Goal: Task Accomplishment & Management: Manage account settings

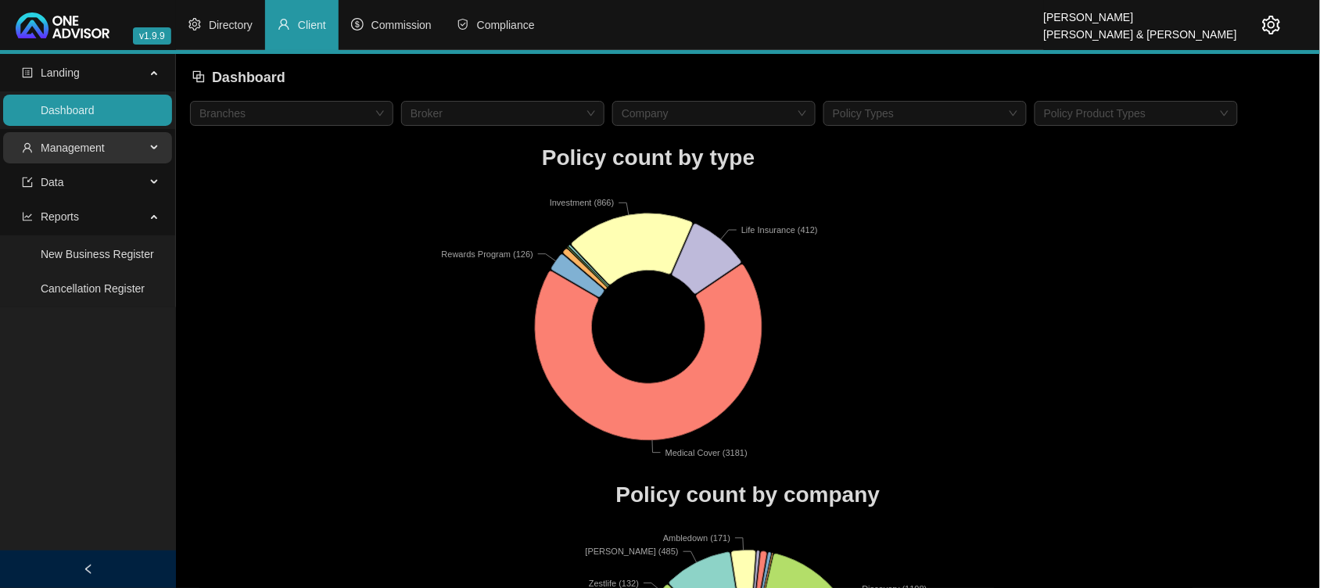
click at [112, 154] on span "Management" at bounding box center [84, 147] width 124 height 31
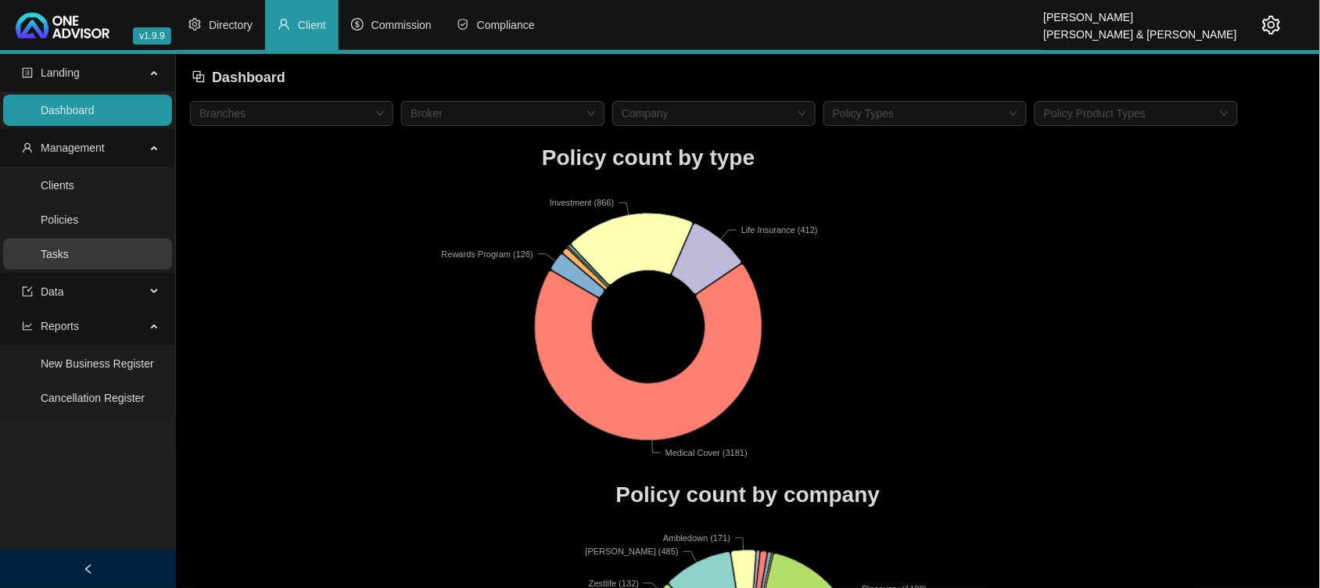
click at [69, 253] on link "Tasks" at bounding box center [55, 254] width 28 height 13
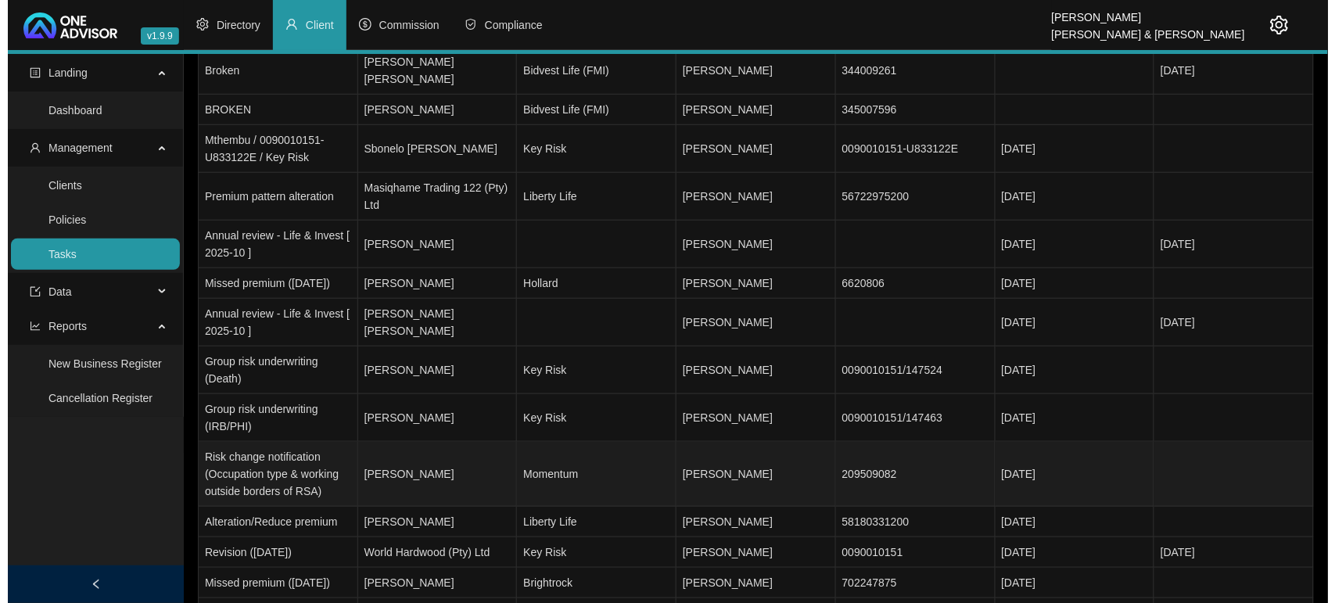
scroll to position [293, 0]
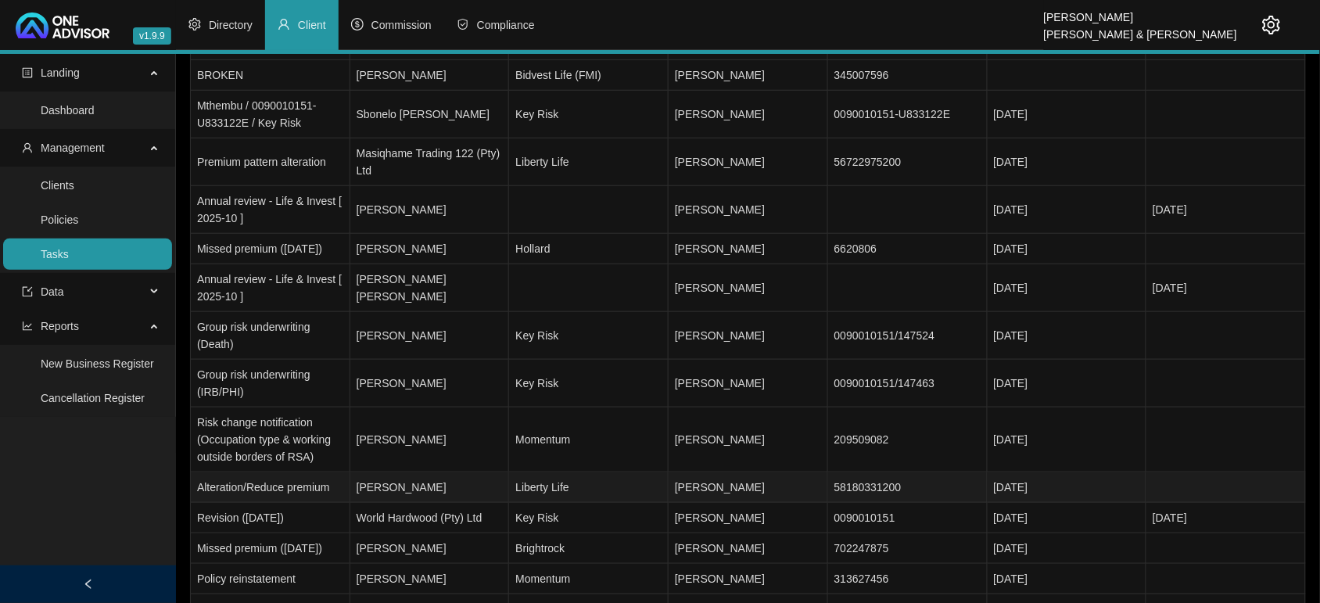
click at [452, 487] on td "[PERSON_NAME]" at bounding box center [430, 487] width 160 height 31
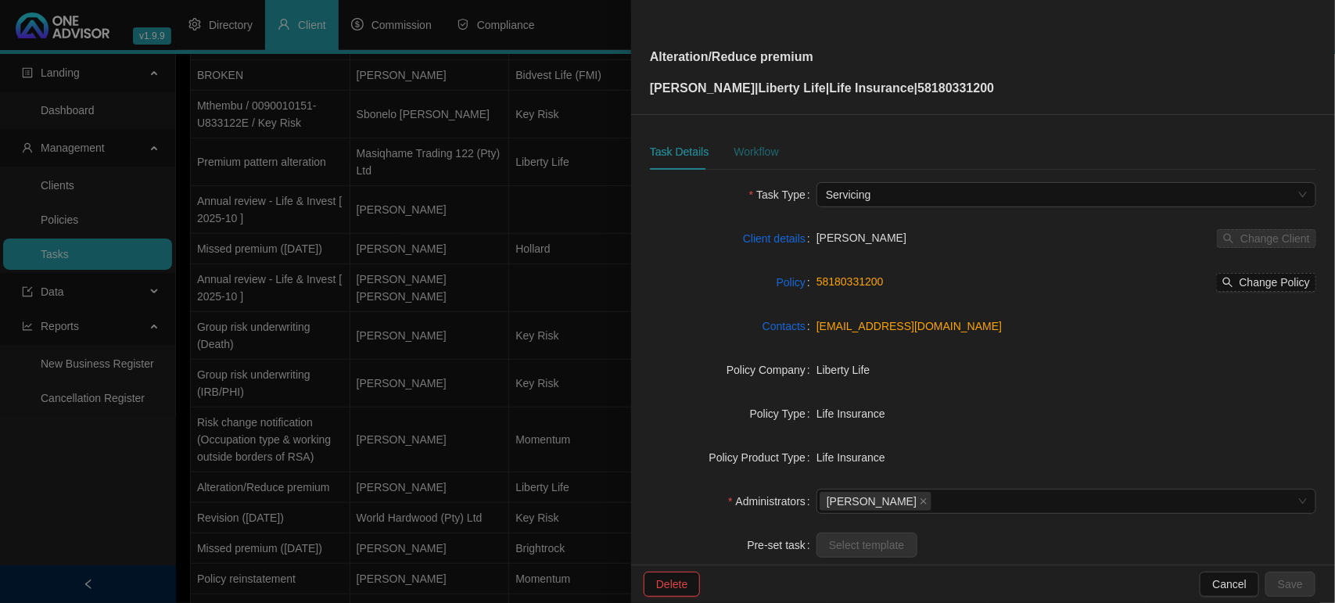
click at [749, 155] on div "Workflow" at bounding box center [756, 151] width 45 height 17
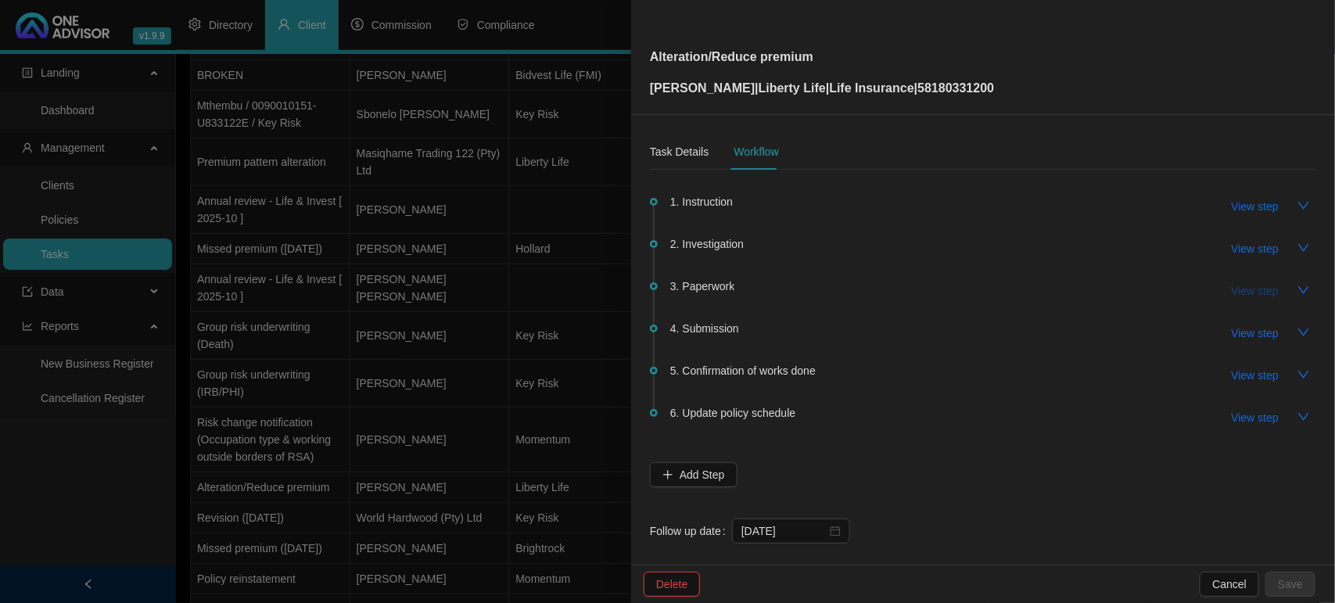
click at [1232, 288] on span "View step" at bounding box center [1255, 290] width 47 height 17
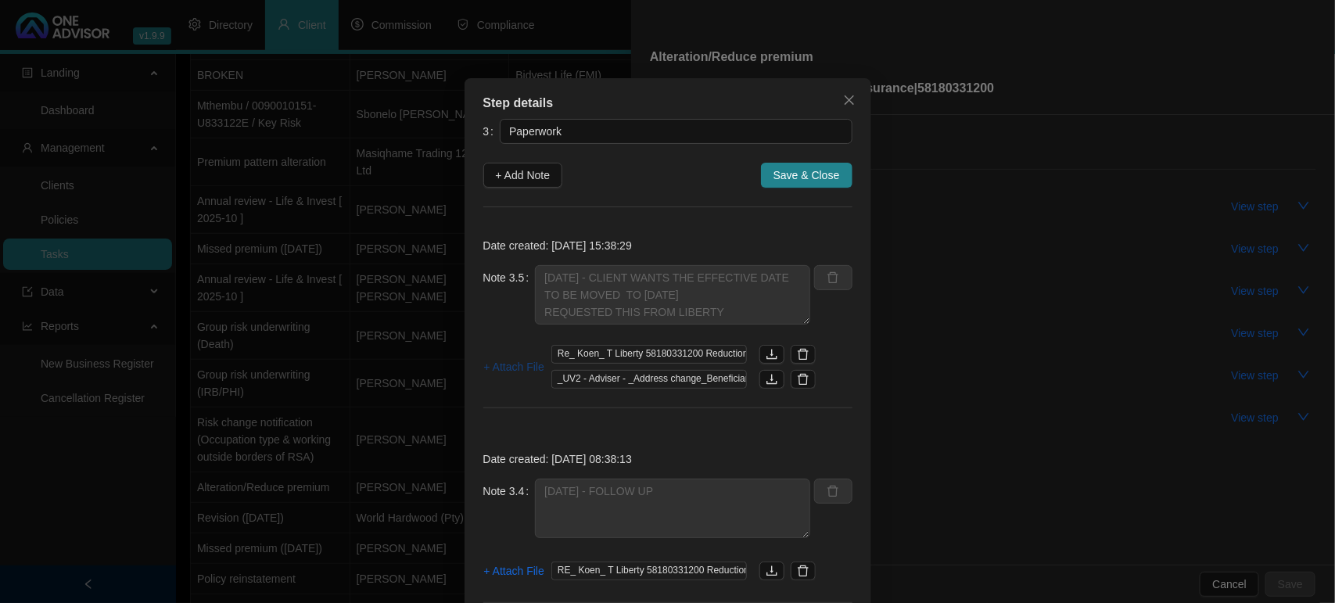
click at [514, 364] on span "+ Attach File" at bounding box center [514, 366] width 60 height 17
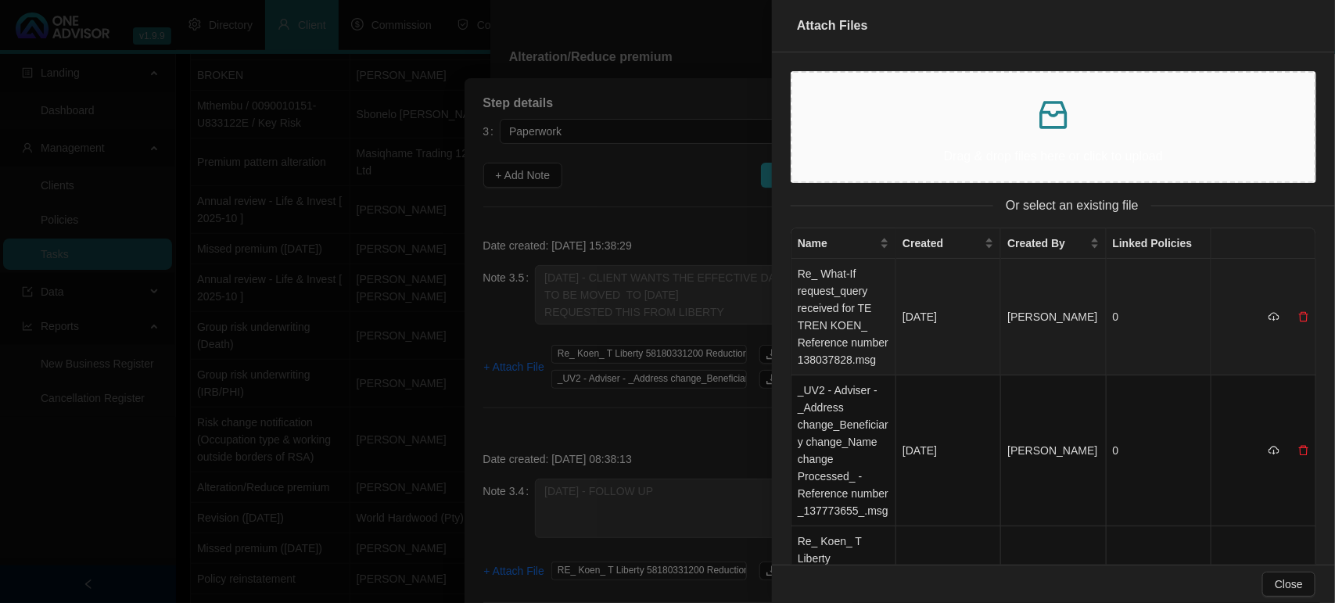
click at [849, 284] on td "Re_ What-If request_query received for TE TREN KOEN_ Reference number 138037828…" at bounding box center [844, 317] width 105 height 117
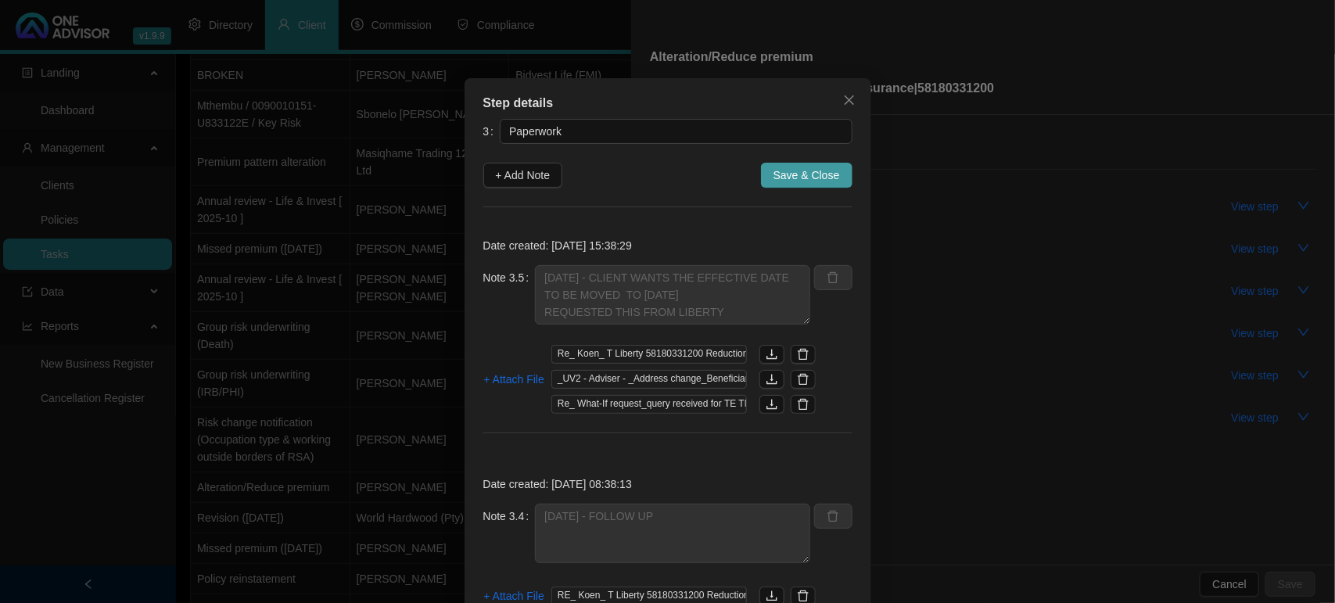
click at [817, 172] on span "Save & Close" at bounding box center [807, 175] width 66 height 17
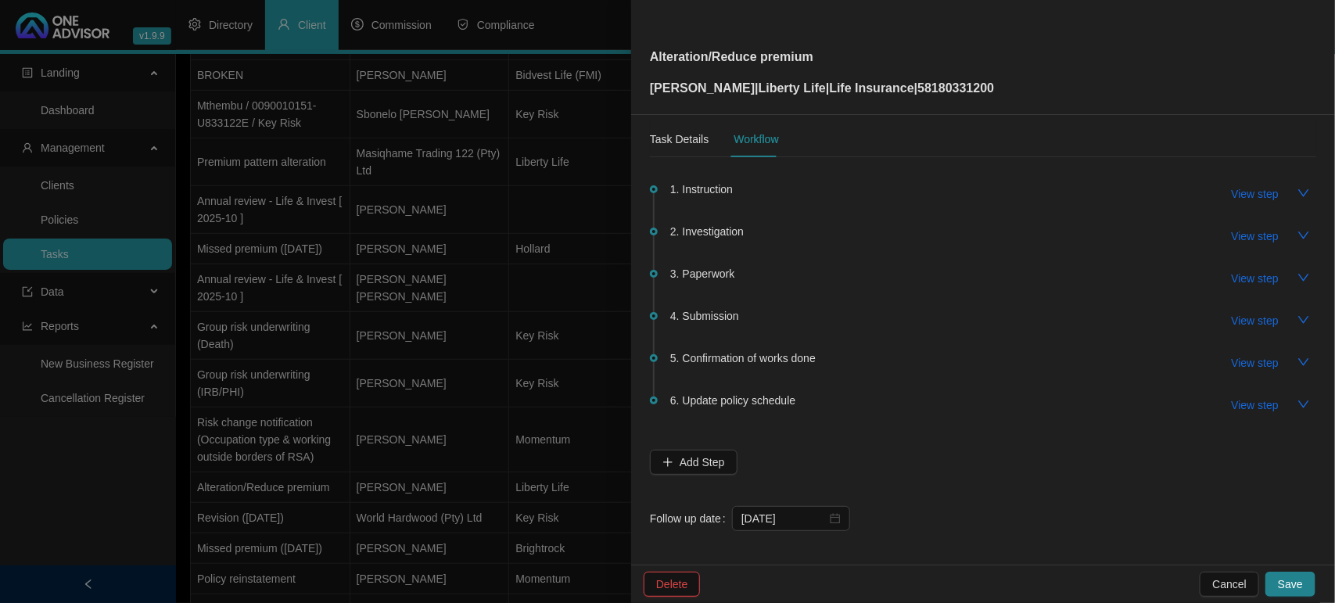
scroll to position [16, 0]
click at [817, 517] on input "[DATE]" at bounding box center [784, 515] width 85 height 17
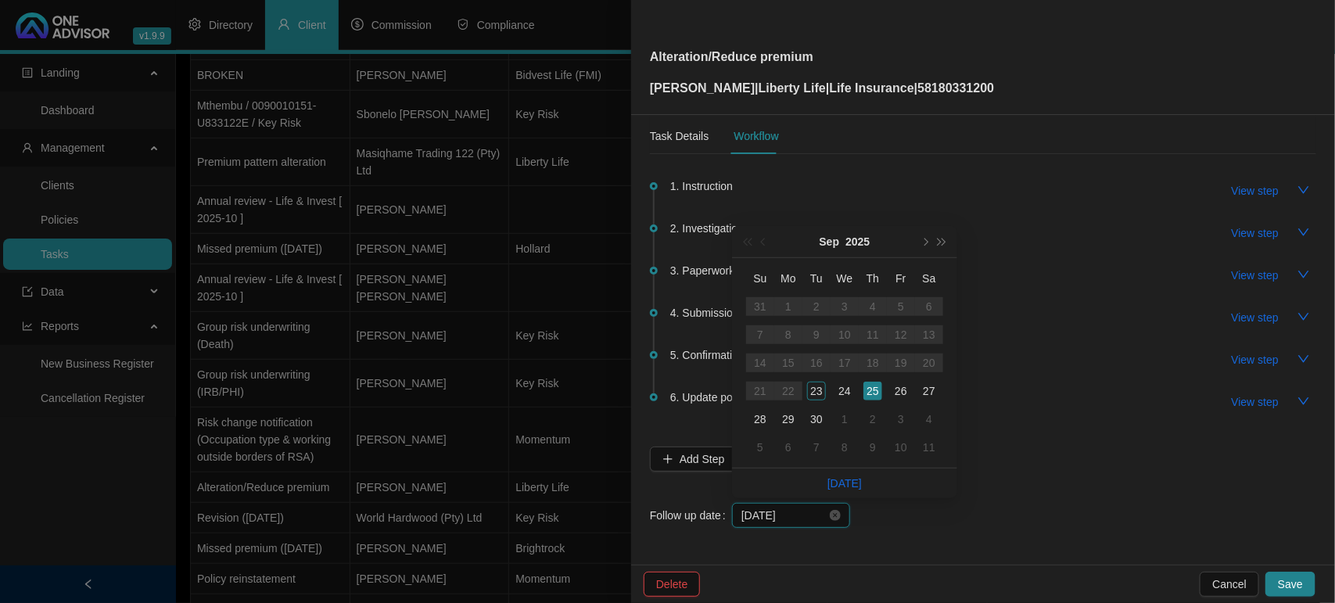
click at [817, 517] on input "[DATE]" at bounding box center [784, 515] width 85 height 17
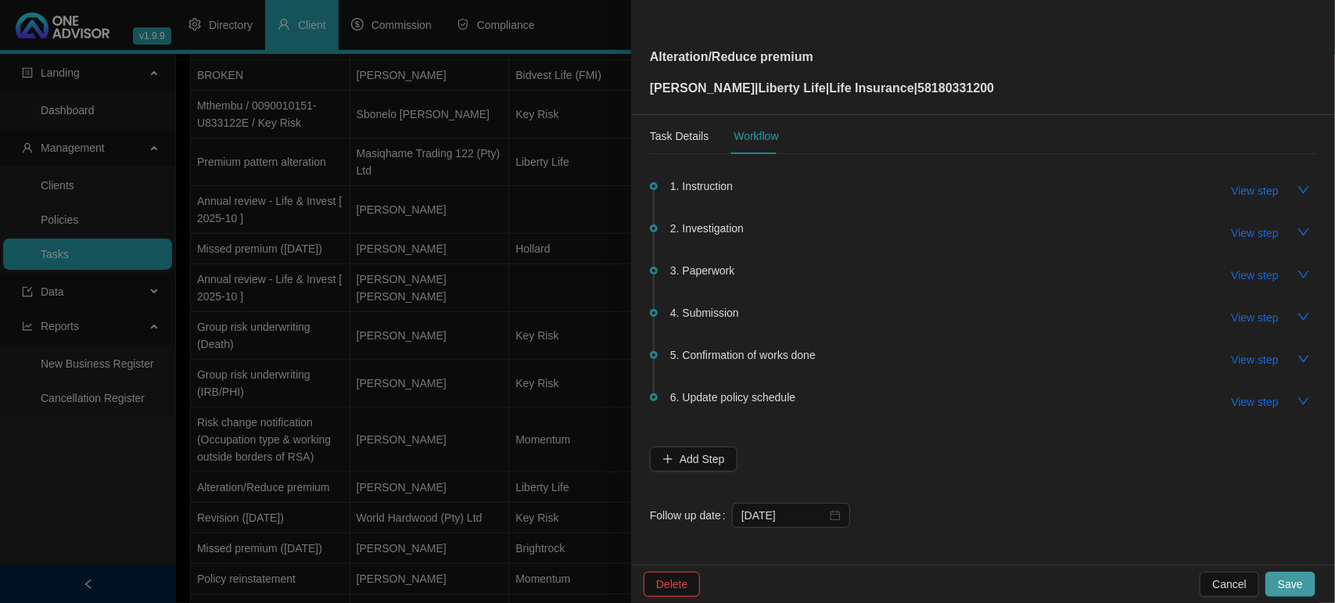
click at [1307, 576] on button "Save" at bounding box center [1291, 584] width 50 height 25
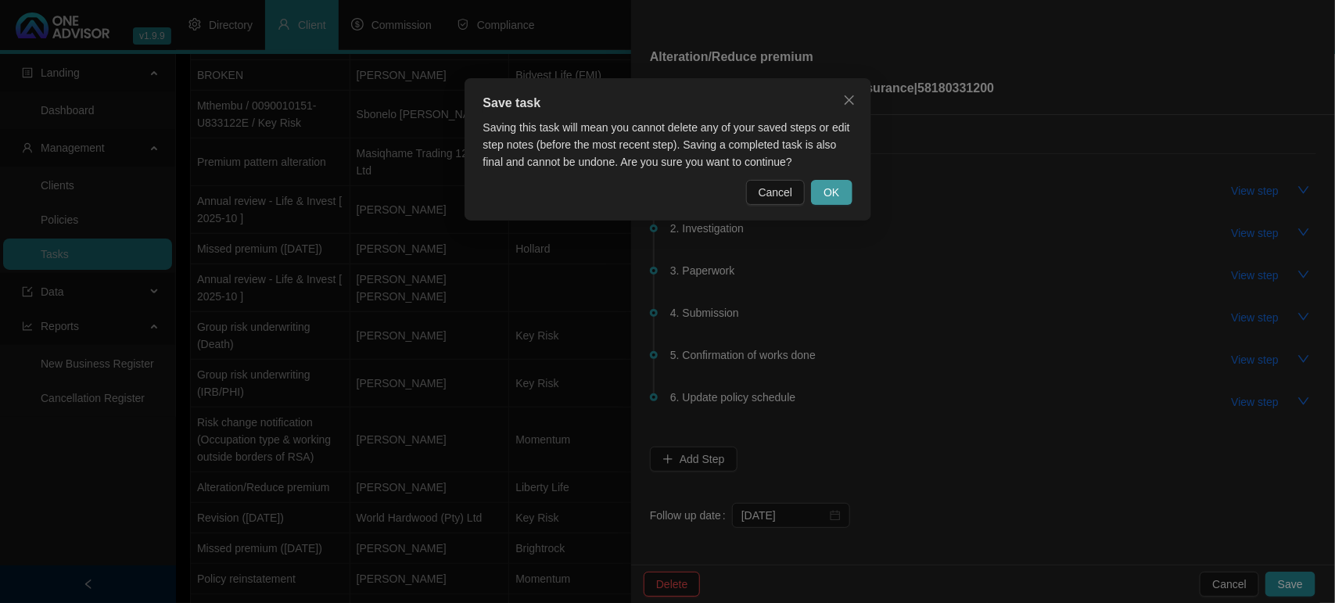
click at [831, 184] on span "OK" at bounding box center [832, 192] width 16 height 17
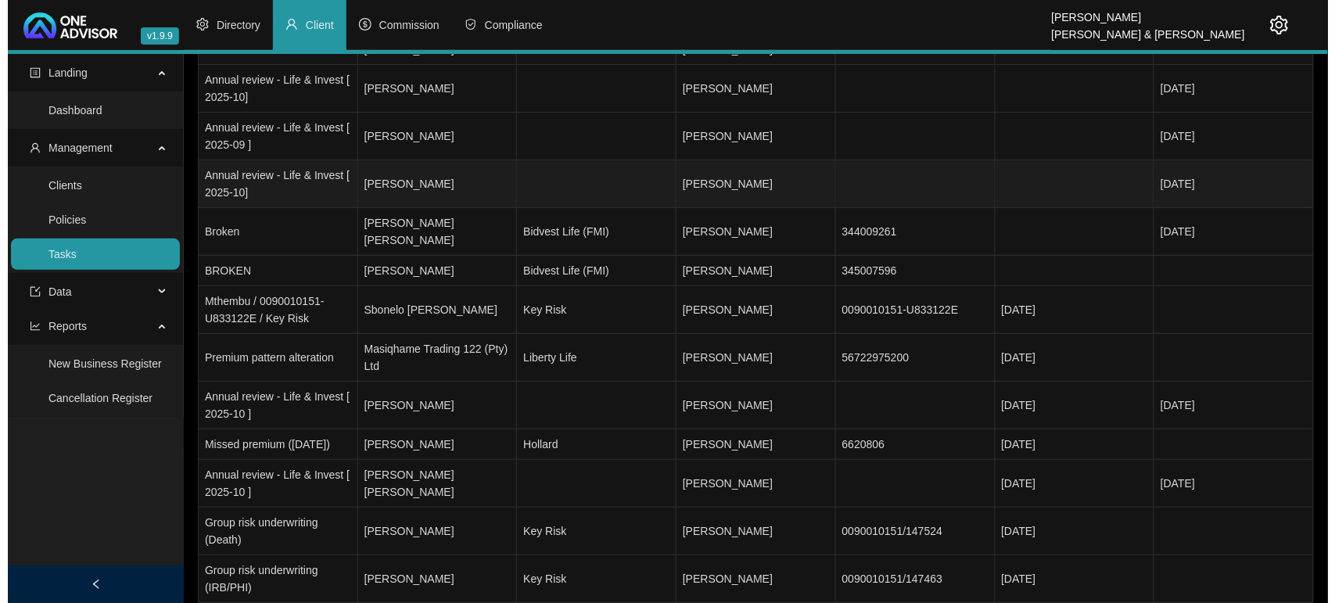
scroll to position [196, 0]
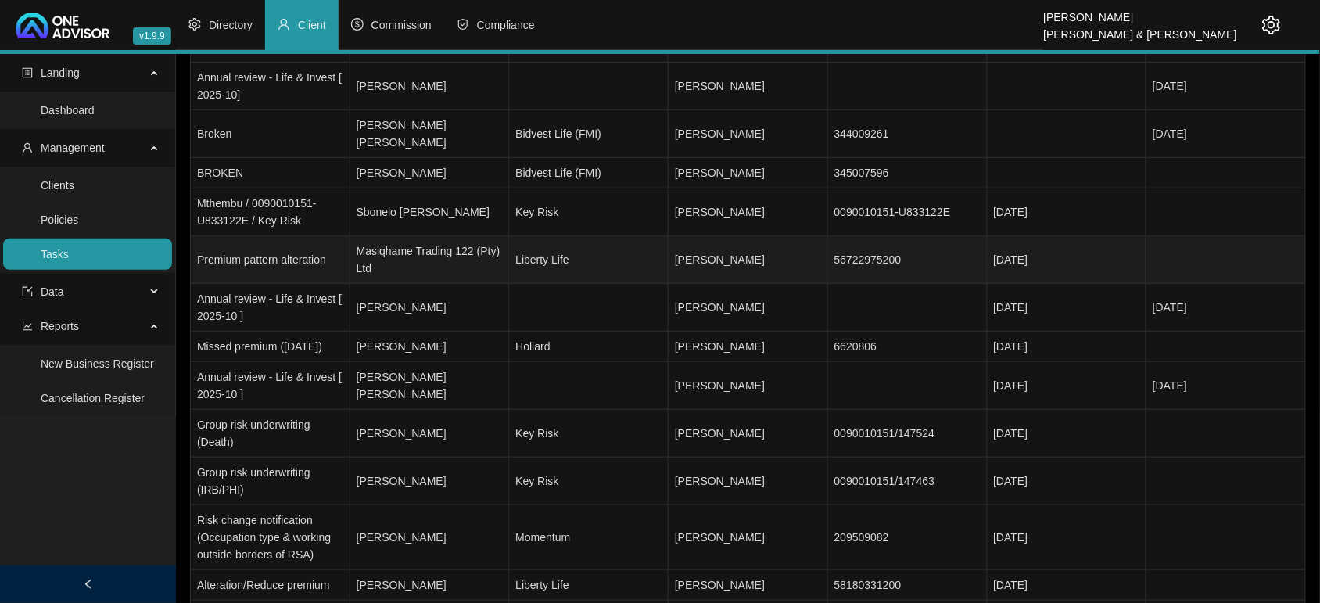
click at [960, 242] on td "56722975200" at bounding box center [908, 260] width 160 height 48
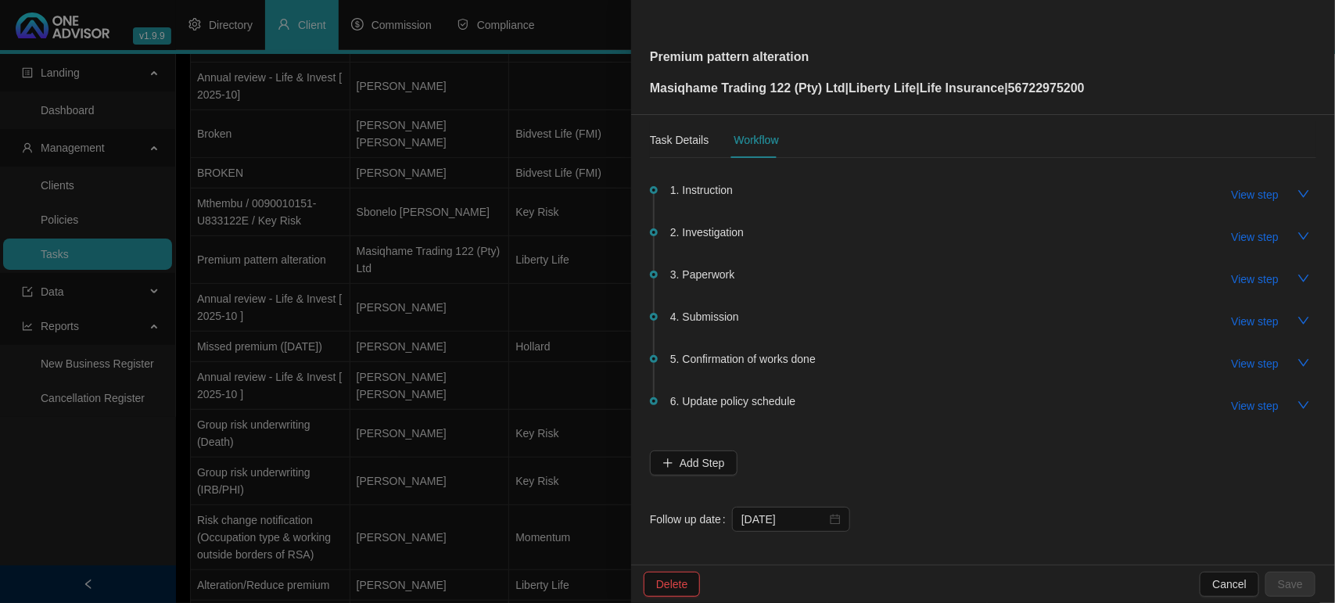
scroll to position [16, 0]
click at [1237, 279] on span "View step" at bounding box center [1255, 275] width 47 height 17
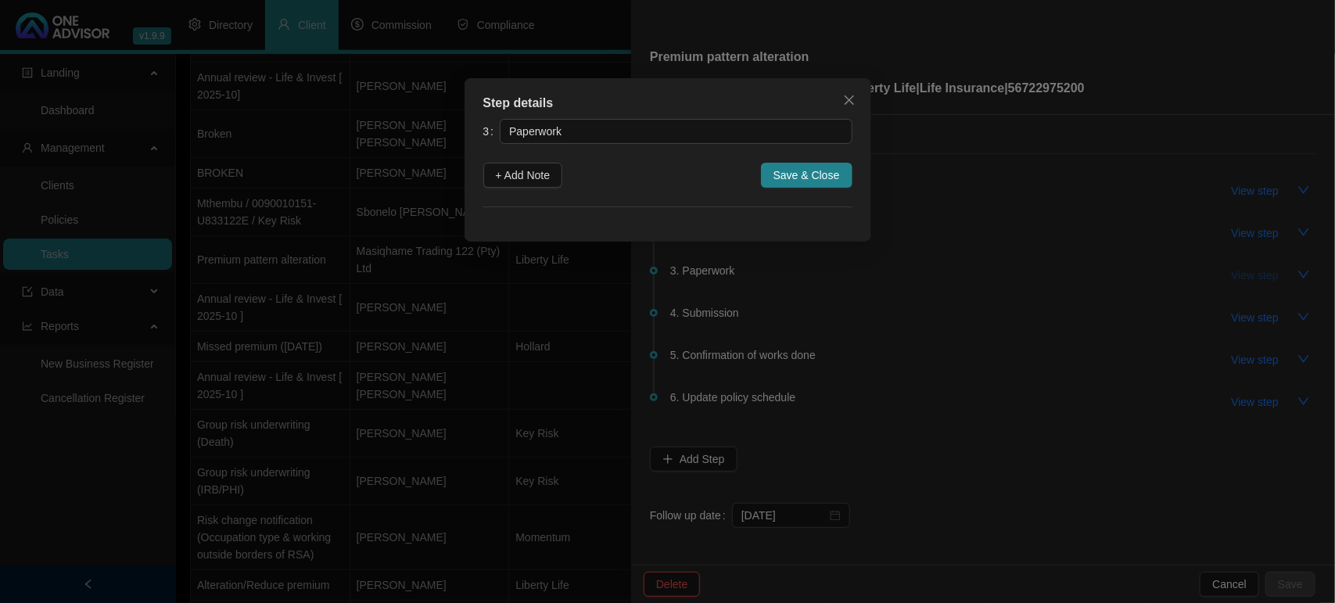
click at [1237, 279] on div "Step details 3 Paperwork + Add Note Save & Close Cancel OK" at bounding box center [667, 301] width 1335 height 603
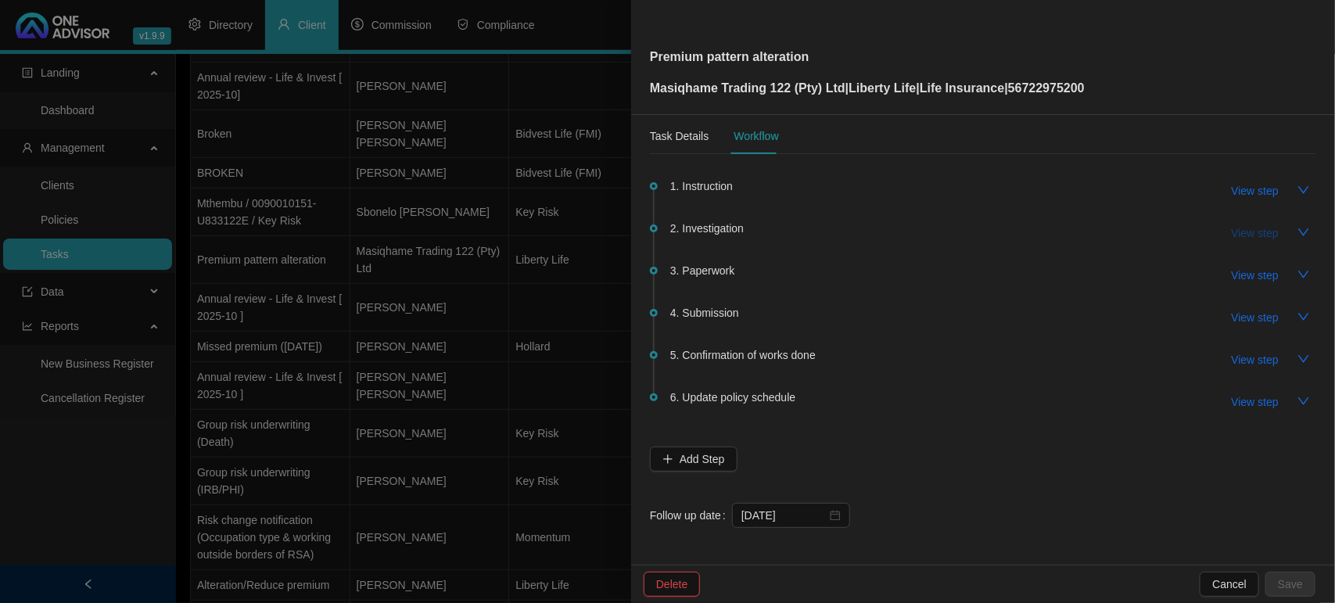
click at [1232, 232] on span "View step" at bounding box center [1255, 232] width 47 height 17
type input "Investigation"
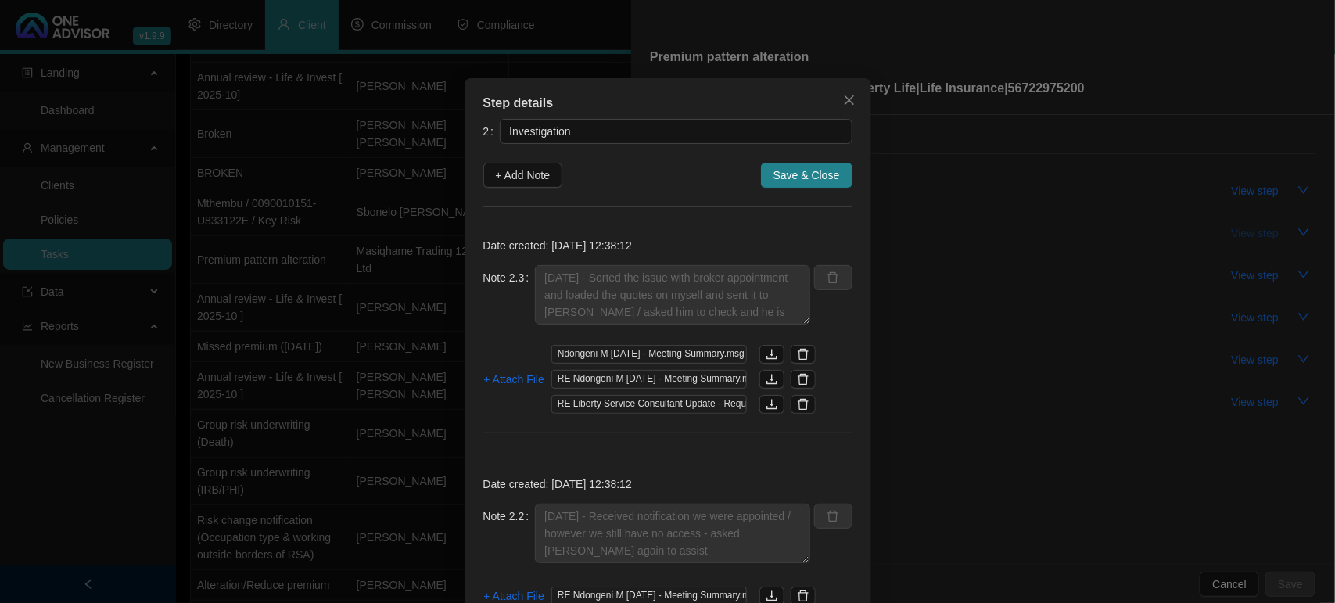
click at [1232, 232] on div "Step details 2 Investigation + Add Note Save & Close Date created: [DATE] 12:38…" at bounding box center [667, 301] width 1335 height 603
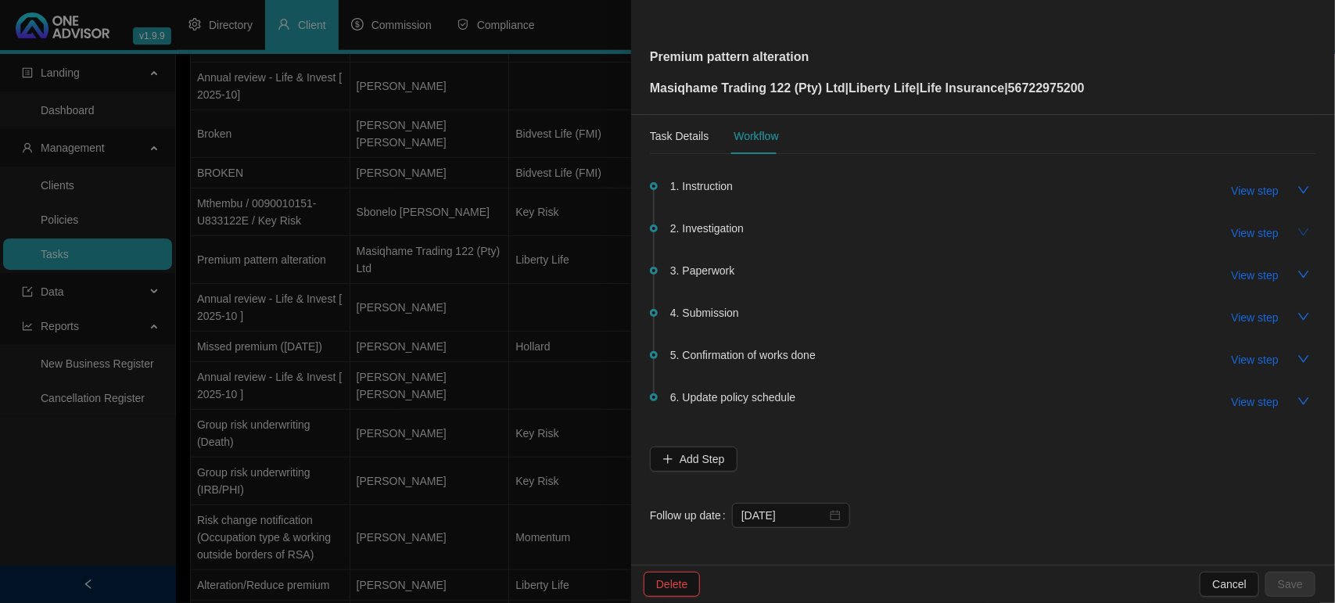
click at [1298, 235] on icon "down" at bounding box center [1304, 232] width 13 height 13
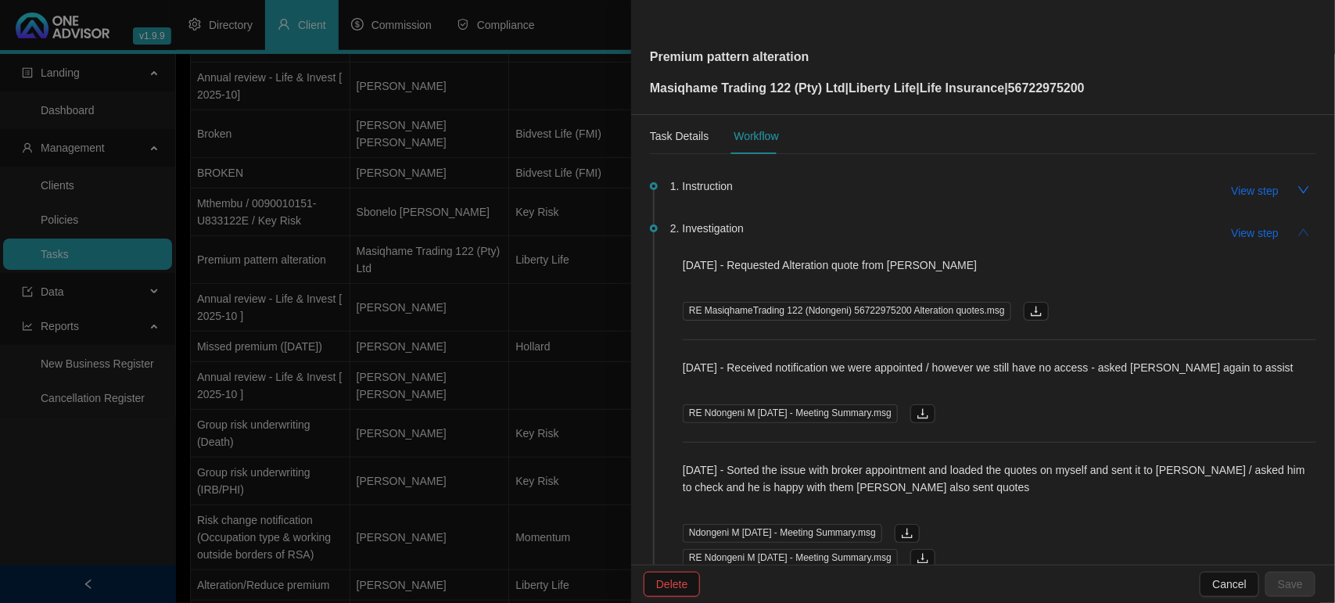
click at [1298, 235] on icon "up" at bounding box center [1304, 232] width 13 height 13
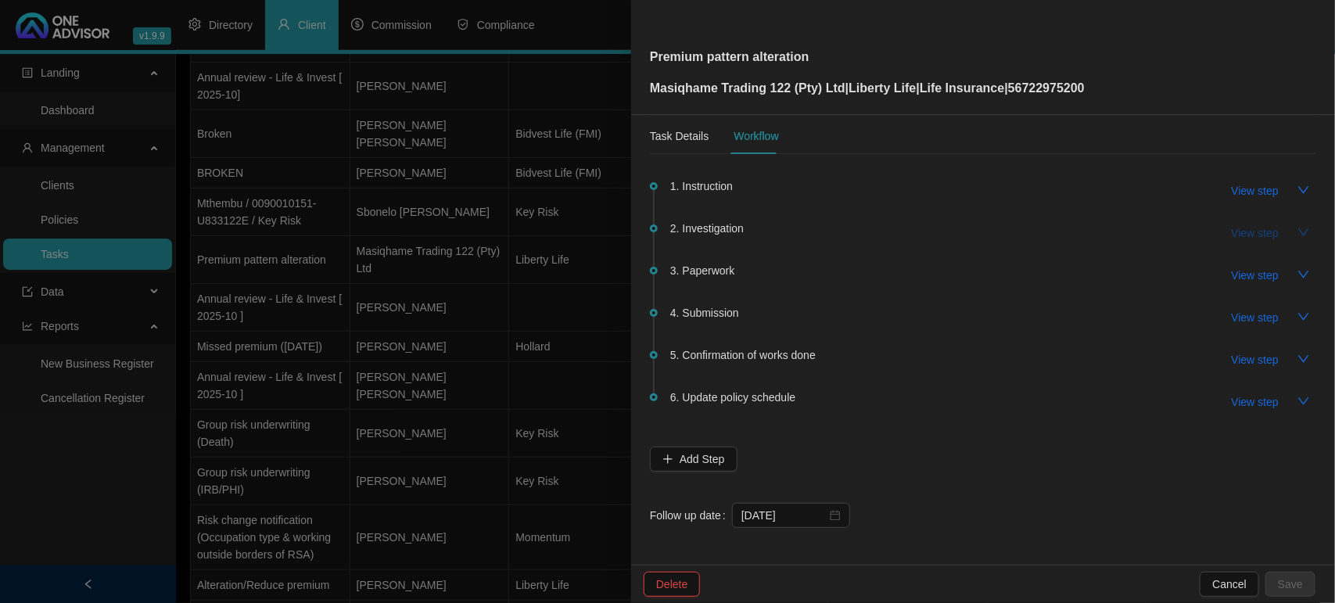
click at [1232, 236] on span "View step" at bounding box center [1255, 232] width 47 height 17
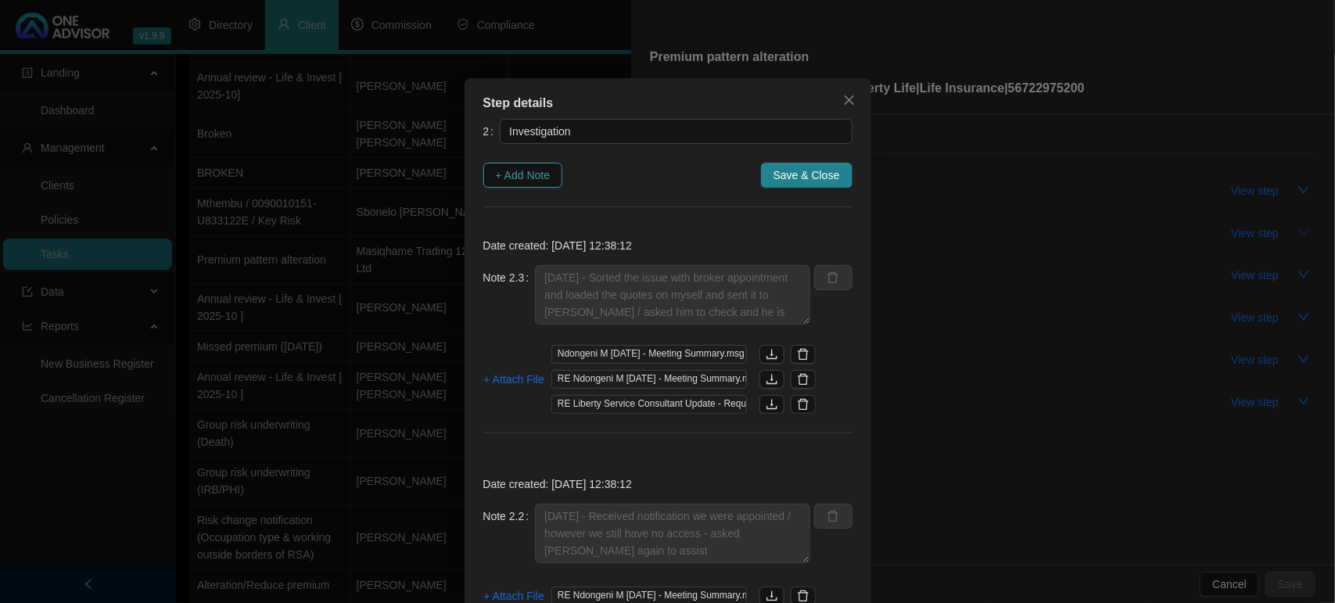
click at [529, 178] on span "+ Add Note" at bounding box center [523, 175] width 55 height 17
type textarea "[DATE] - Sorted the issue with broker appointment and loaded the quotes on myse…"
type textarea "[DATE] - Received notification we were appointed / however we still have no acc…"
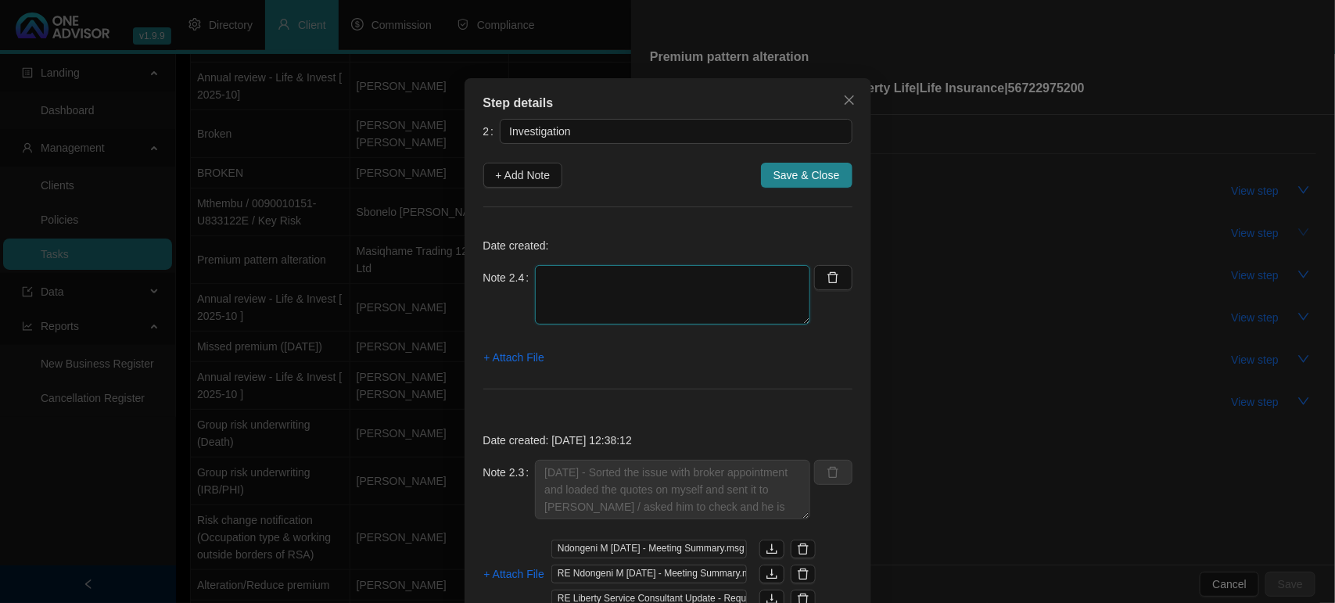
click at [585, 298] on textarea at bounding box center [672, 294] width 275 height 59
type textarea "[DATE] - Sent Marc a follow up"
click at [778, 181] on span "Save & Close" at bounding box center [807, 175] width 66 height 17
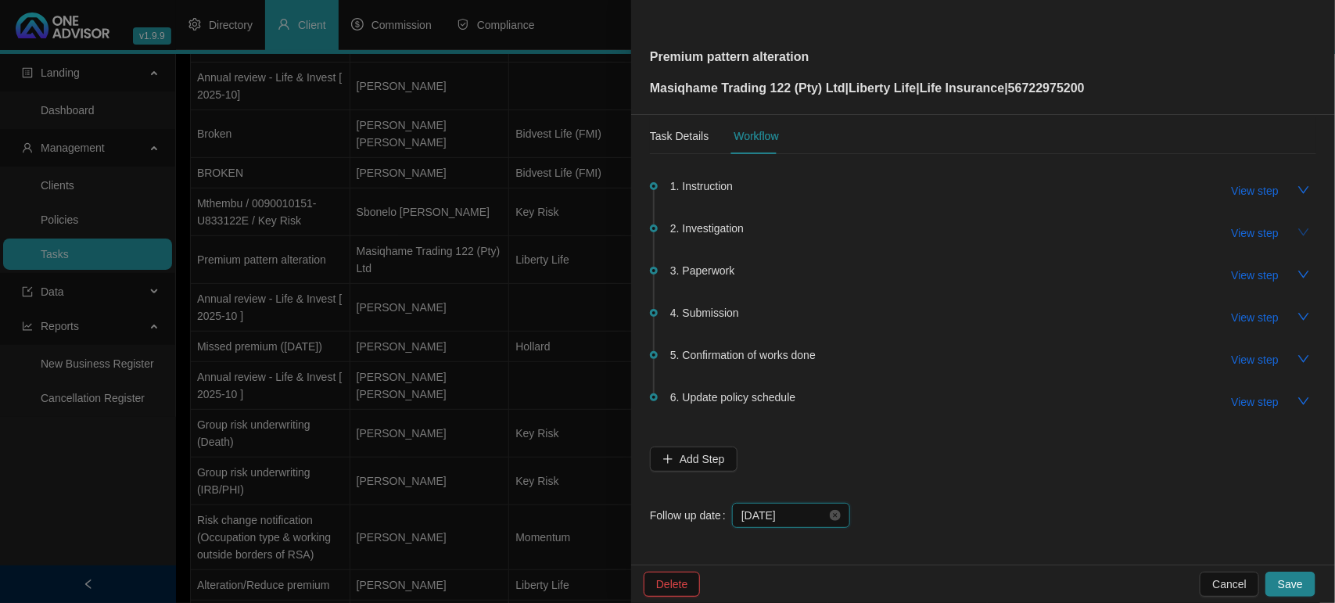
click at [810, 518] on input "[DATE]" at bounding box center [784, 515] width 85 height 17
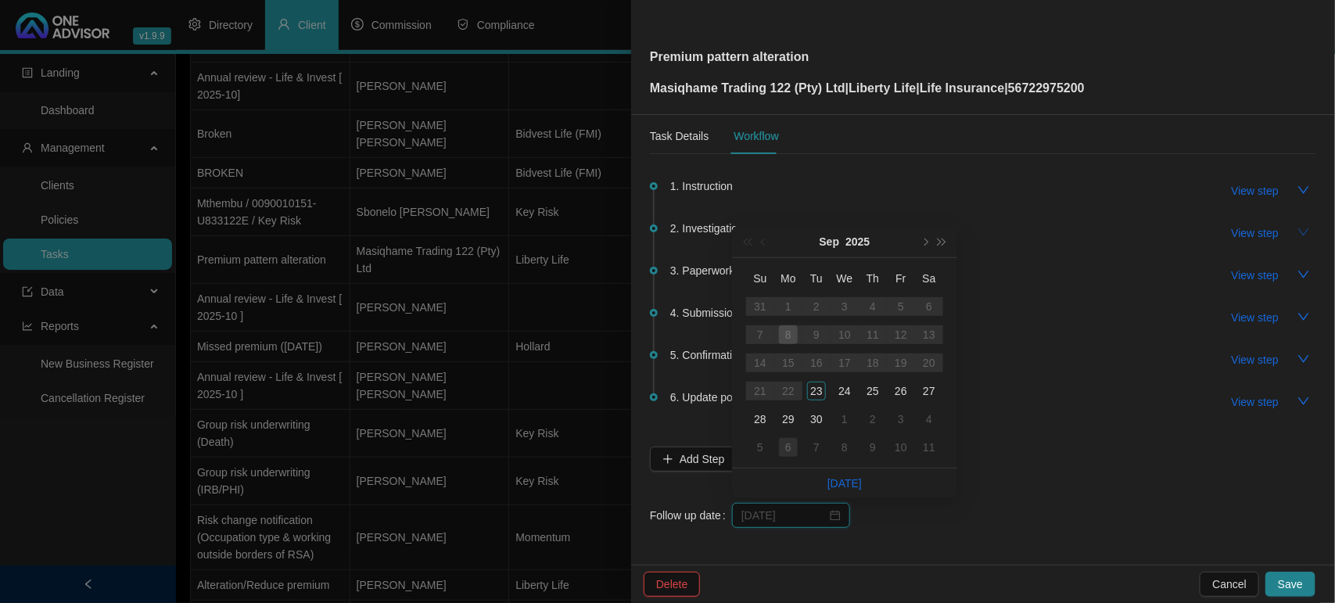
type input "[DATE]"
click at [779, 450] on div "6" at bounding box center [788, 447] width 19 height 19
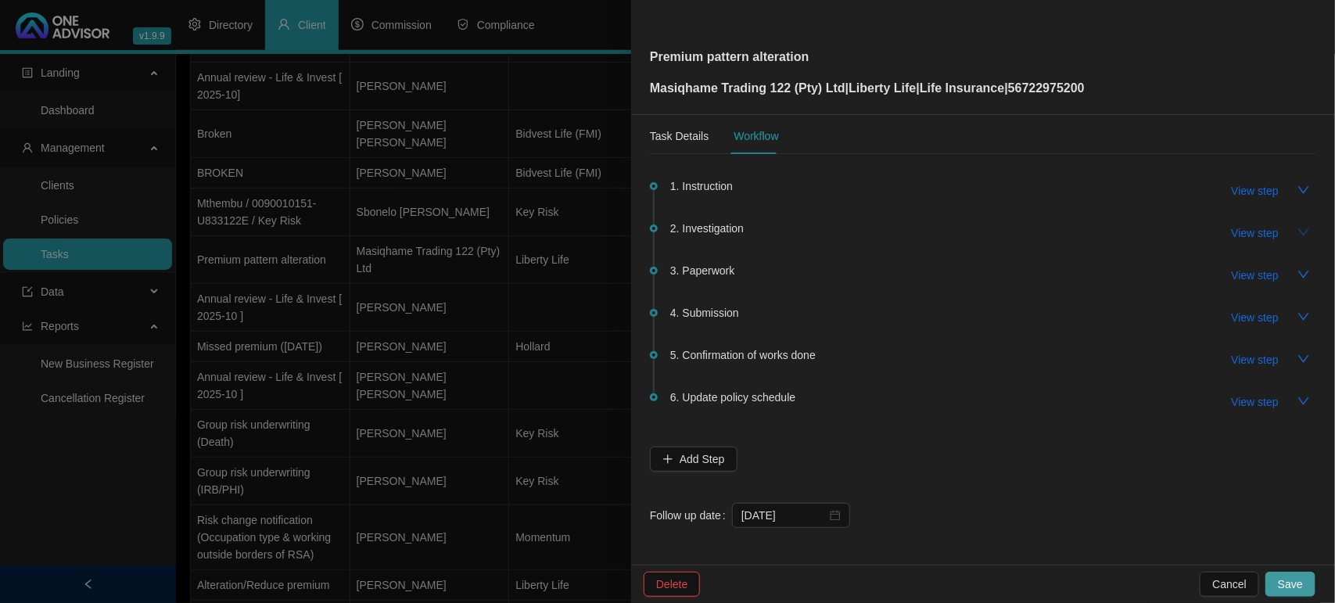
click at [1300, 583] on span "Save" at bounding box center [1290, 584] width 25 height 17
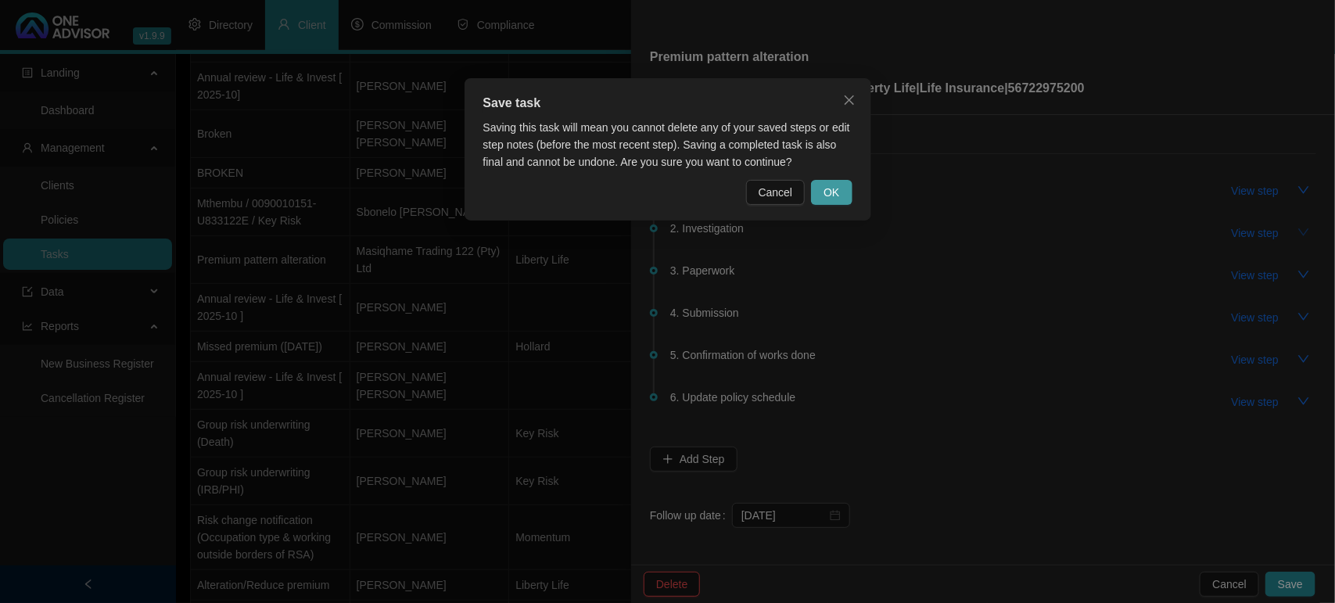
click at [834, 190] on span "OK" at bounding box center [832, 192] width 16 height 17
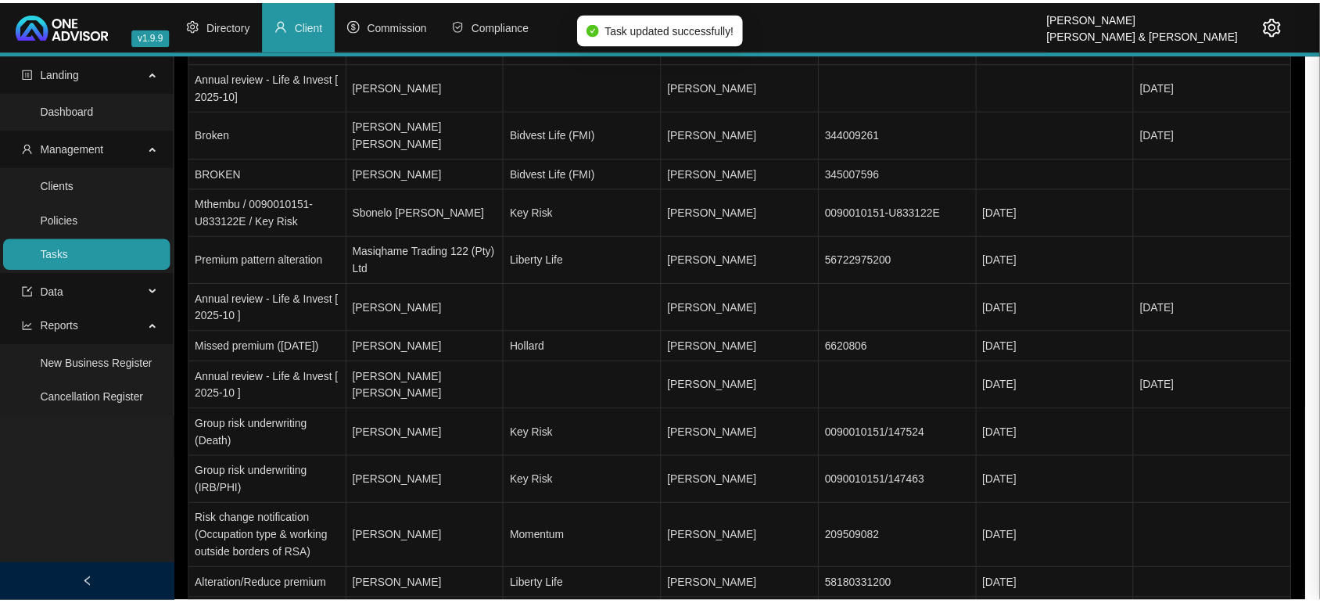
scroll to position [0, 0]
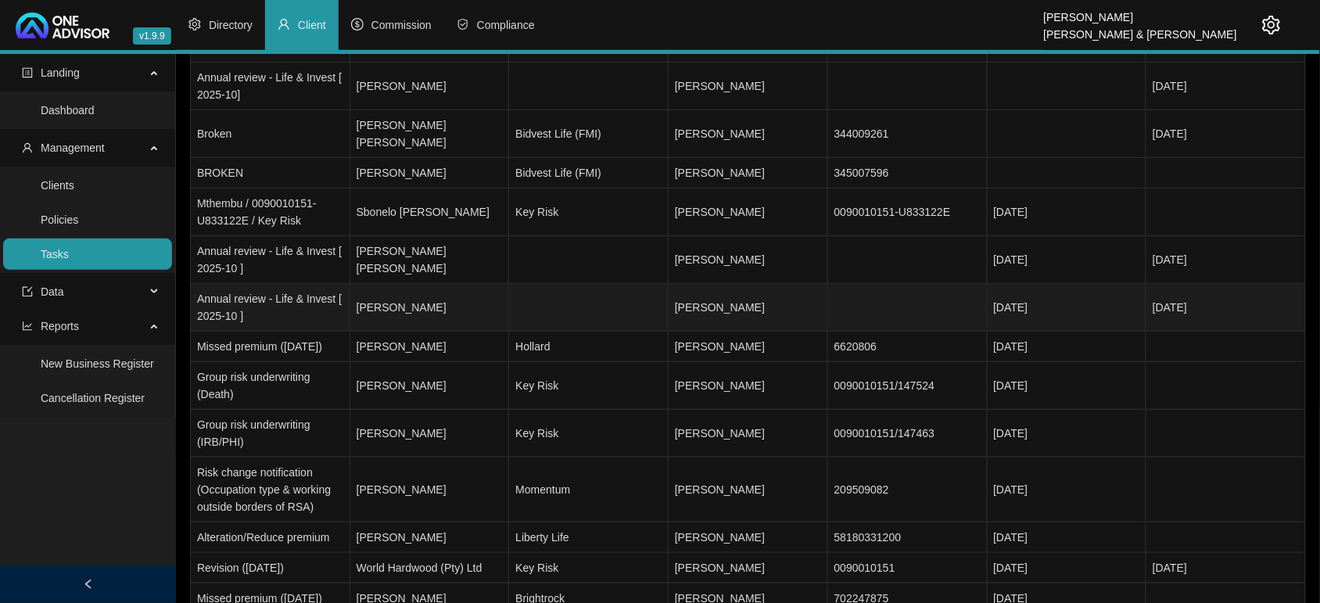
click at [615, 286] on td at bounding box center [589, 308] width 160 height 48
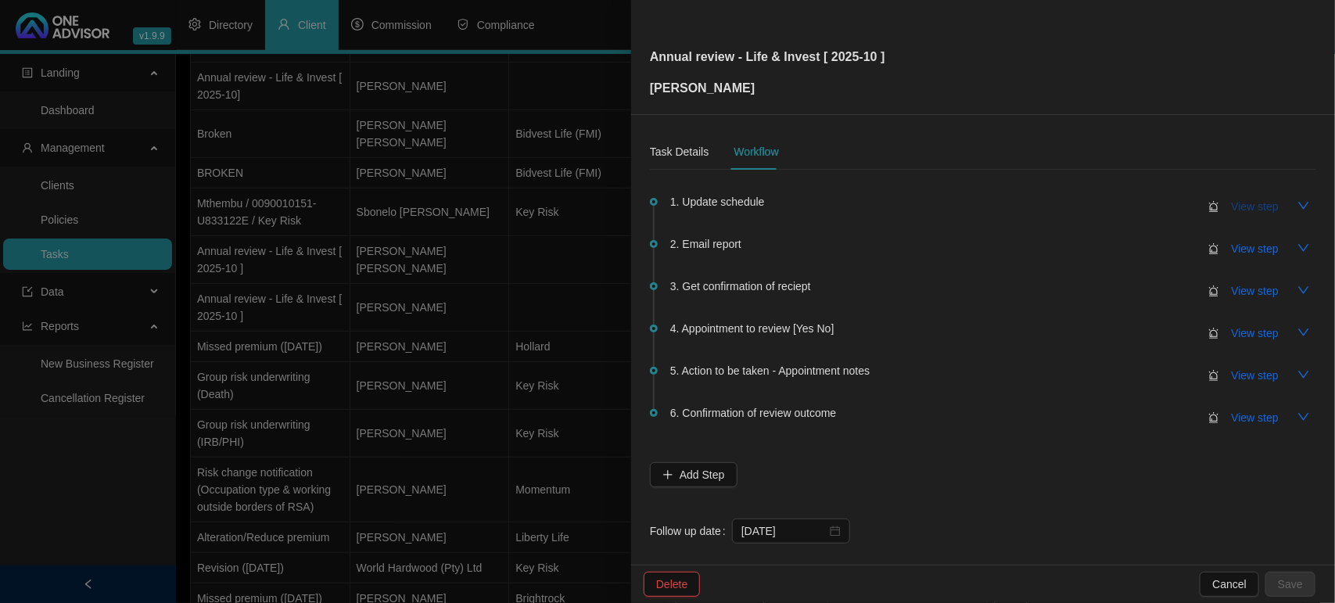
click at [1241, 203] on span "View step" at bounding box center [1255, 206] width 47 height 17
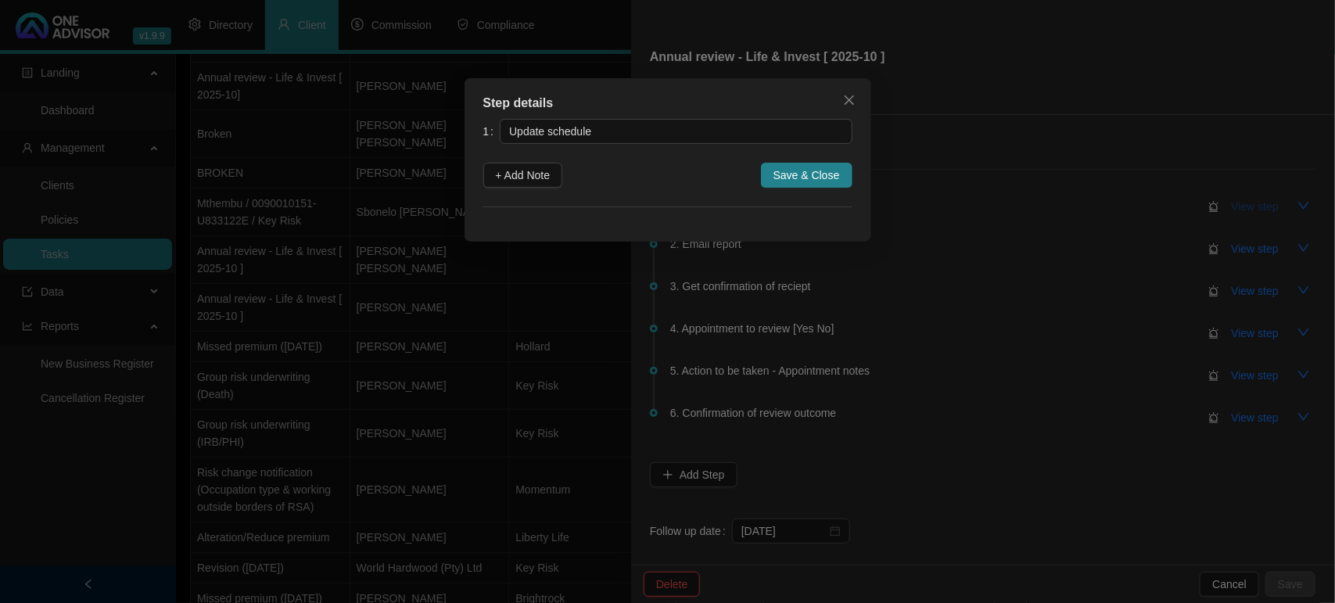
click at [1241, 203] on div "Step details 1 Update schedule + Add Note Save & Close Cancel OK" at bounding box center [667, 301] width 1335 height 603
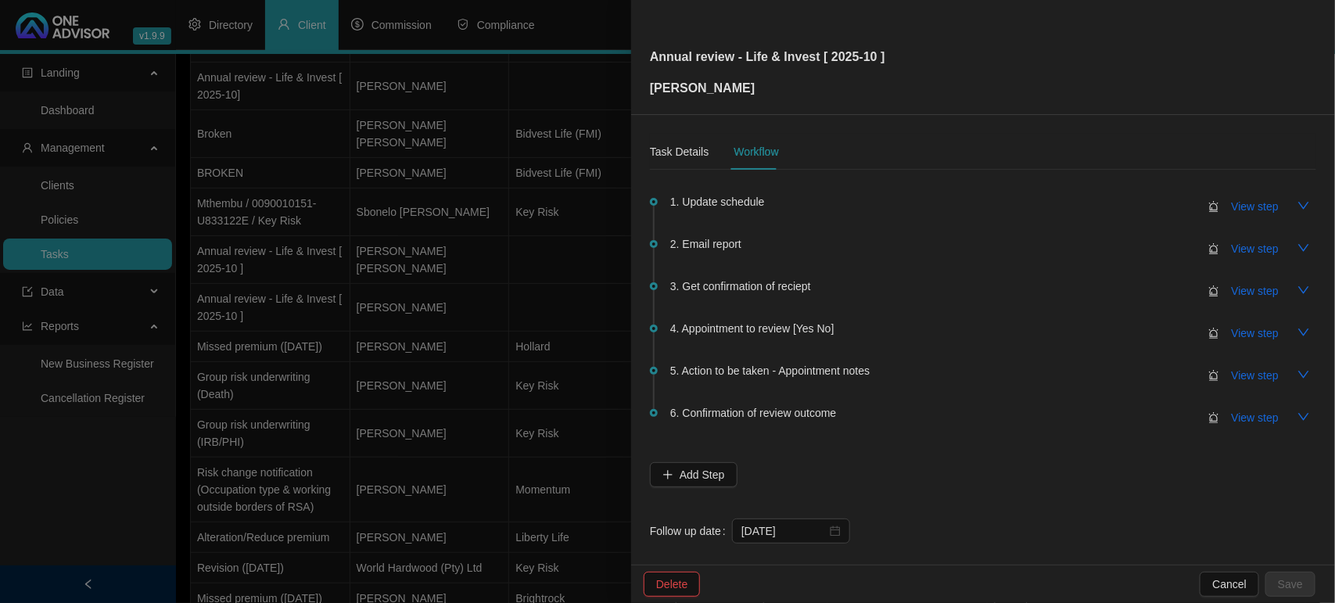
click at [228, 432] on div at bounding box center [667, 301] width 1335 height 603
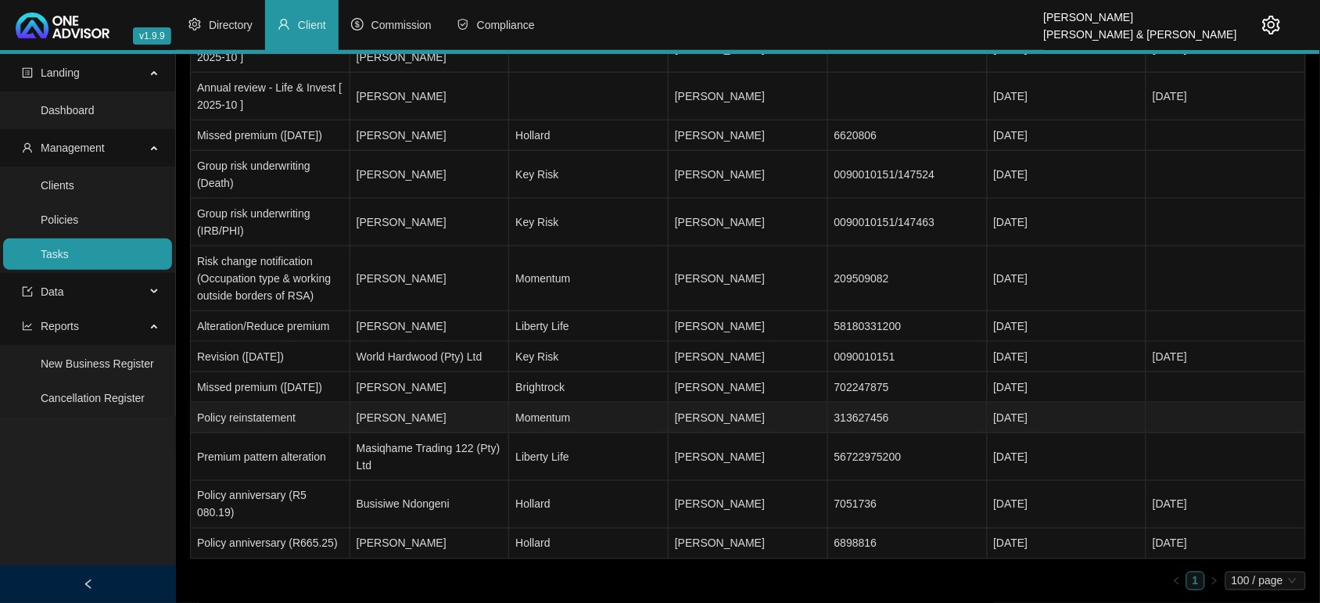
scroll to position [411, 0]
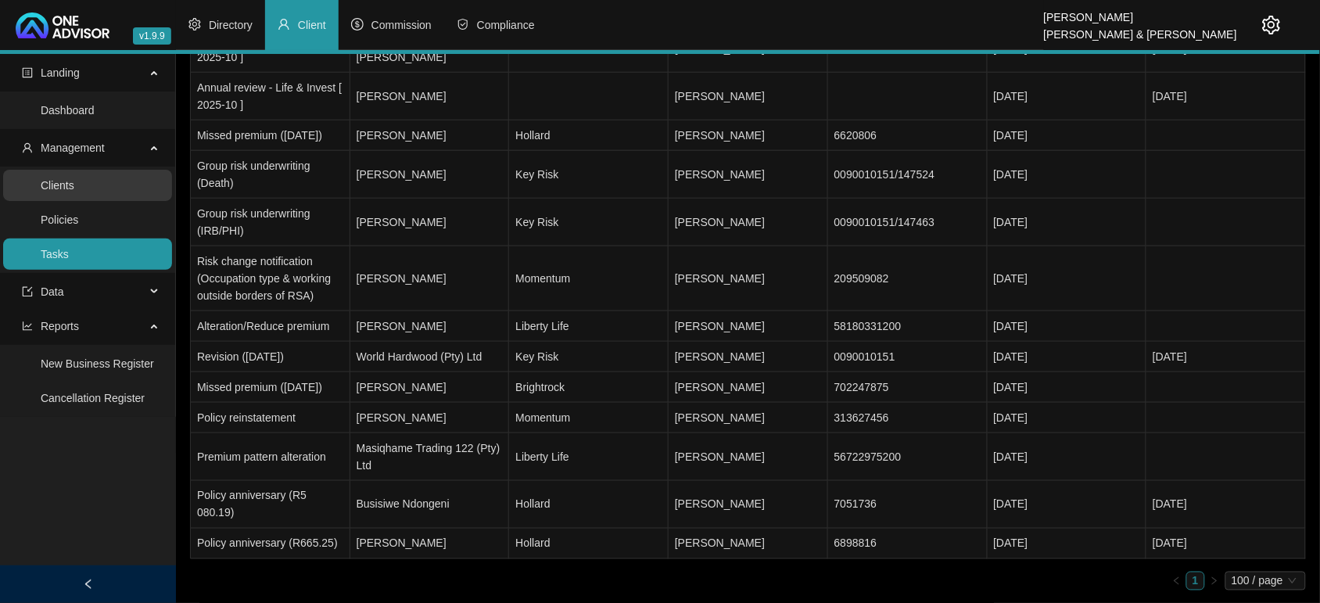
click at [74, 179] on link "Clients" at bounding box center [58, 185] width 34 height 13
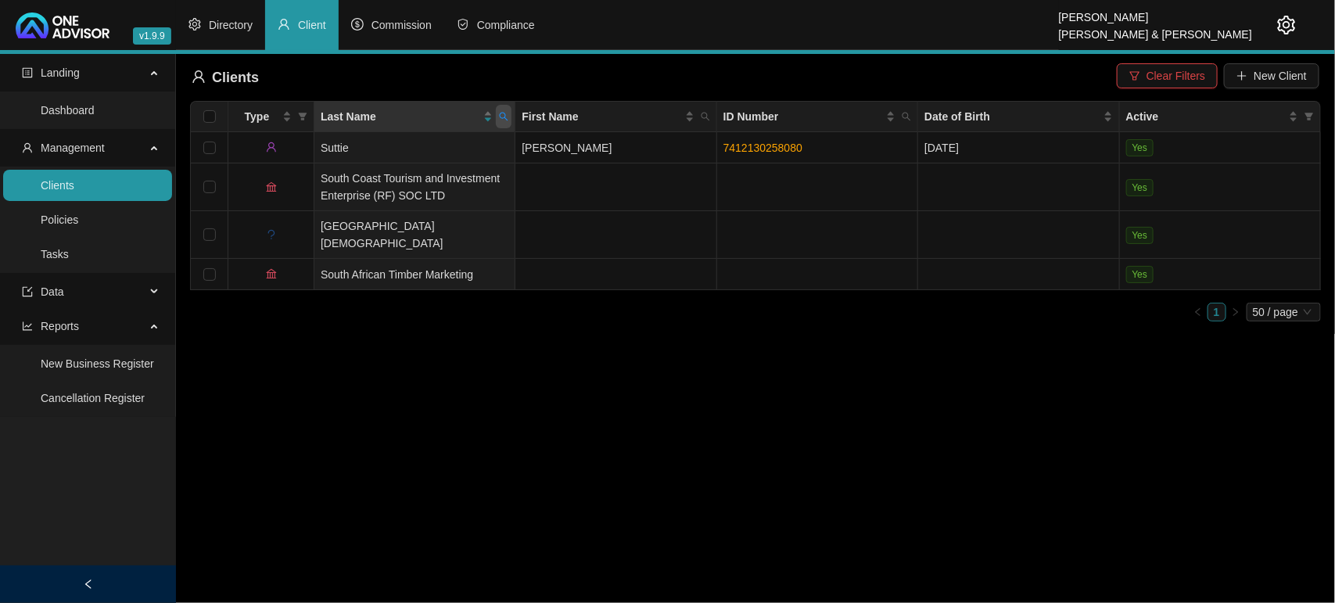
click at [507, 114] on icon "search" at bounding box center [503, 116] width 9 height 9
type input "black"
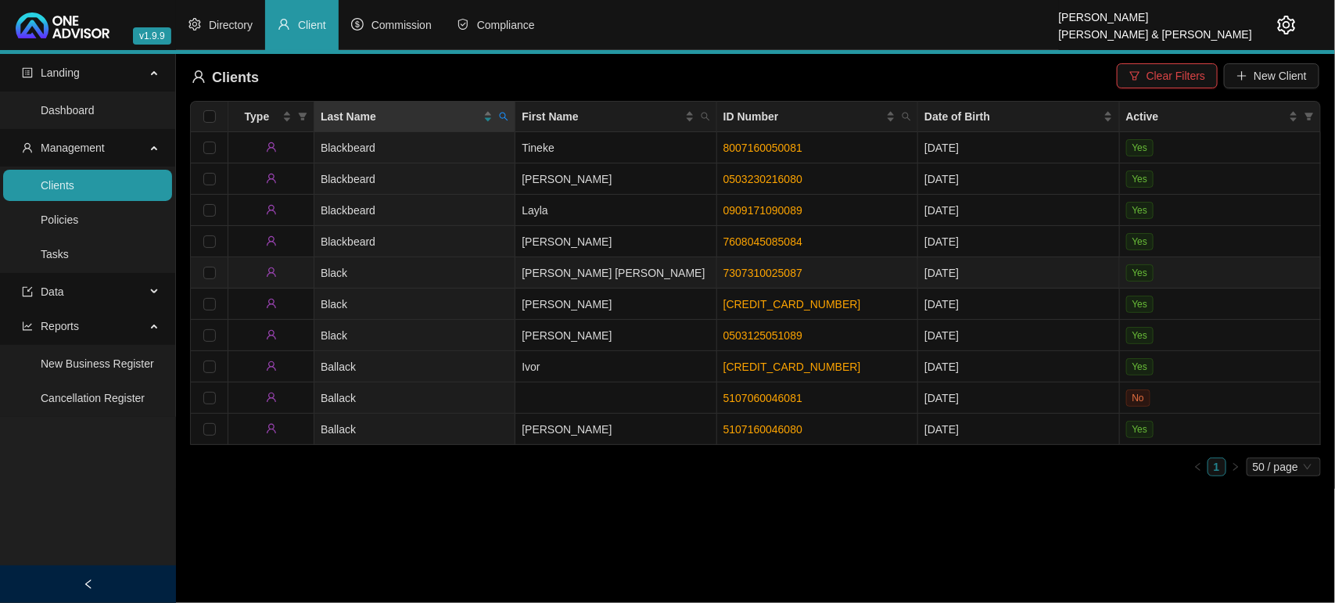
click at [452, 275] on td "Black" at bounding box center [414, 272] width 201 height 31
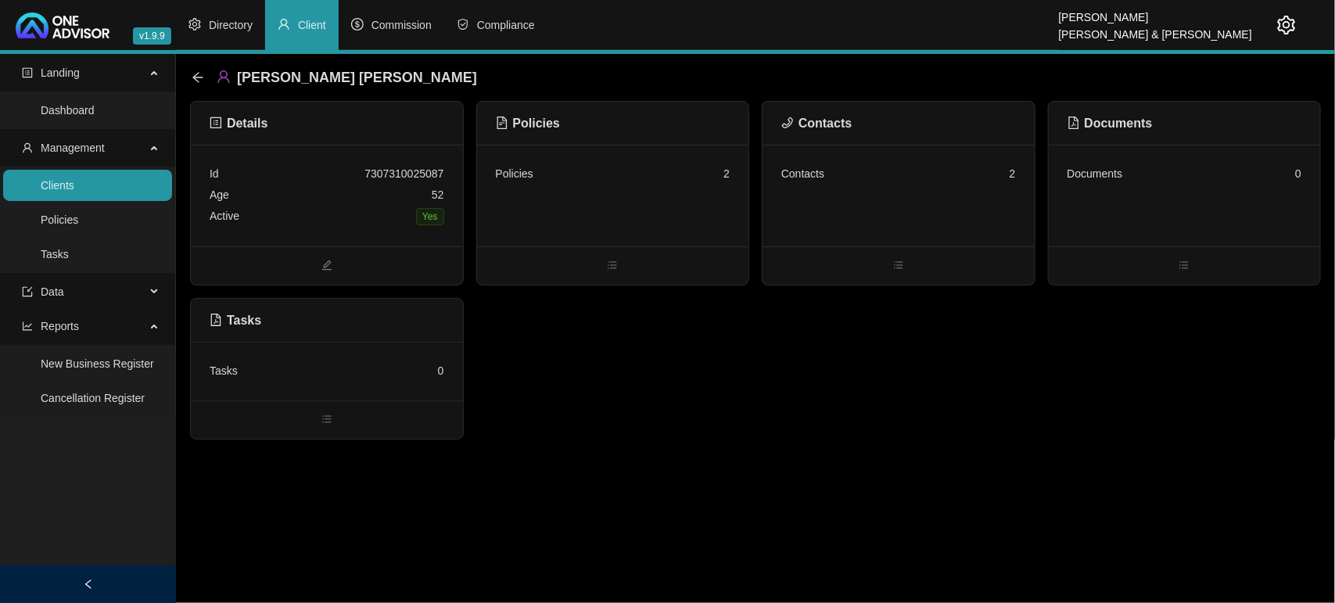
click at [628, 217] on div "Policies 2" at bounding box center [613, 196] width 272 height 102
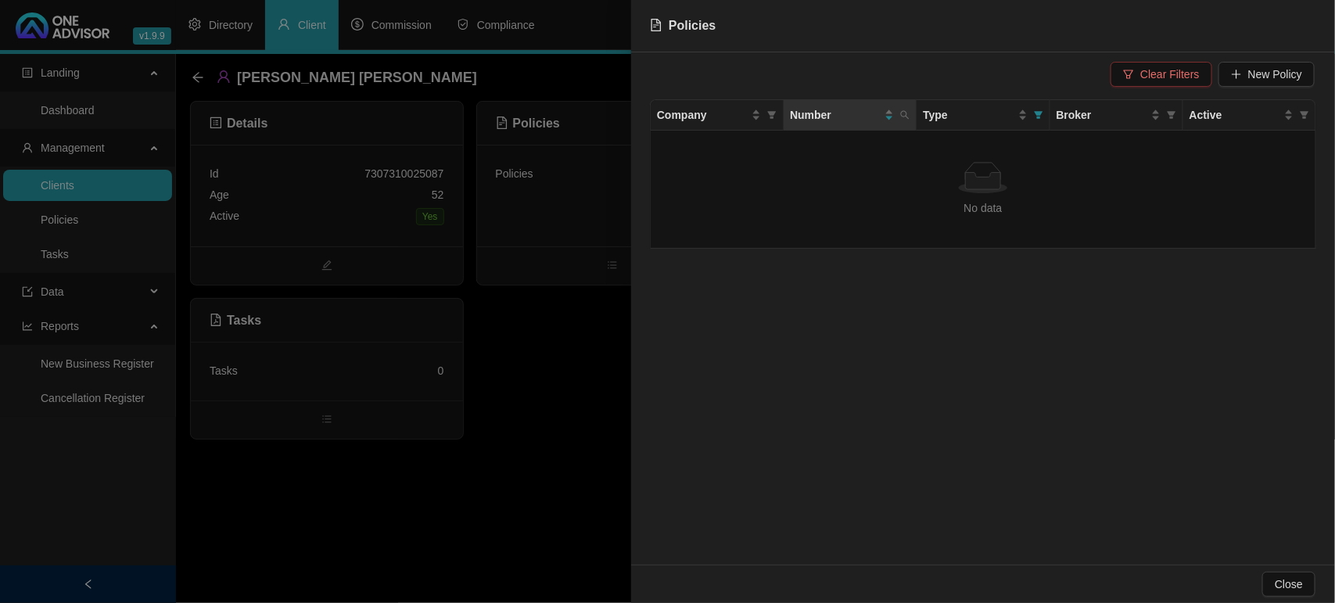
click at [1176, 80] on span "Clear Filters" at bounding box center [1169, 74] width 59 height 17
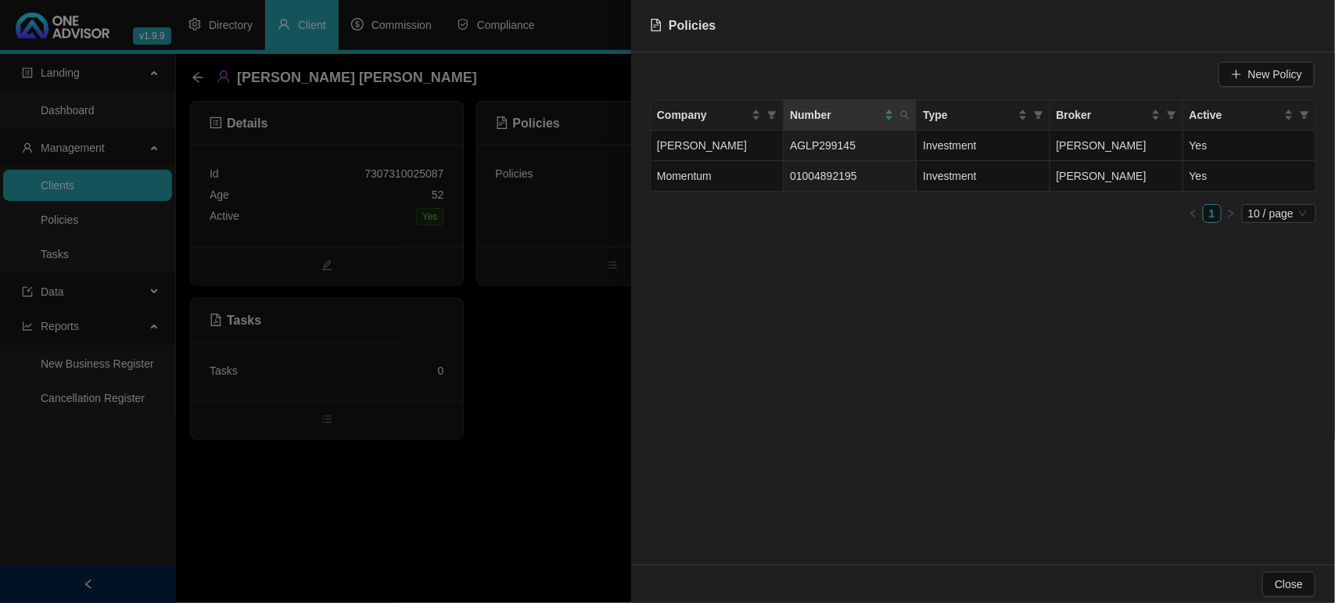
click at [520, 343] on div at bounding box center [667, 301] width 1335 height 603
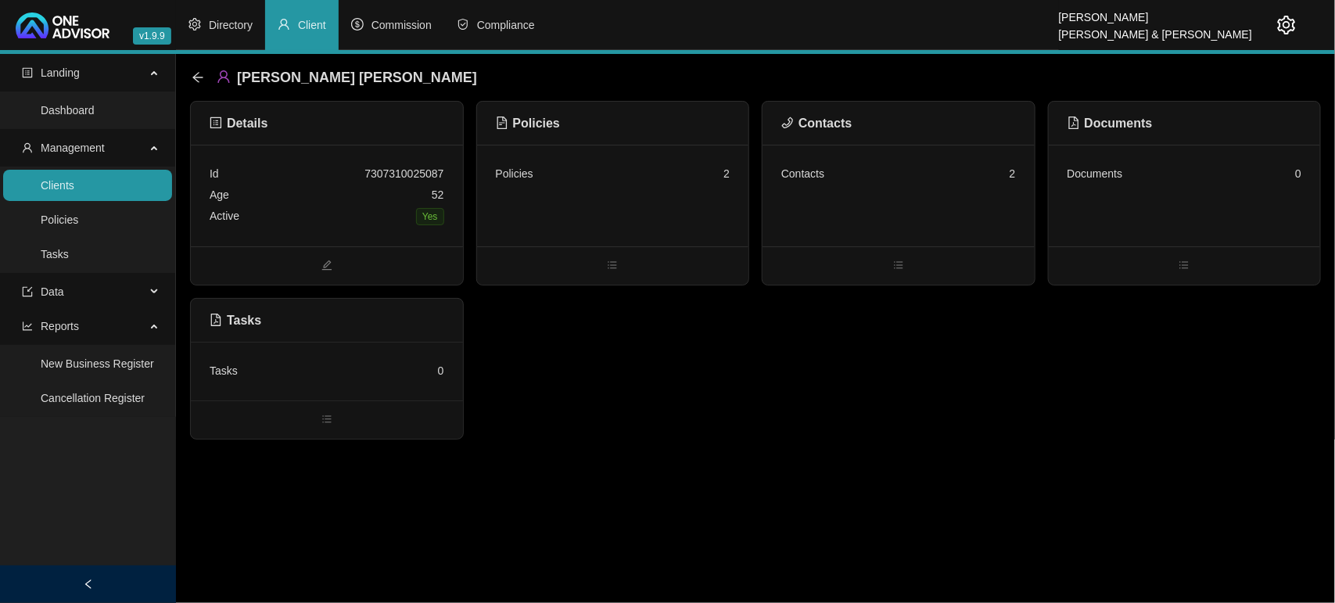
click at [823, 203] on div "Contacts 2" at bounding box center [899, 196] width 272 height 102
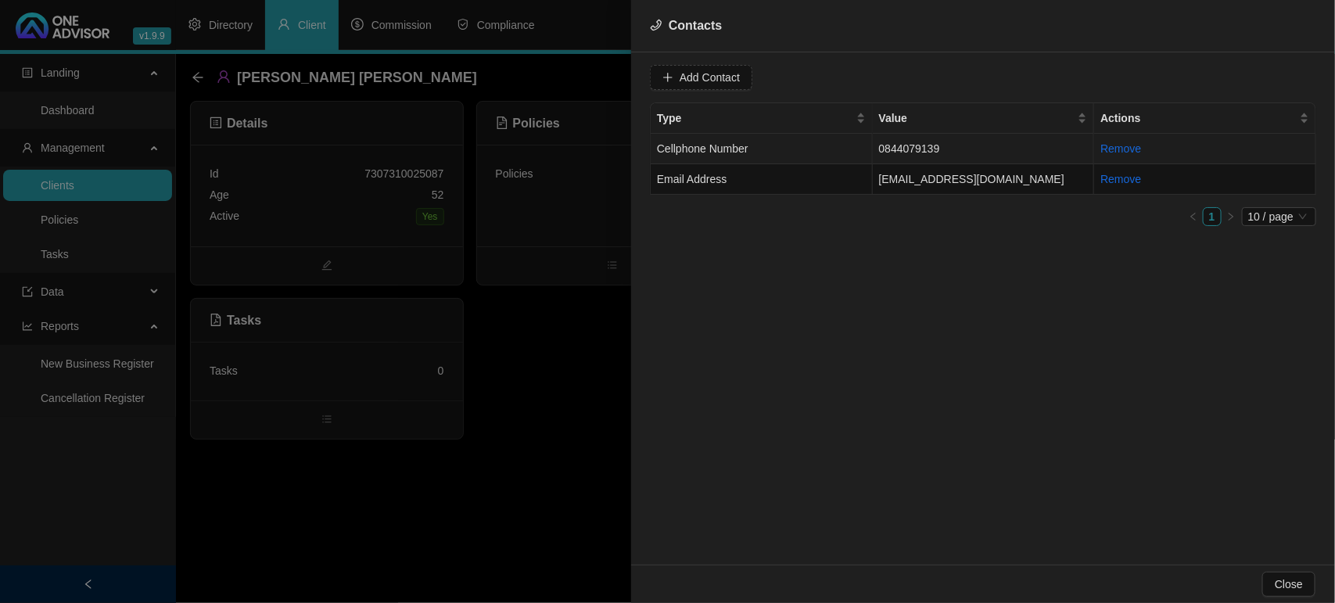
click at [806, 149] on td "Cellphone Number" at bounding box center [762, 149] width 222 height 31
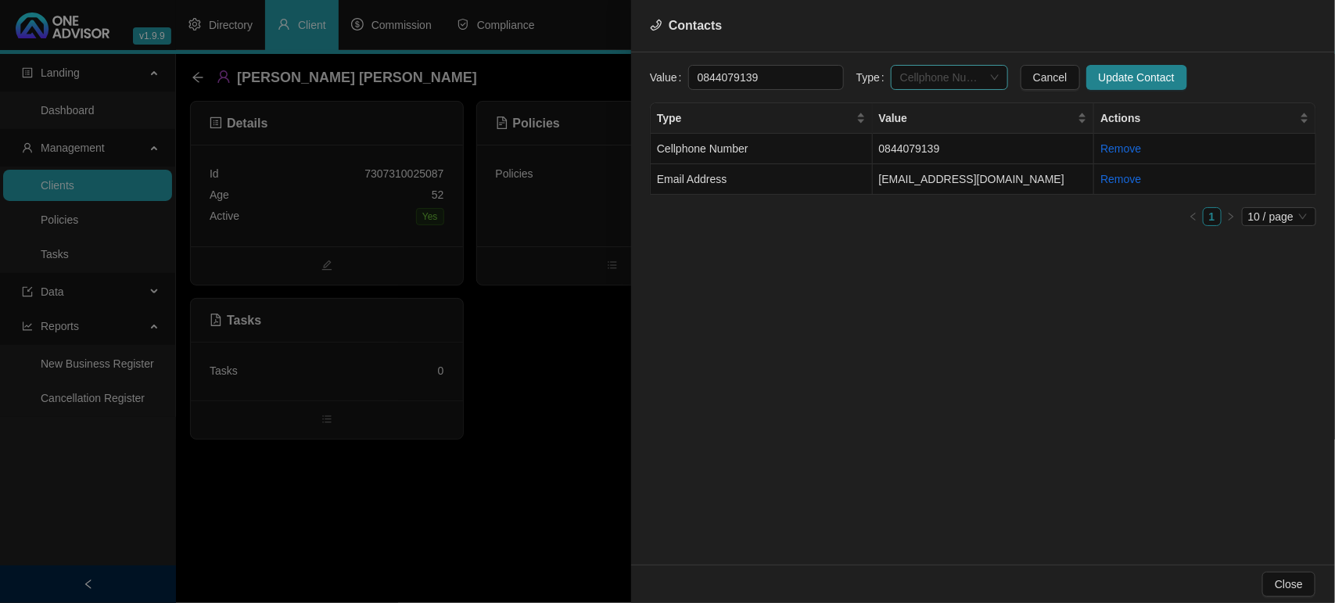
click at [915, 78] on span "Cellphone Number" at bounding box center [949, 77] width 99 height 23
click at [940, 150] on div "Primary Cellphone Number" at bounding box center [934, 158] width 92 height 17
click at [1099, 75] on span "Update Contact" at bounding box center [1137, 77] width 76 height 17
click at [770, 176] on td "Email Address" at bounding box center [762, 179] width 222 height 31
click at [943, 72] on span "Email Address" at bounding box center [949, 77] width 99 height 23
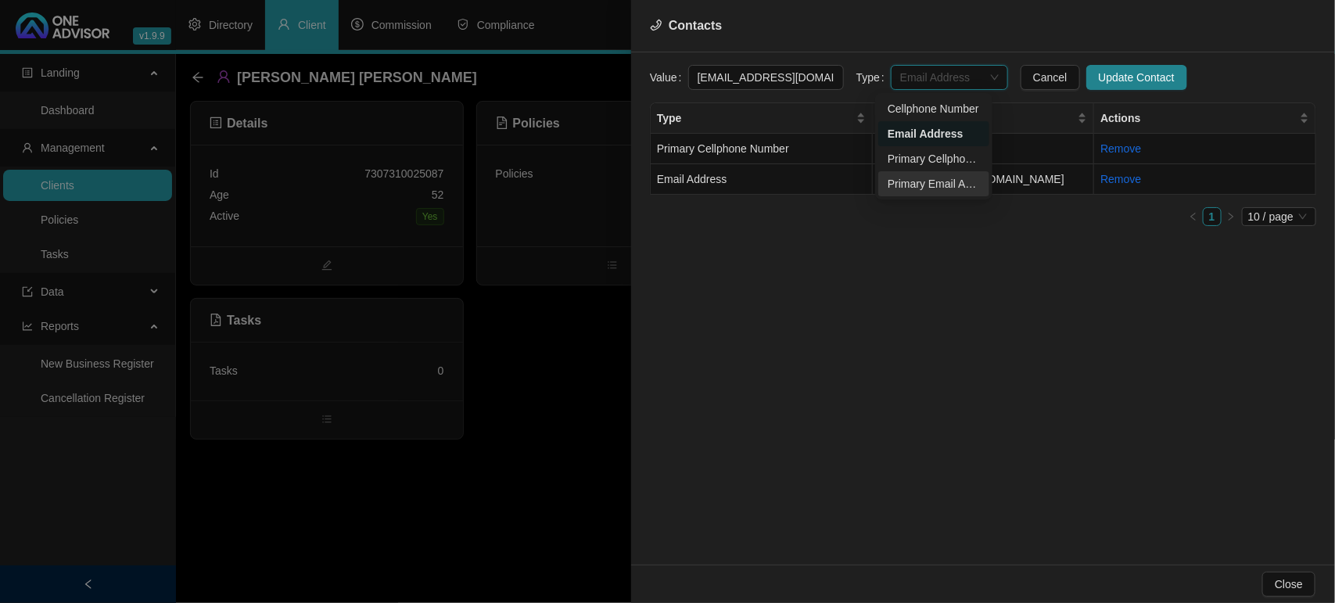
drag, startPoint x: 933, startPoint y: 178, endPoint x: 943, endPoint y: 165, distance: 16.3
click at [932, 180] on div "Primary Email Address" at bounding box center [934, 183] width 92 height 17
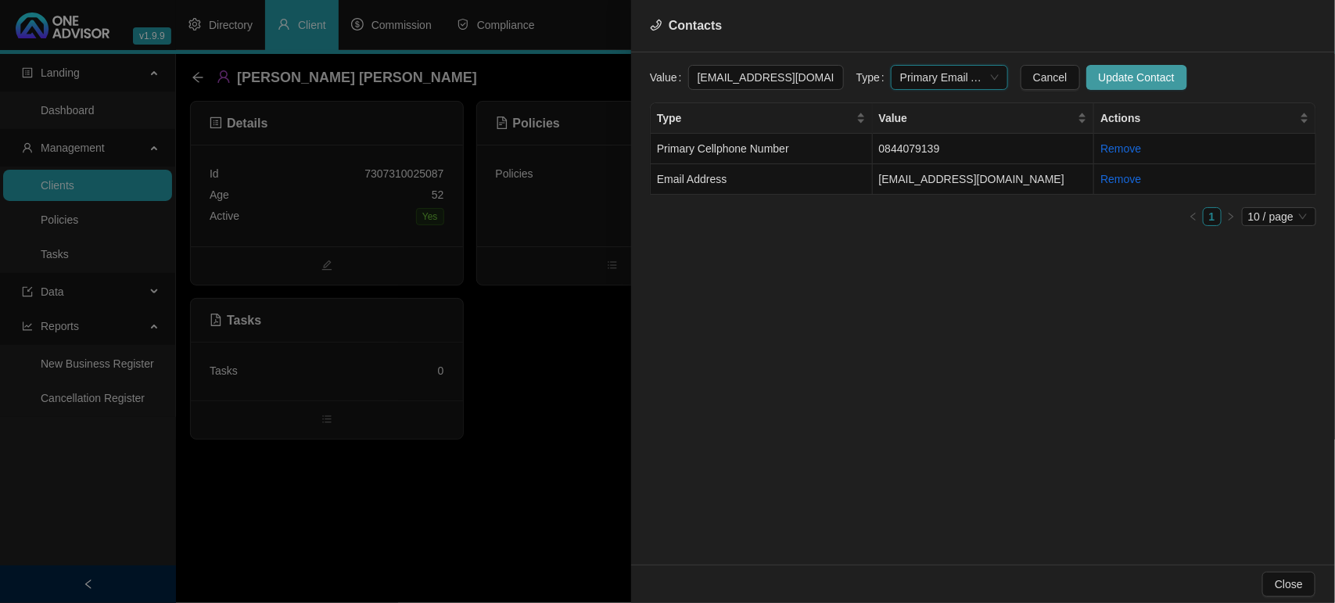
click at [1099, 71] on span "Update Contact" at bounding box center [1137, 77] width 76 height 17
click at [526, 354] on div at bounding box center [667, 301] width 1335 height 603
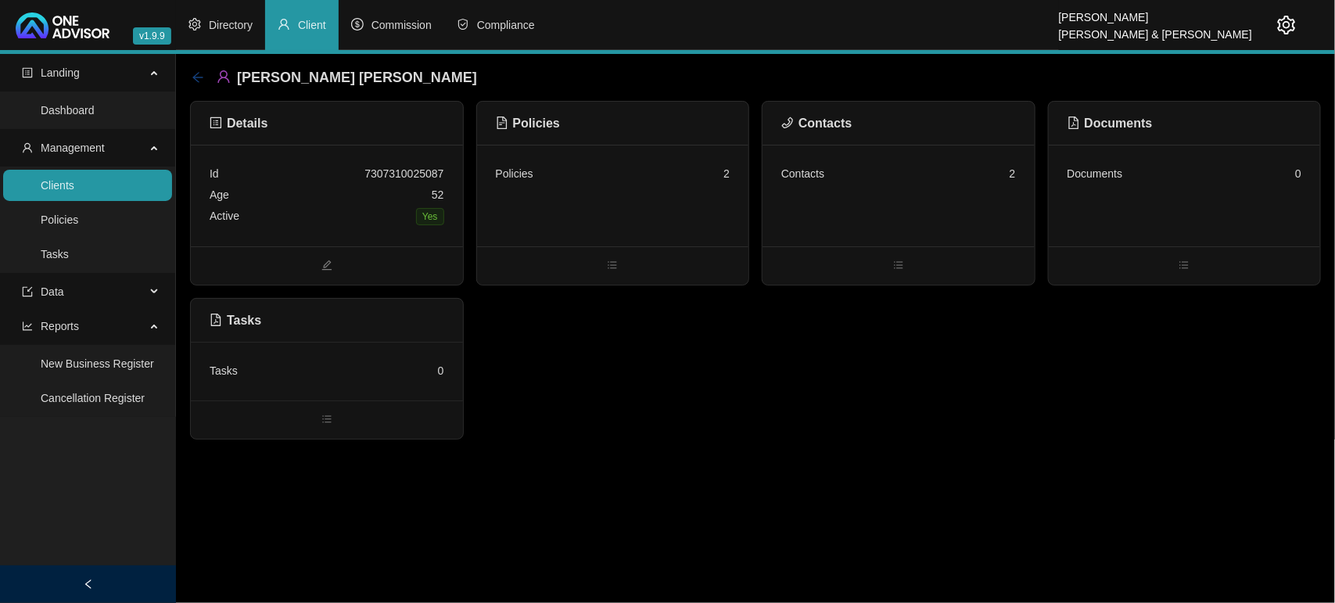
click at [203, 75] on icon "arrow-left" at bounding box center [198, 77] width 13 height 13
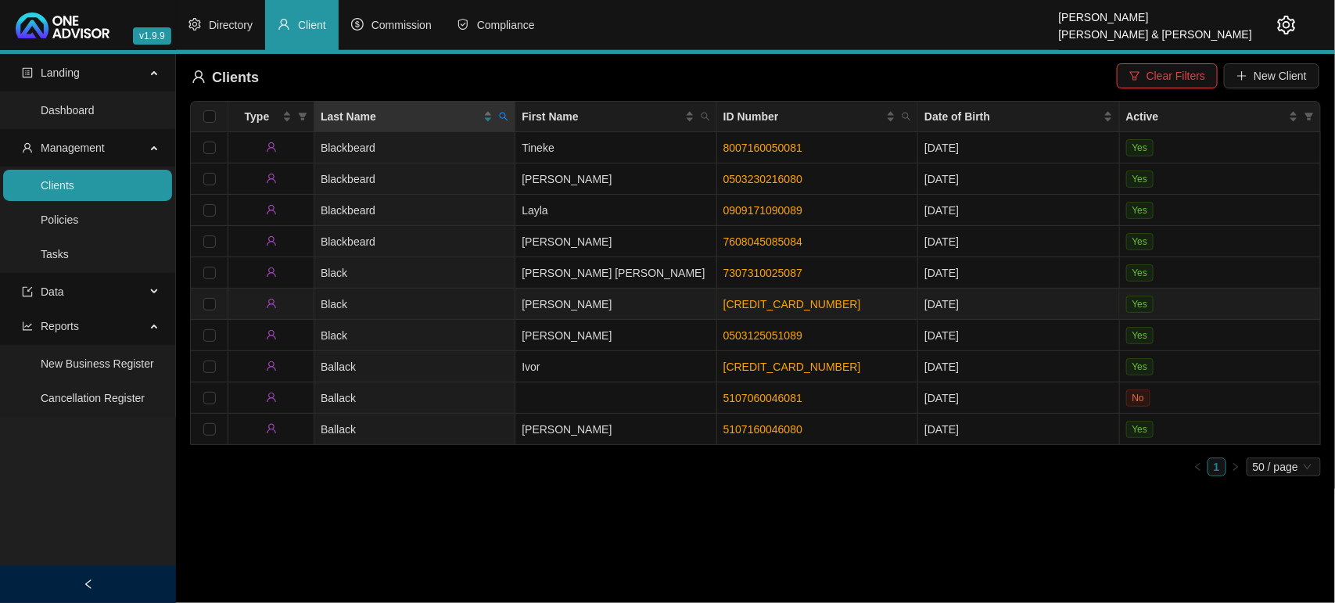
click at [579, 309] on td "[PERSON_NAME]" at bounding box center [615, 304] width 201 height 31
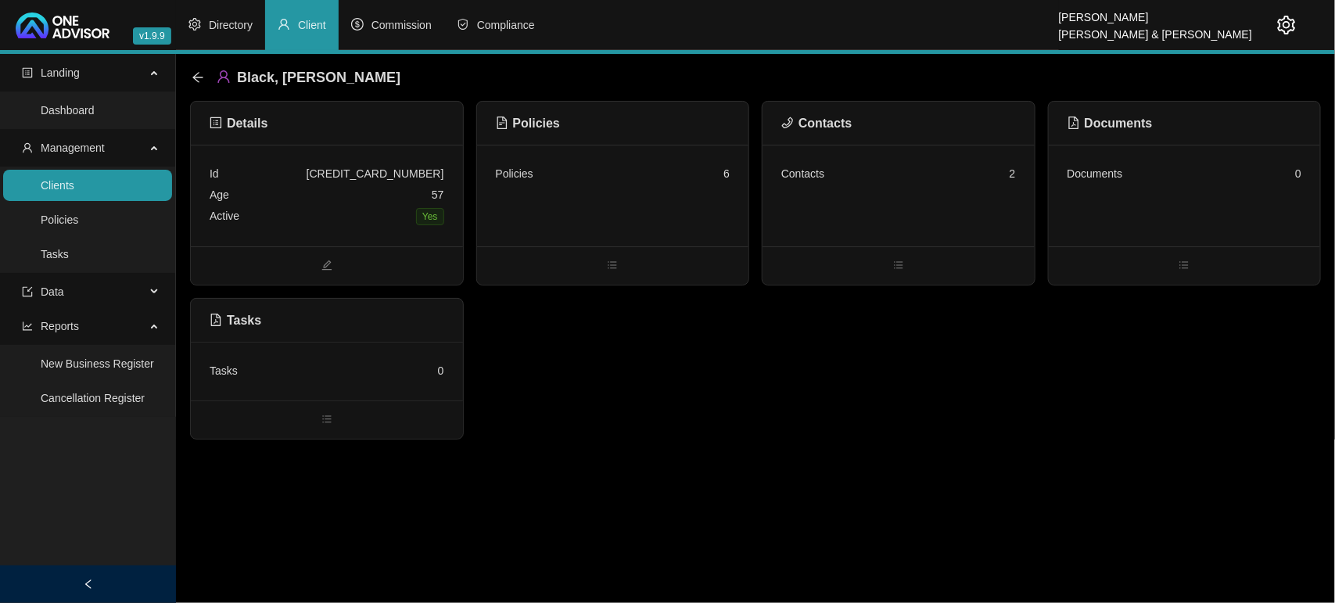
click at [882, 208] on div "Contacts 2" at bounding box center [899, 196] width 272 height 102
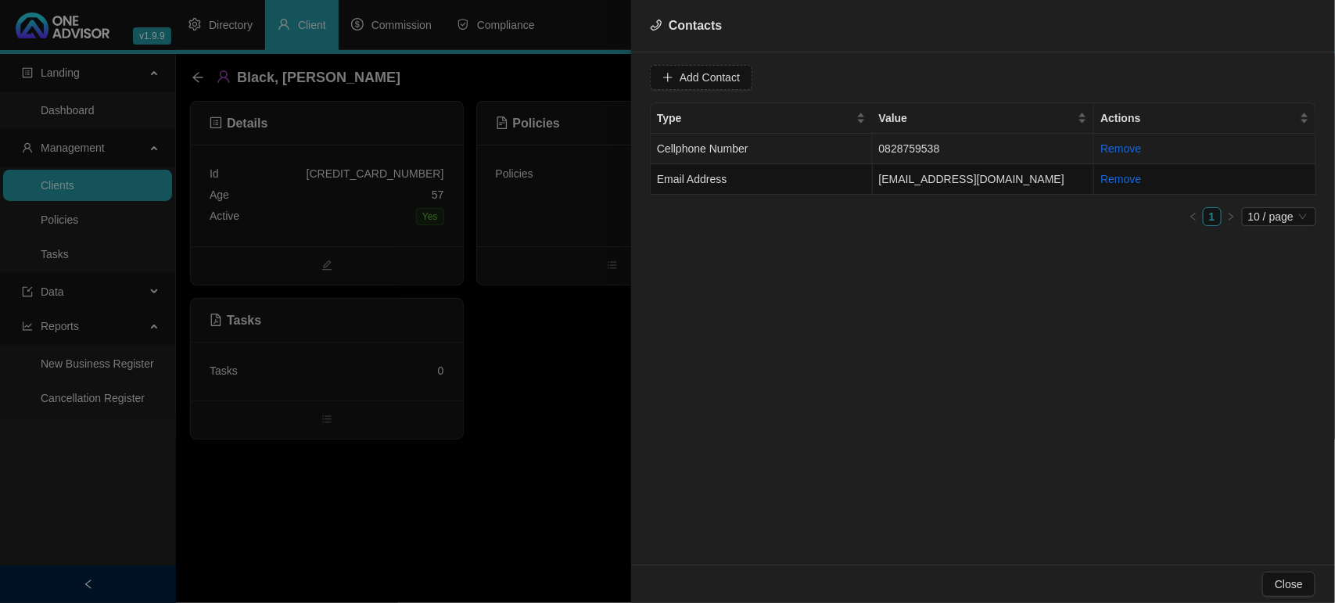
click at [847, 143] on td "Cellphone Number" at bounding box center [762, 149] width 222 height 31
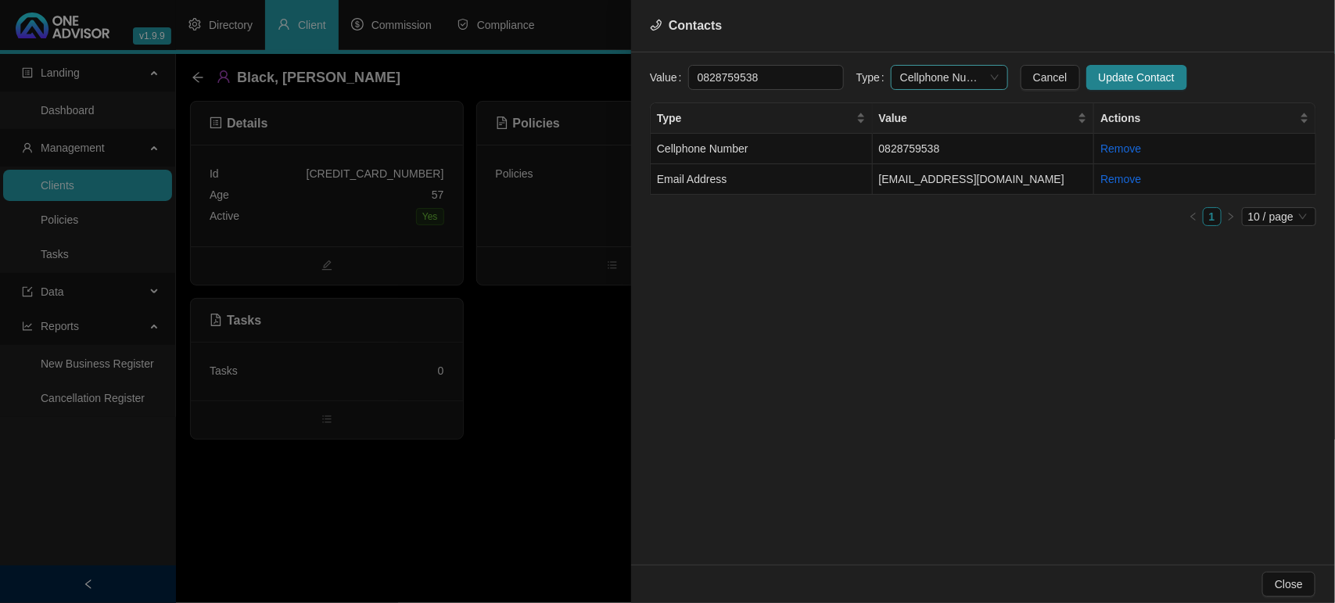
click at [920, 81] on span "Cellphone Number" at bounding box center [949, 77] width 99 height 23
click at [927, 156] on div "Primary Cellphone Number" at bounding box center [934, 158] width 92 height 17
click at [1099, 80] on span "Update Contact" at bounding box center [1137, 77] width 76 height 17
click at [778, 171] on td "Email Address" at bounding box center [762, 179] width 222 height 31
click at [915, 78] on span "Email Address" at bounding box center [949, 77] width 99 height 23
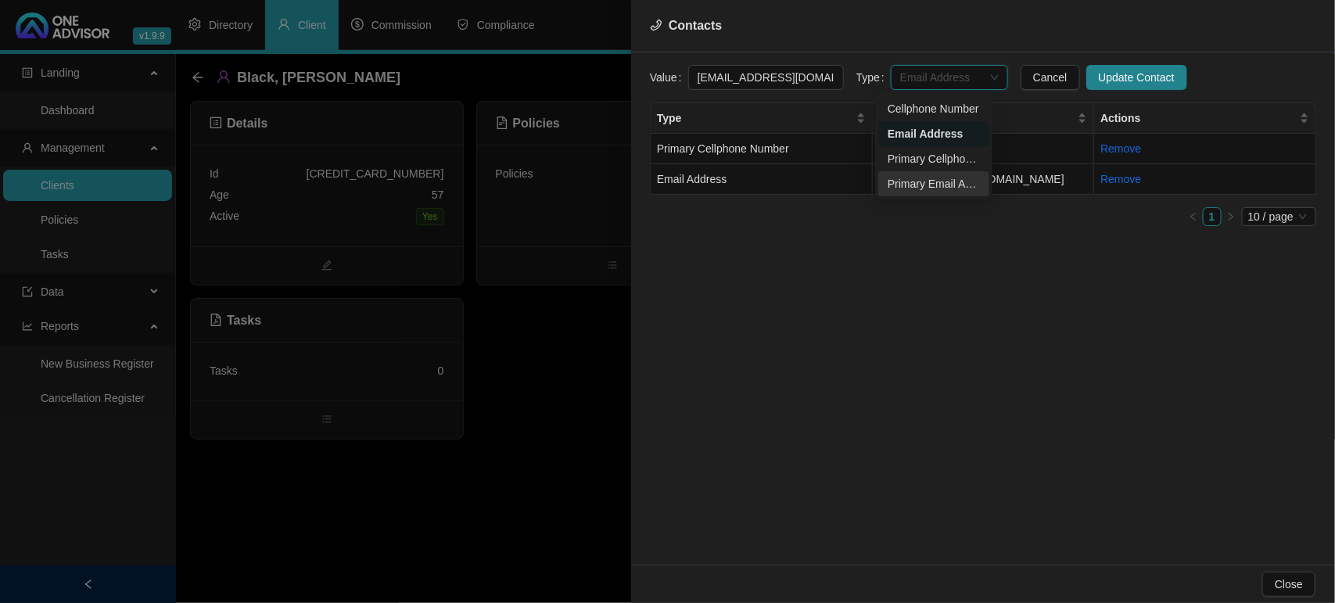
click at [919, 178] on div "Primary Email Address" at bounding box center [934, 183] width 92 height 17
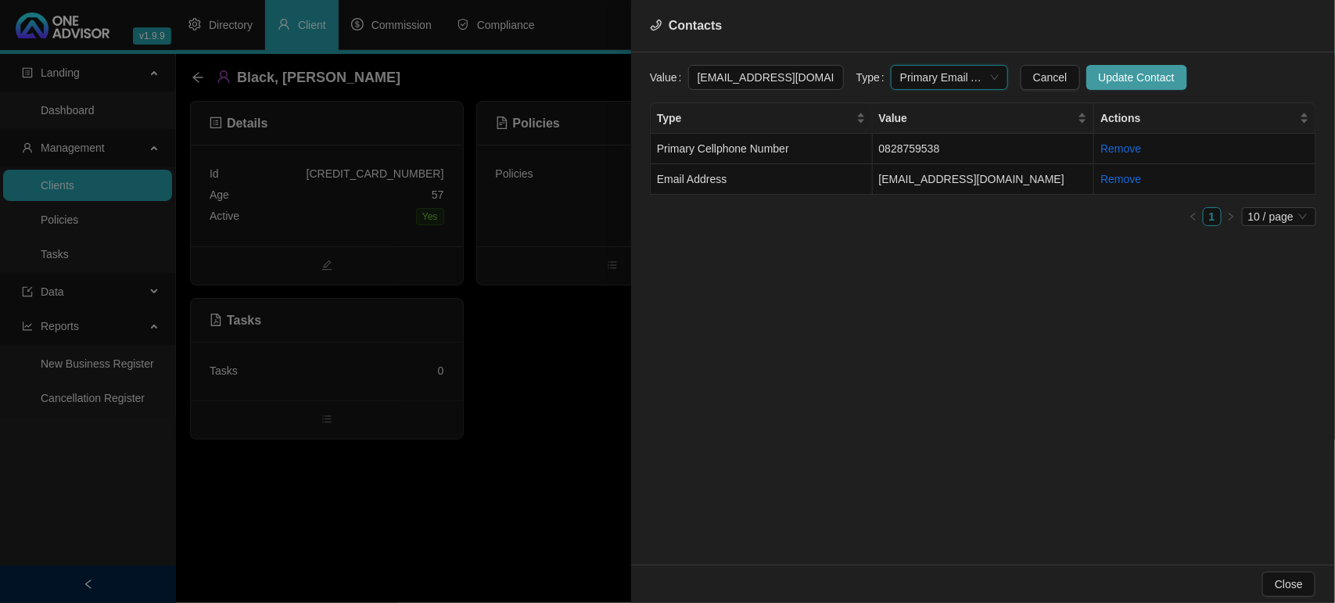
click at [1112, 76] on span "Update Contact" at bounding box center [1137, 77] width 76 height 17
click at [552, 212] on div at bounding box center [667, 301] width 1335 height 603
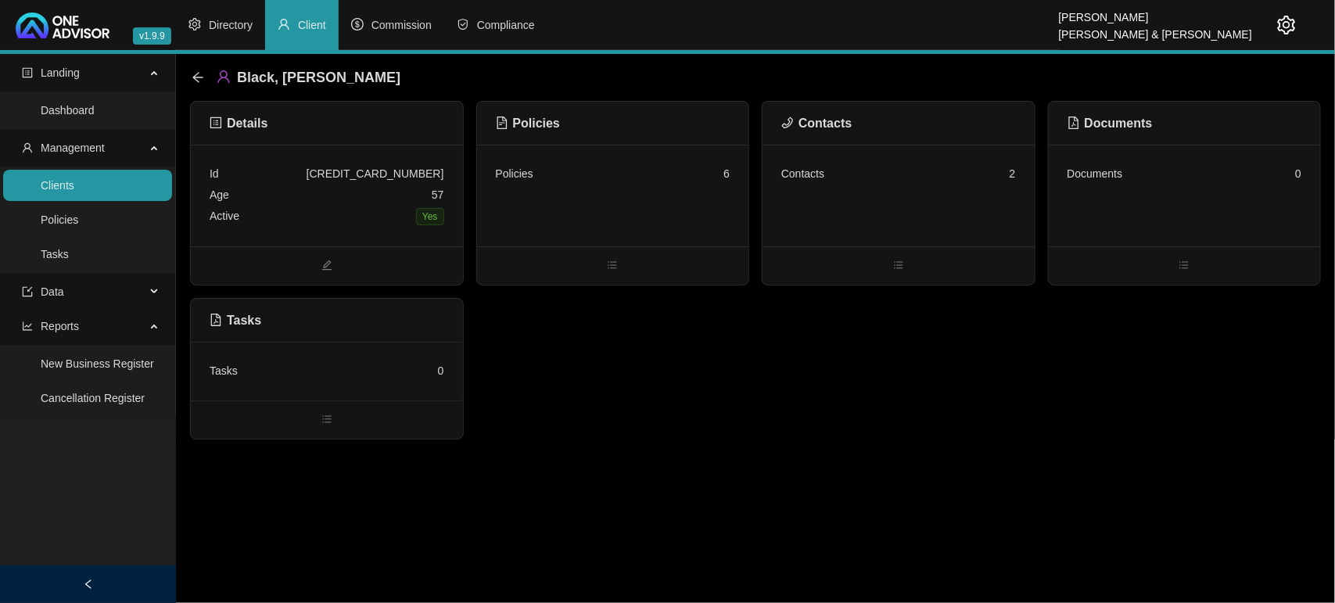
click at [552, 211] on div "Policies 6" at bounding box center [613, 196] width 272 height 102
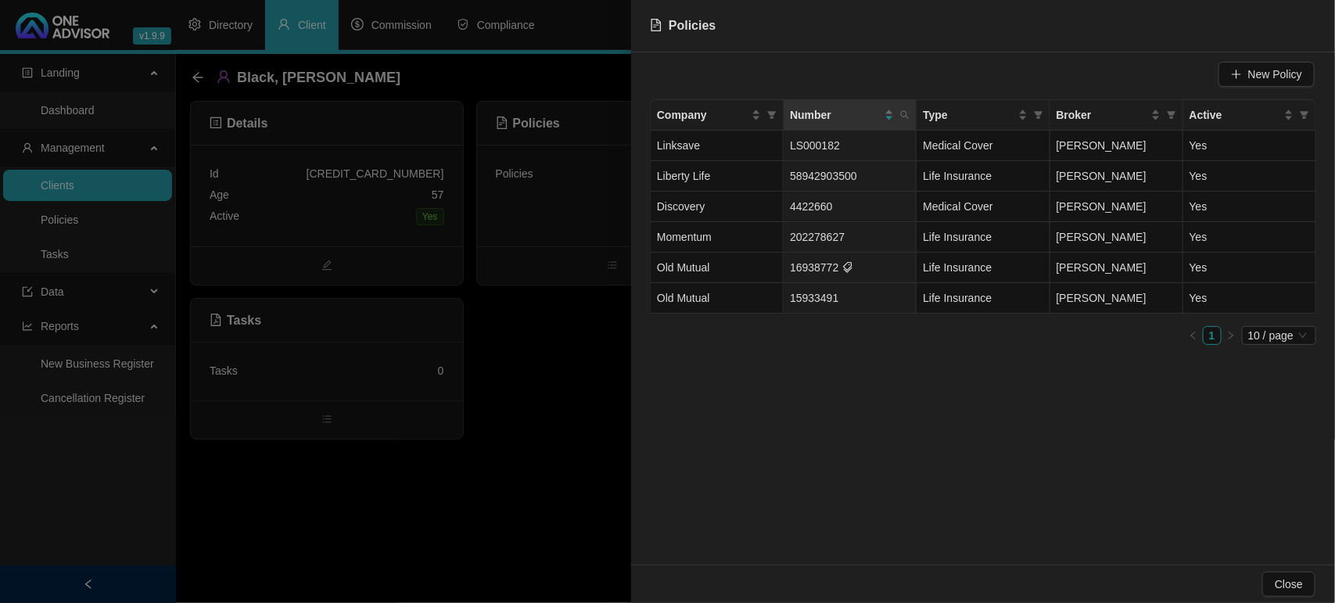
drag, startPoint x: 550, startPoint y: 443, endPoint x: 552, endPoint y: 429, distance: 14.3
click at [552, 442] on div at bounding box center [667, 301] width 1335 height 603
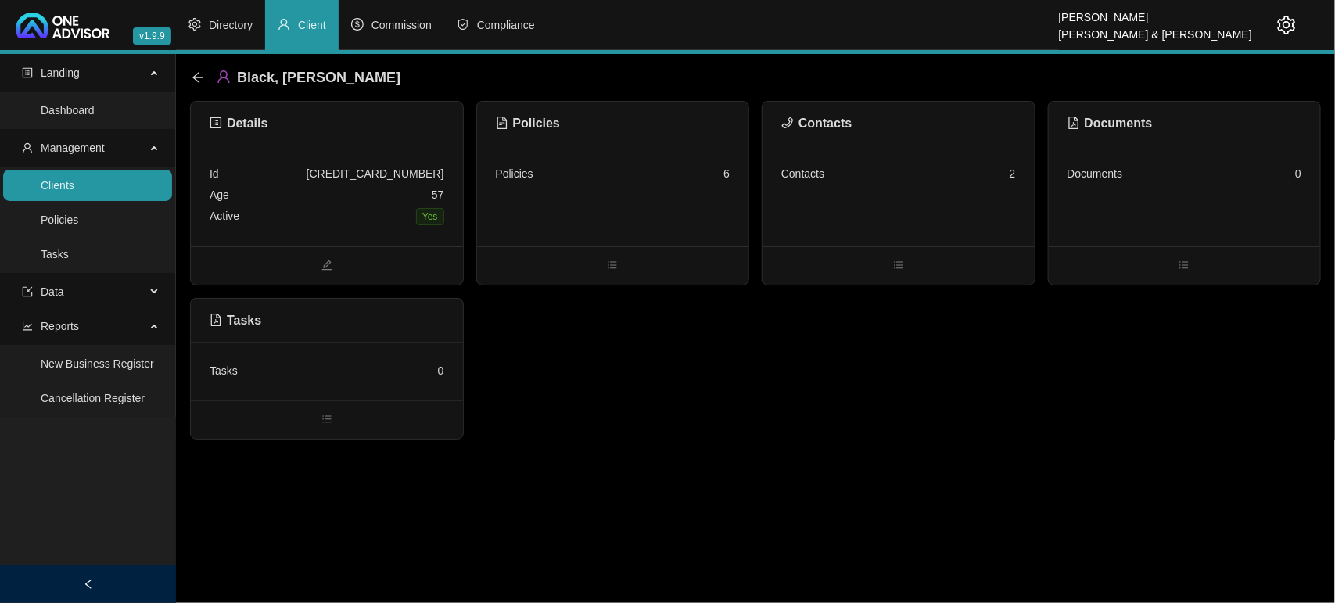
click at [74, 189] on link "Clients" at bounding box center [58, 185] width 34 height 13
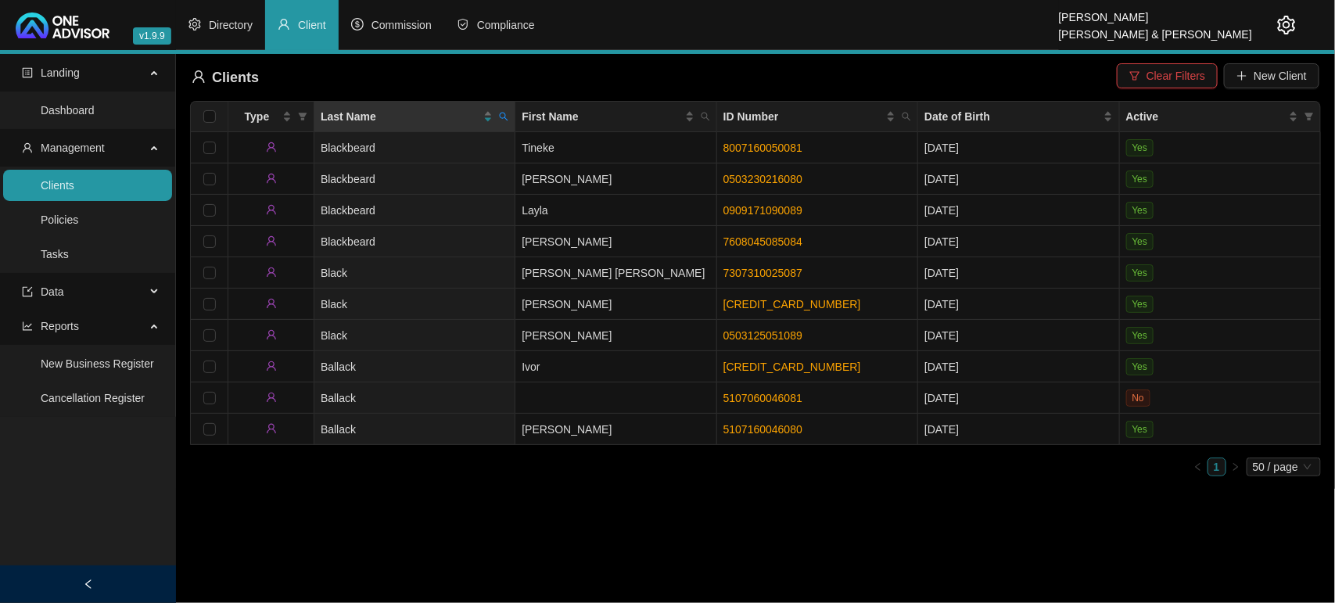
click at [501, 115] on icon "search" at bounding box center [504, 117] width 9 height 9
type input "du [PERSON_NAME]"
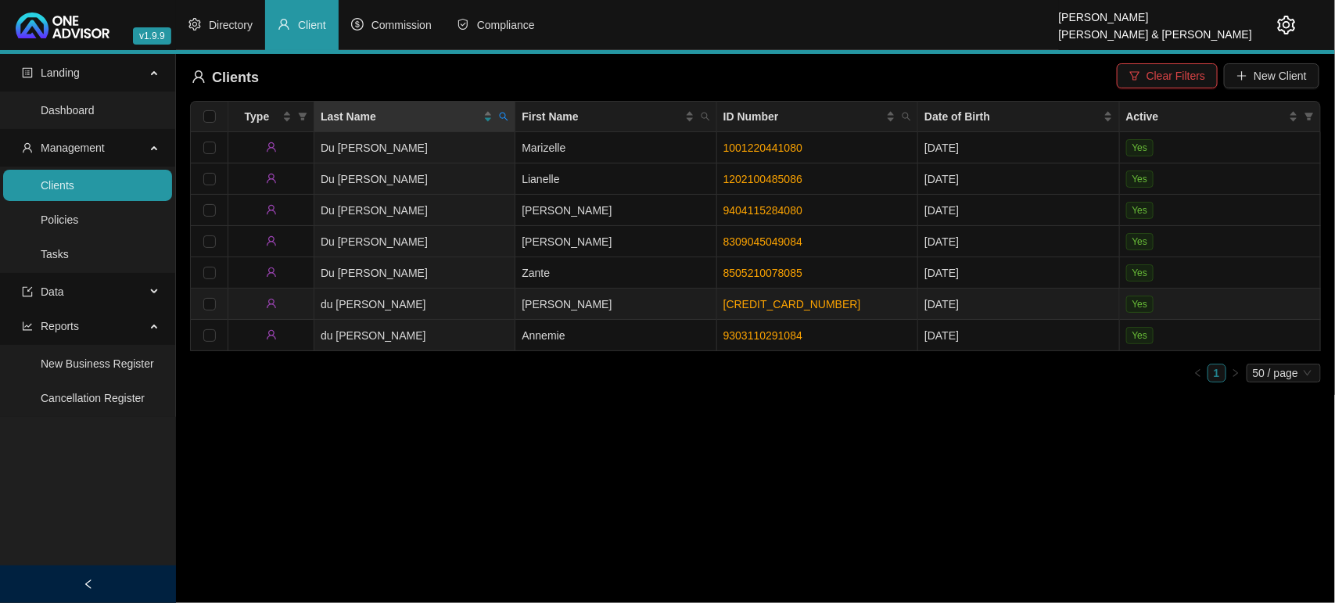
click at [490, 297] on td "du [PERSON_NAME]" at bounding box center [414, 304] width 201 height 31
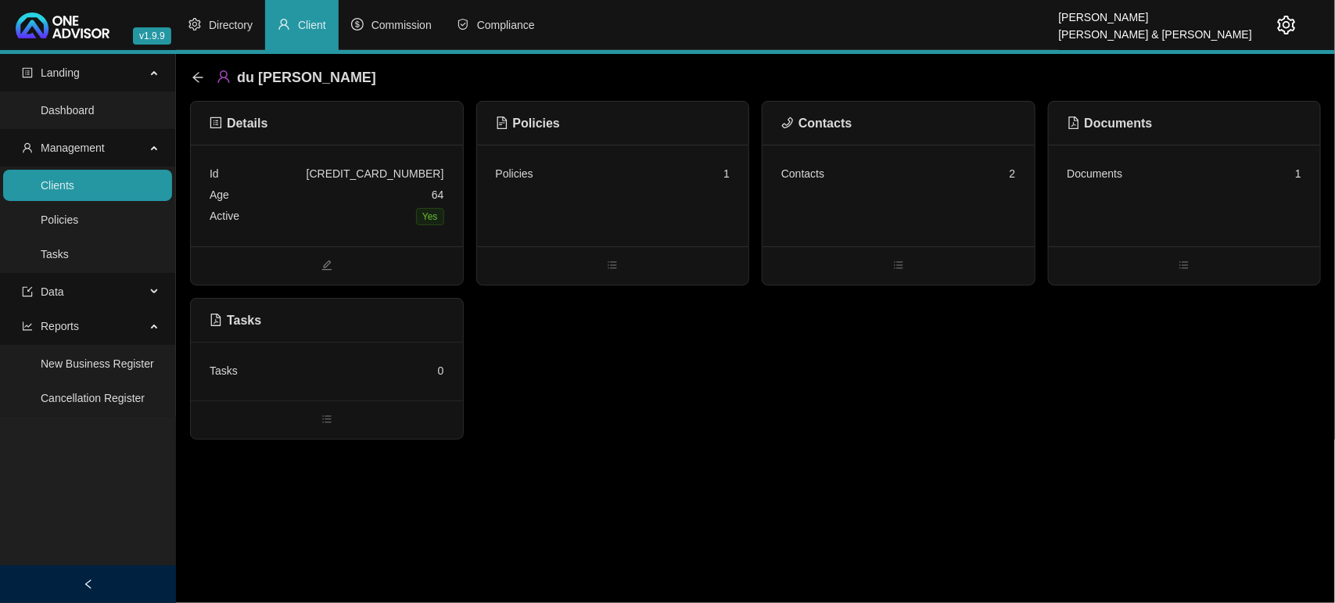
click at [567, 214] on div "Policies 1" at bounding box center [613, 196] width 272 height 102
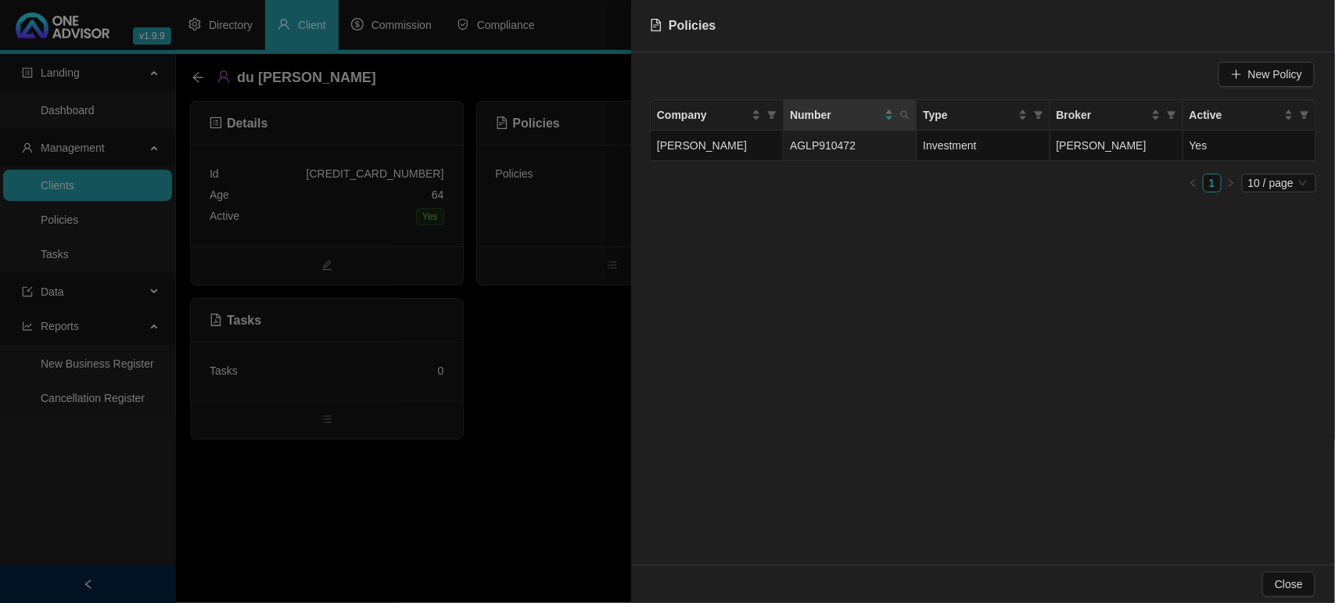
click at [557, 378] on div at bounding box center [667, 301] width 1335 height 603
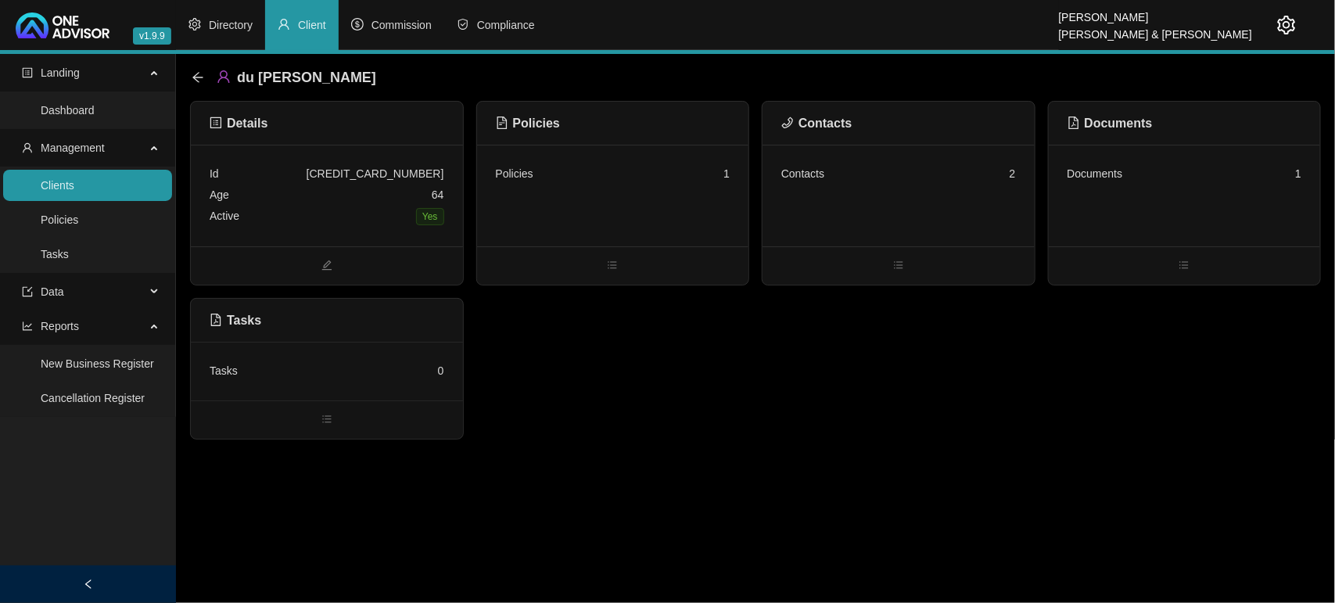
click at [915, 189] on div "Contacts 2" at bounding box center [899, 196] width 272 height 102
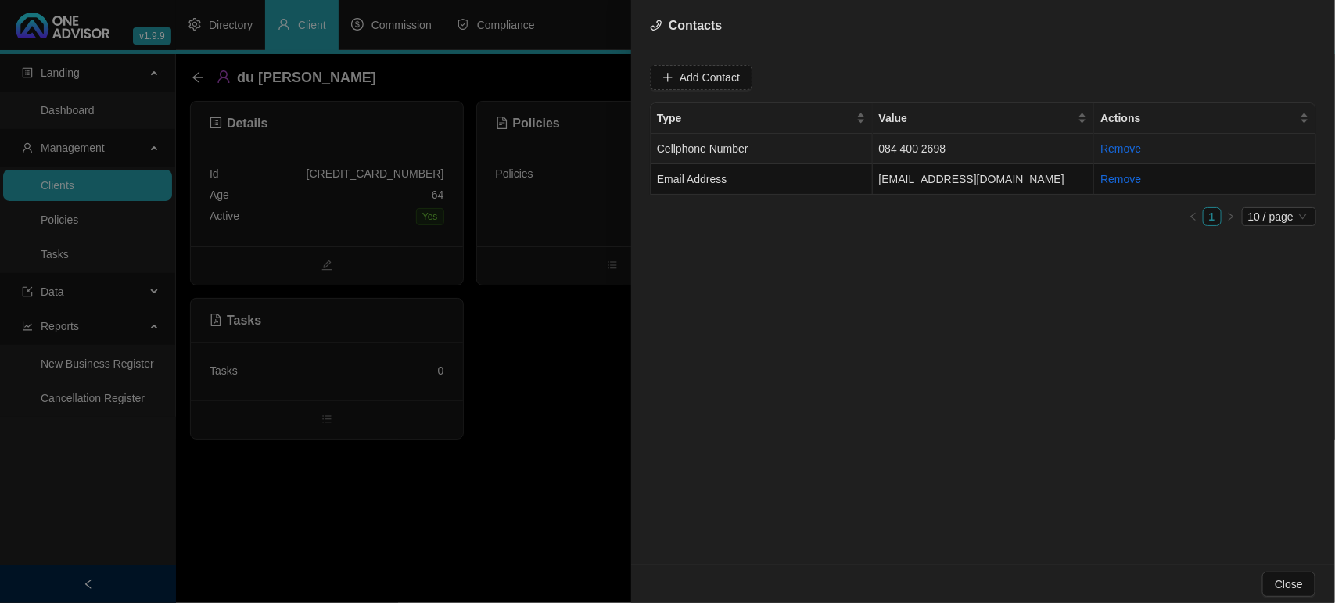
click at [858, 147] on td "Cellphone Number" at bounding box center [762, 149] width 222 height 31
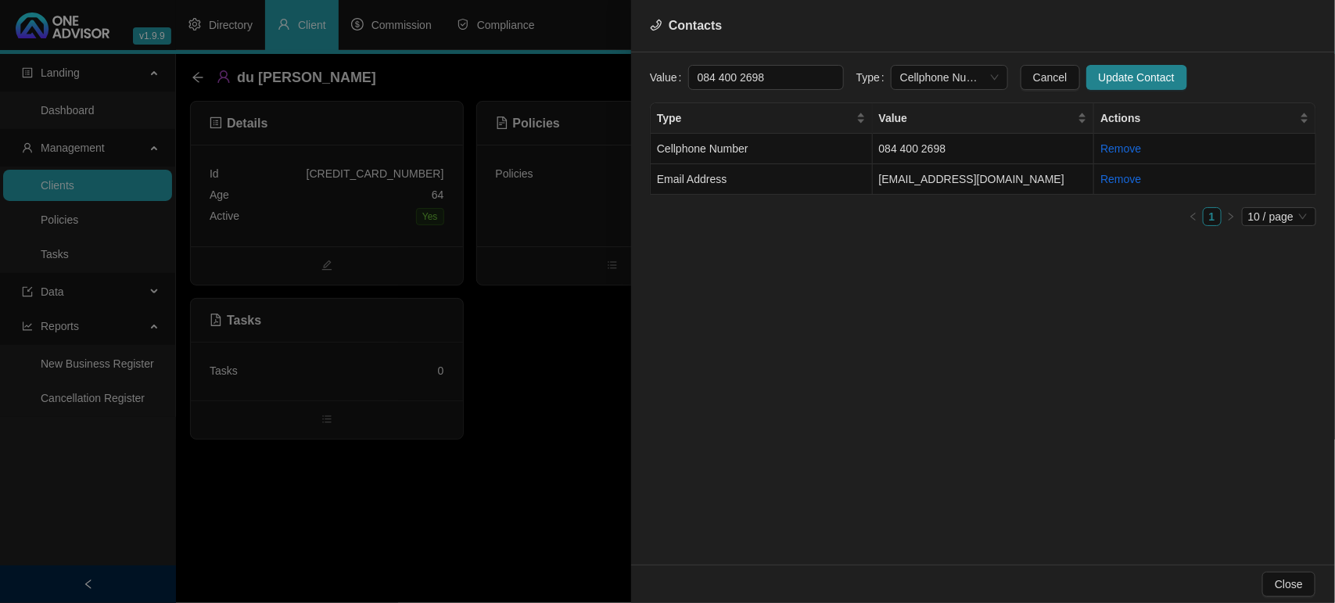
click at [902, 63] on div "Value [PHONE_NUMBER] Type Cellphone Number Cancel Update Contact Type Value Act…" at bounding box center [983, 308] width 704 height 512
click at [915, 73] on span "Cellphone Number" at bounding box center [949, 77] width 99 height 23
click at [909, 165] on div "Primary Cellphone Number" at bounding box center [934, 158] width 92 height 17
click at [1119, 69] on span "Update Contact" at bounding box center [1137, 77] width 76 height 17
click at [919, 178] on td "[EMAIL_ADDRESS][DOMAIN_NAME]" at bounding box center [984, 179] width 222 height 31
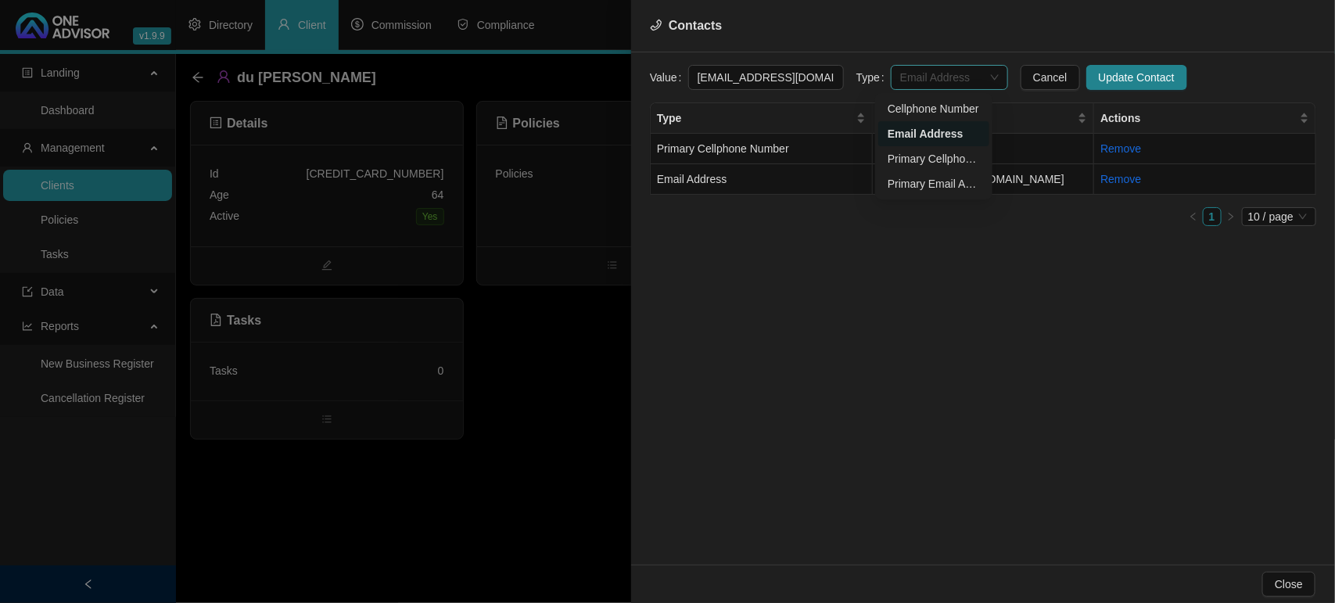
click at [913, 79] on span "Email Address" at bounding box center [949, 77] width 99 height 23
click at [905, 176] on div "Primary Email Address" at bounding box center [934, 183] width 92 height 17
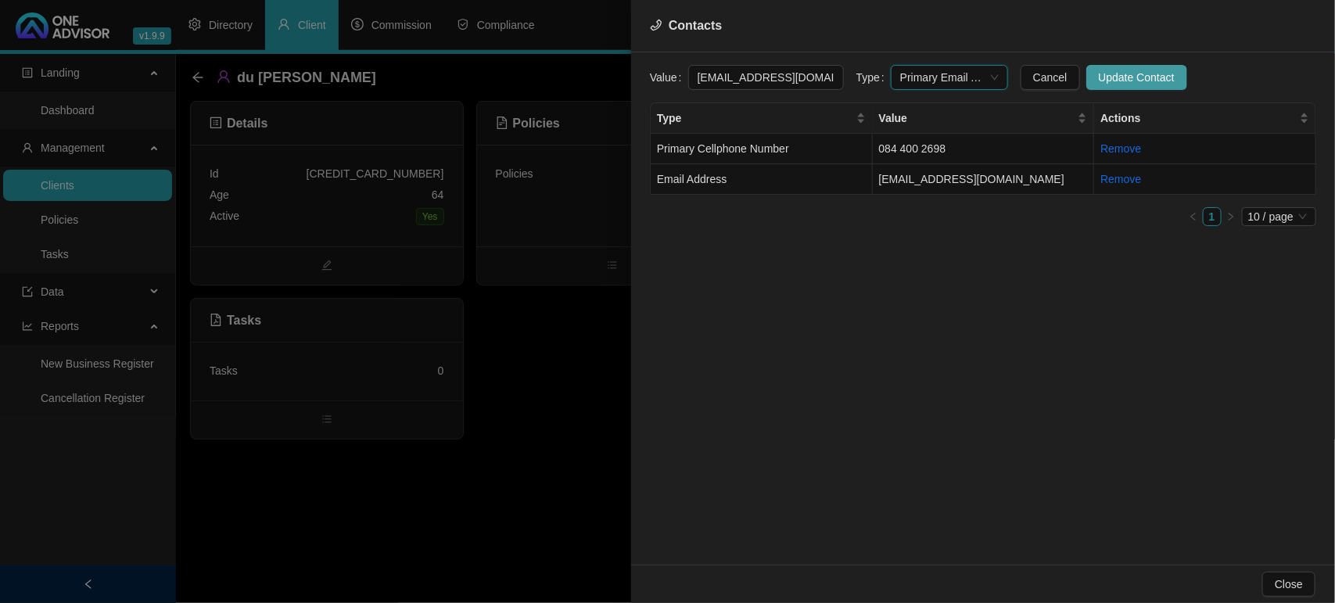
click at [1107, 71] on span "Update Contact" at bounding box center [1137, 77] width 76 height 17
click at [92, 181] on div at bounding box center [667, 301] width 1335 height 603
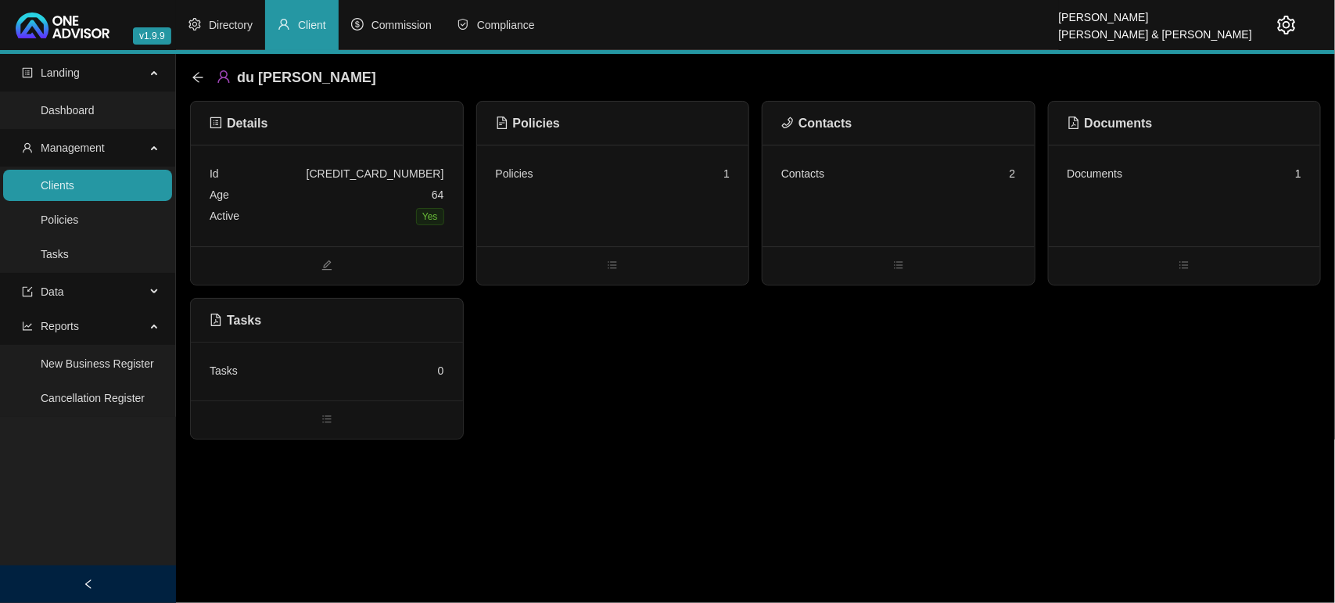
click at [59, 181] on link "Clients" at bounding box center [58, 185] width 34 height 13
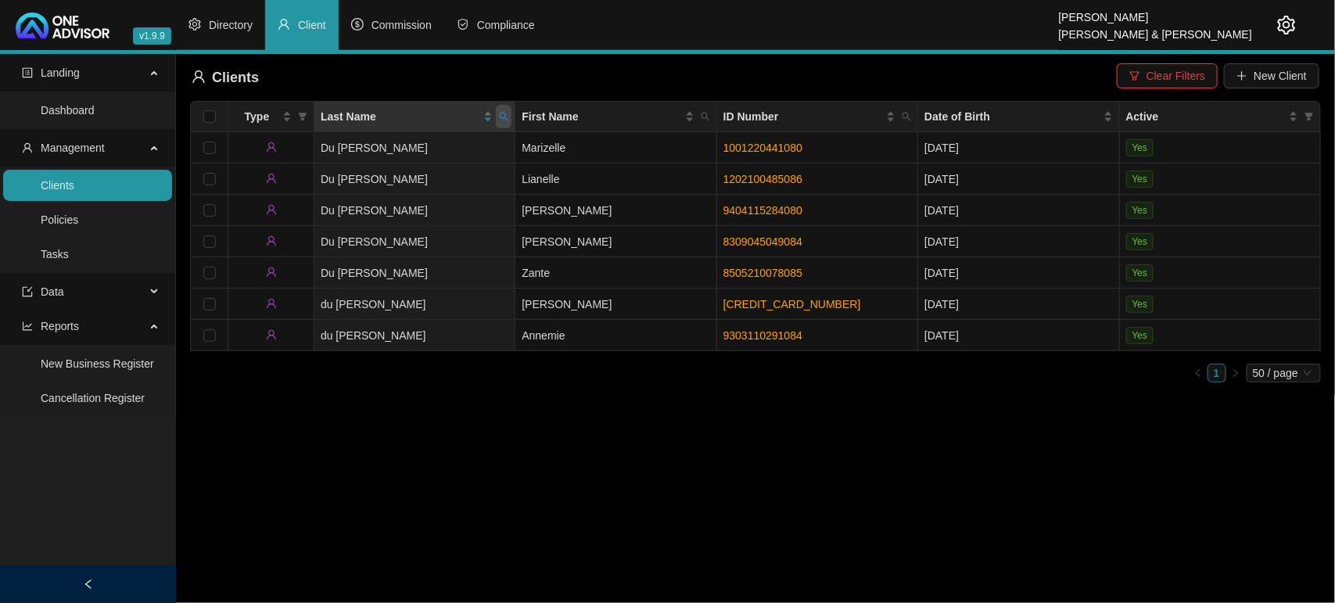
click at [508, 118] on icon "search" at bounding box center [503, 116] width 9 height 9
type input "[PERSON_NAME]"
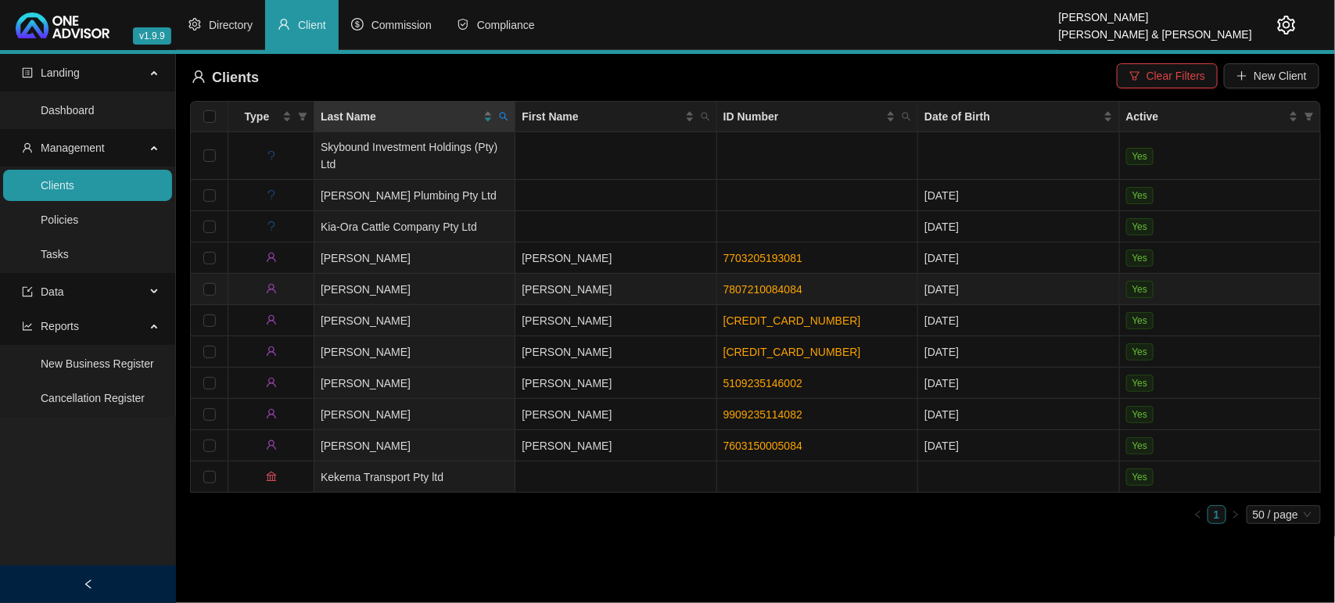
click at [485, 280] on td "[PERSON_NAME]" at bounding box center [414, 289] width 201 height 31
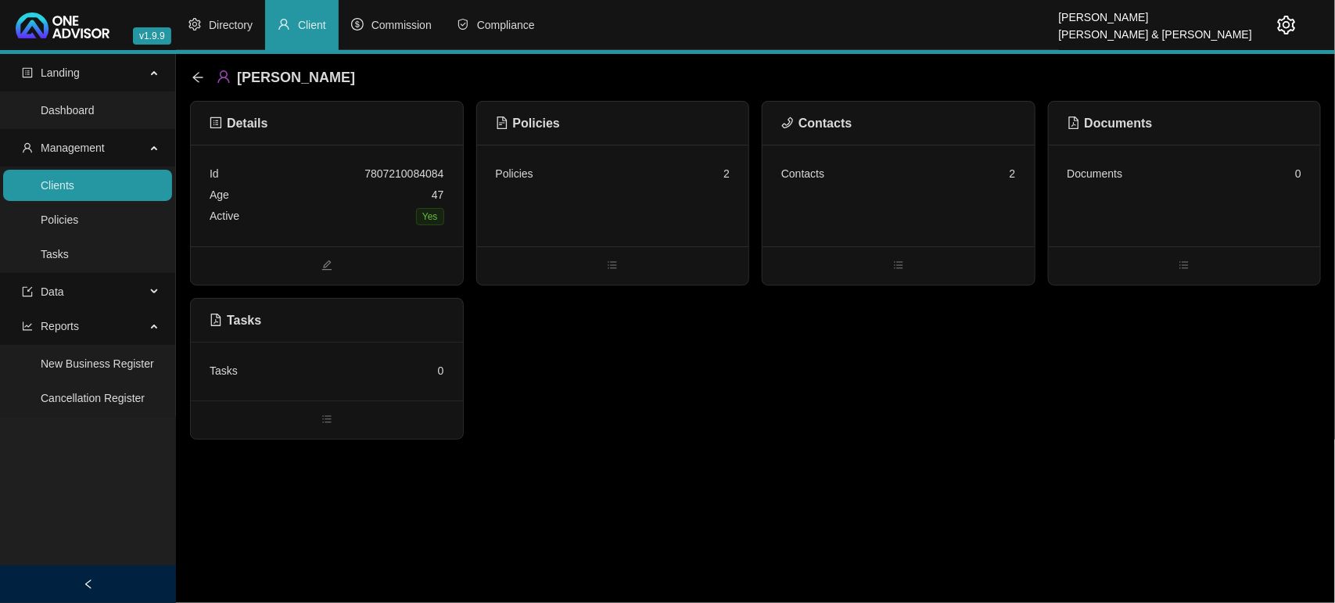
click at [865, 209] on div "Contacts 2" at bounding box center [899, 196] width 272 height 102
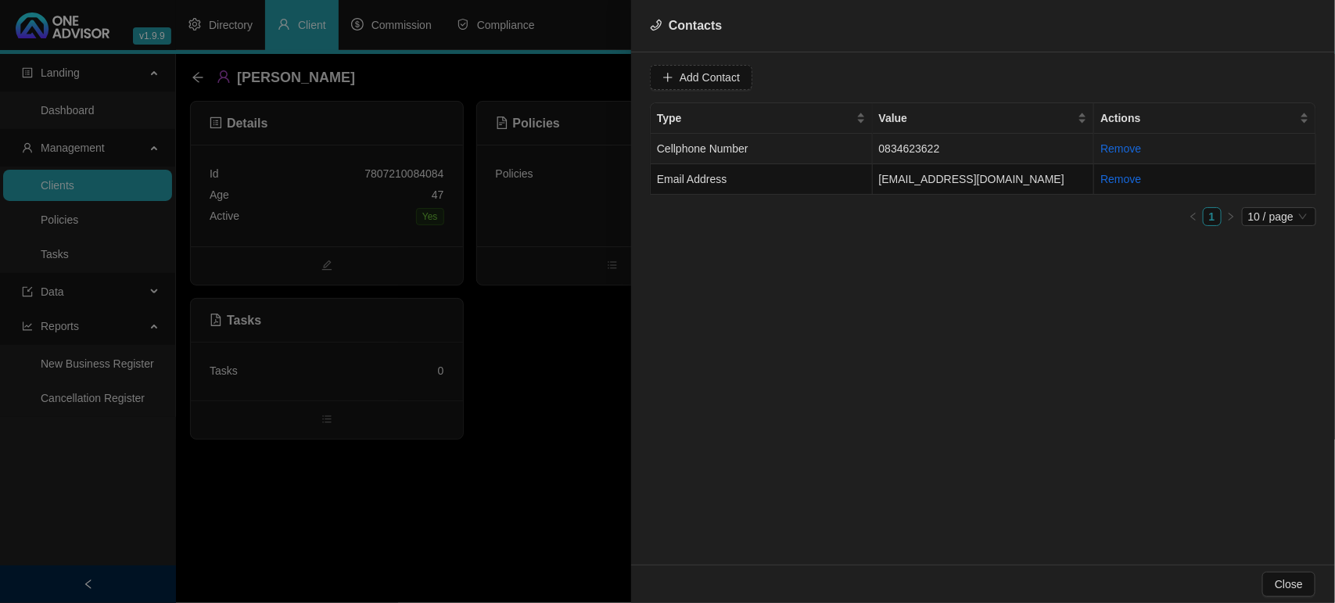
click at [823, 145] on td "Cellphone Number" at bounding box center [762, 149] width 222 height 31
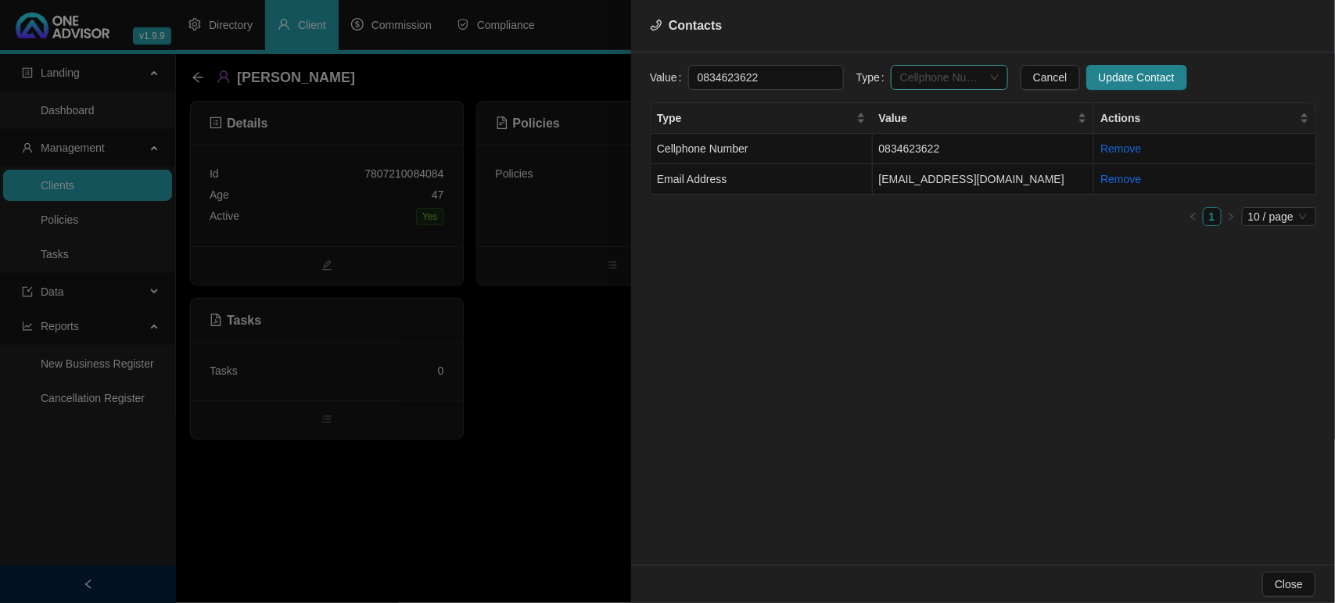
click at [937, 72] on span "Cellphone Number" at bounding box center [949, 77] width 99 height 23
click at [937, 156] on div "Primary Cellphone Number" at bounding box center [934, 158] width 92 height 17
click at [1124, 65] on button "Update Contact" at bounding box center [1137, 77] width 101 height 25
click at [890, 172] on td "[EMAIL_ADDRESS][DOMAIN_NAME]" at bounding box center [984, 179] width 222 height 31
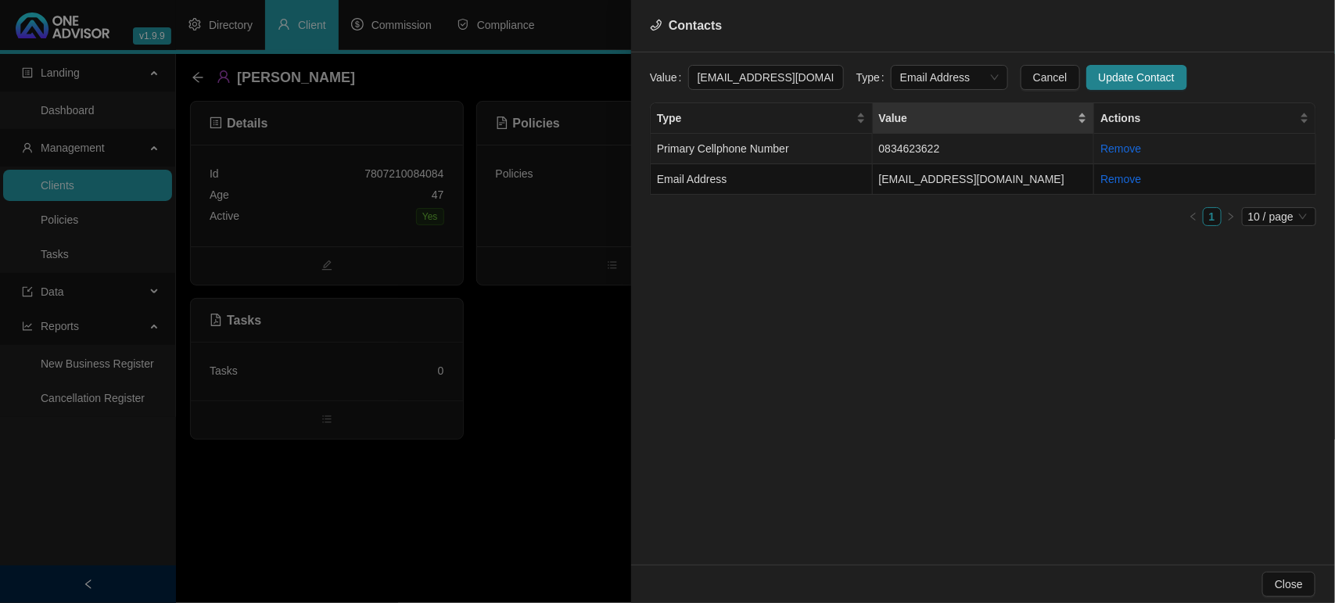
scroll to position [0, 2]
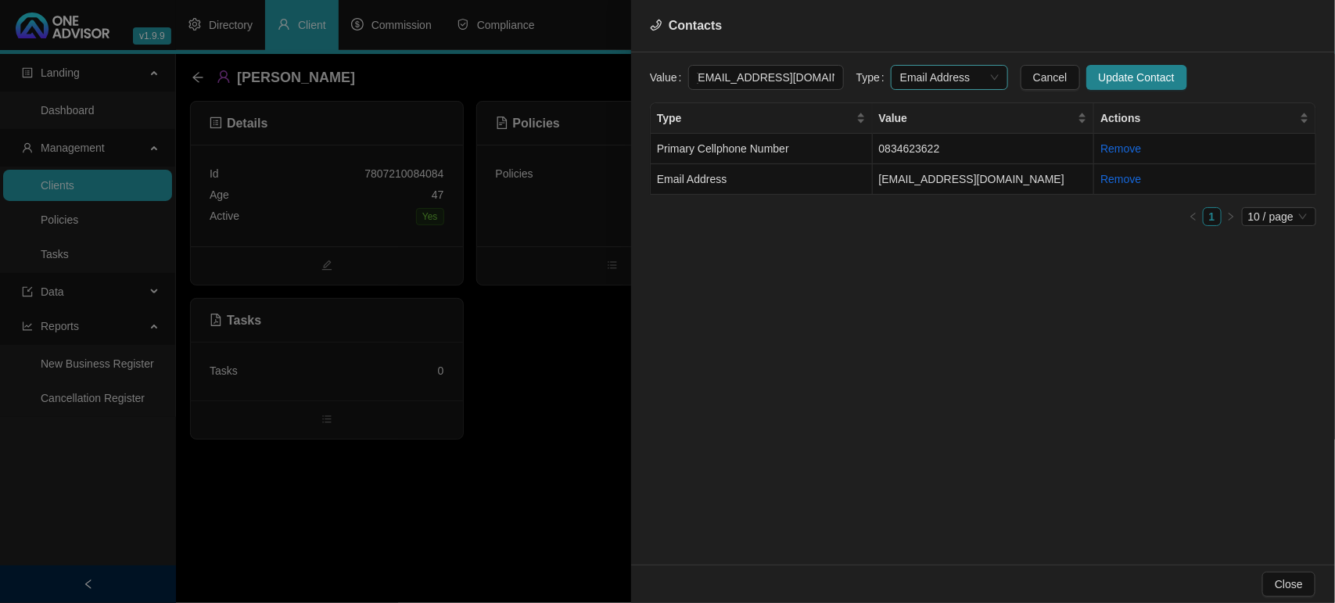
click at [911, 76] on span "Email Address" at bounding box center [949, 77] width 99 height 23
click at [920, 185] on div "Primary Email Address" at bounding box center [934, 183] width 92 height 17
click at [1099, 76] on span "Update Contact" at bounding box center [1137, 77] width 76 height 17
click at [534, 330] on div at bounding box center [667, 301] width 1335 height 603
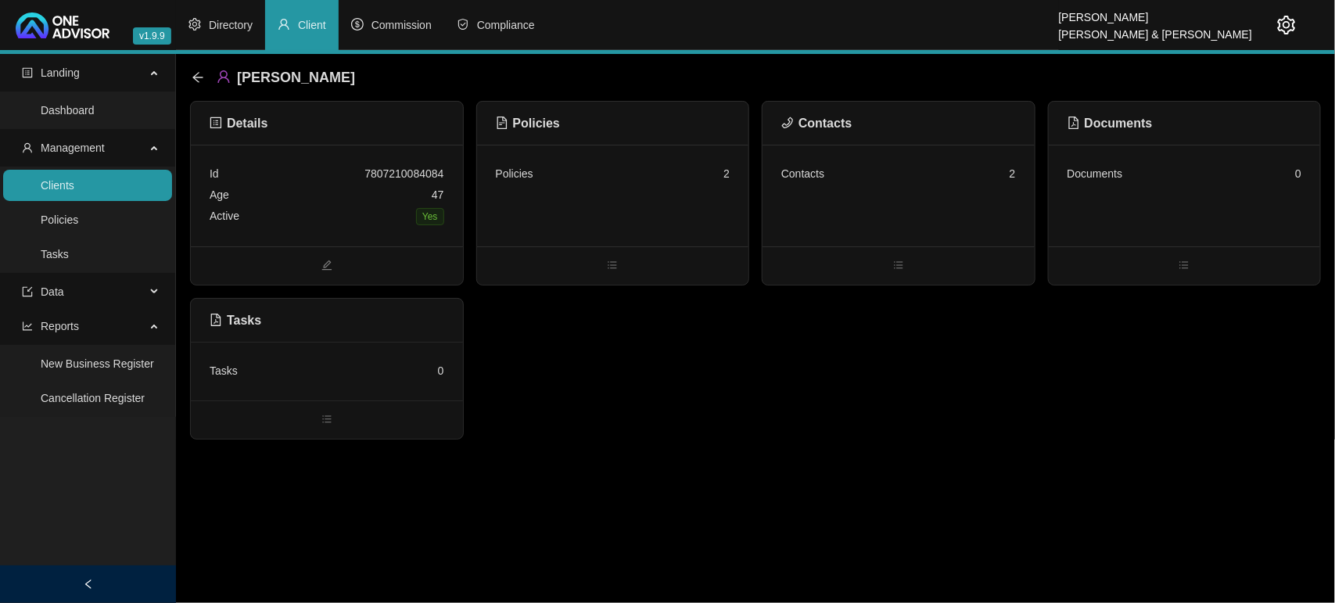
click at [74, 189] on link "Clients" at bounding box center [58, 185] width 34 height 13
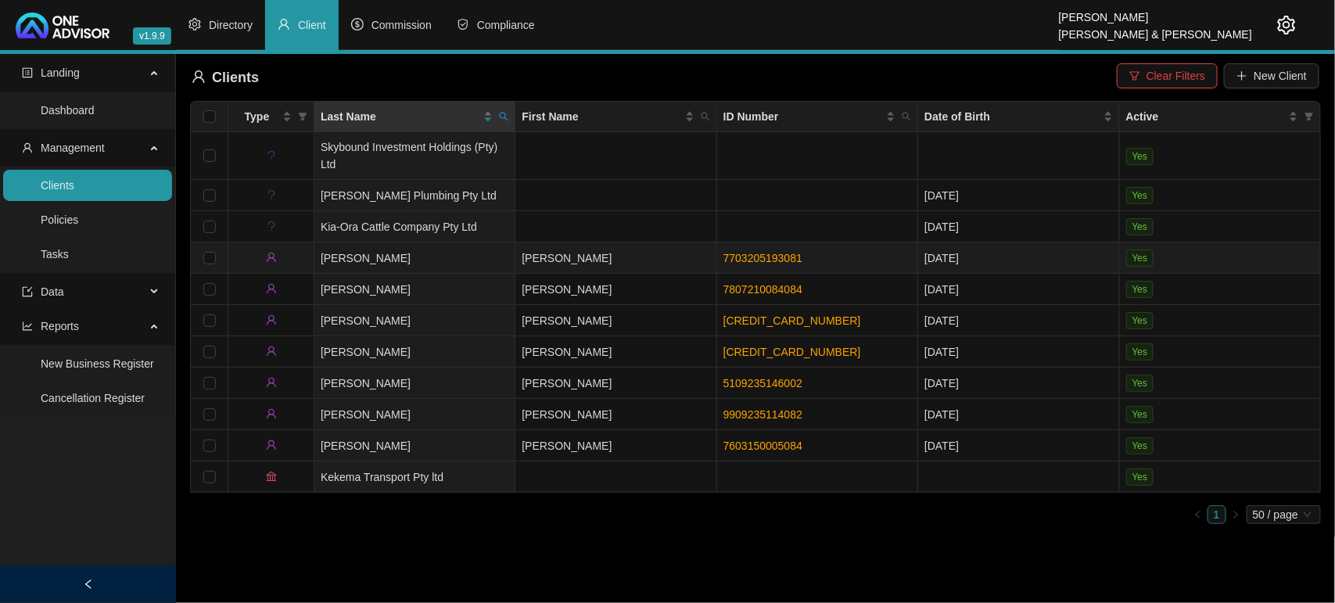
click at [575, 256] on td "[PERSON_NAME]" at bounding box center [615, 257] width 201 height 31
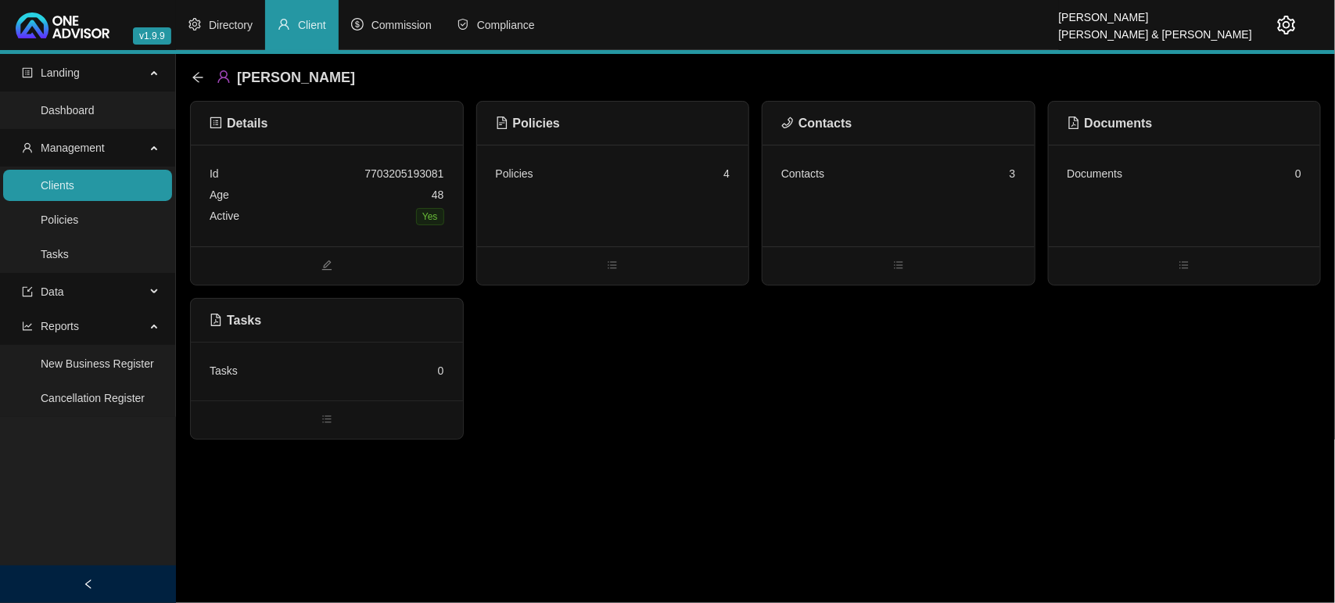
click at [881, 182] on div "Contacts 3" at bounding box center [898, 173] width 235 height 21
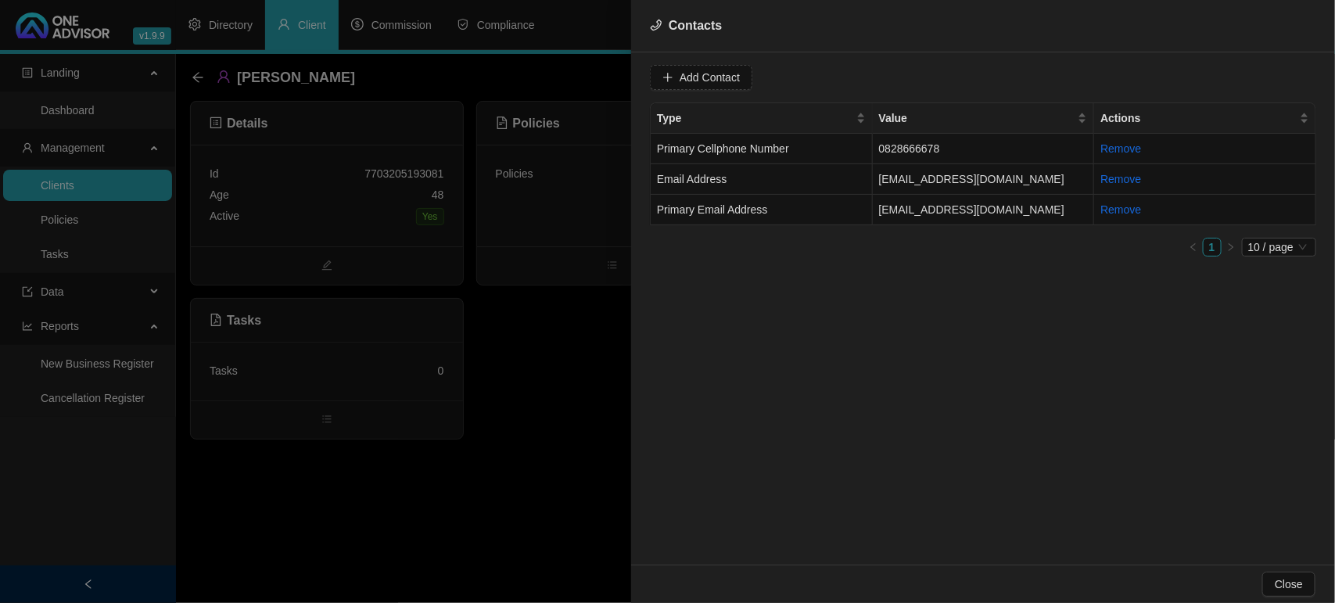
click at [572, 306] on div at bounding box center [667, 301] width 1335 height 603
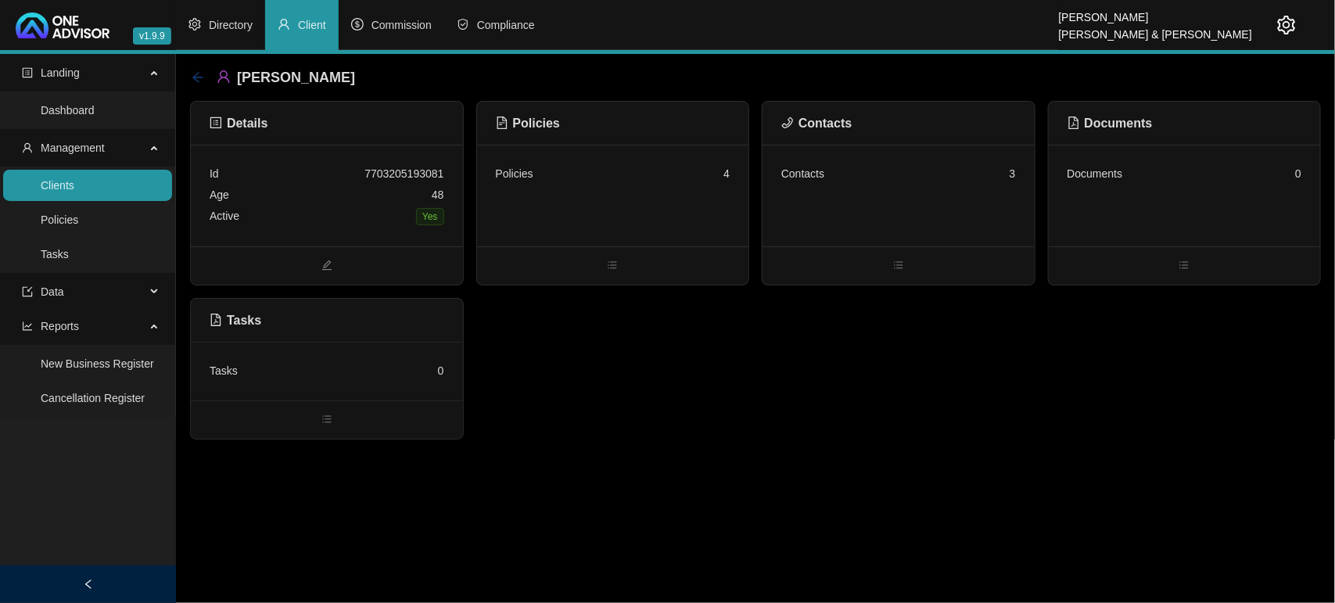
click at [197, 71] on icon "arrow-left" at bounding box center [198, 77] width 13 height 13
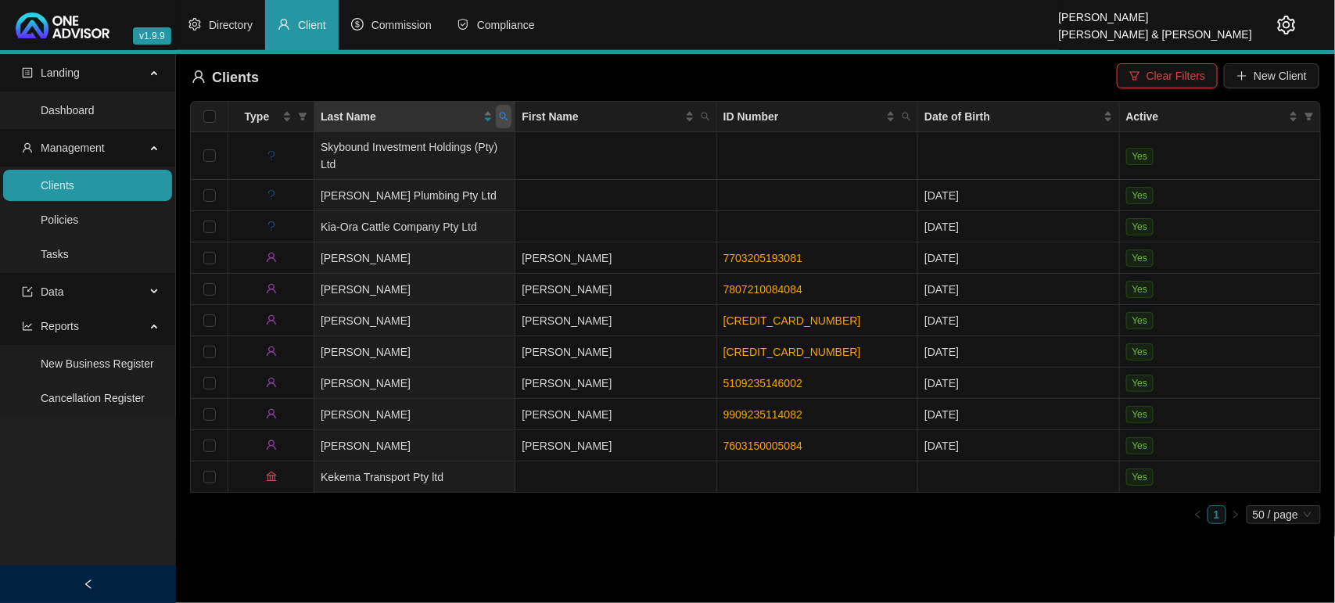
click at [506, 117] on icon "search" at bounding box center [503, 116] width 9 height 9
type input "klei"
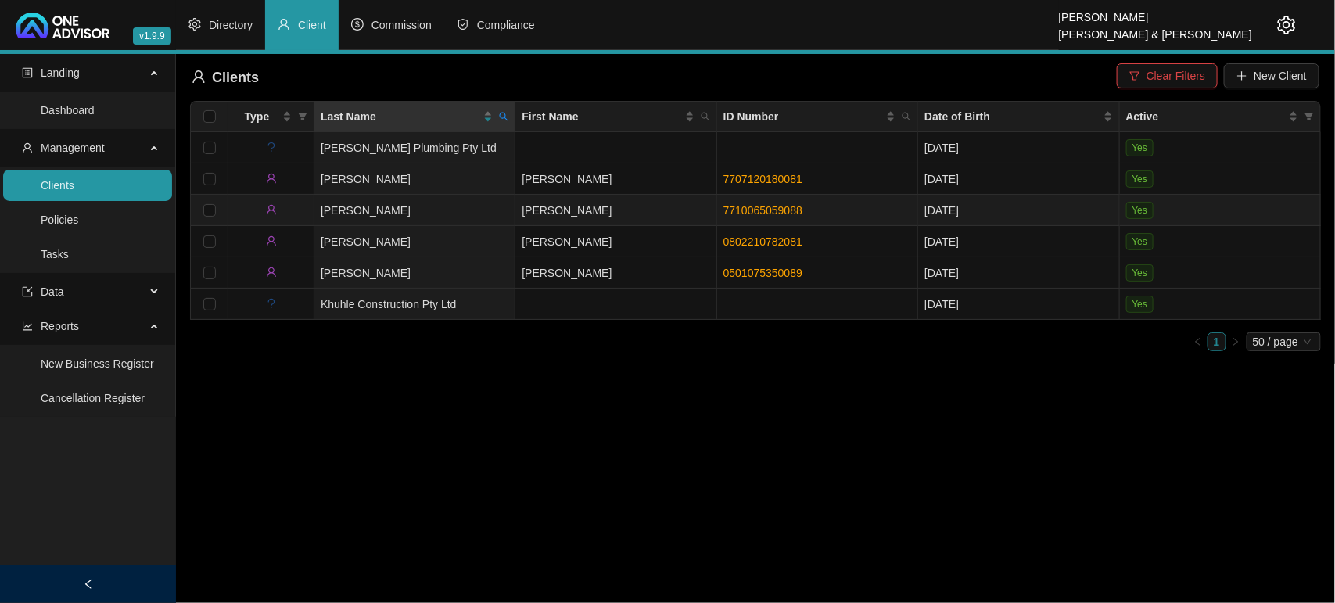
click at [477, 217] on td "[PERSON_NAME]" at bounding box center [414, 210] width 201 height 31
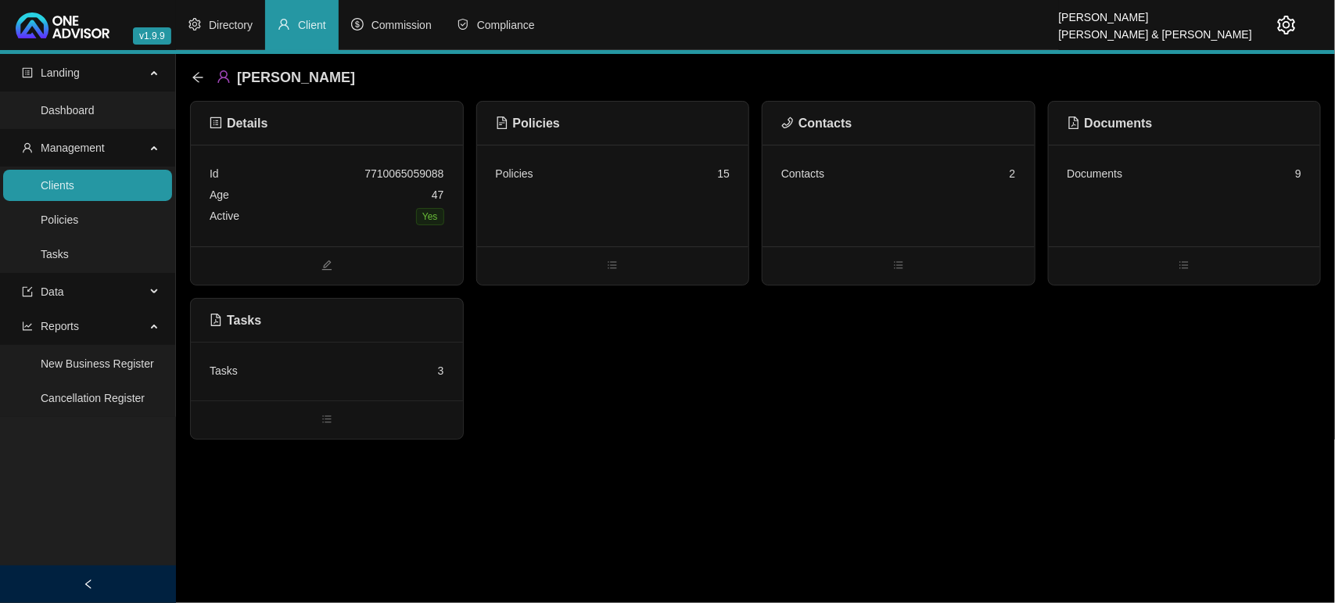
click at [915, 199] on div "Contacts 2" at bounding box center [899, 196] width 272 height 102
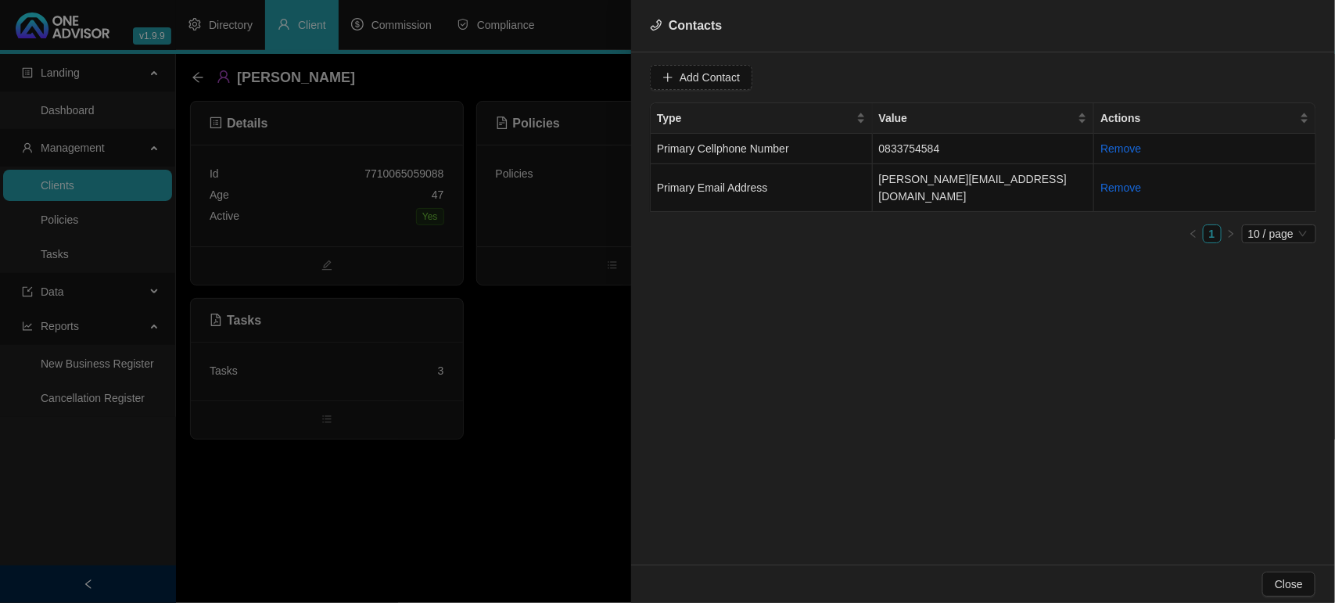
click at [592, 329] on div at bounding box center [667, 301] width 1335 height 603
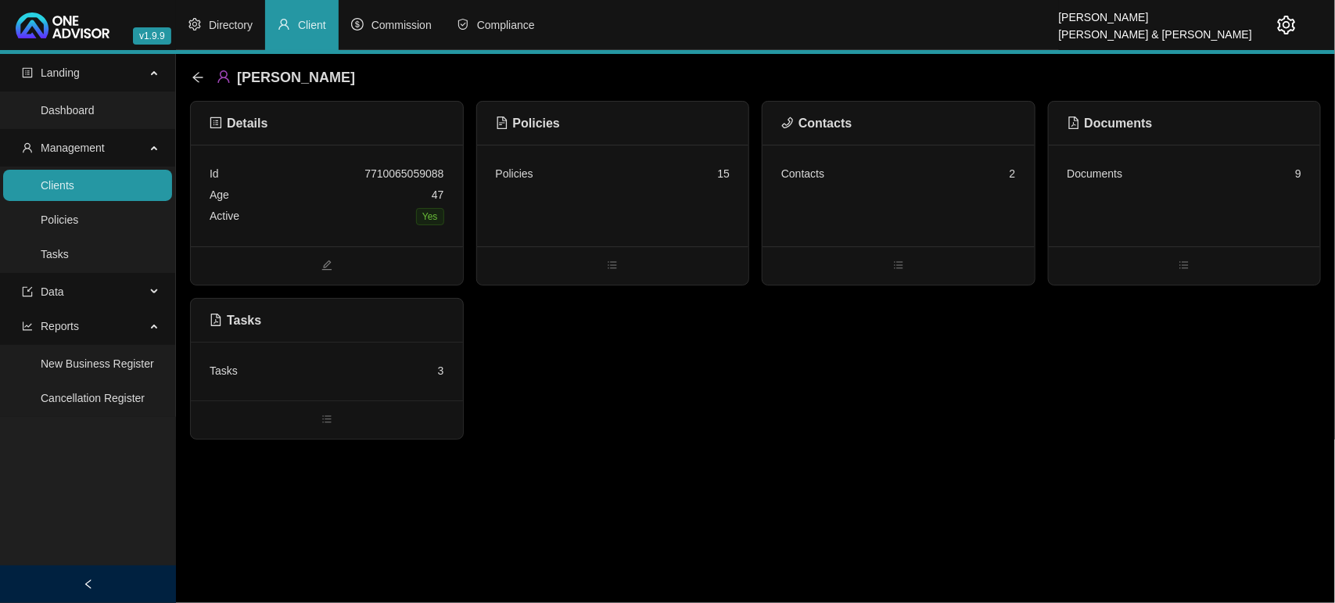
click at [376, 376] on div "Tasks 3" at bounding box center [327, 371] width 235 height 21
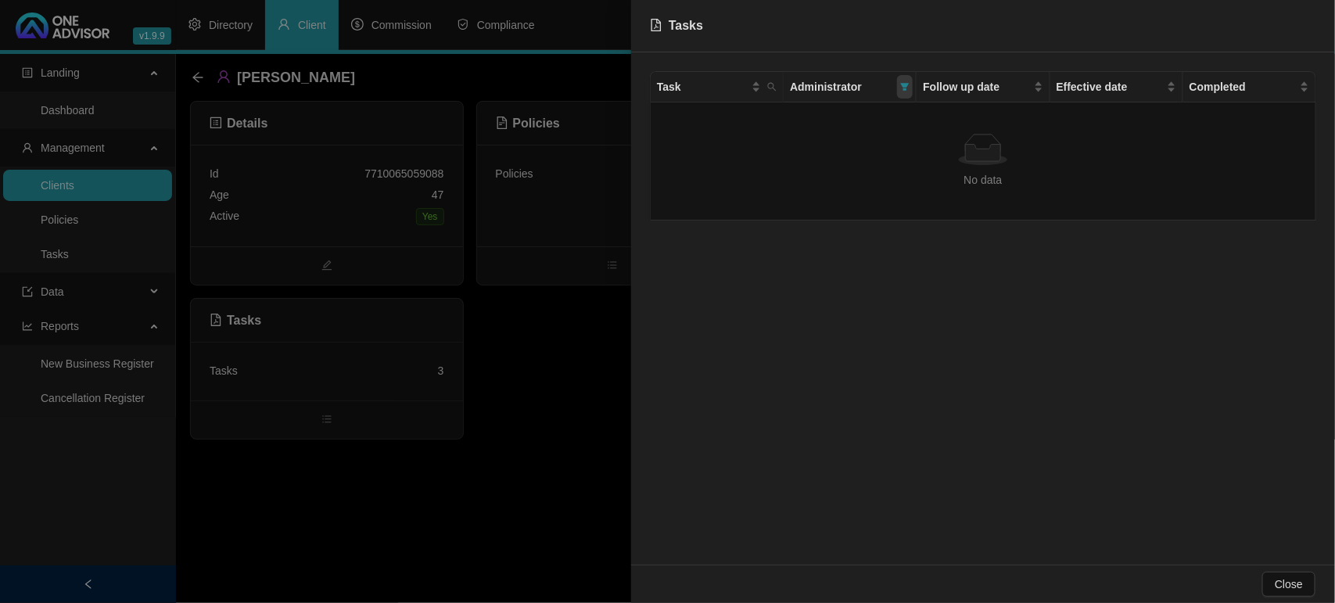
click at [911, 82] on span at bounding box center [905, 86] width 16 height 23
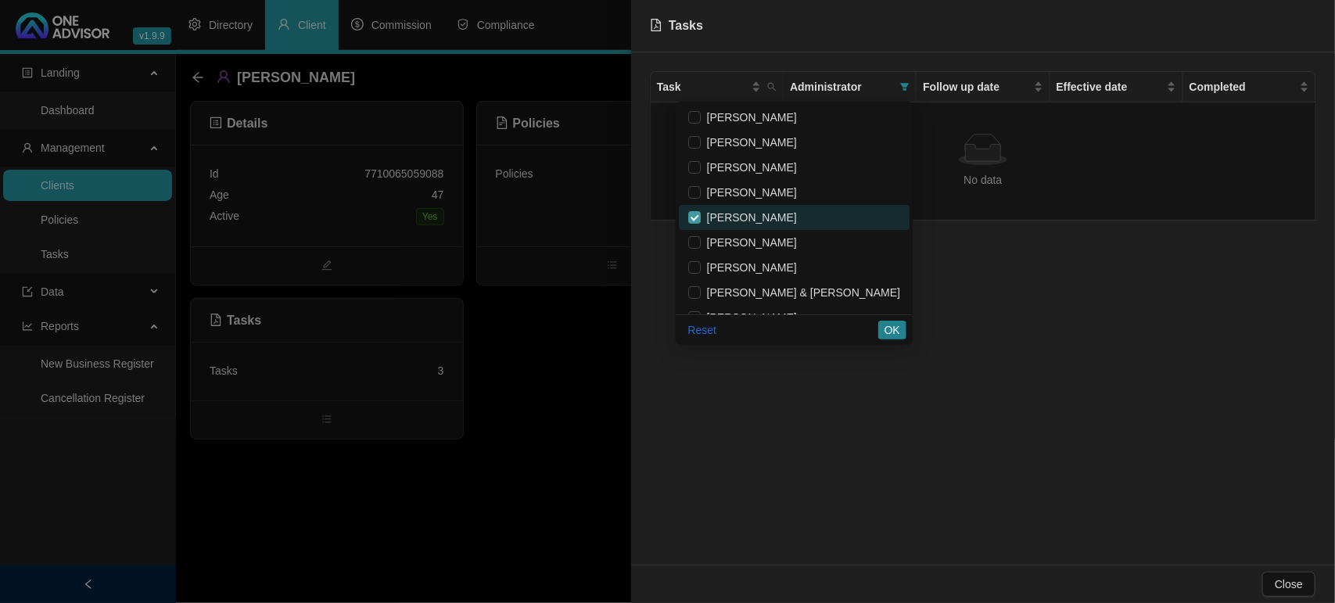
click at [701, 215] on input "checkbox" at bounding box center [694, 217] width 13 height 13
checkbox input "false"
click at [890, 325] on span "OK" at bounding box center [893, 329] width 16 height 17
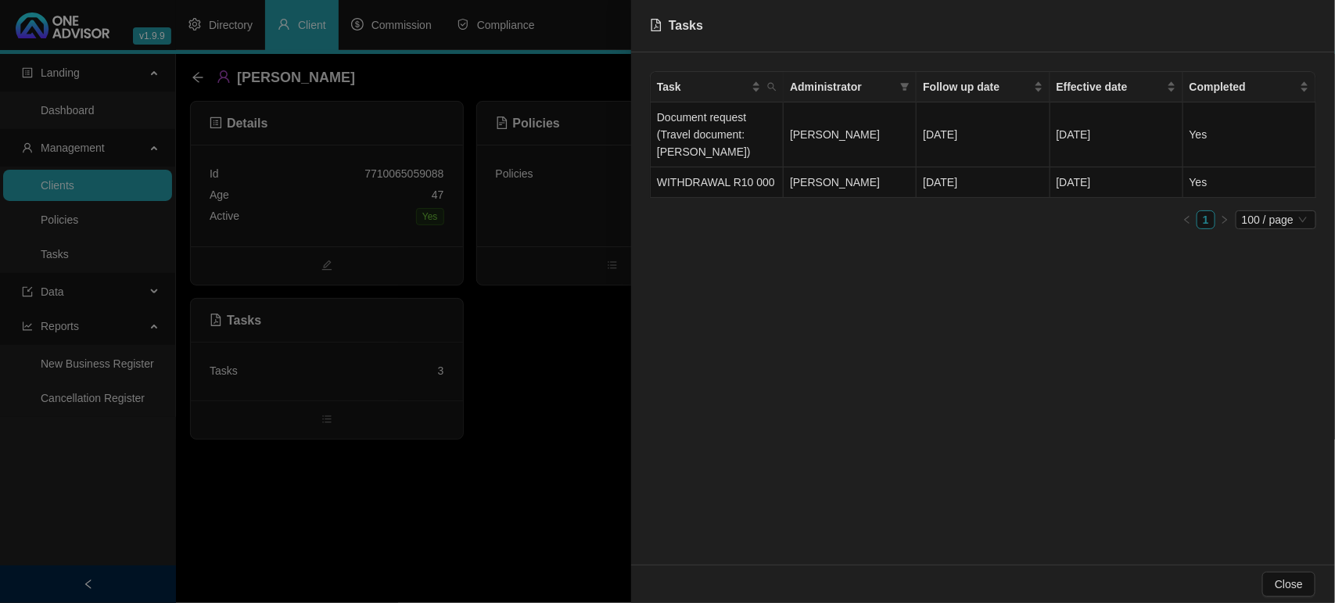
click at [198, 72] on div at bounding box center [667, 301] width 1335 height 603
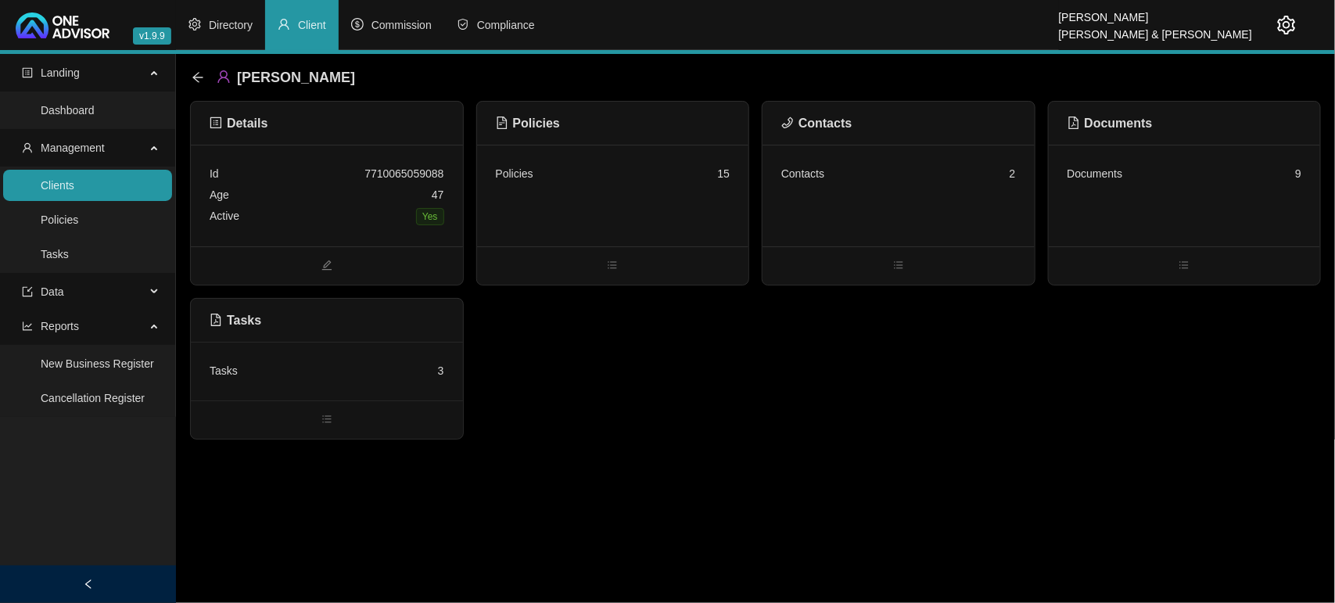
click at [198, 72] on icon "arrow-left" at bounding box center [197, 77] width 10 height 10
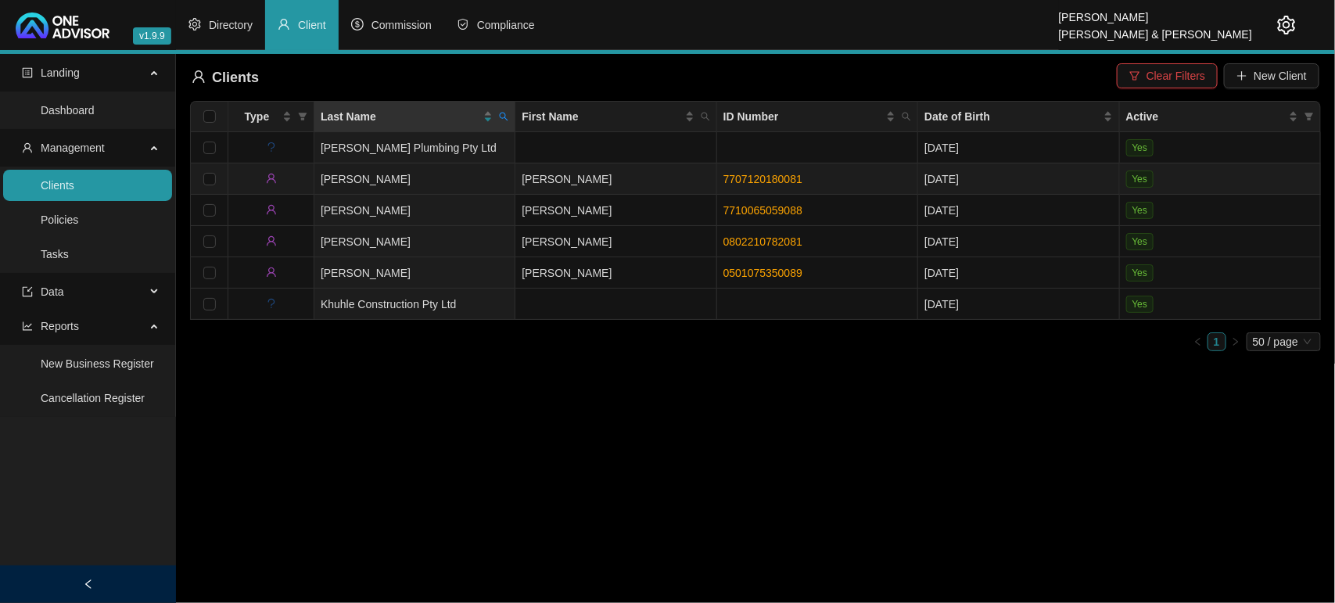
click at [580, 185] on td "[PERSON_NAME]" at bounding box center [615, 178] width 201 height 31
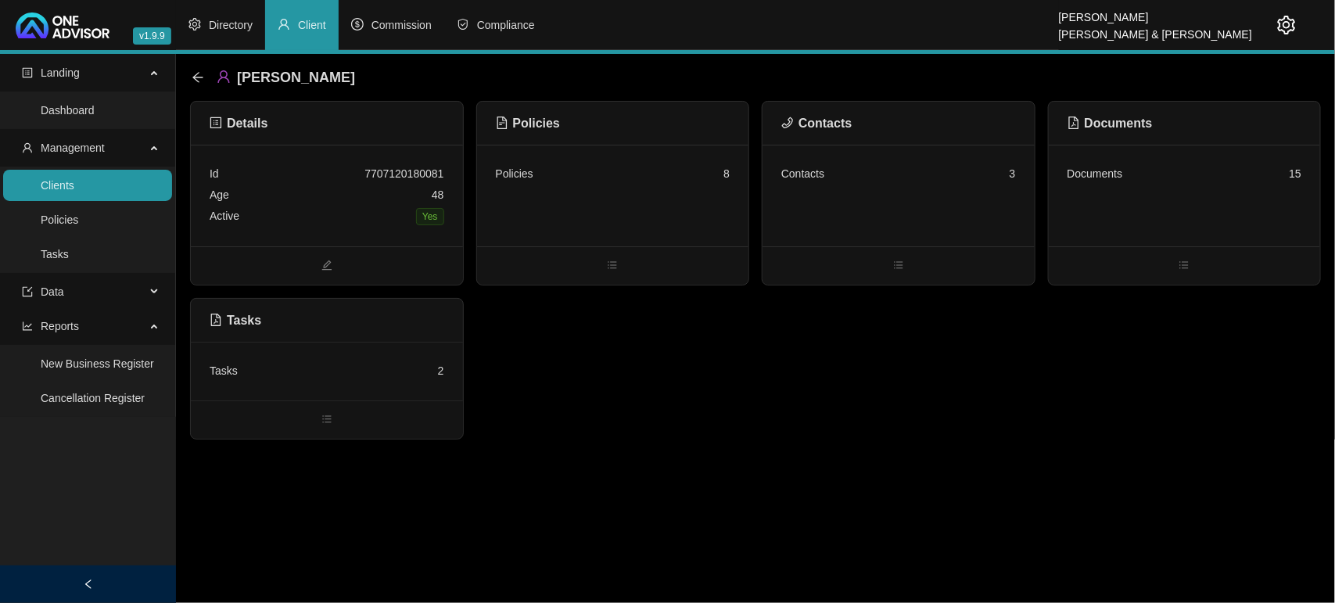
click at [878, 208] on div "Contacts 3" at bounding box center [899, 196] width 272 height 102
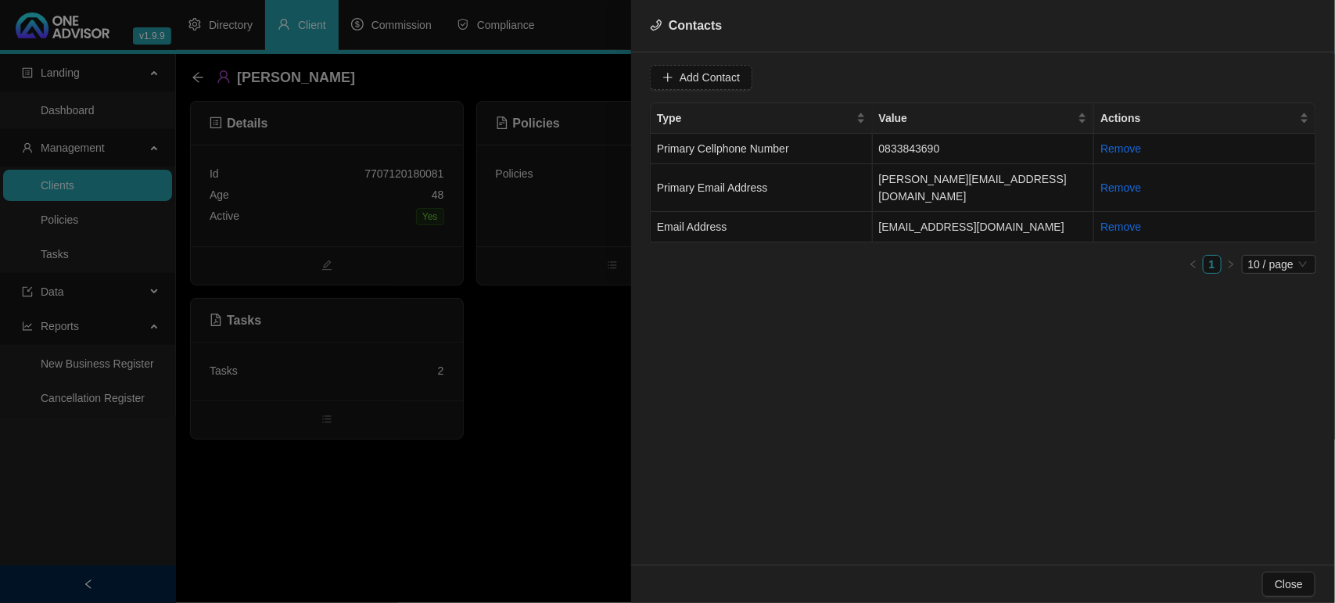
click at [528, 349] on div at bounding box center [667, 301] width 1335 height 603
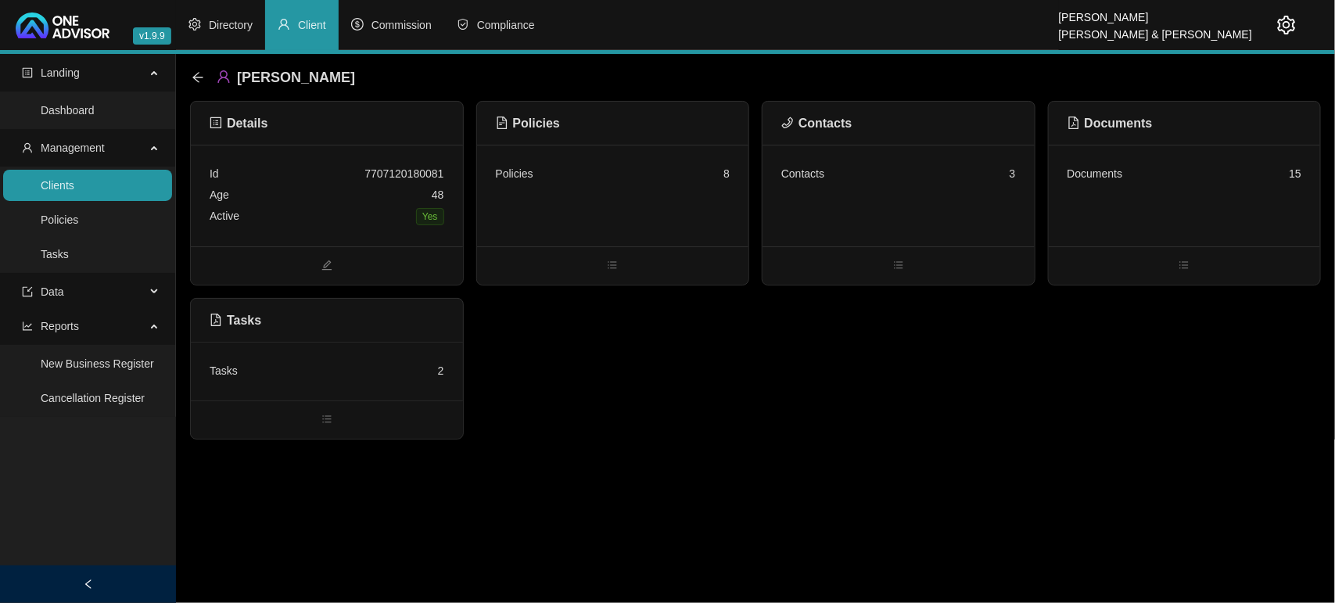
click at [352, 362] on div "Tasks 2" at bounding box center [327, 371] width 235 height 21
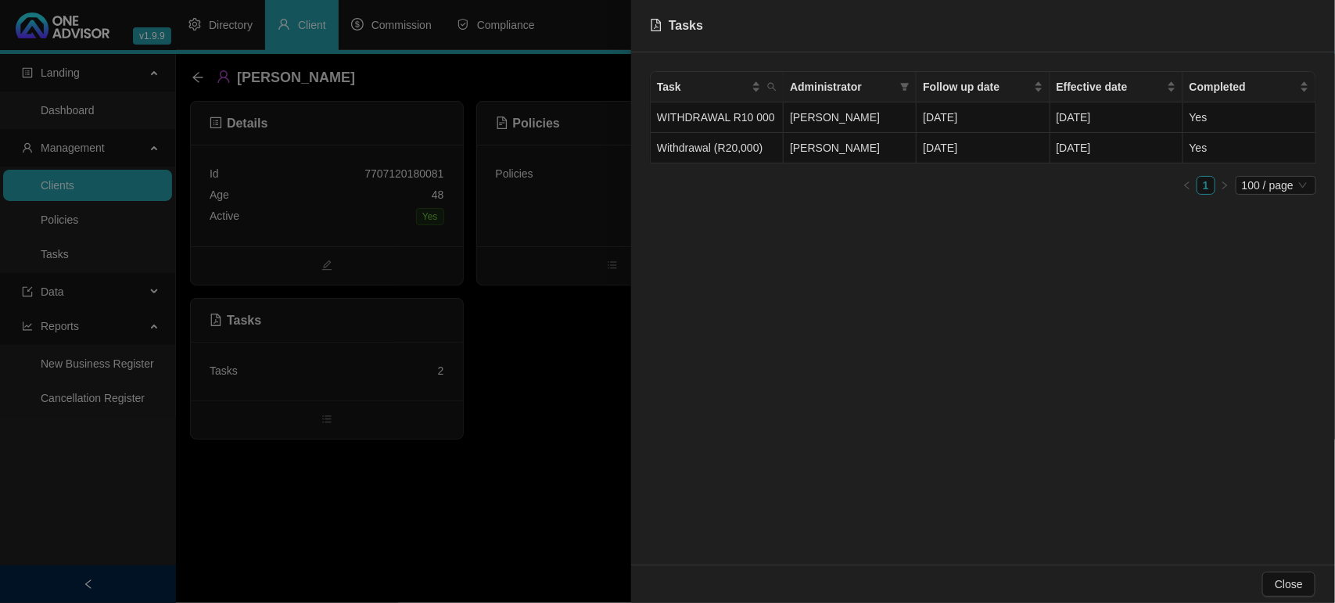
click at [587, 350] on div at bounding box center [667, 301] width 1335 height 603
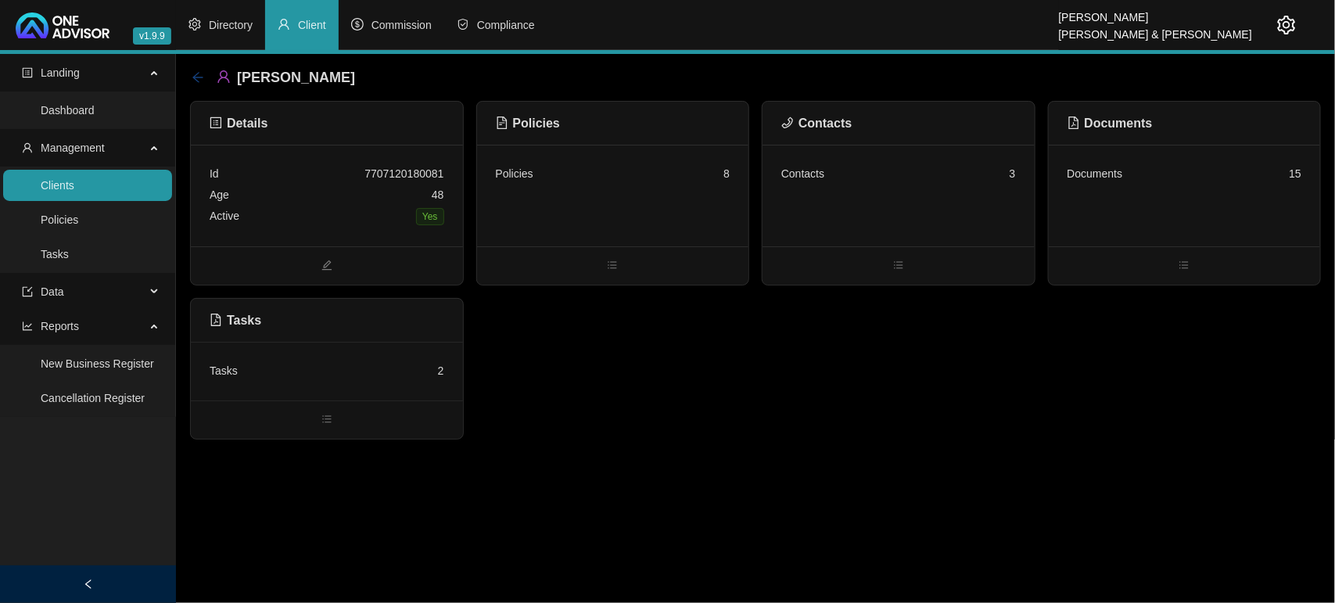
click at [194, 77] on icon "arrow-left" at bounding box center [197, 77] width 10 height 10
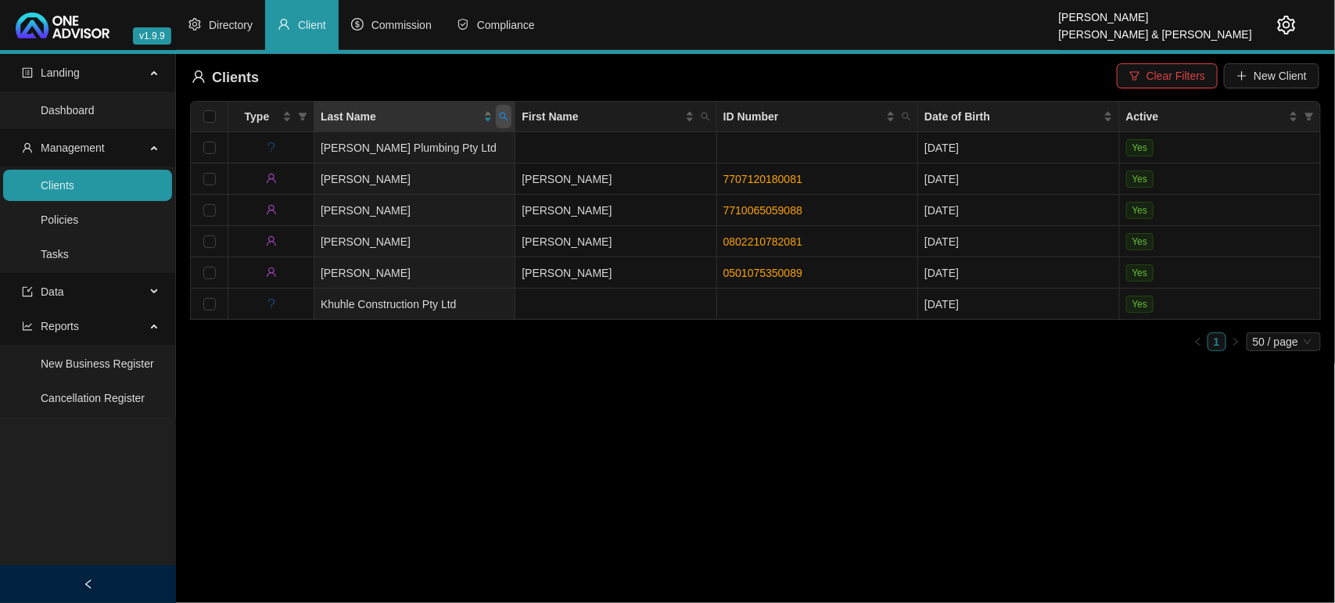
click at [507, 122] on span at bounding box center [504, 116] width 16 height 23
type input "ngejane"
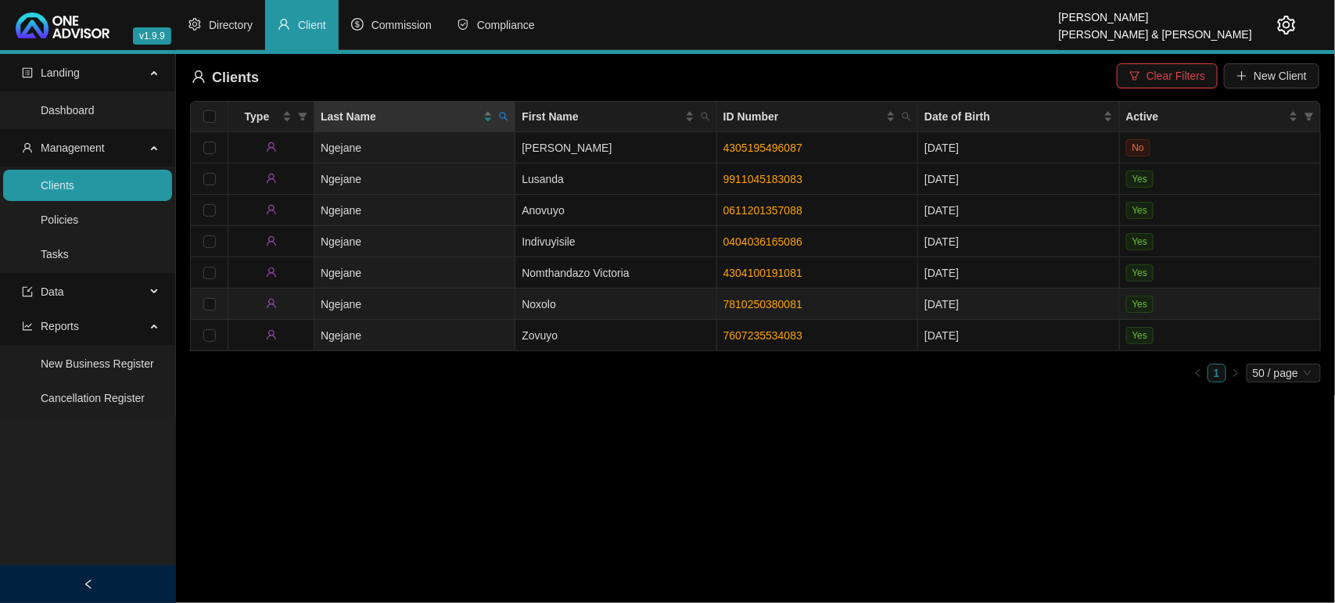
click at [490, 306] on td "Ngejane" at bounding box center [414, 304] width 201 height 31
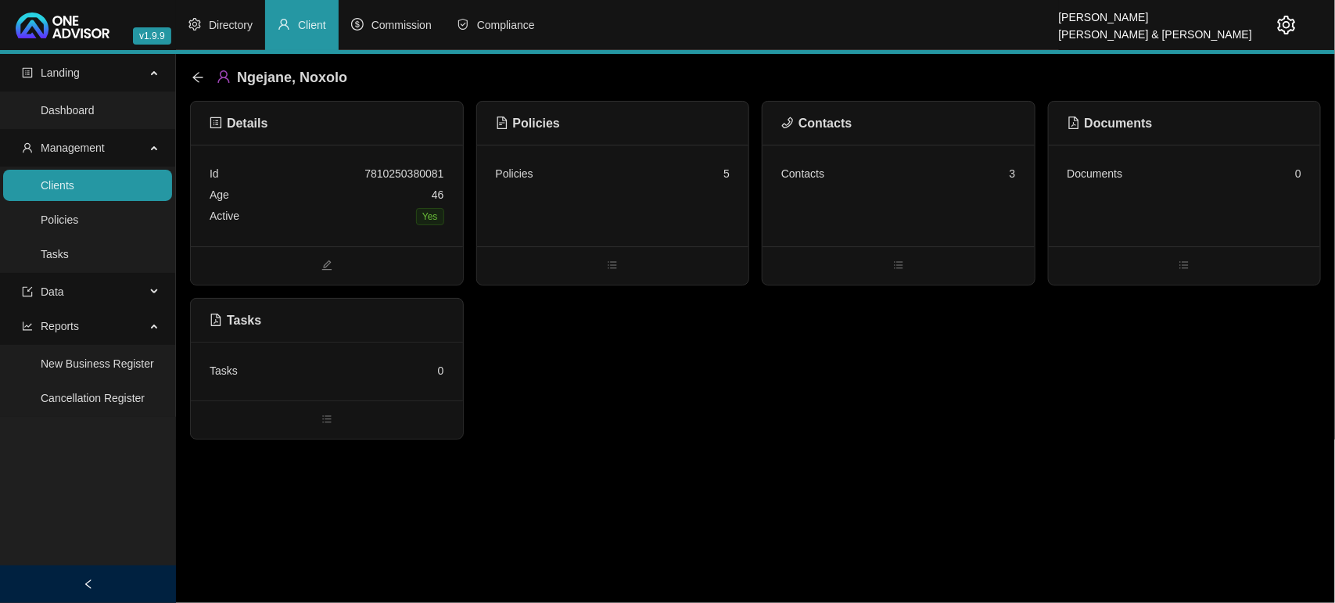
click at [673, 211] on div "Policies 5" at bounding box center [613, 196] width 272 height 102
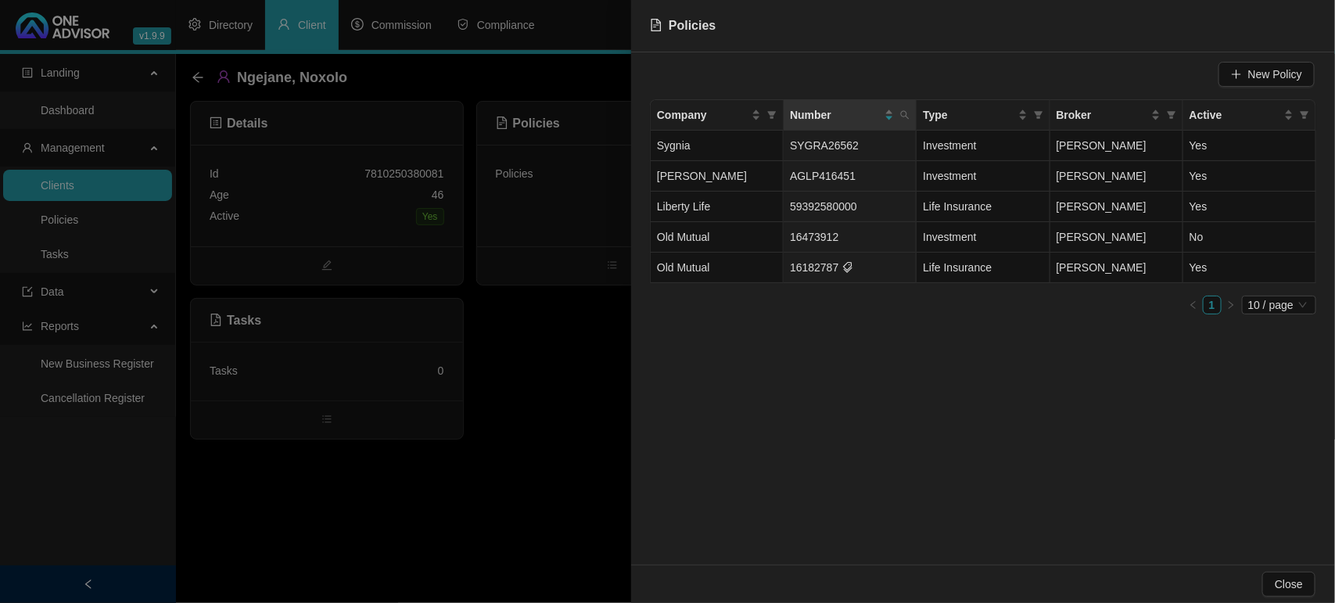
click at [565, 356] on div at bounding box center [667, 301] width 1335 height 603
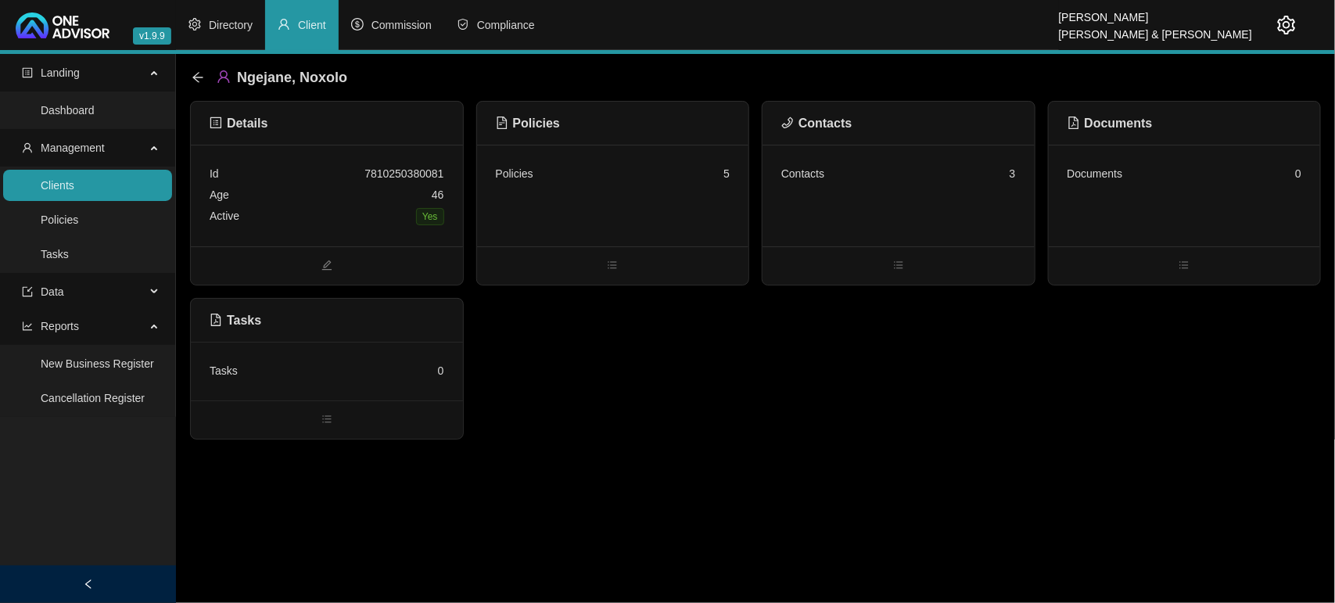
click at [978, 192] on div "Contacts 3" at bounding box center [899, 196] width 272 height 102
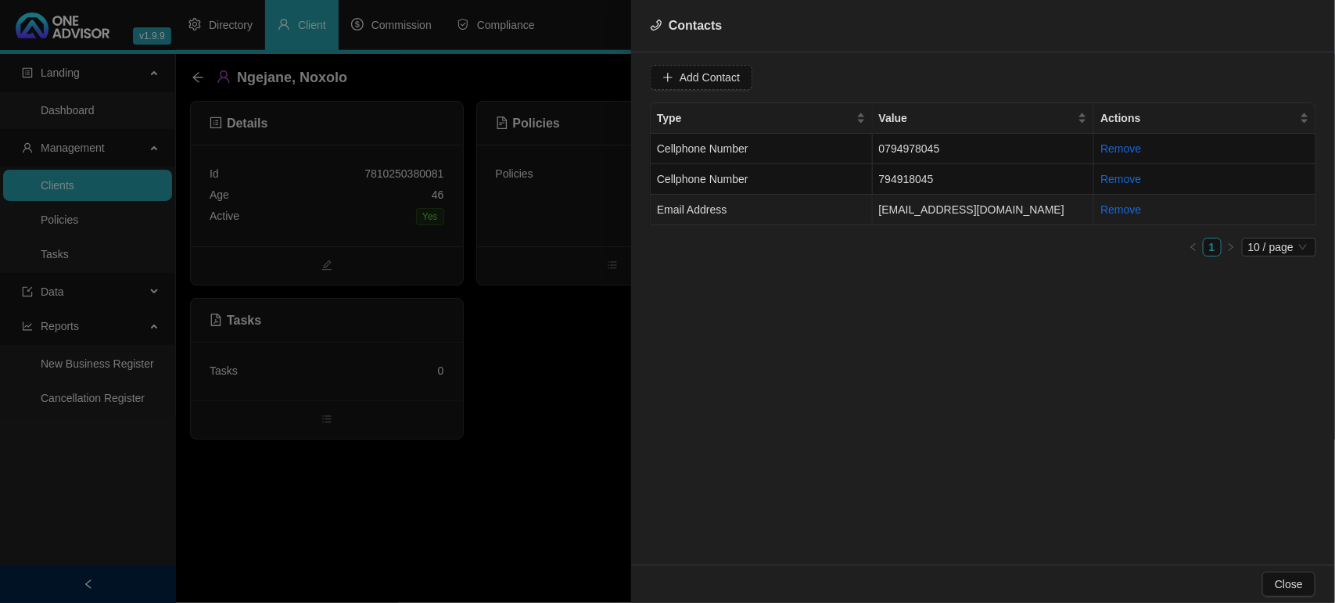
click at [720, 221] on td "Email Address" at bounding box center [762, 210] width 222 height 31
click at [929, 71] on span "Email Address" at bounding box center [949, 77] width 99 height 23
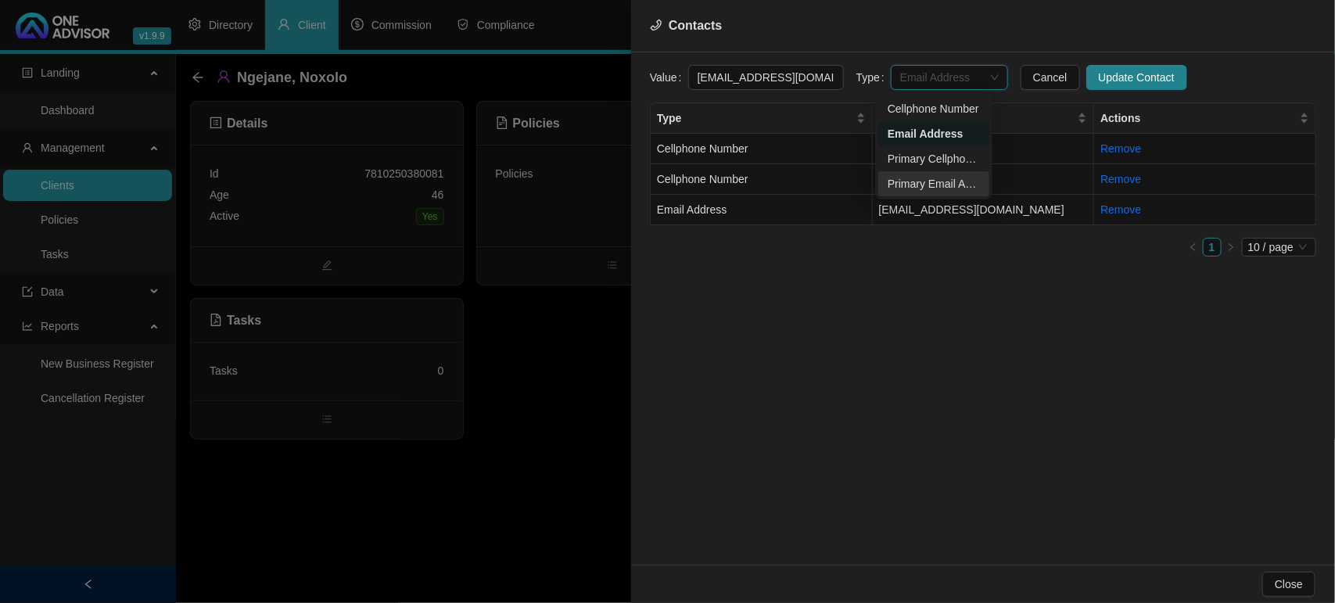
drag, startPoint x: 940, startPoint y: 181, endPoint x: 948, endPoint y: 180, distance: 8.0
click at [940, 182] on div "Primary Email Address" at bounding box center [934, 183] width 92 height 17
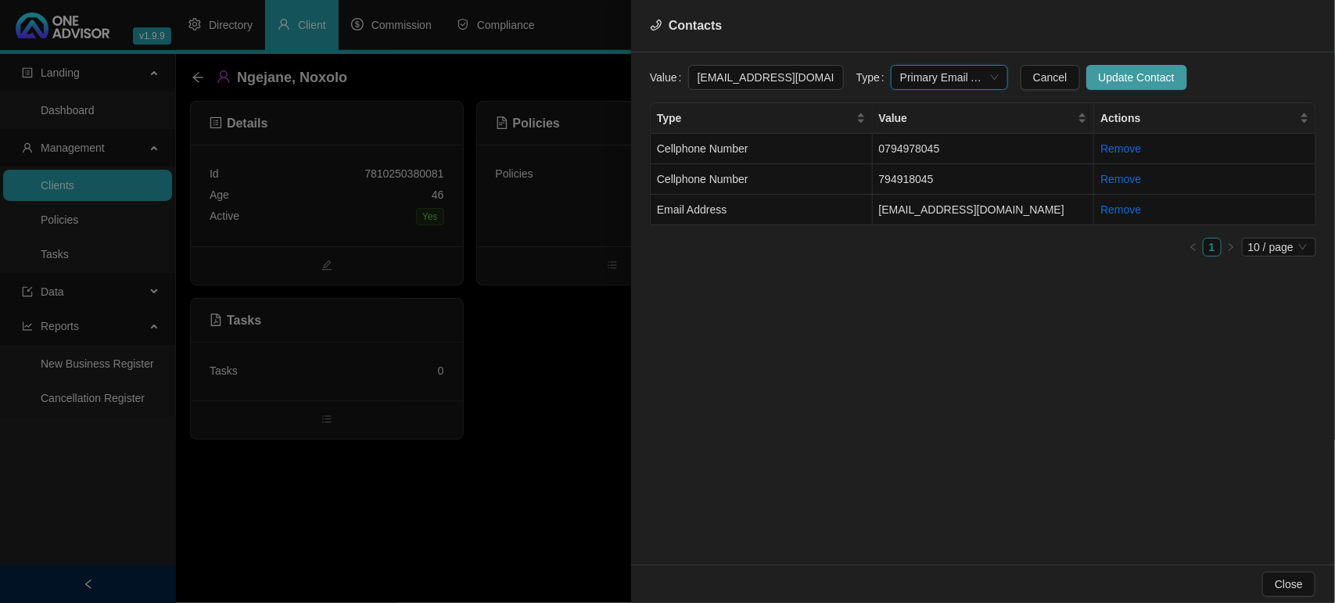
click at [1105, 72] on span "Update Contact" at bounding box center [1137, 77] width 76 height 17
click at [1130, 182] on link "Remove" at bounding box center [1121, 179] width 41 height 13
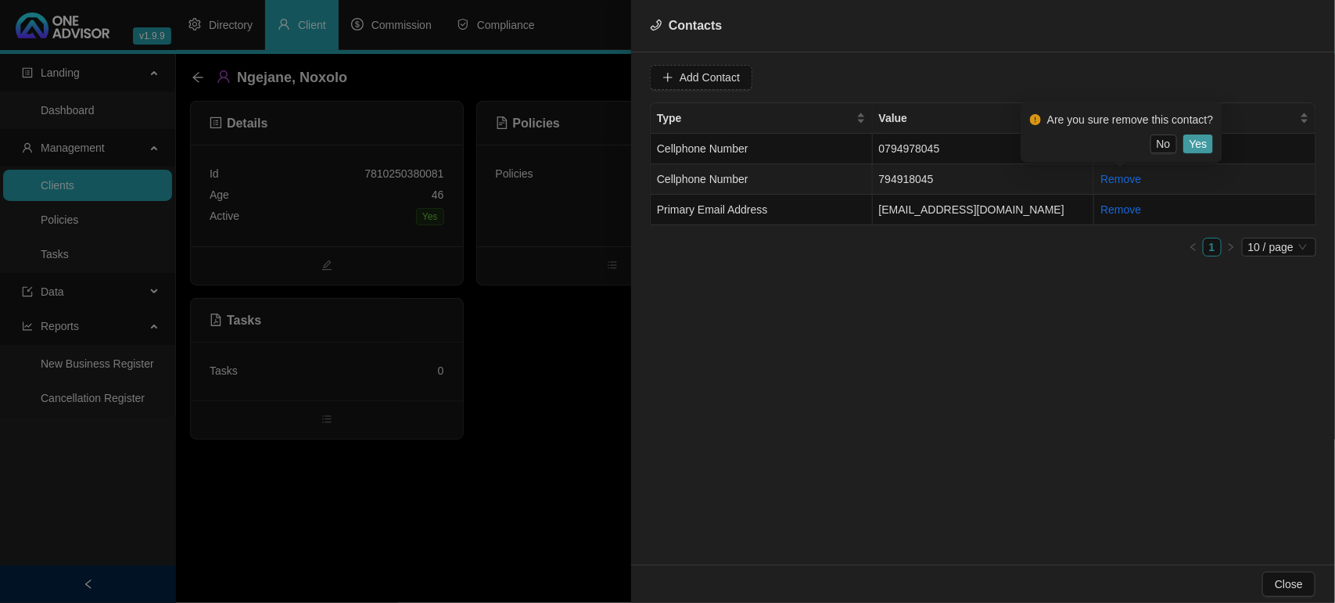
click at [1199, 142] on span "Yes" at bounding box center [1199, 143] width 18 height 17
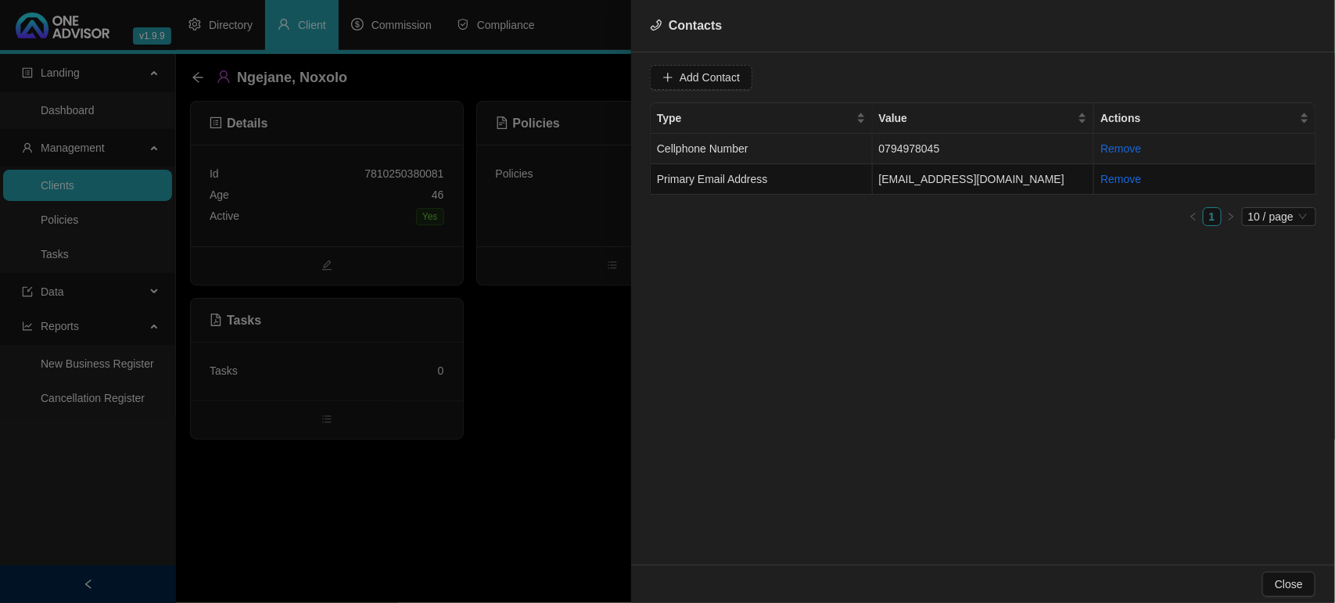
click at [814, 149] on td "Cellphone Number" at bounding box center [762, 149] width 222 height 31
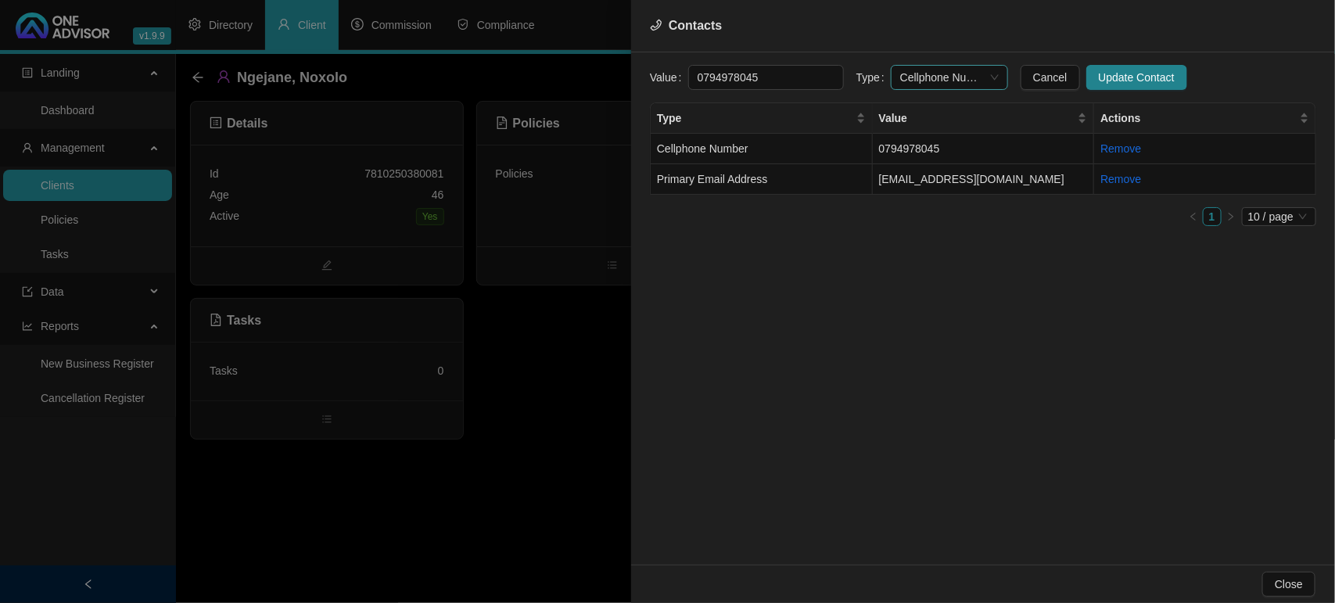
click at [928, 73] on span "Cellphone Number" at bounding box center [949, 77] width 99 height 23
click at [944, 162] on div "Primary Cellphone Number" at bounding box center [934, 158] width 92 height 17
click at [1115, 80] on span "Update Contact" at bounding box center [1137, 77] width 76 height 17
click at [397, 483] on div at bounding box center [667, 301] width 1335 height 603
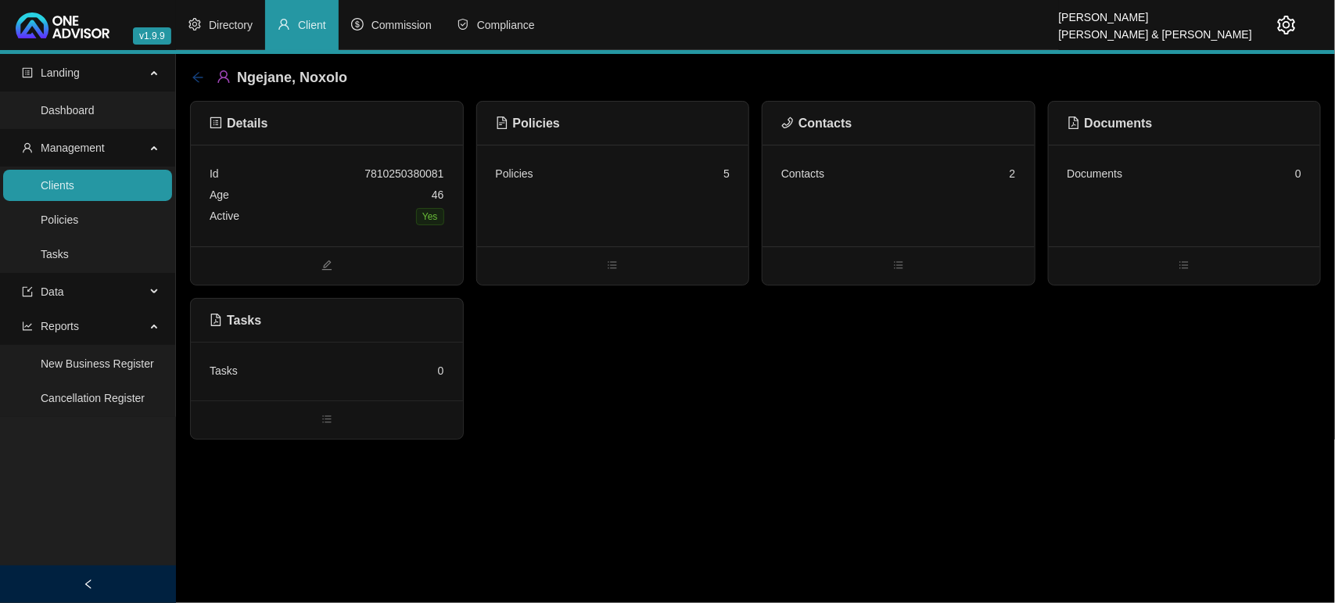
click at [201, 81] on icon "arrow-left" at bounding box center [198, 77] width 13 height 13
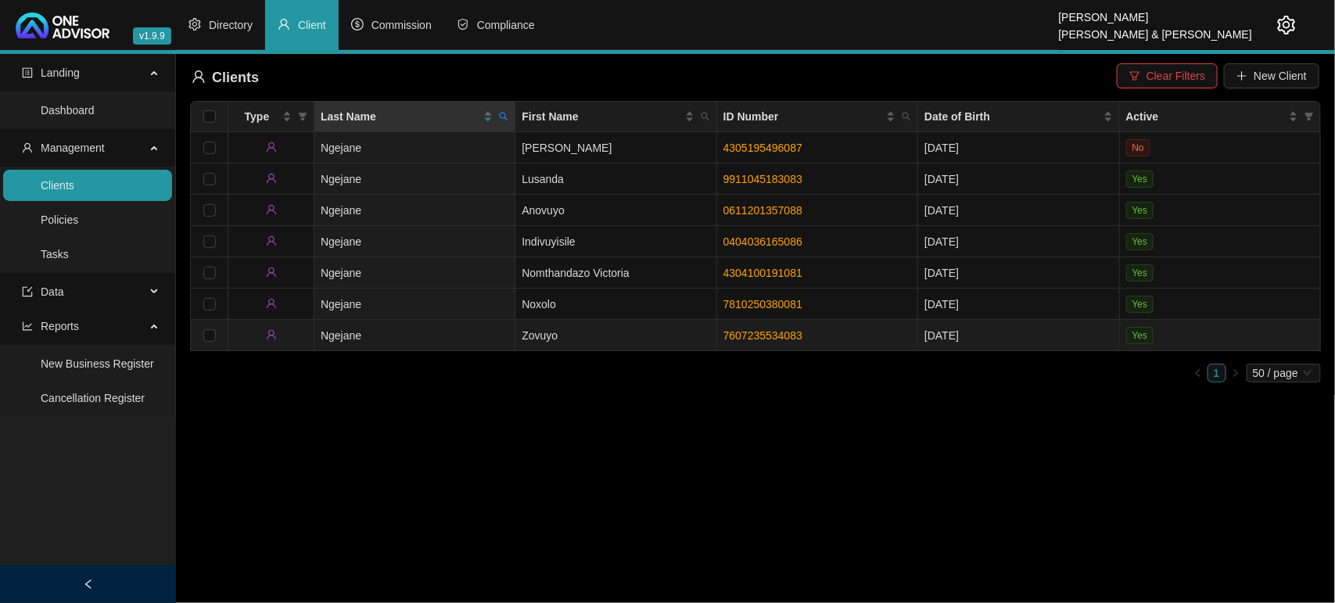
click at [482, 332] on td "Ngejane" at bounding box center [414, 335] width 201 height 31
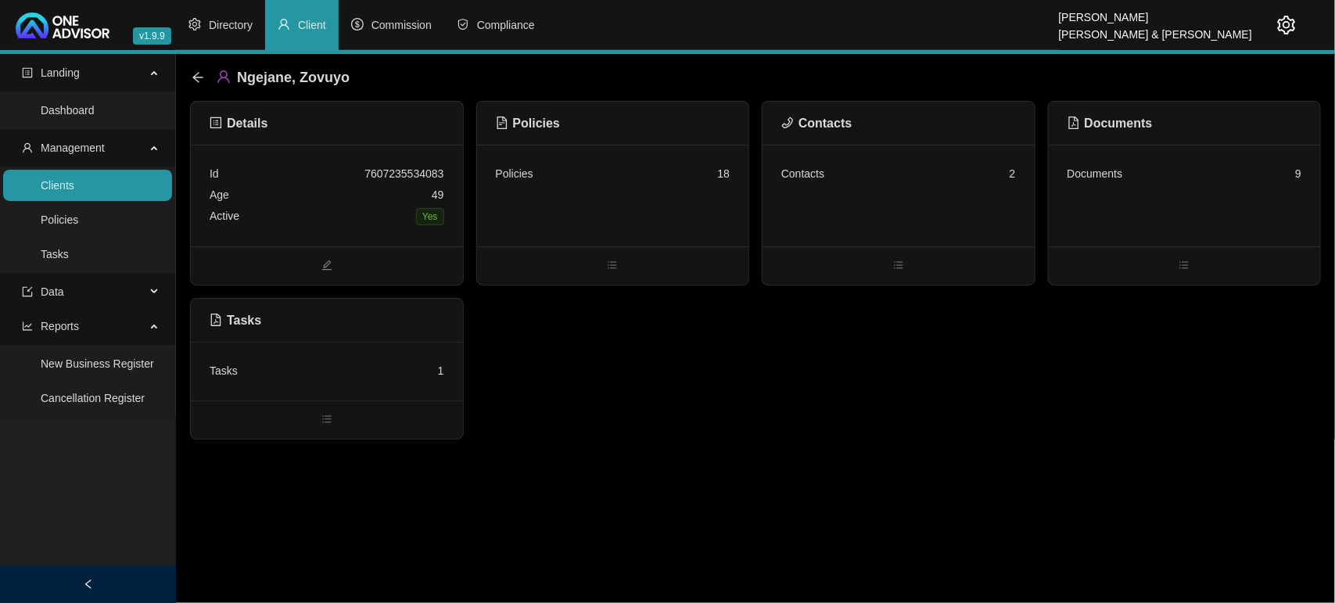
click at [864, 221] on div "Contacts 2" at bounding box center [899, 196] width 272 height 102
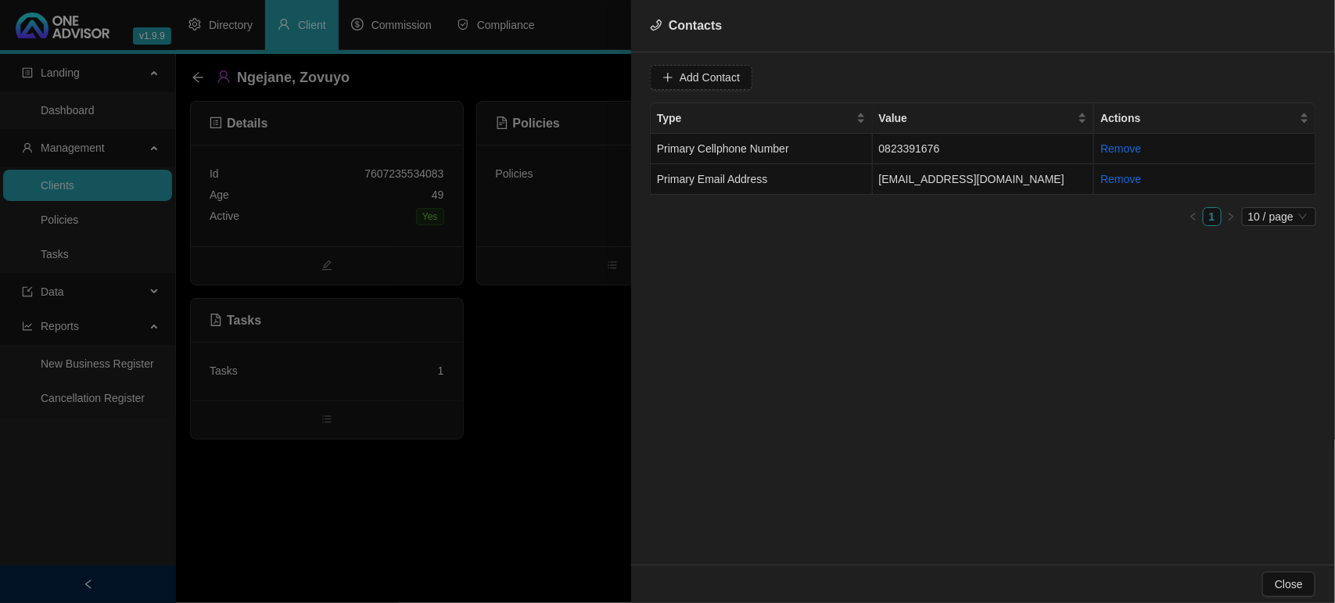
click at [192, 74] on div at bounding box center [667, 301] width 1335 height 603
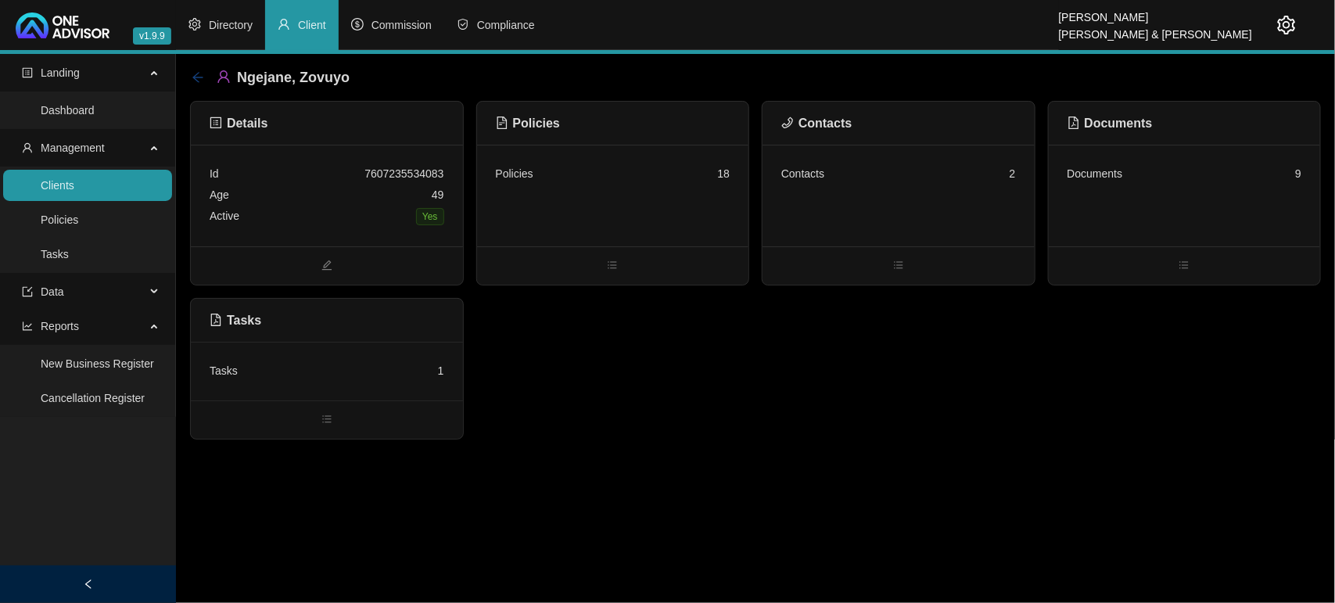
click at [194, 75] on icon "arrow-left" at bounding box center [198, 77] width 13 height 13
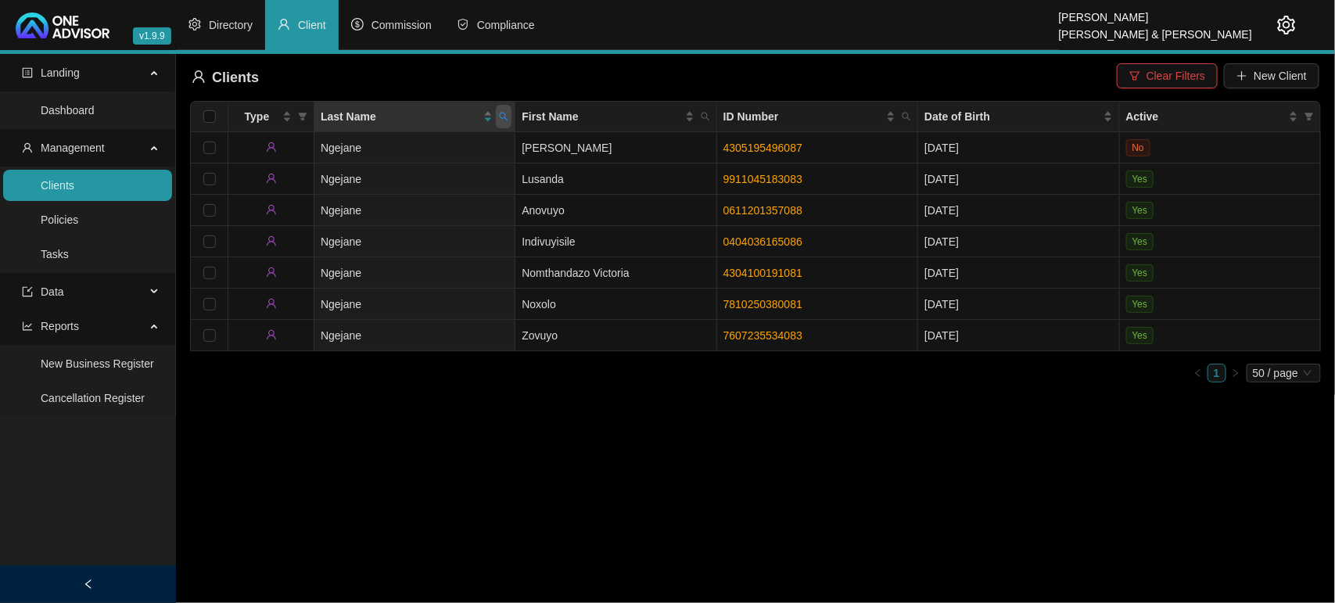
click at [499, 115] on icon "search" at bounding box center [503, 116] width 9 height 9
type input "[PERSON_NAME]"
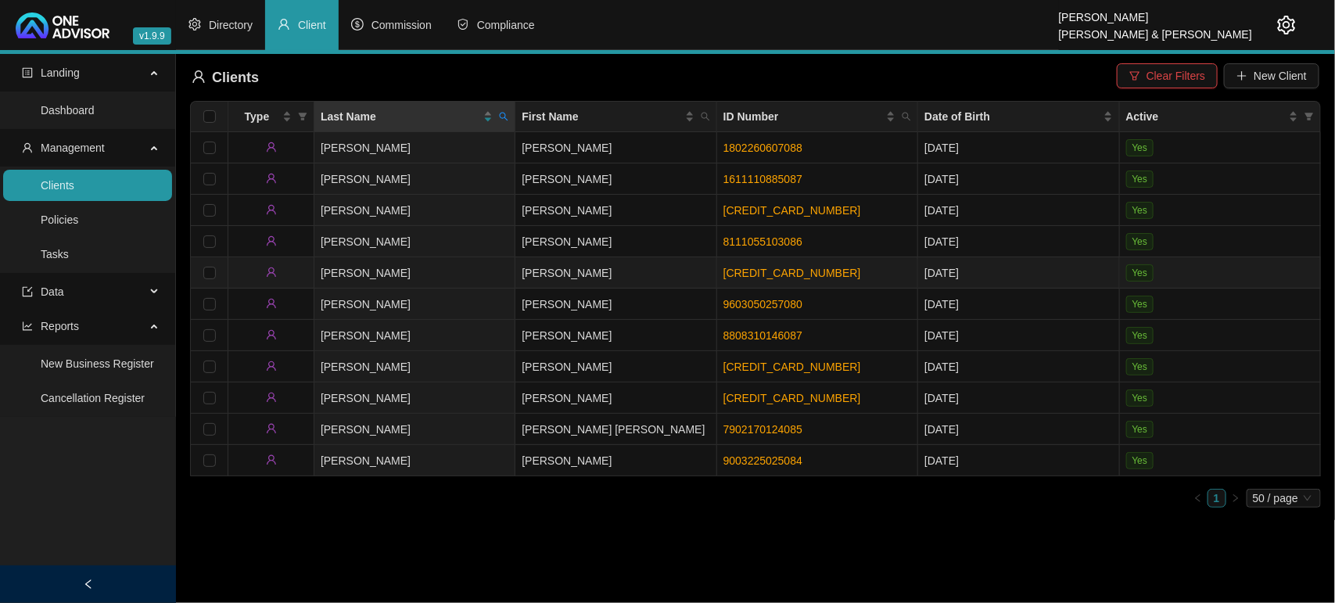
click at [474, 275] on td "[PERSON_NAME]" at bounding box center [414, 272] width 201 height 31
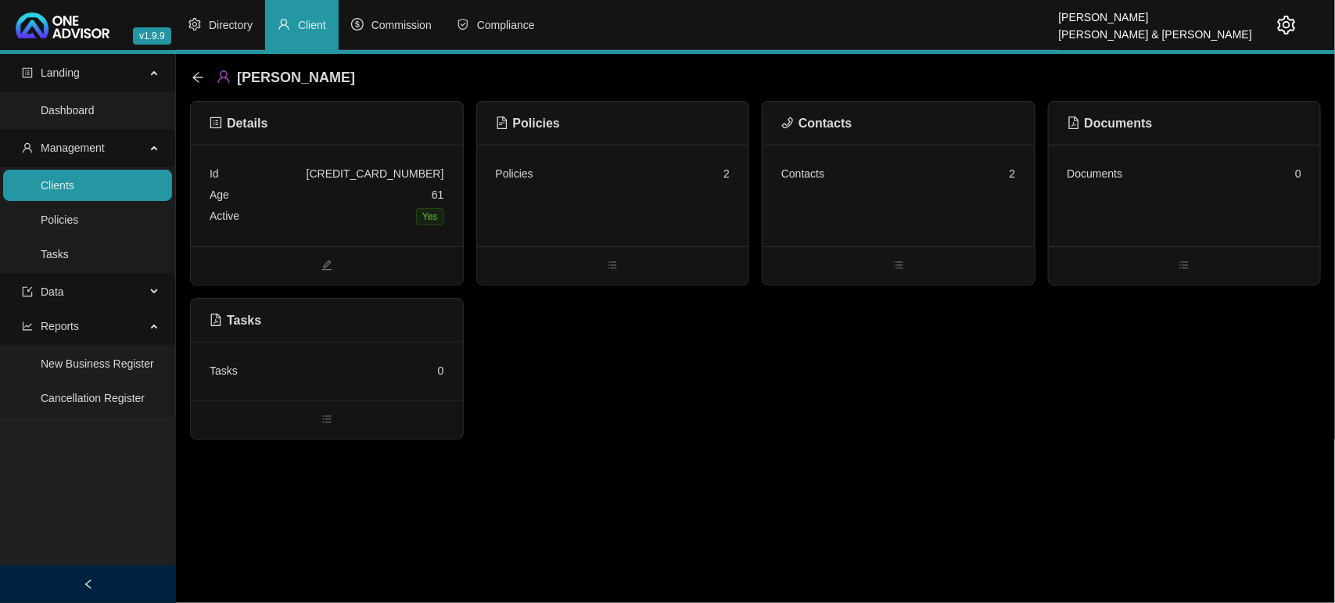
click at [833, 189] on div "Contacts 2" at bounding box center [899, 196] width 272 height 102
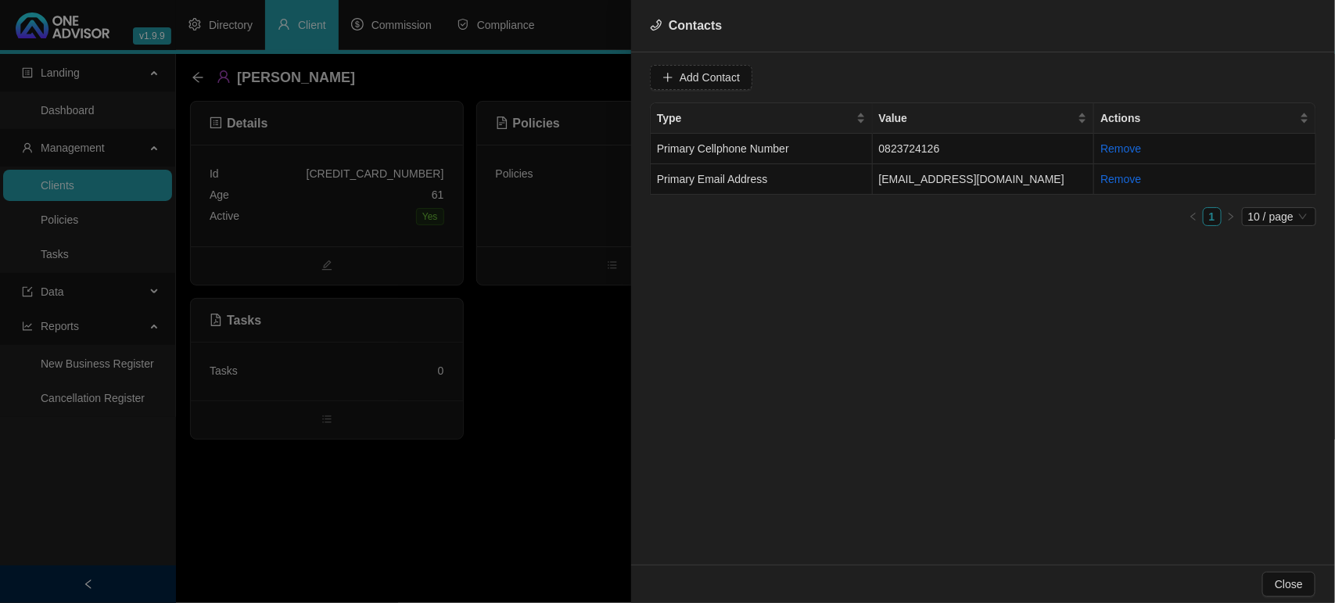
click at [576, 399] on div at bounding box center [667, 301] width 1335 height 603
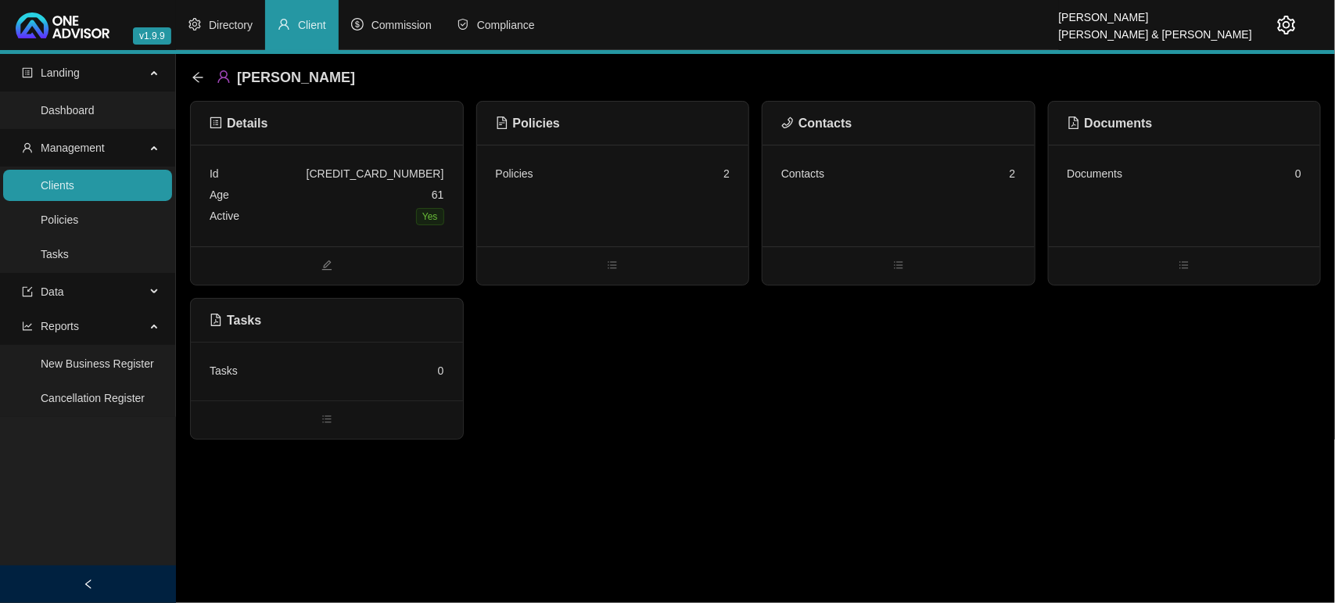
click at [616, 220] on div "Policies 2" at bounding box center [613, 196] width 272 height 102
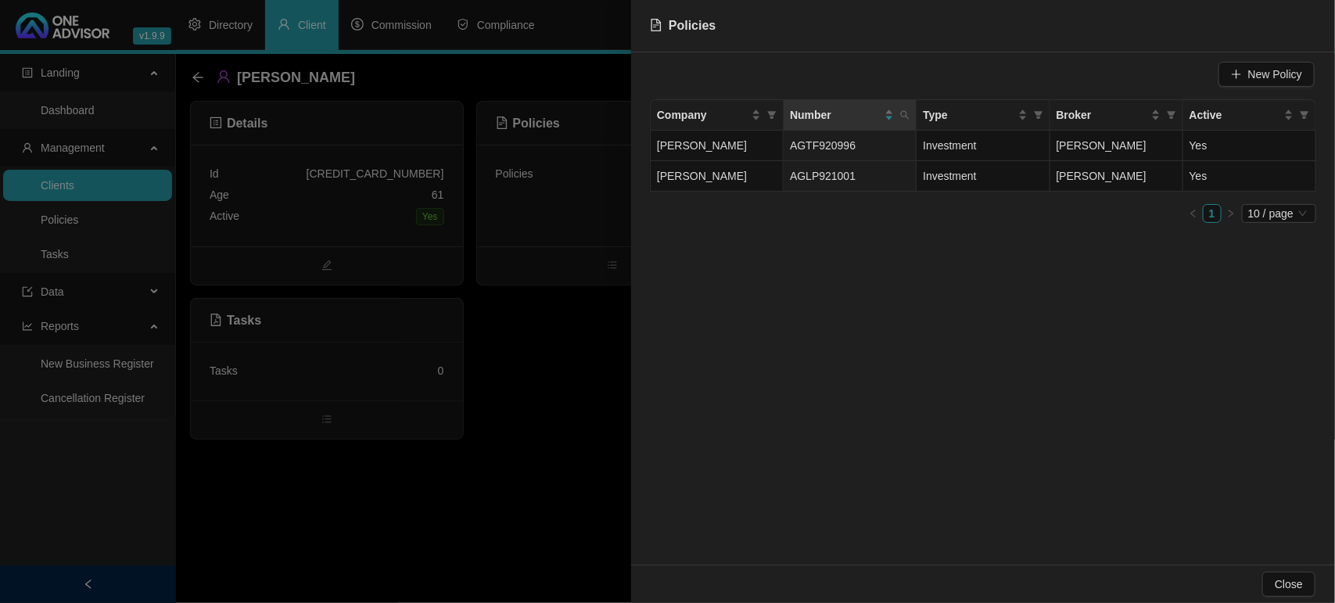
click at [580, 397] on div at bounding box center [667, 301] width 1335 height 603
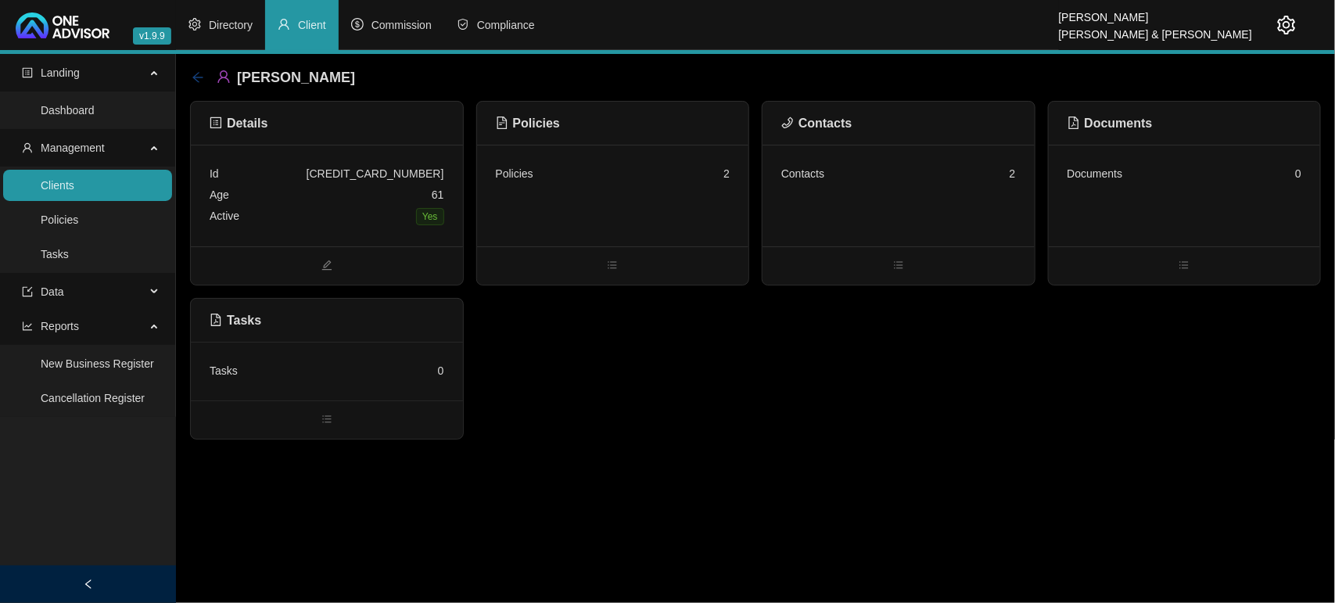
click at [196, 71] on icon "arrow-left" at bounding box center [198, 77] width 13 height 13
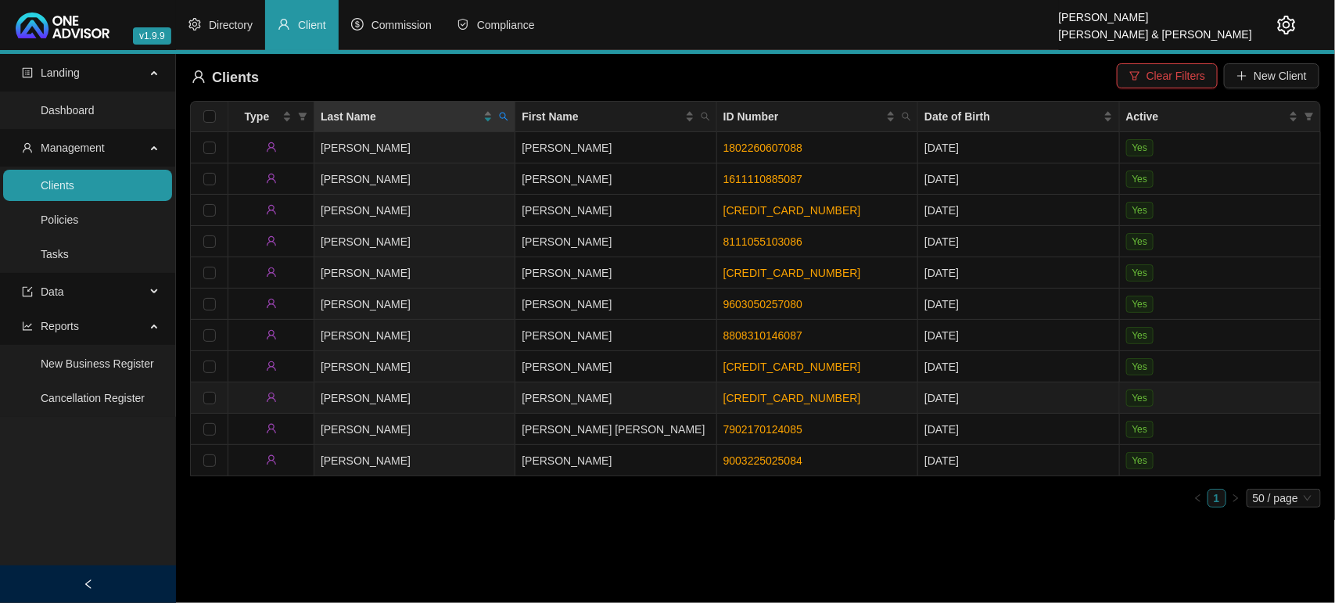
click at [460, 397] on td "[PERSON_NAME]" at bounding box center [414, 398] width 201 height 31
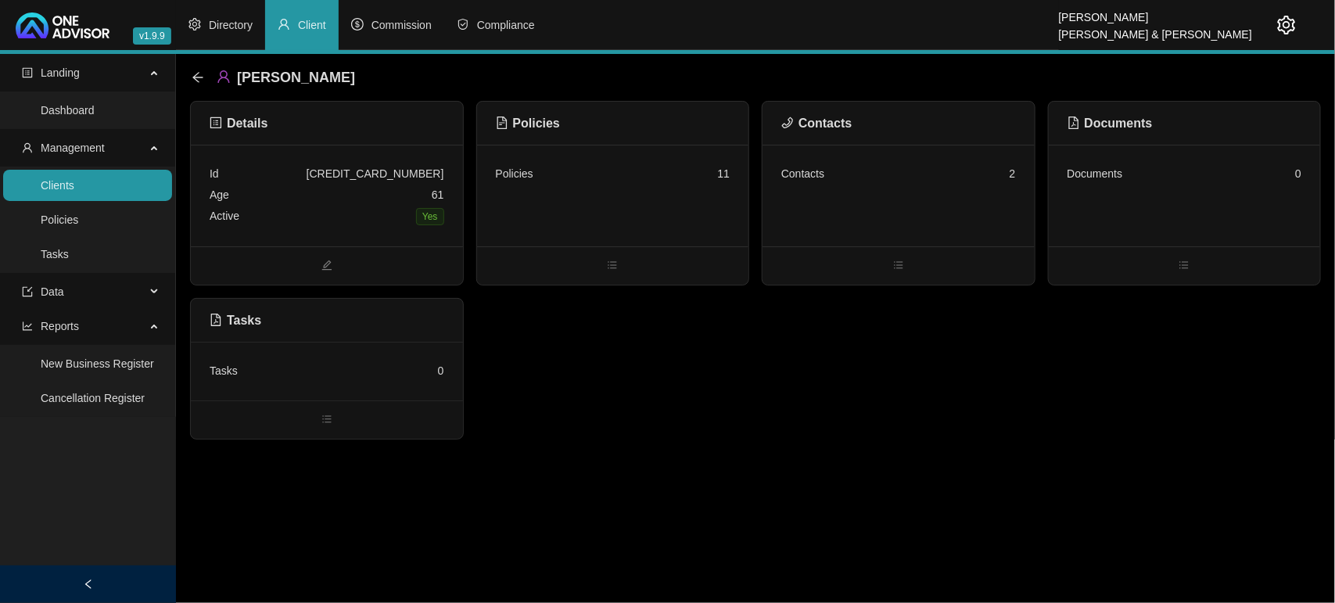
click at [649, 169] on div "Policies 11" at bounding box center [613, 173] width 235 height 21
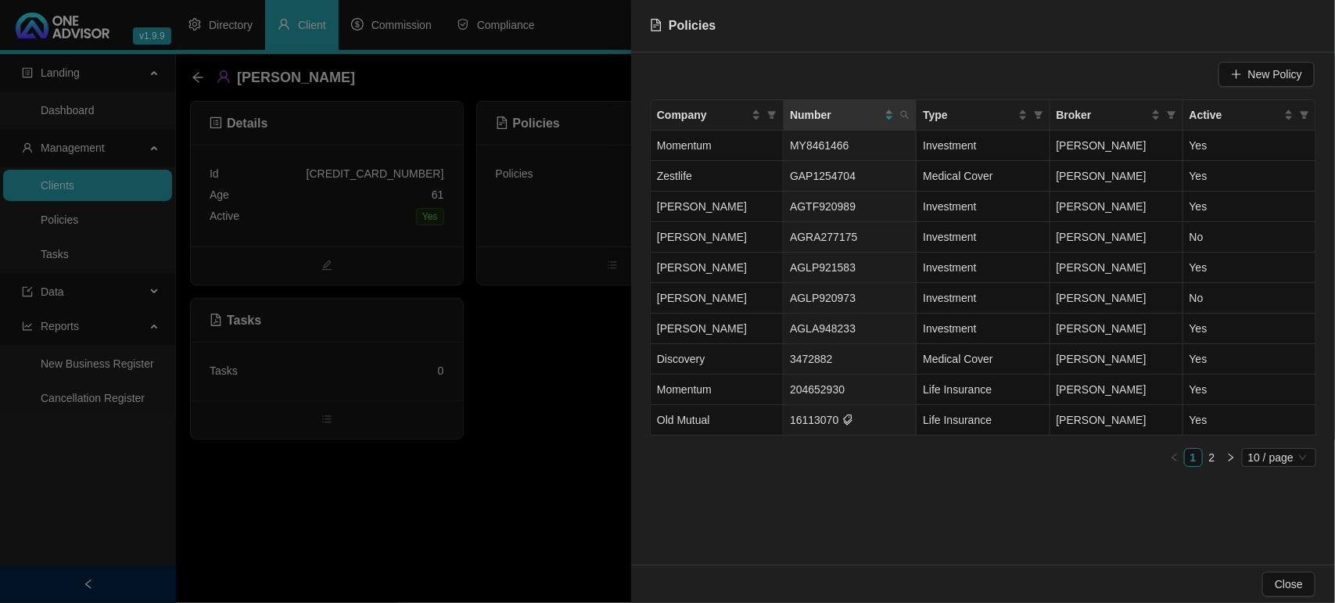
click at [353, 443] on div at bounding box center [667, 301] width 1335 height 603
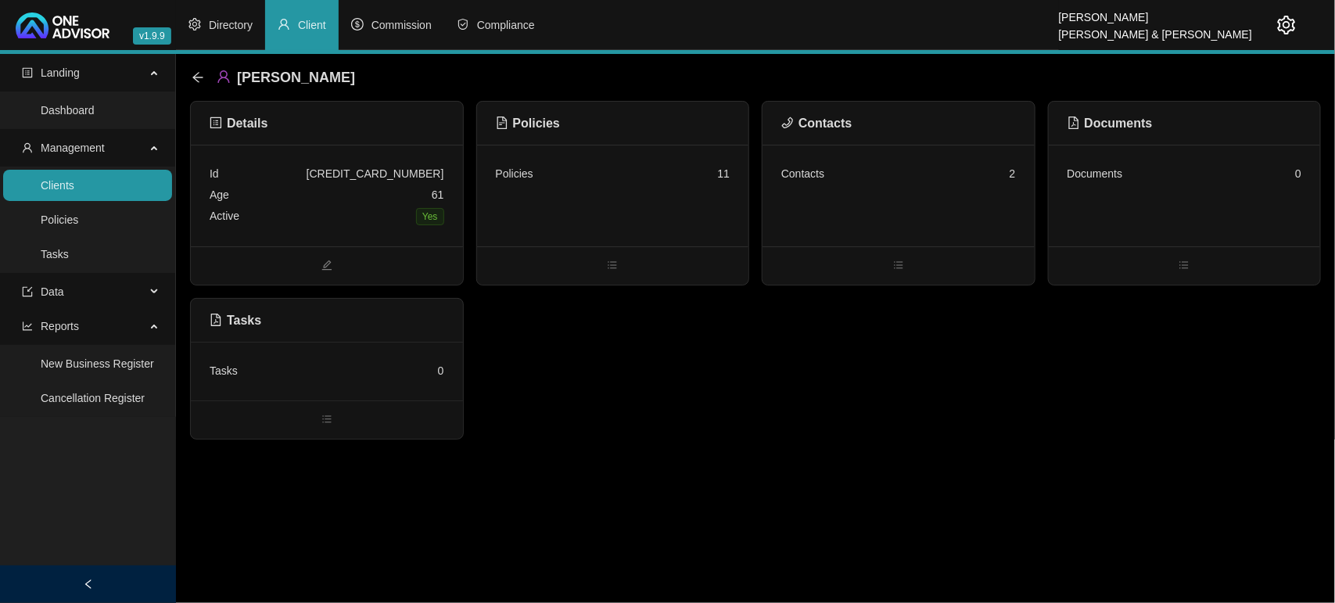
click at [893, 193] on div "Contacts 2" at bounding box center [899, 196] width 272 height 102
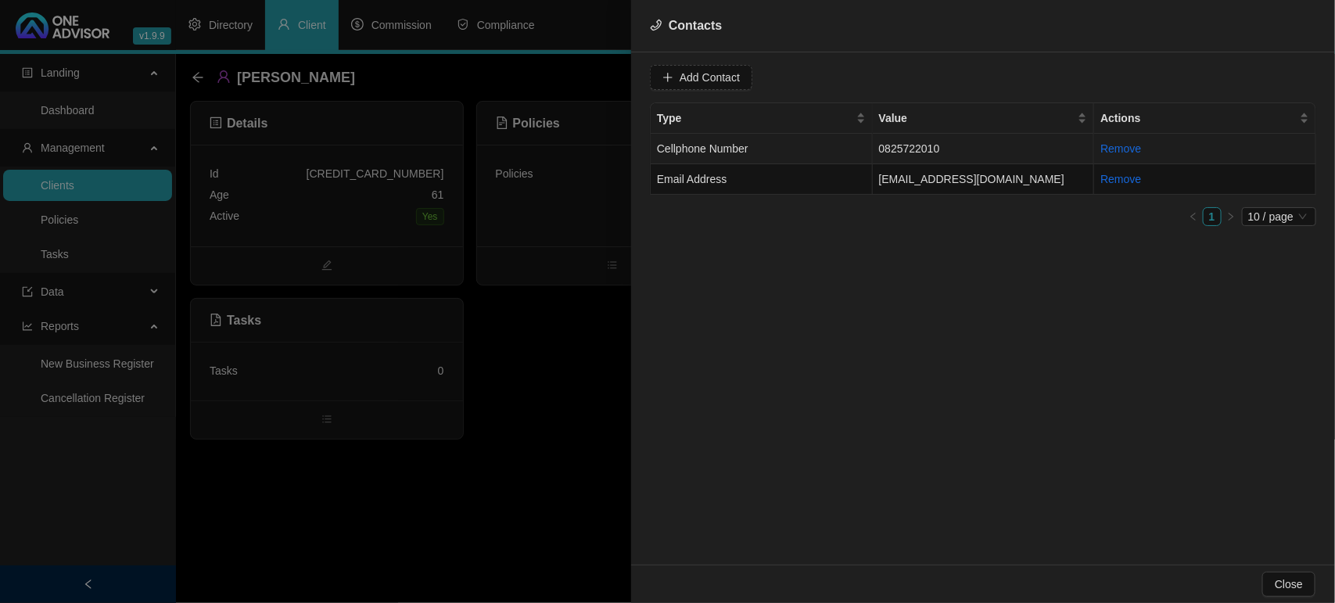
click at [796, 145] on td "Cellphone Number" at bounding box center [762, 149] width 222 height 31
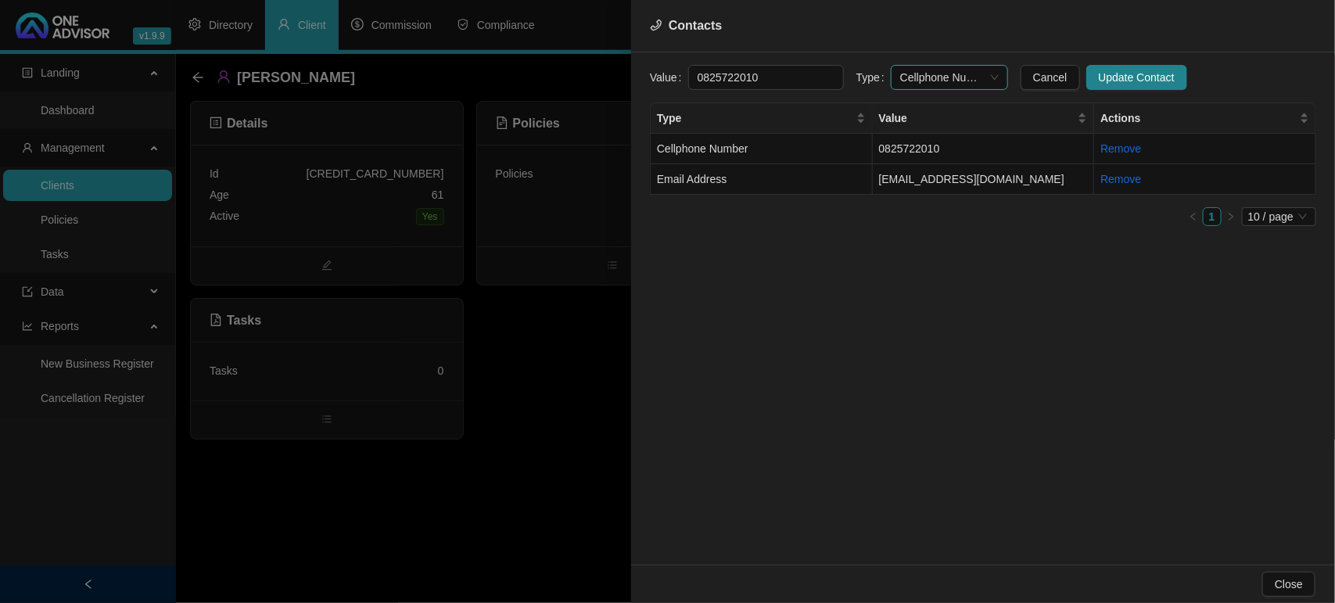
click at [928, 74] on span "Cellphone Number" at bounding box center [949, 77] width 99 height 23
click at [927, 154] on div "Primary Cellphone Number" at bounding box center [934, 158] width 92 height 17
click at [1138, 74] on span "Update Contact" at bounding box center [1137, 77] width 76 height 17
click at [767, 177] on td "Email Address" at bounding box center [762, 179] width 222 height 31
click at [956, 71] on span "Email Address" at bounding box center [949, 77] width 99 height 23
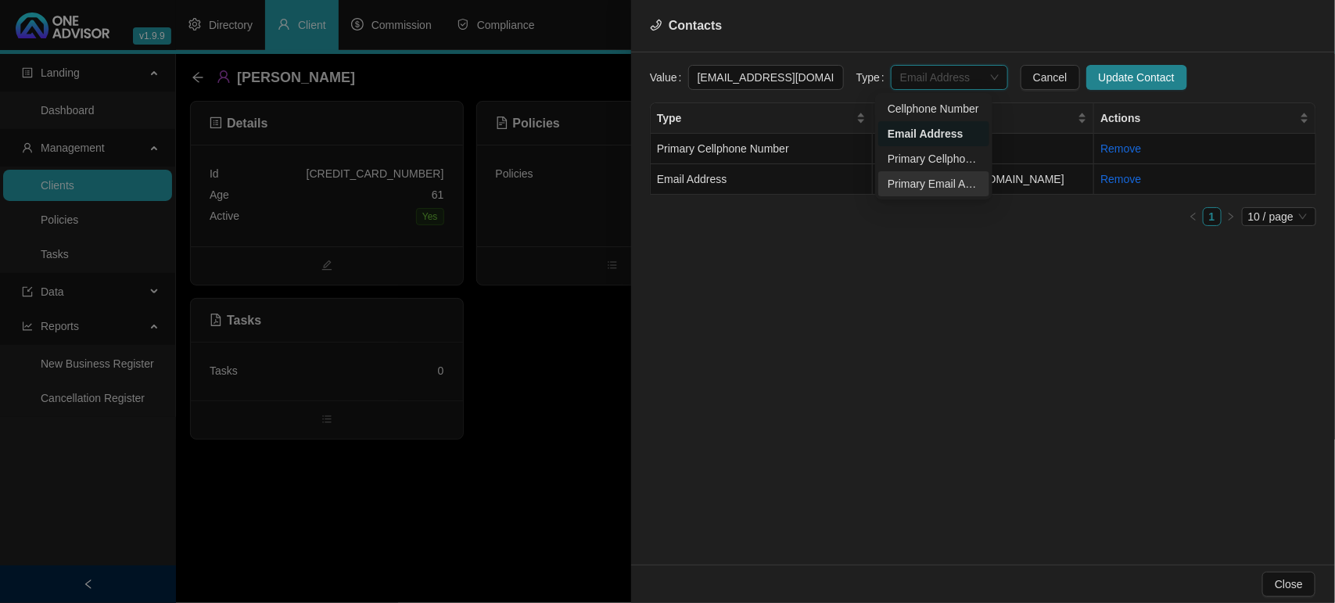
click at [928, 180] on div "Primary Email Address" at bounding box center [934, 183] width 92 height 17
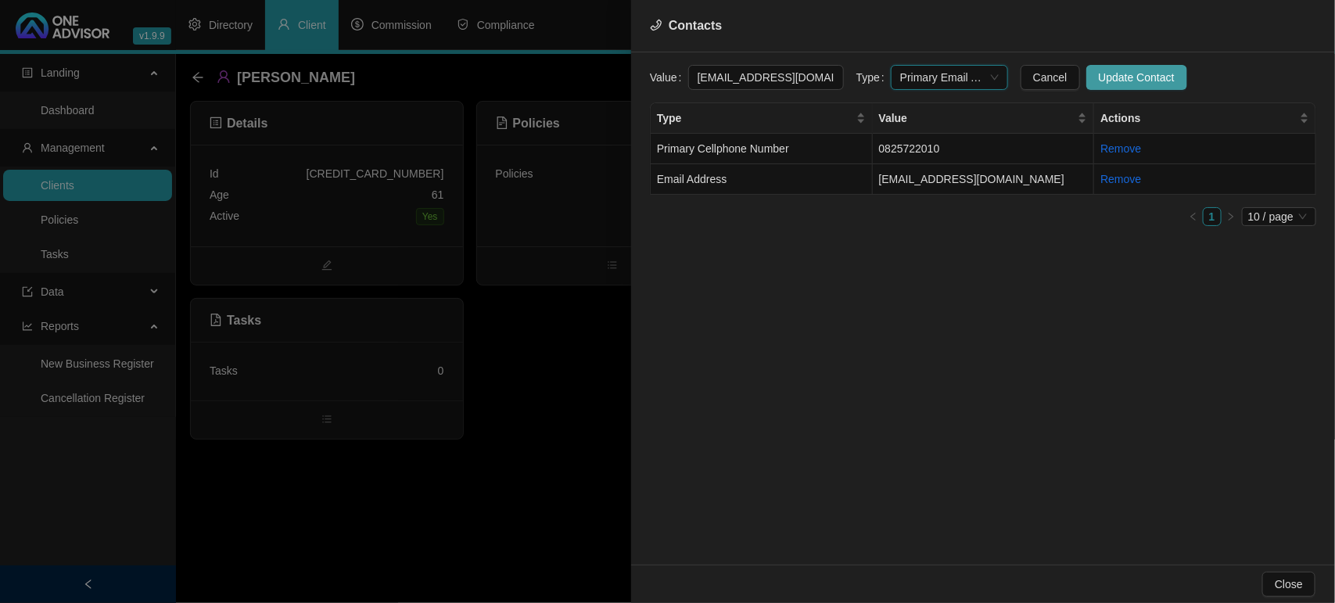
click at [1151, 79] on span "Update Contact" at bounding box center [1137, 77] width 76 height 17
click at [534, 392] on div at bounding box center [667, 301] width 1335 height 603
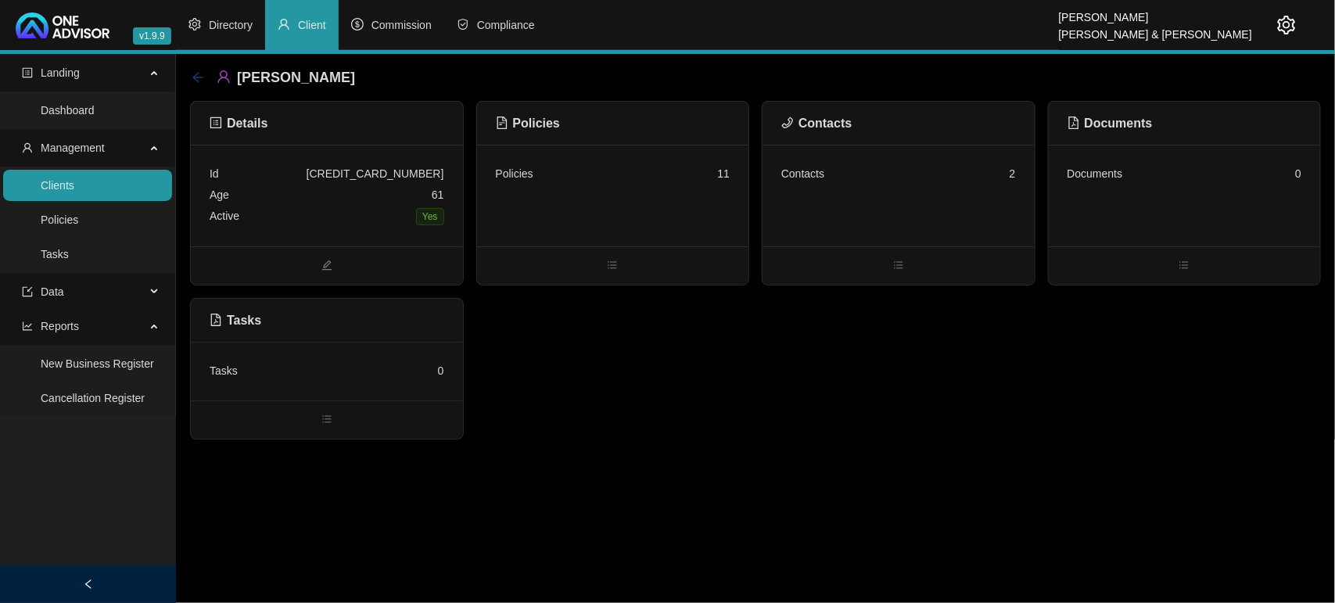
click at [199, 79] on icon "arrow-left" at bounding box center [198, 77] width 13 height 13
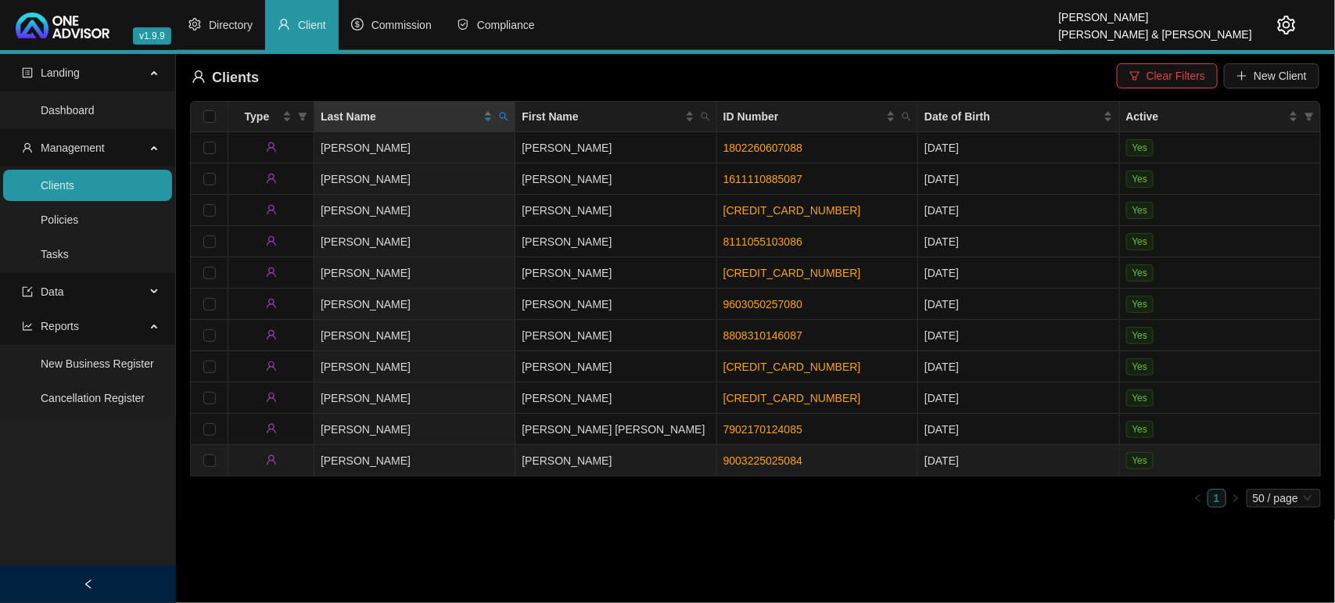
click at [599, 454] on td "[PERSON_NAME]" at bounding box center [615, 460] width 201 height 31
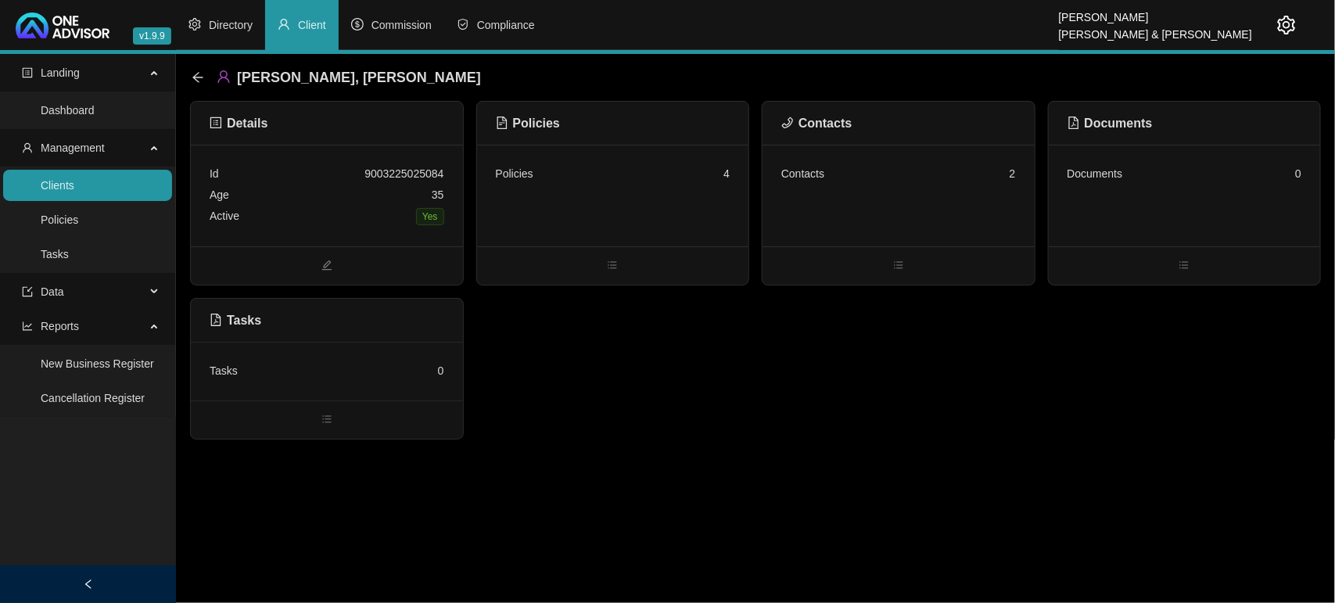
click at [884, 207] on div "Contacts 2" at bounding box center [899, 196] width 272 height 102
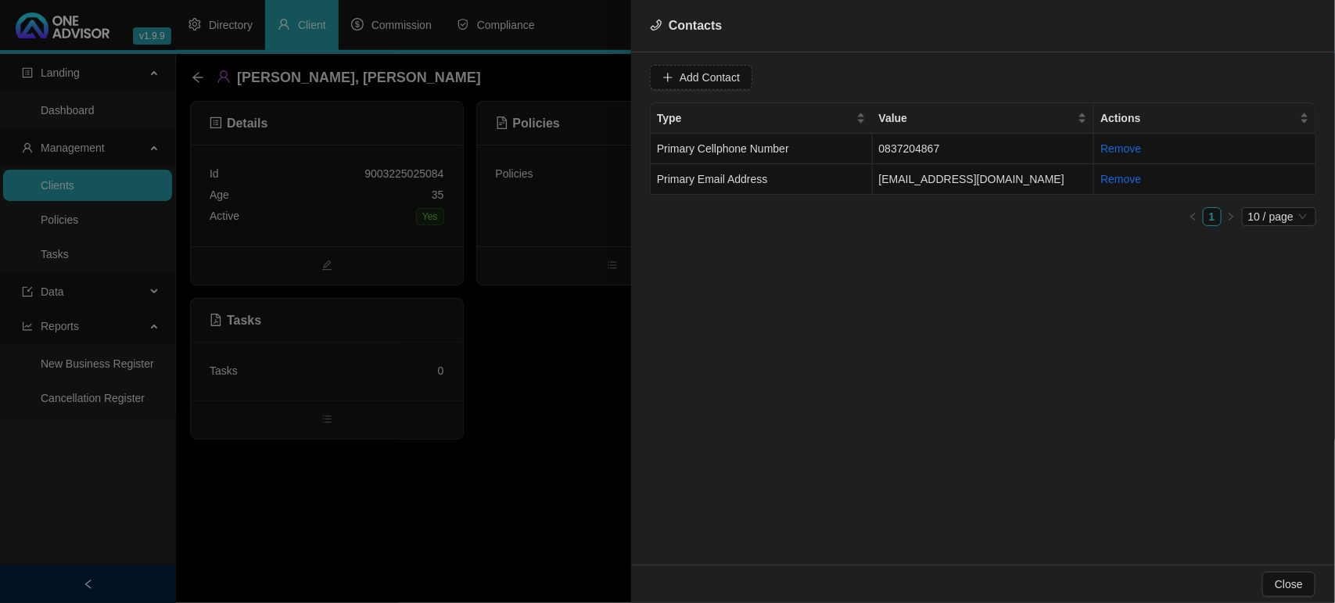
click at [545, 370] on div at bounding box center [667, 301] width 1335 height 603
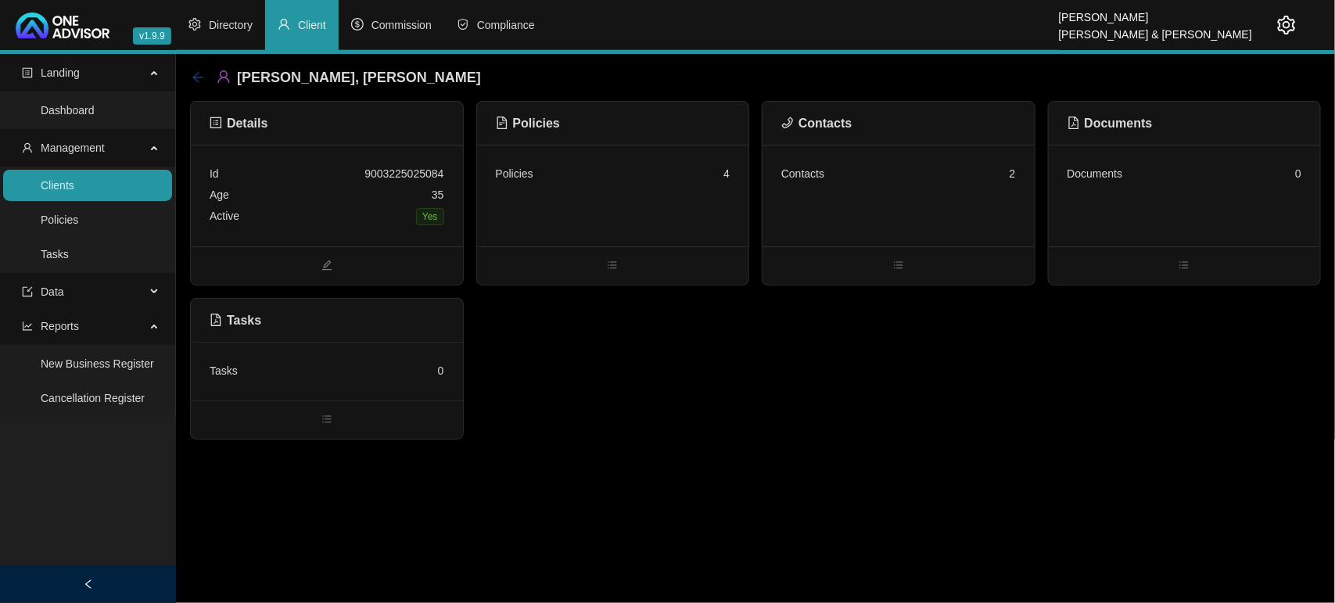
click at [192, 74] on icon "arrow-left" at bounding box center [198, 77] width 13 height 13
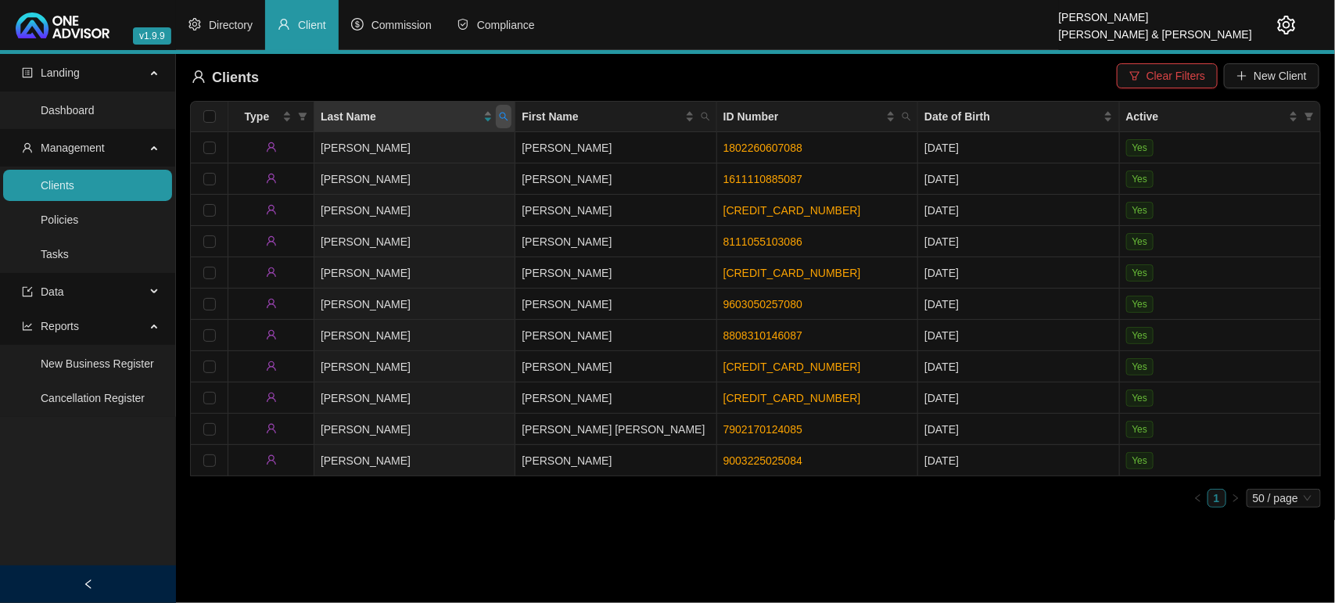
click at [505, 115] on icon "search" at bounding box center [503, 116] width 9 height 9
type input "van niekerk"
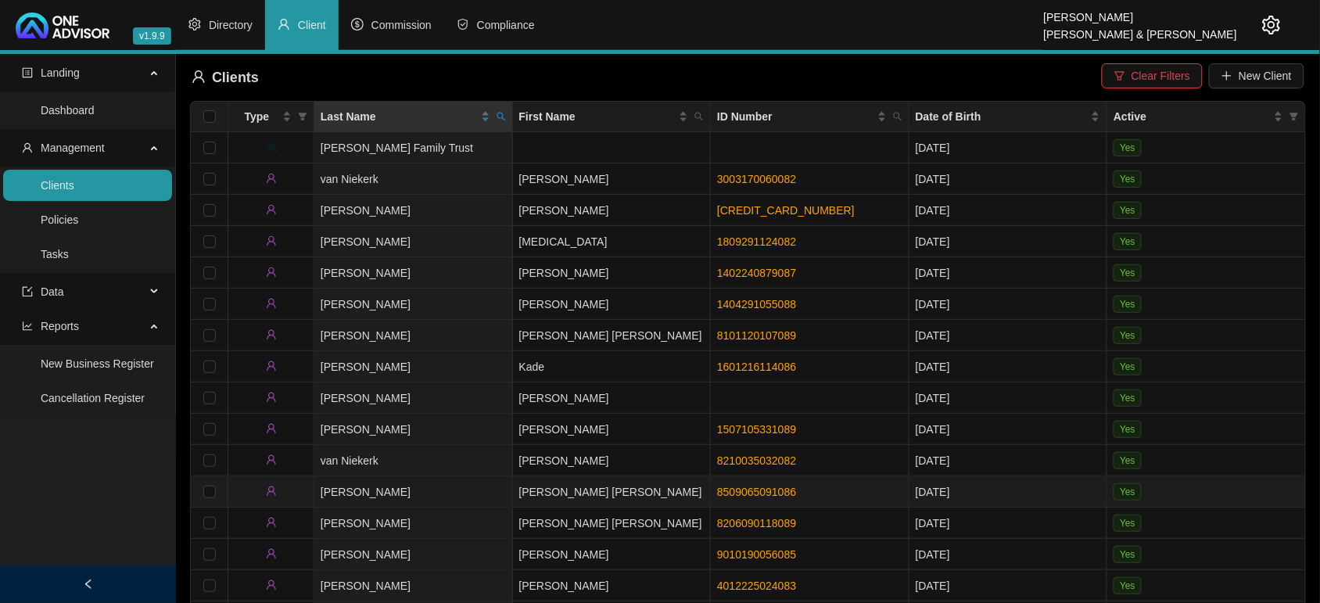
click at [485, 482] on td "[PERSON_NAME]" at bounding box center [413, 491] width 199 height 31
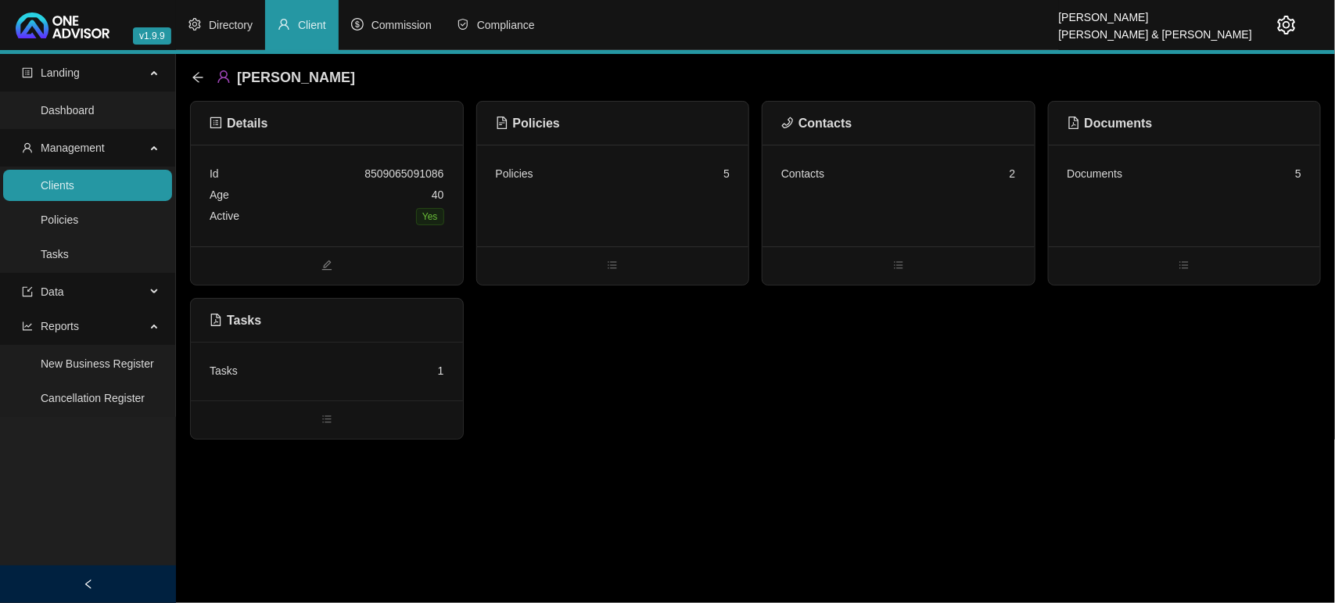
click at [845, 200] on div "Contacts 2" at bounding box center [899, 196] width 272 height 102
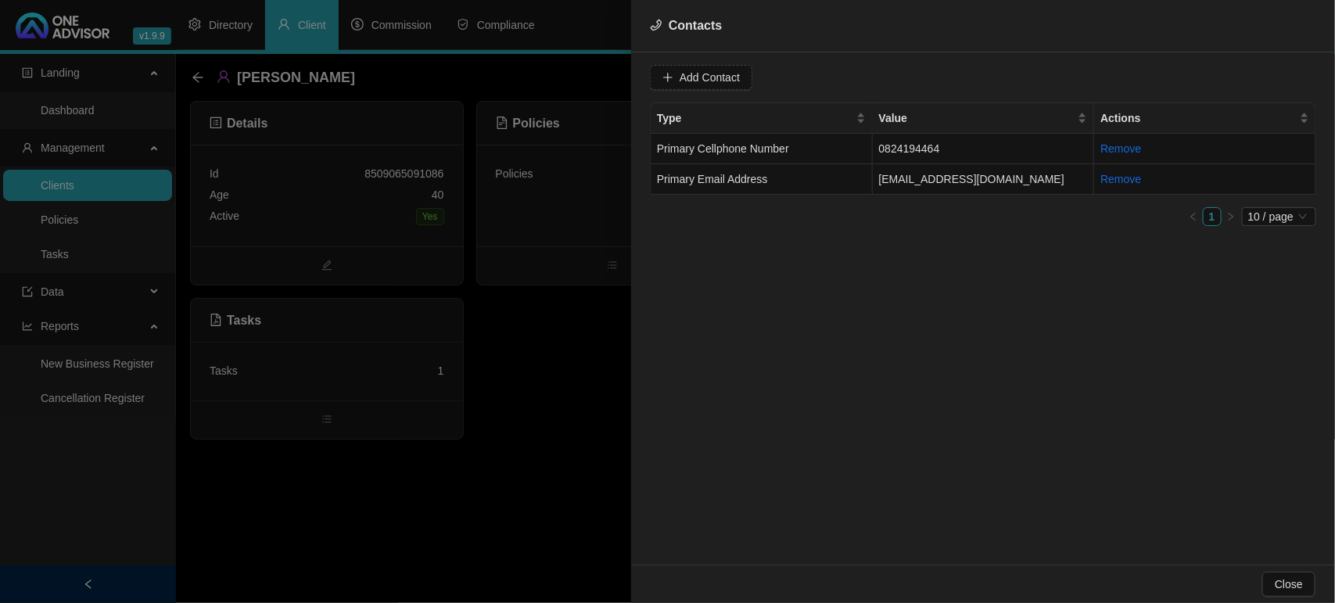
click at [583, 354] on div at bounding box center [667, 301] width 1335 height 603
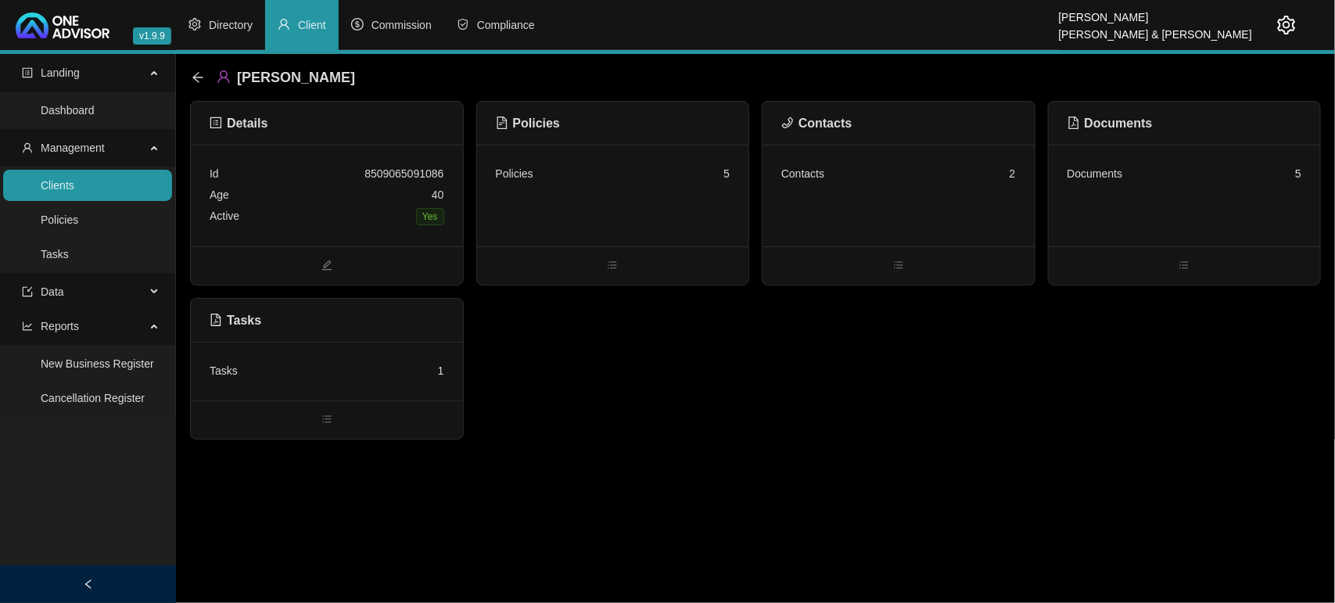
click at [889, 138] on div "Contacts" at bounding box center [899, 124] width 272 height 44
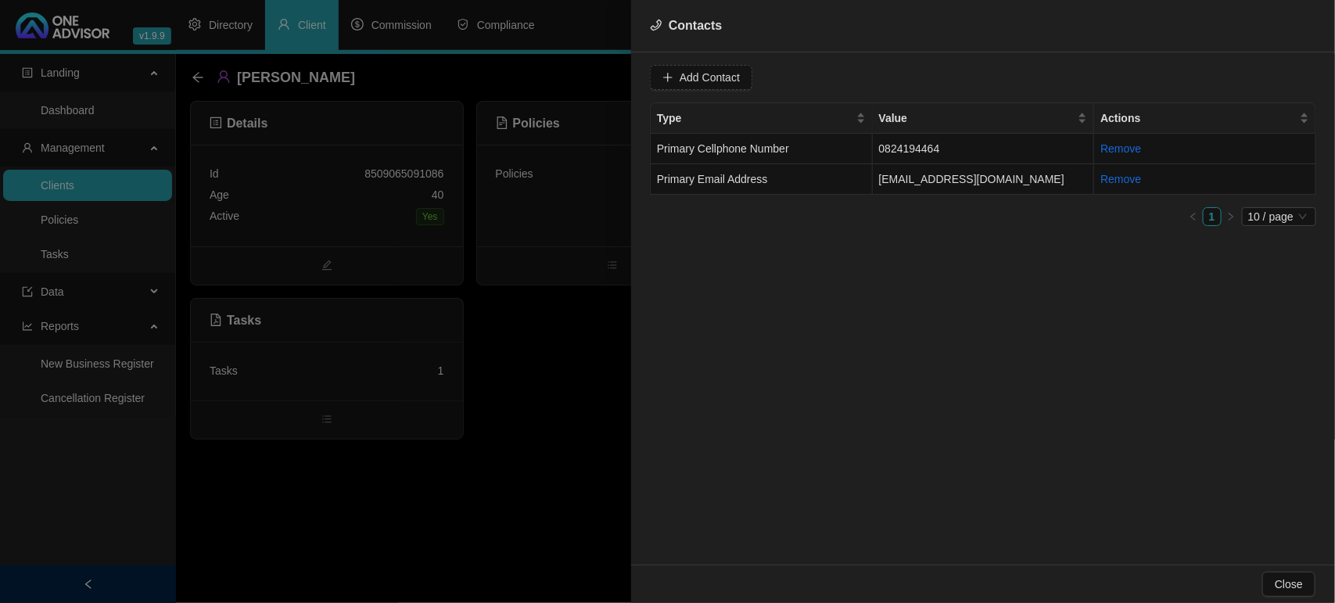
click at [528, 418] on div at bounding box center [667, 301] width 1335 height 603
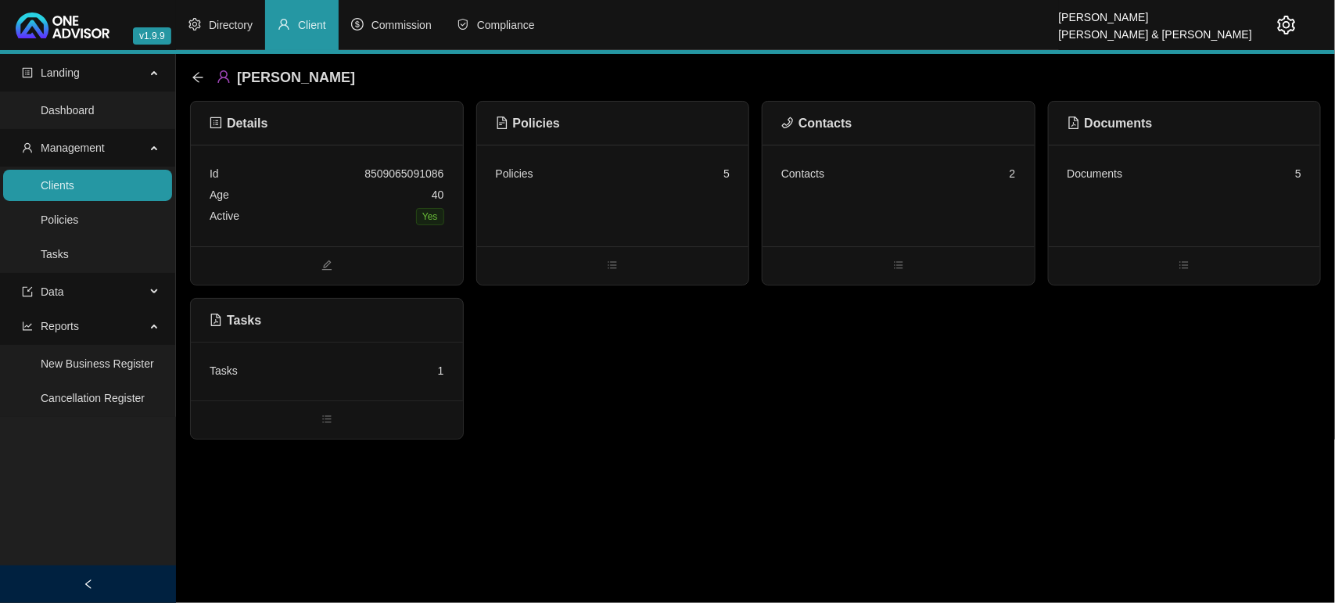
click at [346, 357] on div "Tasks 1" at bounding box center [327, 371] width 272 height 59
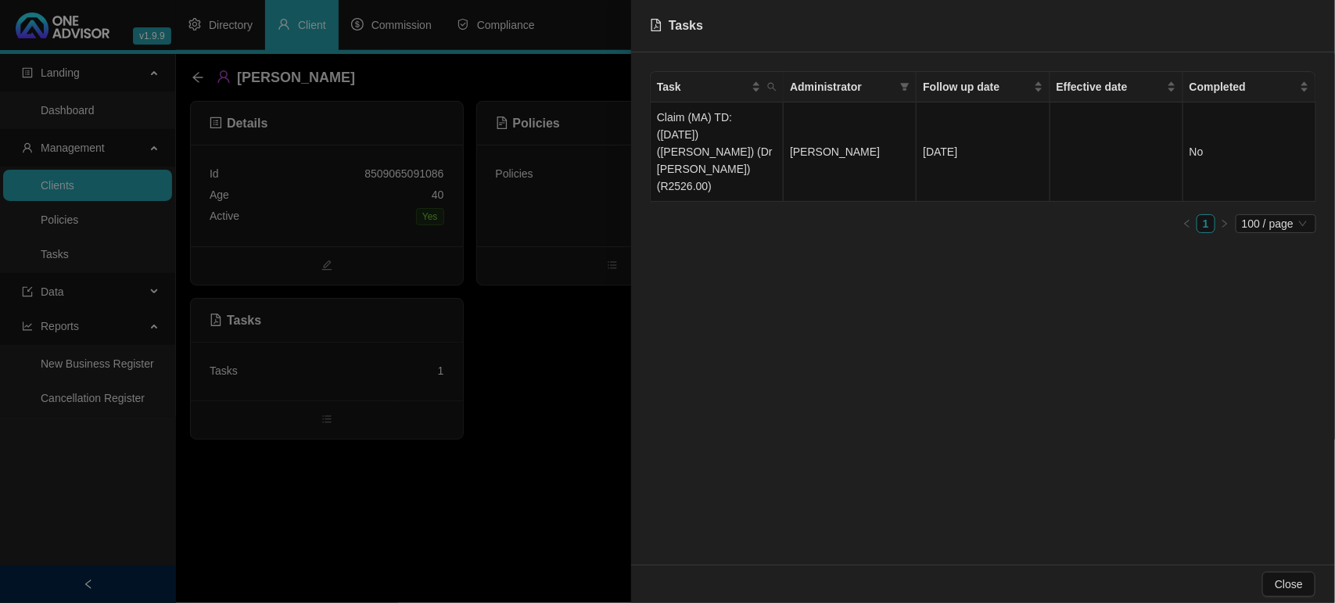
click at [517, 404] on div at bounding box center [667, 301] width 1335 height 603
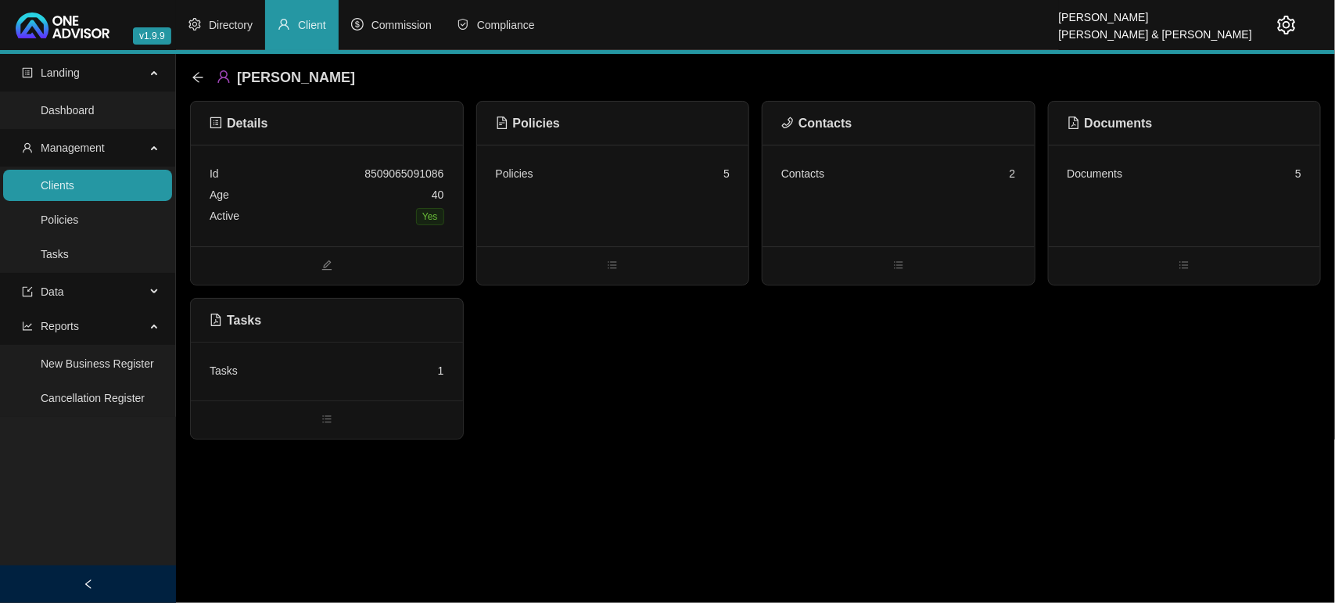
click at [706, 196] on div "Policies 5" at bounding box center [613, 196] width 272 height 102
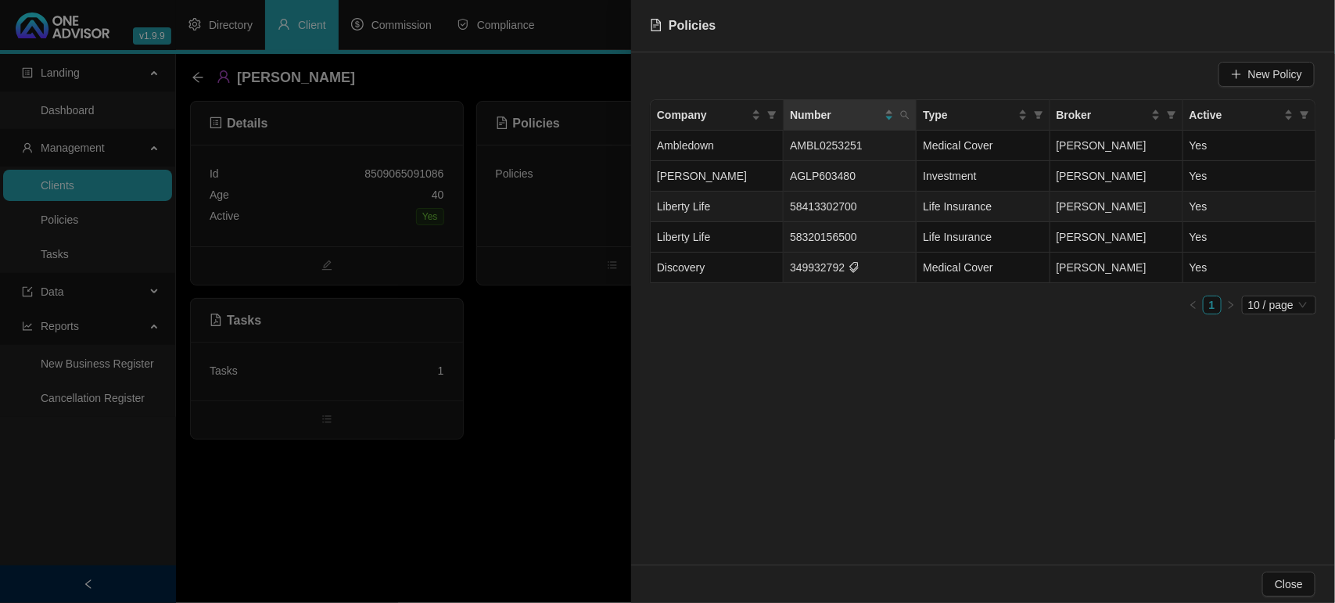
click at [698, 205] on span "Liberty Life" at bounding box center [683, 206] width 53 height 13
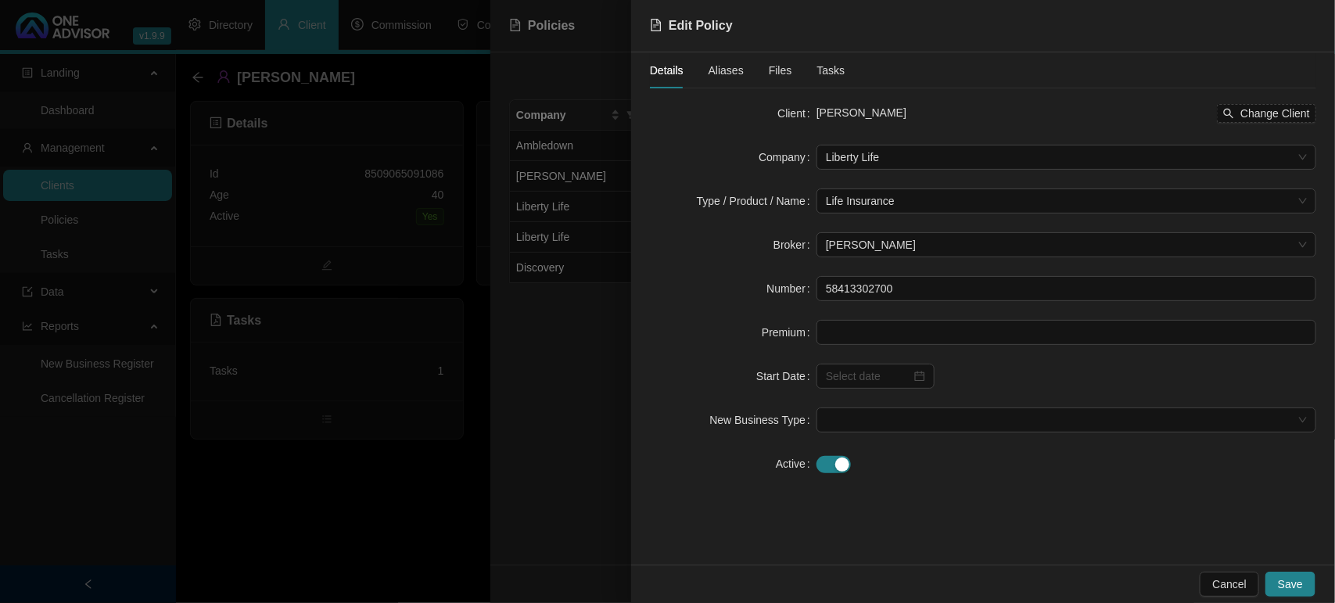
click at [821, 66] on span "Tasks" at bounding box center [831, 70] width 28 height 11
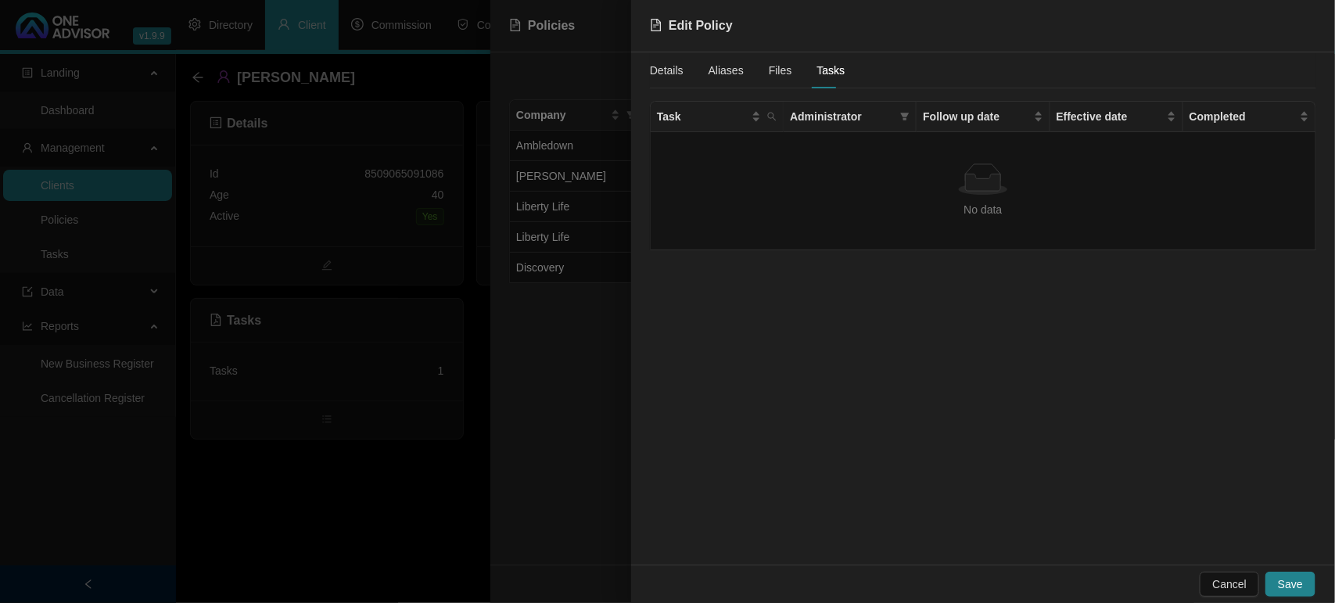
click at [425, 477] on div at bounding box center [667, 301] width 1335 height 603
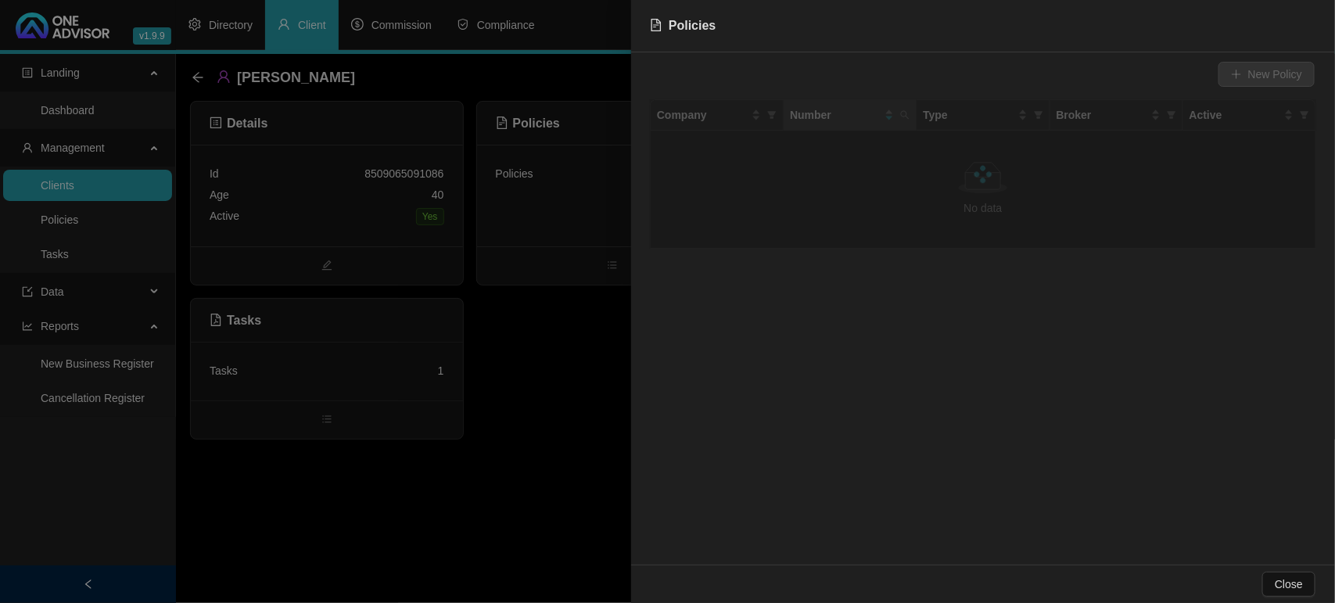
click at [425, 477] on div at bounding box center [667, 301] width 1335 height 603
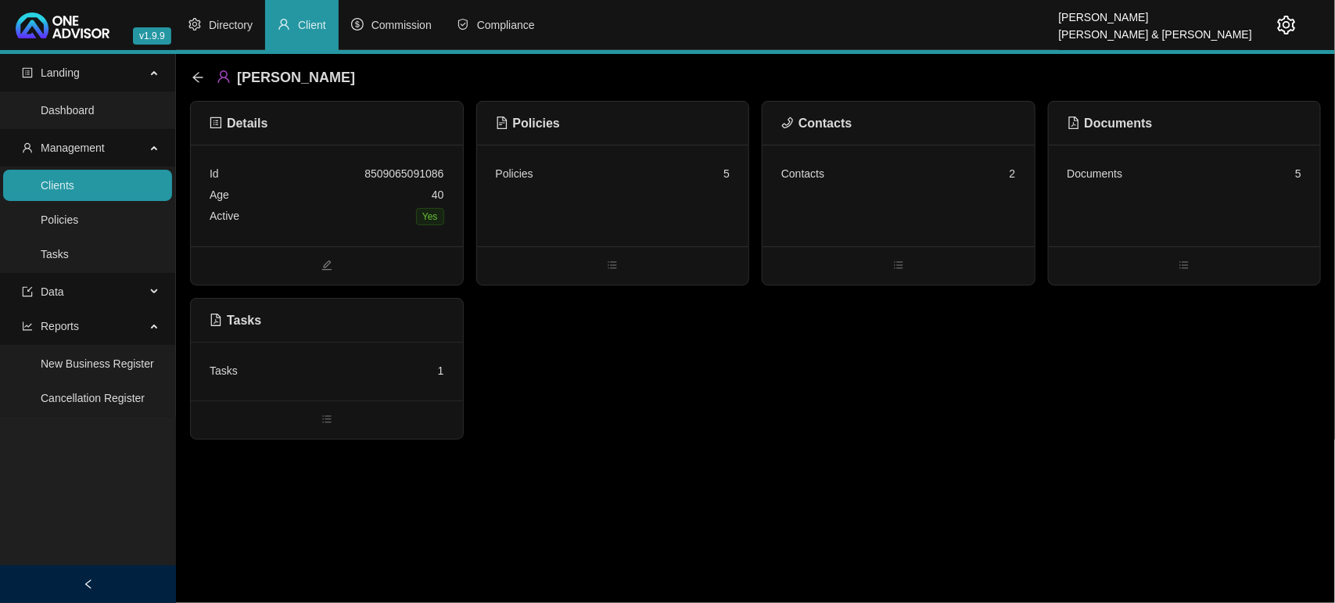
click at [913, 242] on div "Contacts 2" at bounding box center [899, 196] width 272 height 102
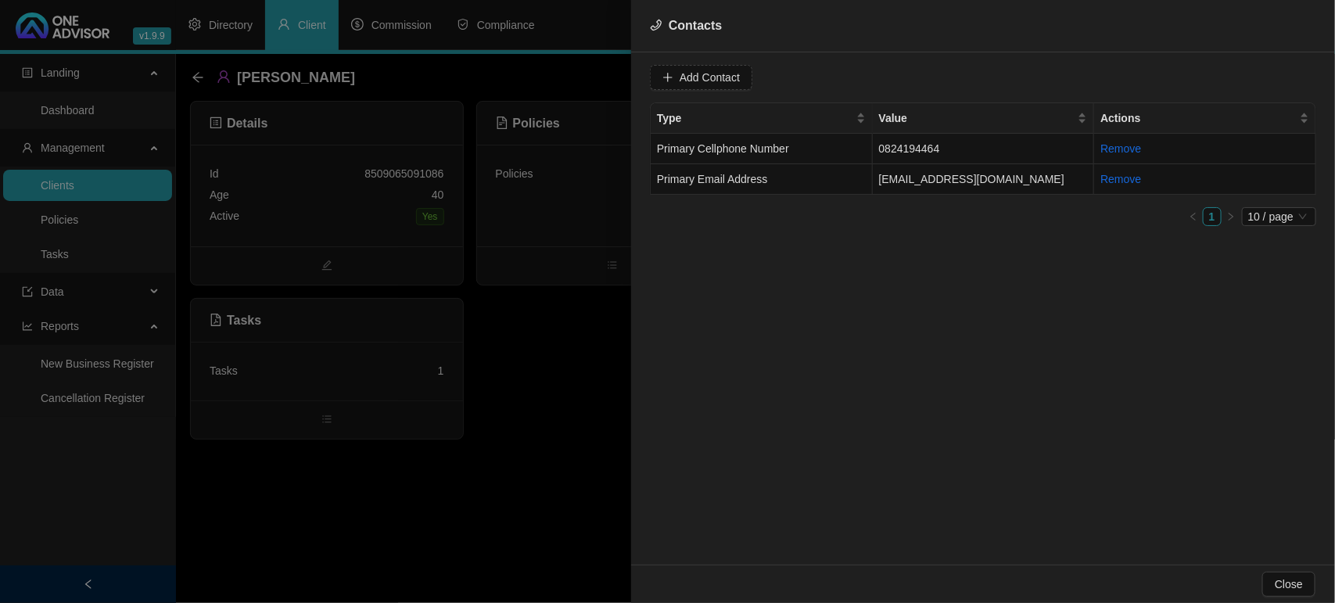
click at [546, 454] on div at bounding box center [667, 301] width 1335 height 603
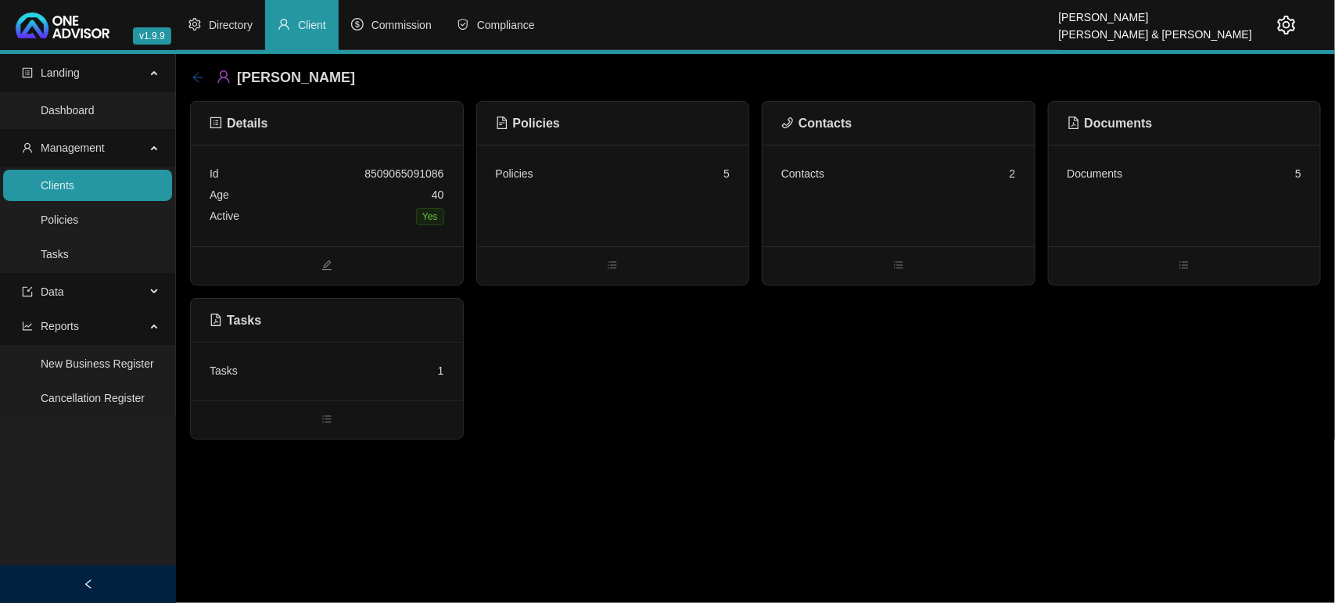
click at [199, 77] on icon "arrow-left" at bounding box center [197, 77] width 10 height 10
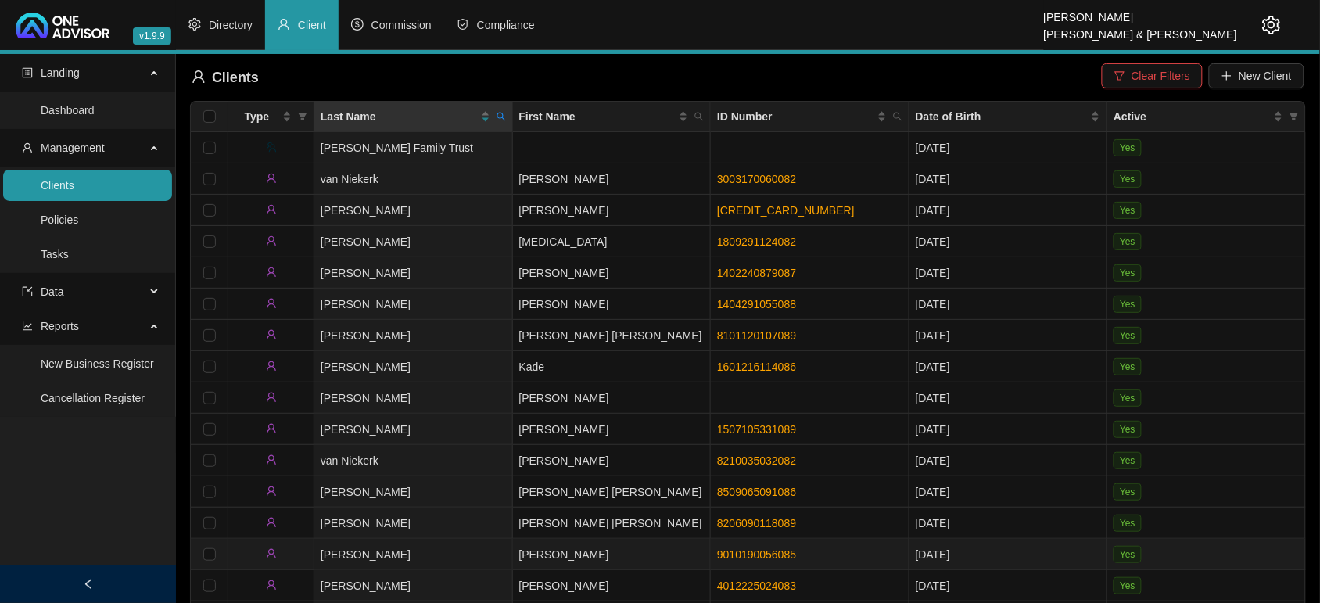
click at [447, 552] on td "[PERSON_NAME]" at bounding box center [413, 554] width 199 height 31
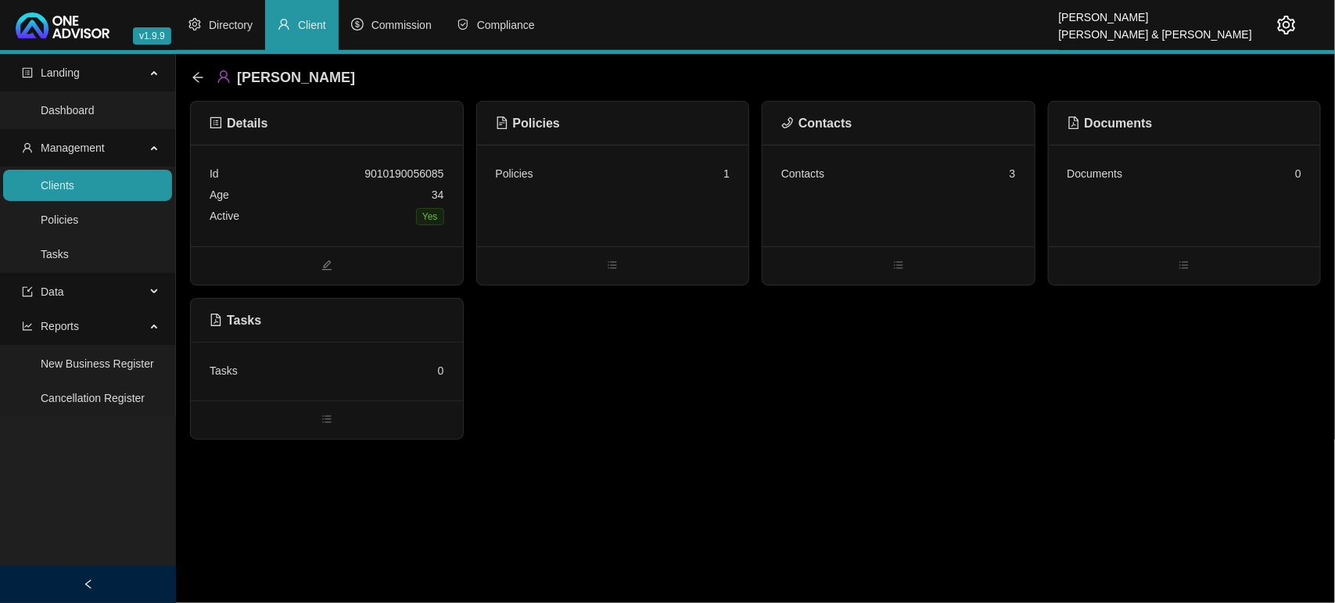
click at [700, 207] on div "Policies 1" at bounding box center [613, 196] width 272 height 102
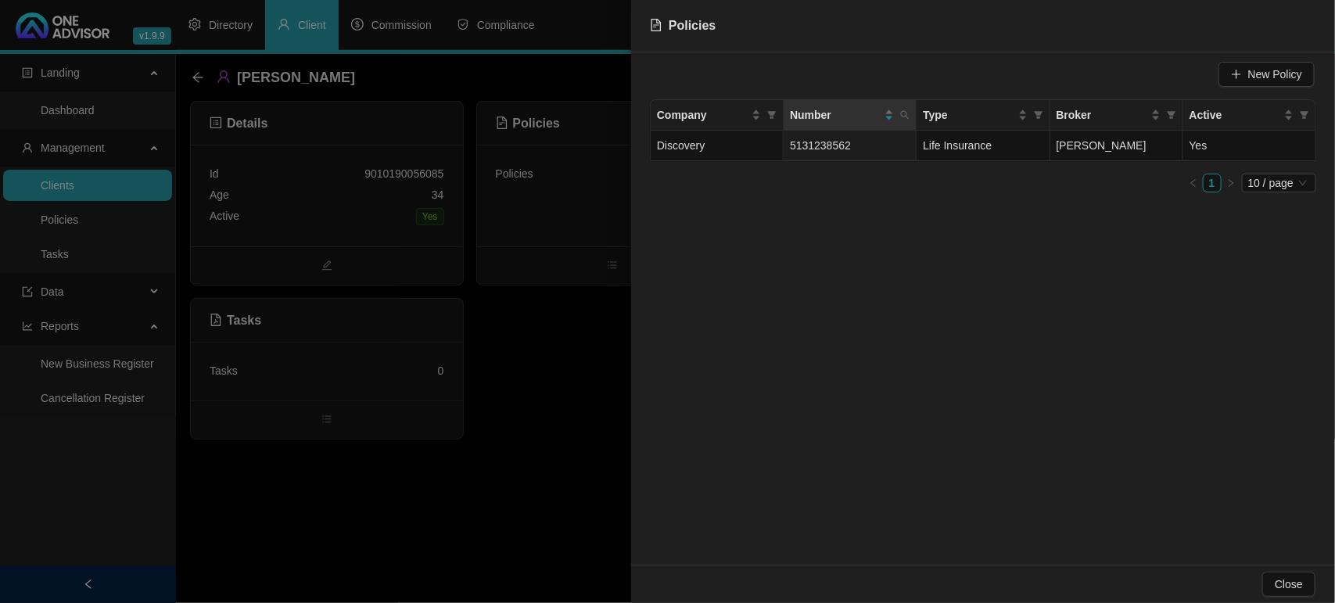
click at [573, 411] on div at bounding box center [667, 301] width 1335 height 603
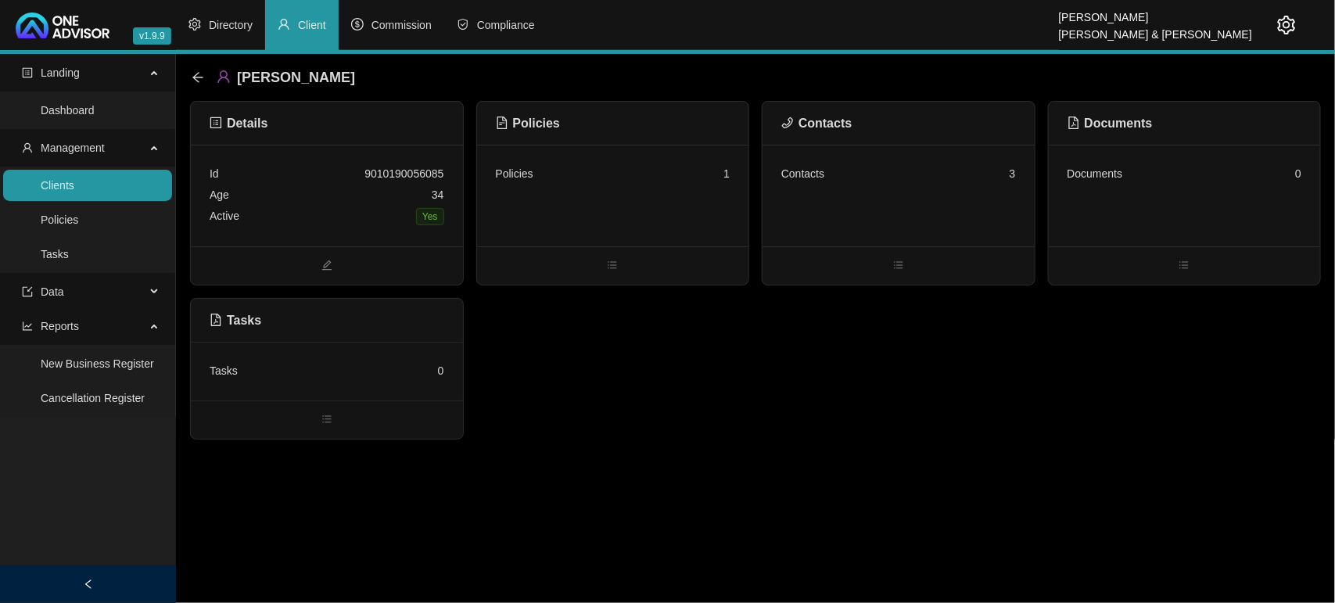
click at [853, 209] on div "Contacts 3" at bounding box center [899, 196] width 272 height 102
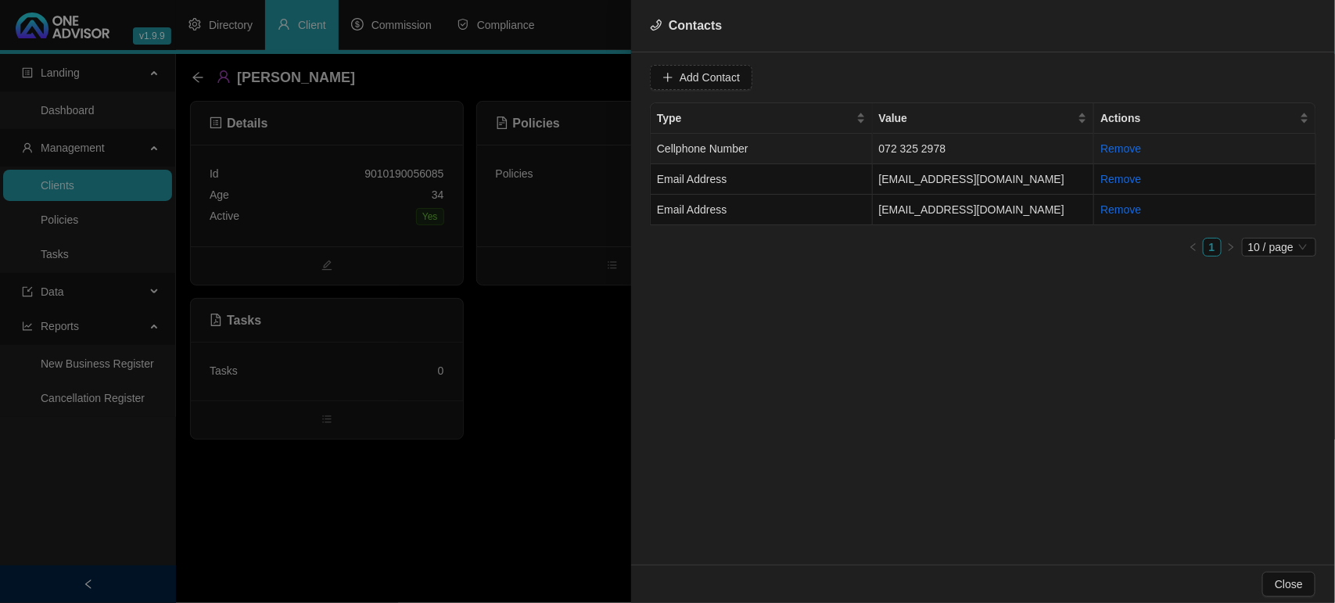
click at [807, 149] on td "Cellphone Number" at bounding box center [762, 149] width 222 height 31
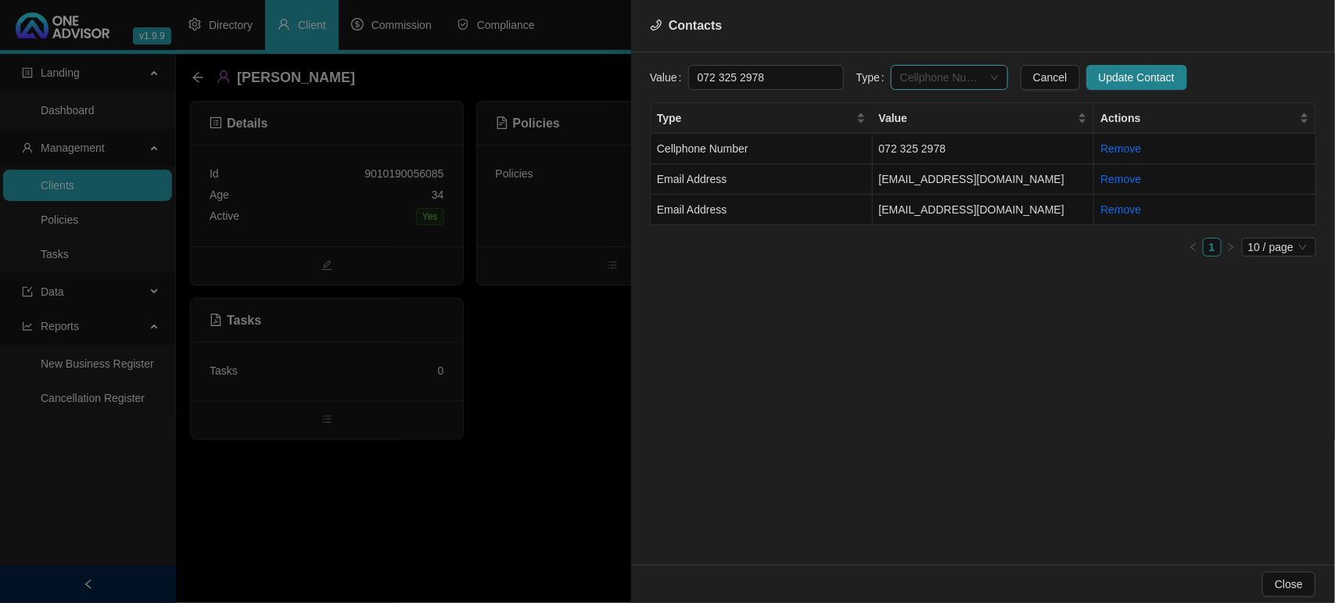
click at [953, 79] on span "Cellphone Number" at bounding box center [949, 77] width 99 height 23
click at [939, 153] on div "Primary Cellphone Number" at bounding box center [934, 158] width 92 height 17
click at [1099, 84] on span "Update Contact" at bounding box center [1137, 77] width 76 height 17
click at [816, 206] on td "Email Address" at bounding box center [762, 210] width 222 height 31
click at [517, 383] on div at bounding box center [667, 301] width 1335 height 603
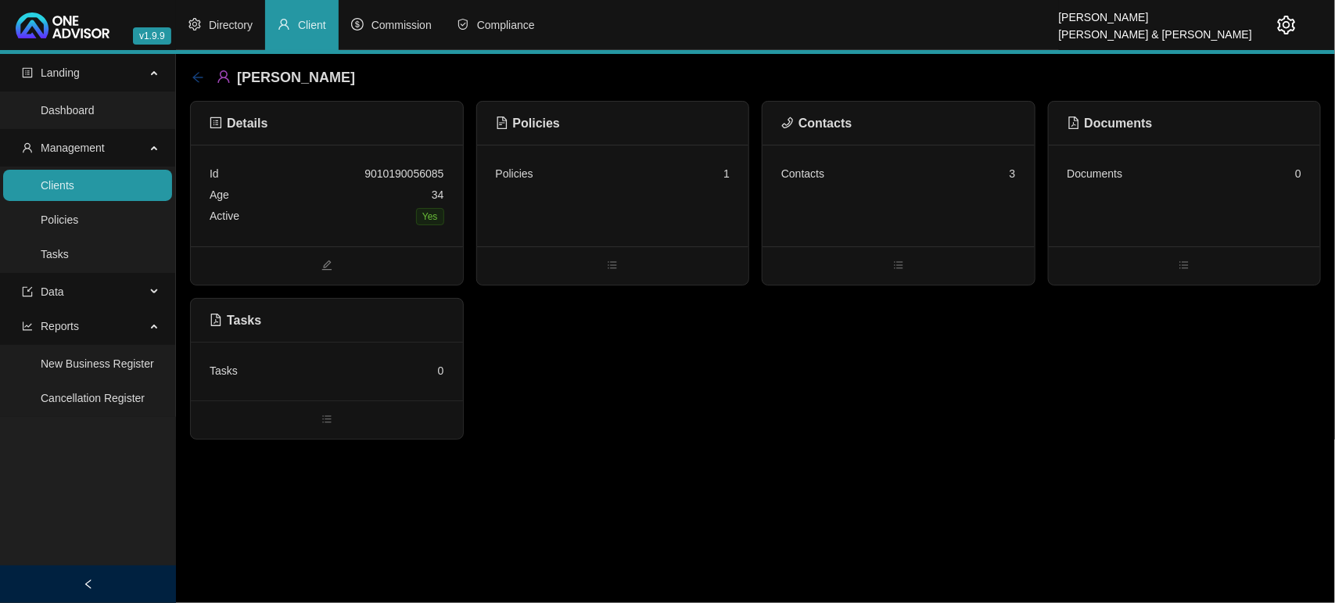
click at [203, 75] on icon "arrow-left" at bounding box center [198, 77] width 13 height 13
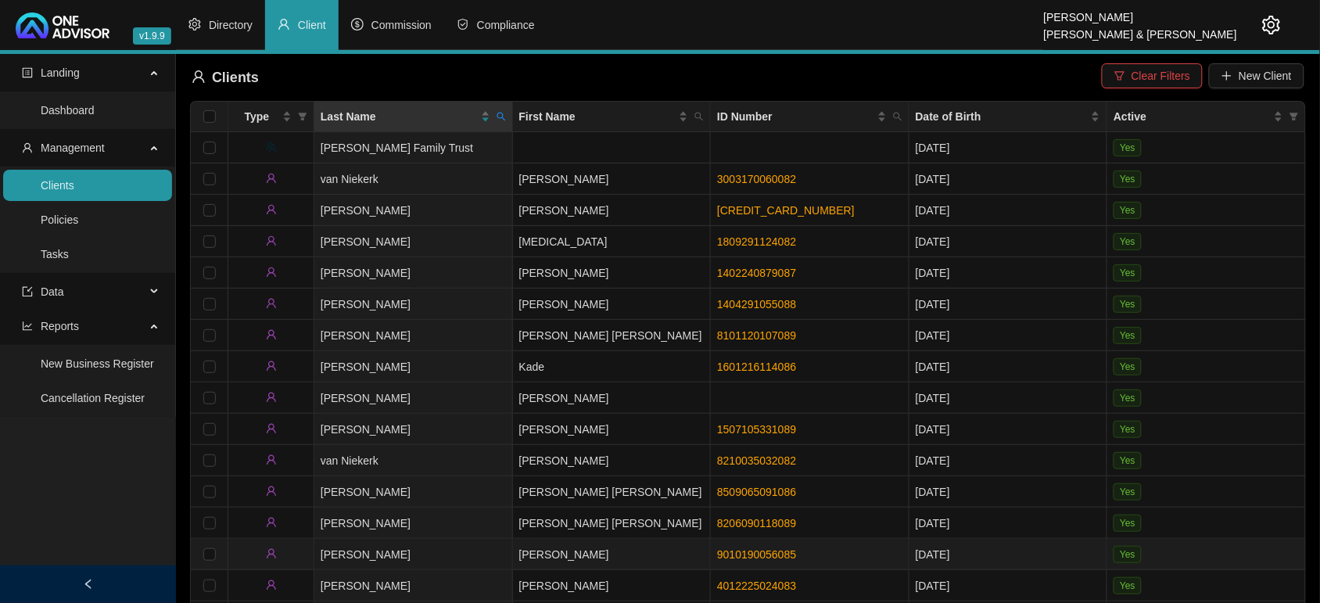
click at [486, 554] on td "[PERSON_NAME]" at bounding box center [413, 554] width 199 height 31
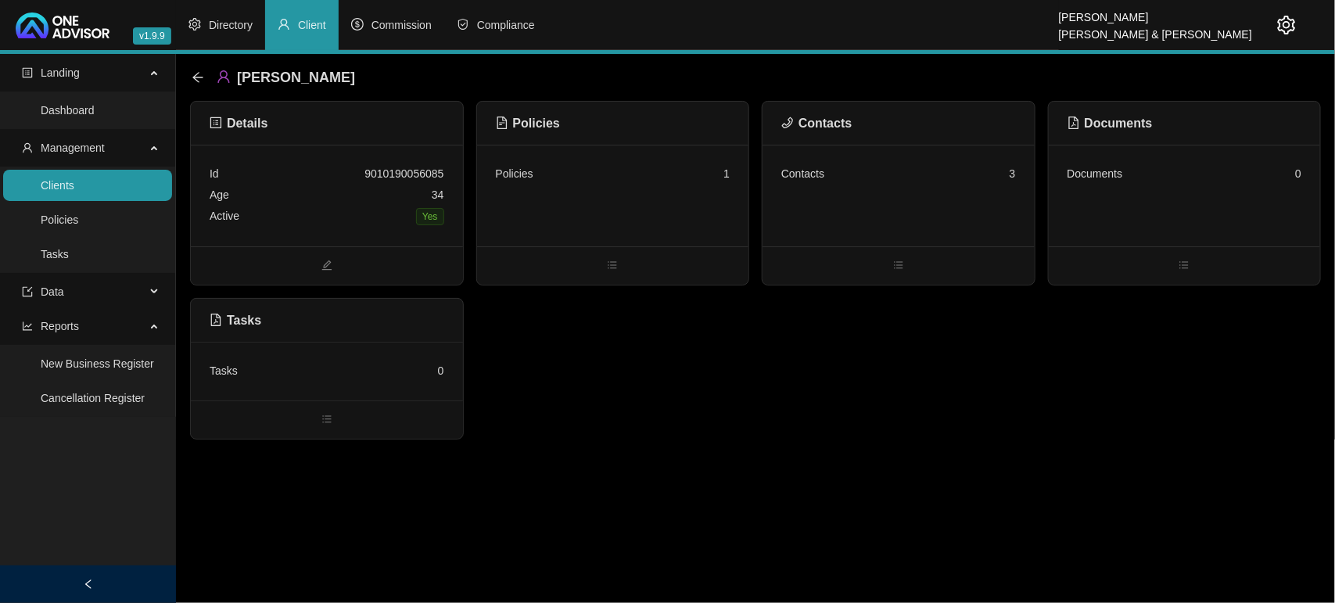
click at [192, 67] on div "[PERSON_NAME]" at bounding box center [278, 77] width 173 height 28
click at [194, 76] on icon "arrow-left" at bounding box center [197, 77] width 10 height 10
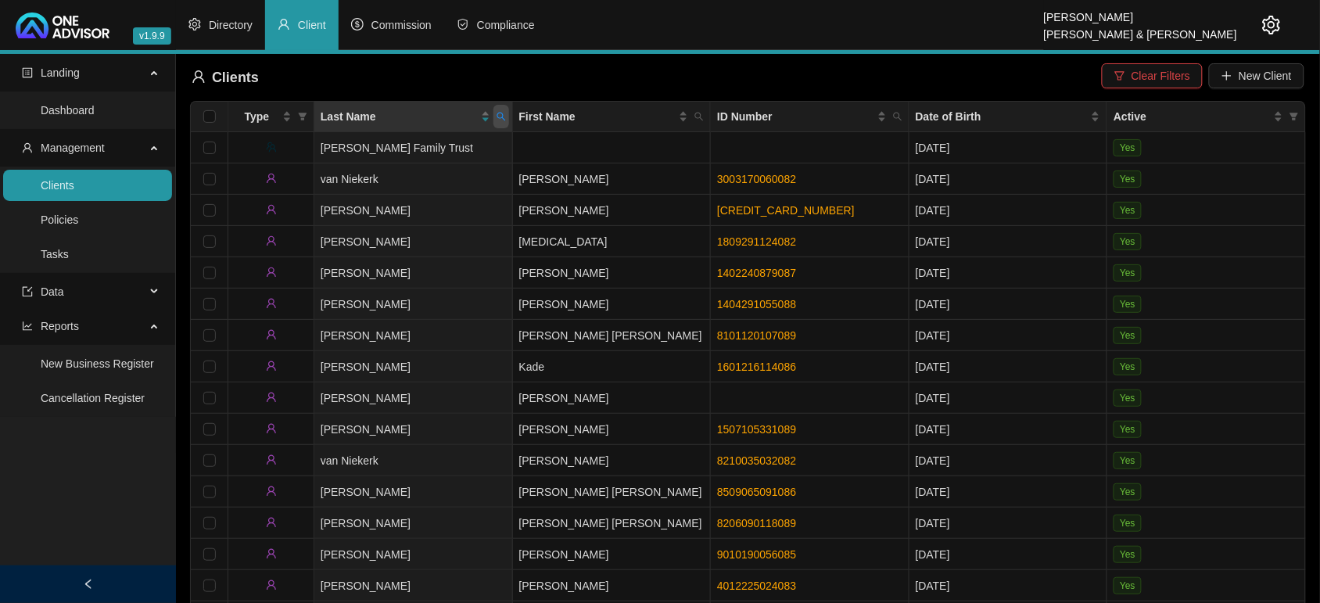
click at [502, 116] on icon "search" at bounding box center [501, 117] width 9 height 9
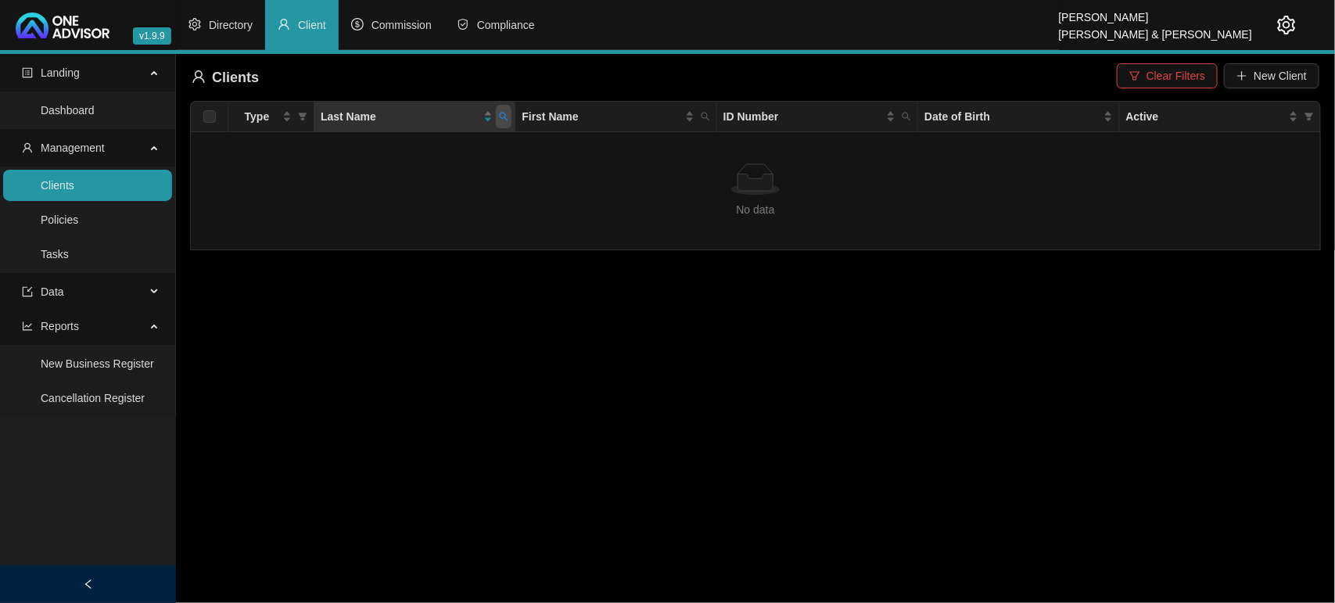
drag, startPoint x: 510, startPoint y: 113, endPoint x: 440, endPoint y: 164, distance: 86.8
click at [509, 113] on span at bounding box center [504, 116] width 16 height 23
click at [428, 145] on input "[PERSON_NAME]]" at bounding box center [431, 150] width 147 height 25
type input "[PERSON_NAME]"
click at [395, 174] on span "Search" at bounding box center [402, 178] width 34 height 17
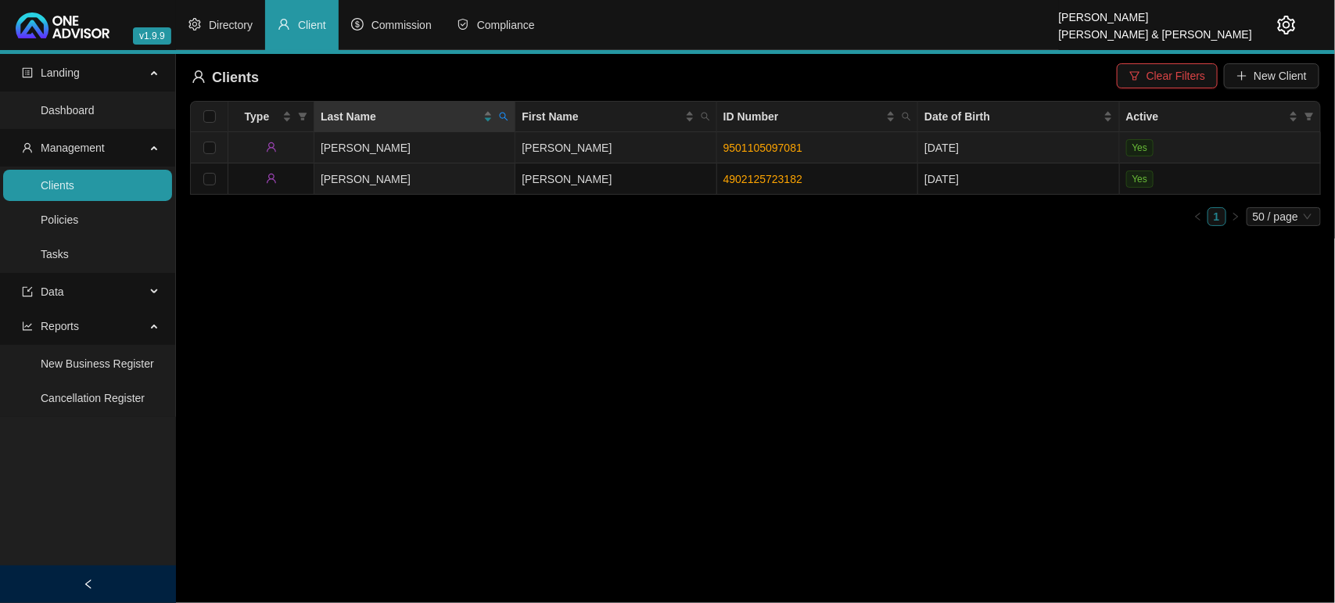
click at [404, 143] on td "[PERSON_NAME]" at bounding box center [414, 147] width 201 height 31
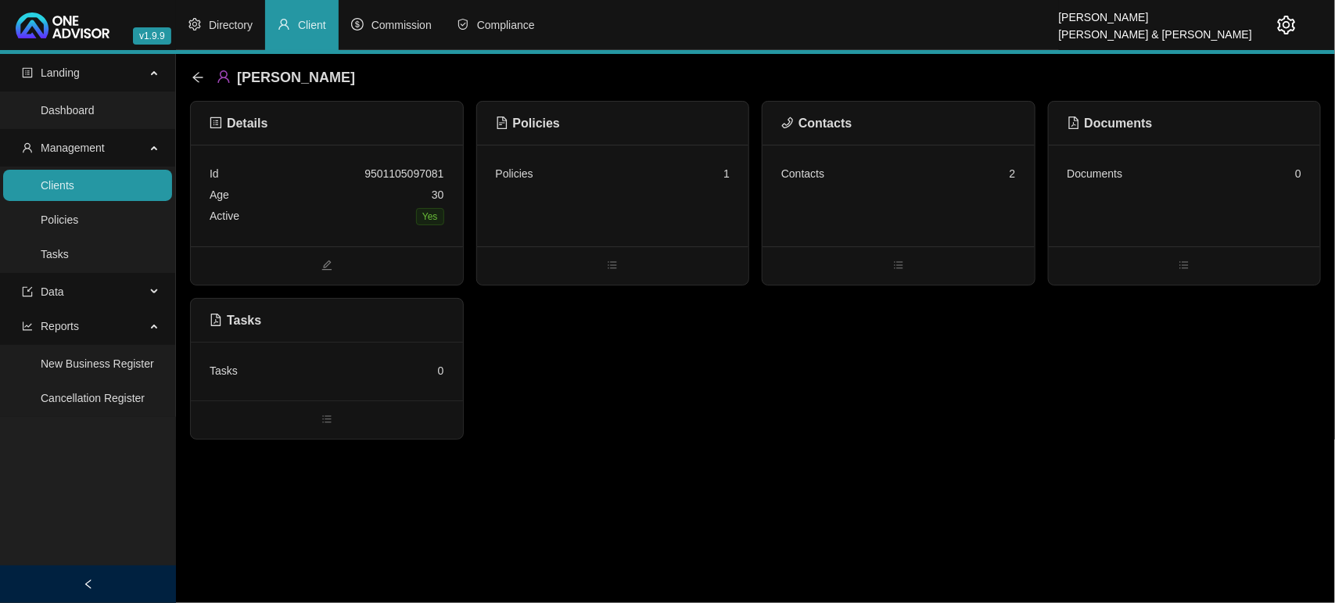
click at [567, 173] on div "Policies 1" at bounding box center [613, 173] width 235 height 21
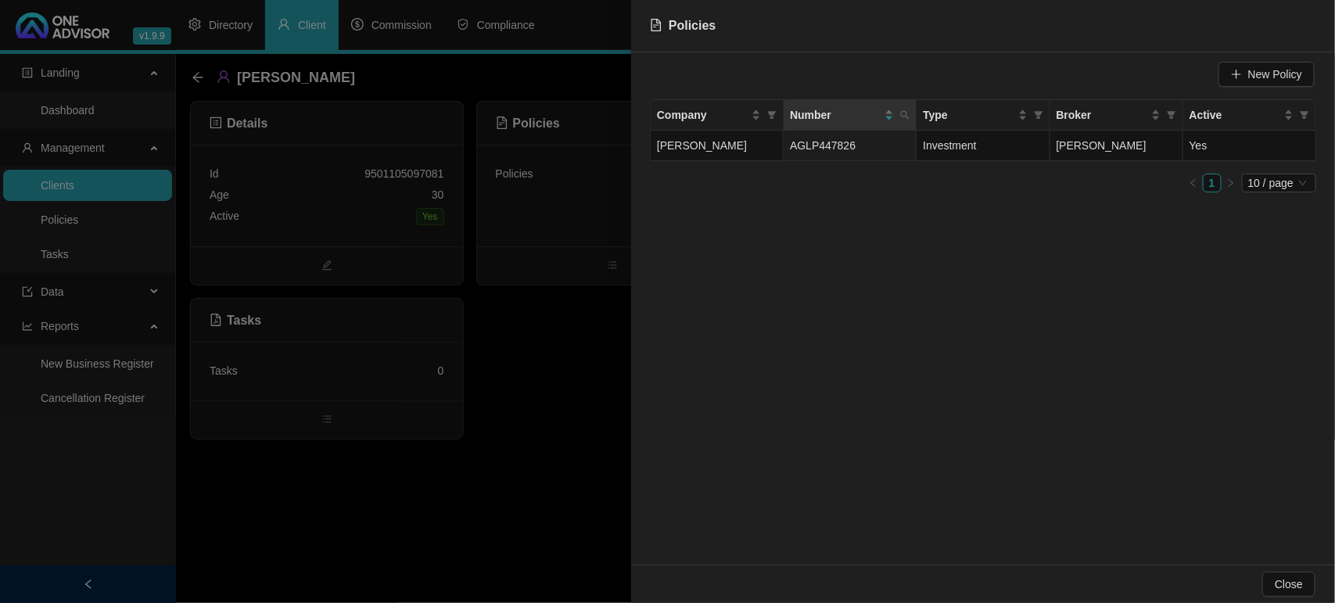
click at [554, 315] on div at bounding box center [667, 301] width 1335 height 603
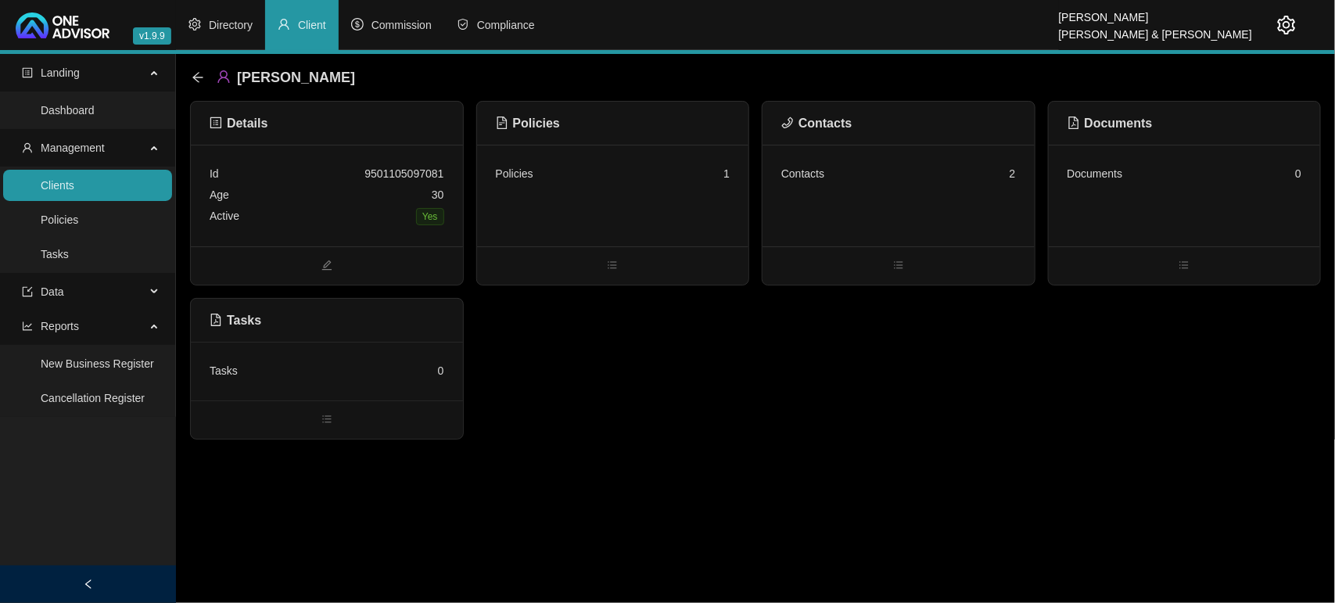
drag, startPoint x: 84, startPoint y: 182, endPoint x: 164, endPoint y: 182, distance: 80.6
click at [74, 182] on link "Clients" at bounding box center [58, 185] width 34 height 13
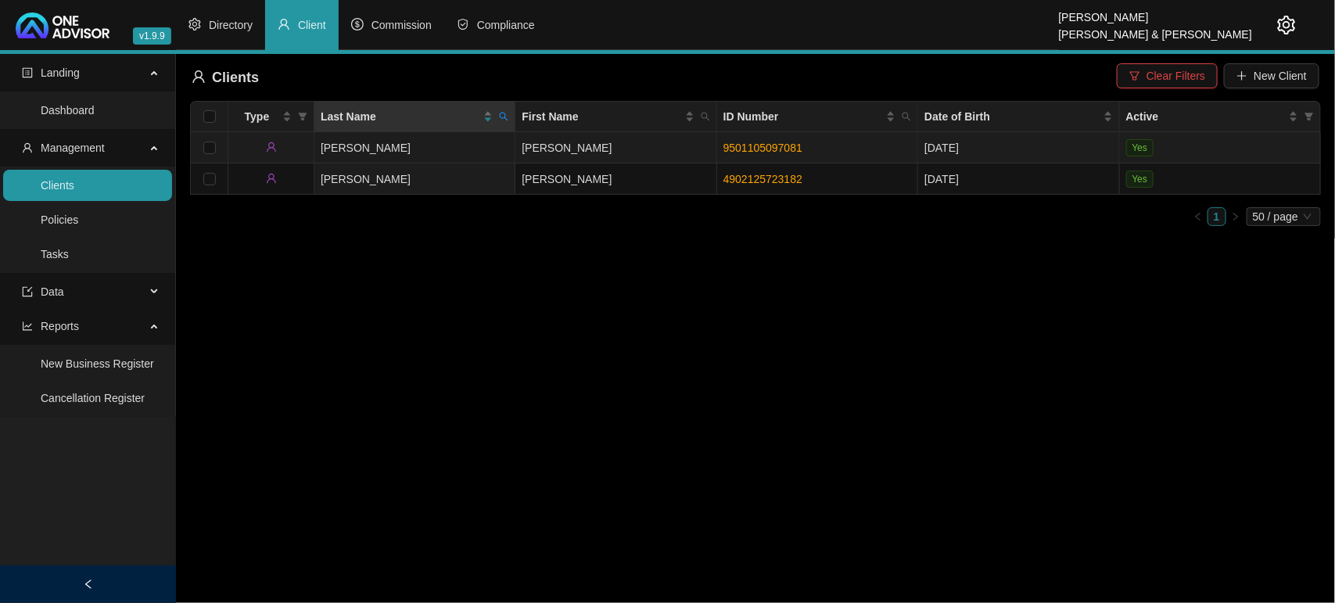
click at [387, 153] on td "[PERSON_NAME]" at bounding box center [414, 147] width 201 height 31
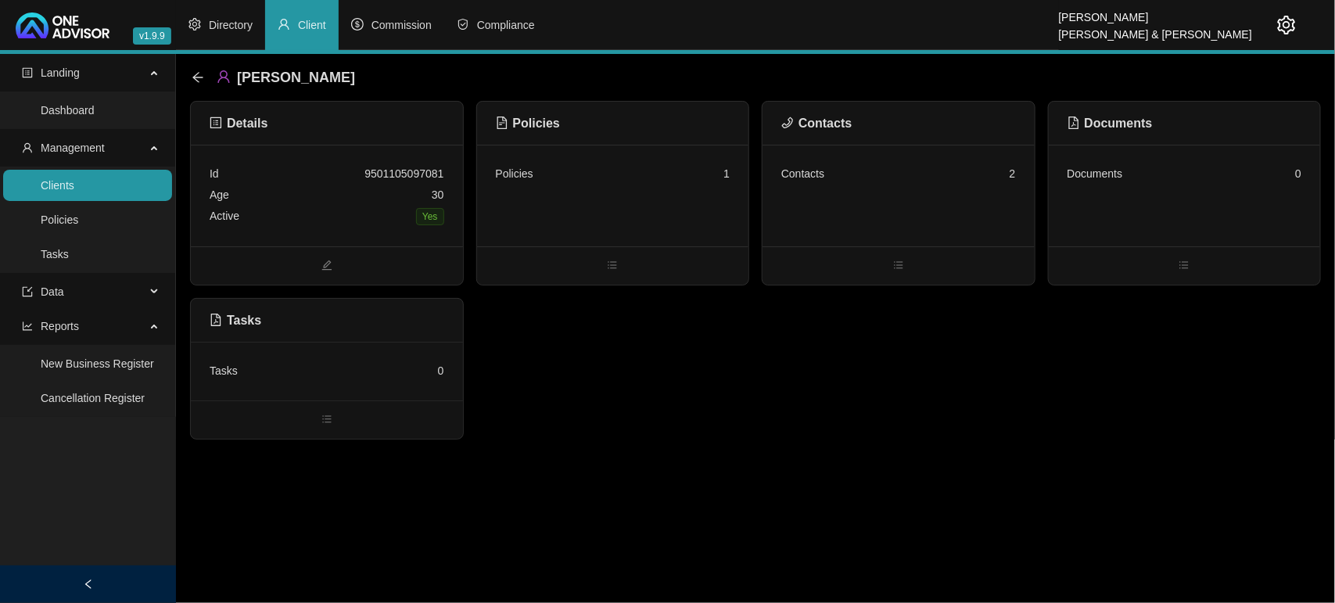
click at [936, 185] on div "Contacts 2" at bounding box center [899, 196] width 272 height 102
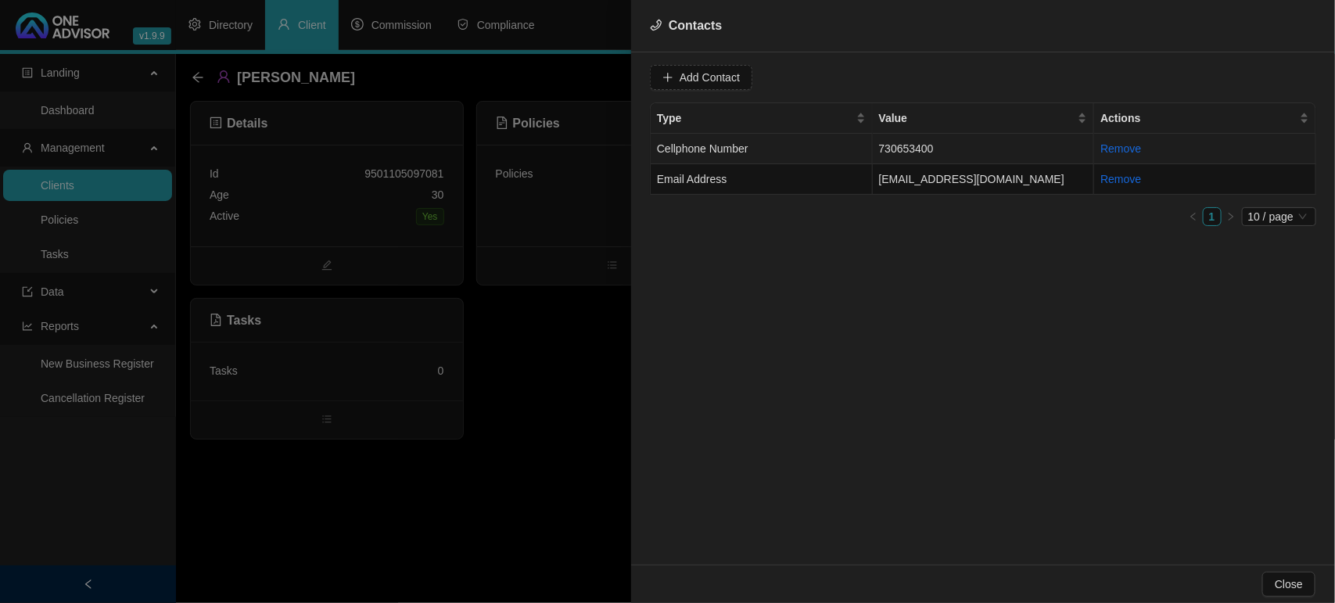
click at [806, 151] on td "Cellphone Number" at bounding box center [762, 149] width 222 height 31
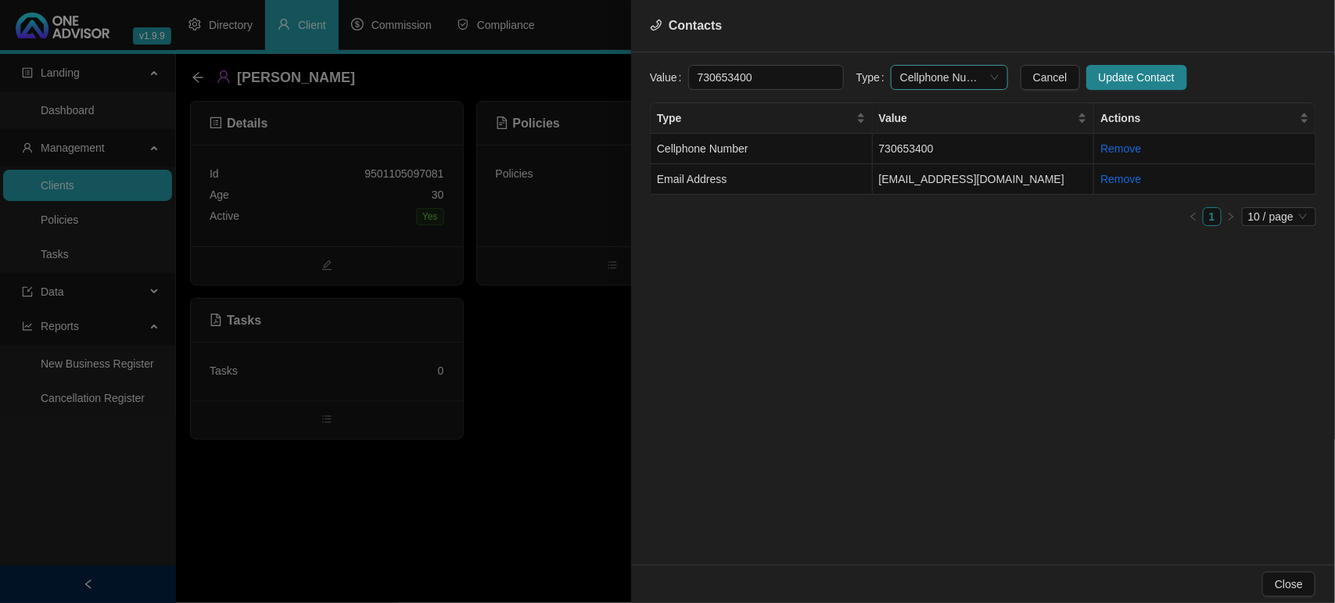
click at [956, 81] on span "Cellphone Number" at bounding box center [949, 77] width 99 height 23
click at [948, 155] on div "Primary Cellphone Number" at bounding box center [934, 158] width 92 height 17
click at [1087, 84] on button "Update Contact" at bounding box center [1137, 77] width 101 height 25
click at [807, 178] on td "Email Address" at bounding box center [762, 179] width 222 height 31
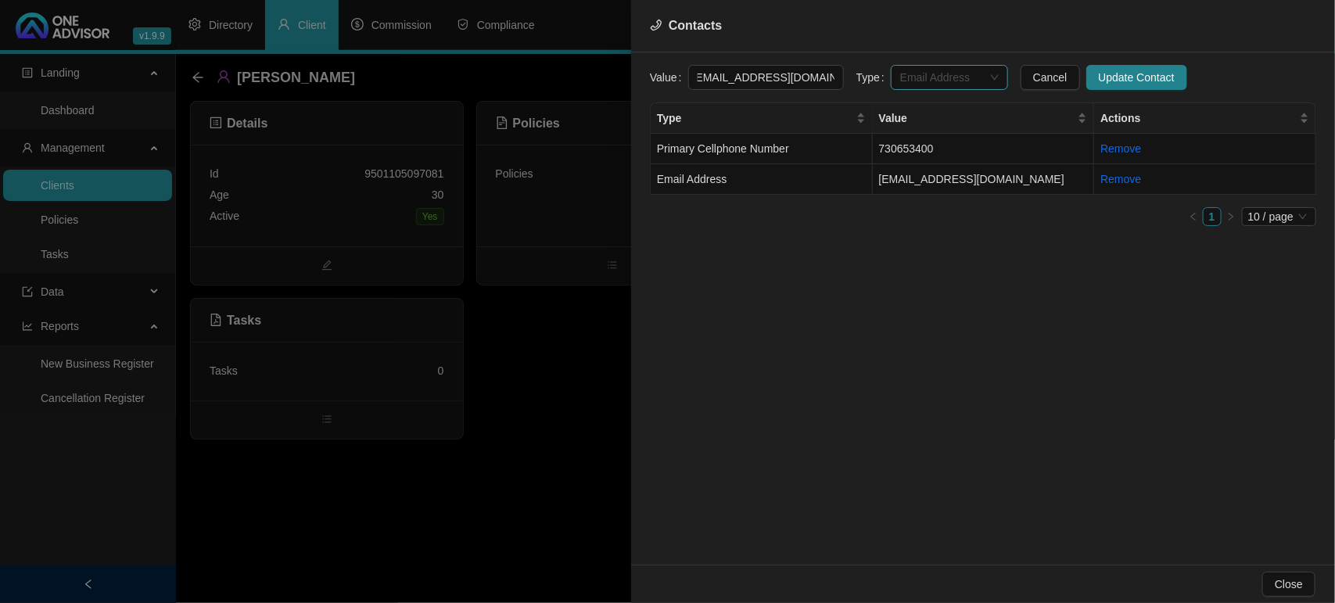
click at [921, 78] on span "Email Address" at bounding box center [949, 77] width 99 height 23
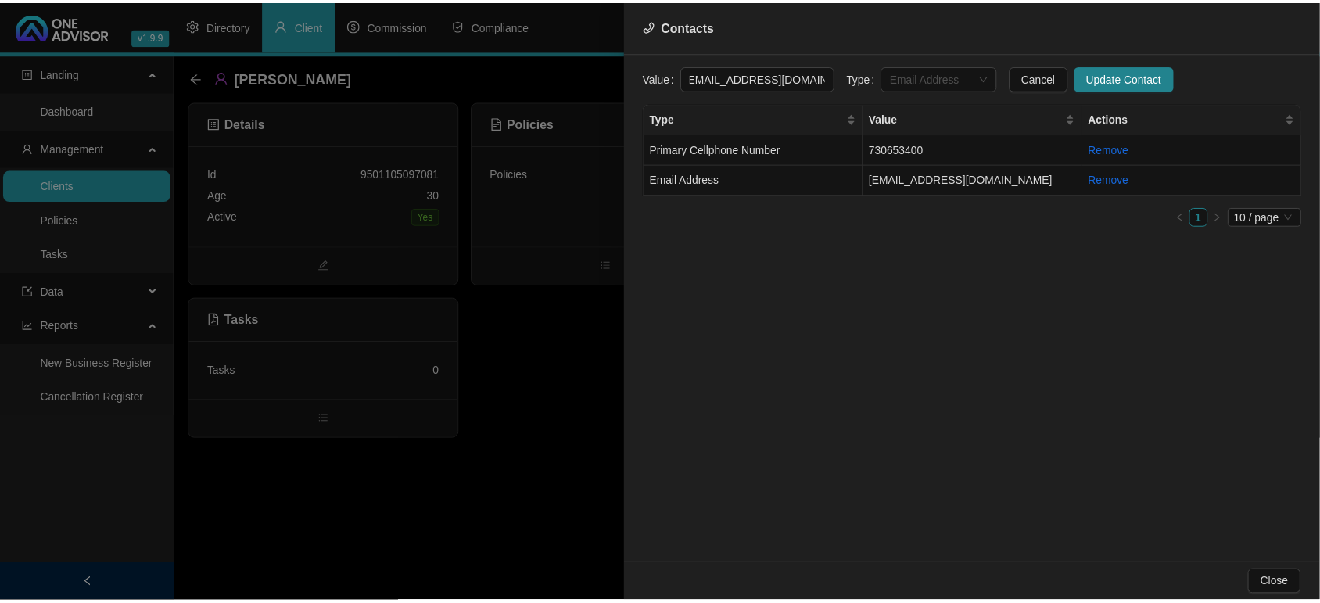
scroll to position [0, 0]
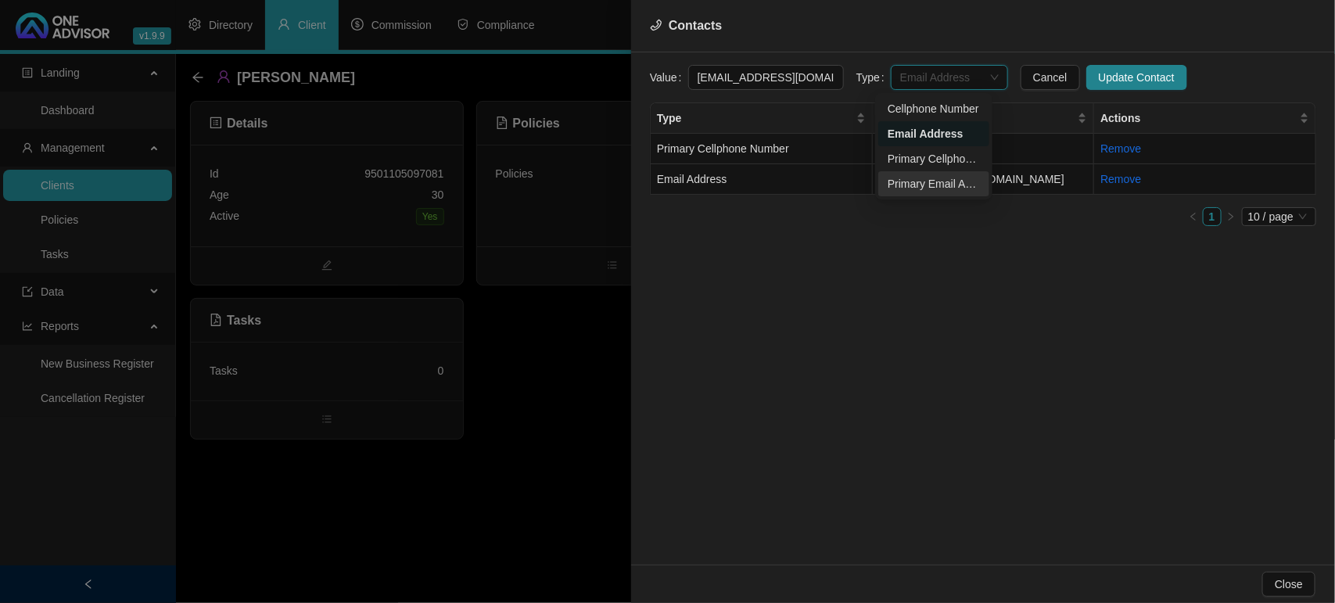
click at [933, 178] on div "Primary Email Address" at bounding box center [934, 183] width 92 height 17
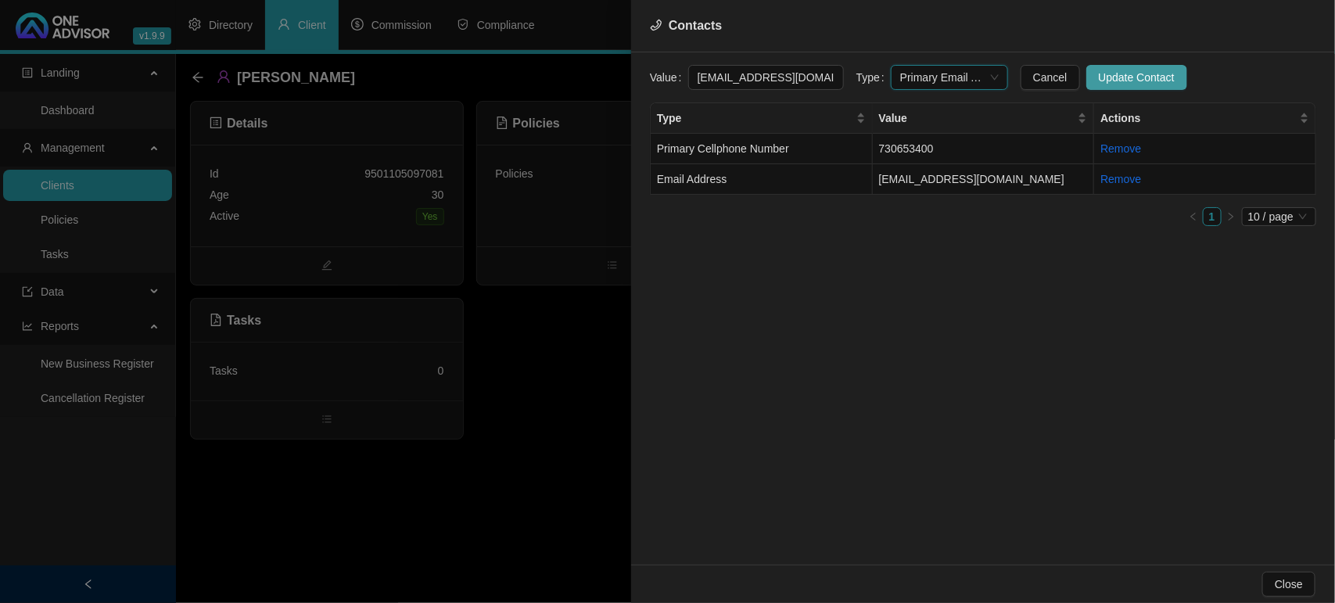
click at [1099, 77] on span "Update Contact" at bounding box center [1137, 77] width 76 height 17
click at [468, 544] on div at bounding box center [667, 301] width 1335 height 603
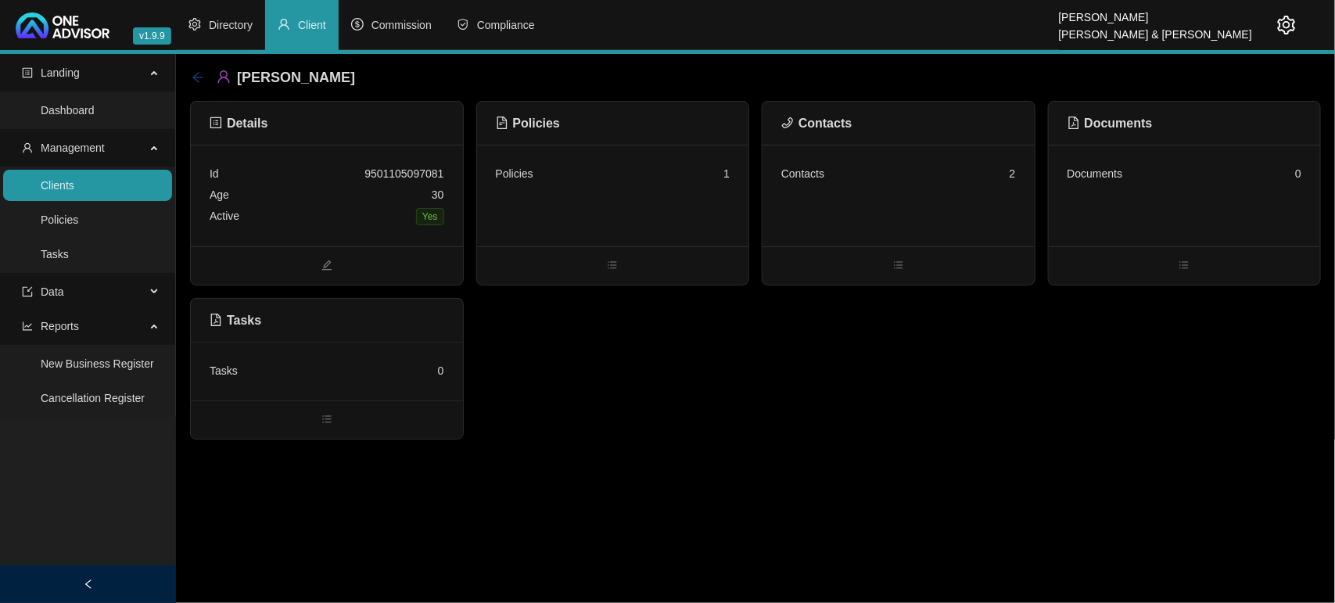
click at [196, 73] on icon "arrow-left" at bounding box center [198, 77] width 13 height 13
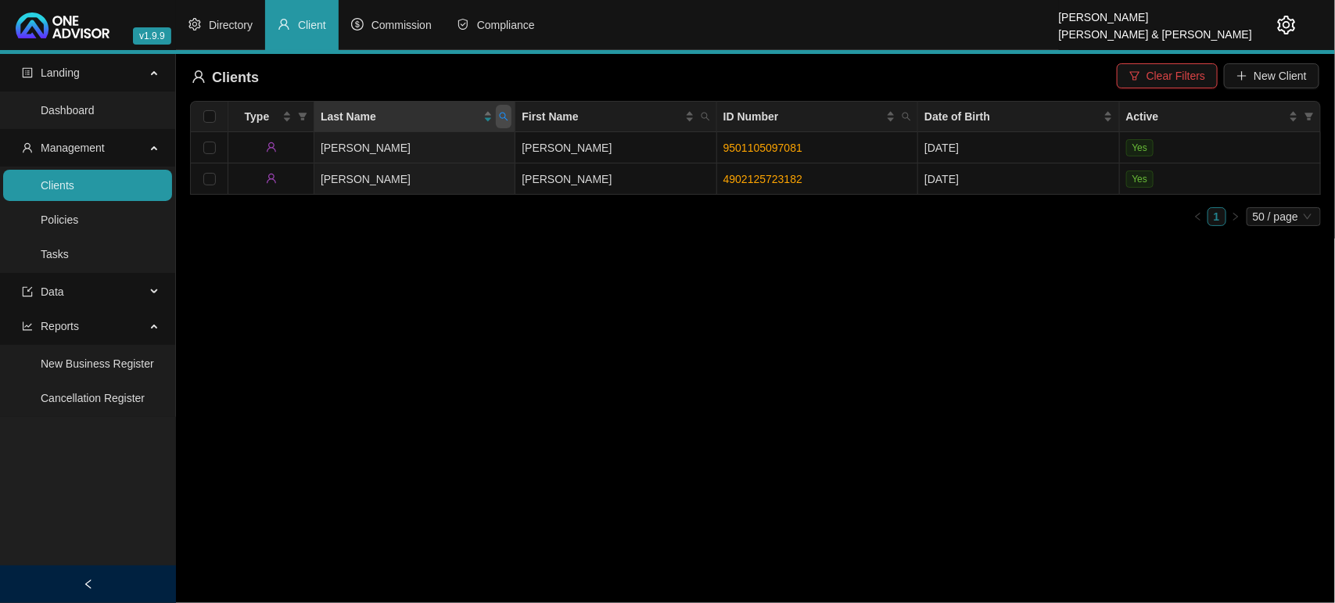
click at [499, 114] on icon "search" at bounding box center [503, 116] width 9 height 9
type input "van vuuren"
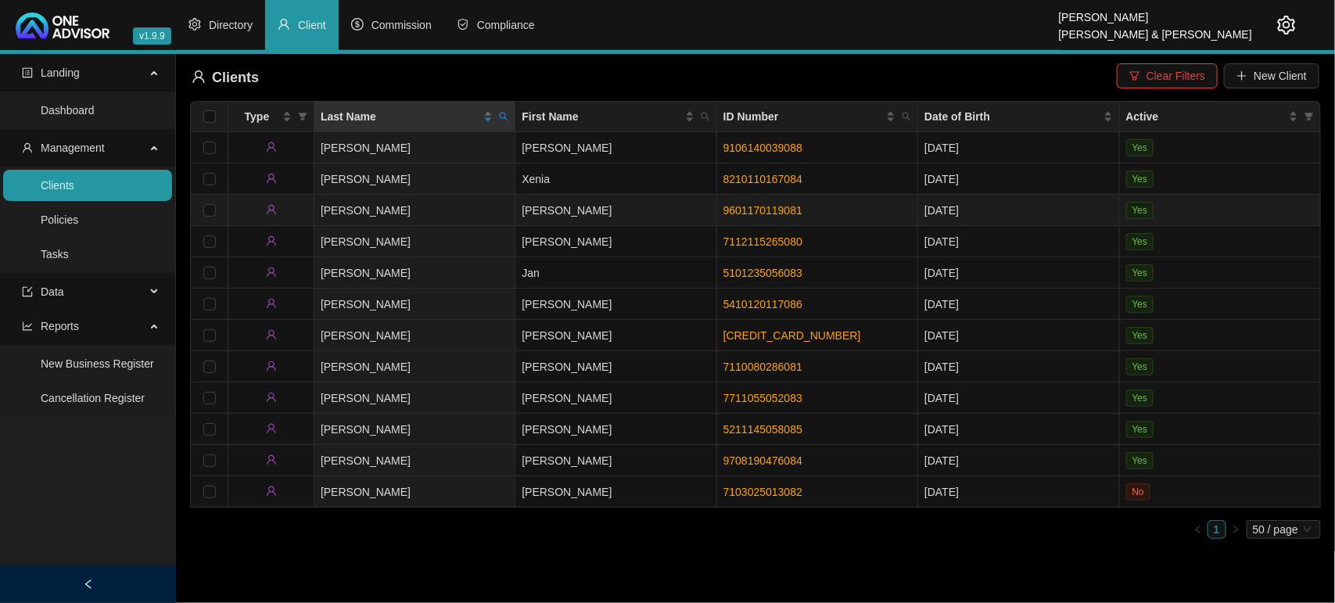
click at [464, 205] on td "[PERSON_NAME]" at bounding box center [414, 210] width 201 height 31
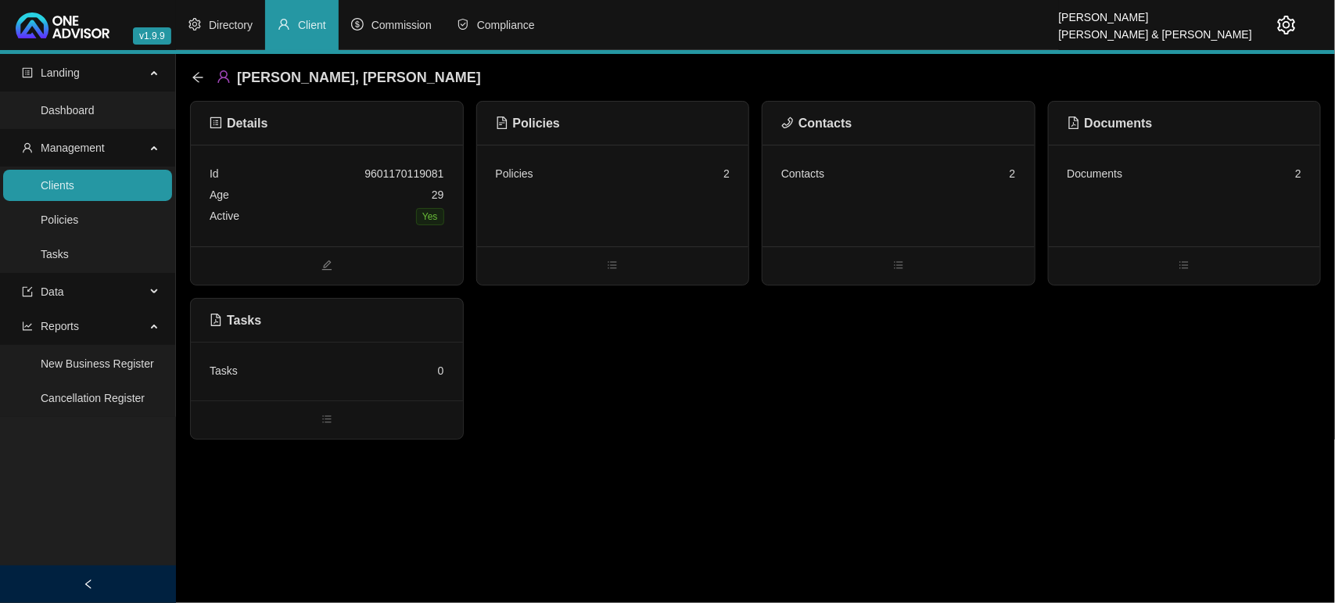
click at [630, 173] on div "Policies 2" at bounding box center [613, 173] width 235 height 21
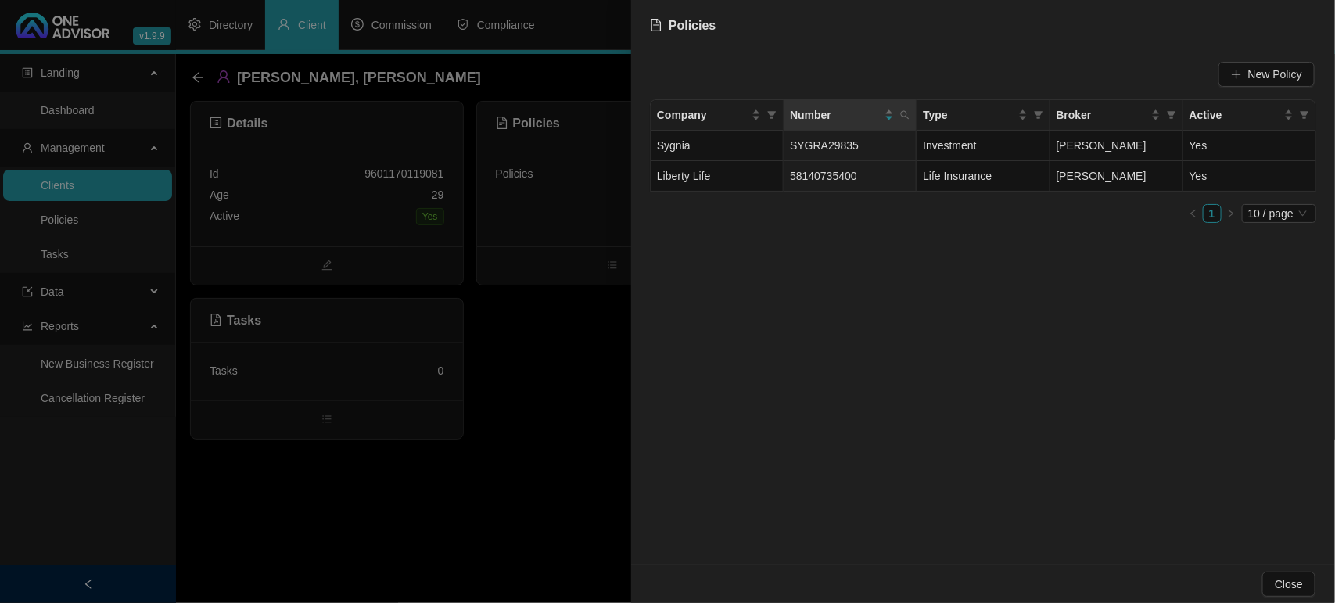
click at [605, 288] on div at bounding box center [667, 301] width 1335 height 603
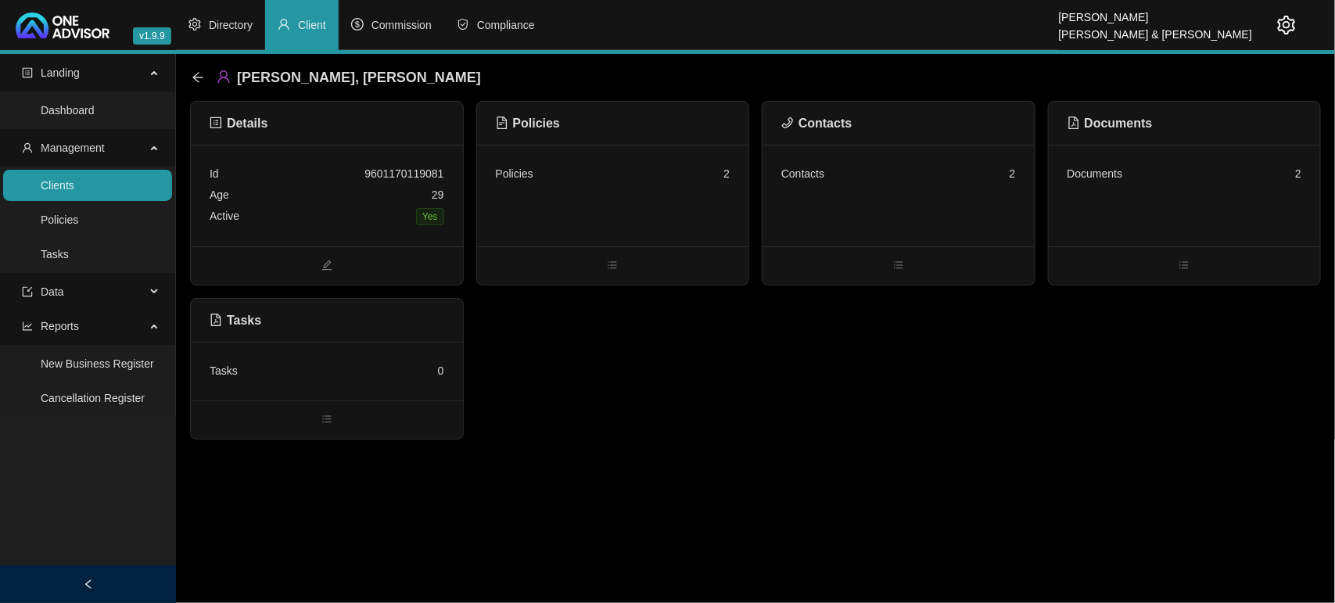
click at [823, 181] on div "Contacts" at bounding box center [802, 173] width 43 height 17
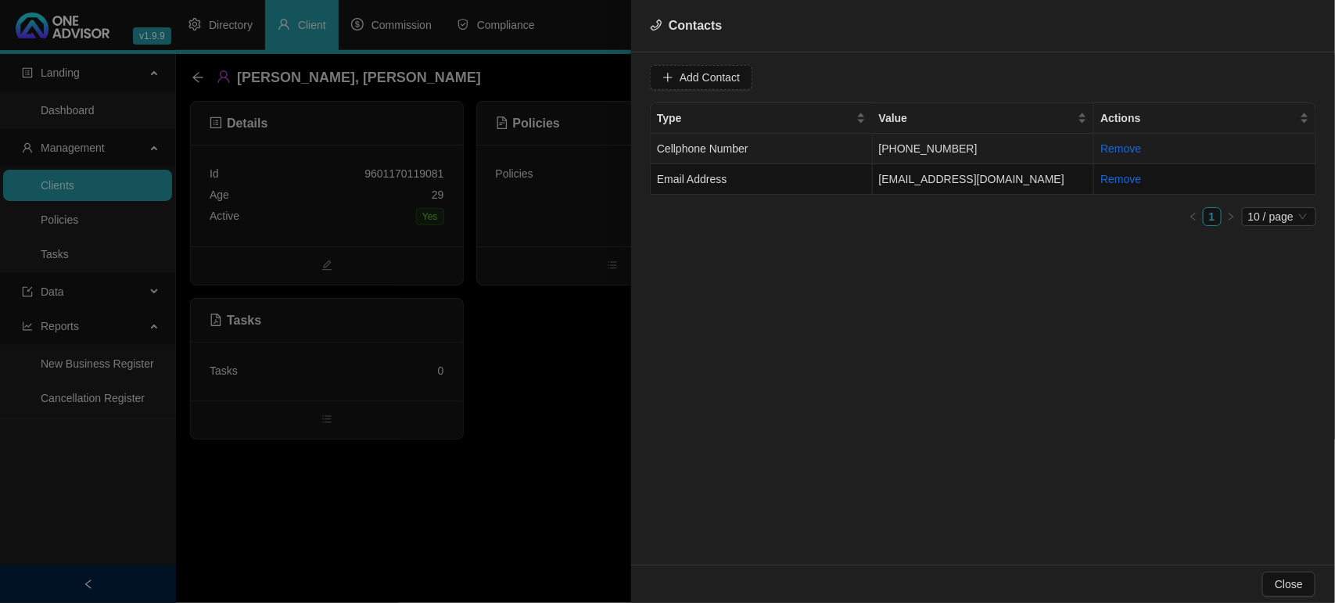
click at [804, 142] on td "Cellphone Number" at bounding box center [762, 149] width 222 height 31
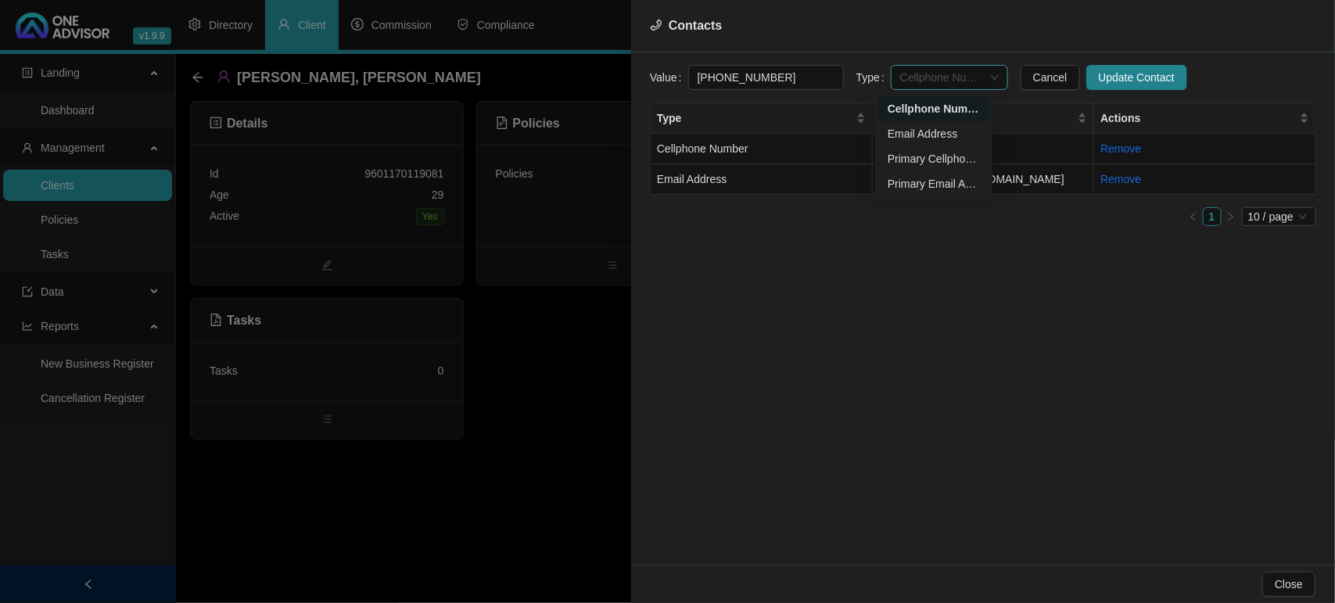
click at [950, 75] on span "Cellphone Number" at bounding box center [949, 77] width 99 height 23
click at [928, 164] on div "Primary Cellphone Number" at bounding box center [934, 158] width 92 height 17
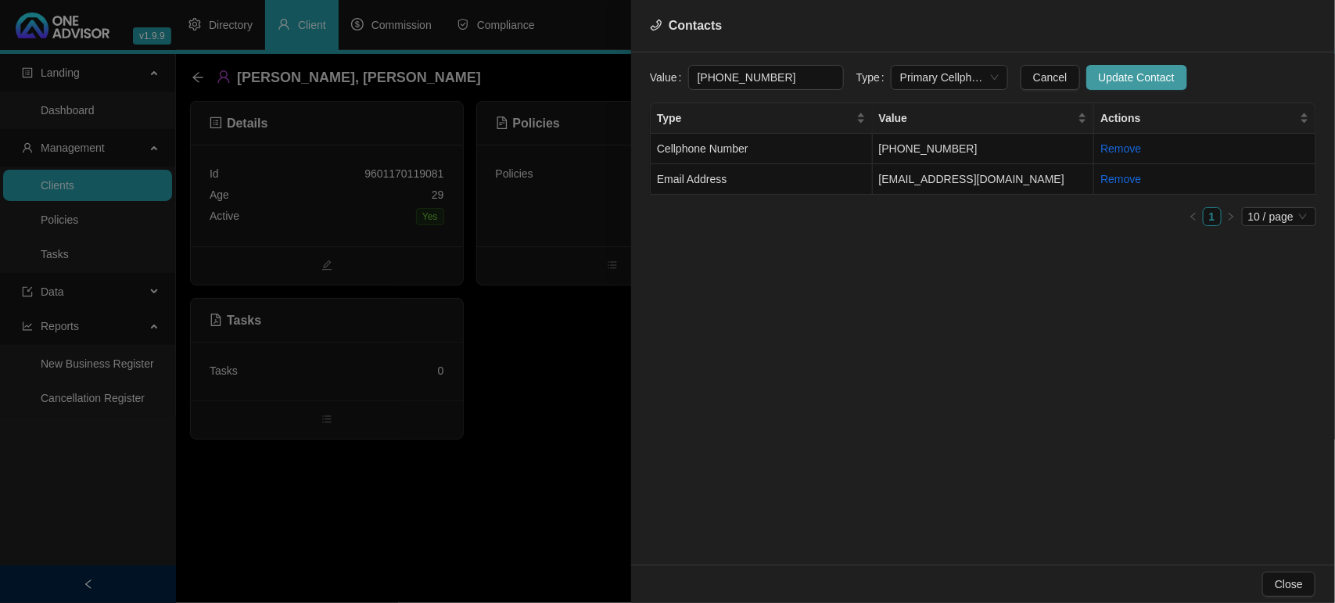
click at [1121, 70] on span "Update Contact" at bounding box center [1137, 77] width 76 height 17
click at [763, 177] on td "Email Address" at bounding box center [762, 179] width 222 height 31
click at [914, 74] on span "Email Address" at bounding box center [949, 77] width 99 height 23
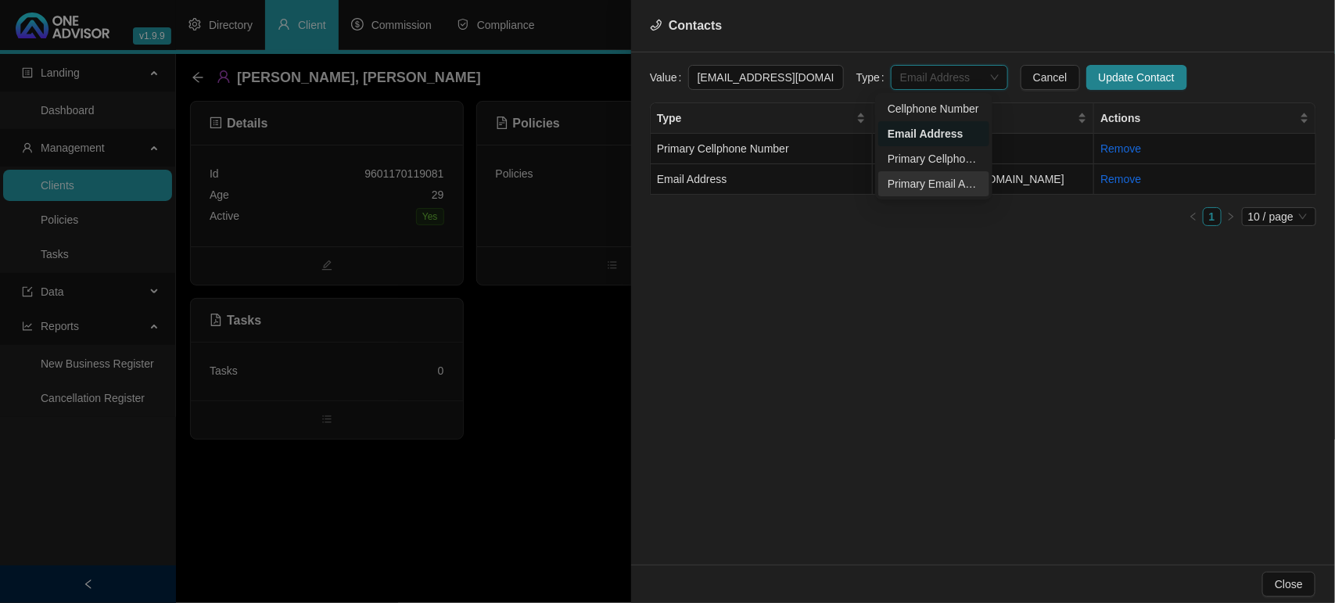
click at [905, 178] on div "Primary Email Address" at bounding box center [934, 183] width 92 height 17
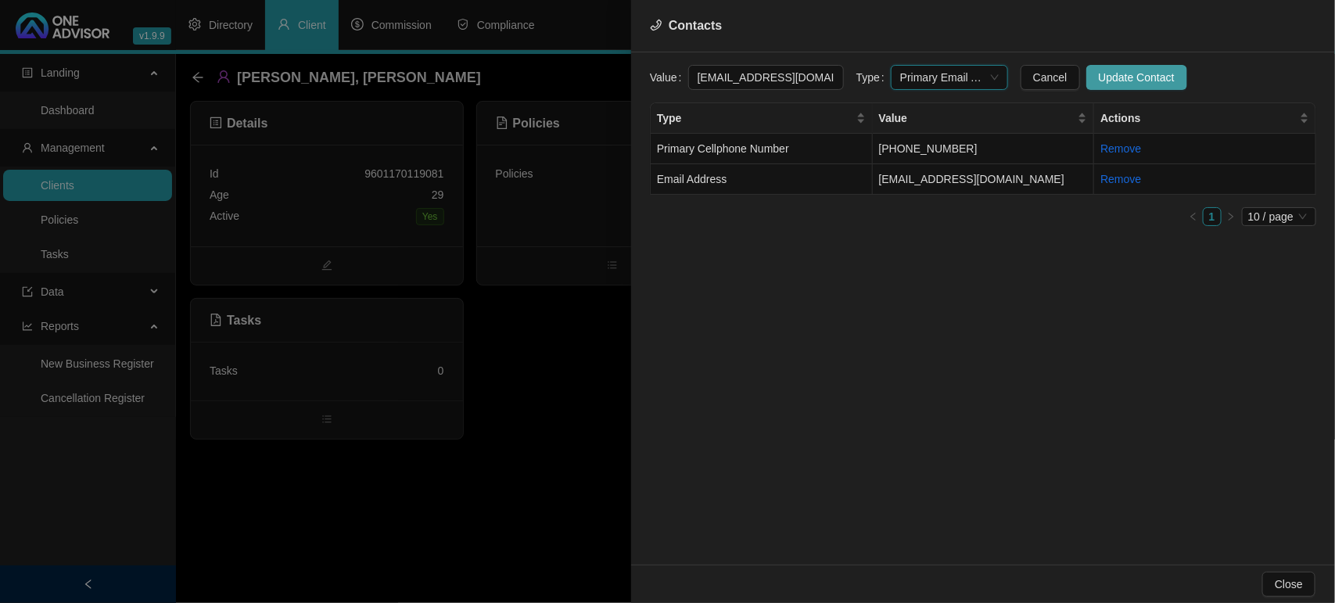
click at [1099, 70] on span "Update Contact" at bounding box center [1137, 77] width 76 height 17
click at [497, 357] on div at bounding box center [667, 301] width 1335 height 603
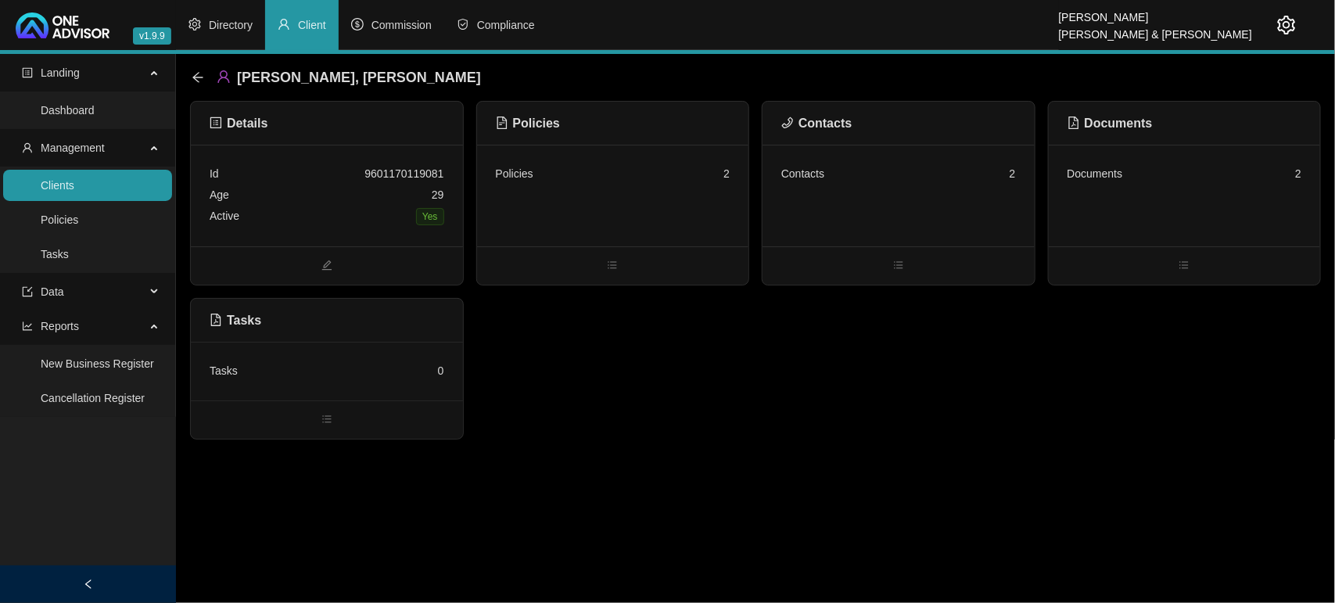
click at [1197, 170] on div "Documents 2" at bounding box center [1185, 173] width 235 height 21
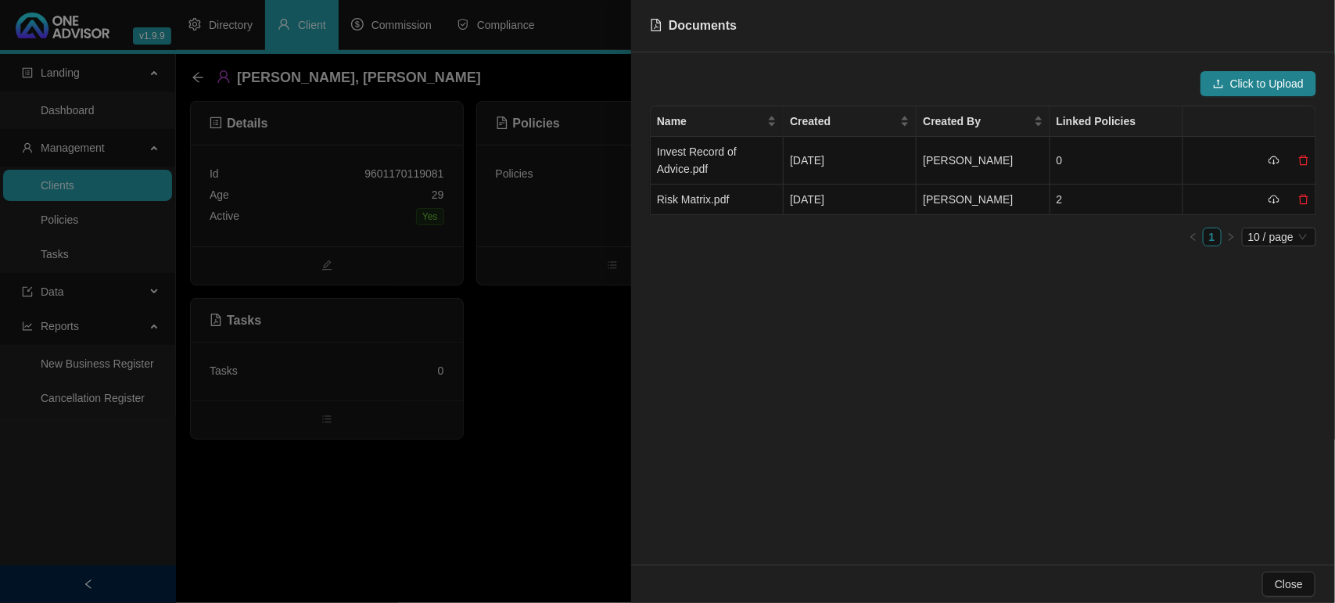
click at [576, 294] on div at bounding box center [667, 301] width 1335 height 603
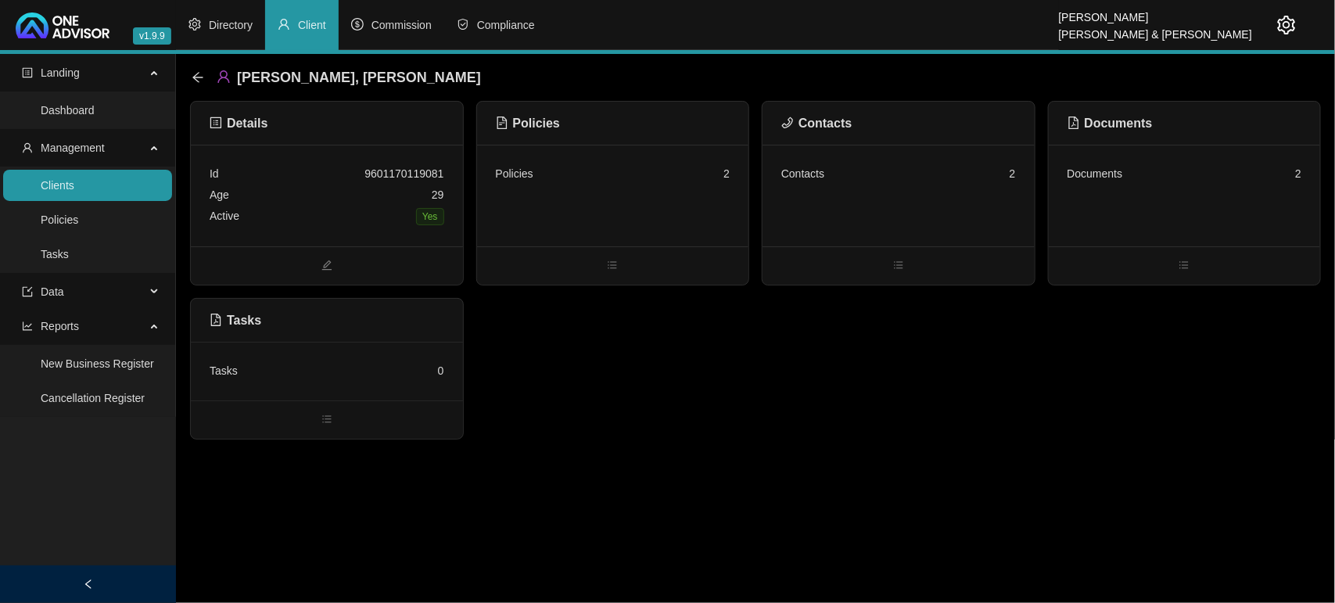
click at [343, 204] on div "Age [DEMOGRAPHIC_DATA]" at bounding box center [327, 195] width 235 height 21
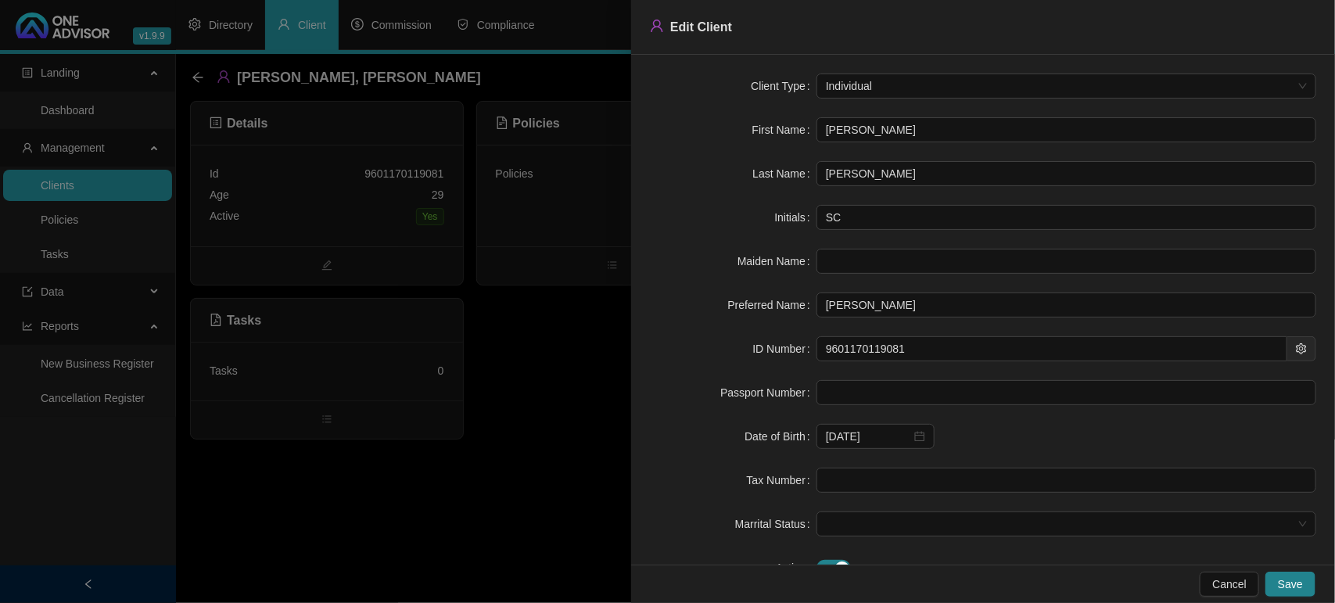
click at [576, 326] on div at bounding box center [667, 301] width 1335 height 603
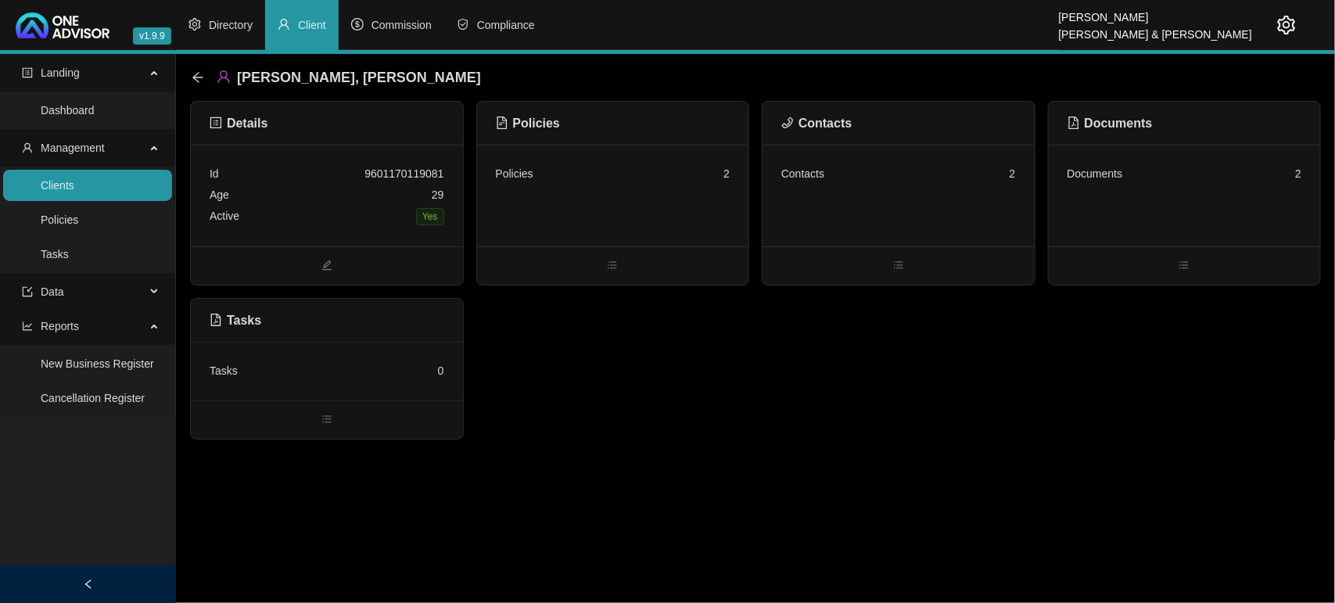
click at [340, 196] on div "Age [DEMOGRAPHIC_DATA]" at bounding box center [327, 195] width 235 height 21
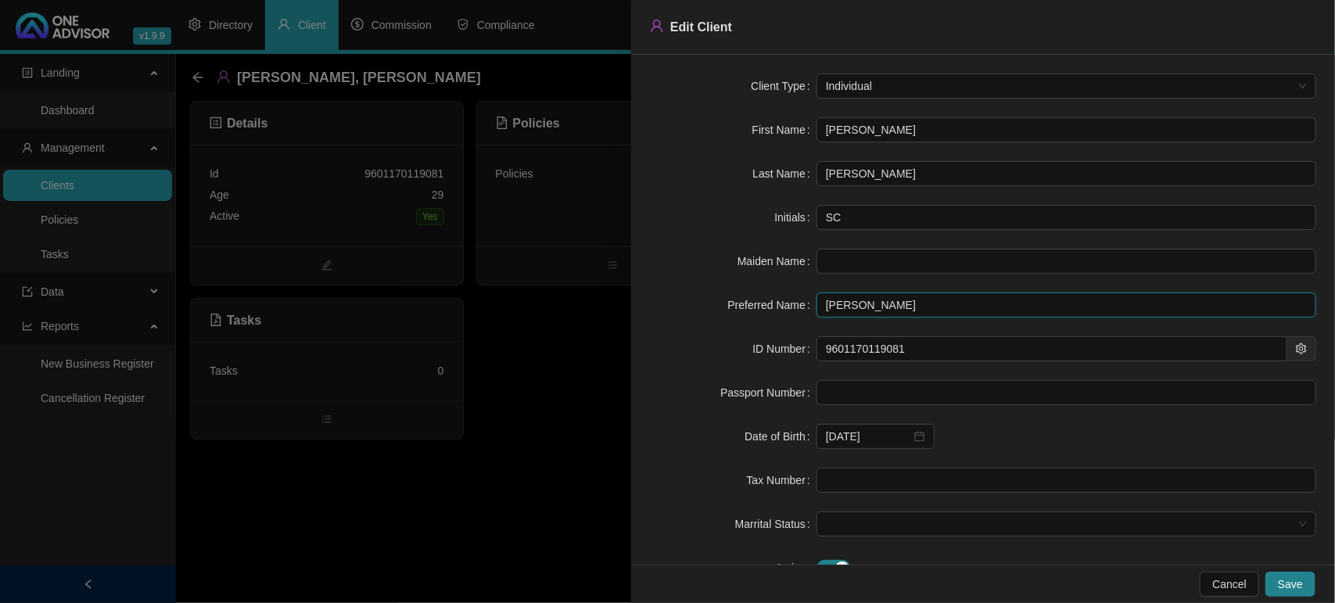
drag, startPoint x: 874, startPoint y: 296, endPoint x: 728, endPoint y: 313, distance: 146.5
click at [728, 313] on div "Preferred Name [PERSON_NAME]" at bounding box center [983, 305] width 666 height 25
type input "Carina"
click at [1312, 587] on button "Save" at bounding box center [1291, 584] width 50 height 25
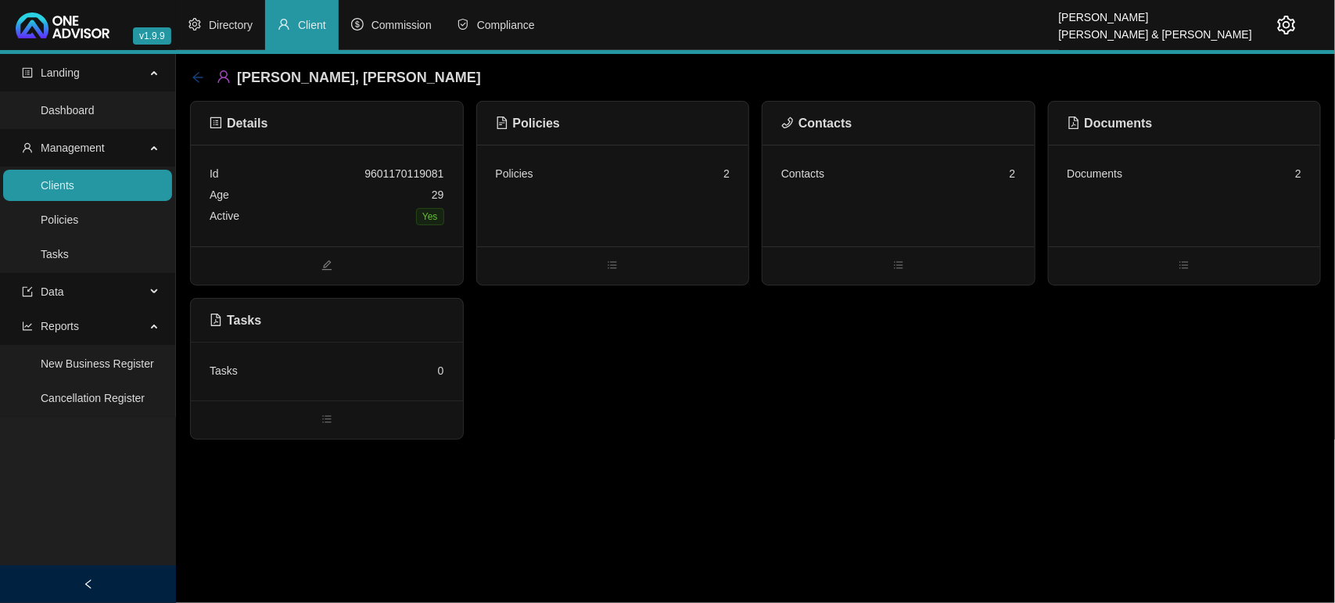
click at [199, 77] on icon "arrow-left" at bounding box center [198, 77] width 13 height 13
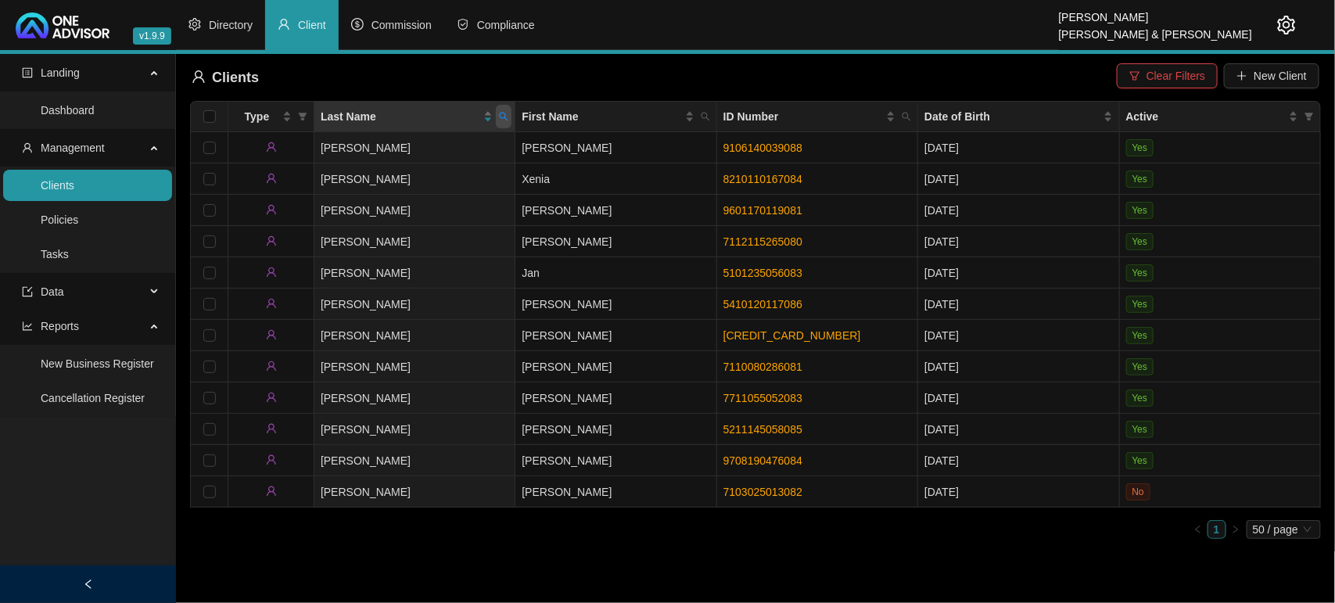
click at [507, 115] on icon "search" at bounding box center [503, 116] width 9 height 9
type input "wick"
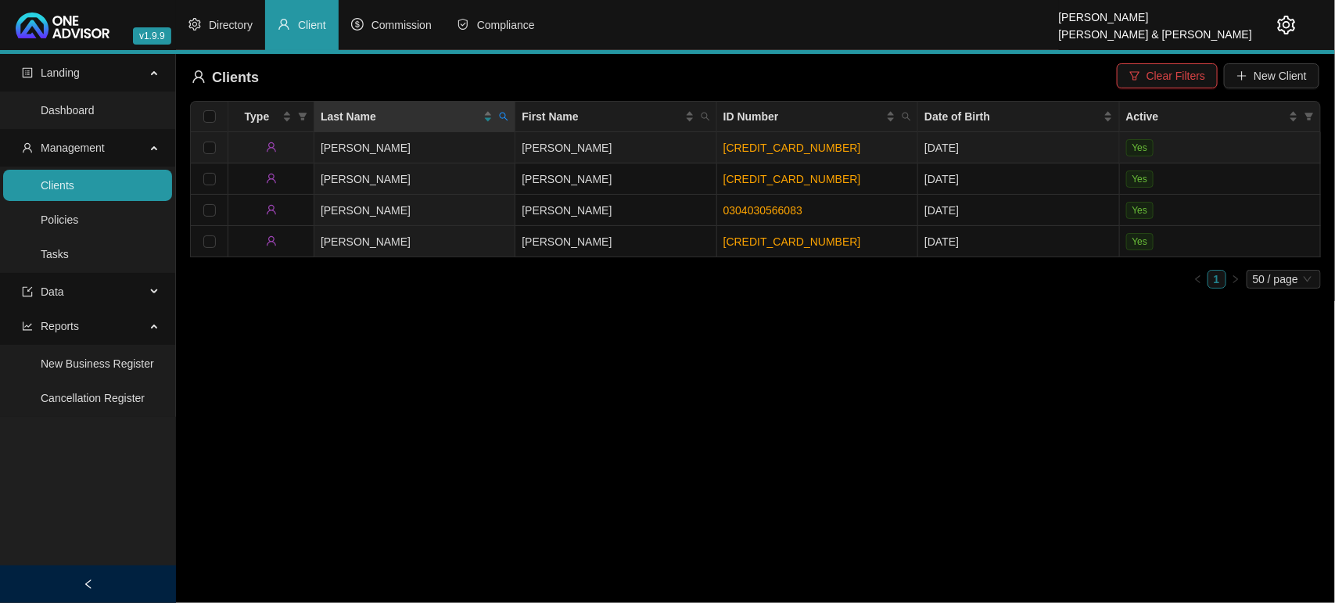
click at [455, 153] on td "[PERSON_NAME]" at bounding box center [414, 147] width 201 height 31
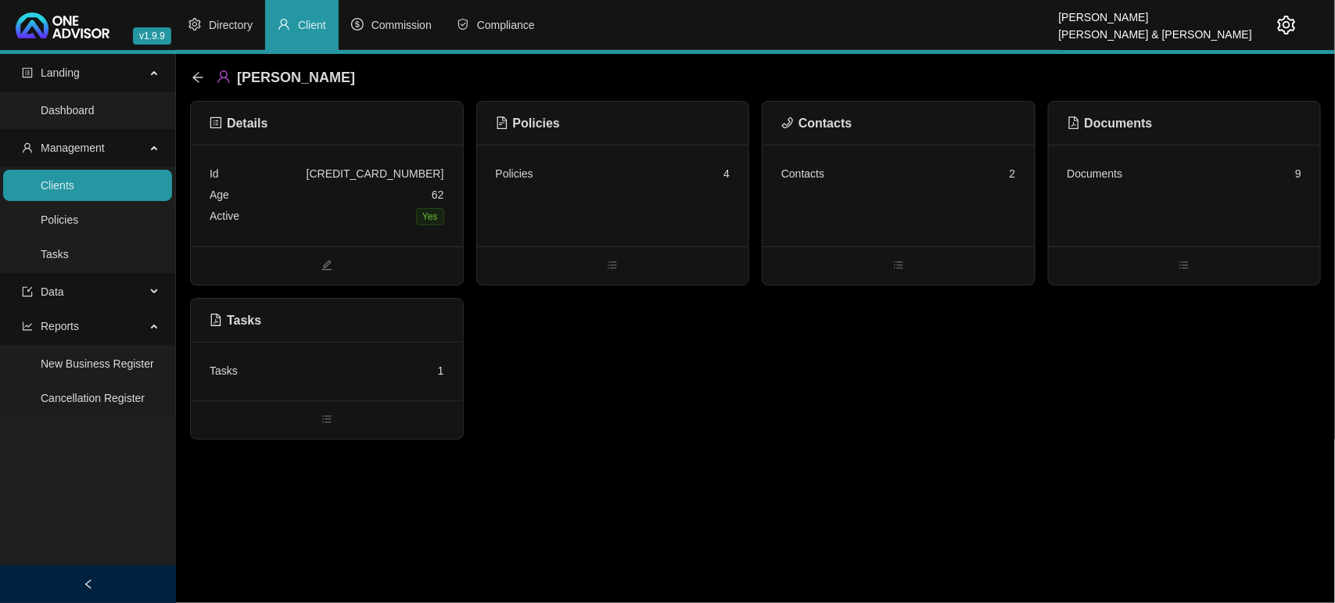
click at [920, 201] on div "Contacts 2" at bounding box center [899, 196] width 272 height 102
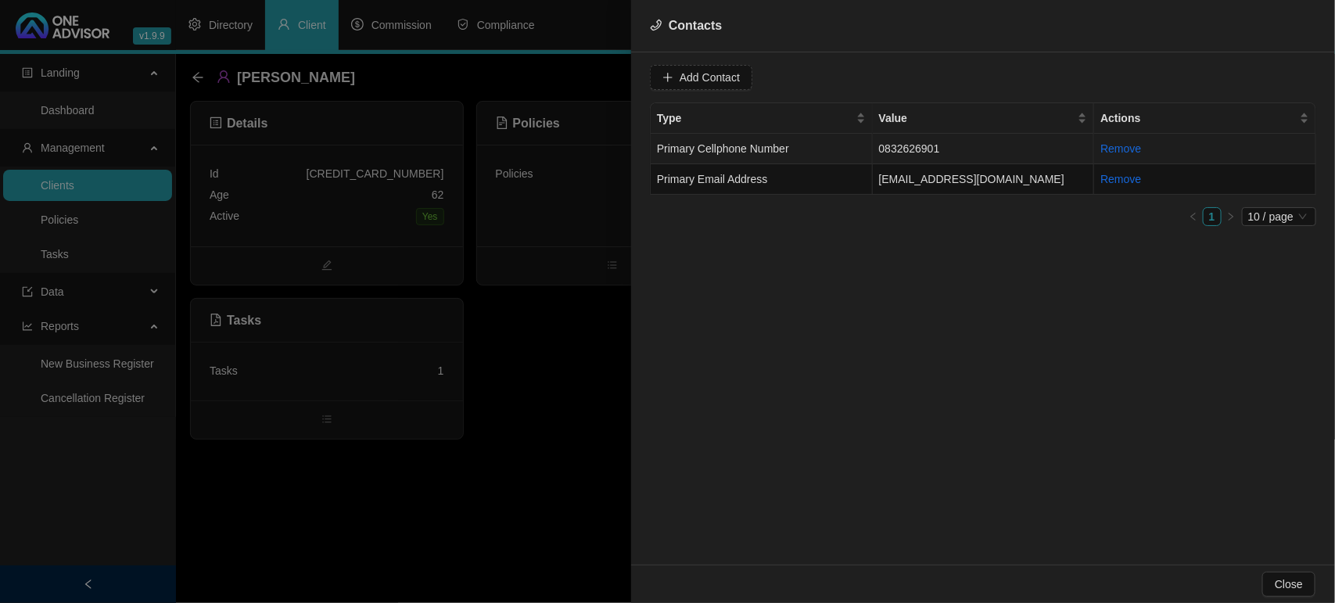
click at [861, 143] on td "Primary Cellphone Number" at bounding box center [762, 149] width 222 height 31
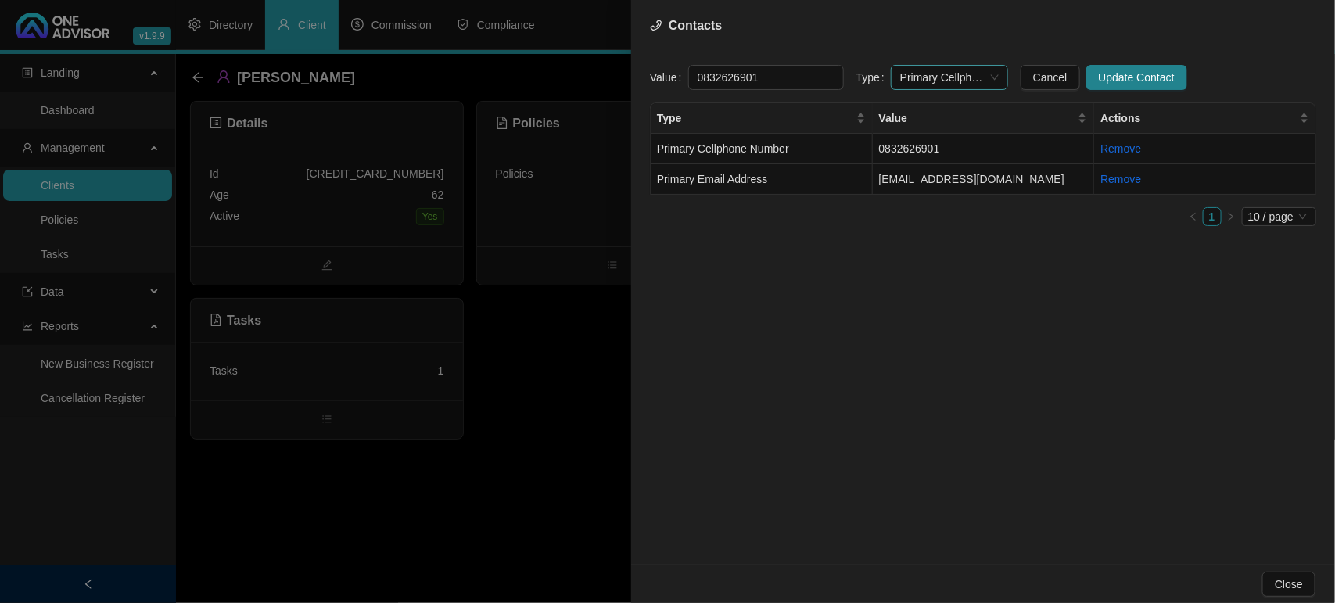
drag, startPoint x: 927, startPoint y: 71, endPoint x: 914, endPoint y: 88, distance: 21.1
click at [924, 77] on span "Primary Cellphone Number" at bounding box center [949, 77] width 99 height 23
click at [716, 400] on div "Value [PHONE_NUMBER] Type Primary Cellphone Number Cancel Update Contact Type V…" at bounding box center [983, 308] width 704 height 512
click at [478, 436] on div at bounding box center [667, 301] width 1335 height 603
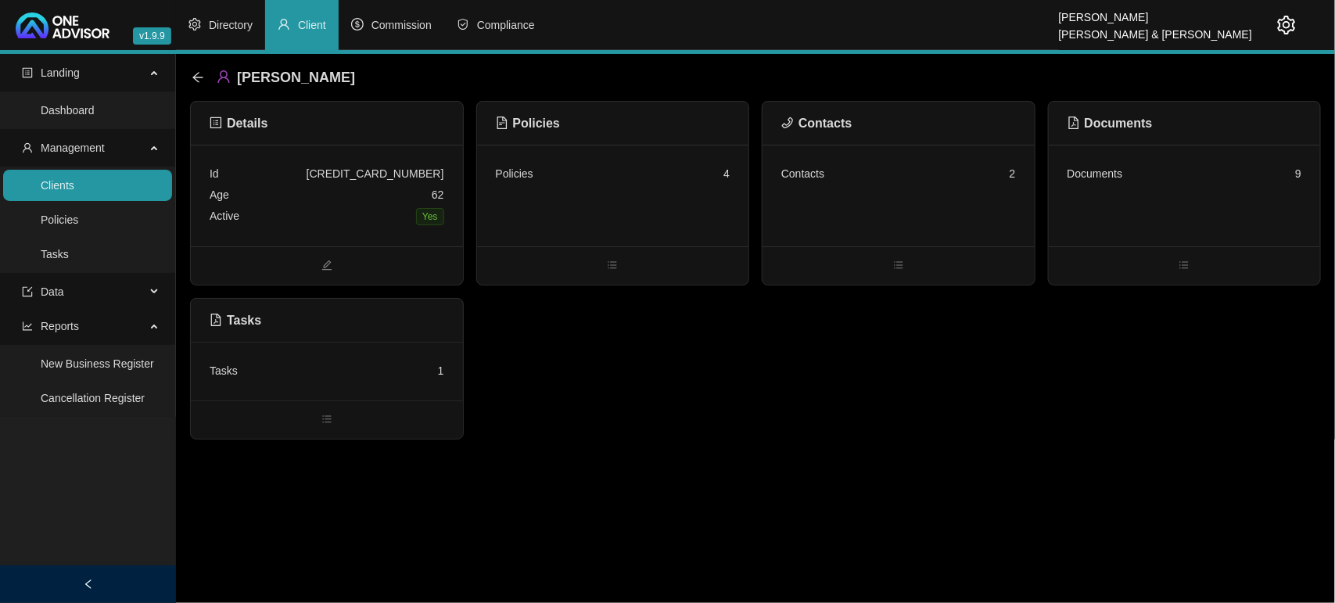
click at [354, 401] on ul at bounding box center [327, 419] width 272 height 38
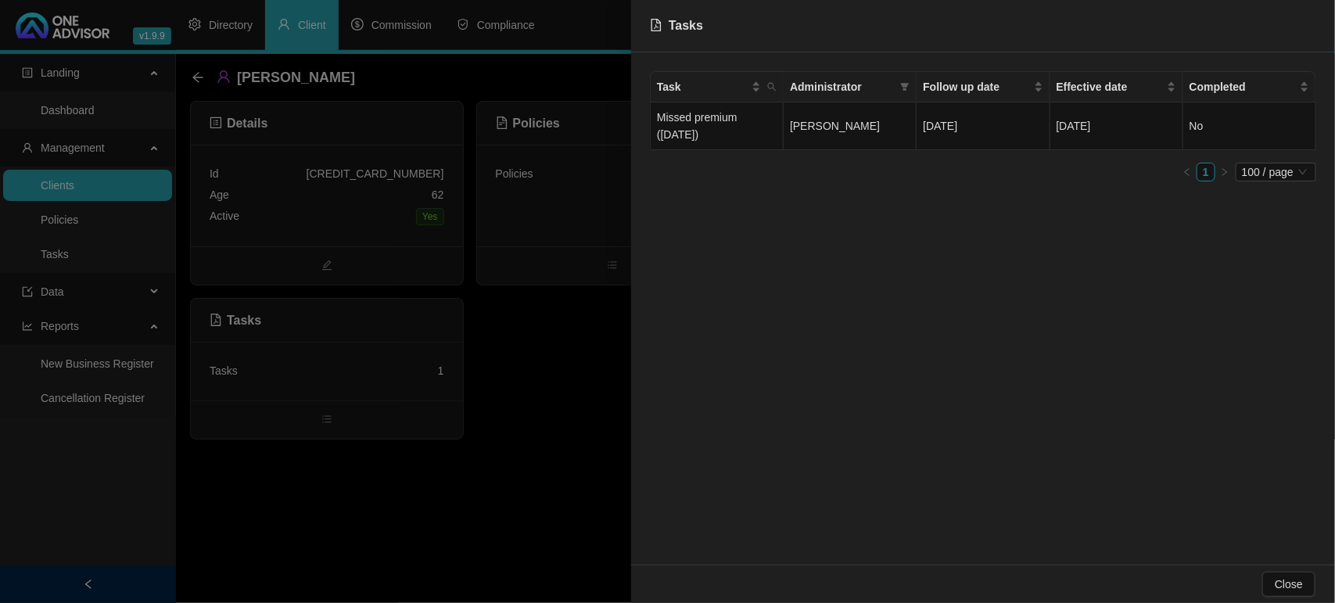
click at [197, 69] on div at bounding box center [667, 301] width 1335 height 603
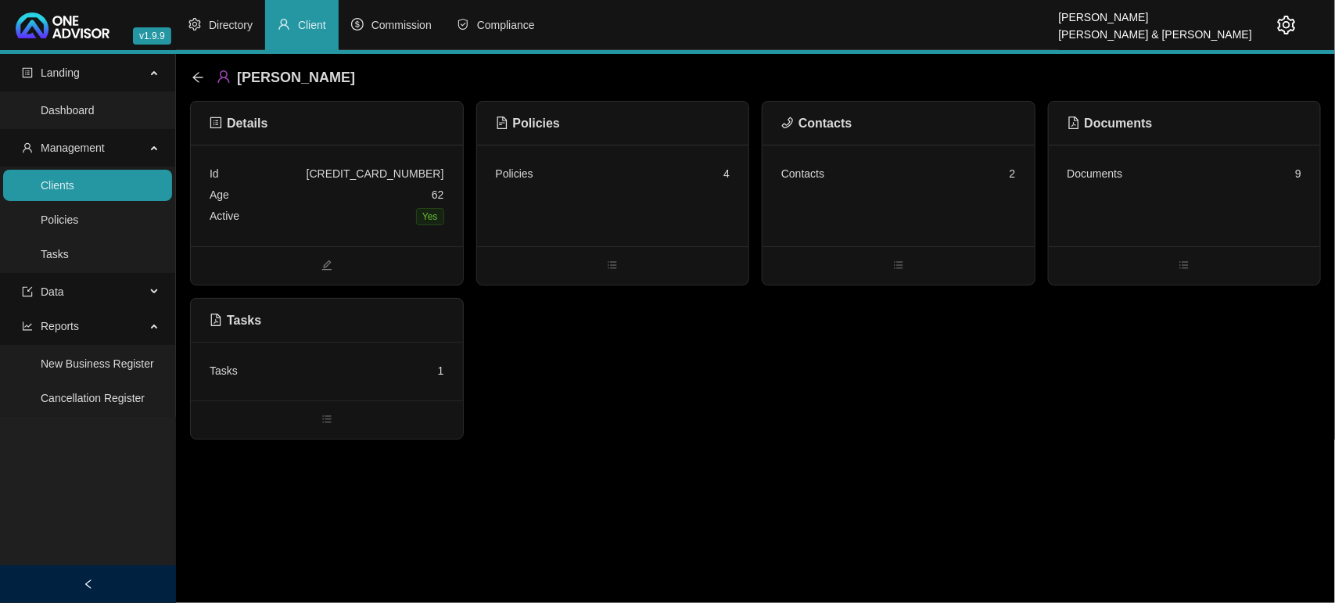
click at [197, 69] on div "[PERSON_NAME]" at bounding box center [278, 77] width 173 height 28
click at [587, 178] on div "Policies 4" at bounding box center [613, 173] width 235 height 21
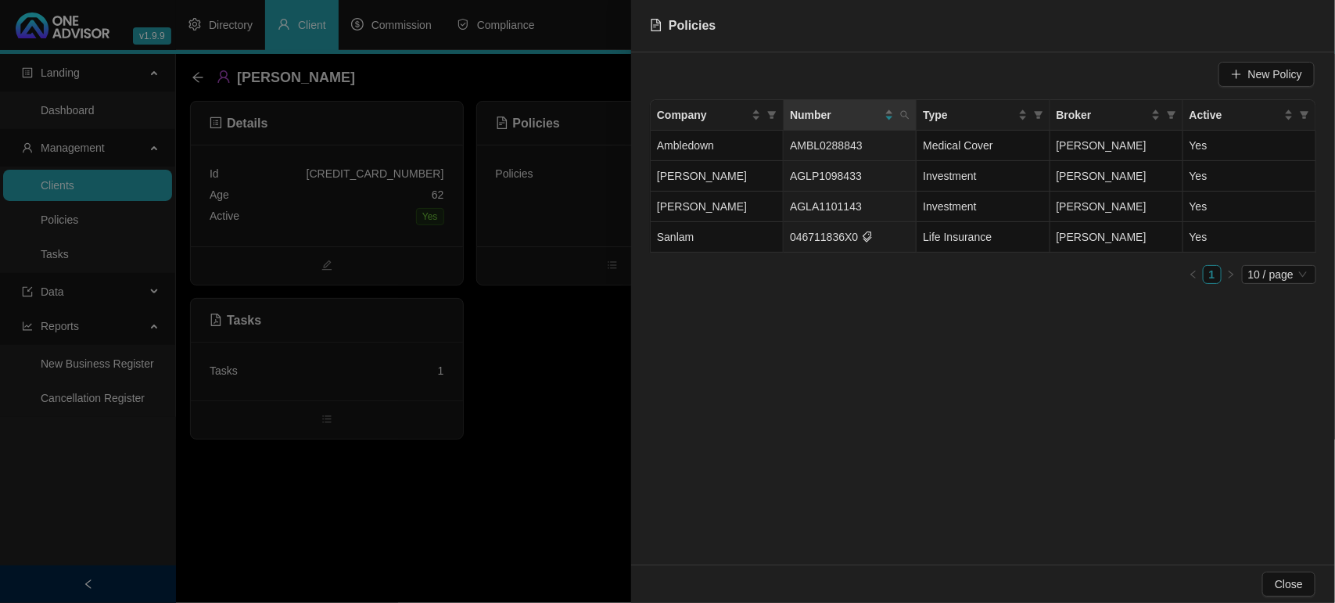
click at [202, 80] on div at bounding box center [667, 301] width 1335 height 603
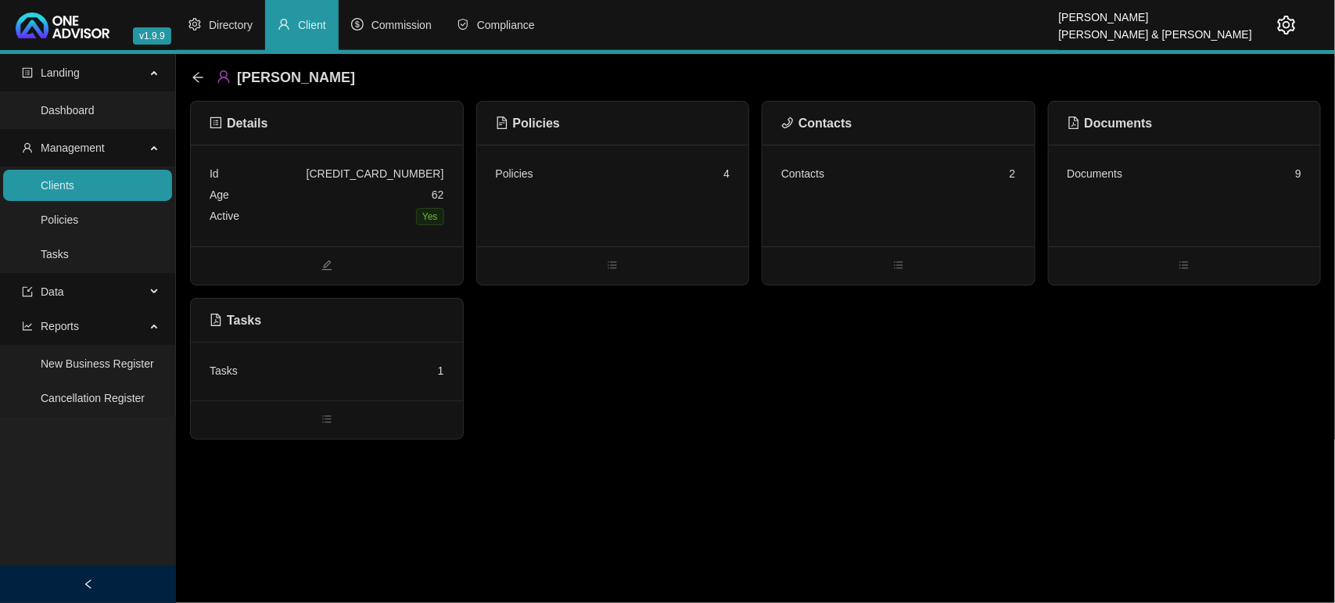
drag, startPoint x: 116, startPoint y: 185, endPoint x: 126, endPoint y: 181, distance: 10.9
click at [74, 185] on link "Clients" at bounding box center [58, 185] width 34 height 13
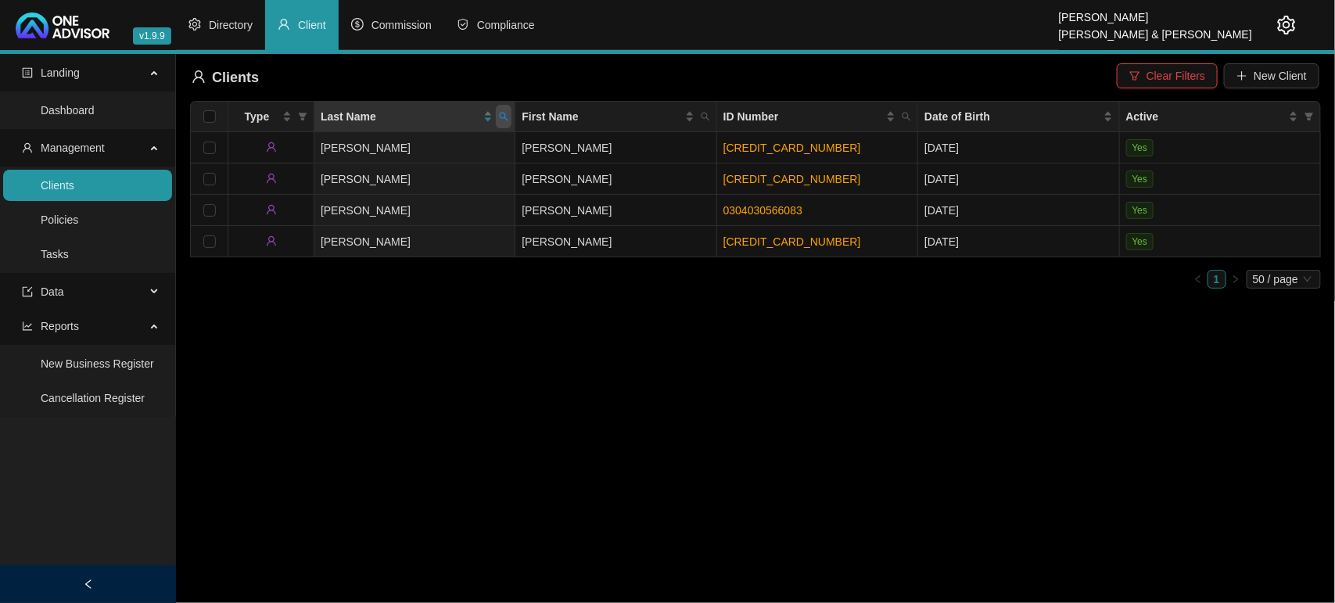
click at [505, 116] on icon "search" at bounding box center [503, 116] width 9 height 9
type input "[PERSON_NAME]"
click at [519, 209] on td "Jemma" at bounding box center [615, 210] width 201 height 31
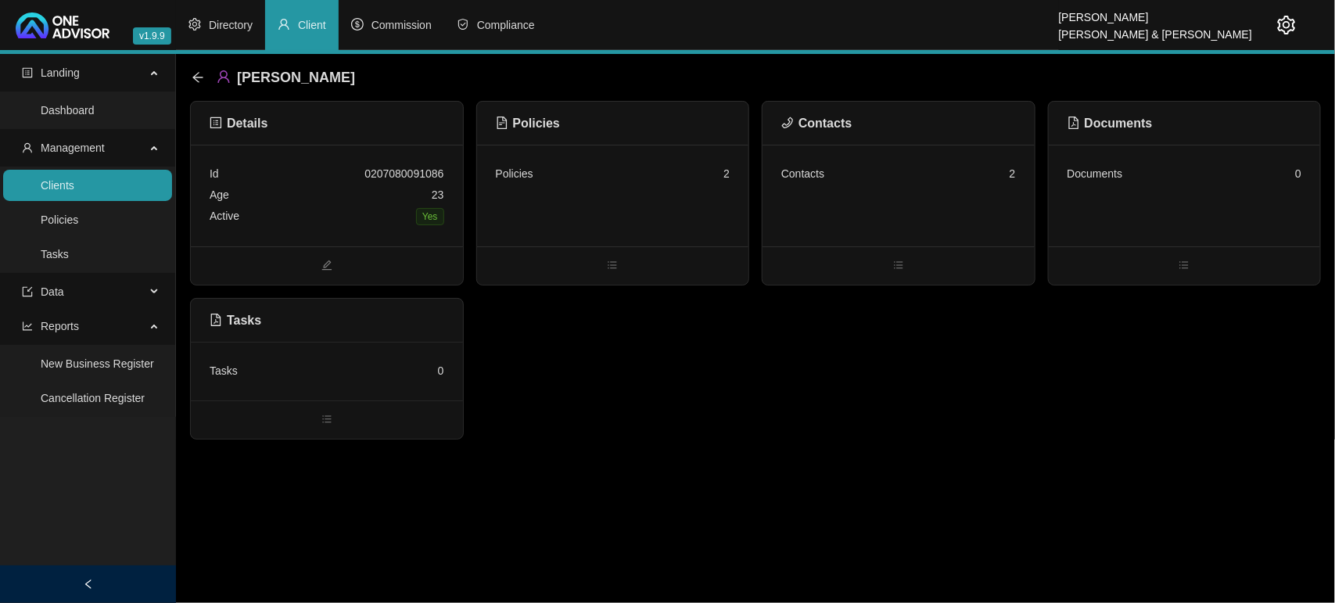
click at [863, 199] on div "Contacts 2" at bounding box center [899, 196] width 272 height 102
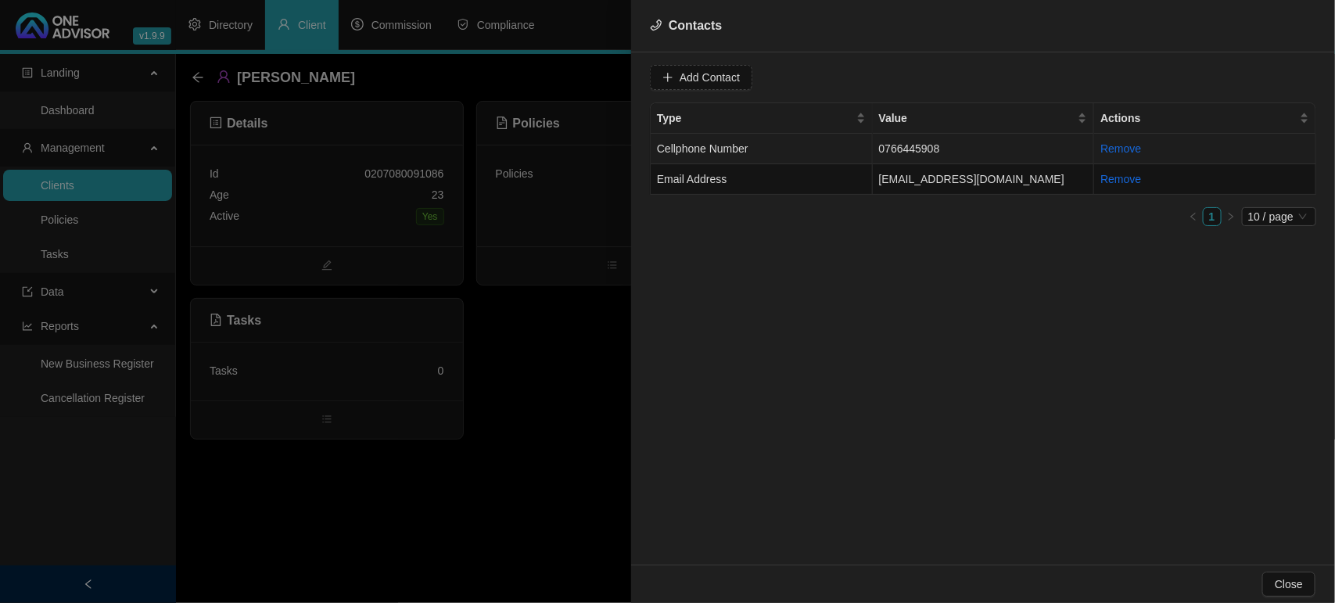
click at [803, 149] on td "Cellphone Number" at bounding box center [762, 149] width 222 height 31
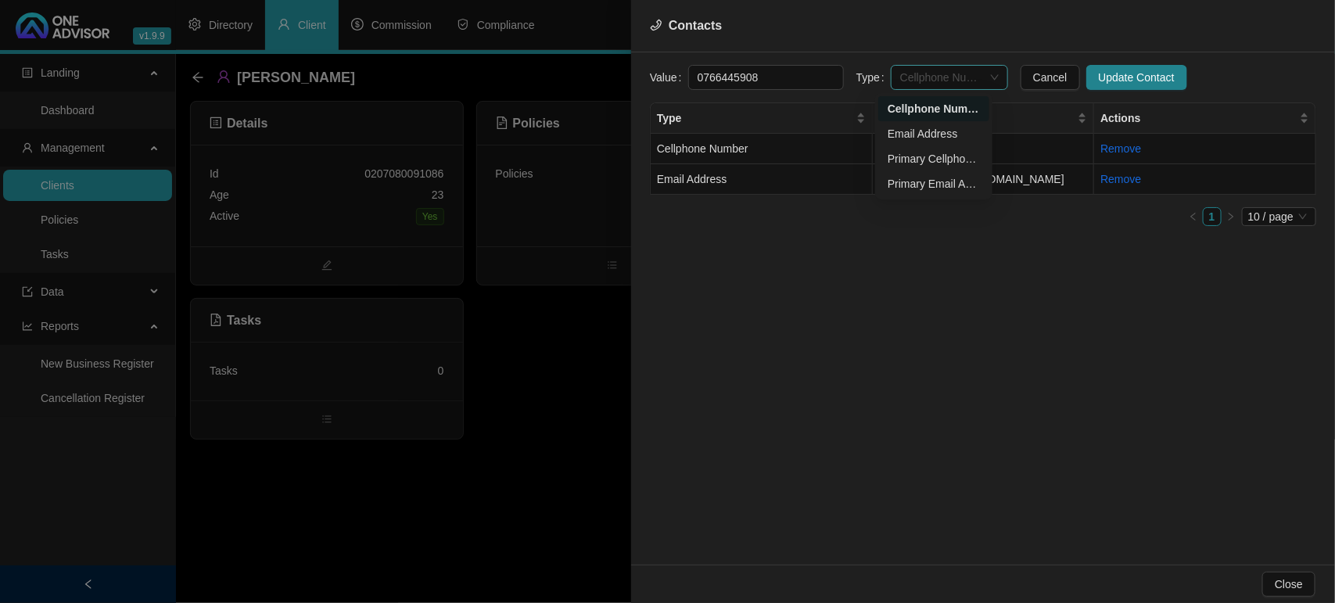
click at [925, 73] on span "Cellphone Number" at bounding box center [949, 77] width 99 height 23
click at [940, 176] on div "Primary Email Address" at bounding box center [934, 183] width 92 height 17
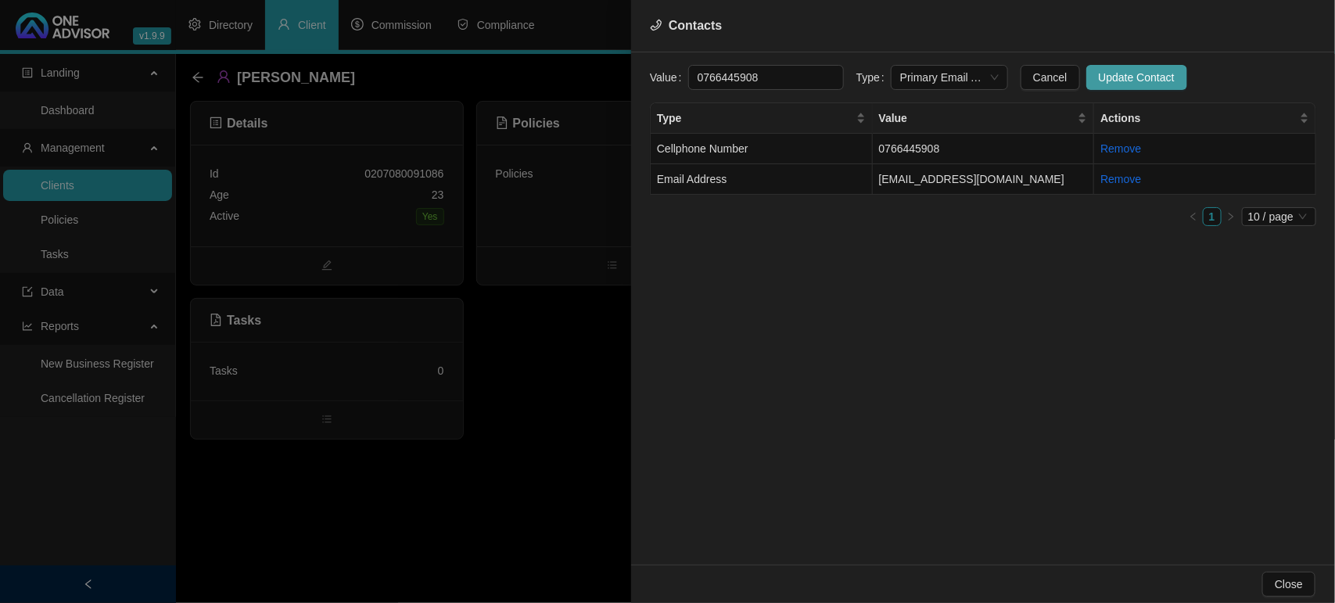
click at [1134, 77] on span "Update Contact" at bounding box center [1137, 77] width 76 height 17
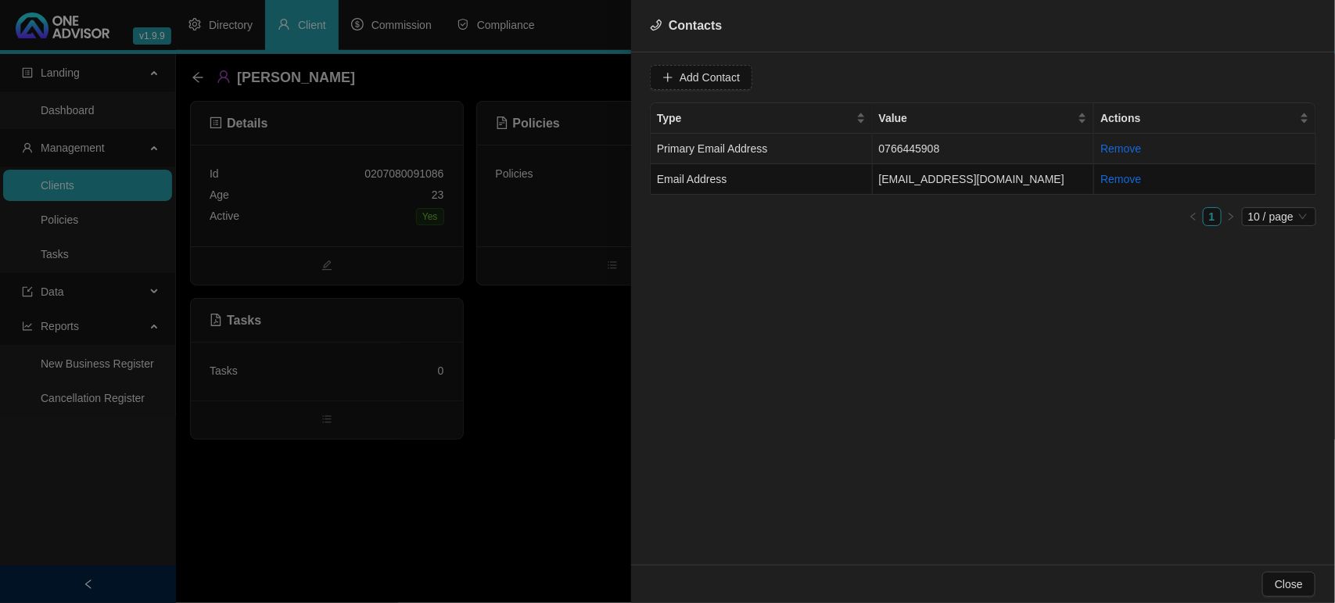
click at [833, 142] on td "Primary Email Address" at bounding box center [762, 149] width 222 height 31
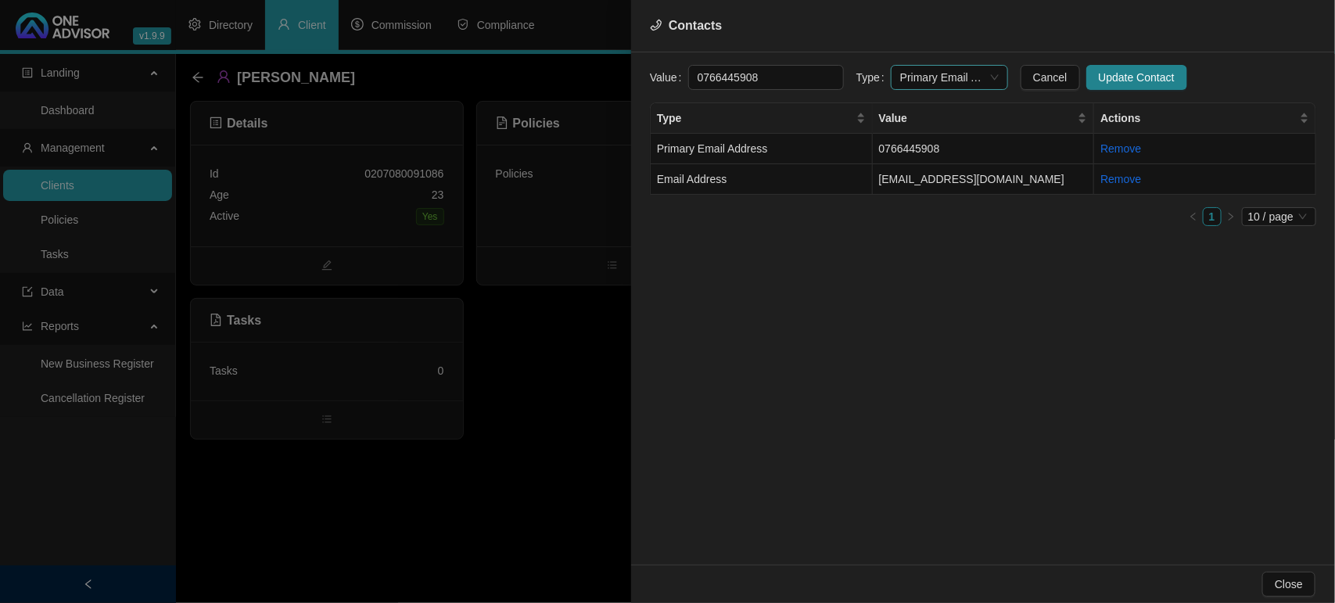
click at [924, 77] on span "Primary Email Address" at bounding box center [949, 77] width 99 height 23
click at [925, 153] on div "Primary Cellphone Number" at bounding box center [934, 158] width 92 height 17
click at [1108, 69] on span "Update Contact" at bounding box center [1137, 77] width 76 height 17
click at [909, 178] on td "[EMAIL_ADDRESS][DOMAIN_NAME]" at bounding box center [984, 179] width 222 height 31
click at [975, 79] on span "Email Address" at bounding box center [949, 77] width 99 height 23
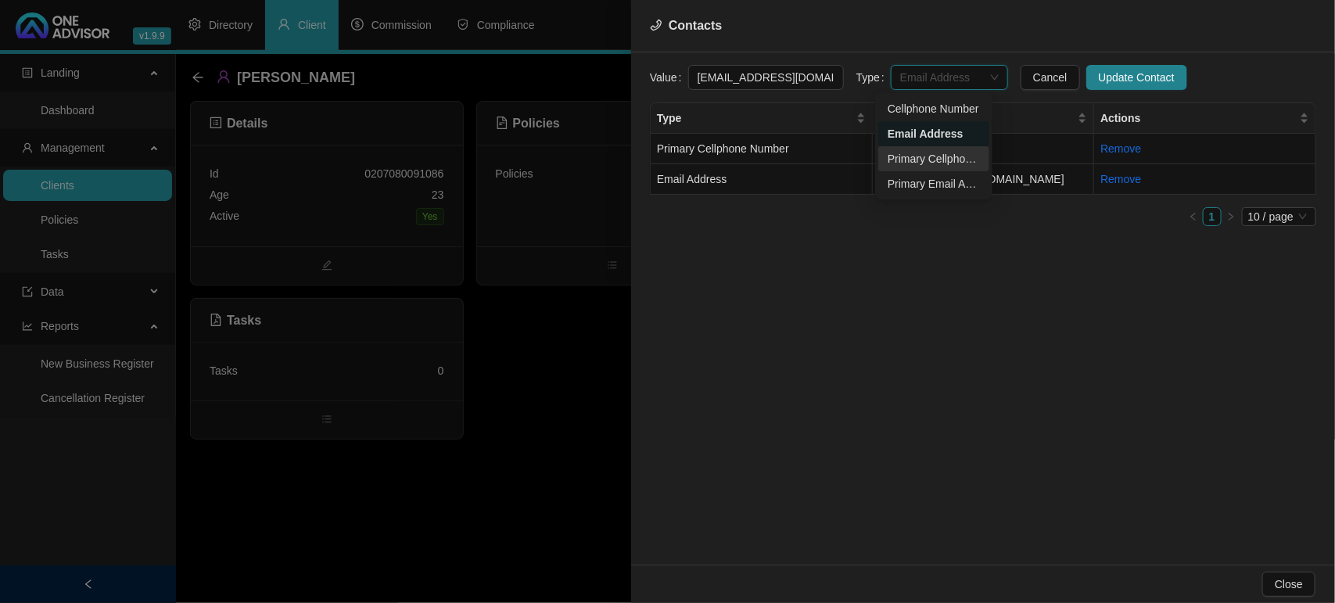
click at [936, 161] on div "Primary Cellphone Number" at bounding box center [934, 158] width 92 height 17
click at [951, 78] on span "Primary Cellphone Number" at bounding box center [949, 77] width 99 height 23
click at [928, 184] on div "Primary Email Address" at bounding box center [934, 183] width 92 height 17
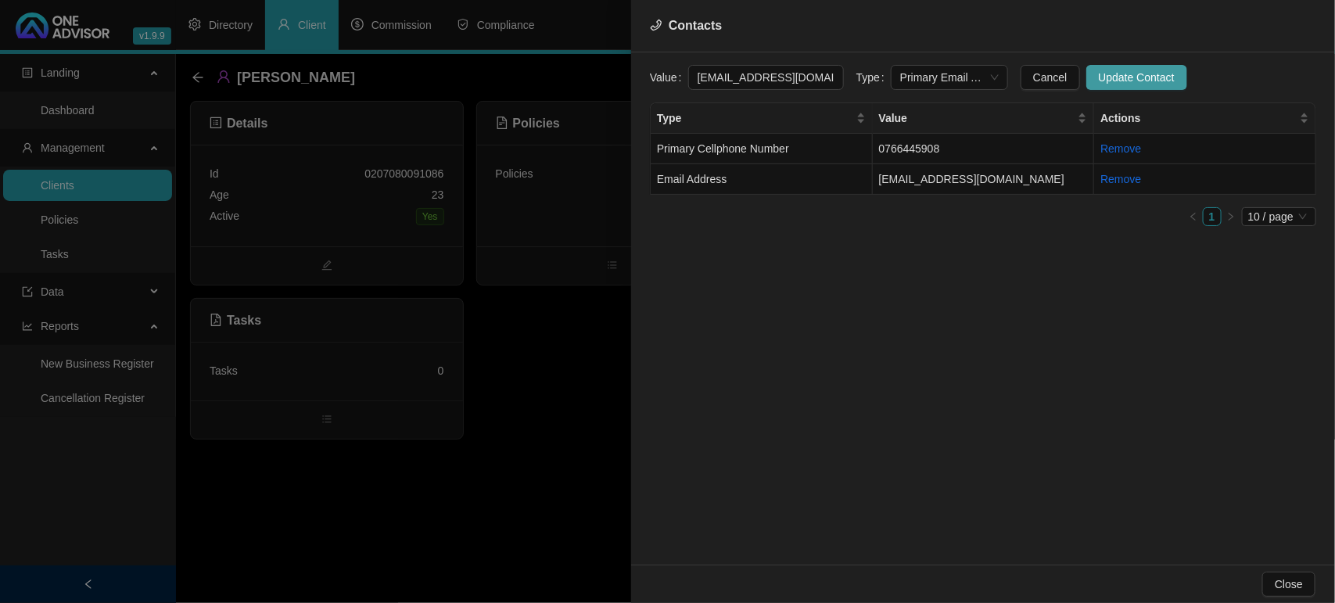
click at [1099, 77] on span "Update Contact" at bounding box center [1137, 77] width 76 height 17
click at [487, 405] on div at bounding box center [667, 301] width 1335 height 603
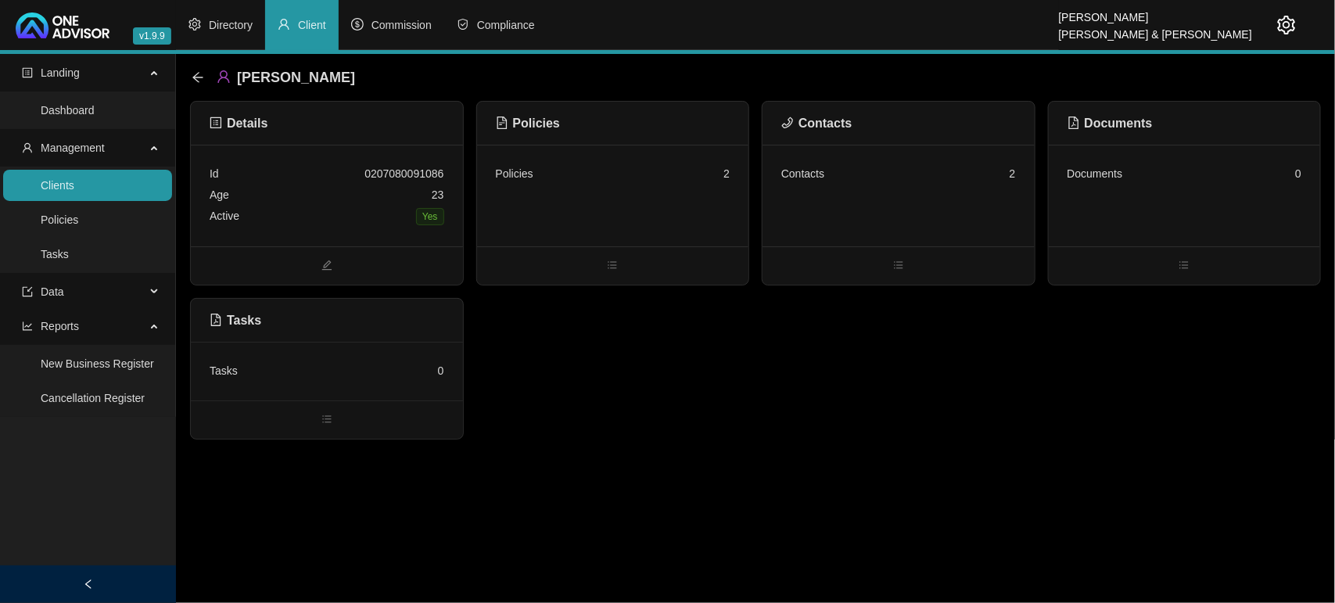
click at [67, 189] on link "Clients" at bounding box center [58, 185] width 34 height 13
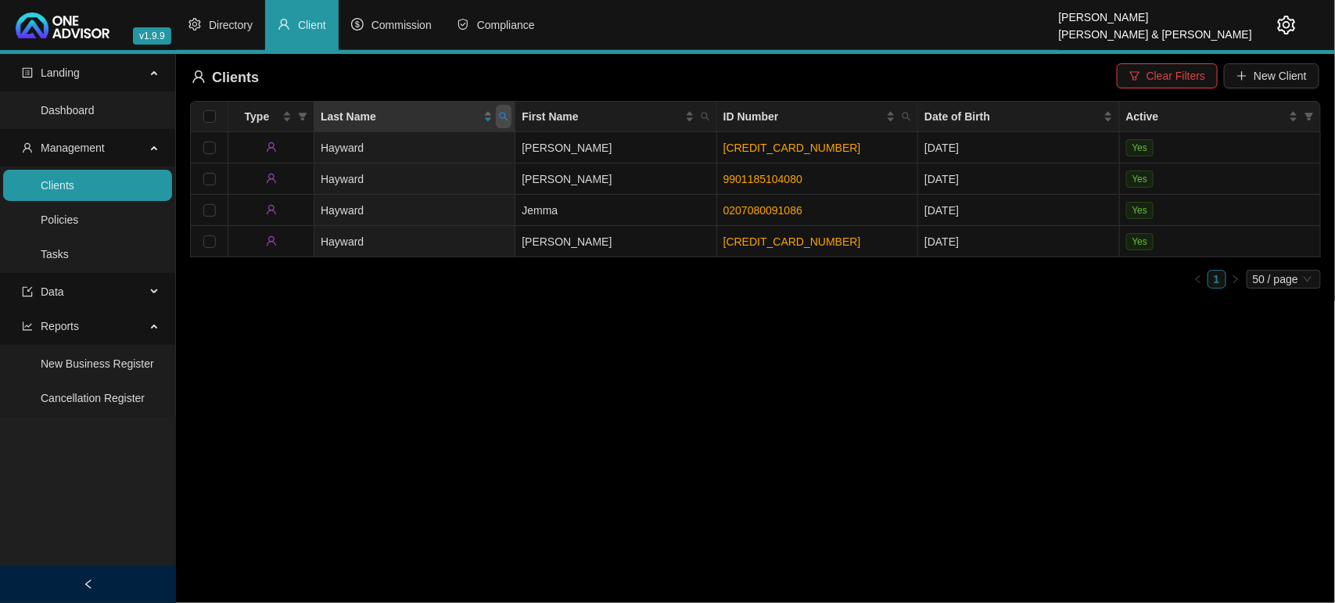
click at [510, 125] on span at bounding box center [504, 116] width 16 height 23
type input "kok"
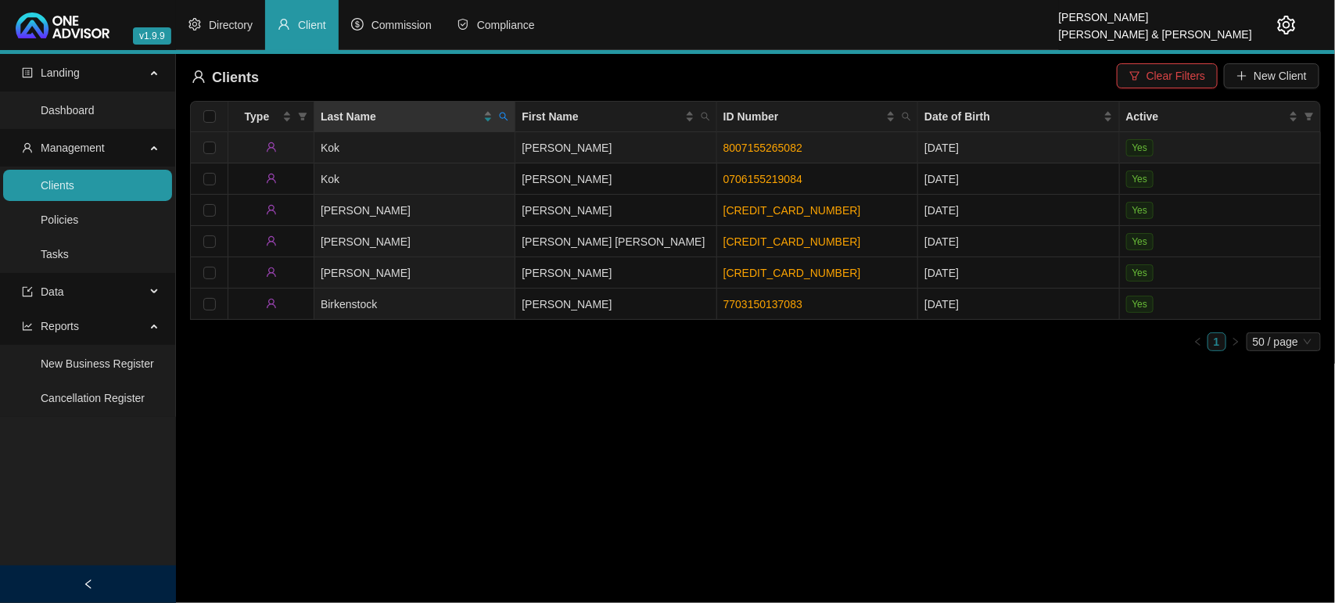
click at [454, 147] on td "Kok" at bounding box center [414, 147] width 201 height 31
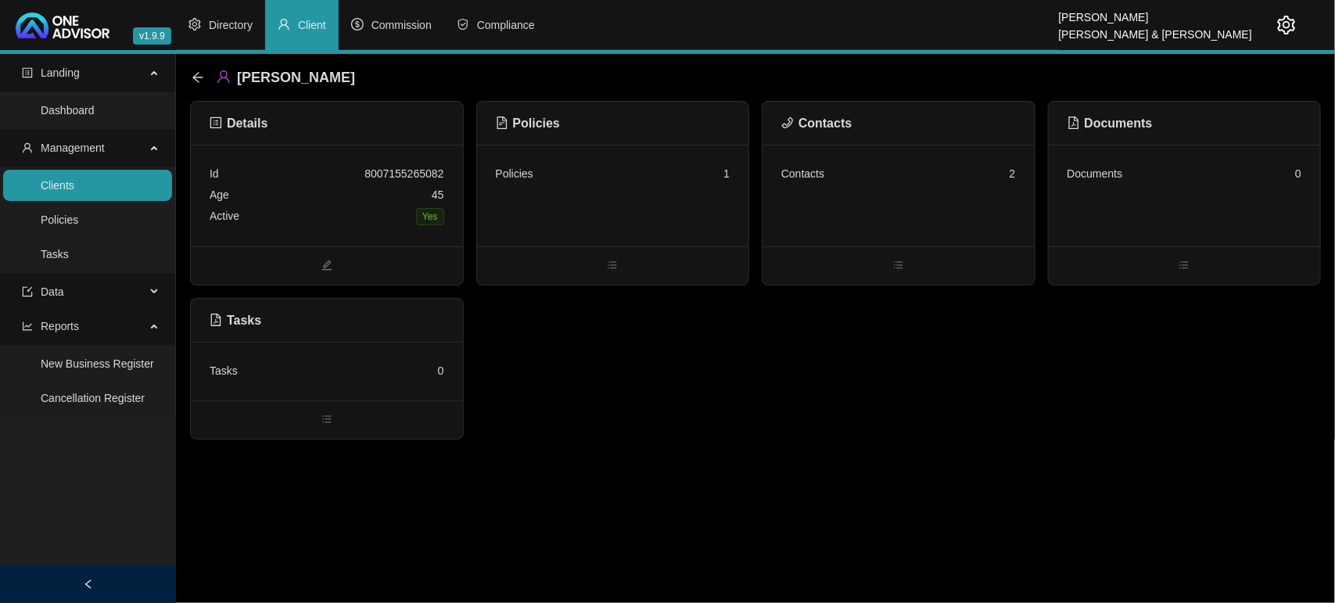
click at [595, 207] on div "Policies 1" at bounding box center [613, 196] width 272 height 102
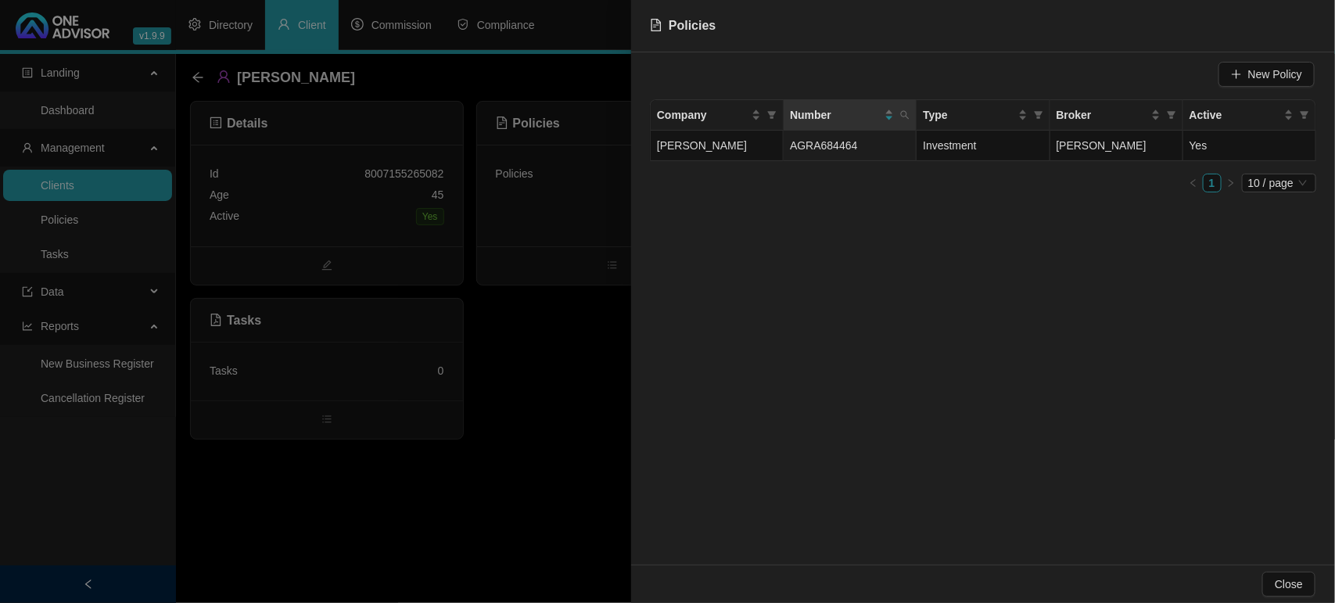
click at [597, 311] on div at bounding box center [667, 301] width 1335 height 603
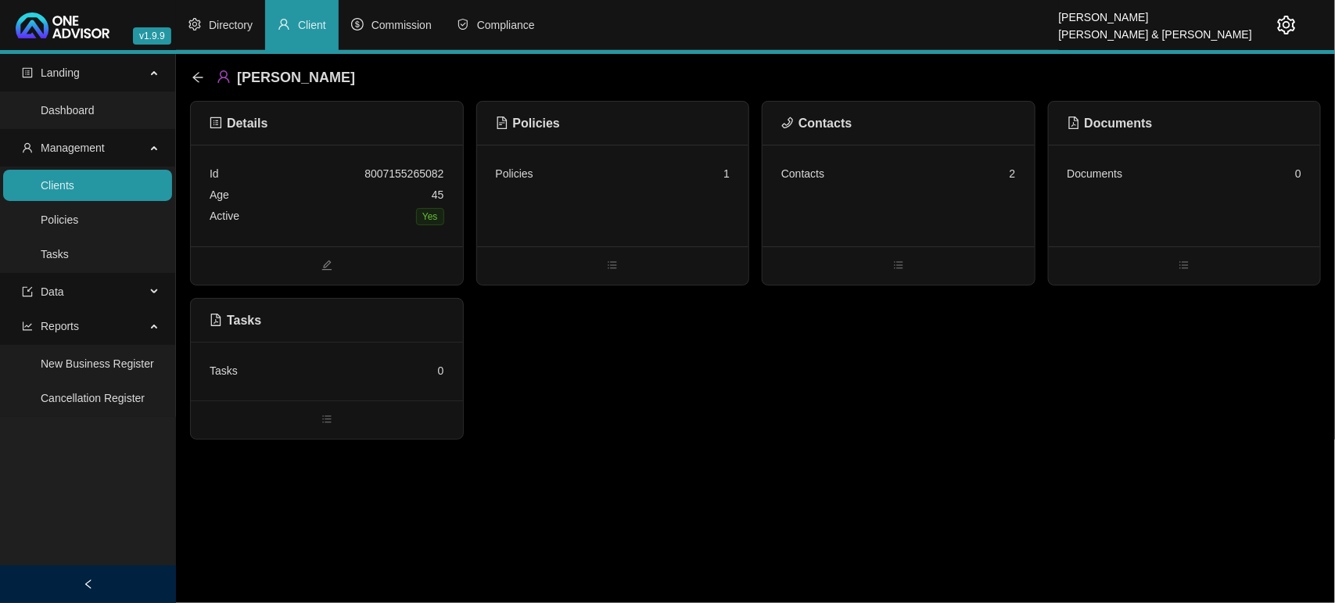
click at [918, 207] on div "Contacts 2" at bounding box center [899, 196] width 272 height 102
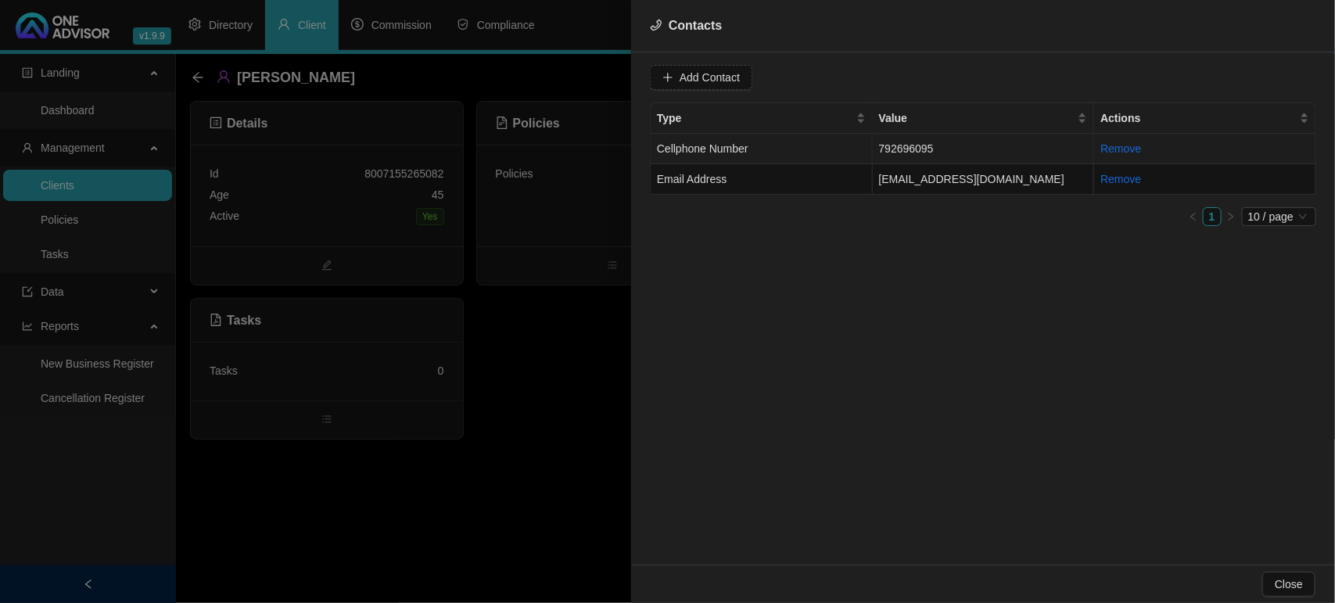
click at [814, 157] on td "Cellphone Number" at bounding box center [762, 149] width 222 height 31
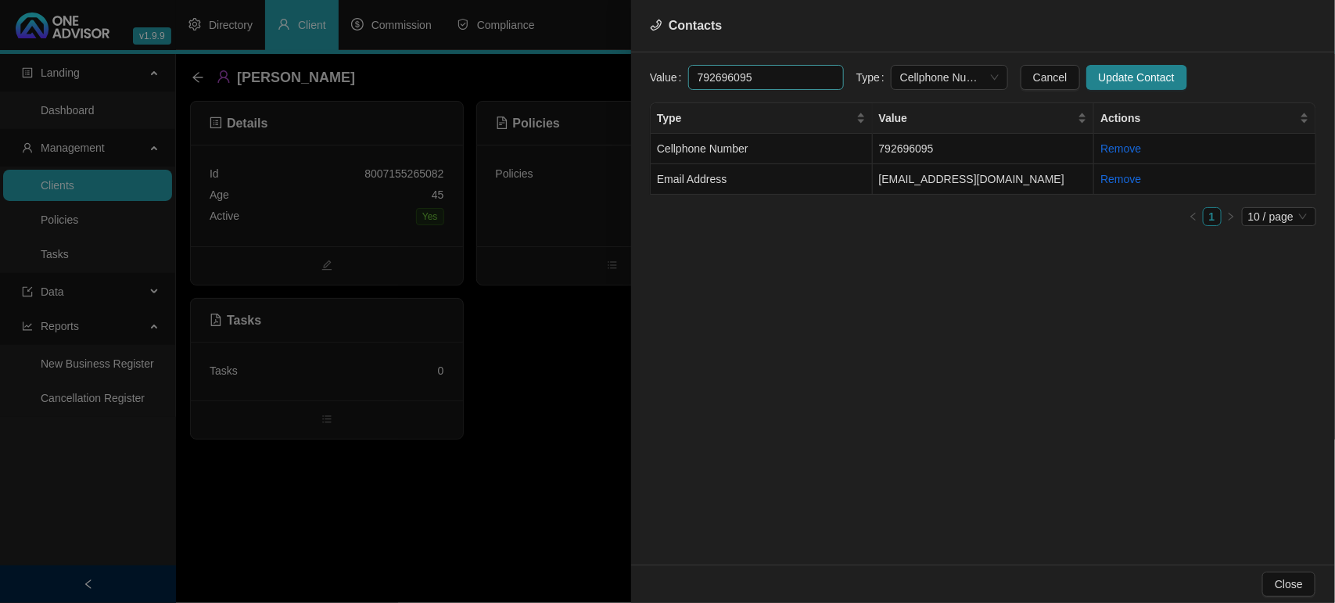
click at [689, 81] on input "792696095" at bounding box center [766, 77] width 156 height 25
click at [958, 69] on span "Cellphone Number" at bounding box center [949, 77] width 99 height 23
type input "0792696095"
click at [960, 165] on div "Primary Cellphone Number" at bounding box center [934, 158] width 92 height 17
click at [1150, 86] on span "Update Contact" at bounding box center [1137, 77] width 76 height 17
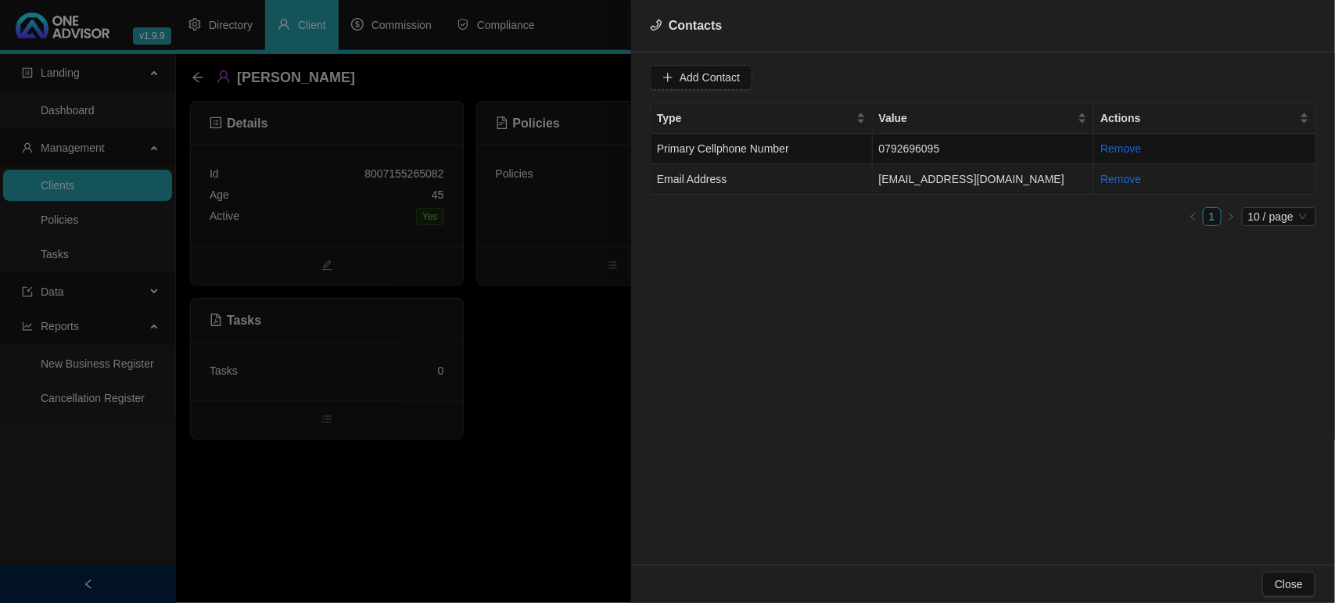
click at [799, 184] on td "Email Address" at bounding box center [762, 179] width 222 height 31
drag, startPoint x: 959, startPoint y: 73, endPoint x: 943, endPoint y: 120, distance: 49.5
click at [958, 73] on span "Email Address" at bounding box center [949, 77] width 99 height 23
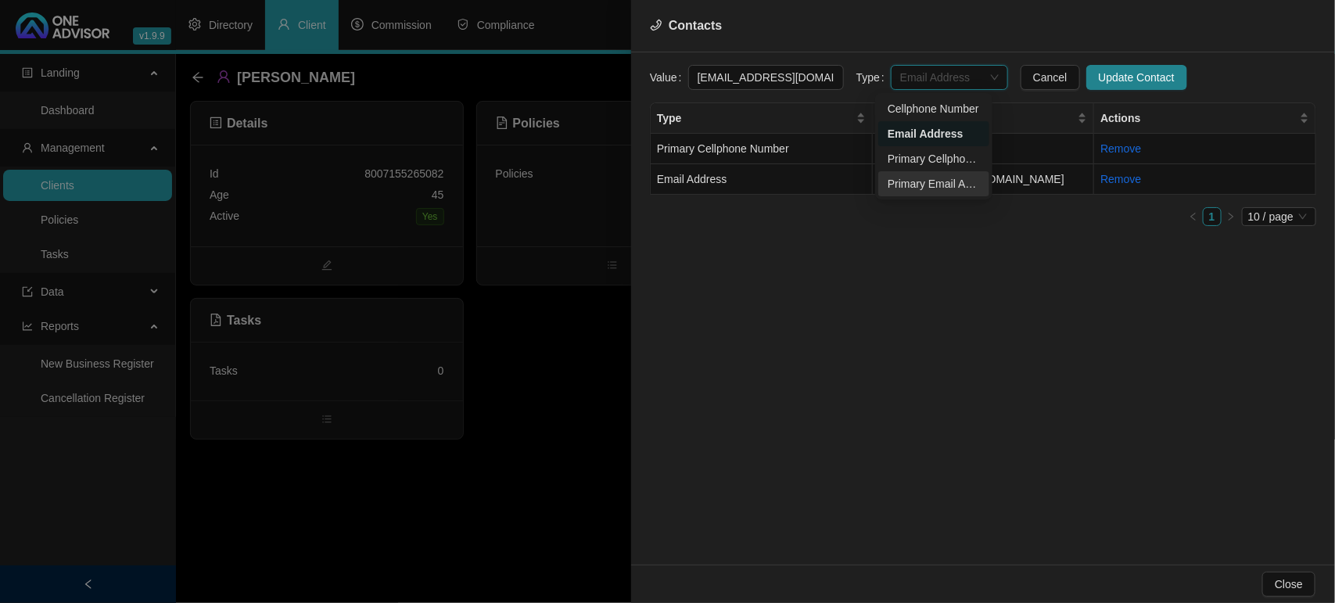
click at [939, 178] on div "Primary Email Address" at bounding box center [934, 183] width 92 height 17
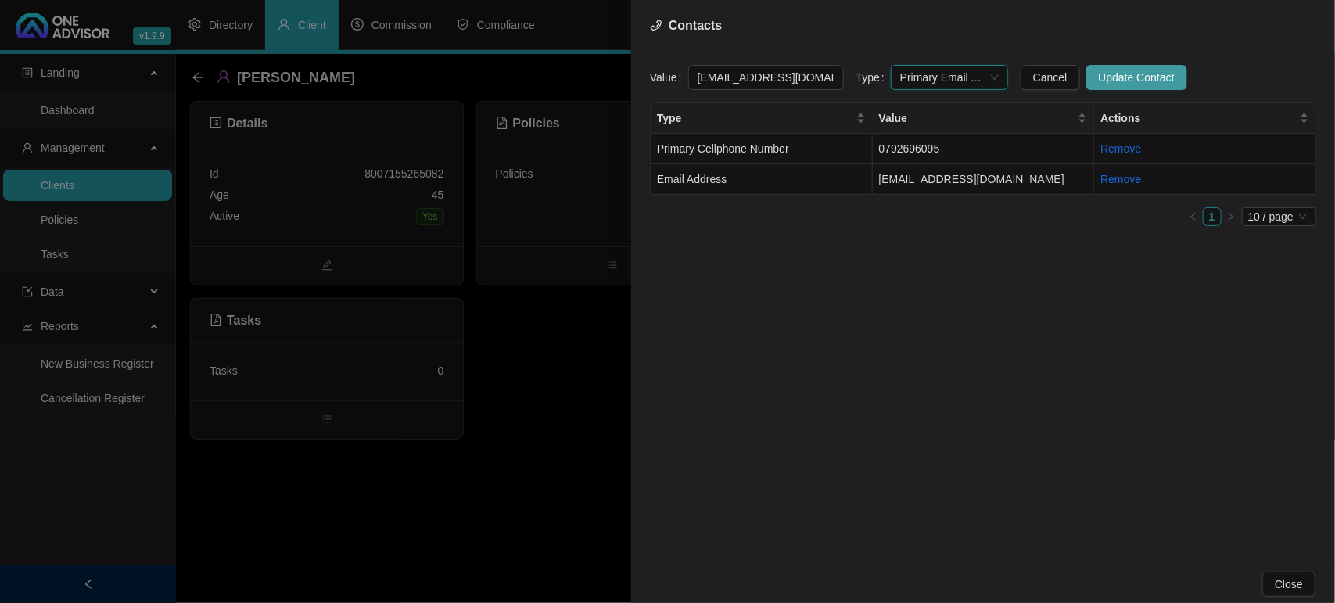
click at [1101, 78] on span "Update Contact" at bounding box center [1137, 77] width 76 height 17
click at [581, 393] on div at bounding box center [667, 301] width 1335 height 603
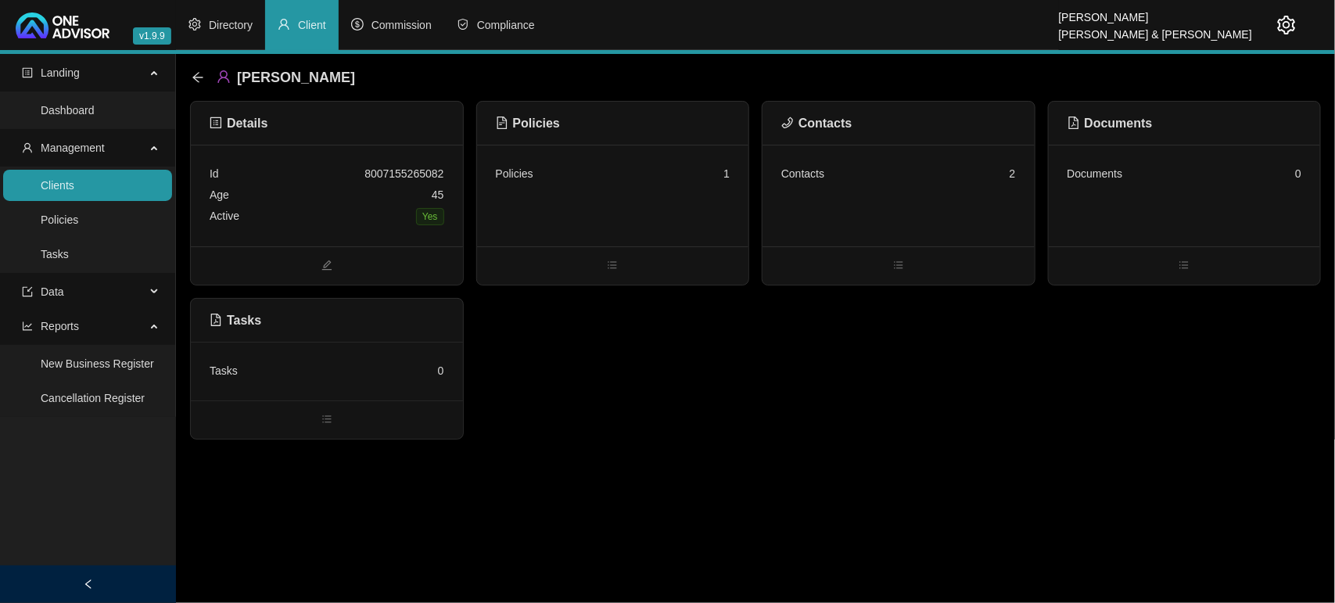
drag, startPoint x: 122, startPoint y: 173, endPoint x: 189, endPoint y: 174, distance: 66.5
click at [74, 179] on link "Clients" at bounding box center [58, 185] width 34 height 13
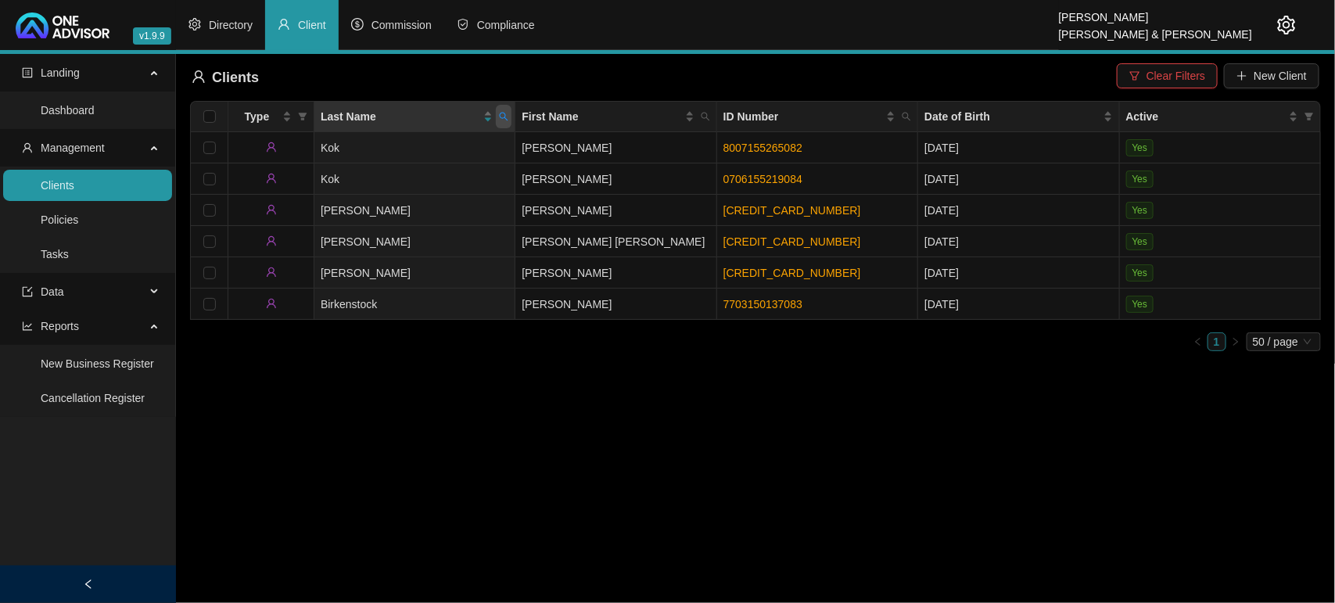
click at [502, 115] on icon "search" at bounding box center [503, 116] width 9 height 9
type input "mari"
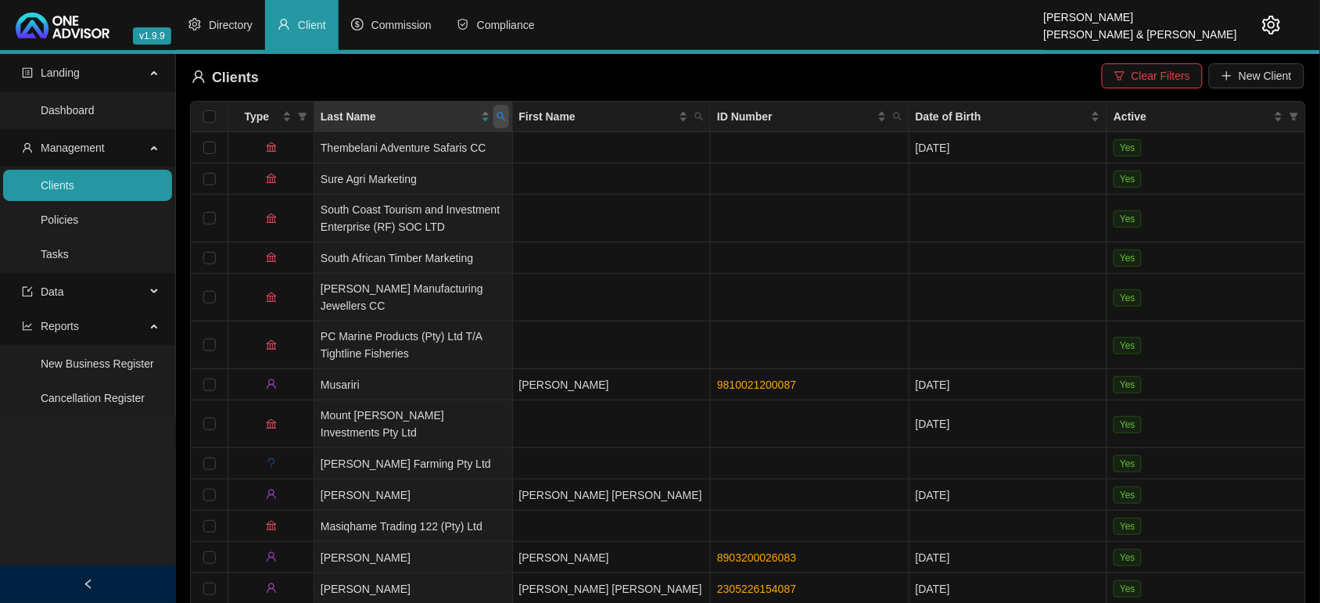
click at [497, 110] on span at bounding box center [502, 116] width 16 height 23
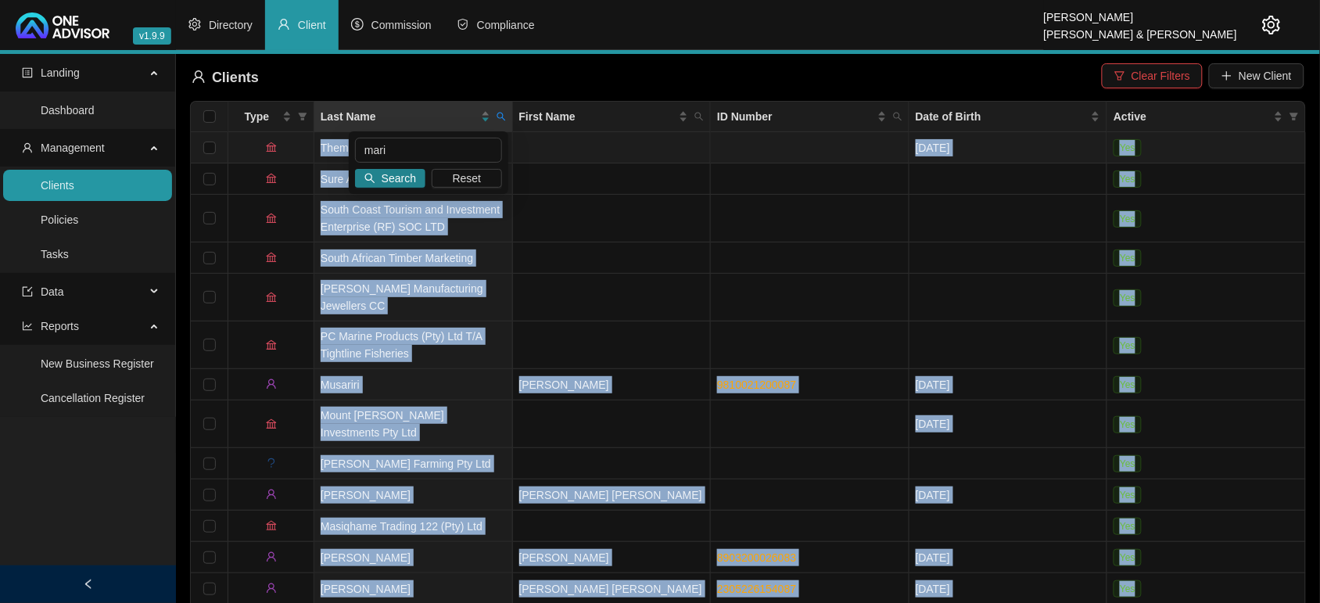
drag, startPoint x: 444, startPoint y: 165, endPoint x: 192, endPoint y: 139, distance: 253.2
click at [192, 139] on body "v1.9.9 [PERSON_NAME] & [PERSON_NAME] Directory Client Commission Compliance Lan…" at bounding box center [660, 301] width 1320 height 603
click at [432, 146] on input "mari" at bounding box center [428, 150] width 147 height 25
click at [425, 149] on input "mari" at bounding box center [428, 150] width 147 height 25
click at [451, 178] on button "Reset" at bounding box center [467, 178] width 70 height 19
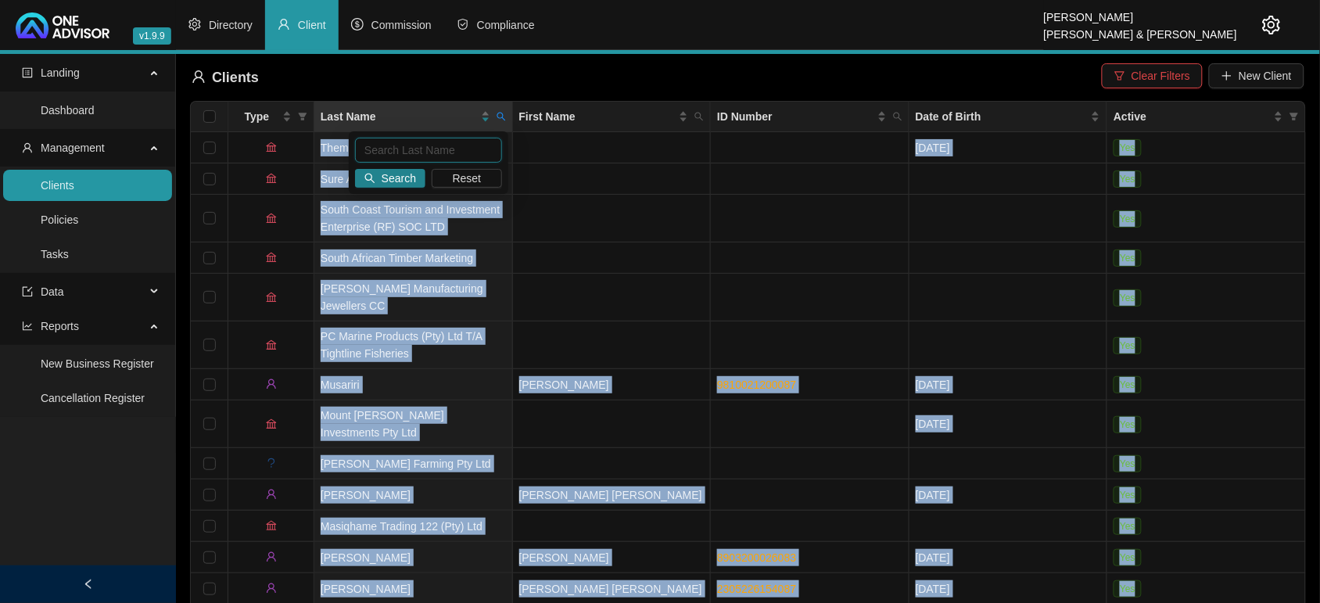
click at [408, 155] on input "text" at bounding box center [428, 150] width 147 height 25
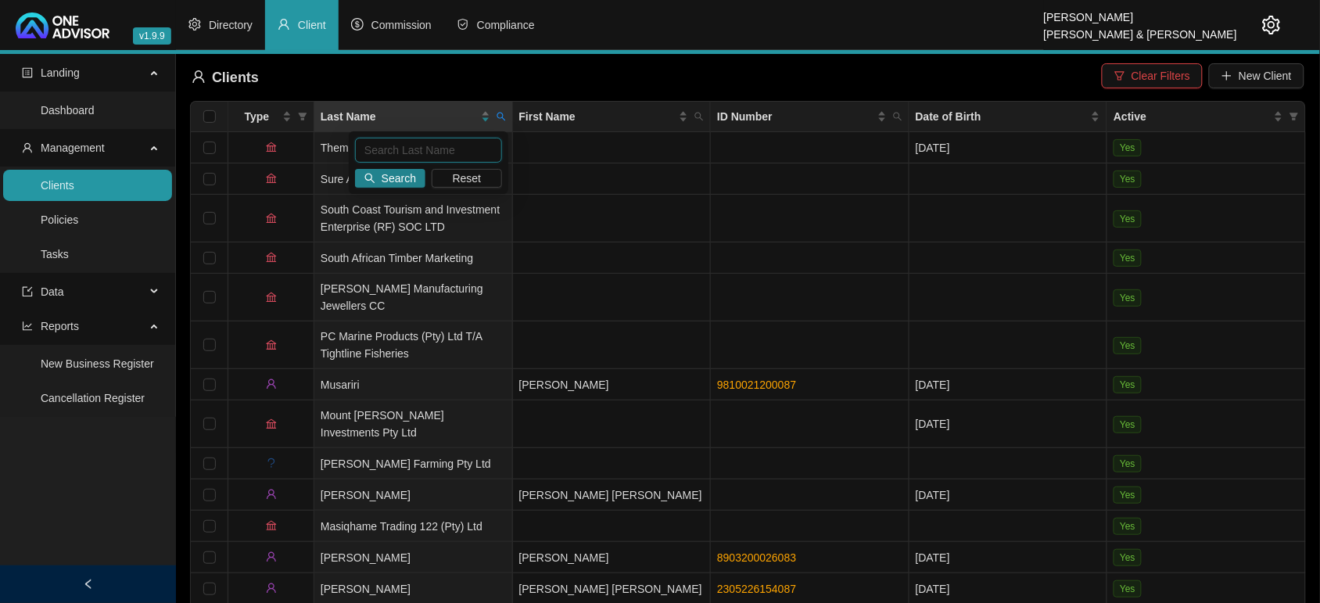
paste input "Marias"
type input "Marias"
click at [393, 177] on span "Search" at bounding box center [399, 178] width 34 height 17
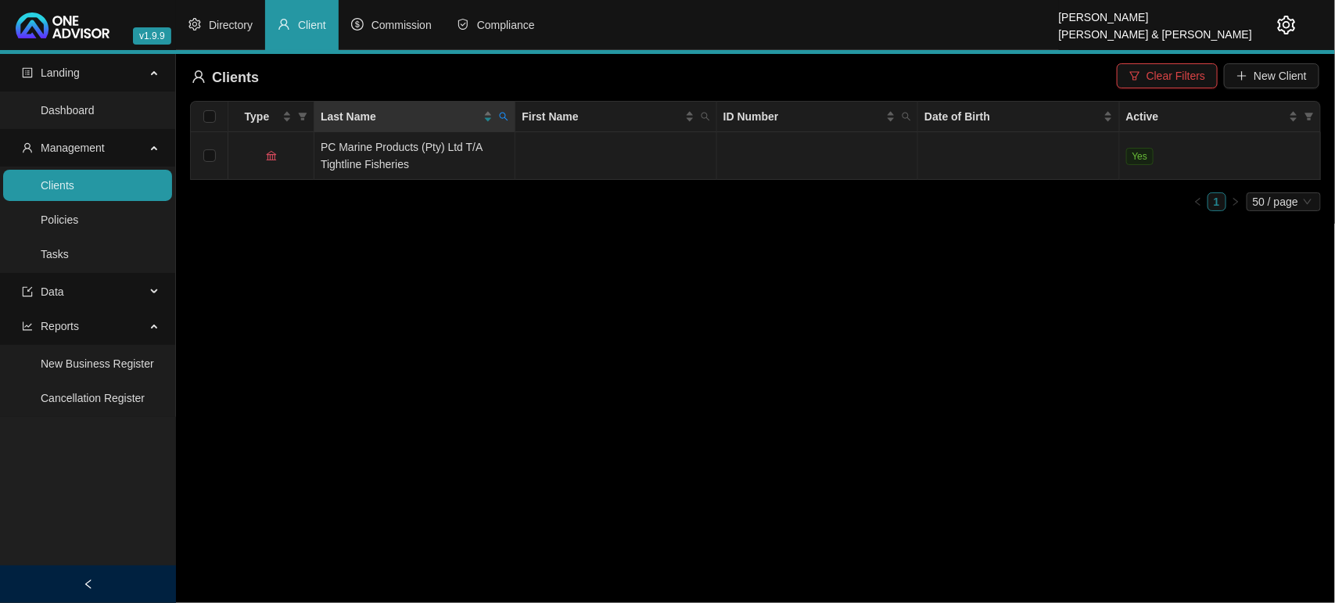
click at [391, 163] on td "PC Marine Products (Pty) Ltd T/A Tightline Fisheries" at bounding box center [414, 156] width 201 height 48
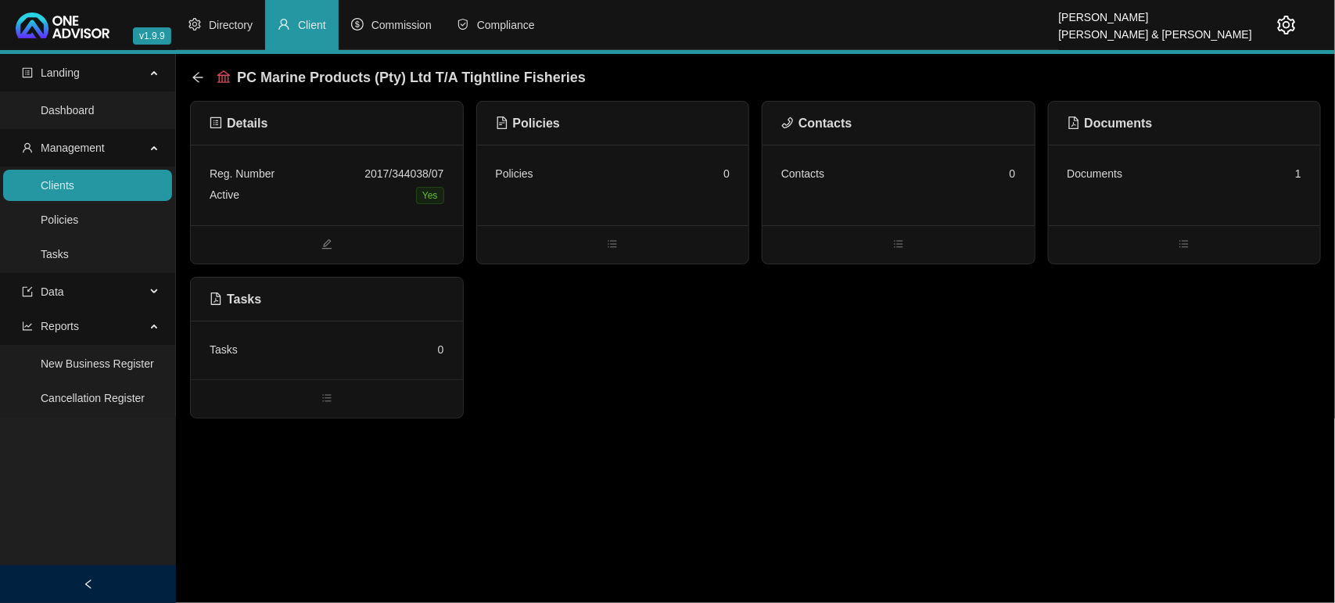
click at [74, 190] on link "Clients" at bounding box center [58, 185] width 34 height 13
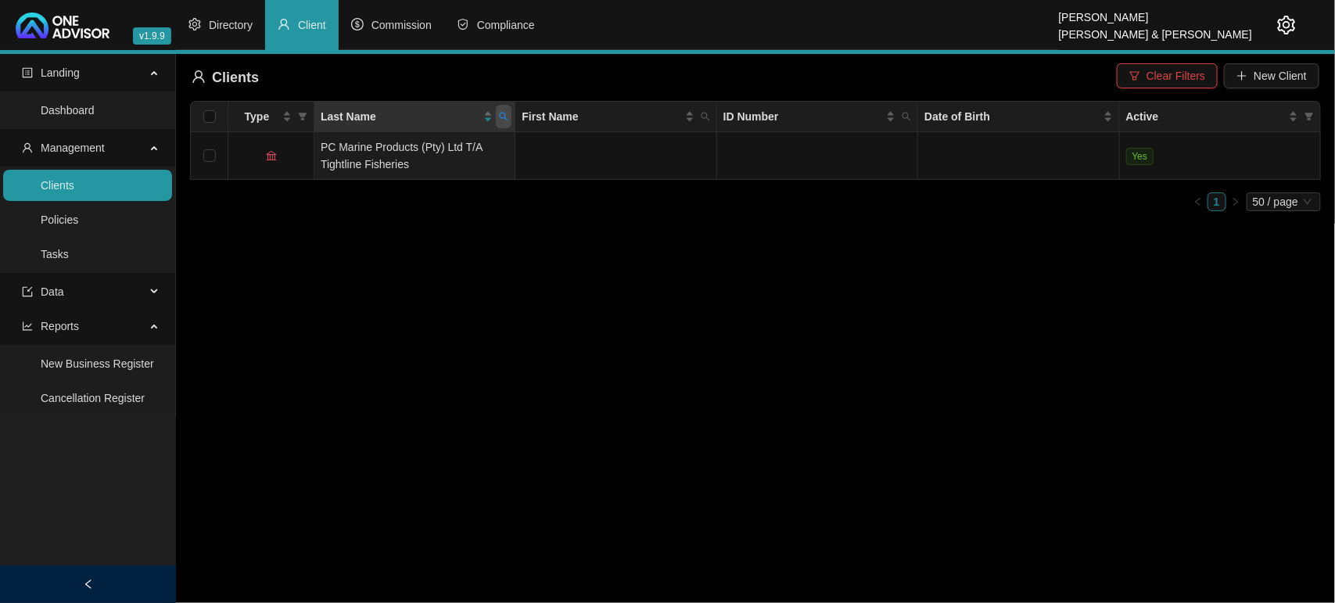
click at [507, 116] on icon "search" at bounding box center [503, 116] width 9 height 9
click at [415, 149] on input "Marias" at bounding box center [431, 150] width 147 height 25
type input "[PERSON_NAME]"
click at [386, 174] on span "Search" at bounding box center [402, 178] width 34 height 17
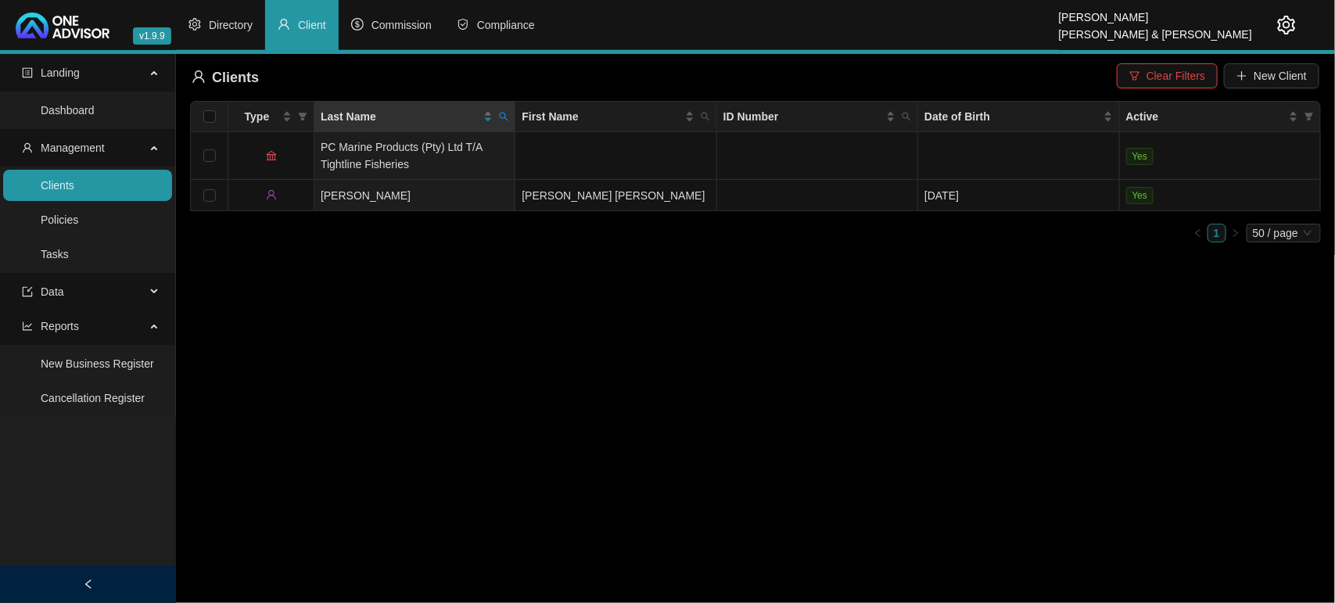
click at [74, 186] on link "Clients" at bounding box center [58, 185] width 34 height 13
click at [74, 185] on link "Clients" at bounding box center [58, 185] width 34 height 13
click at [1175, 79] on span "Clear Filters" at bounding box center [1176, 75] width 59 height 17
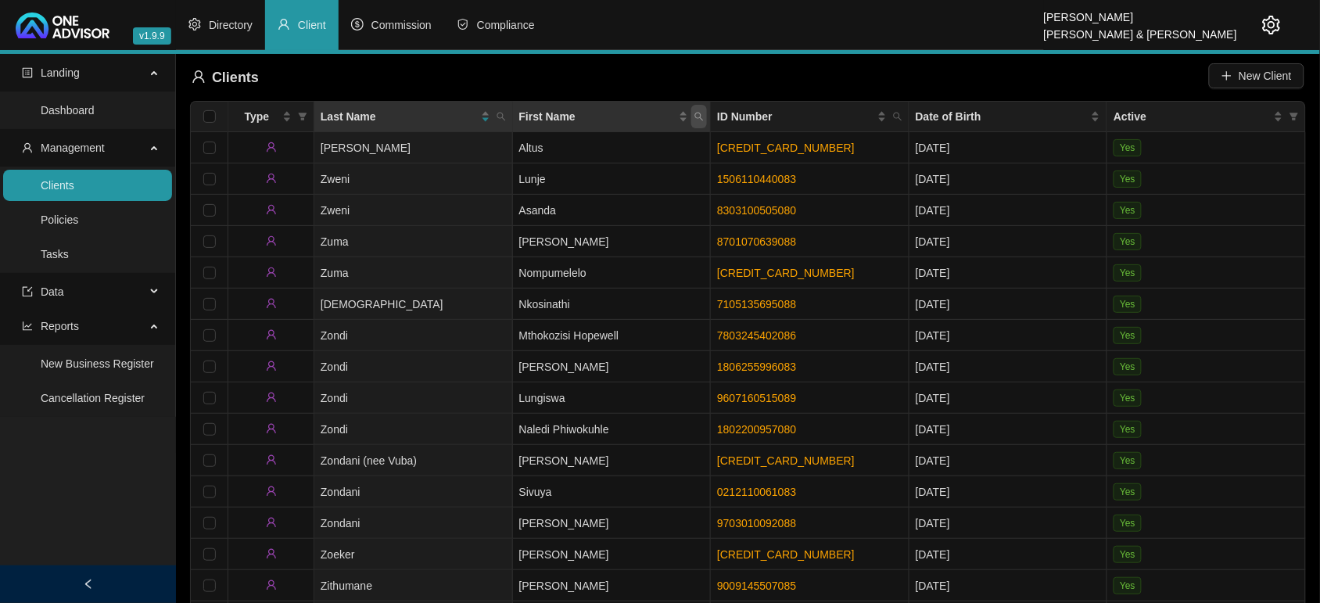
click at [700, 108] on span "First Name" at bounding box center [699, 116] width 16 height 23
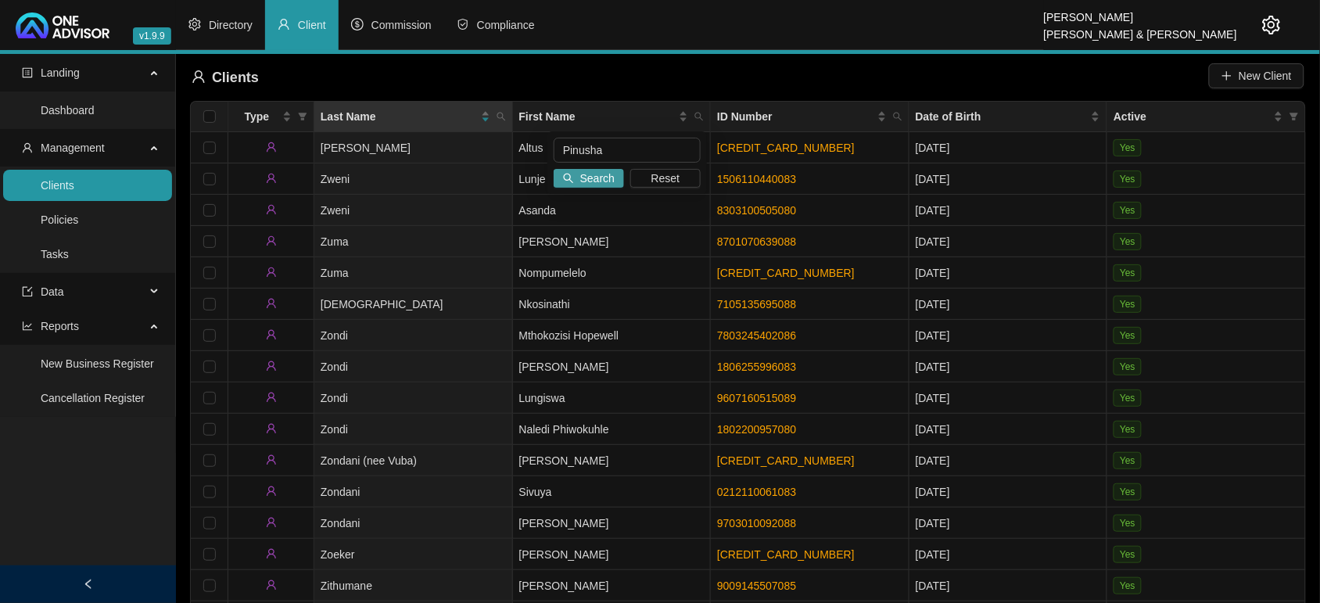
type input "Pinusha"
click at [591, 178] on span "Search" at bounding box center [597, 178] width 34 height 17
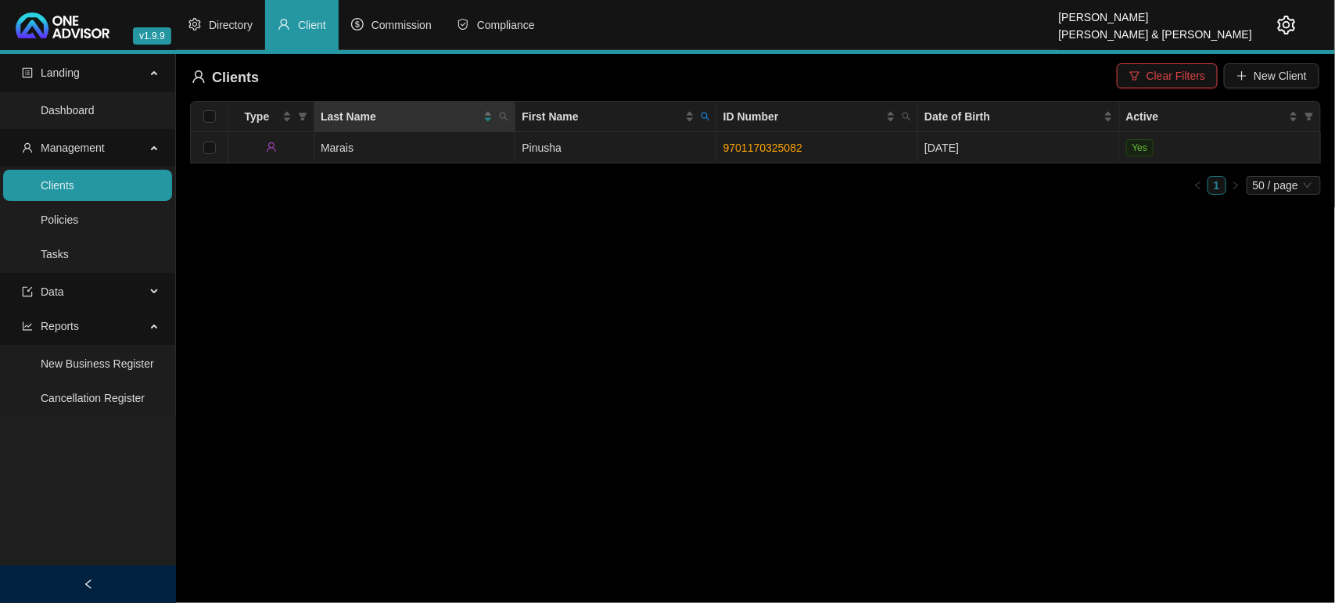
click at [440, 149] on td "Marais" at bounding box center [414, 147] width 201 height 31
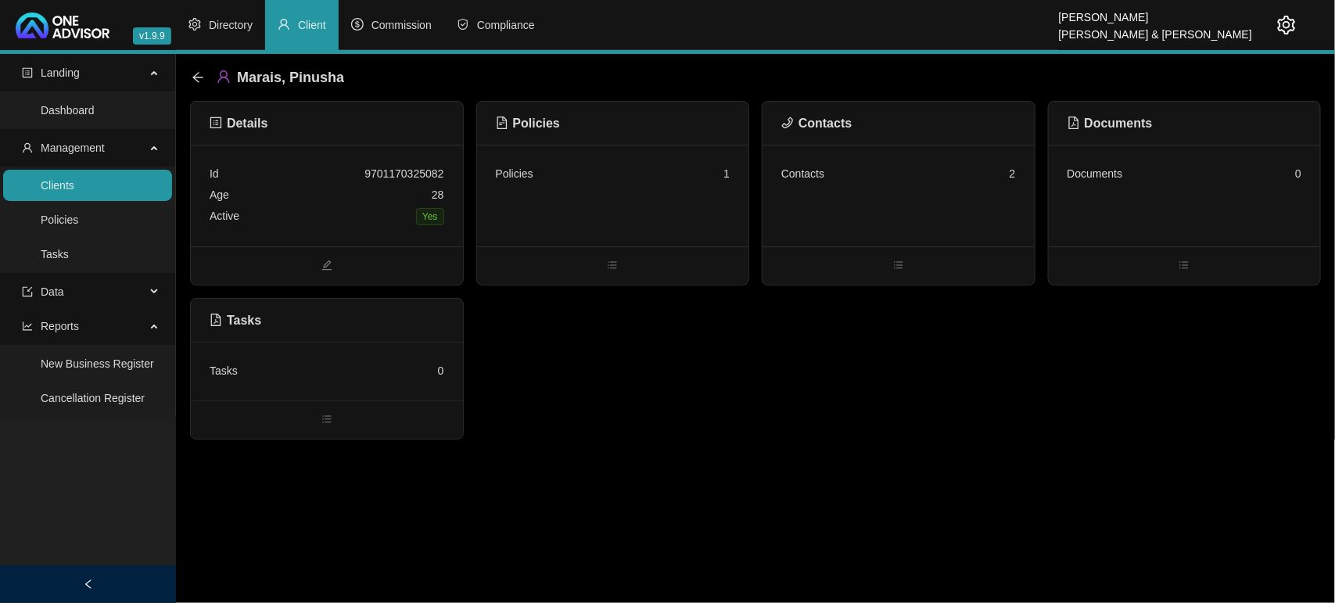
click at [403, 215] on div "Active Yes" at bounding box center [327, 217] width 235 height 22
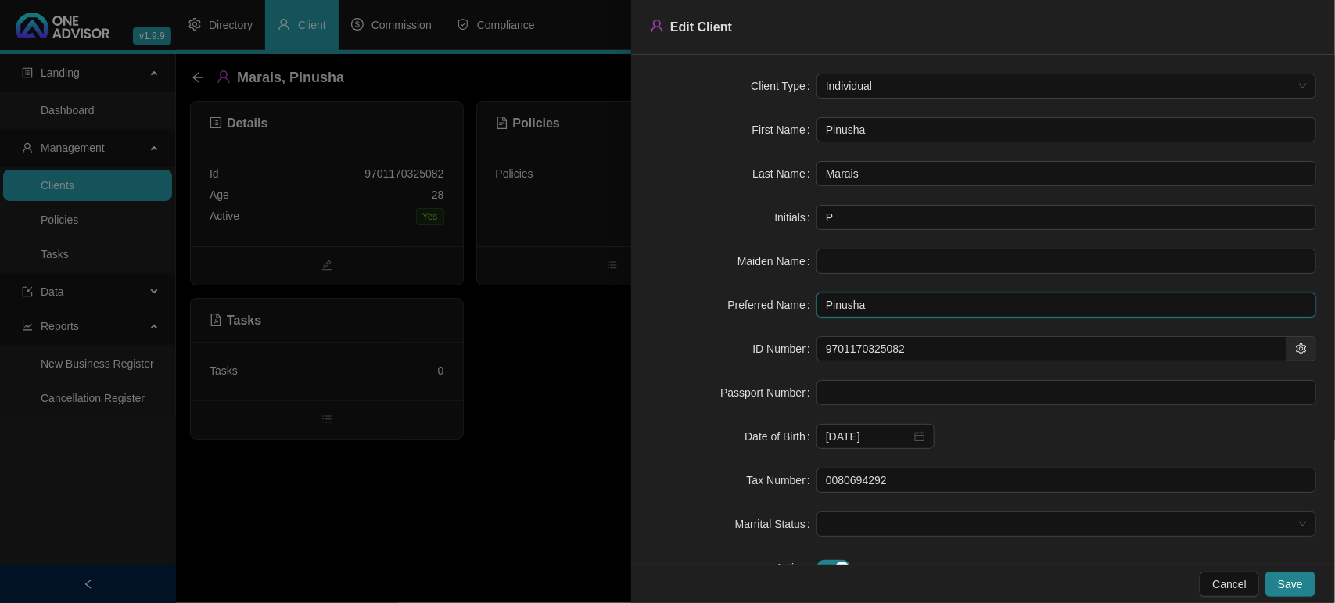
click at [939, 313] on input "Pinusha" at bounding box center [1067, 305] width 500 height 25
click at [908, 174] on input "Marais" at bounding box center [1067, 173] width 500 height 25
click at [819, 172] on input "Marais" at bounding box center [1067, 173] width 500 height 25
click at [1287, 584] on span "Save" at bounding box center [1290, 584] width 25 height 17
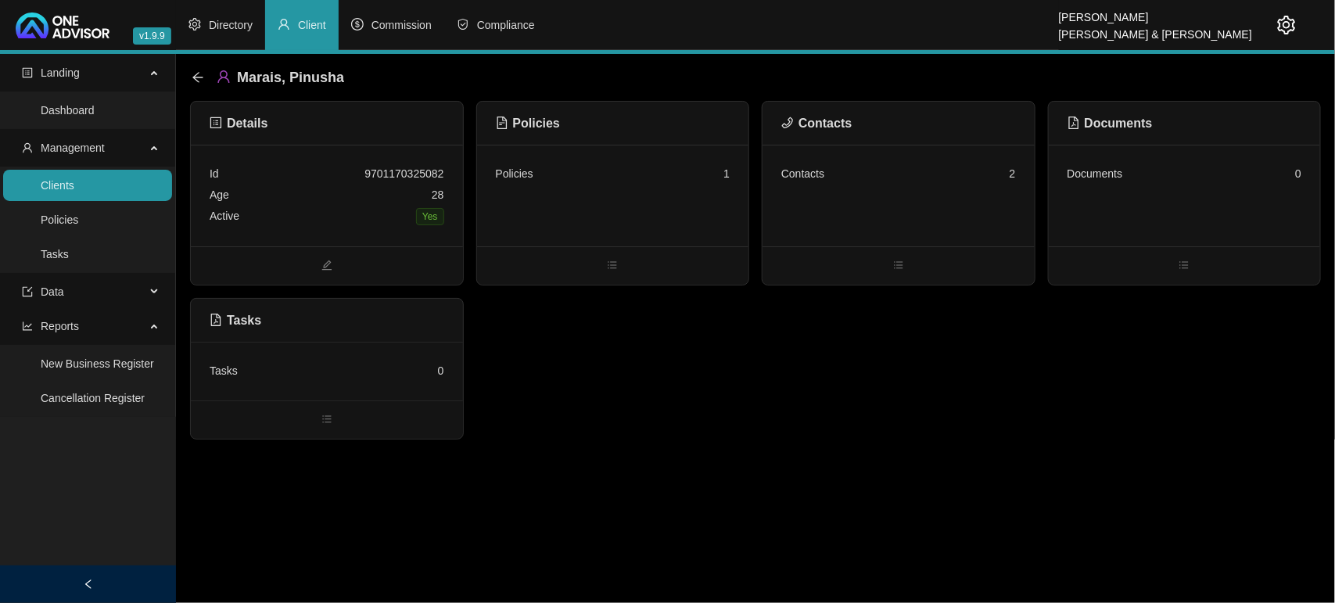
click at [652, 210] on div "Policies 1" at bounding box center [613, 196] width 272 height 102
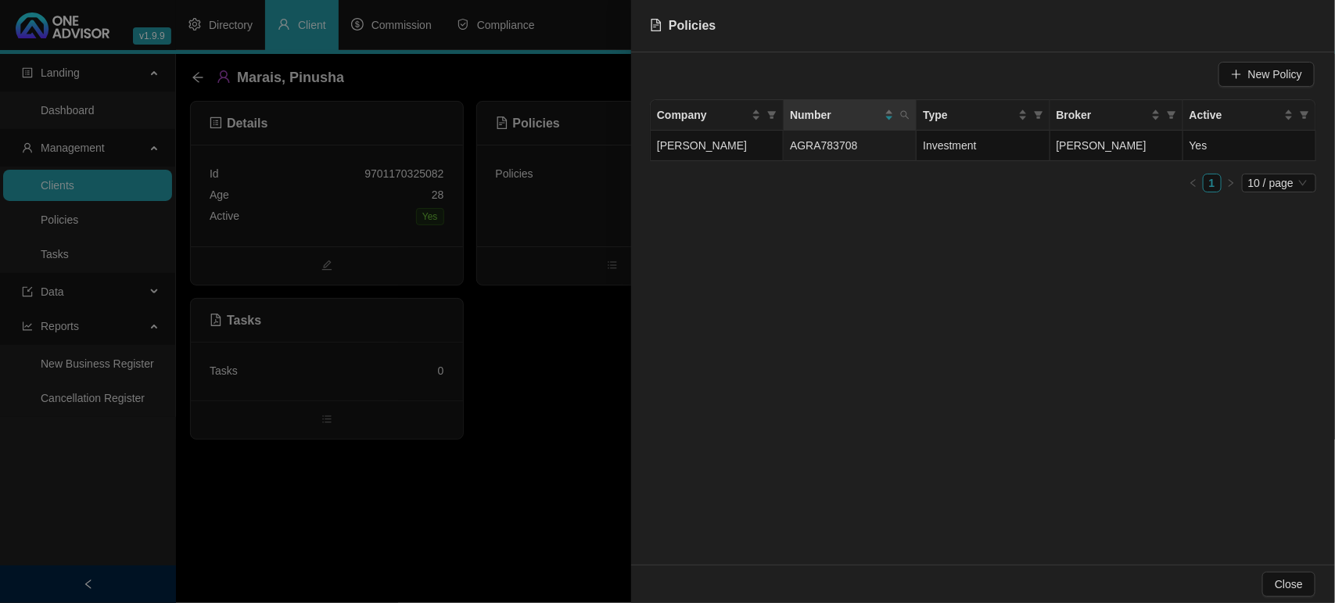
click at [591, 397] on div at bounding box center [667, 301] width 1335 height 603
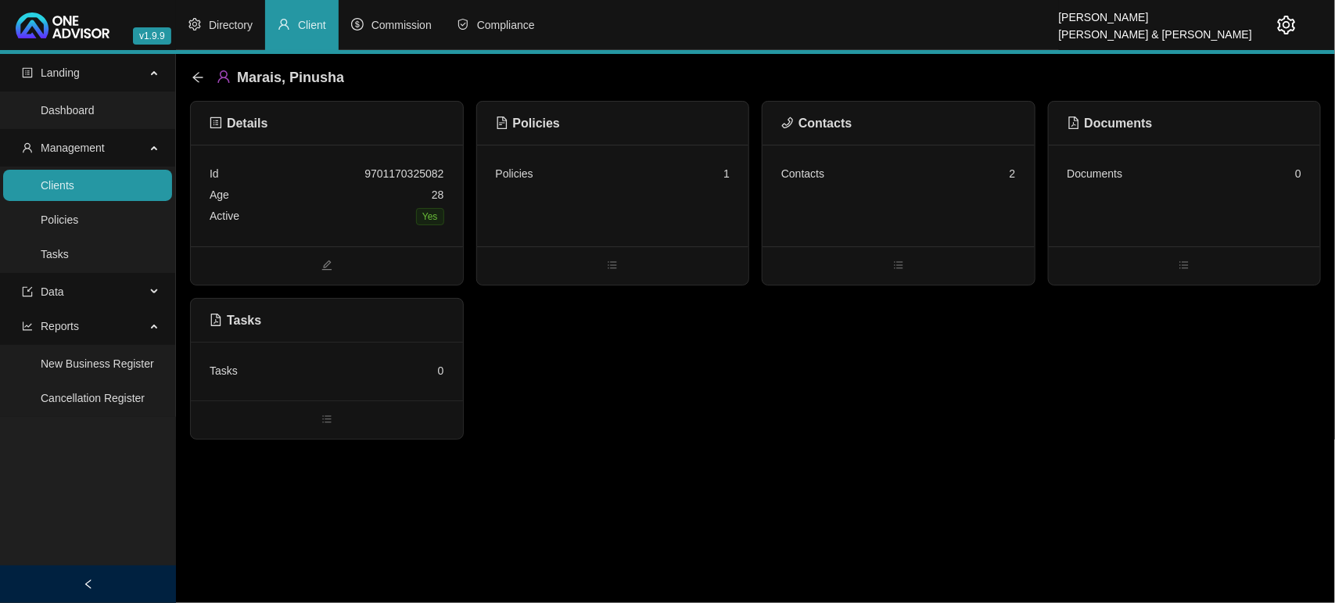
click at [955, 232] on div "Contacts 2" at bounding box center [899, 196] width 272 height 102
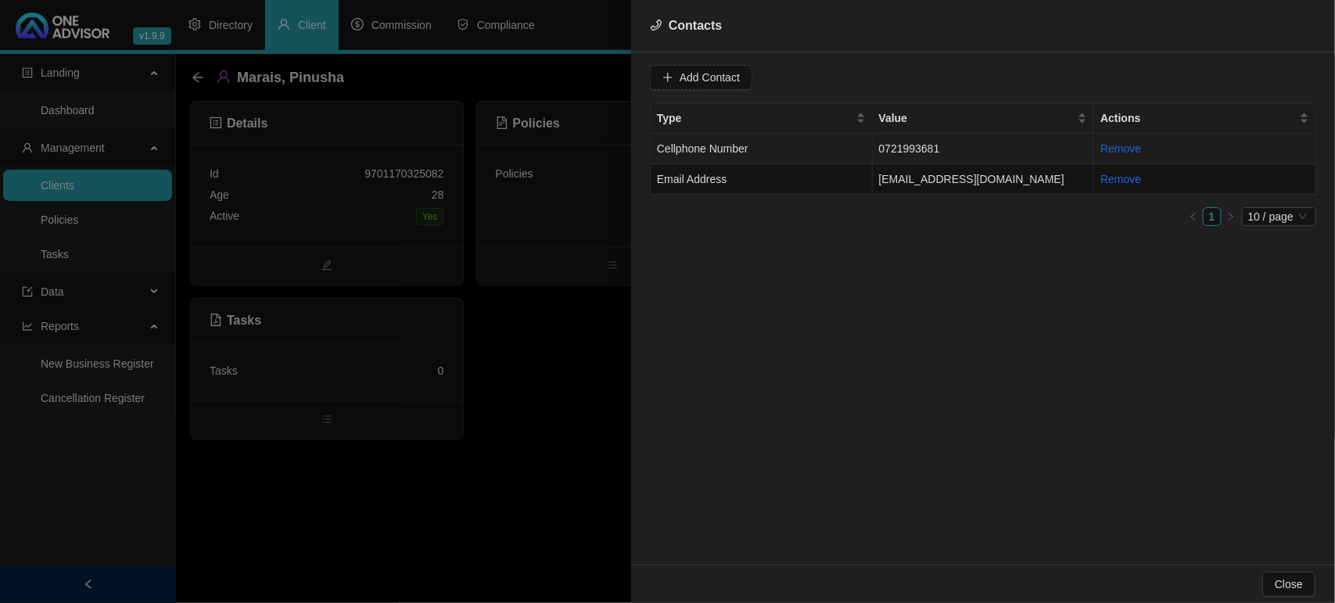
click at [867, 155] on td "Cellphone Number" at bounding box center [762, 149] width 222 height 31
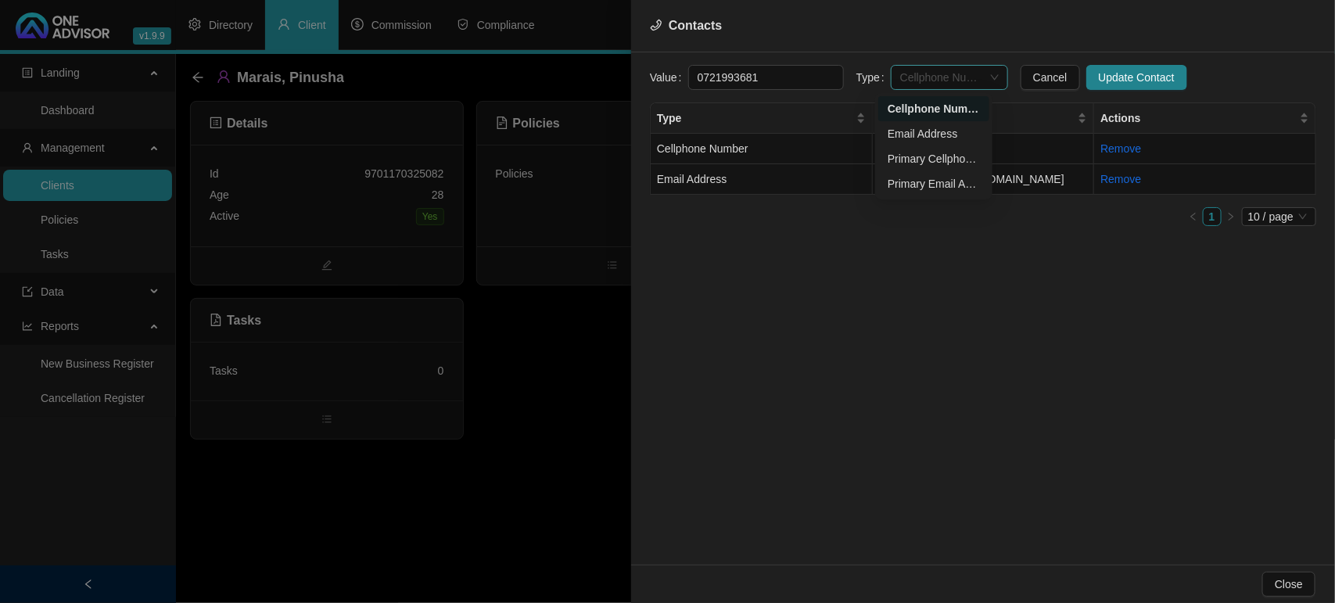
click at [931, 76] on span "Cellphone Number" at bounding box center [949, 77] width 99 height 23
click at [923, 153] on div "Primary Cellphone Number" at bounding box center [934, 158] width 92 height 17
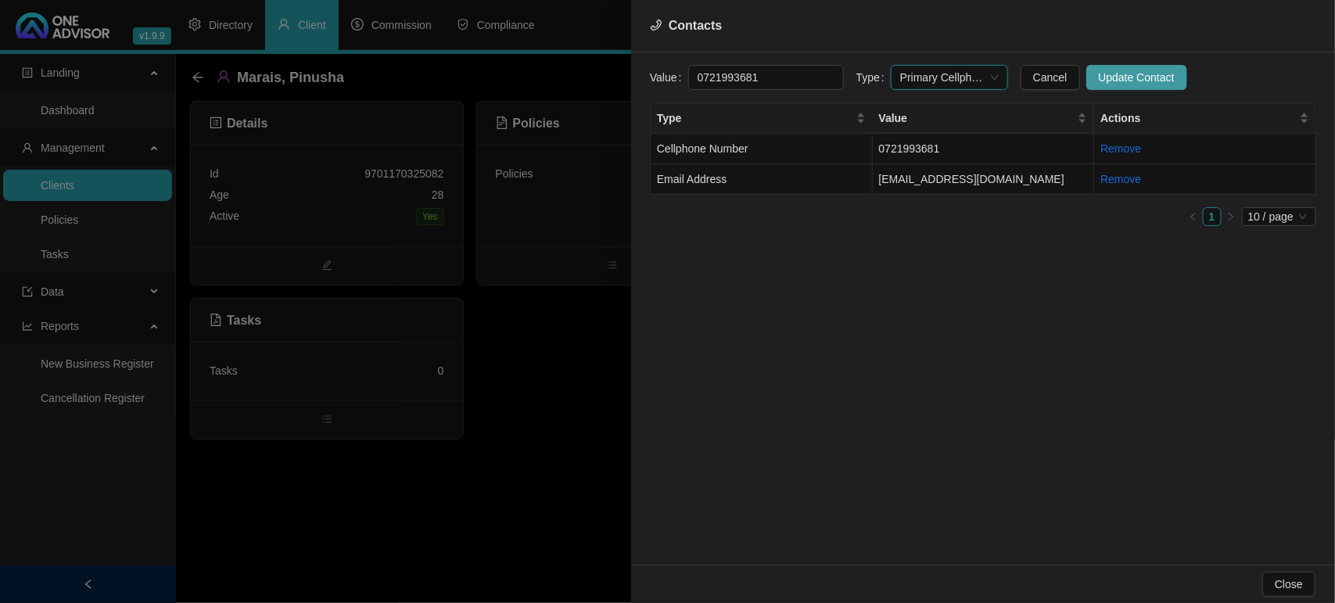
click at [1088, 87] on button "Update Contact" at bounding box center [1137, 77] width 101 height 25
click at [912, 176] on td "[EMAIL_ADDRESS][DOMAIN_NAME]" at bounding box center [984, 179] width 222 height 31
click at [905, 77] on span "Email Address" at bounding box center [949, 77] width 99 height 23
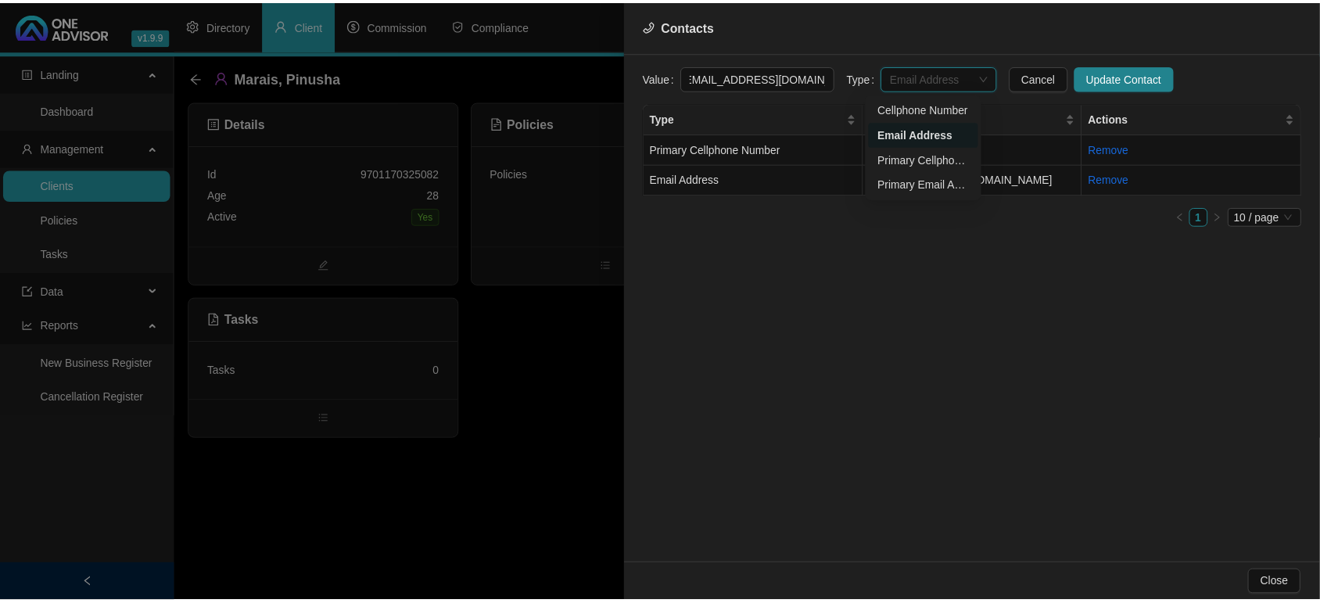
scroll to position [0, 0]
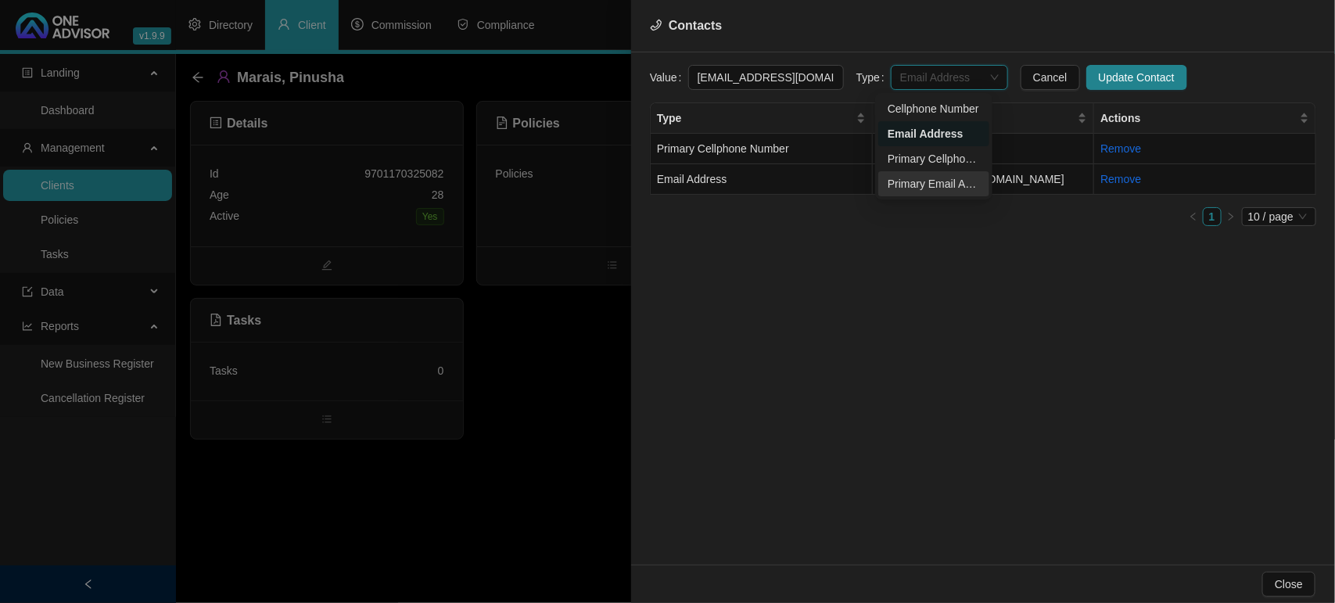
drag, startPoint x: 902, startPoint y: 181, endPoint x: 966, endPoint y: 142, distance: 74.7
click at [901, 181] on div "Primary Email Address" at bounding box center [934, 183] width 92 height 17
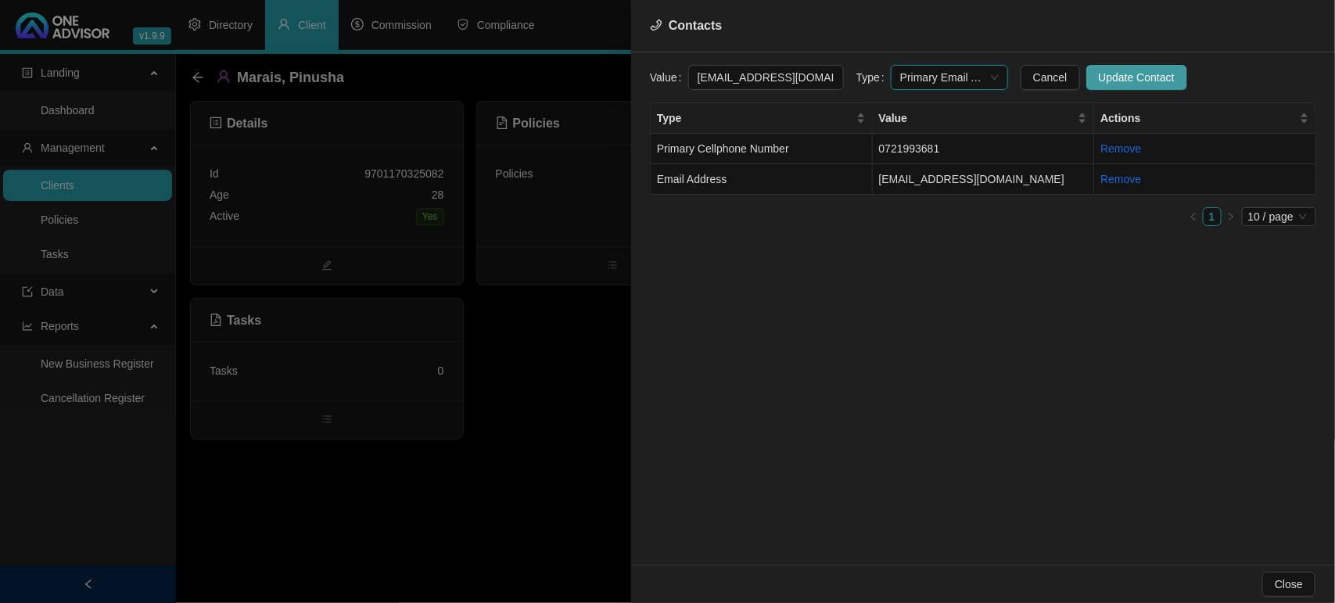
click at [1099, 76] on span "Update Contact" at bounding box center [1137, 77] width 76 height 17
click at [537, 481] on div at bounding box center [667, 301] width 1335 height 603
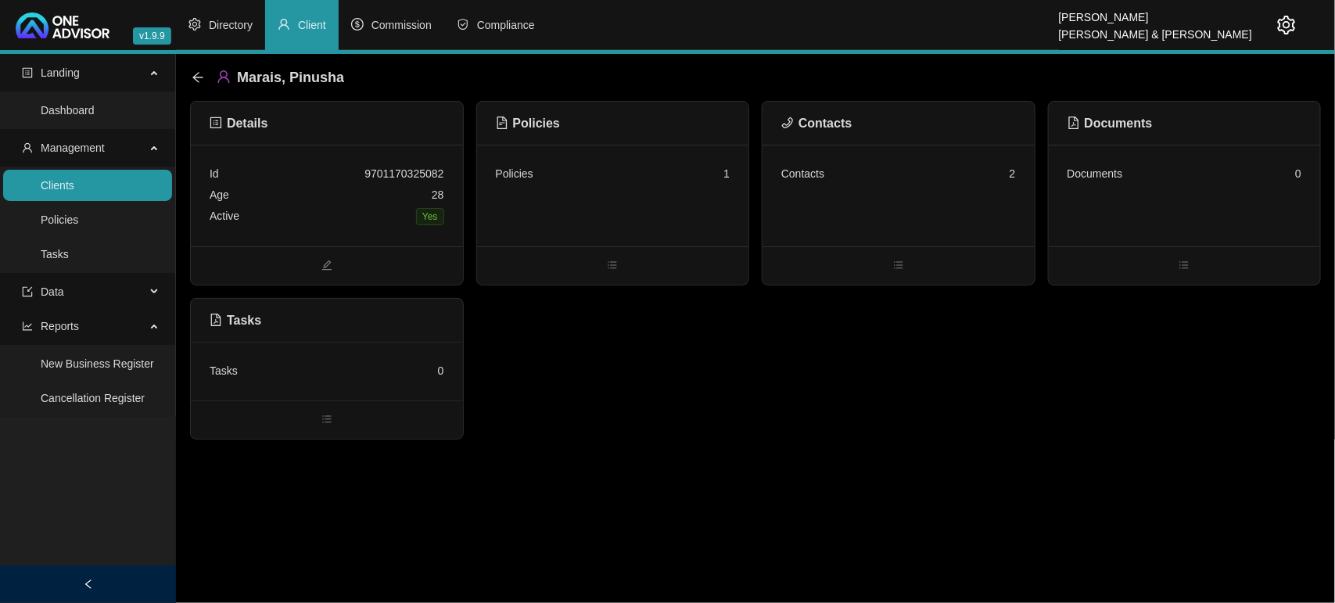
click at [74, 181] on link "Clients" at bounding box center [58, 185] width 34 height 13
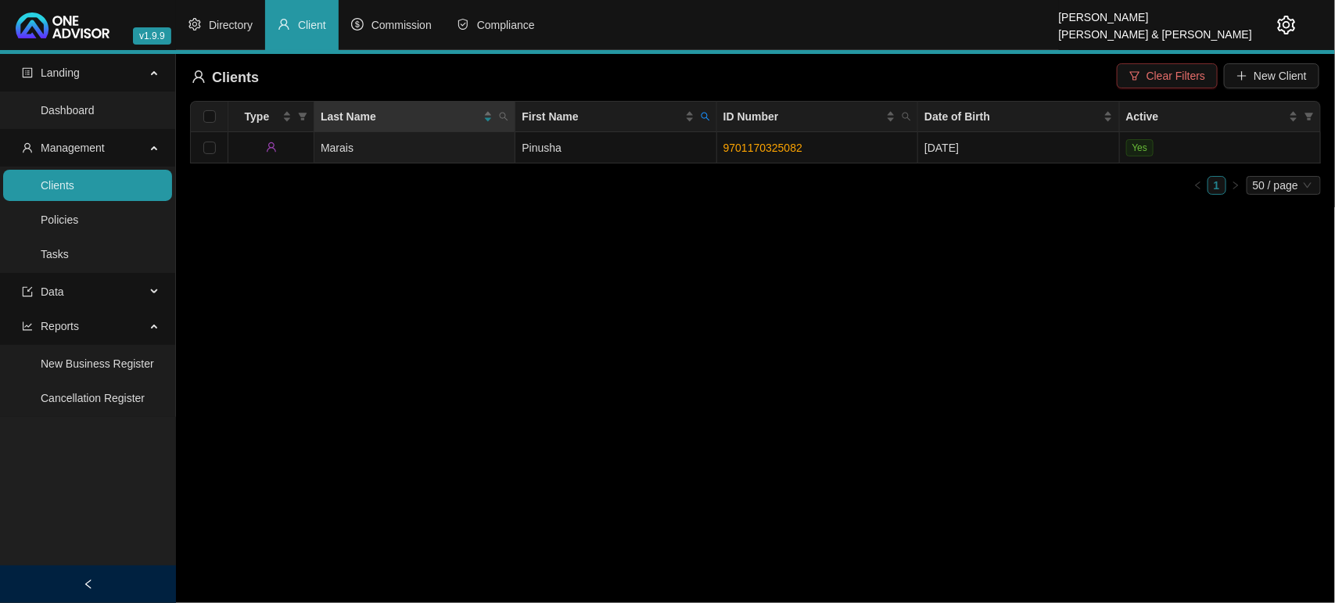
click at [1163, 76] on span "Clear Filters" at bounding box center [1176, 75] width 59 height 17
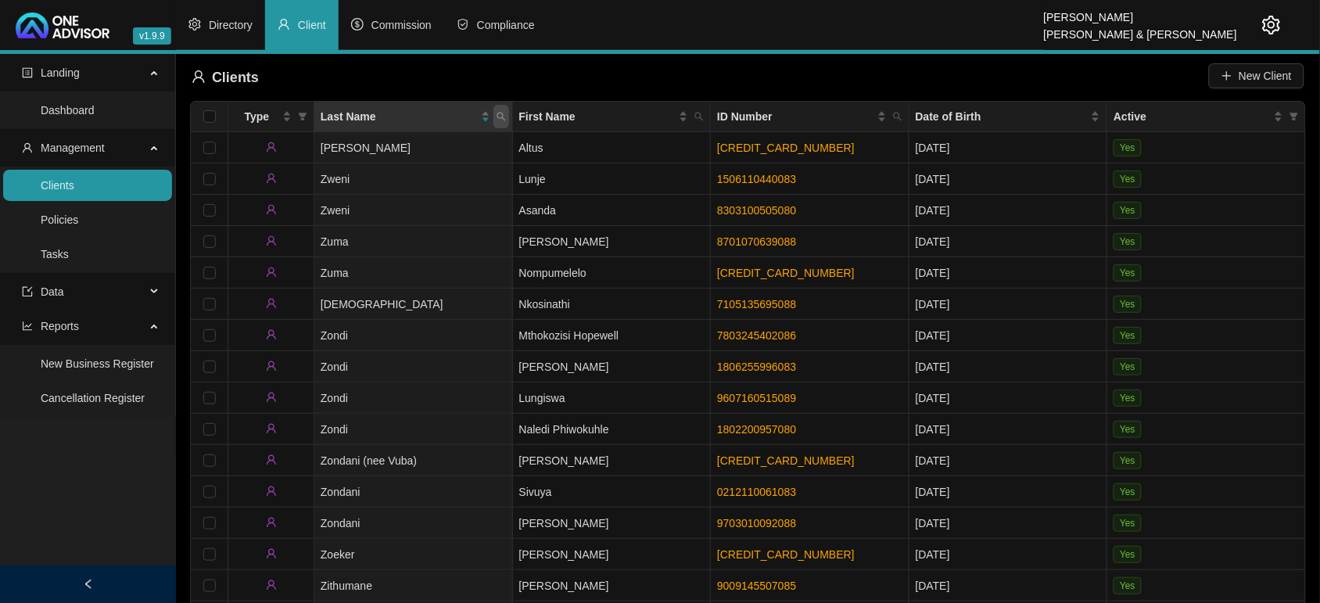
click at [501, 120] on icon "search" at bounding box center [501, 116] width 9 height 9
type input "govender"
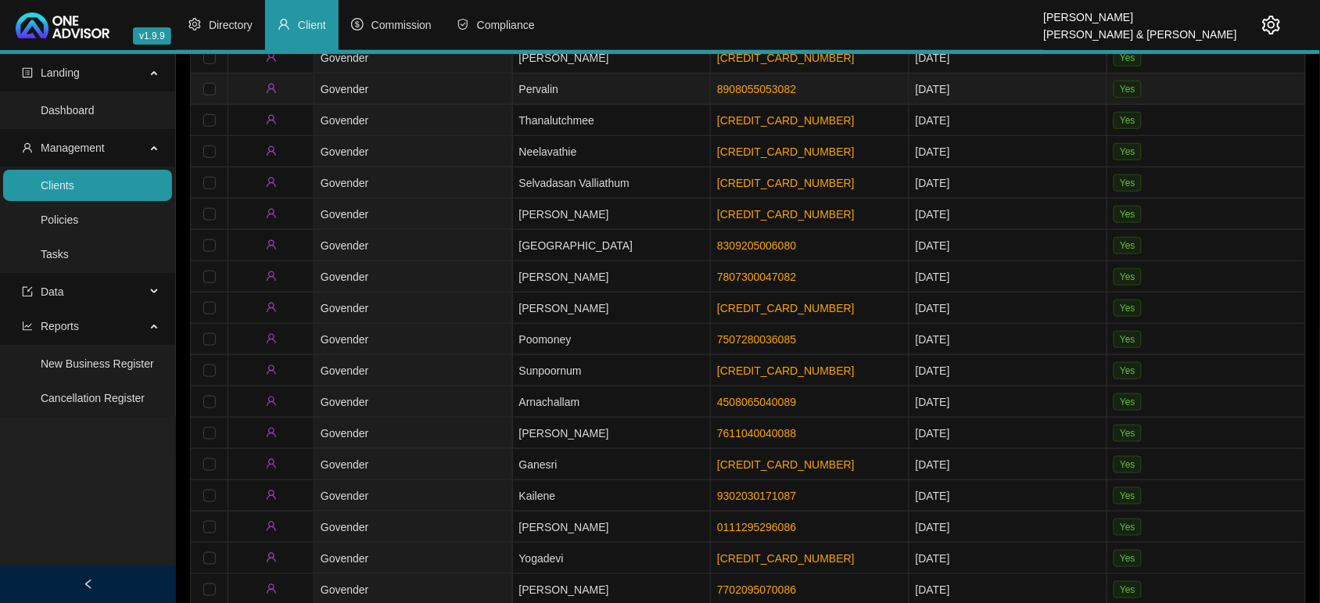
scroll to position [293, 0]
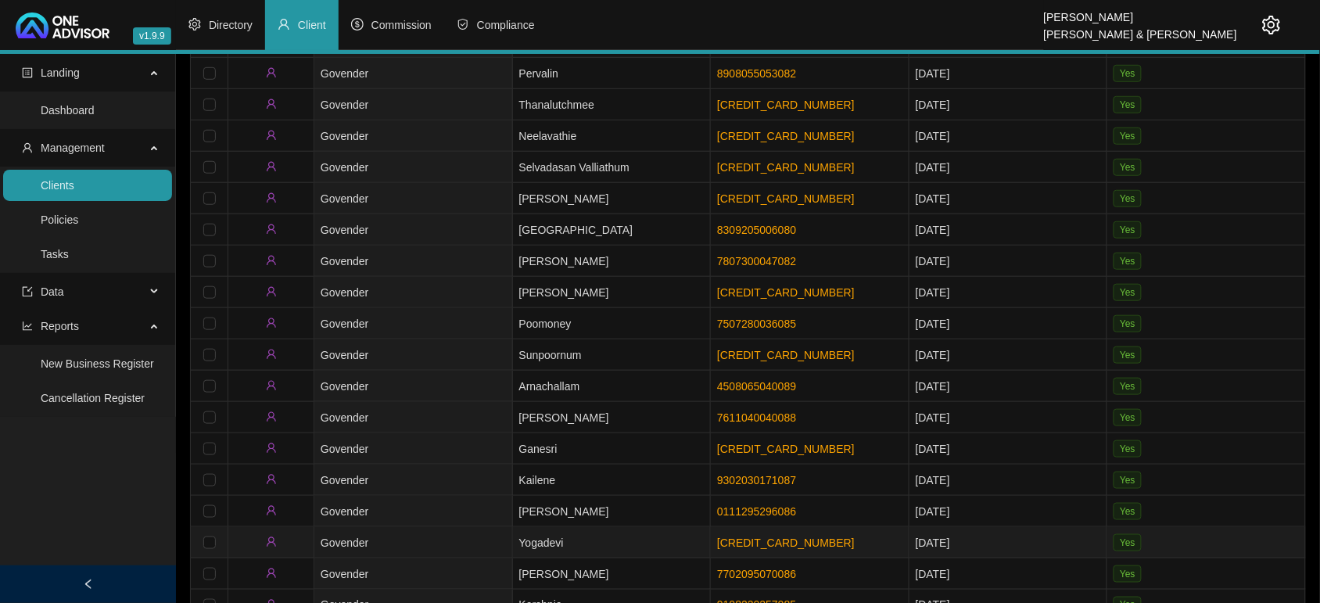
click at [451, 532] on td "Govender" at bounding box center [413, 542] width 199 height 31
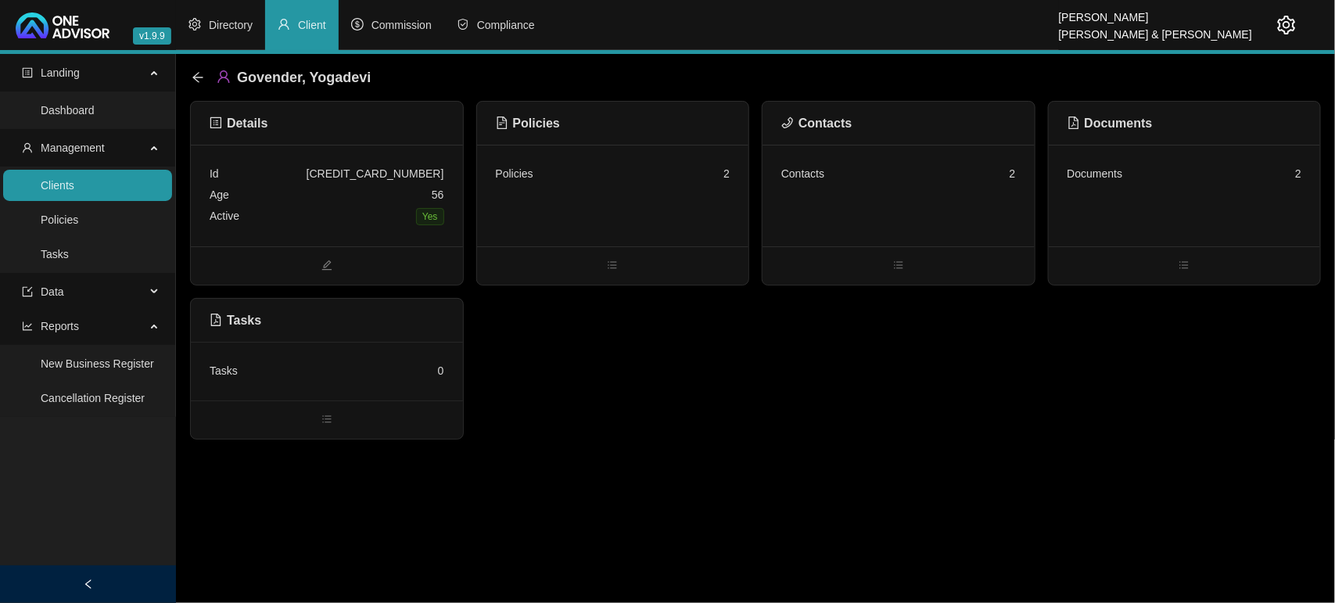
click at [659, 214] on div "Policies 2" at bounding box center [613, 196] width 272 height 102
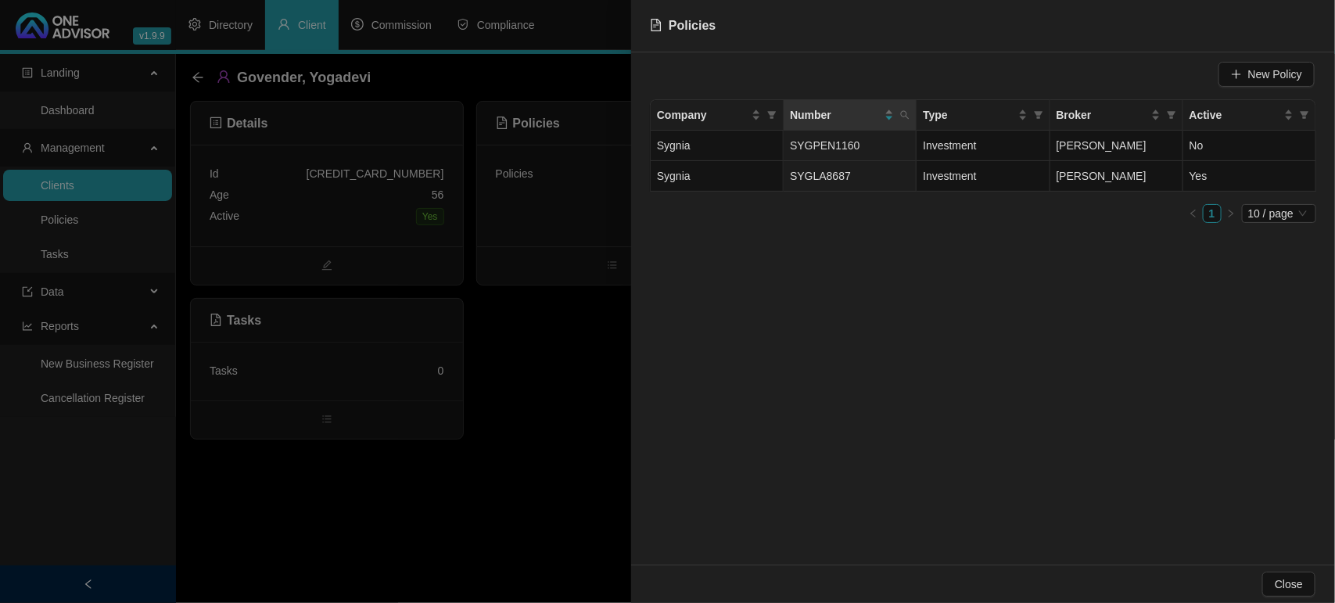
click at [612, 372] on div at bounding box center [667, 301] width 1335 height 603
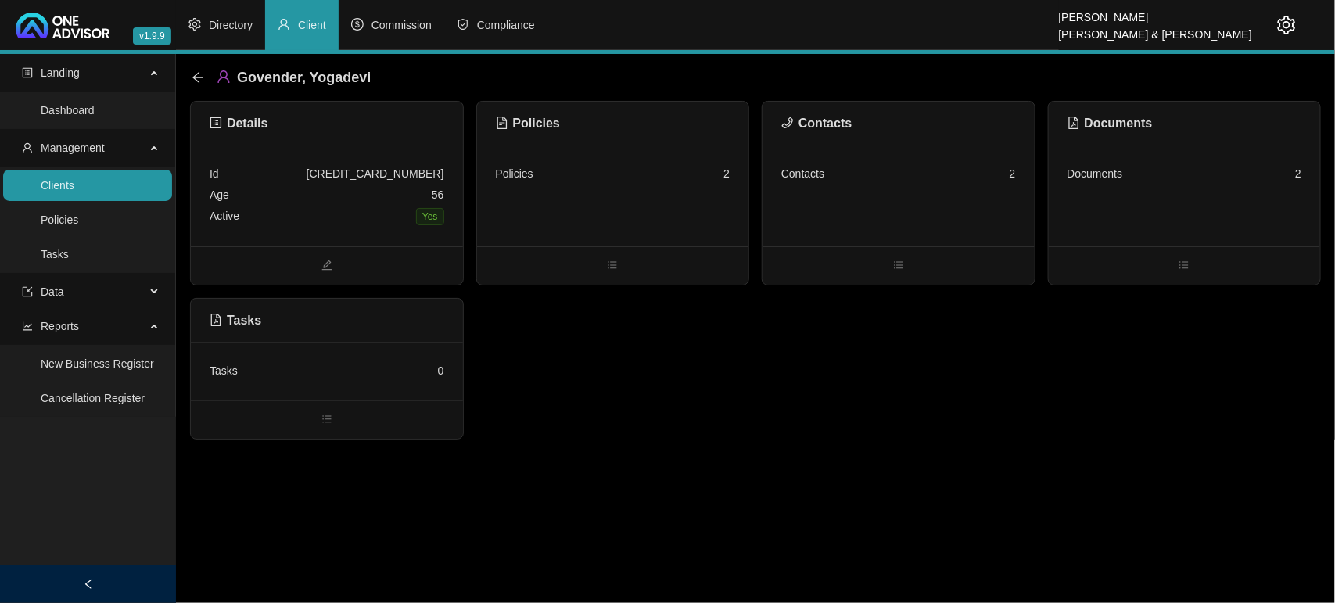
click at [788, 184] on div "Contacts 2" at bounding box center [898, 173] width 235 height 21
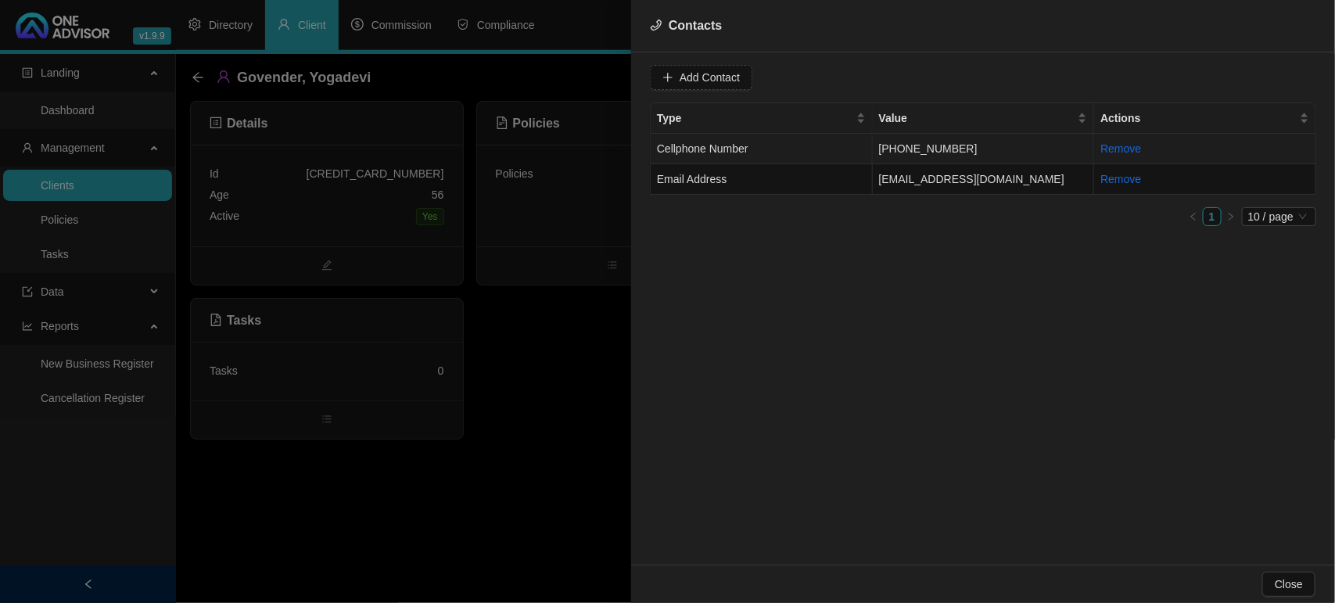
click at [800, 146] on td "Cellphone Number" at bounding box center [762, 149] width 222 height 31
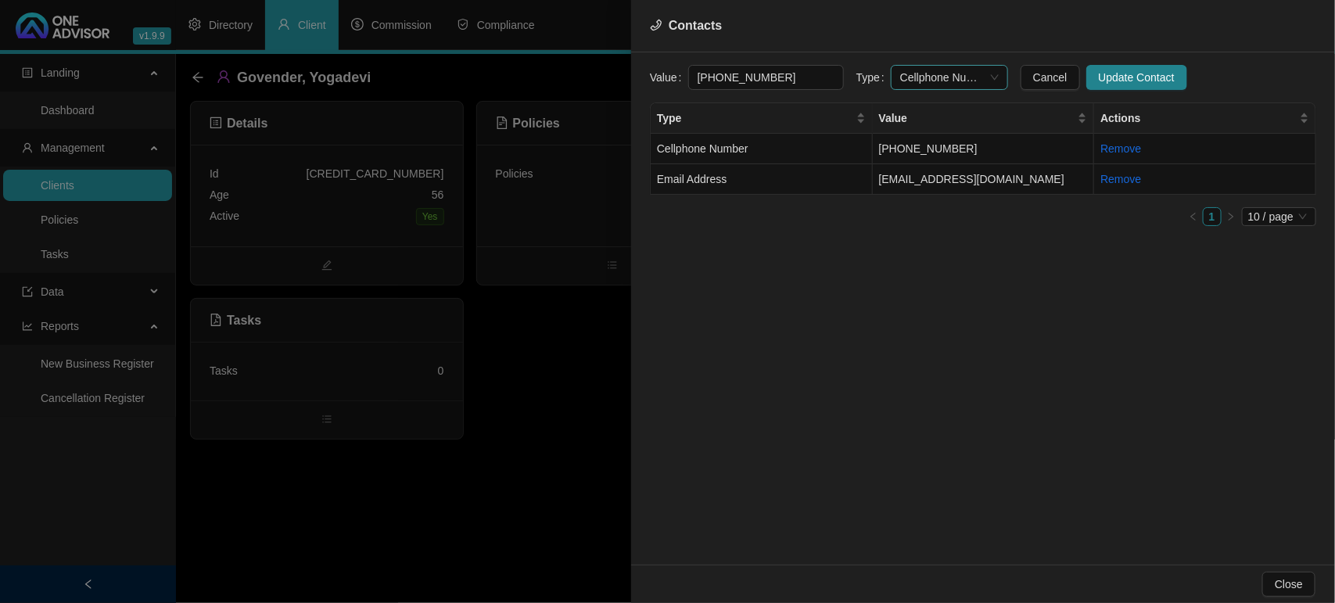
click at [911, 79] on span "Cellphone Number" at bounding box center [949, 77] width 99 height 23
drag, startPoint x: 929, startPoint y: 159, endPoint x: 1074, endPoint y: 124, distance: 148.9
click at [932, 159] on div "Primary Cellphone Number" at bounding box center [934, 158] width 92 height 17
click at [1094, 88] on button "Update Contact" at bounding box center [1137, 77] width 101 height 25
click at [916, 185] on td "[EMAIL_ADDRESS][DOMAIN_NAME]" at bounding box center [984, 179] width 222 height 31
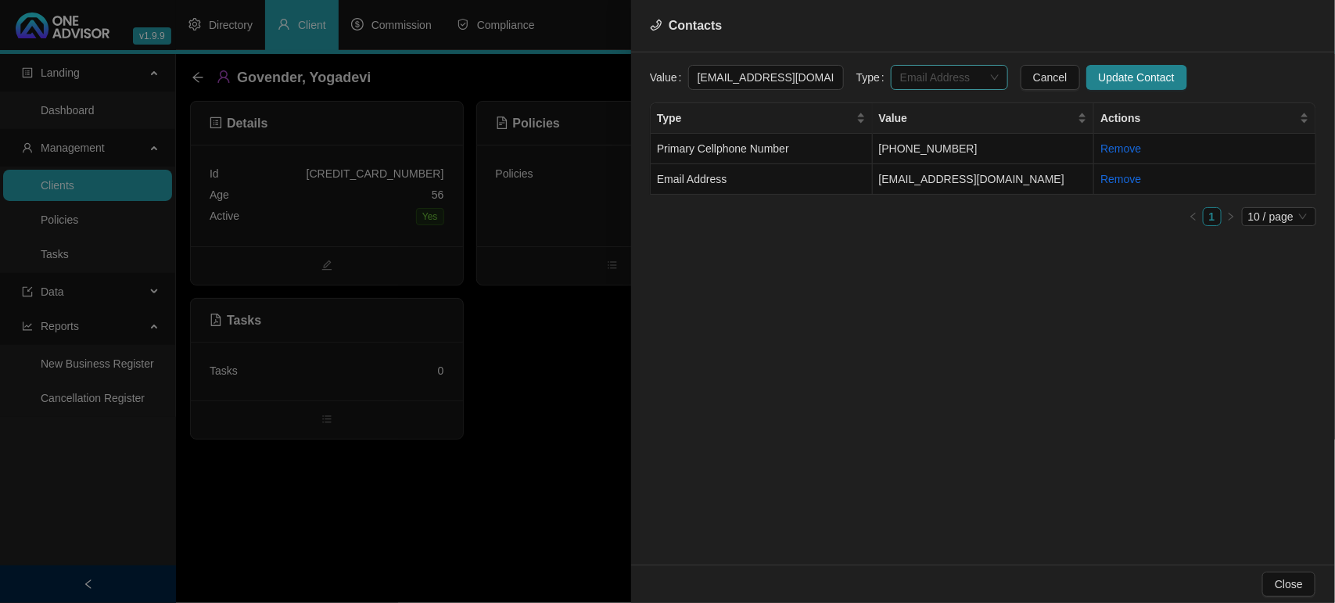
click at [928, 87] on span "Email Address" at bounding box center [949, 77] width 99 height 23
click at [927, 185] on div "Primary Email Address" at bounding box center [934, 183] width 92 height 17
click at [1119, 80] on span "Update Contact" at bounding box center [1137, 77] width 76 height 17
drag, startPoint x: 131, startPoint y: 189, endPoint x: 145, endPoint y: 182, distance: 15.4
click at [131, 189] on div at bounding box center [667, 301] width 1335 height 603
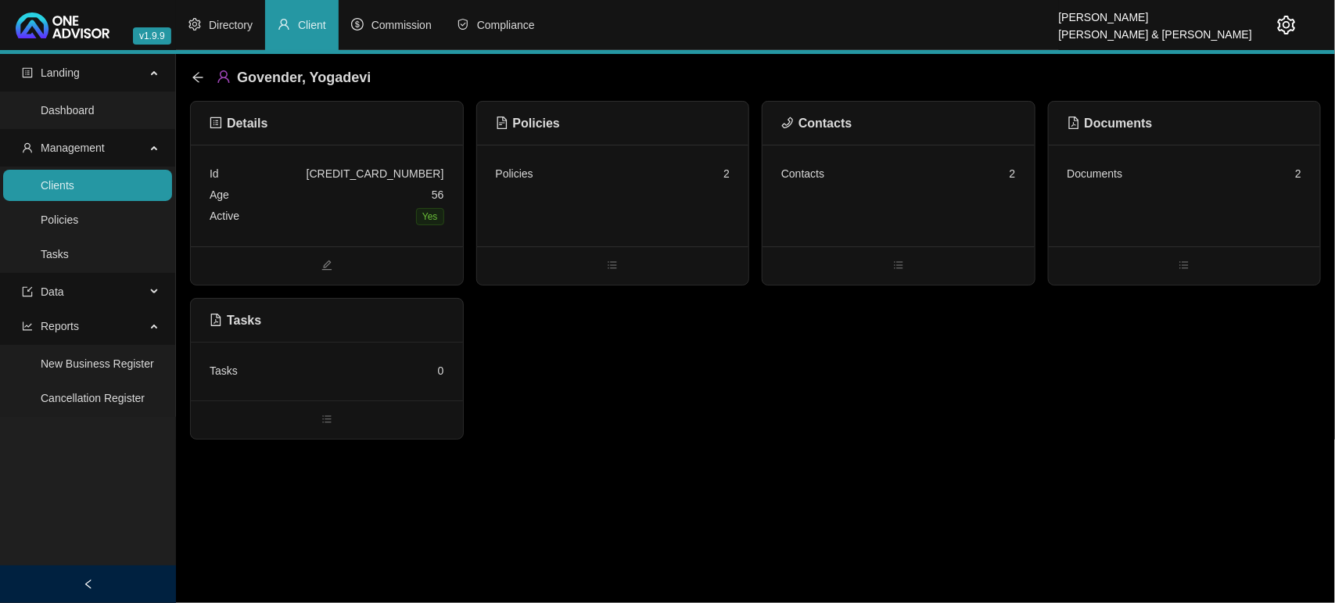
click at [74, 180] on link "Clients" at bounding box center [58, 185] width 34 height 13
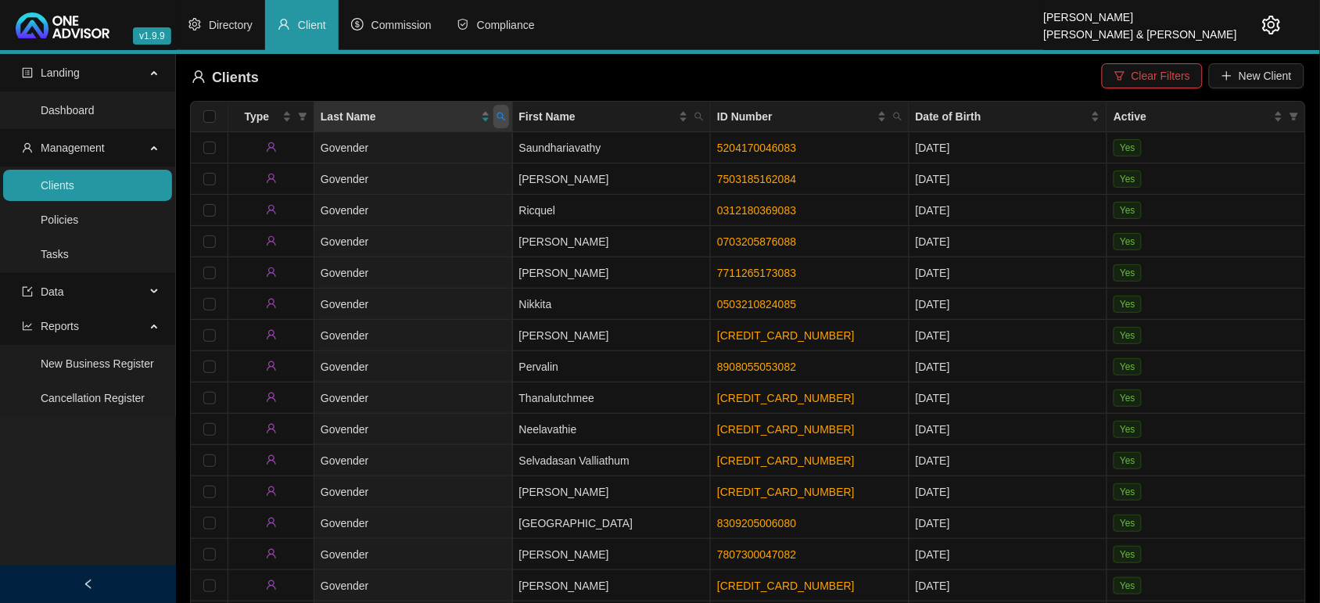
click at [499, 117] on icon "search" at bounding box center [501, 116] width 9 height 9
type input "de jong"
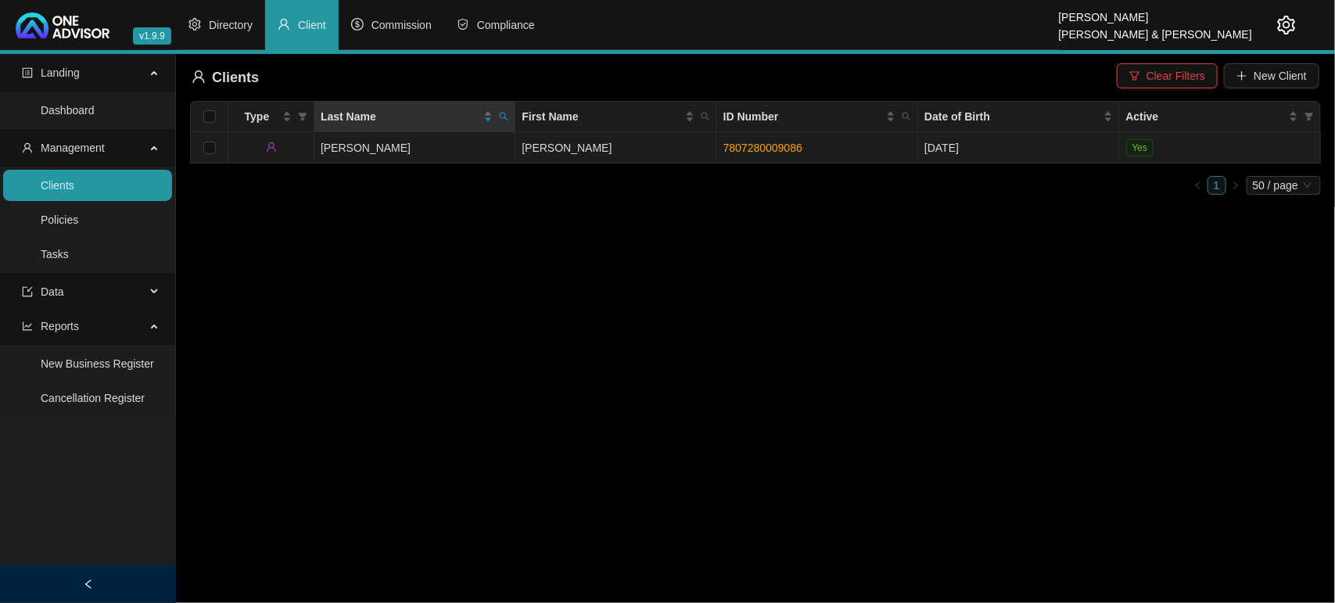
click at [479, 145] on td "[PERSON_NAME]" at bounding box center [414, 147] width 201 height 31
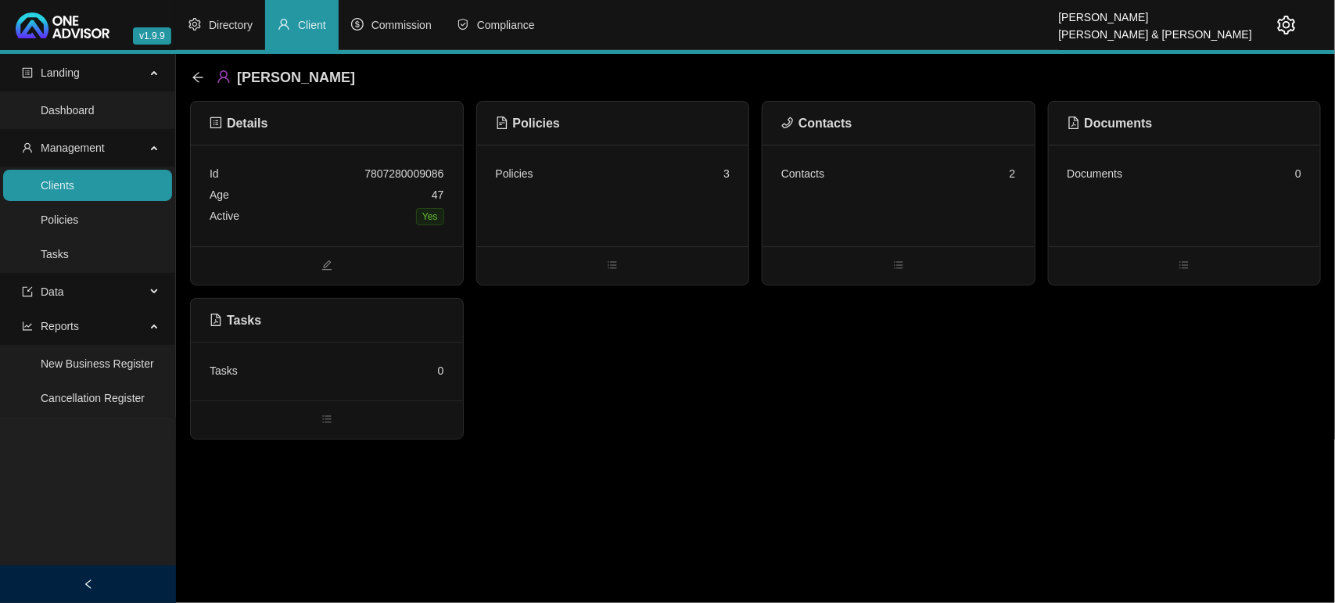
click at [592, 207] on div "Policies 3" at bounding box center [613, 196] width 272 height 102
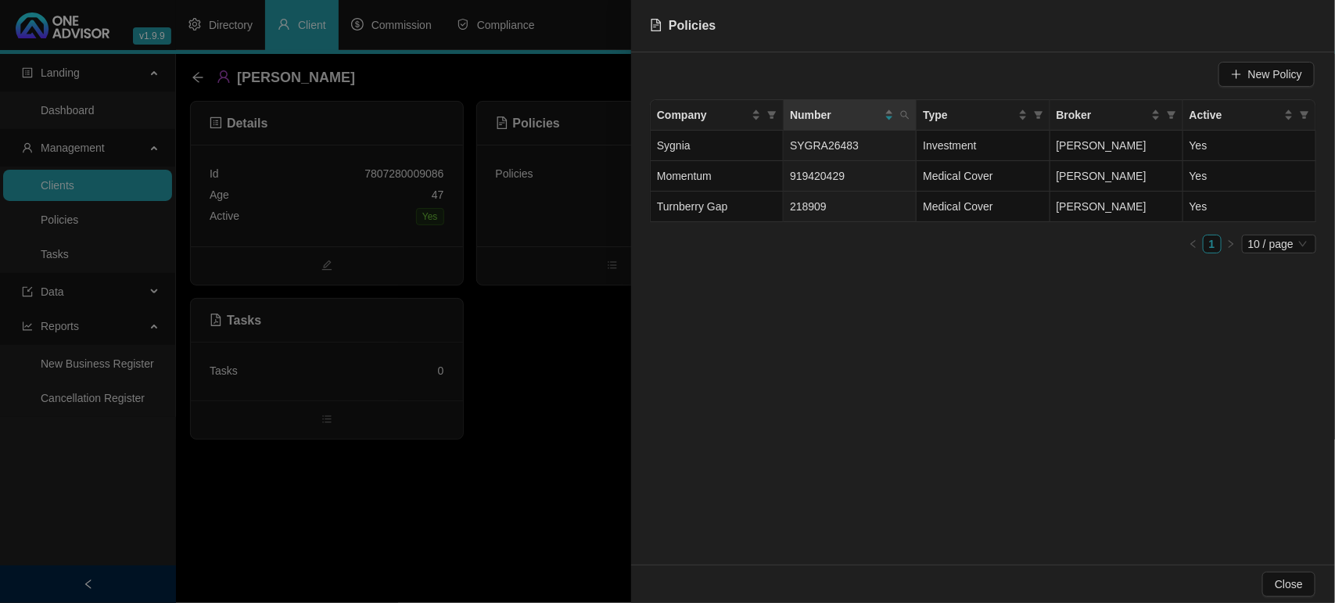
click at [573, 321] on div at bounding box center [667, 301] width 1335 height 603
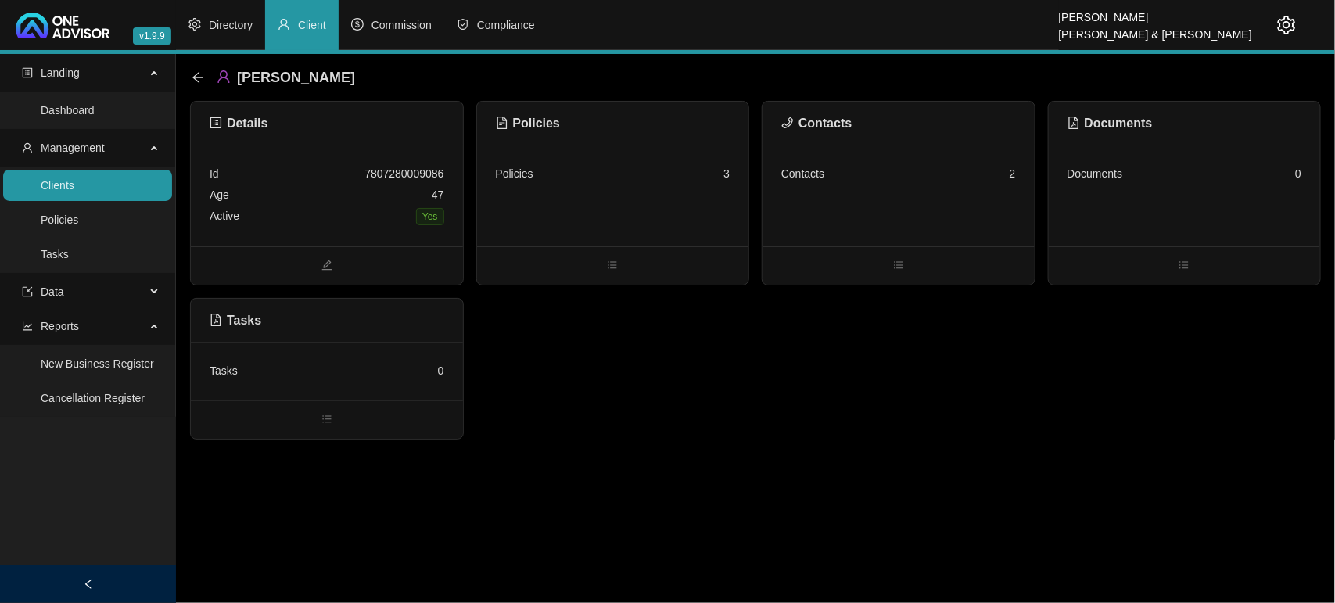
click at [846, 189] on div "Contacts 2" at bounding box center [899, 196] width 272 height 102
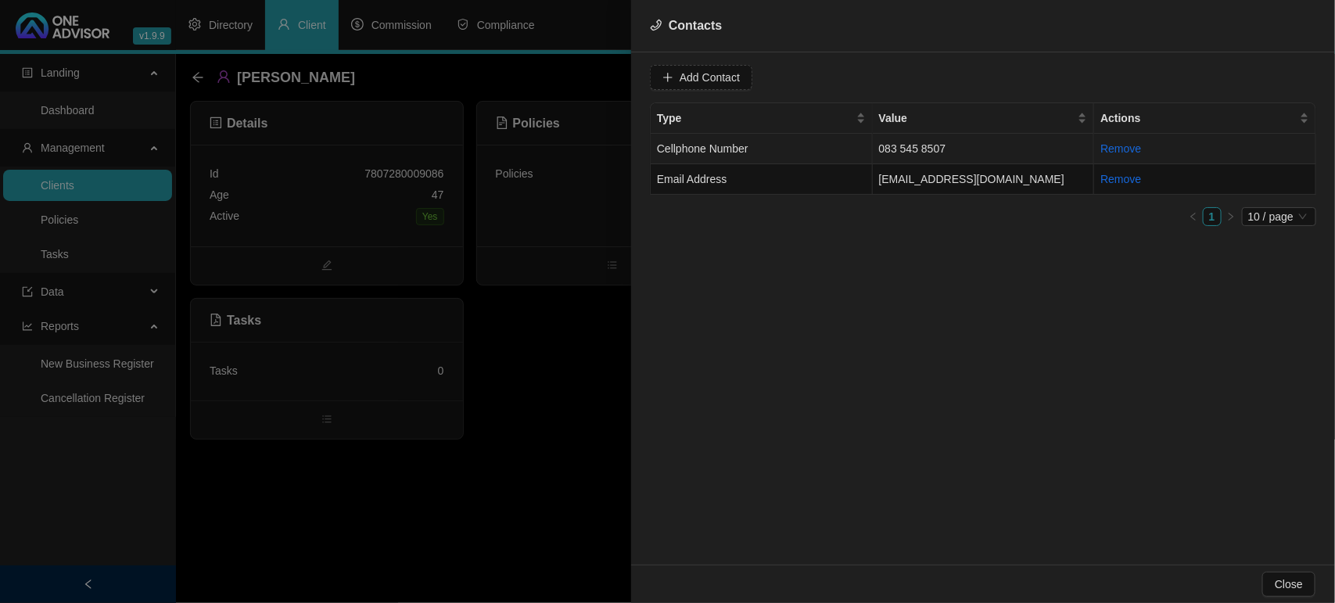
click at [824, 156] on td "Cellphone Number" at bounding box center [762, 149] width 222 height 31
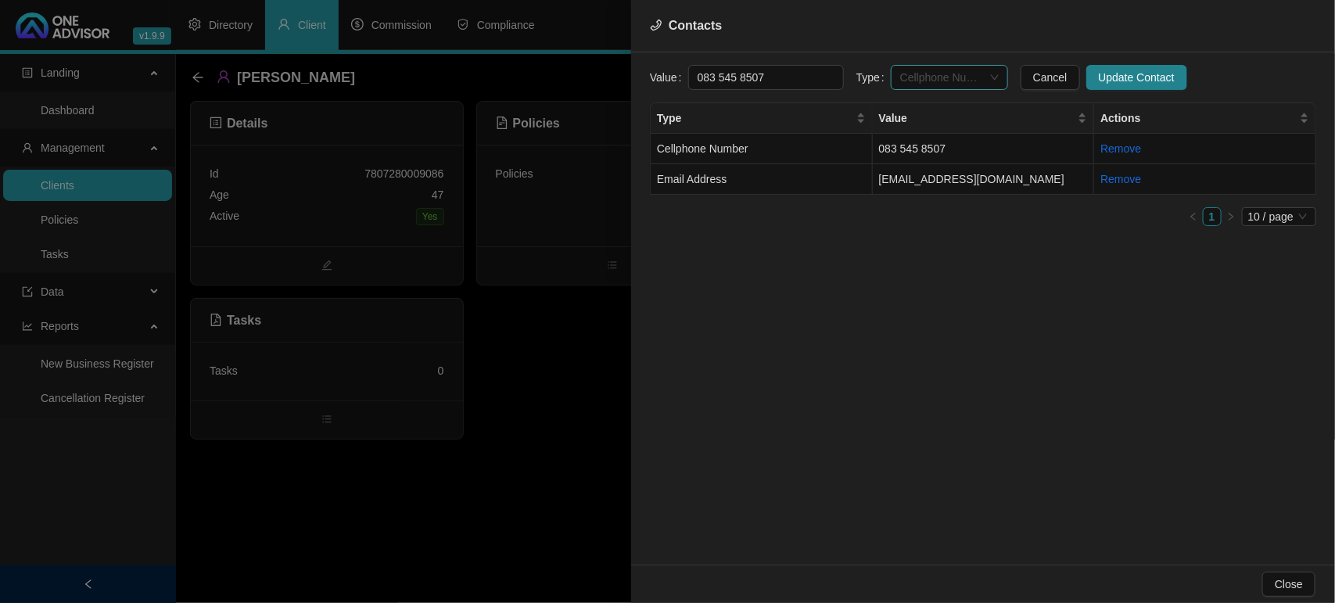
click at [962, 68] on span "Cellphone Number" at bounding box center [949, 77] width 99 height 23
click at [929, 164] on div "Primary Cellphone Number" at bounding box center [934, 158] width 92 height 17
click at [1148, 80] on span "Update Contact" at bounding box center [1137, 77] width 76 height 17
click at [907, 181] on td "[EMAIL_ADDRESS][DOMAIN_NAME]" at bounding box center [984, 179] width 222 height 31
click at [921, 185] on td "[EMAIL_ADDRESS][DOMAIN_NAME]" at bounding box center [984, 179] width 222 height 31
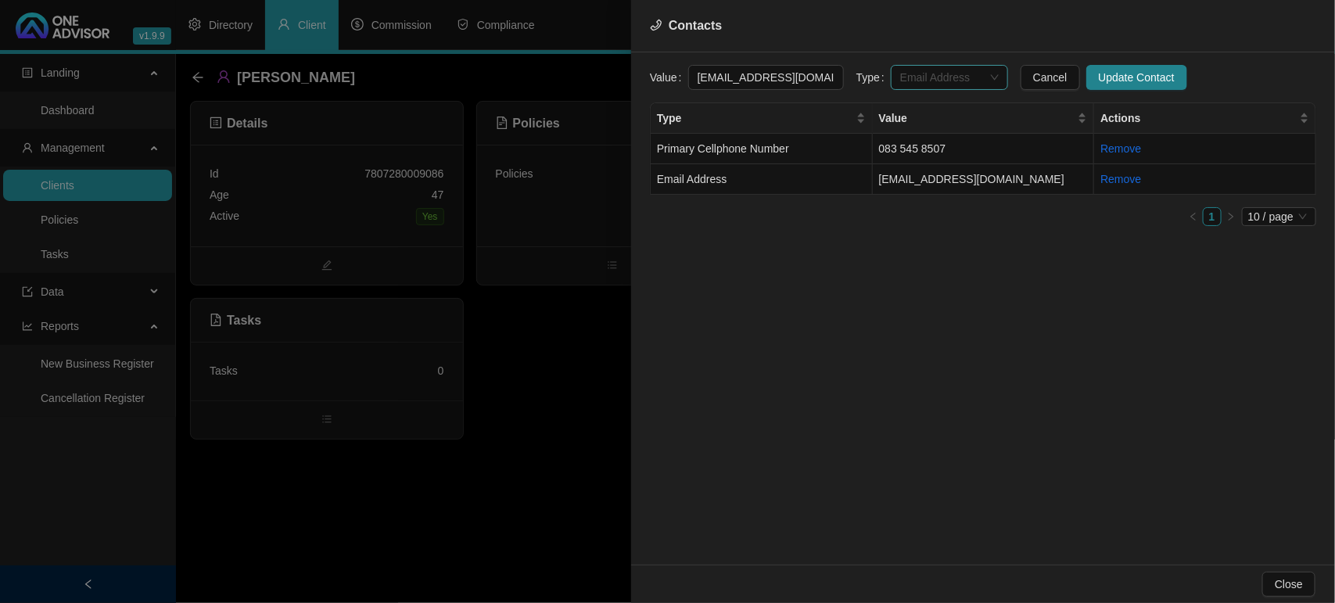
drag, startPoint x: 921, startPoint y: 68, endPoint x: 925, endPoint y: 129, distance: 61.2
click at [921, 72] on span "Email Address" at bounding box center [949, 77] width 99 height 23
click at [925, 178] on div "Primary Email Address" at bounding box center [934, 183] width 92 height 17
click at [1087, 82] on button "Update Contact" at bounding box center [1137, 77] width 101 height 25
click at [464, 450] on div at bounding box center [667, 301] width 1335 height 603
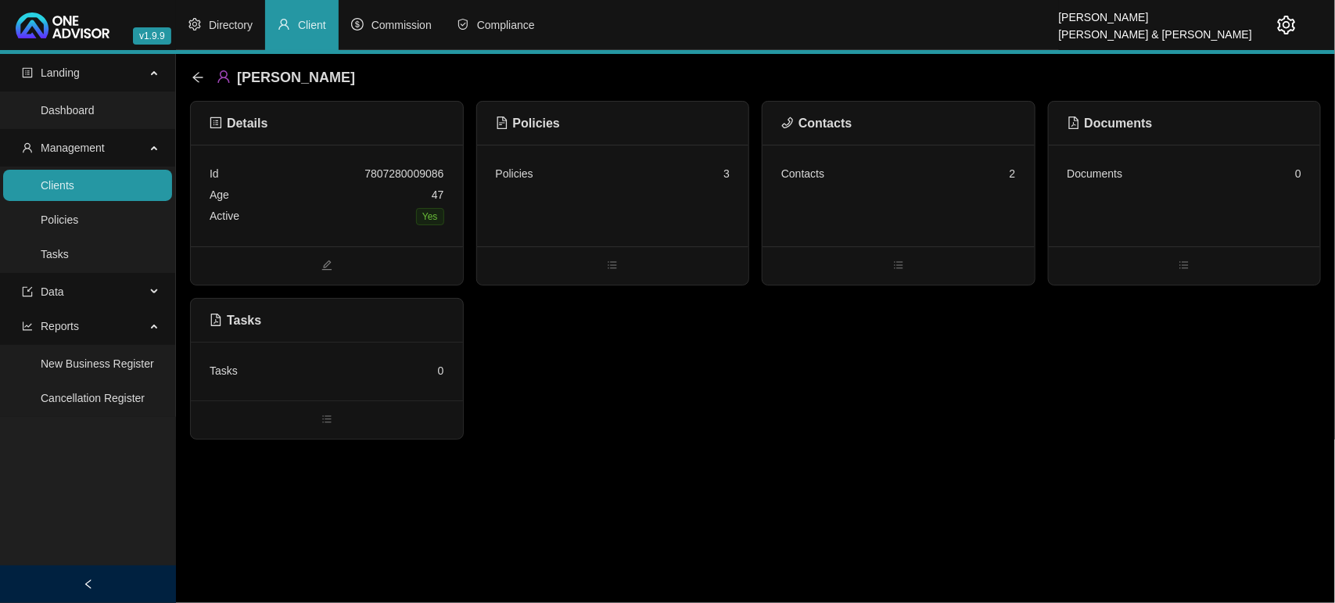
click at [74, 192] on link "Clients" at bounding box center [58, 185] width 34 height 13
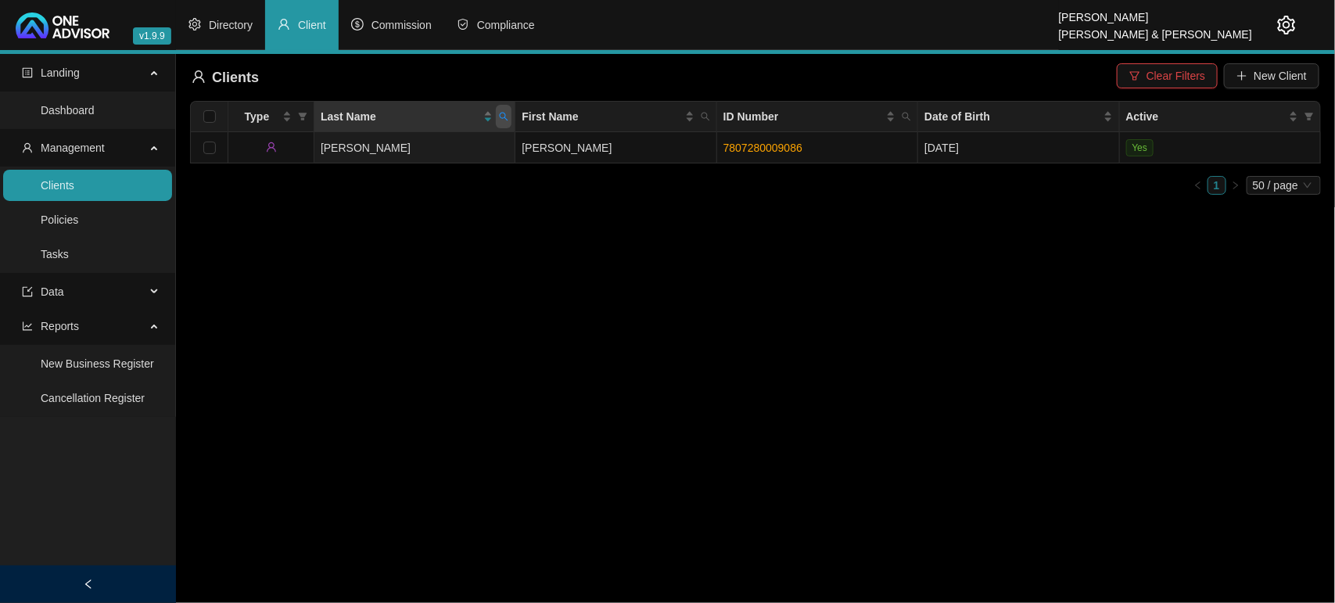
click at [506, 122] on span at bounding box center [504, 116] width 16 height 23
type input "watki"
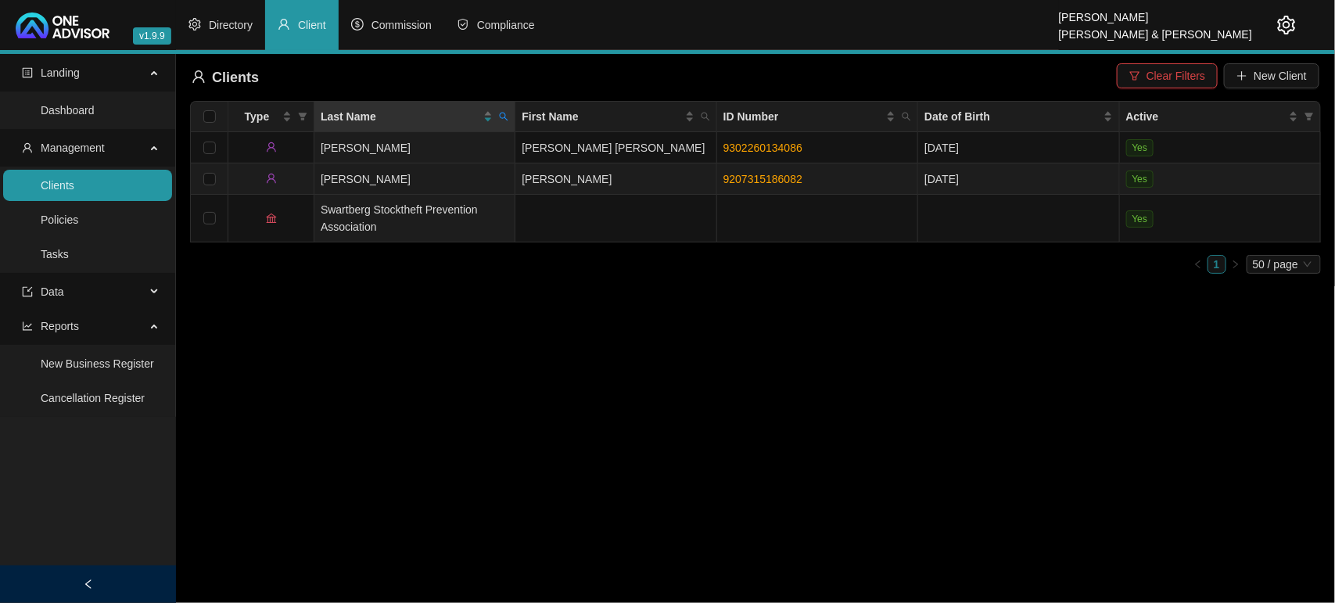
click at [474, 172] on td "[PERSON_NAME]" at bounding box center [414, 178] width 201 height 31
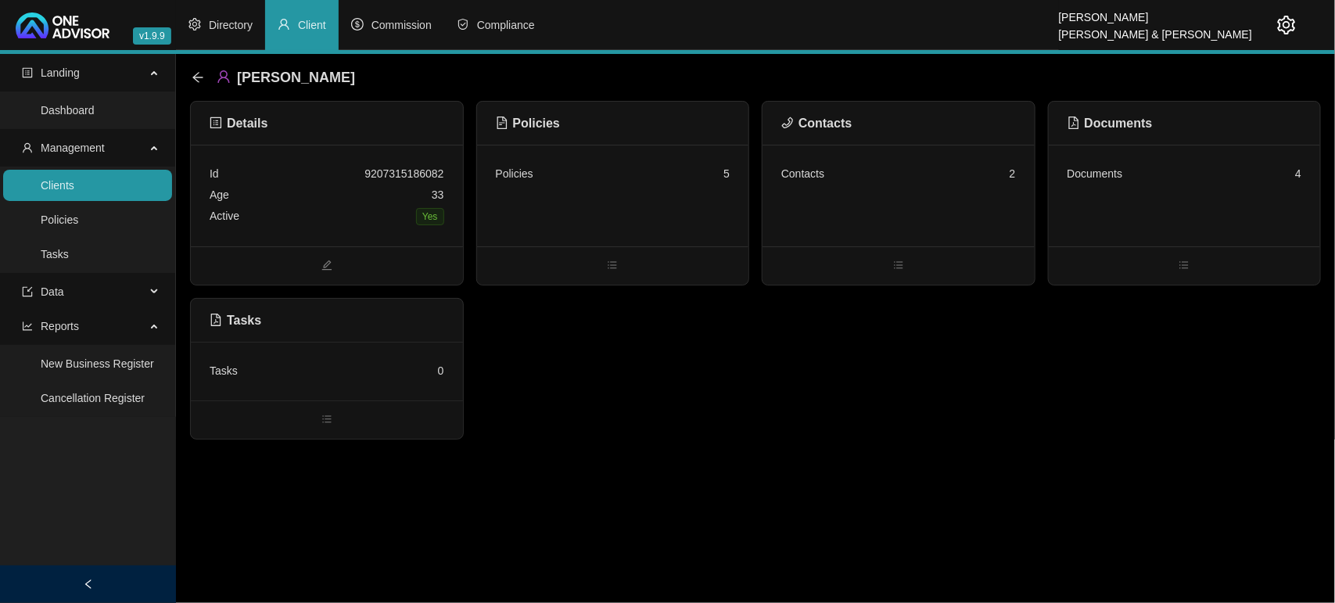
click at [948, 207] on div "Contacts 2" at bounding box center [899, 196] width 272 height 102
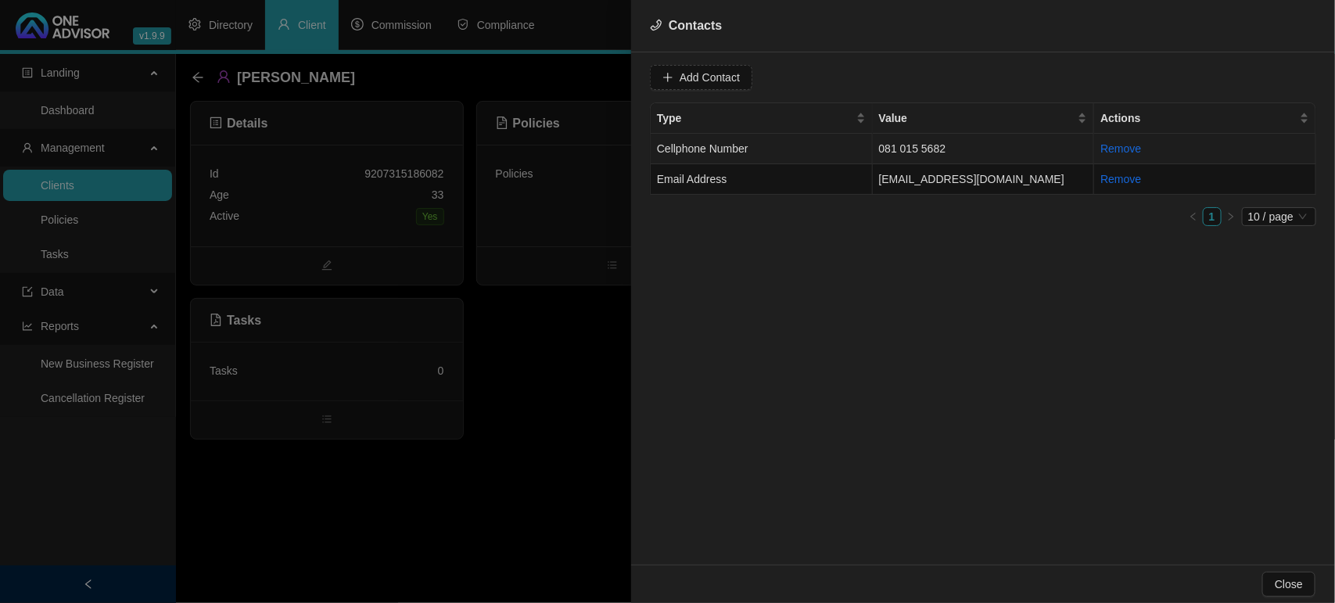
click at [889, 149] on td "081 015 5682" at bounding box center [984, 149] width 222 height 31
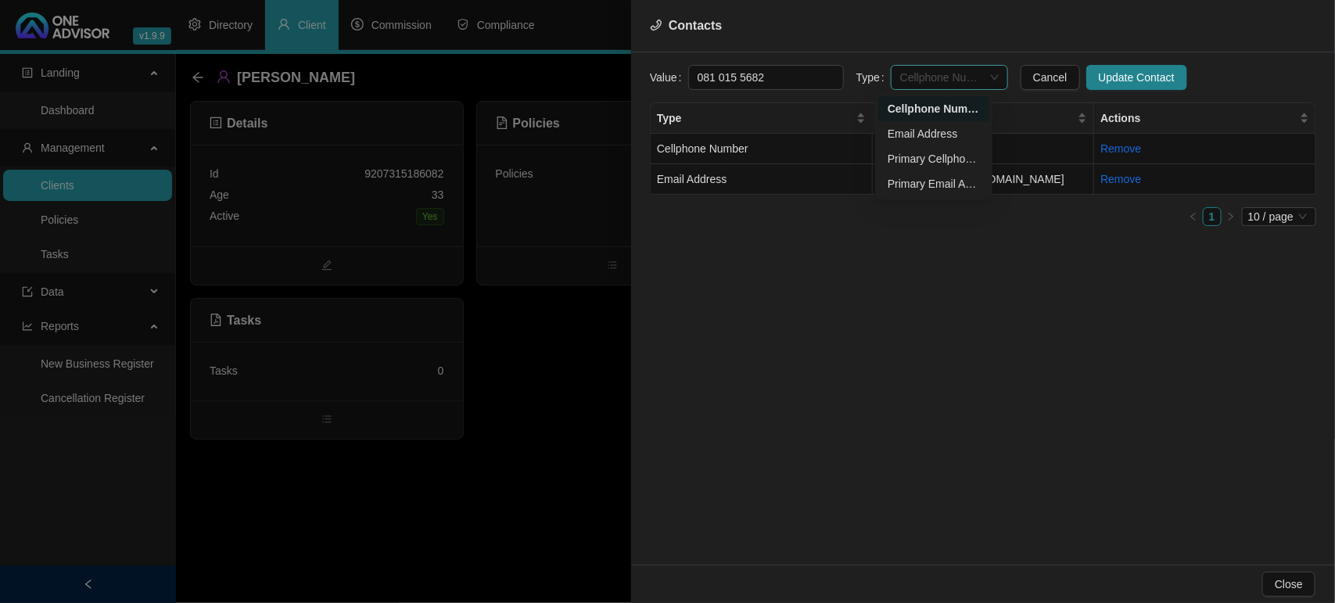
drag, startPoint x: 945, startPoint y: 76, endPoint x: 931, endPoint y: 111, distance: 37.9
click at [944, 76] on span "Cellphone Number" at bounding box center [949, 77] width 99 height 23
click at [928, 151] on div "Primary Cellphone Number" at bounding box center [934, 158] width 92 height 17
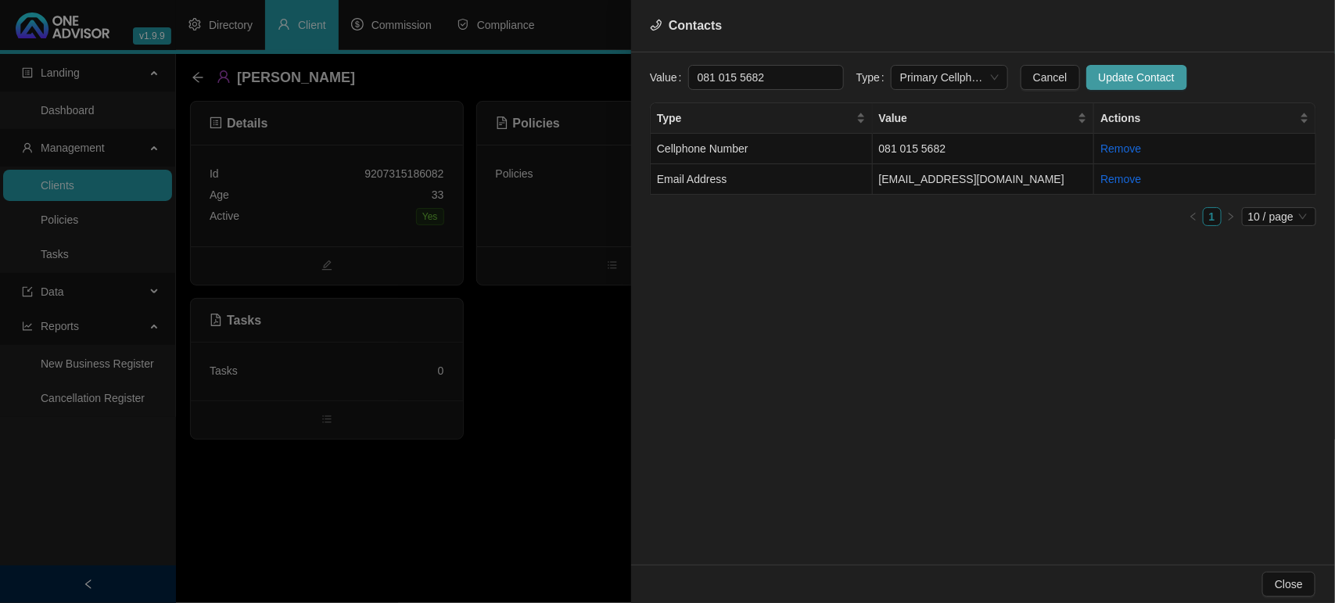
click at [1104, 73] on span "Update Contact" at bounding box center [1137, 77] width 76 height 17
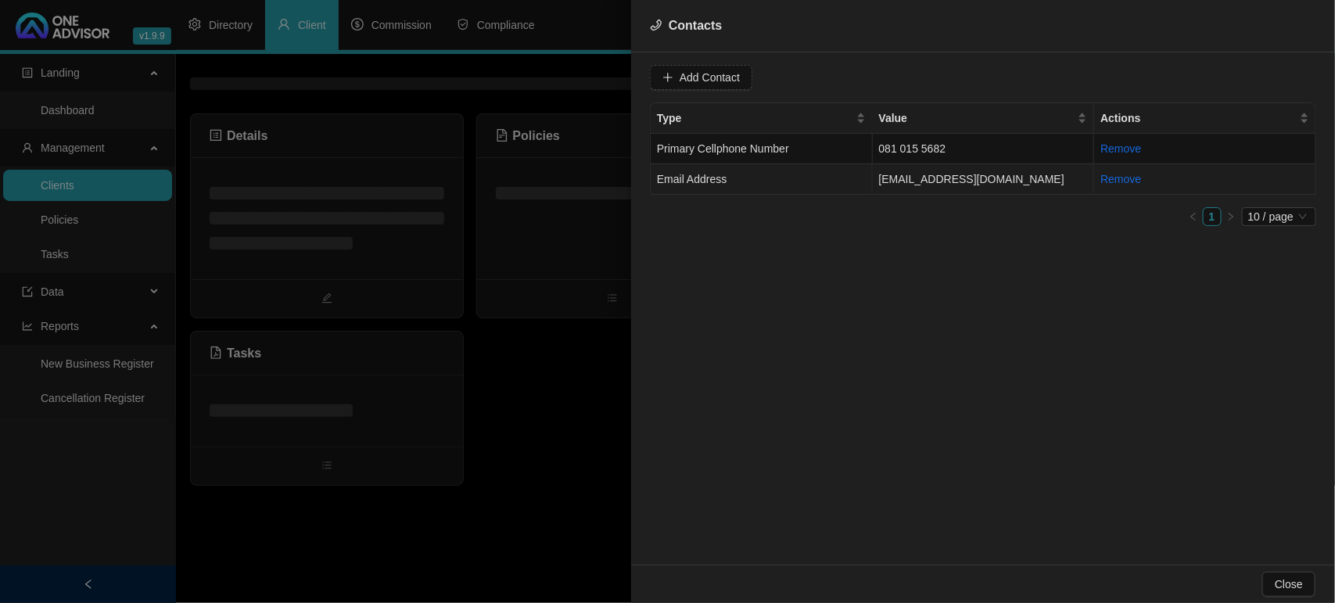
click at [851, 184] on td "Email Address" at bounding box center [762, 179] width 222 height 31
drag, startPoint x: 928, startPoint y: 76, endPoint x: 921, endPoint y: 133, distance: 57.4
click at [928, 82] on span "Email Address" at bounding box center [949, 77] width 99 height 23
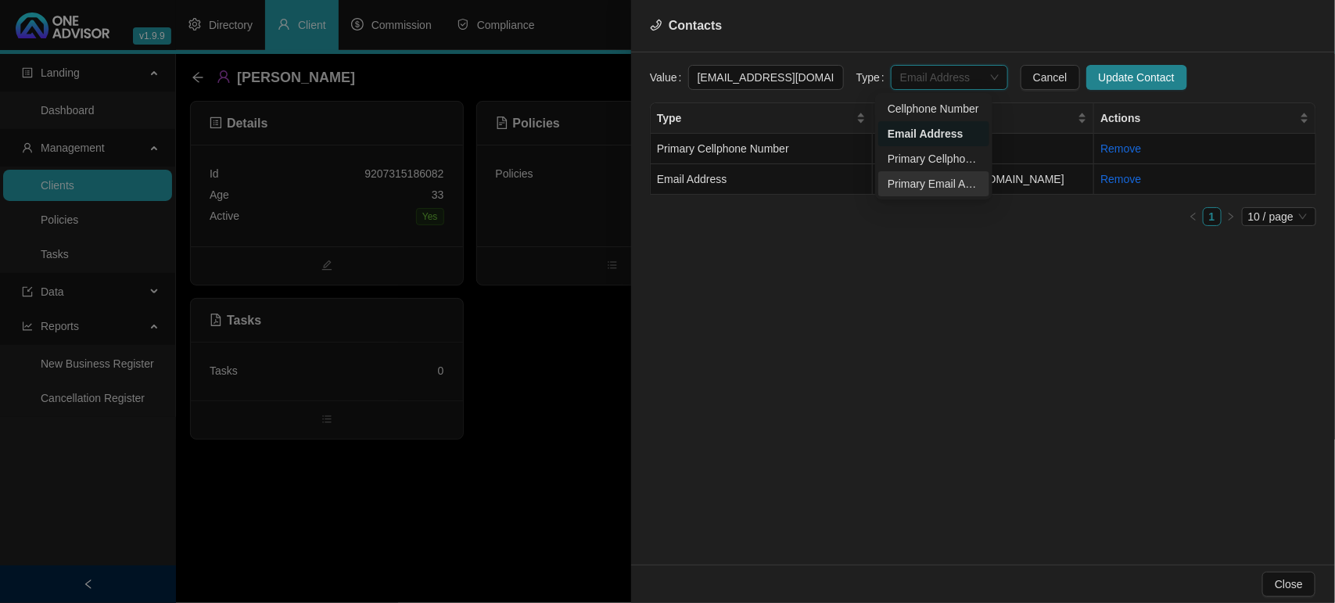
click at [931, 181] on div "Primary Email Address" at bounding box center [934, 183] width 92 height 17
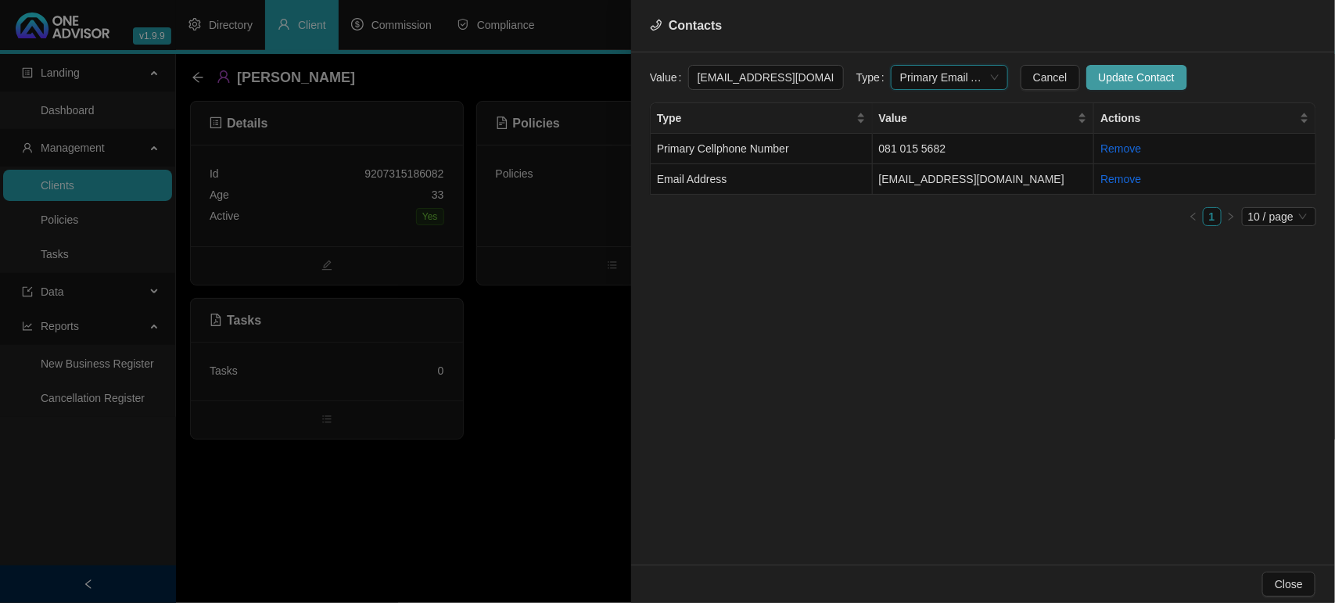
click at [1101, 74] on span "Update Contact" at bounding box center [1137, 77] width 76 height 17
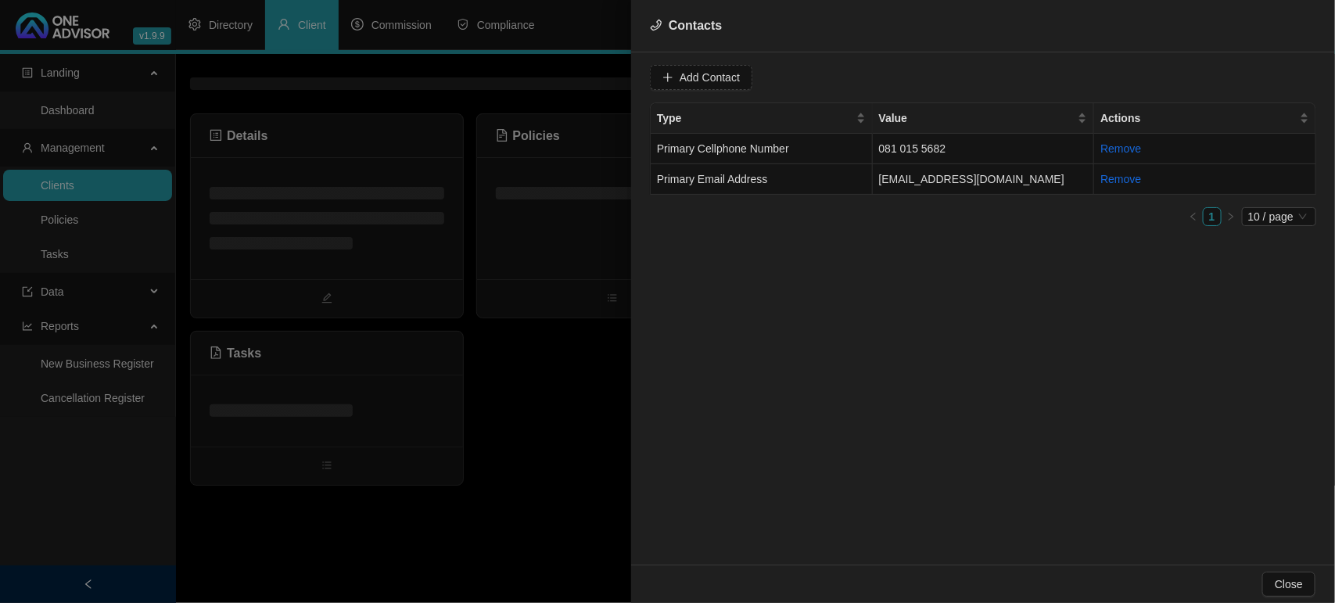
click at [597, 395] on div at bounding box center [667, 301] width 1335 height 603
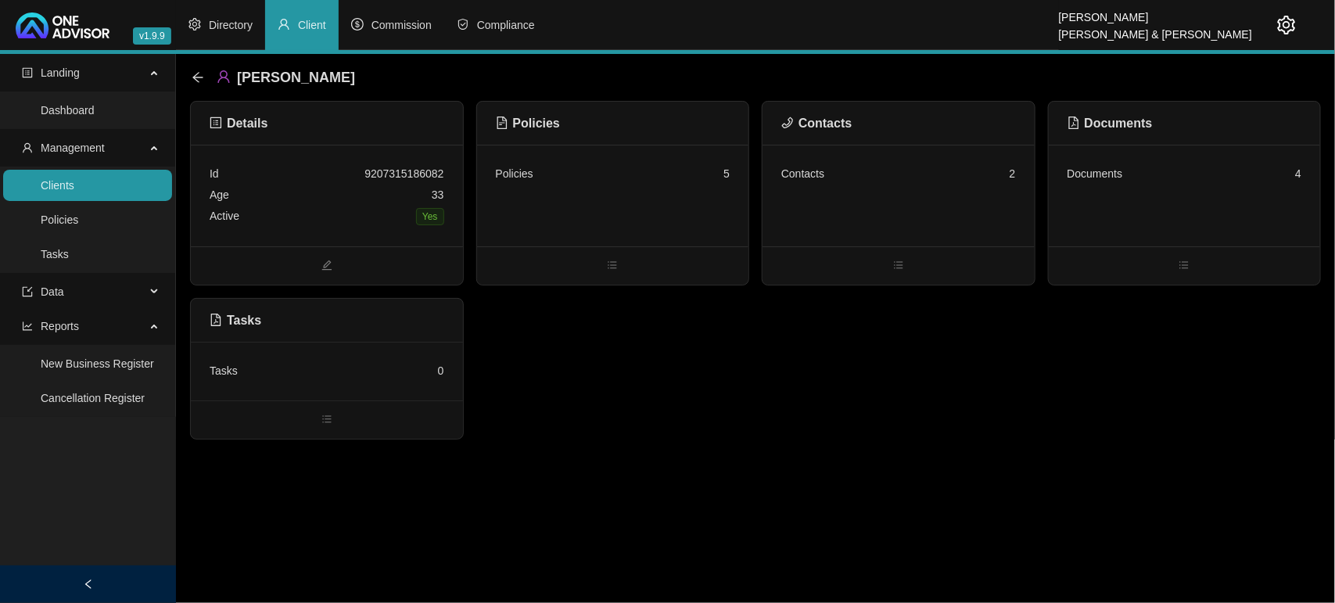
click at [712, 128] on div "Policies" at bounding box center [613, 123] width 235 height 20
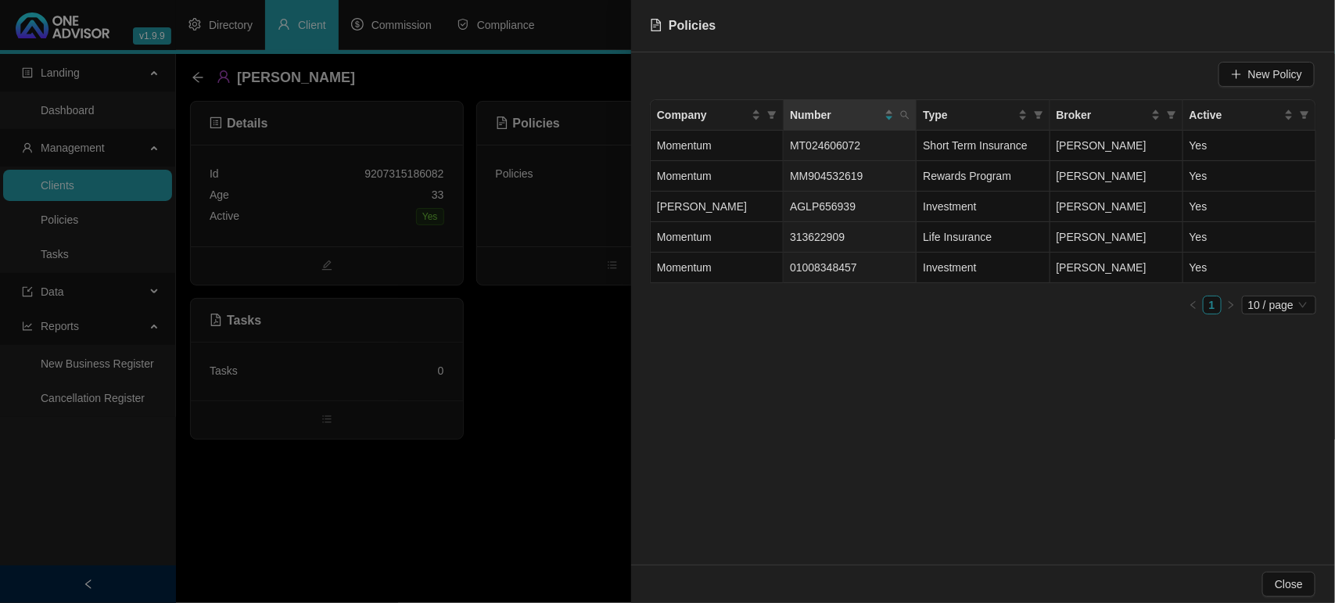
click at [571, 354] on div at bounding box center [667, 301] width 1335 height 603
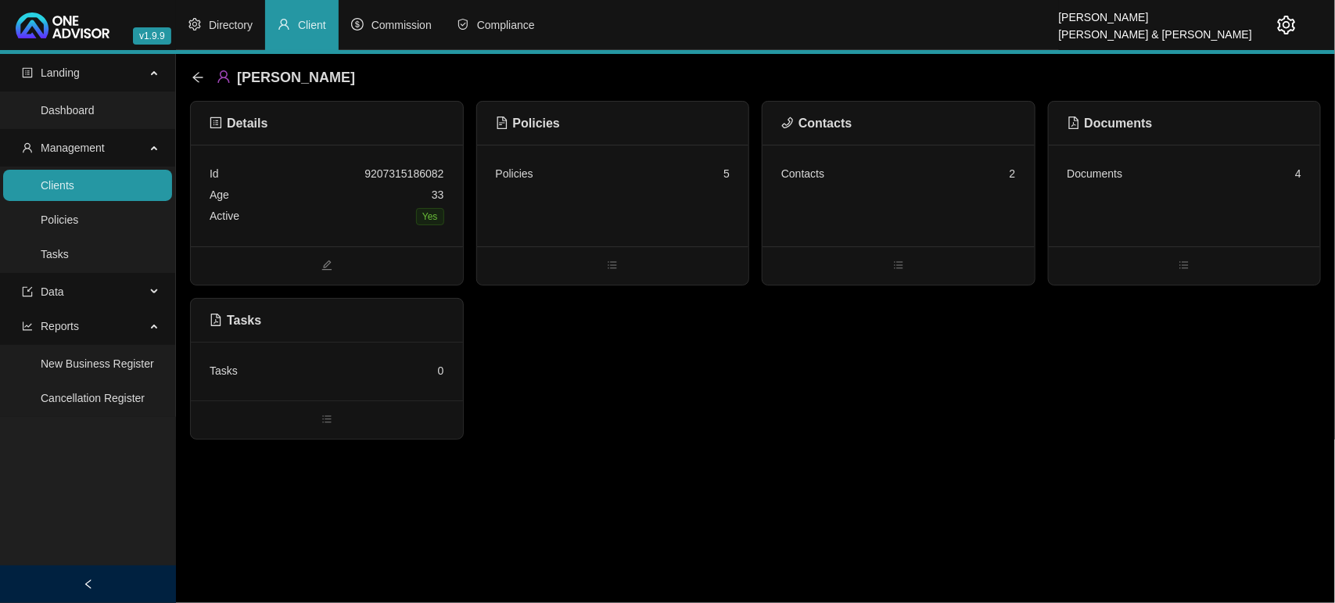
click at [74, 184] on link "Clients" at bounding box center [58, 185] width 34 height 13
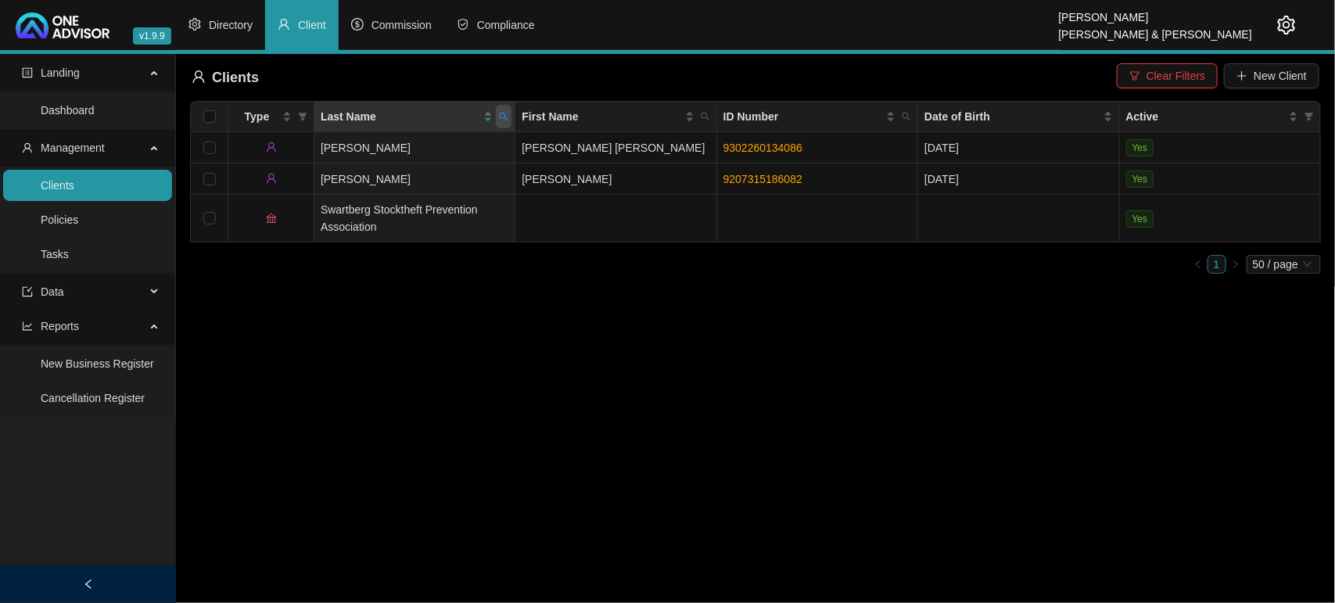
click at [497, 116] on span at bounding box center [504, 116] width 16 height 23
type input "brown"
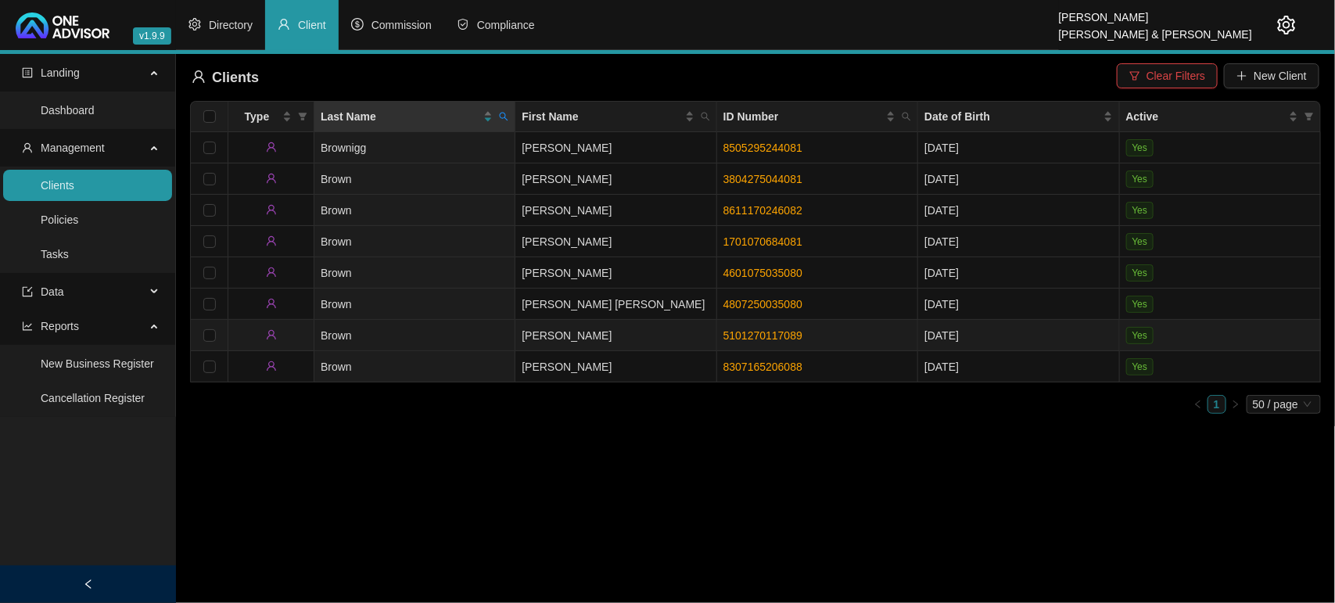
click at [451, 338] on td "Brown" at bounding box center [414, 335] width 201 height 31
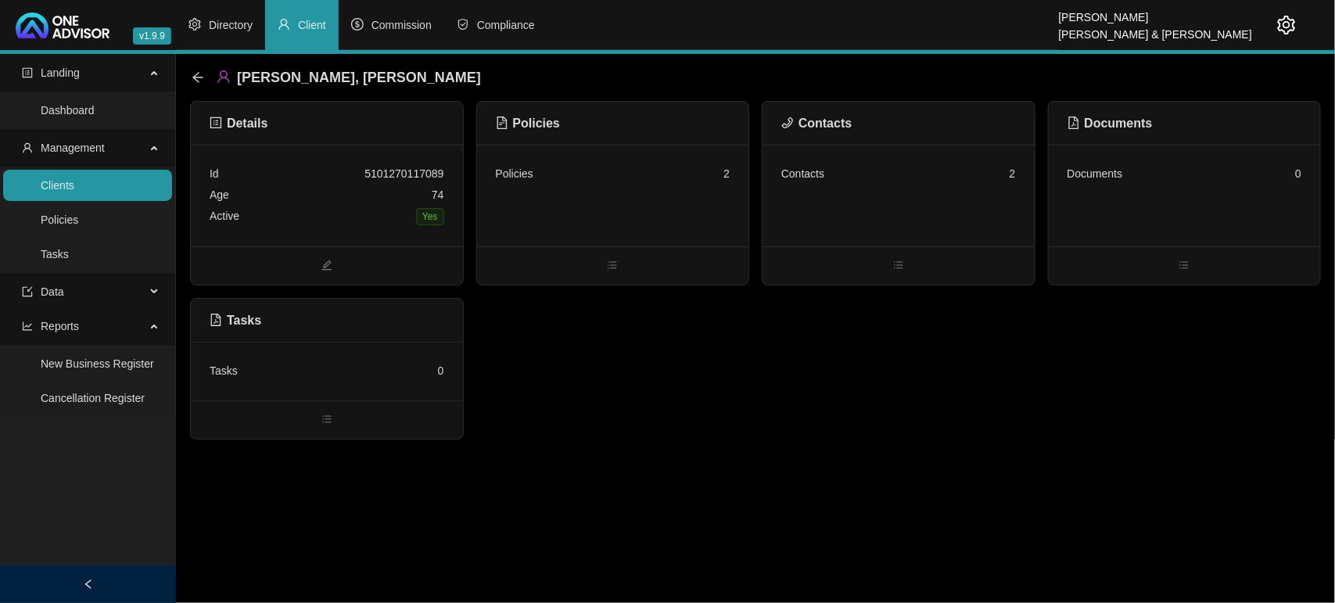
click at [678, 206] on div "Policies 2" at bounding box center [613, 196] width 272 height 102
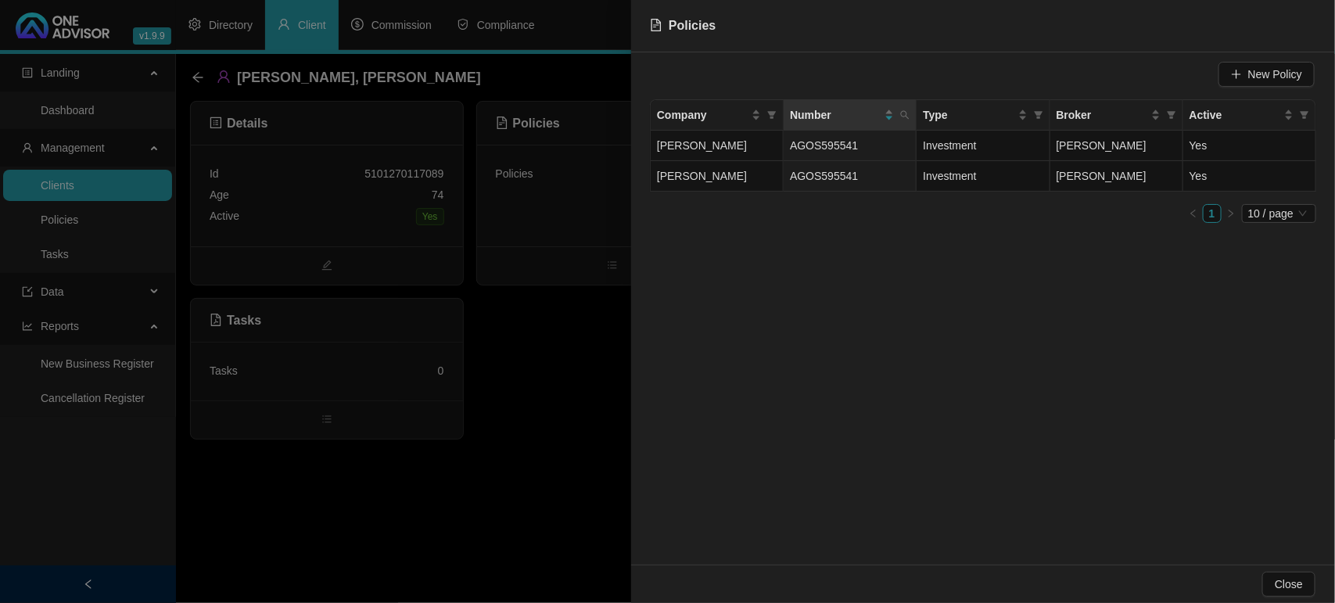
click at [587, 305] on div at bounding box center [667, 301] width 1335 height 603
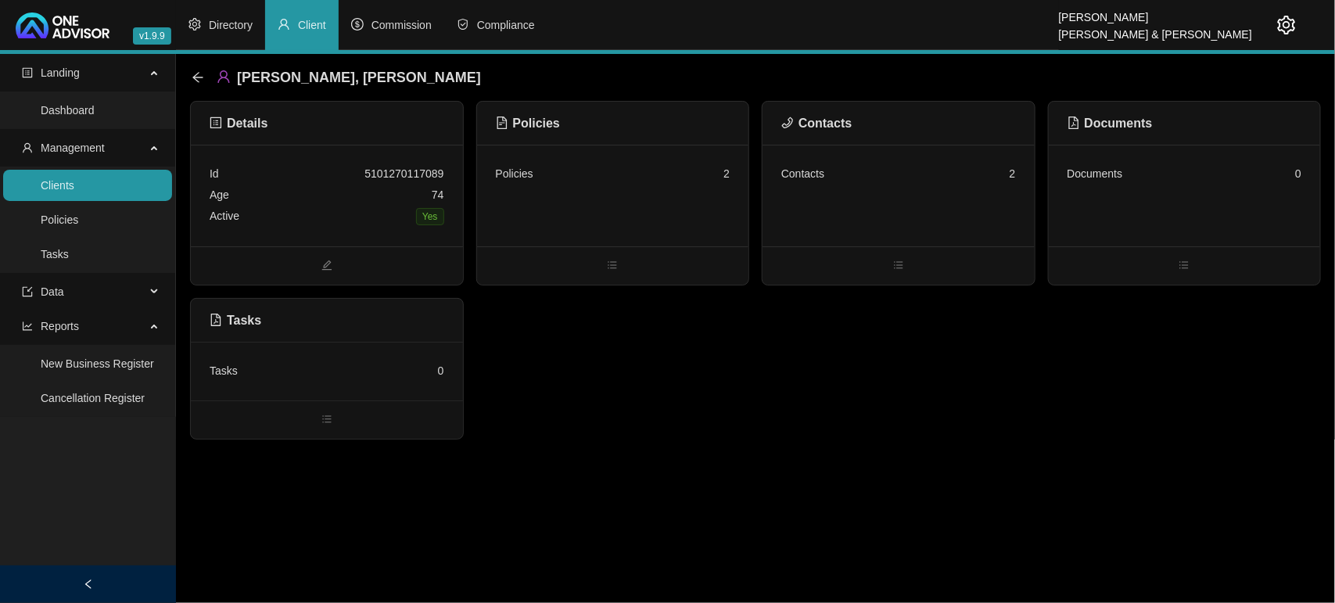
click at [855, 185] on div "Contacts 2" at bounding box center [899, 196] width 272 height 102
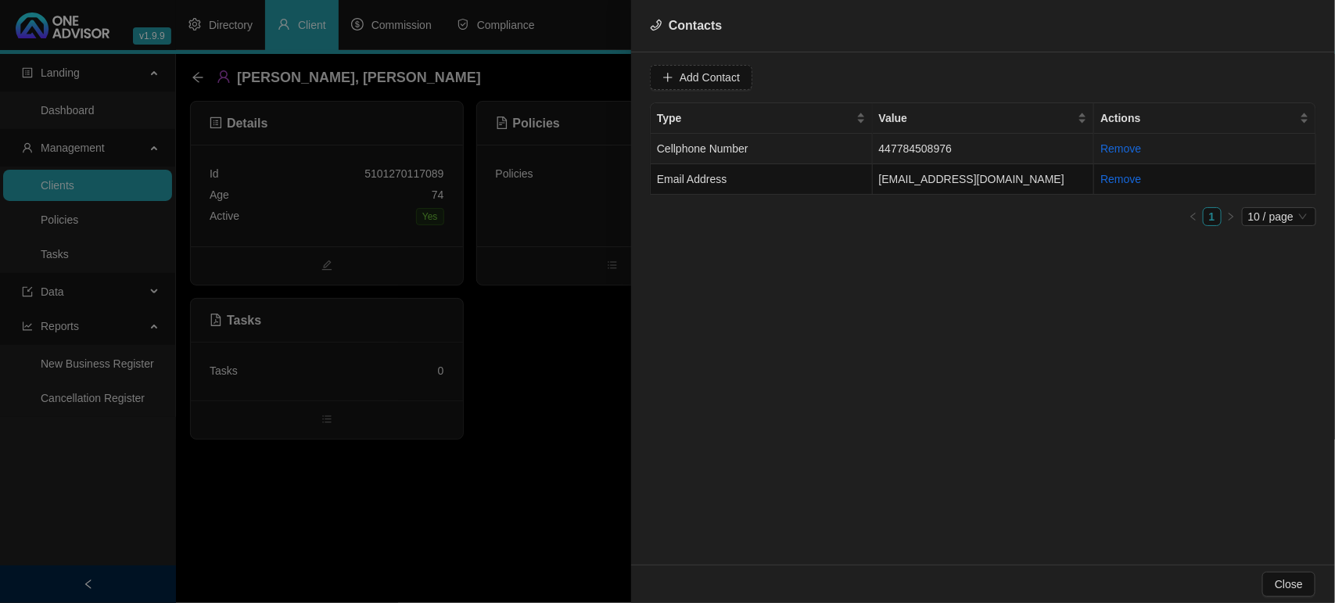
click at [829, 138] on td "Cellphone Number" at bounding box center [762, 149] width 222 height 31
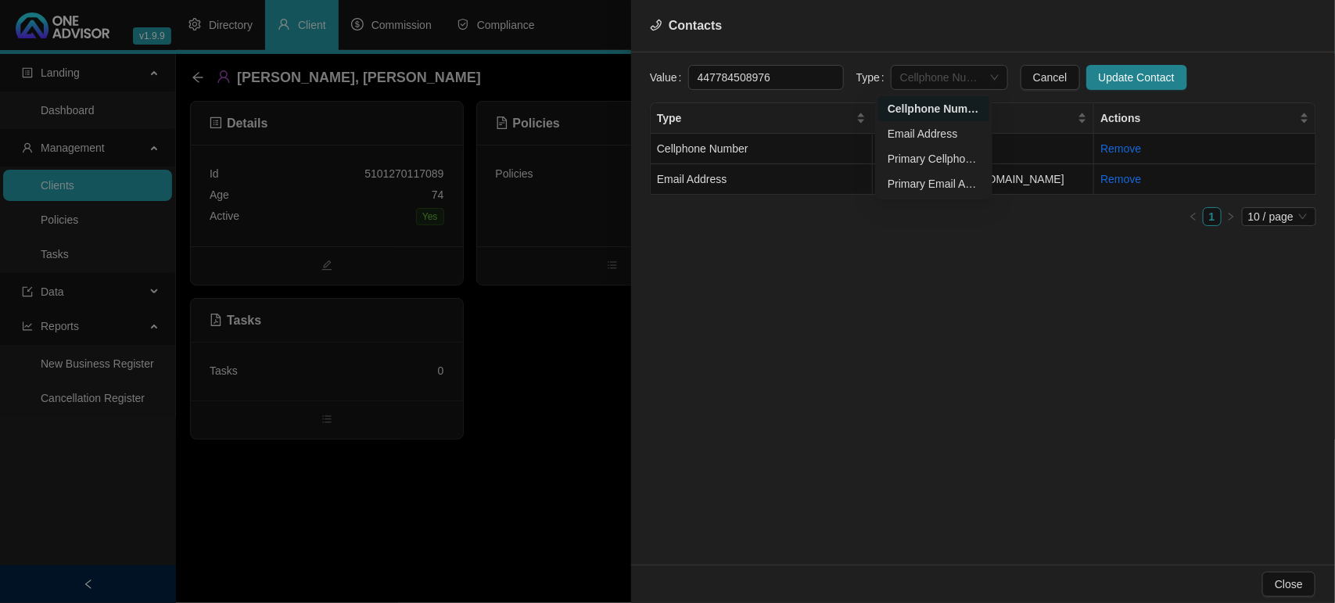
drag, startPoint x: 936, startPoint y: 66, endPoint x: 955, endPoint y: 98, distance: 36.5
click at [939, 71] on span "Cellphone Number" at bounding box center [949, 77] width 99 height 23
click at [966, 149] on div "Primary Cellphone Number" at bounding box center [933, 158] width 111 height 25
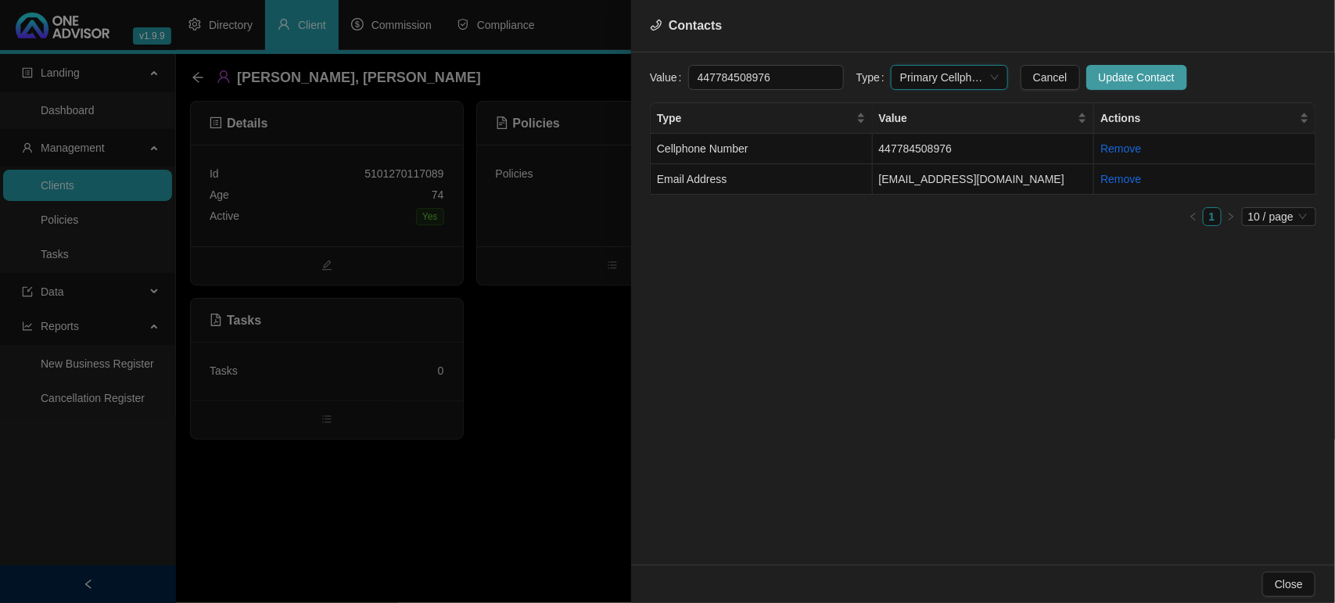
click at [1099, 77] on span "Update Contact" at bounding box center [1137, 77] width 76 height 17
click at [811, 174] on td "Email Address" at bounding box center [762, 179] width 222 height 31
click at [901, 76] on span "Email Address" at bounding box center [949, 77] width 99 height 23
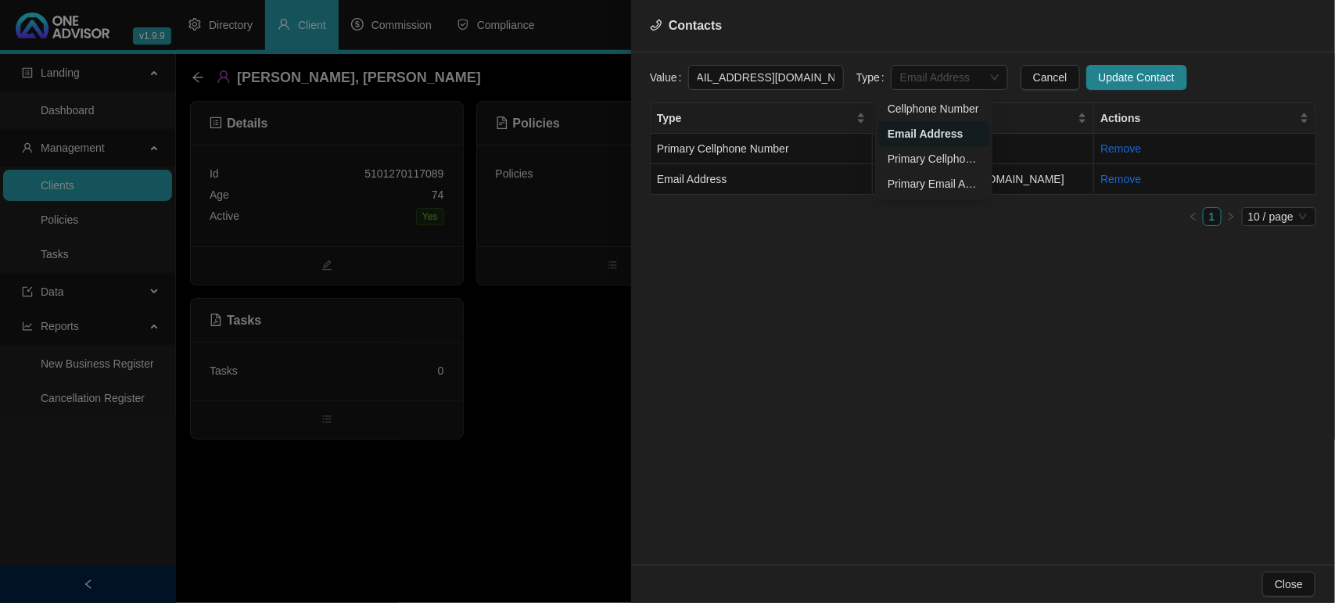
scroll to position [0, 0]
click at [921, 182] on div "Primary Email Address" at bounding box center [934, 183] width 92 height 17
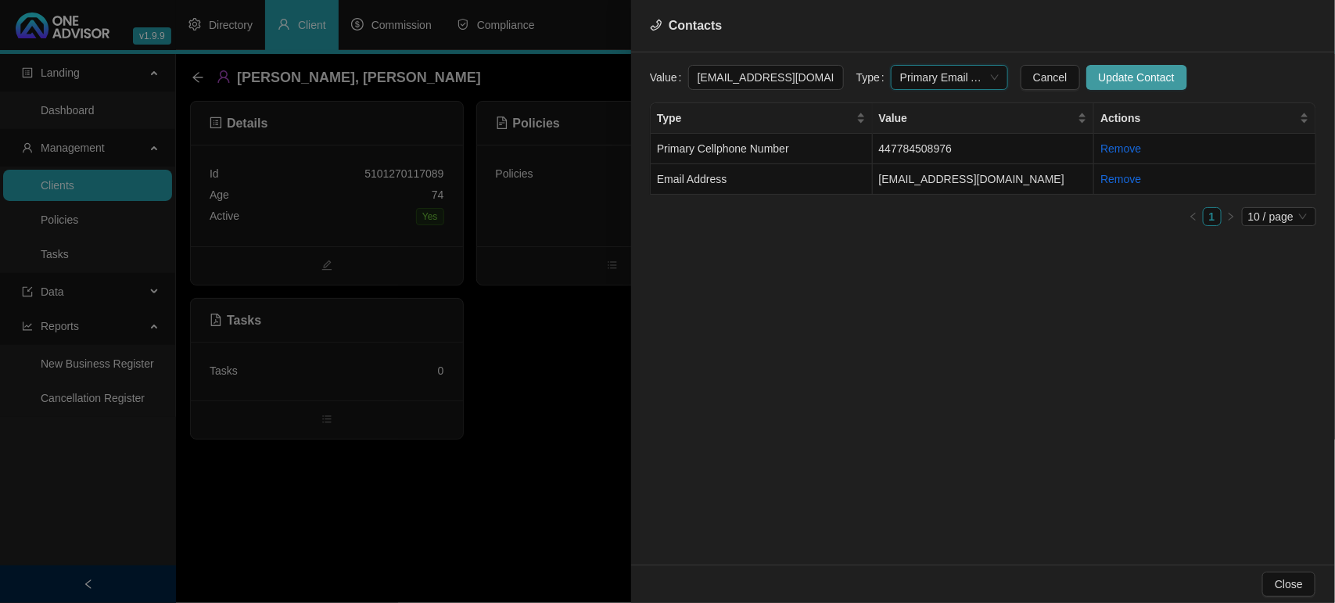
click at [1099, 81] on span "Update Contact" at bounding box center [1137, 77] width 76 height 17
drag, startPoint x: 134, startPoint y: 181, endPoint x: 193, endPoint y: 180, distance: 59.5
click at [134, 181] on div at bounding box center [667, 301] width 1335 height 603
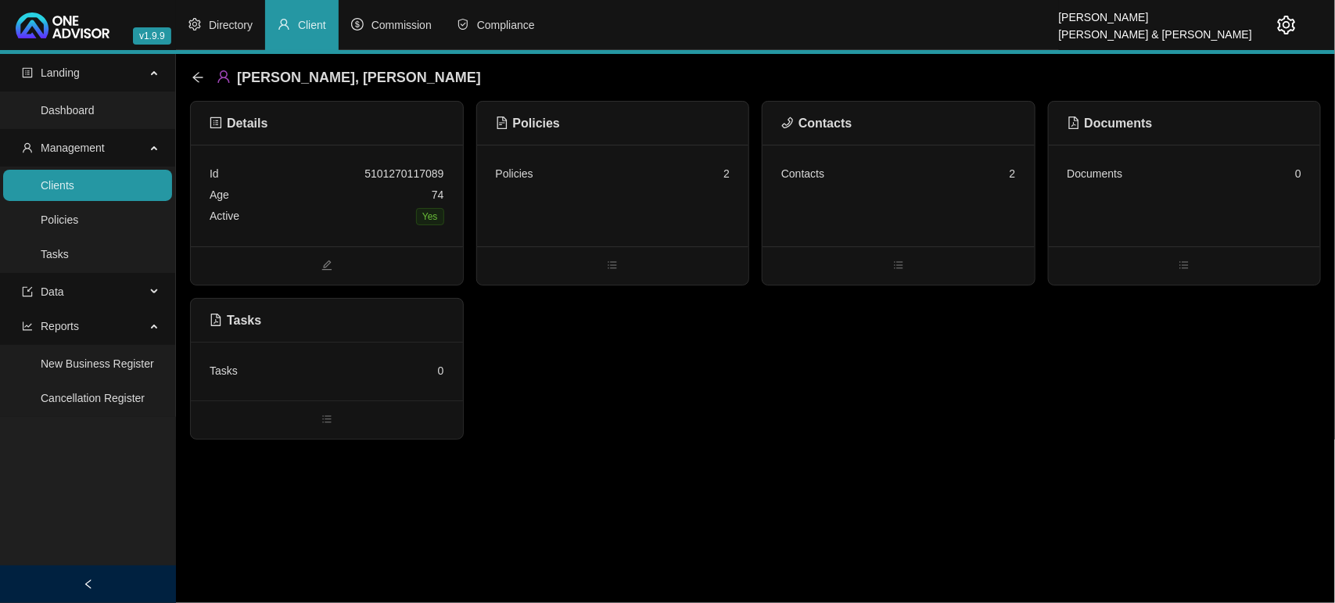
click at [125, 201] on ul "Clients Policies Tasks" at bounding box center [87, 220] width 175 height 106
click at [74, 181] on link "Clients" at bounding box center [58, 185] width 34 height 13
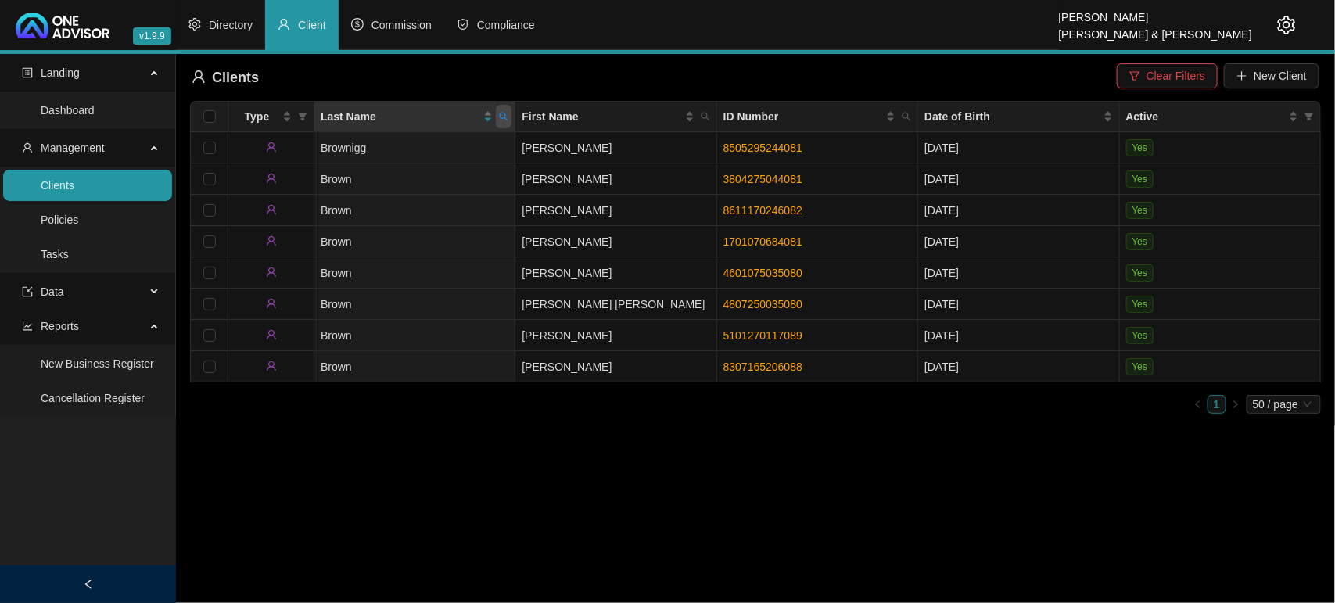
click at [505, 121] on icon "search" at bounding box center [503, 116] width 9 height 9
type input "ormsha"
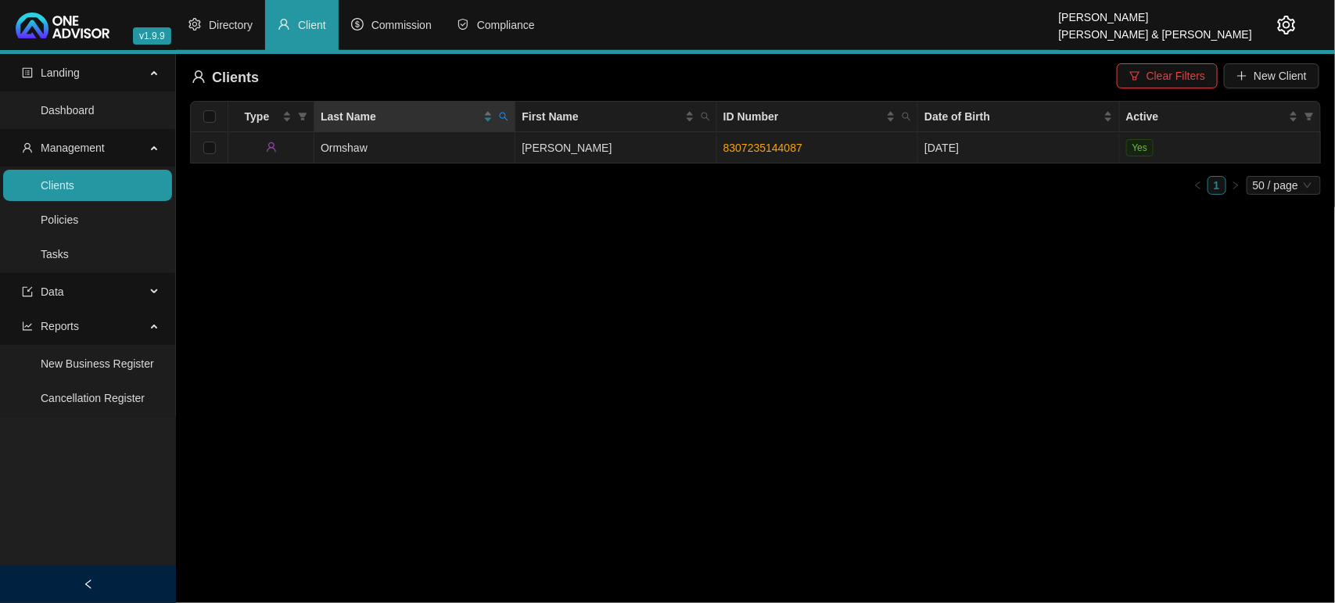
click at [501, 145] on td "Ormshaw" at bounding box center [414, 147] width 201 height 31
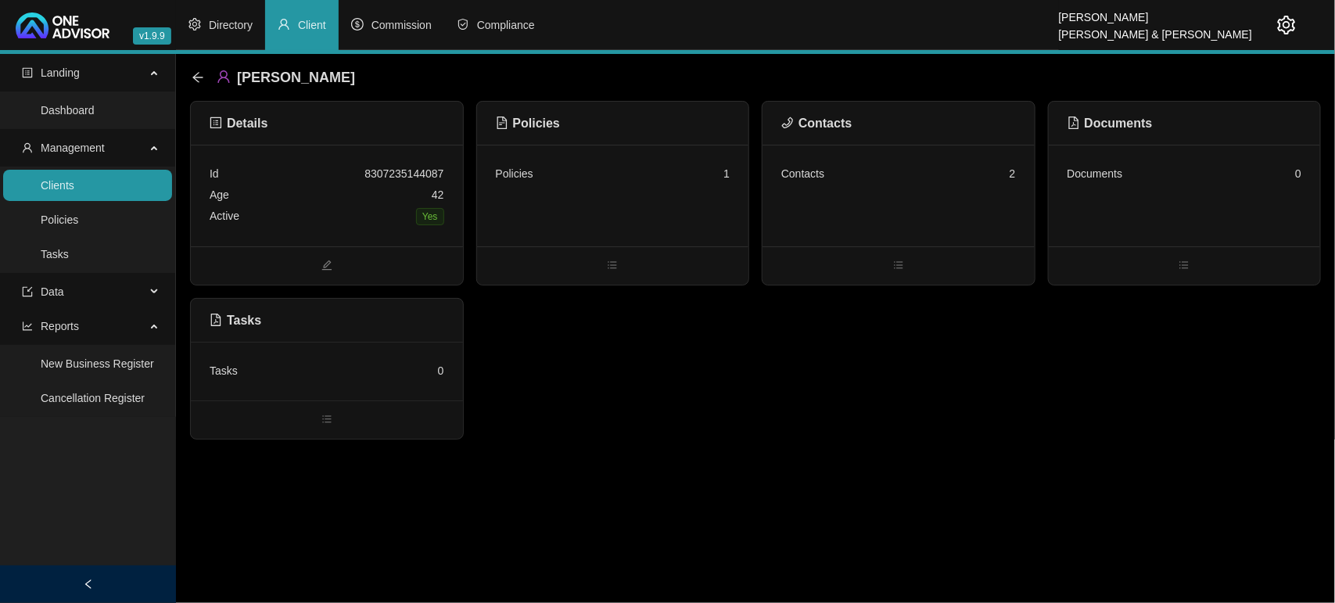
click at [563, 227] on div "Policies 1" at bounding box center [613, 196] width 272 height 102
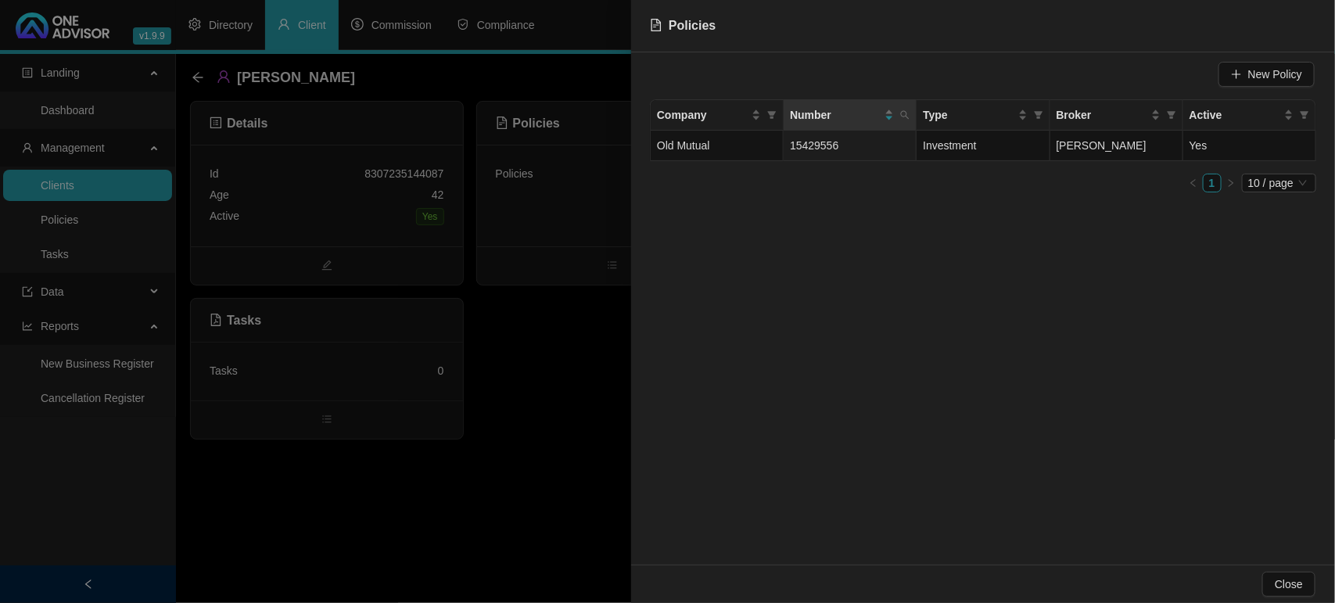
click at [566, 357] on div at bounding box center [667, 301] width 1335 height 603
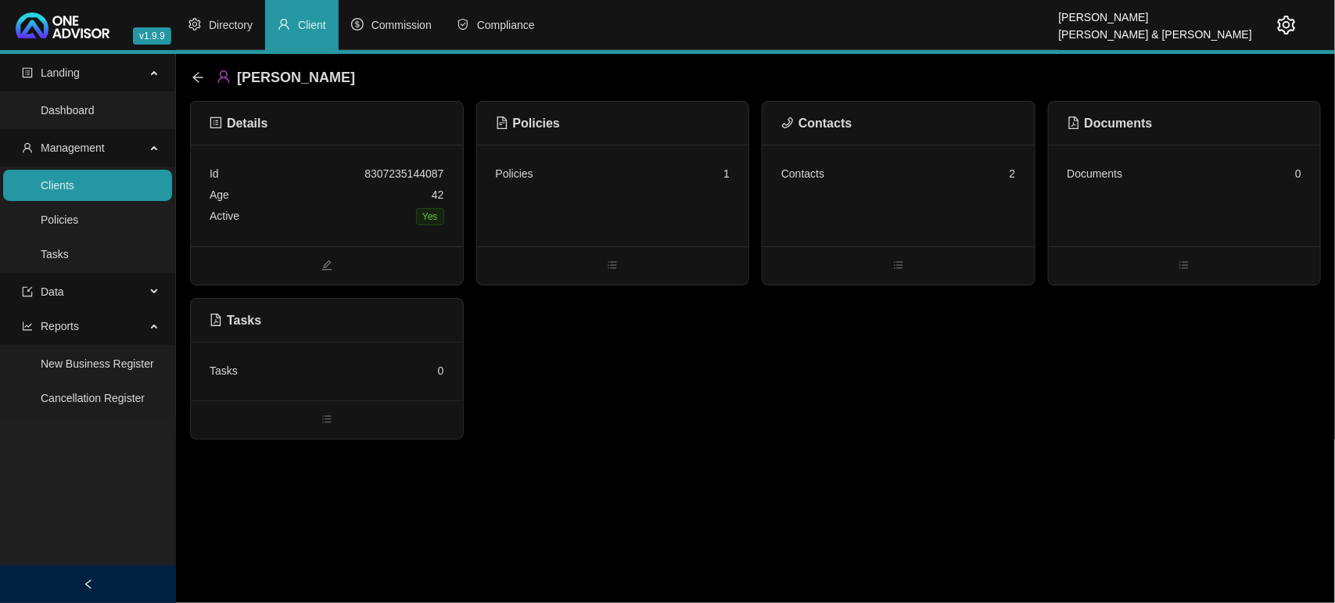
click at [924, 166] on div "Contacts 2" at bounding box center [898, 173] width 235 height 21
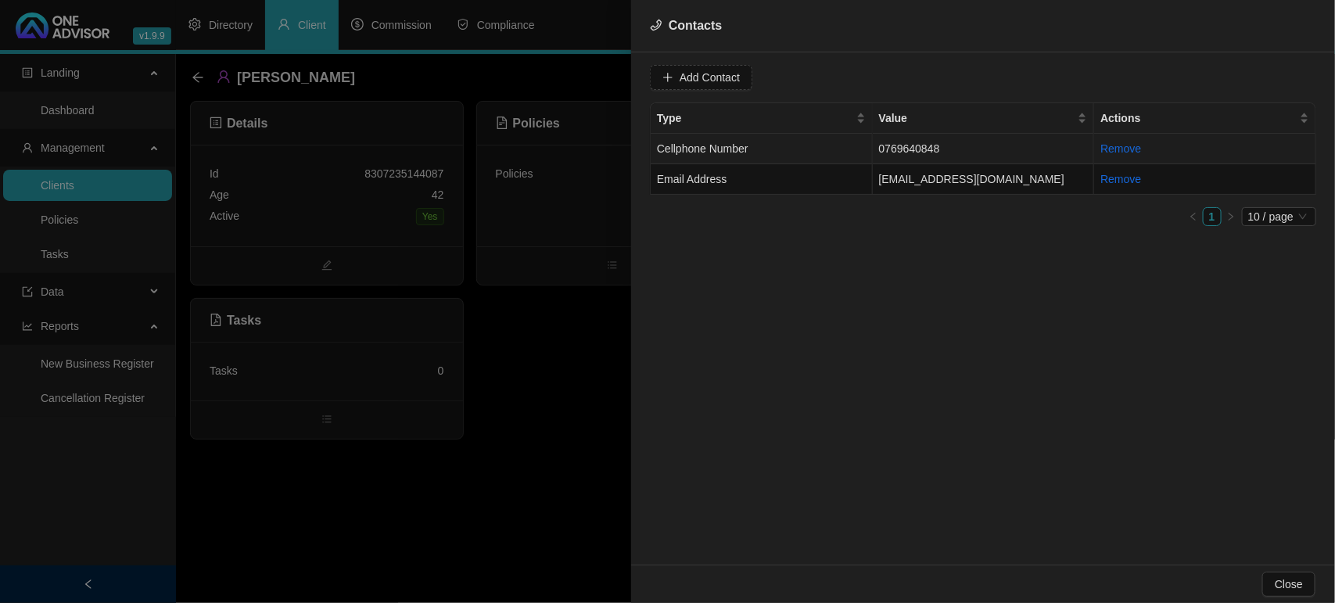
click at [914, 153] on td "0769640848" at bounding box center [984, 149] width 222 height 31
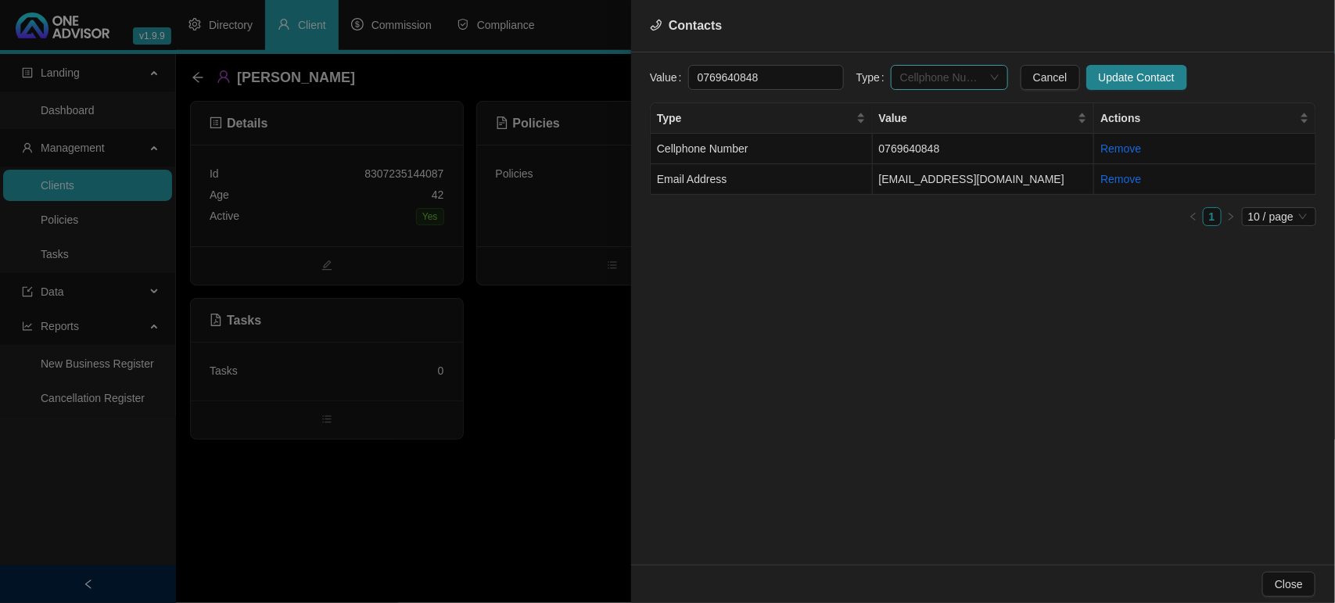
click at [911, 74] on span "Cellphone Number" at bounding box center [949, 77] width 99 height 23
click at [932, 168] on div "Primary Cellphone Number" at bounding box center [933, 158] width 111 height 25
click at [1122, 66] on button "Update Contact" at bounding box center [1137, 77] width 101 height 25
click at [778, 172] on td "Email Address" at bounding box center [762, 179] width 222 height 31
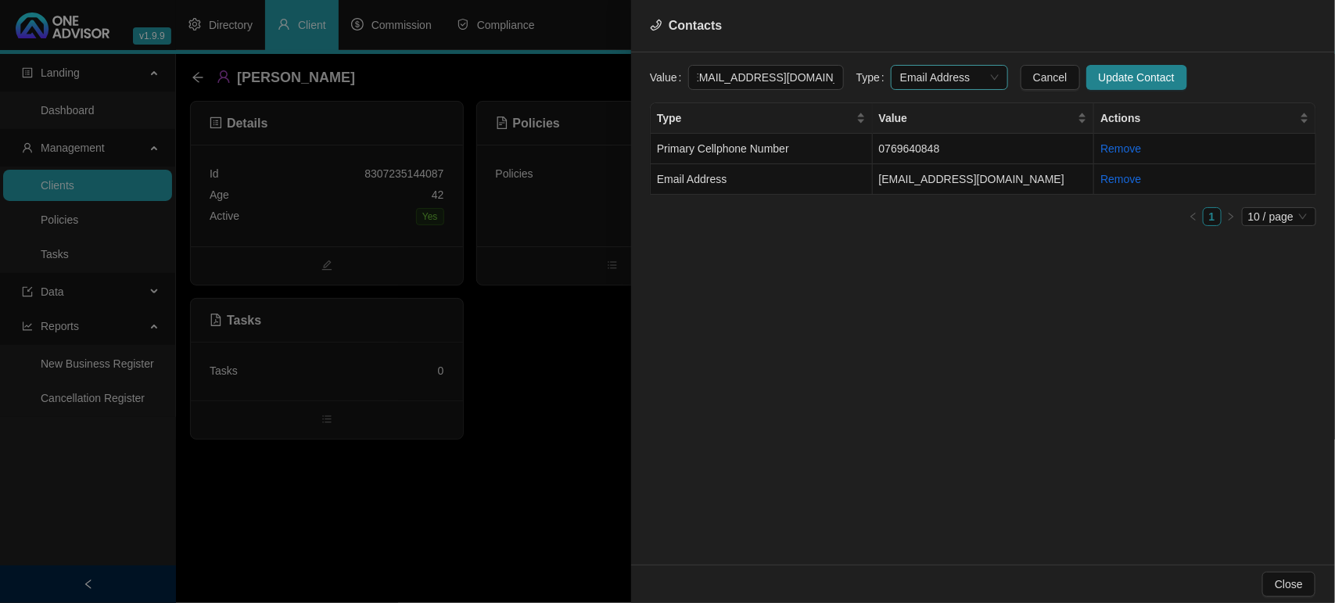
click at [928, 83] on span "Email Address" at bounding box center [949, 77] width 99 height 23
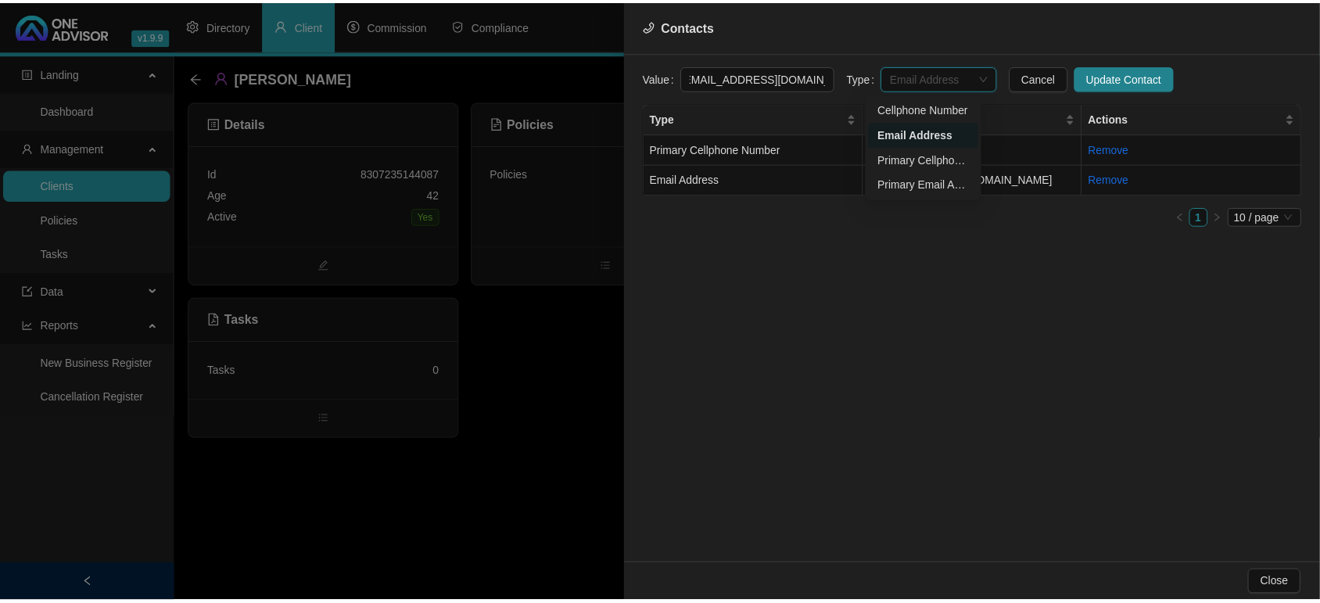
scroll to position [0, 0]
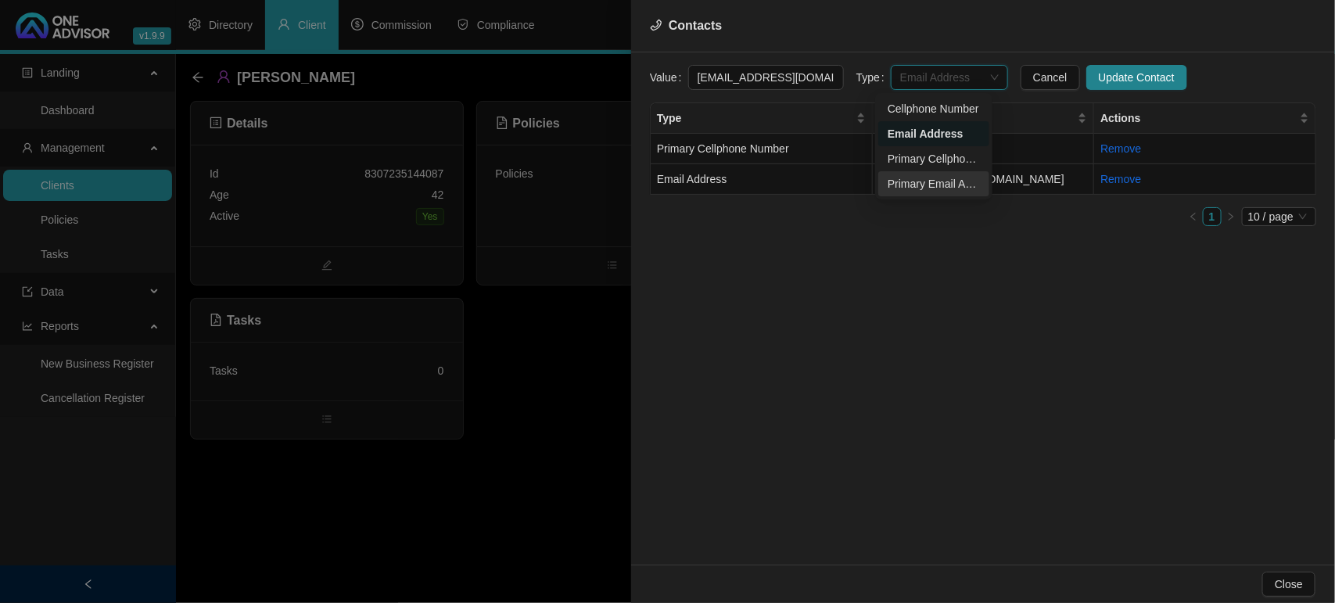
click at [929, 178] on div "Primary Email Address" at bounding box center [934, 183] width 92 height 17
click at [1090, 88] on button "Update Contact" at bounding box center [1137, 77] width 101 height 25
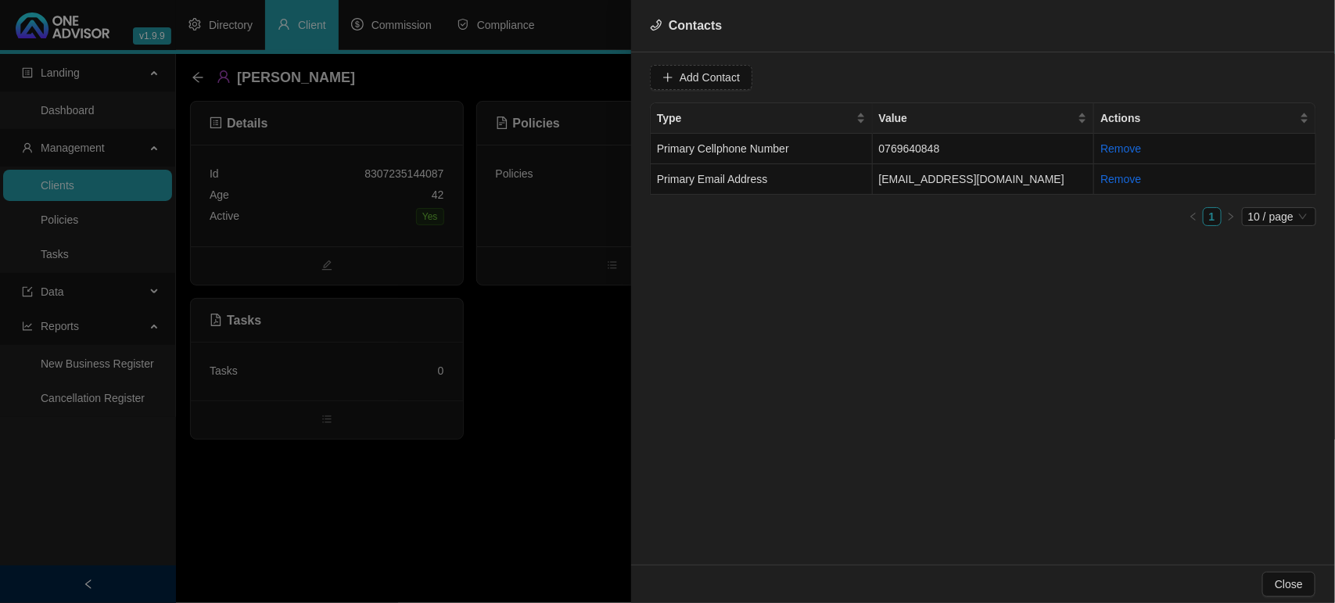
click at [564, 365] on div at bounding box center [667, 301] width 1335 height 603
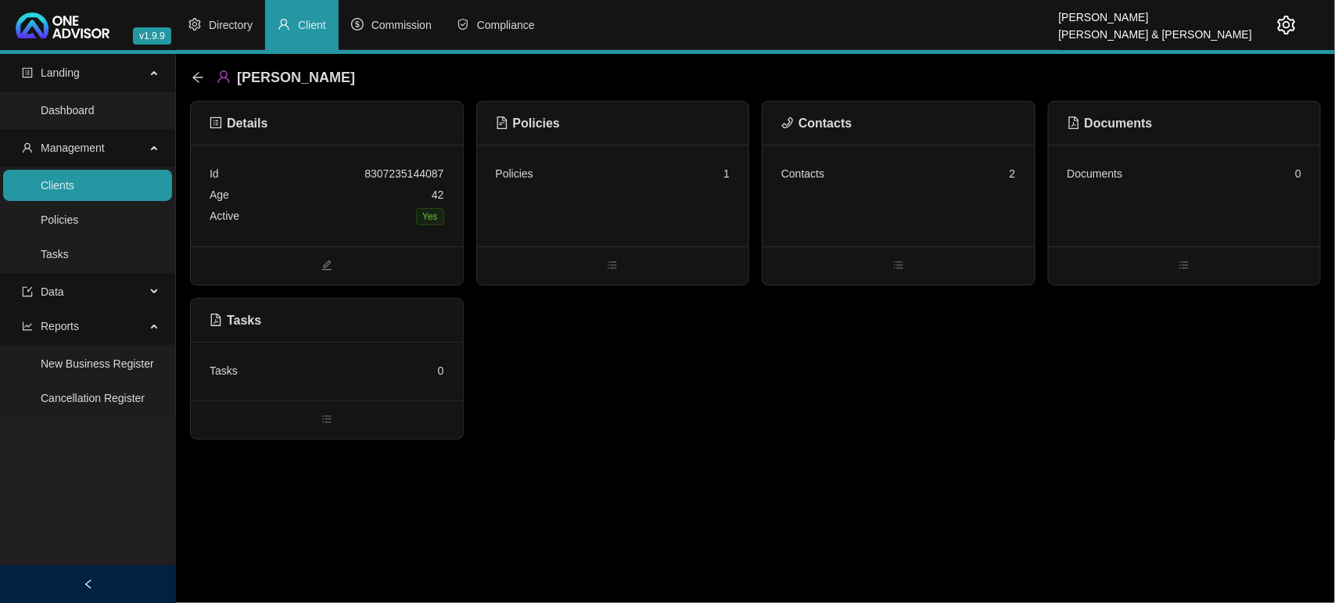
click at [73, 185] on link "Clients" at bounding box center [58, 185] width 34 height 13
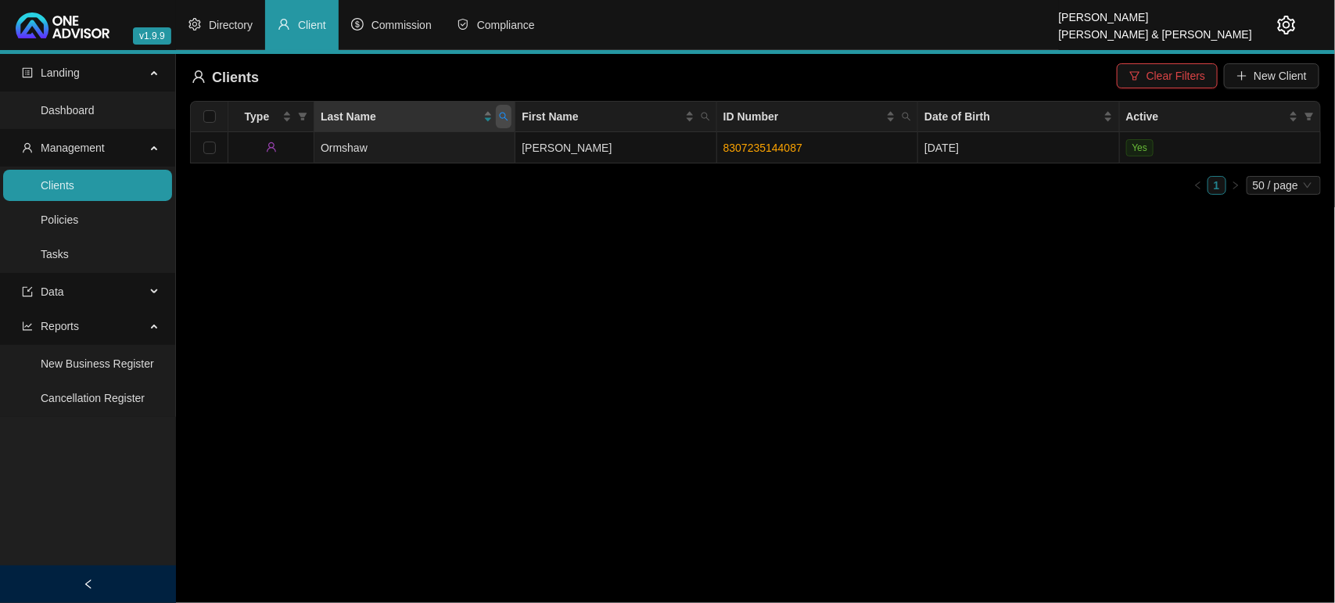
click at [502, 117] on icon "search" at bounding box center [503, 116] width 9 height 9
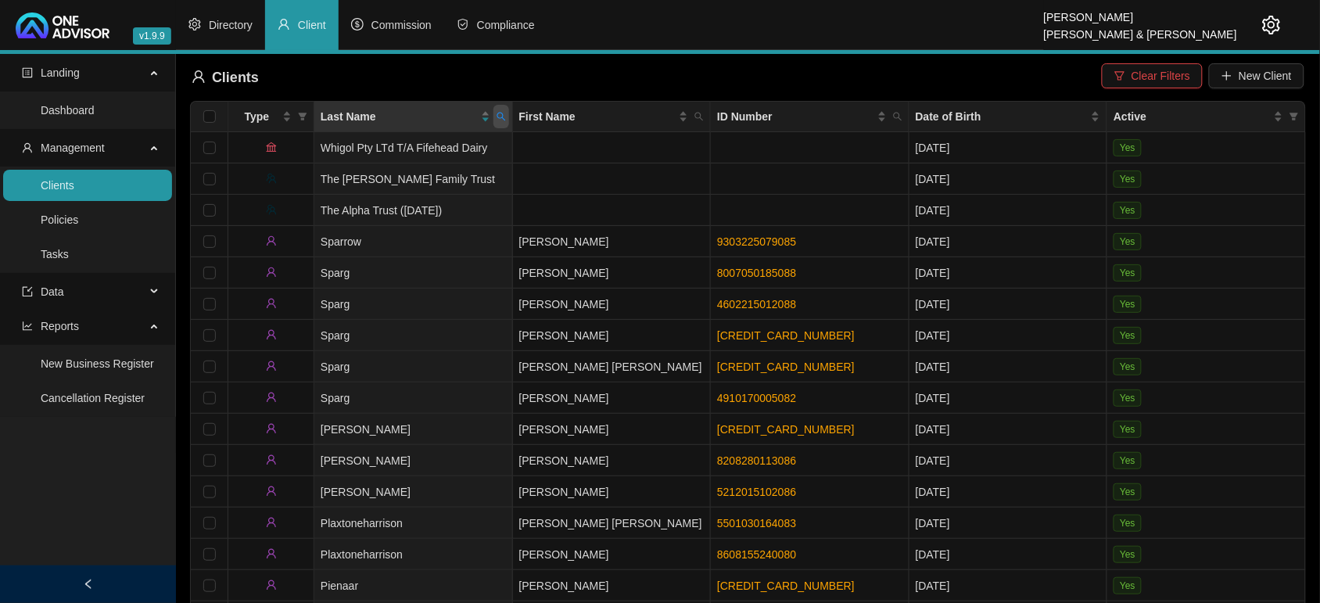
click at [502, 121] on icon "search" at bounding box center [501, 116] width 9 height 9
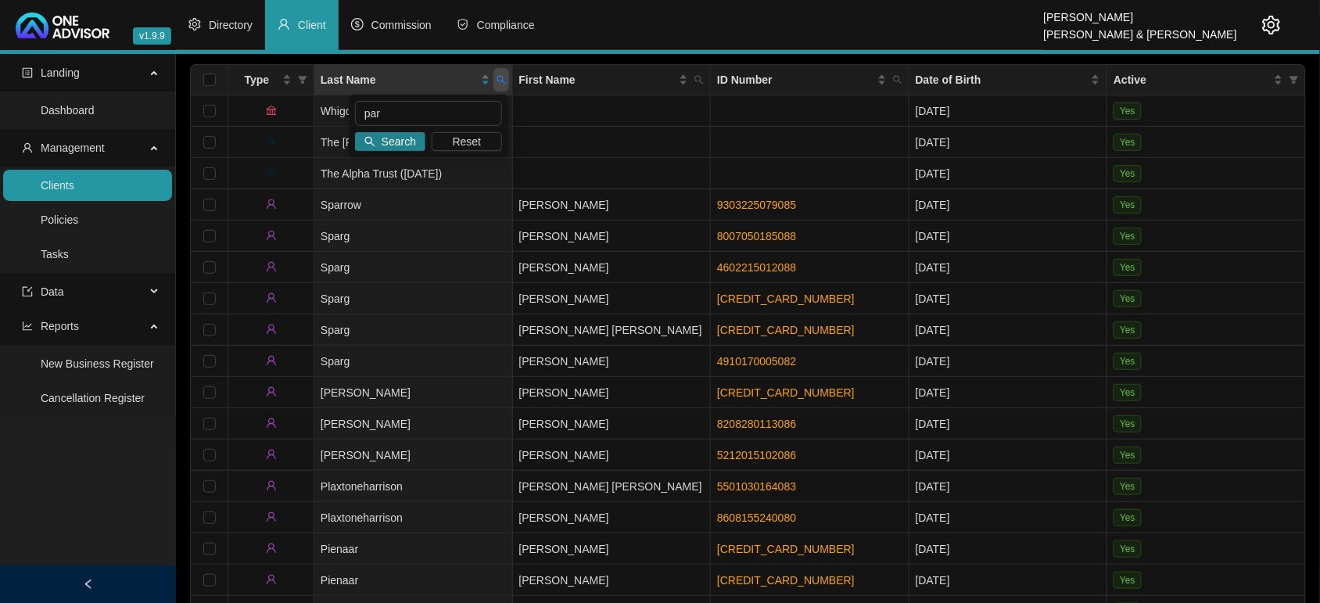
scroll to position [39, 0]
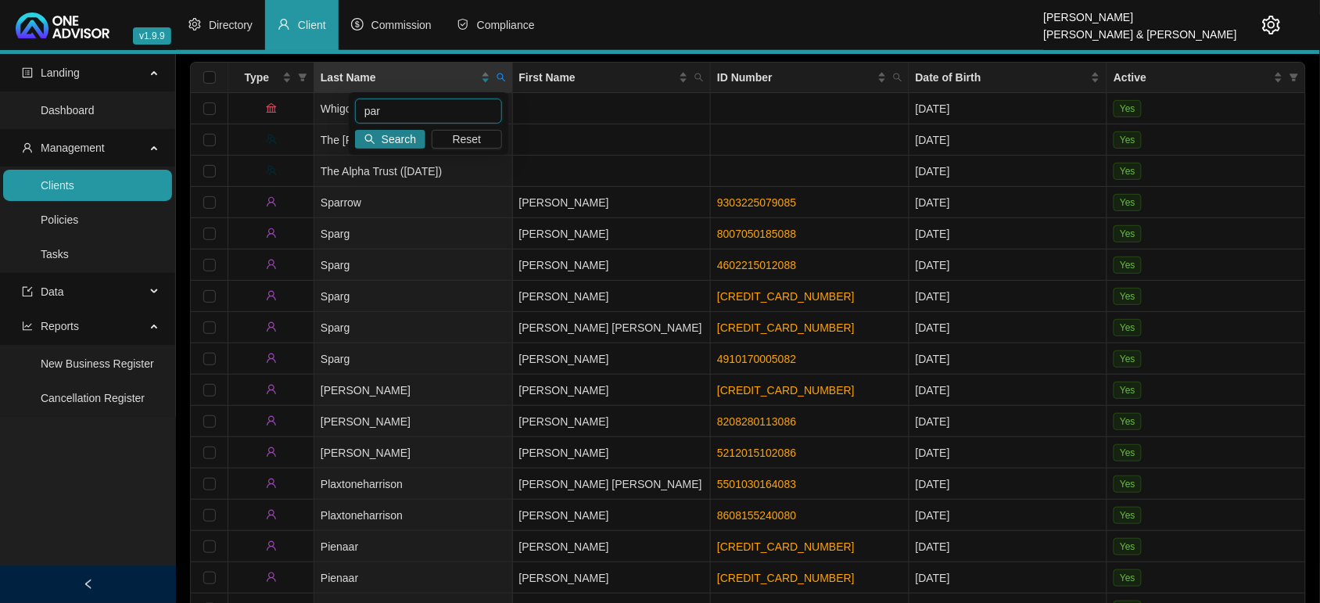
click at [479, 116] on input "par" at bounding box center [428, 111] width 147 height 25
type input "parbho"
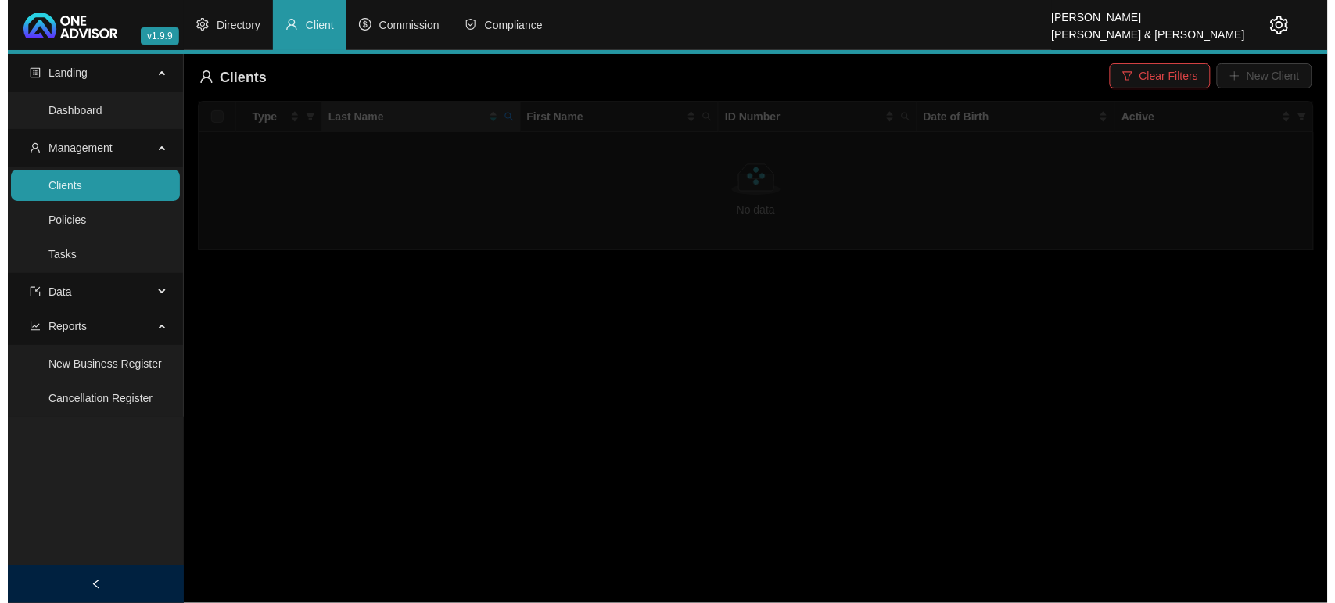
scroll to position [0, 0]
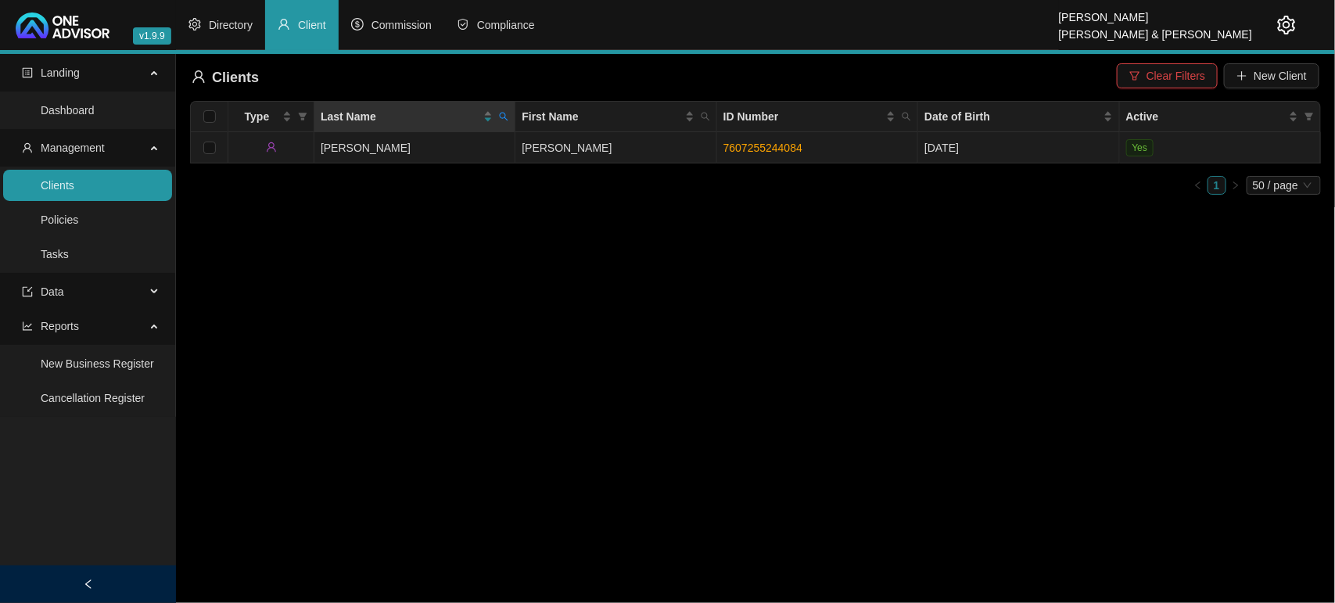
click at [452, 145] on td "[PERSON_NAME]" at bounding box center [414, 147] width 201 height 31
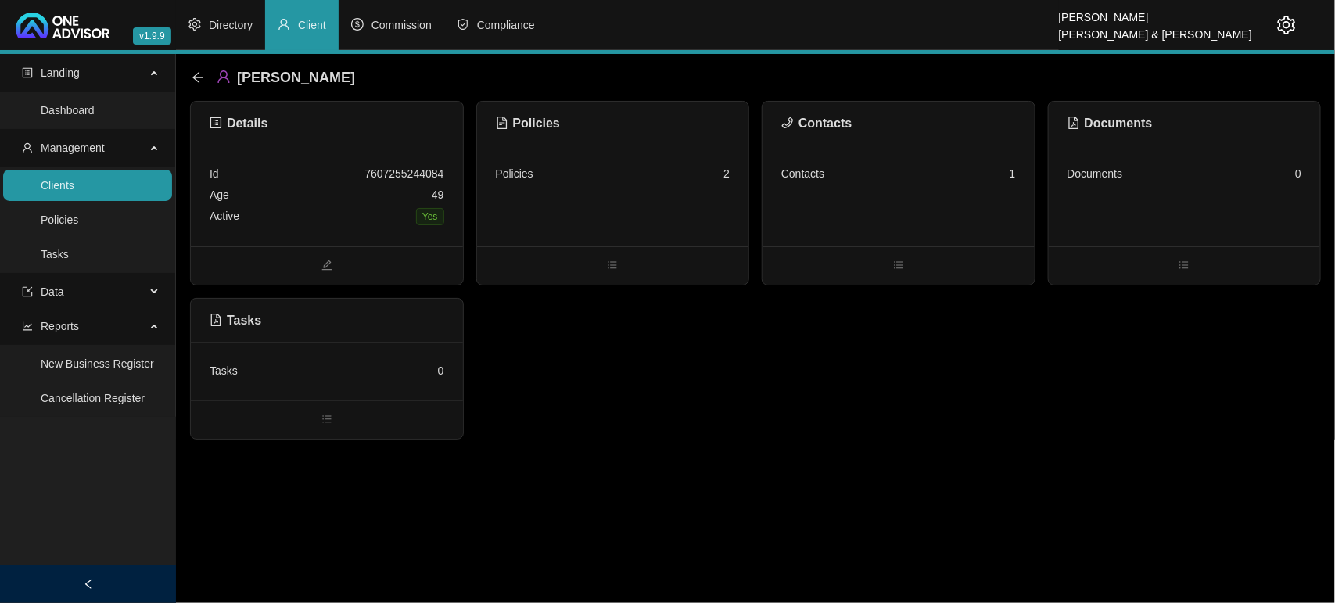
click at [894, 211] on div "Contacts 1" at bounding box center [899, 196] width 272 height 102
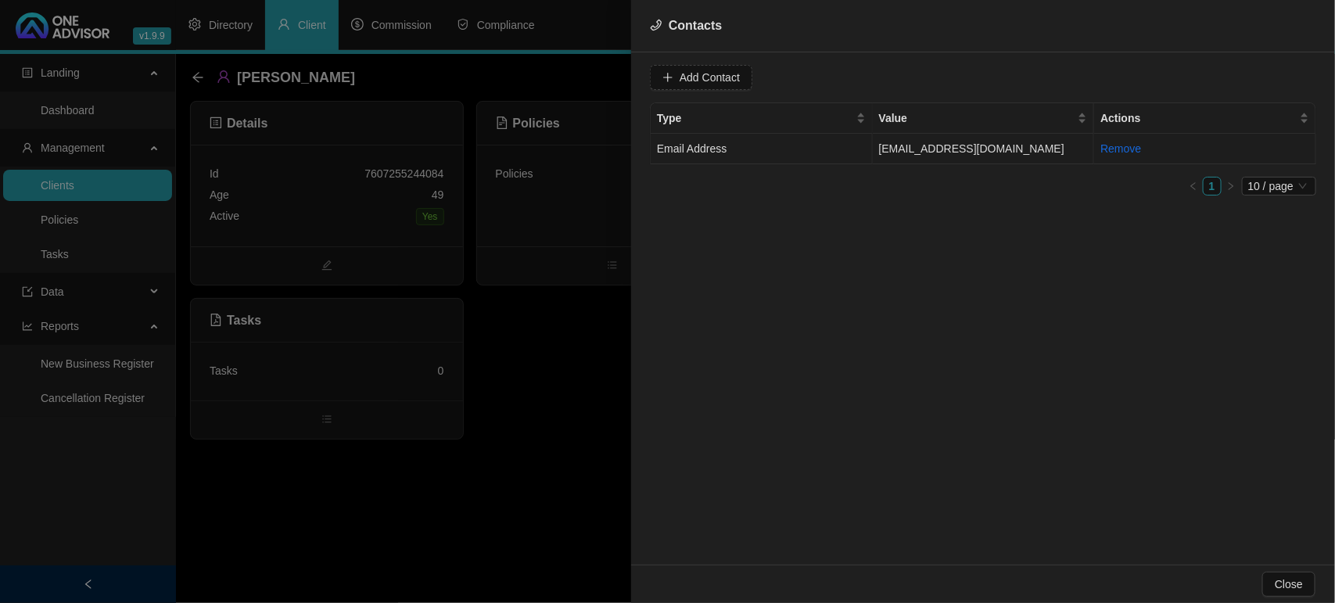
click at [889, 155] on td "[EMAIL_ADDRESS][DOMAIN_NAME]" at bounding box center [984, 149] width 222 height 31
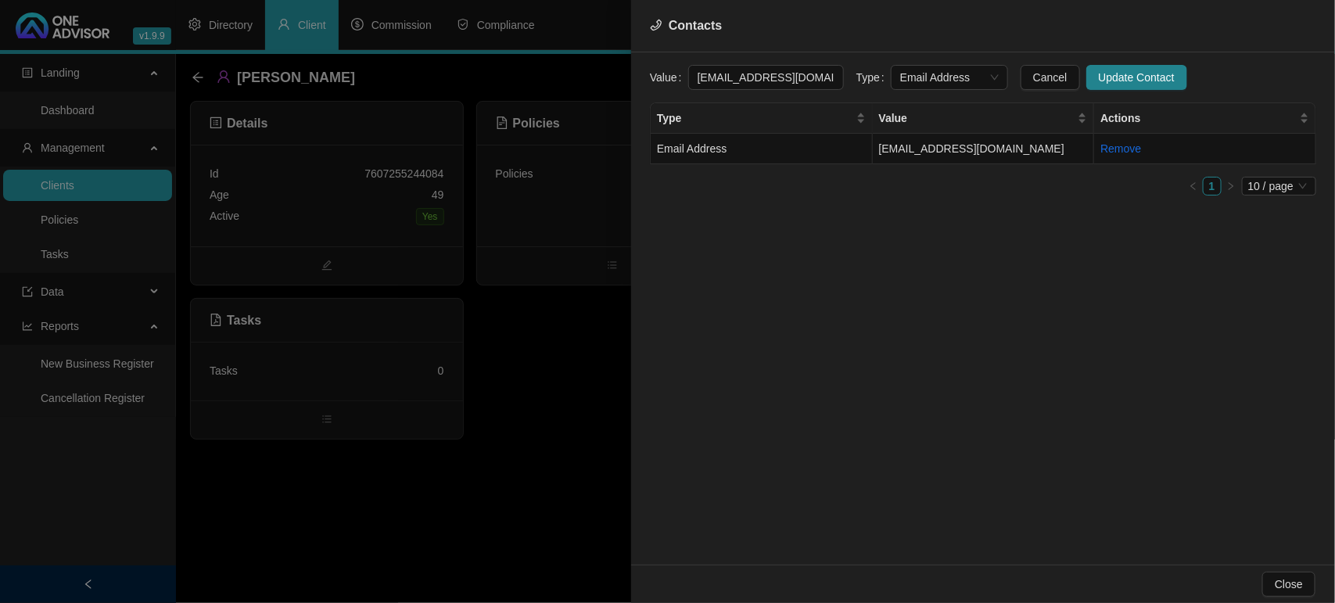
scroll to position [0, 20]
click at [935, 67] on div "Value [EMAIL_ADDRESS][DOMAIN_NAME] Type Email Address Cancel Update Contact Typ…" at bounding box center [983, 308] width 704 height 512
click at [935, 68] on span "Email Address" at bounding box center [949, 77] width 99 height 23
click at [939, 185] on div "Primary Email Address" at bounding box center [934, 183] width 92 height 17
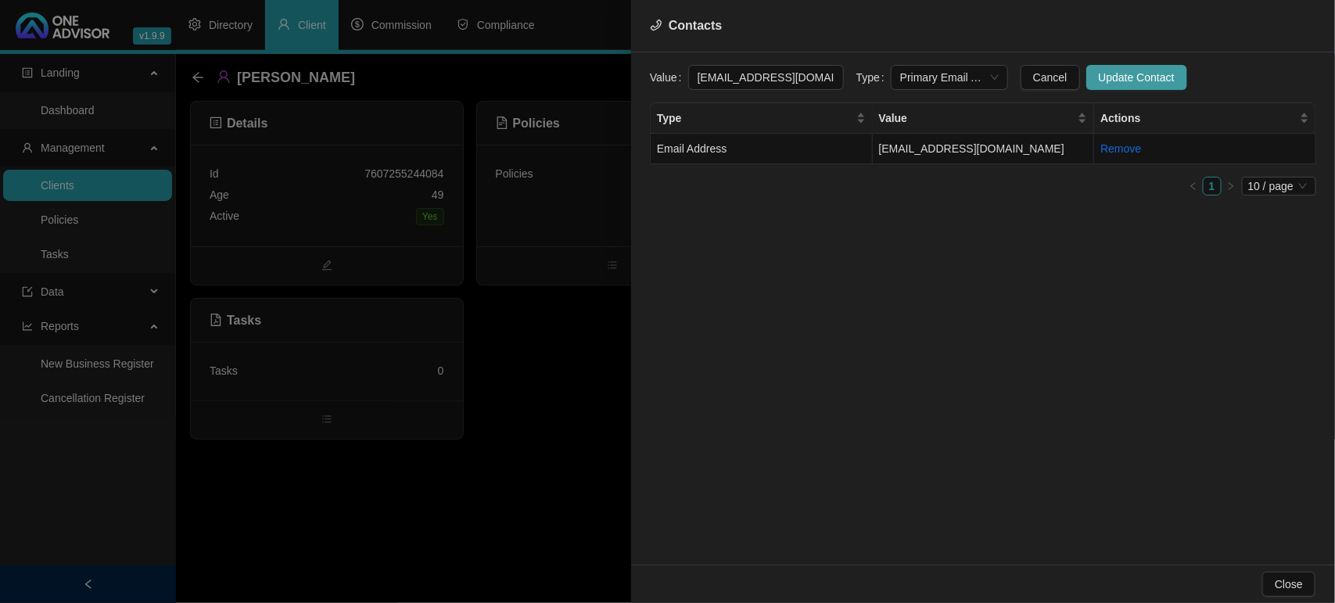
click at [1099, 77] on span "Update Contact" at bounding box center [1137, 77] width 76 height 17
click at [562, 362] on div at bounding box center [667, 301] width 1335 height 603
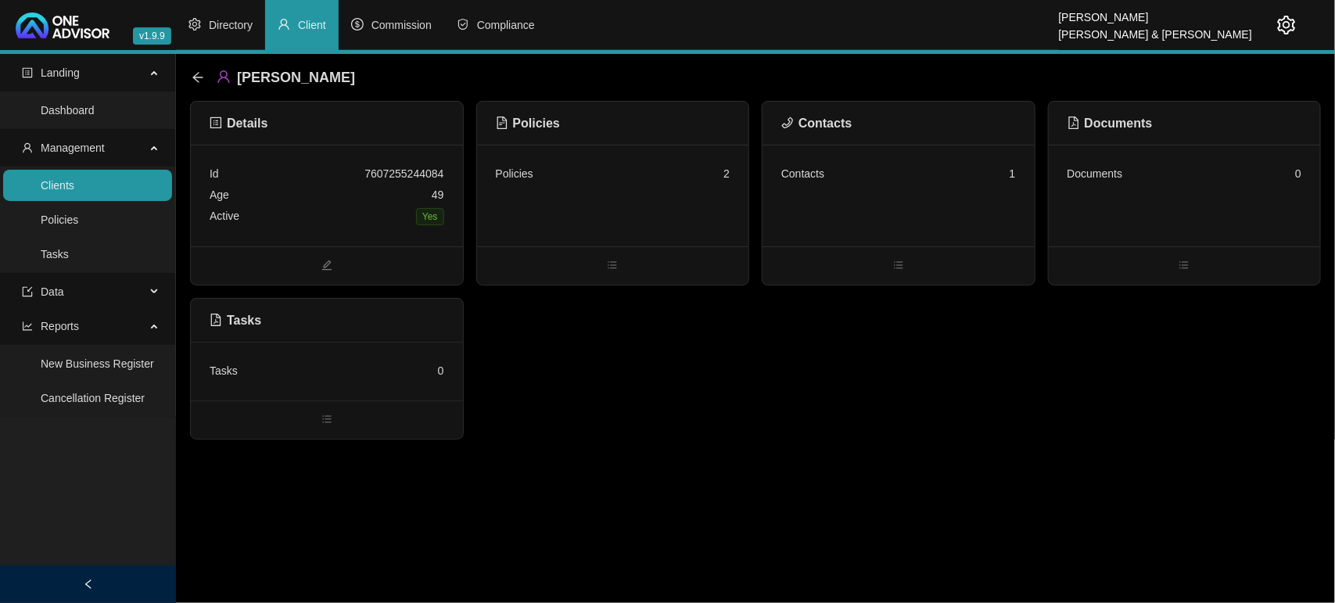
click at [849, 180] on div "Contacts 1" at bounding box center [898, 173] width 235 height 21
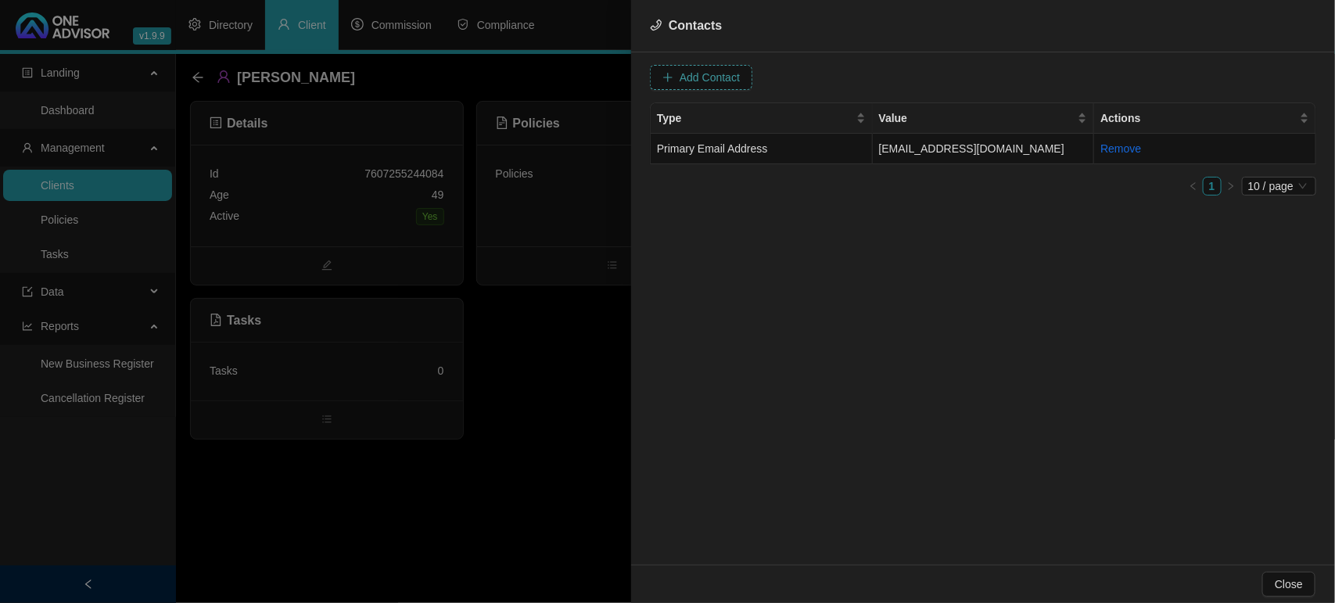
click at [713, 75] on span "Add Contact" at bounding box center [710, 77] width 60 height 17
click at [944, 80] on span at bounding box center [949, 77] width 99 height 23
type input "[PHONE_NUMBER]"
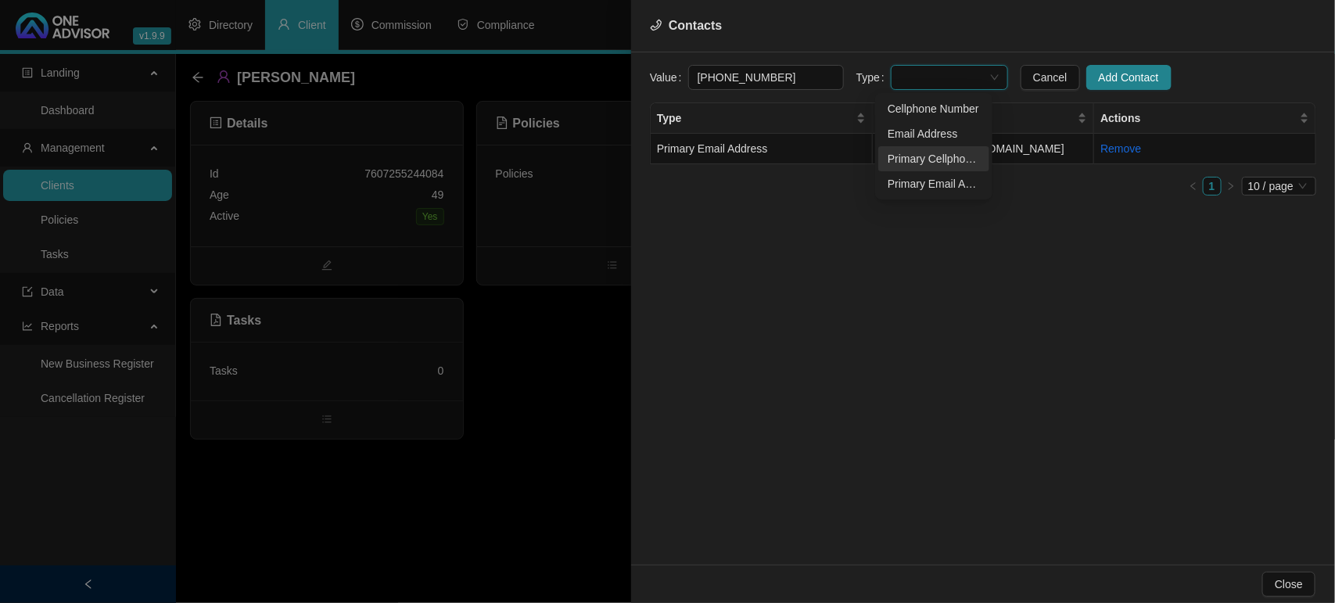
click at [935, 156] on div "Primary Cellphone Number" at bounding box center [934, 158] width 92 height 17
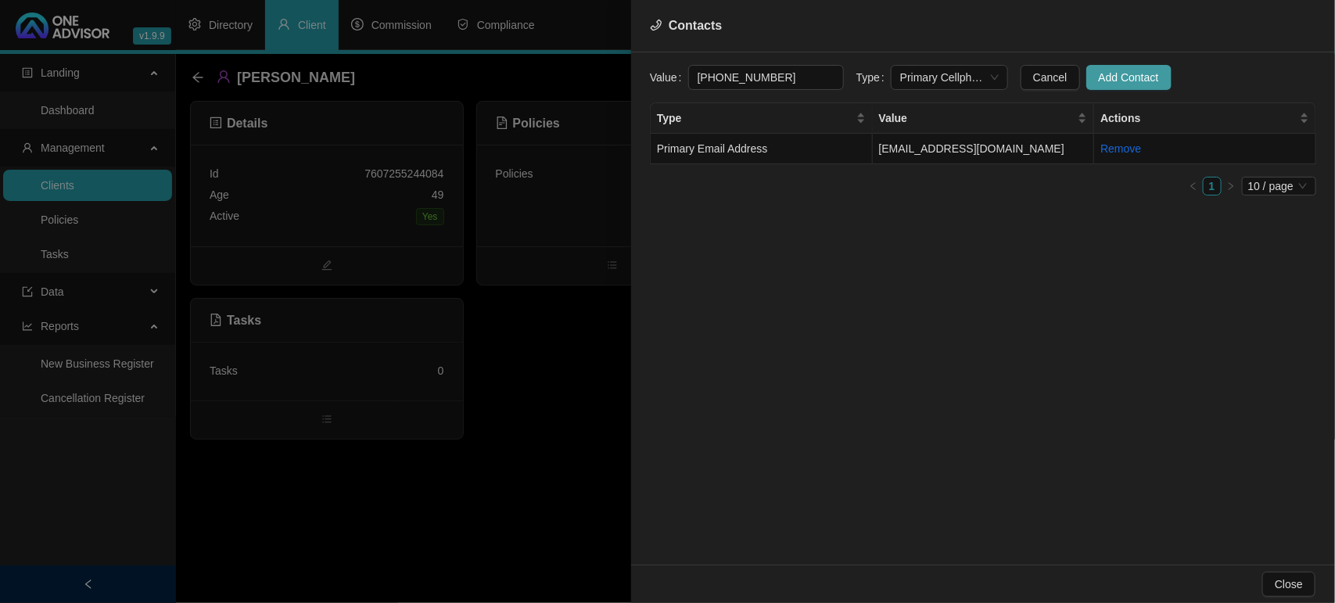
click at [1115, 80] on span "Add Contact" at bounding box center [1129, 77] width 60 height 17
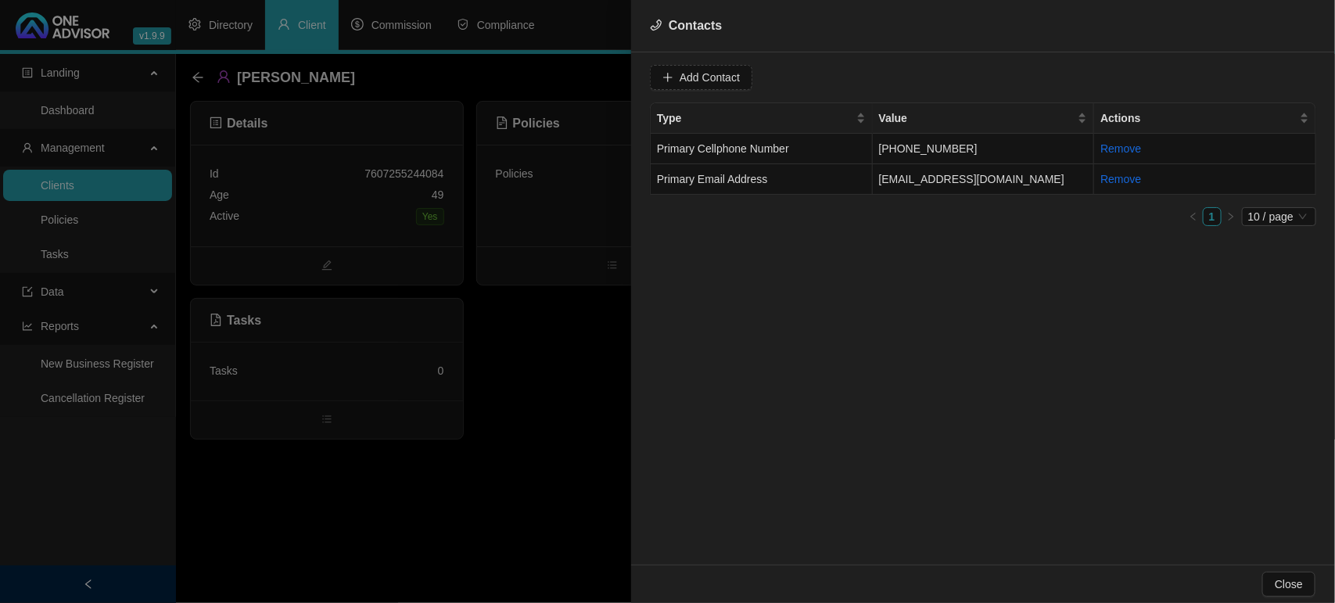
click at [49, 188] on div at bounding box center [667, 301] width 1335 height 603
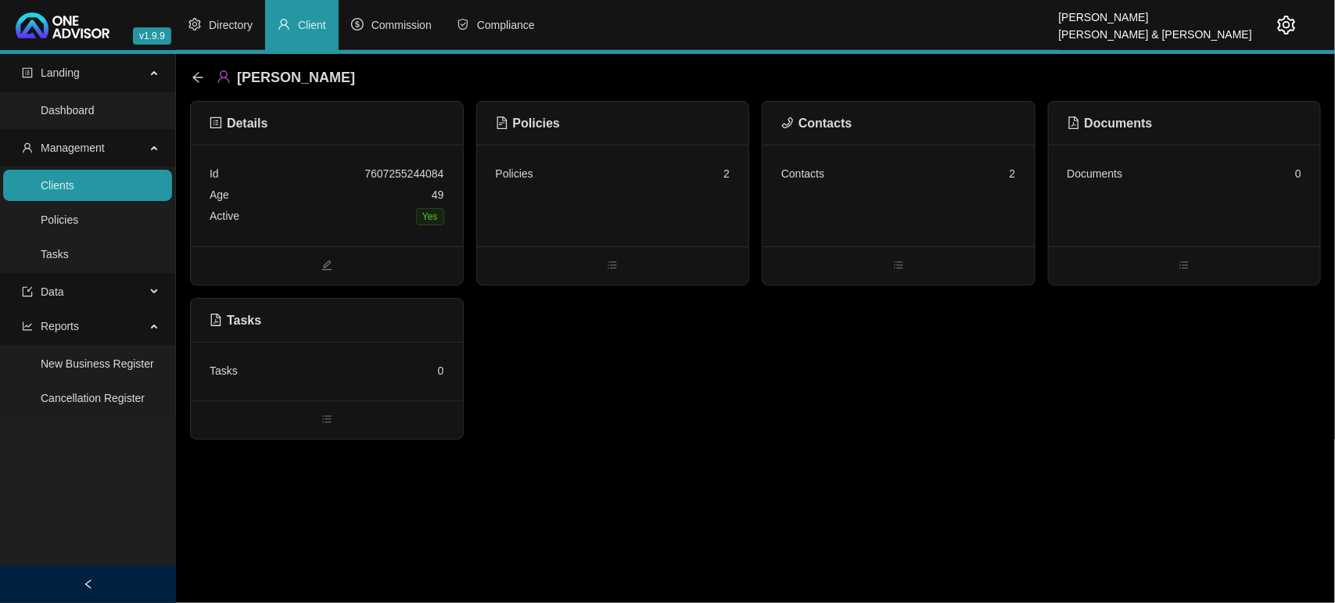
click at [70, 189] on link "Clients" at bounding box center [58, 185] width 34 height 13
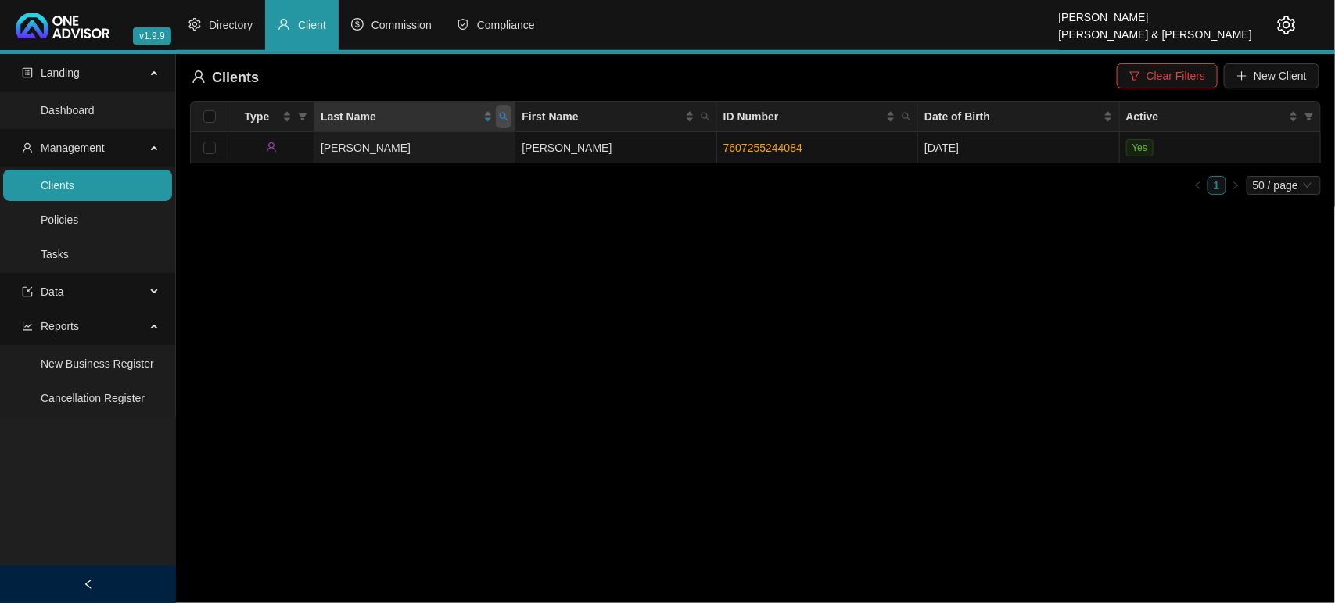
click at [496, 115] on span at bounding box center [504, 116] width 16 height 23
type input "sander"
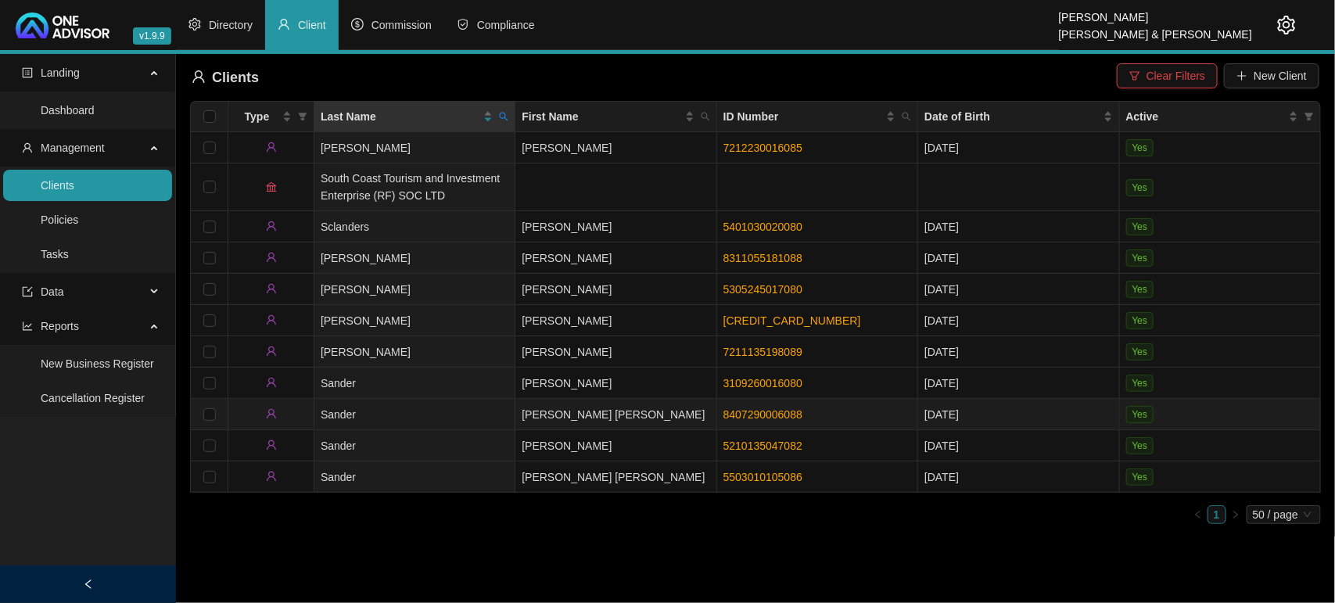
click at [508, 417] on td "Sander" at bounding box center [414, 414] width 201 height 31
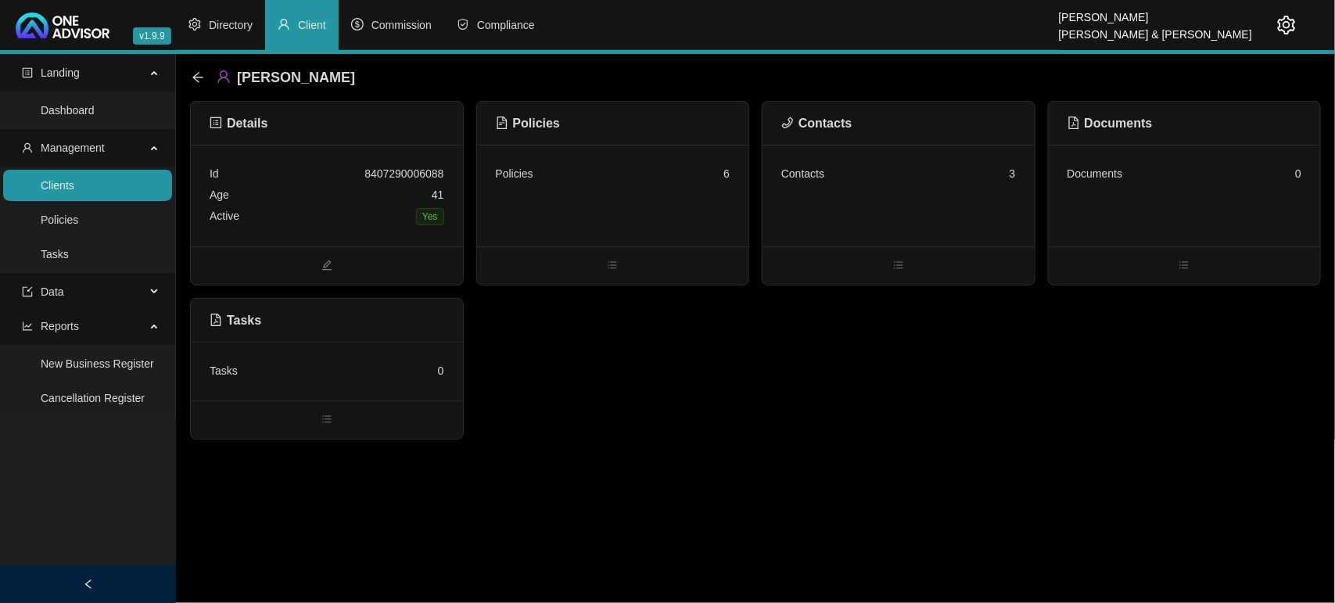
click at [903, 196] on div "Contacts 3" at bounding box center [899, 196] width 272 height 102
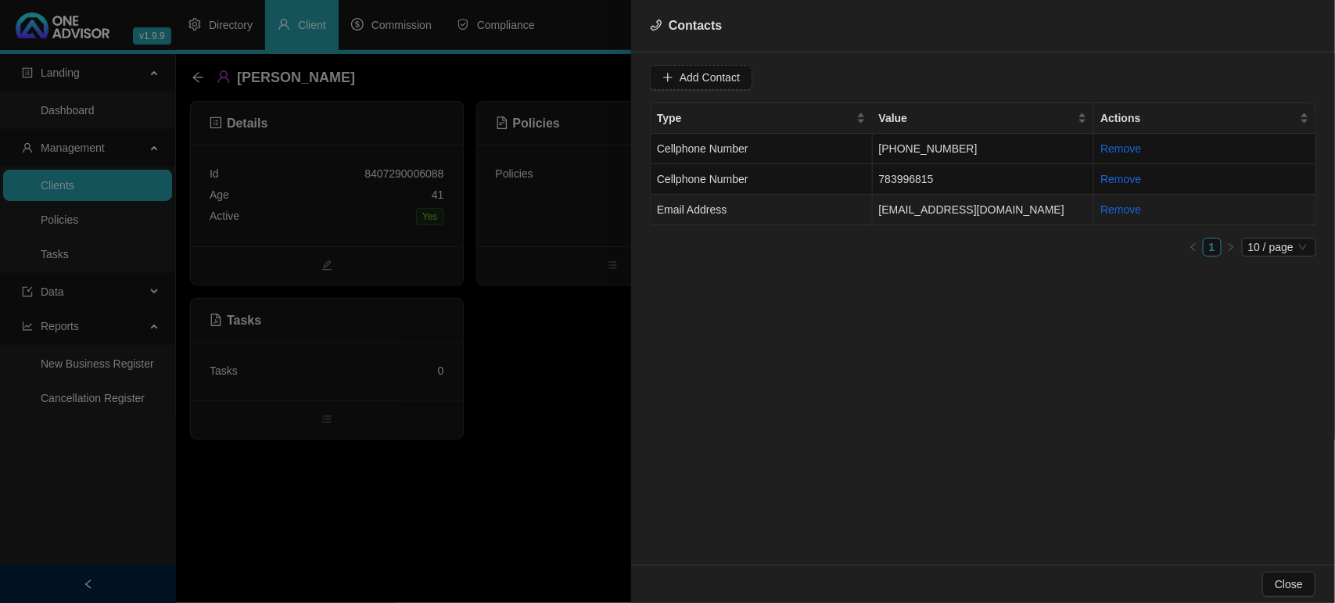
click at [855, 211] on td "Email Address" at bounding box center [762, 210] width 222 height 31
click at [928, 66] on span "Email Address" at bounding box center [949, 77] width 99 height 23
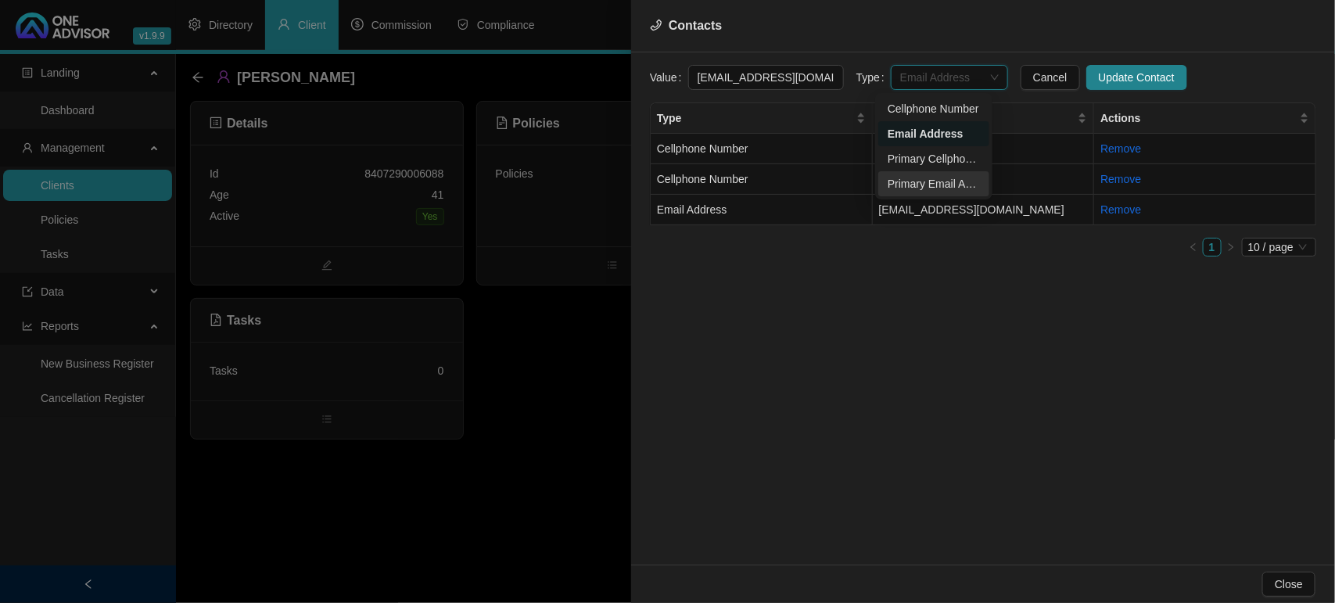
click at [932, 184] on div "Primary Email Address" at bounding box center [934, 183] width 92 height 17
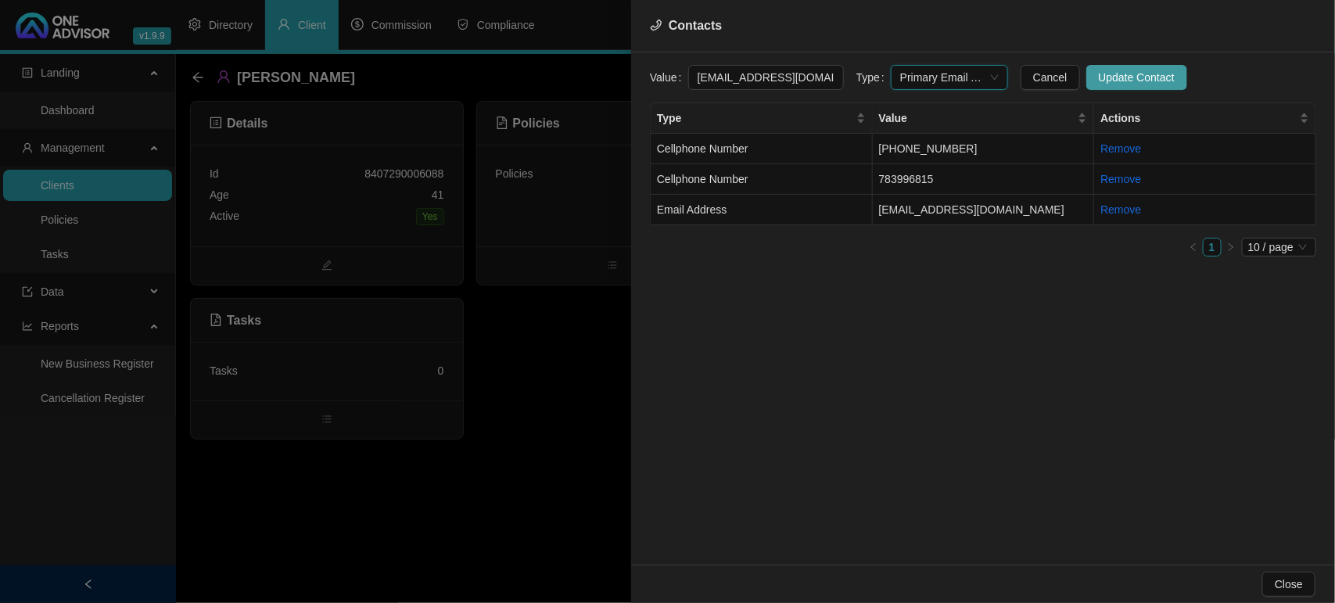
click at [1099, 84] on span "Update Contact" at bounding box center [1137, 77] width 76 height 17
click at [597, 214] on div at bounding box center [667, 301] width 1335 height 603
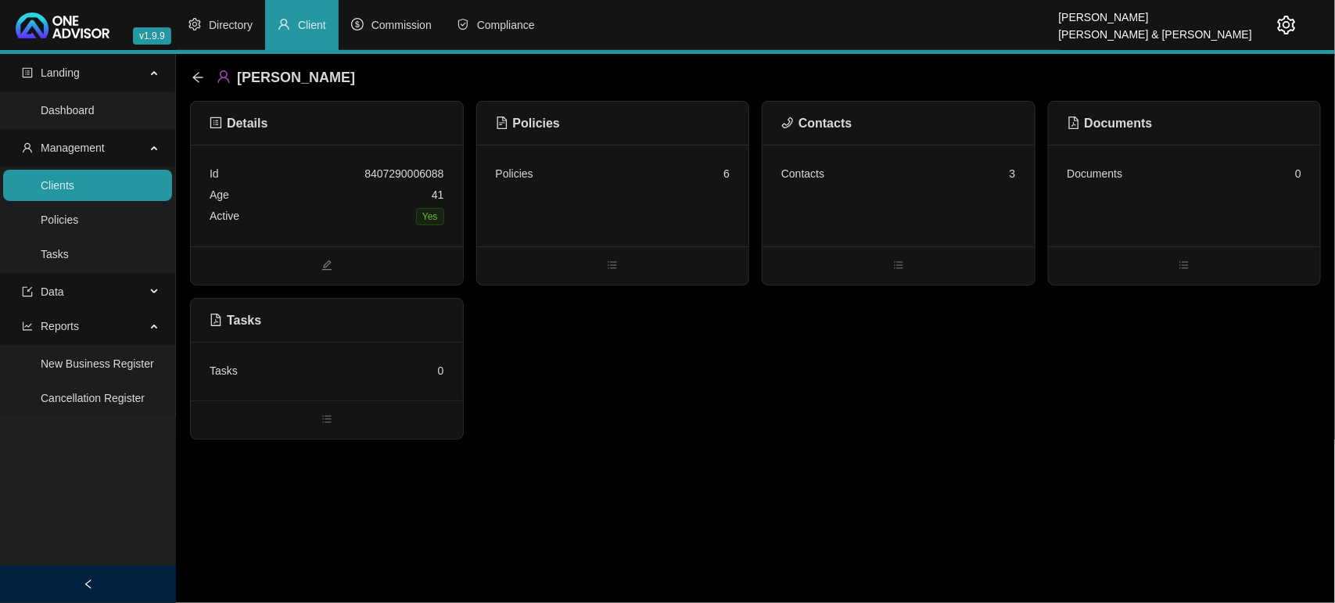
click at [596, 213] on div "Policies 6" at bounding box center [613, 196] width 272 height 102
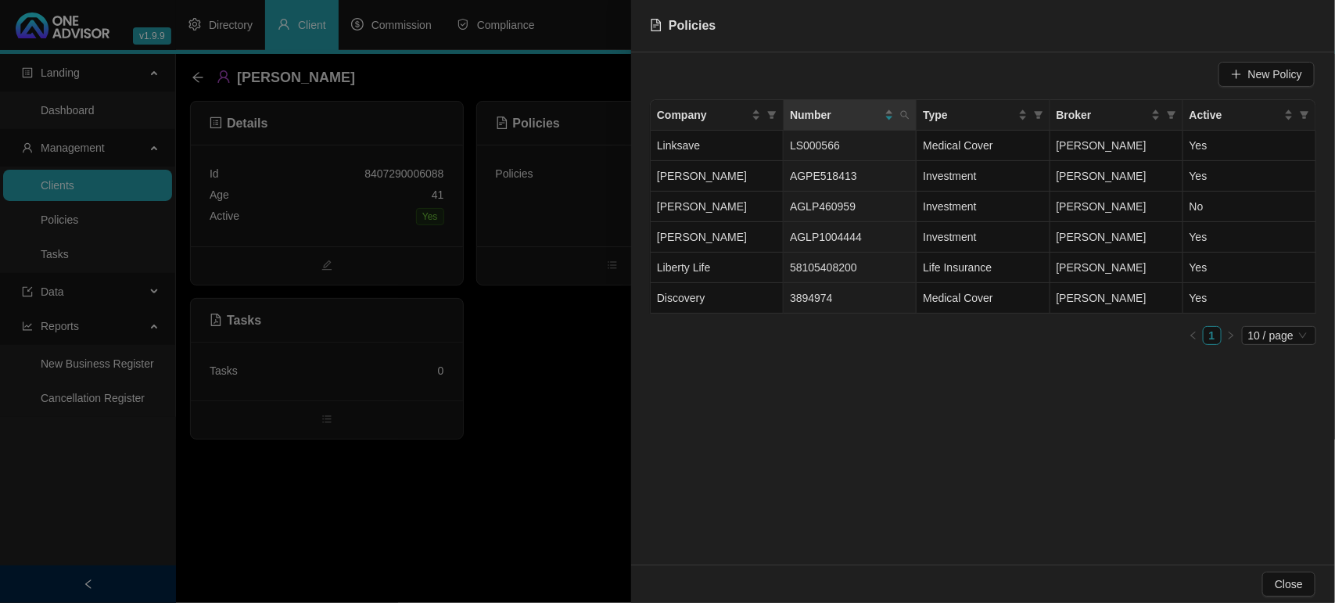
click at [576, 404] on div at bounding box center [667, 301] width 1335 height 603
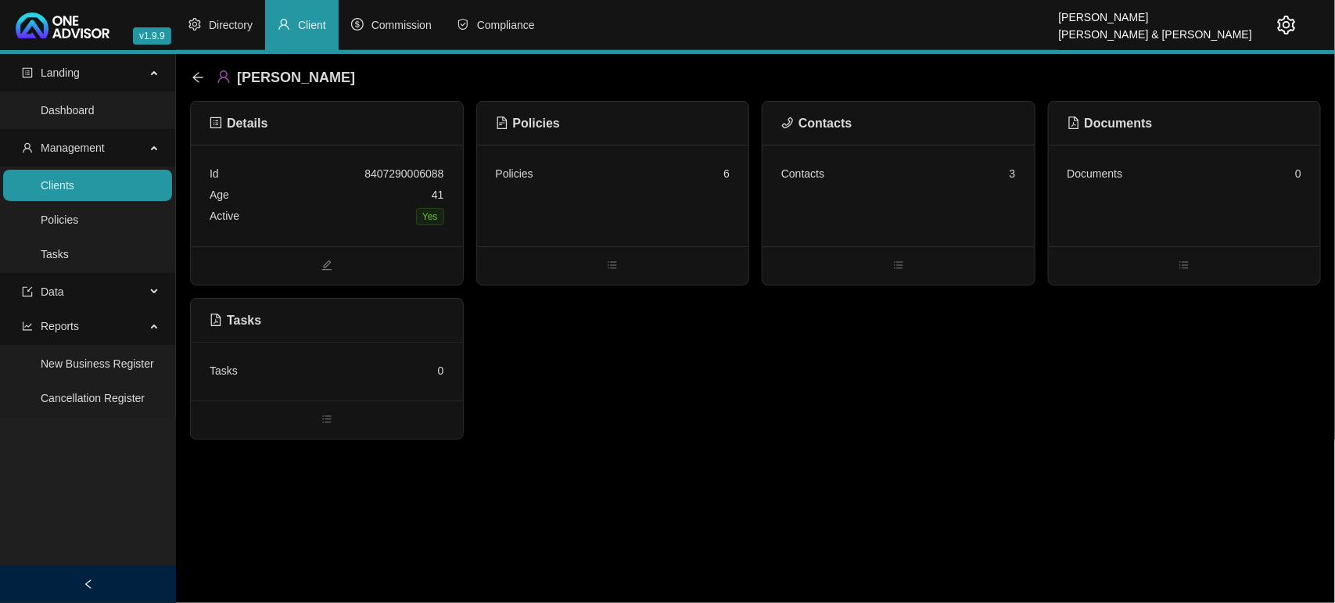
click at [74, 185] on link "Clients" at bounding box center [58, 185] width 34 height 13
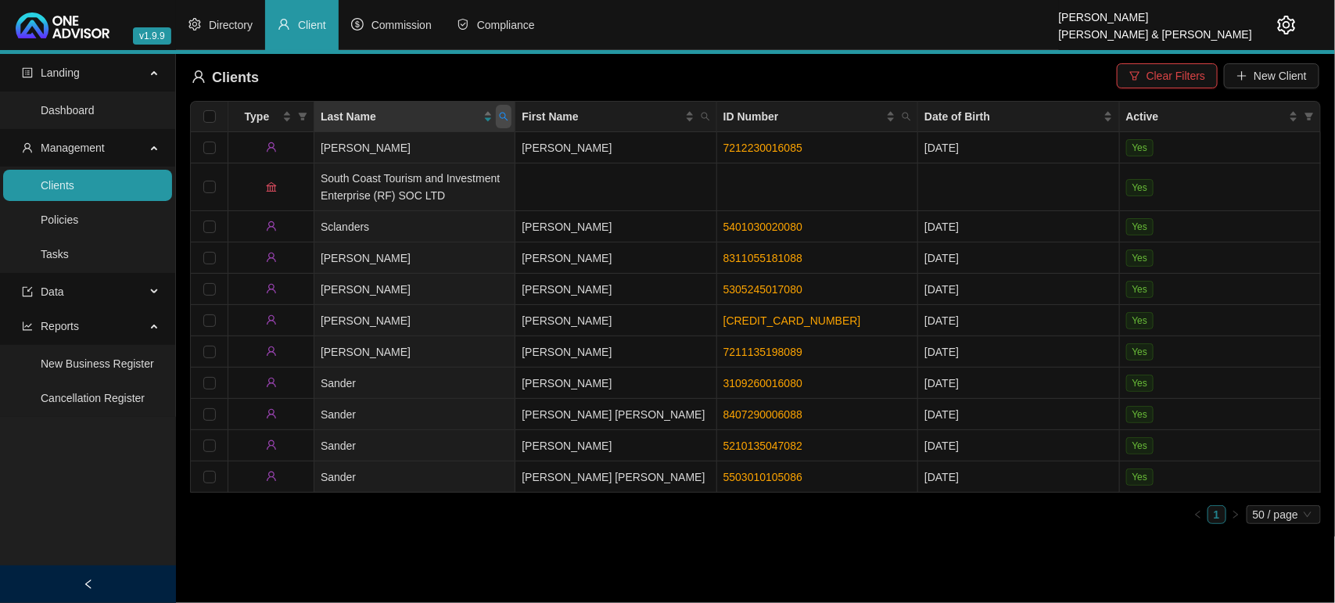
click at [505, 114] on icon "search" at bounding box center [503, 116] width 9 height 9
type input "[PERSON_NAME]"
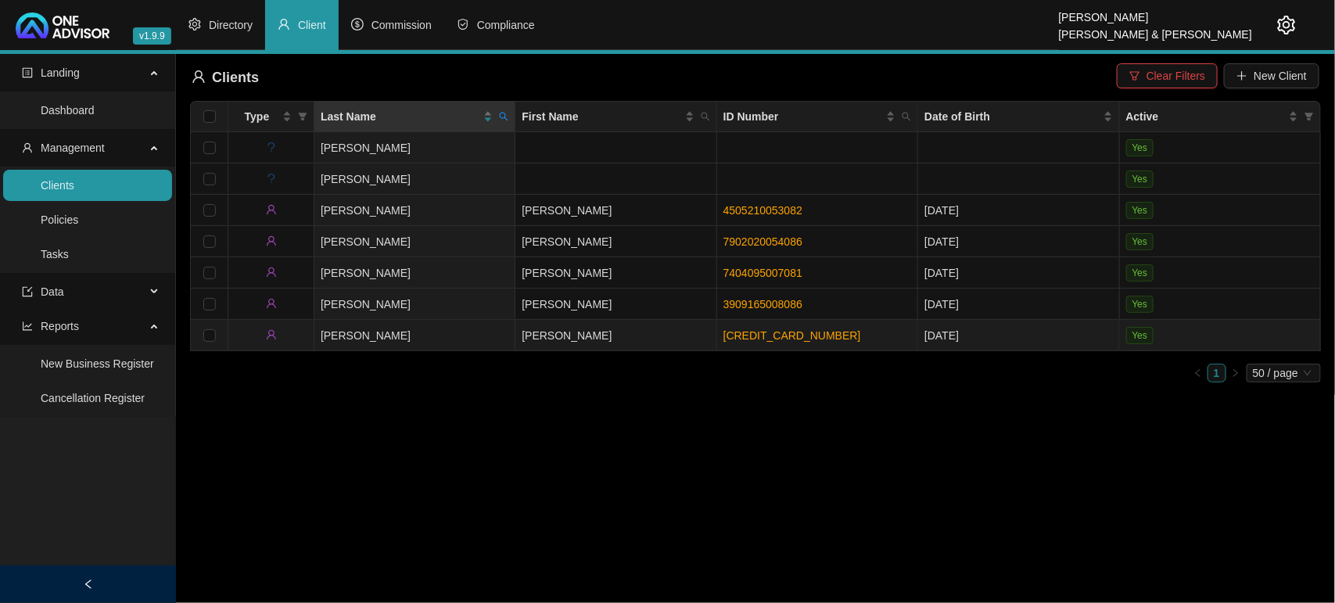
click at [477, 333] on td "[PERSON_NAME]" at bounding box center [414, 335] width 201 height 31
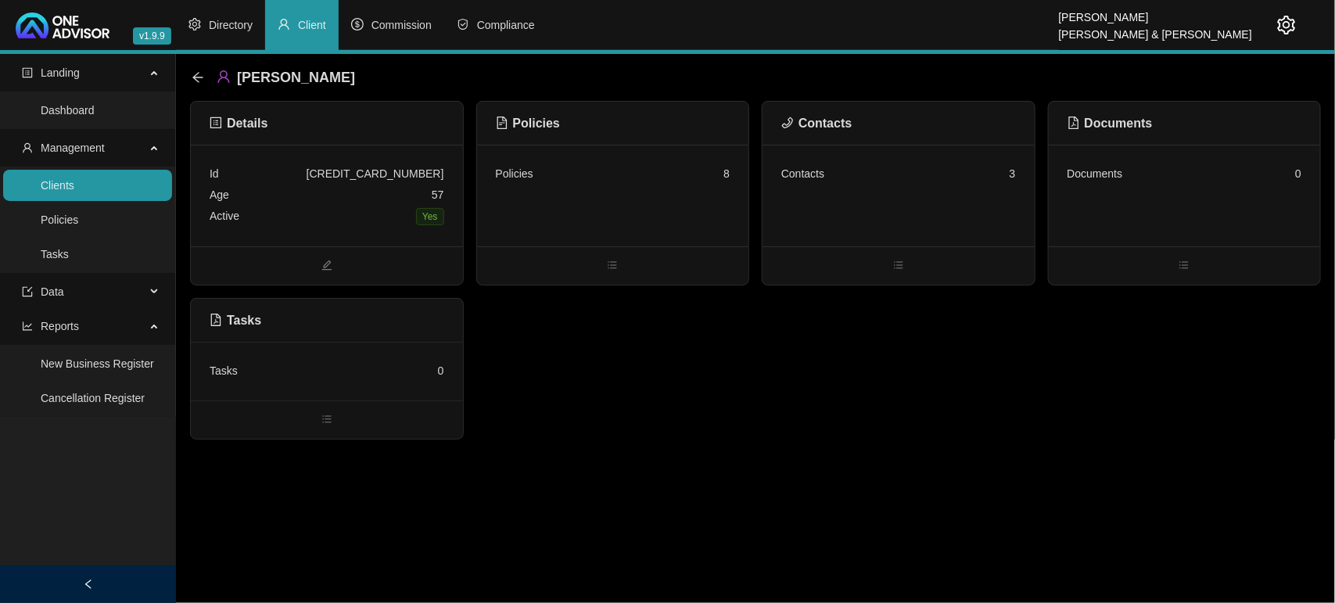
click at [917, 217] on div "Contacts 3" at bounding box center [899, 196] width 272 height 102
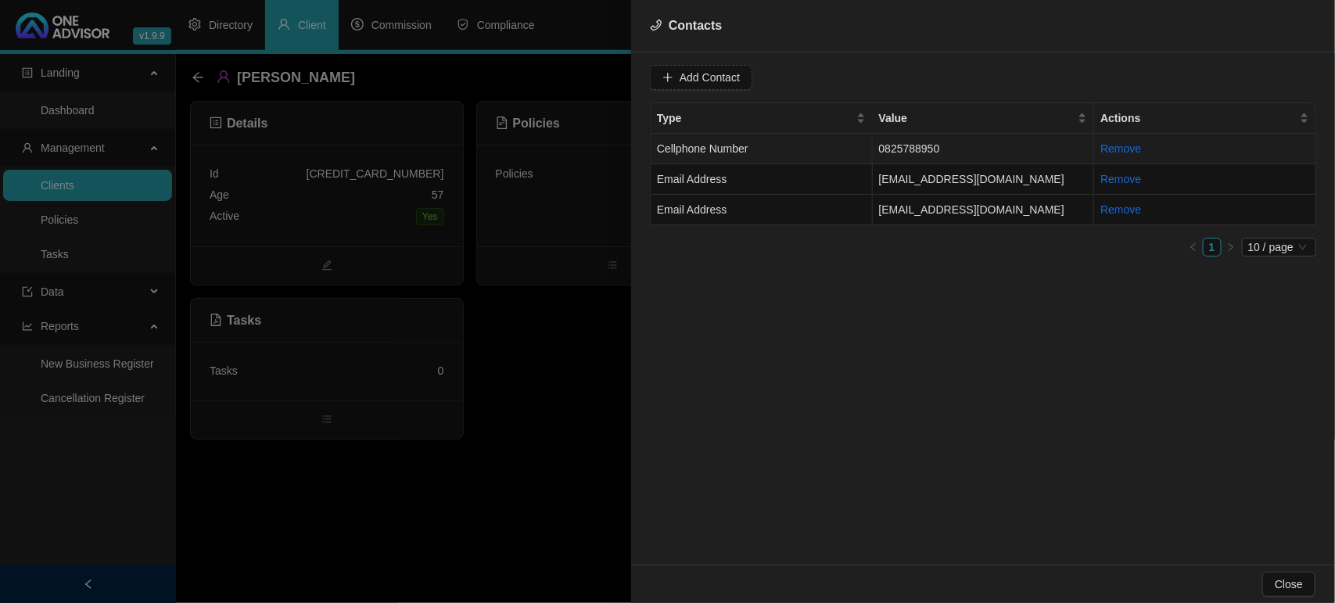
click at [822, 149] on td "Cellphone Number" at bounding box center [762, 149] width 222 height 31
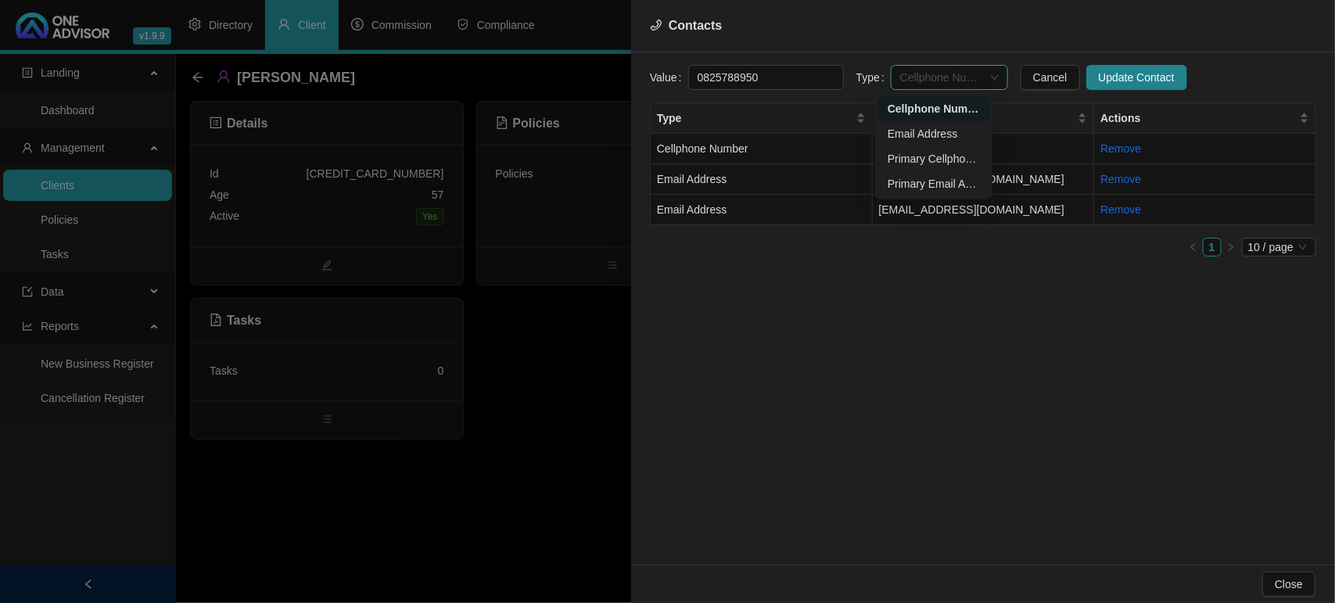
click at [943, 78] on span "Cellphone Number" at bounding box center [949, 77] width 99 height 23
drag, startPoint x: 931, startPoint y: 165, endPoint x: 998, endPoint y: 137, distance: 72.9
click at [931, 165] on div "Primary Cellphone Number" at bounding box center [934, 158] width 92 height 17
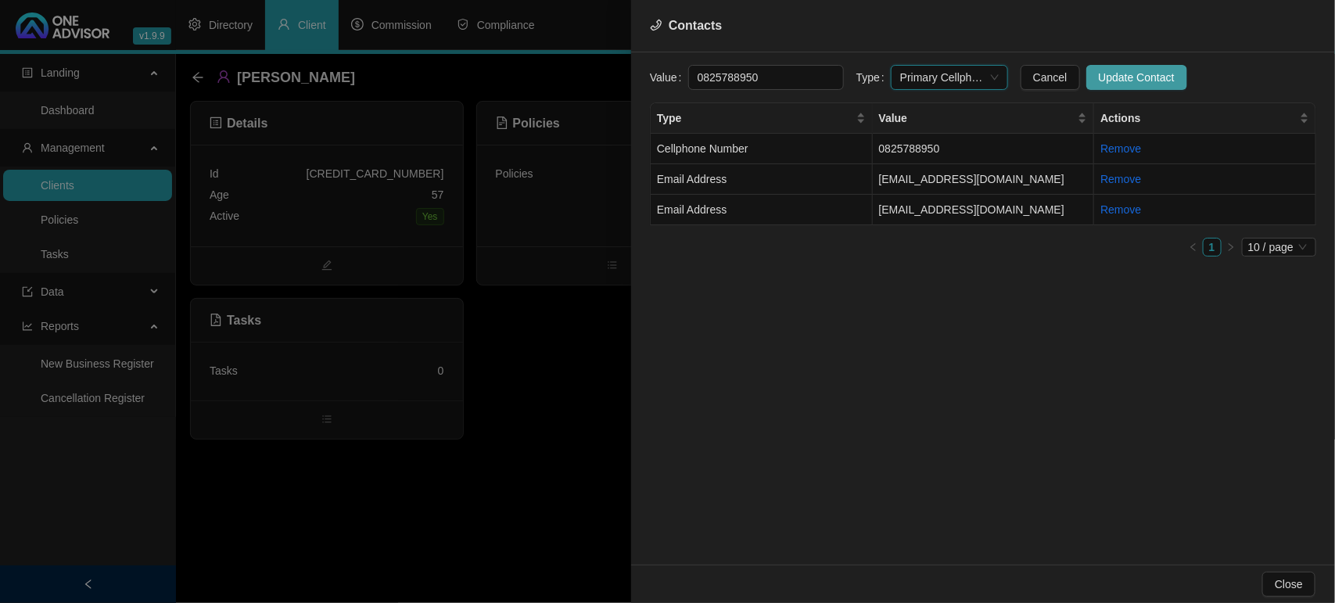
click at [1099, 76] on span "Update Contact" at bounding box center [1137, 77] width 76 height 17
click at [792, 181] on td "Email Address" at bounding box center [762, 179] width 222 height 31
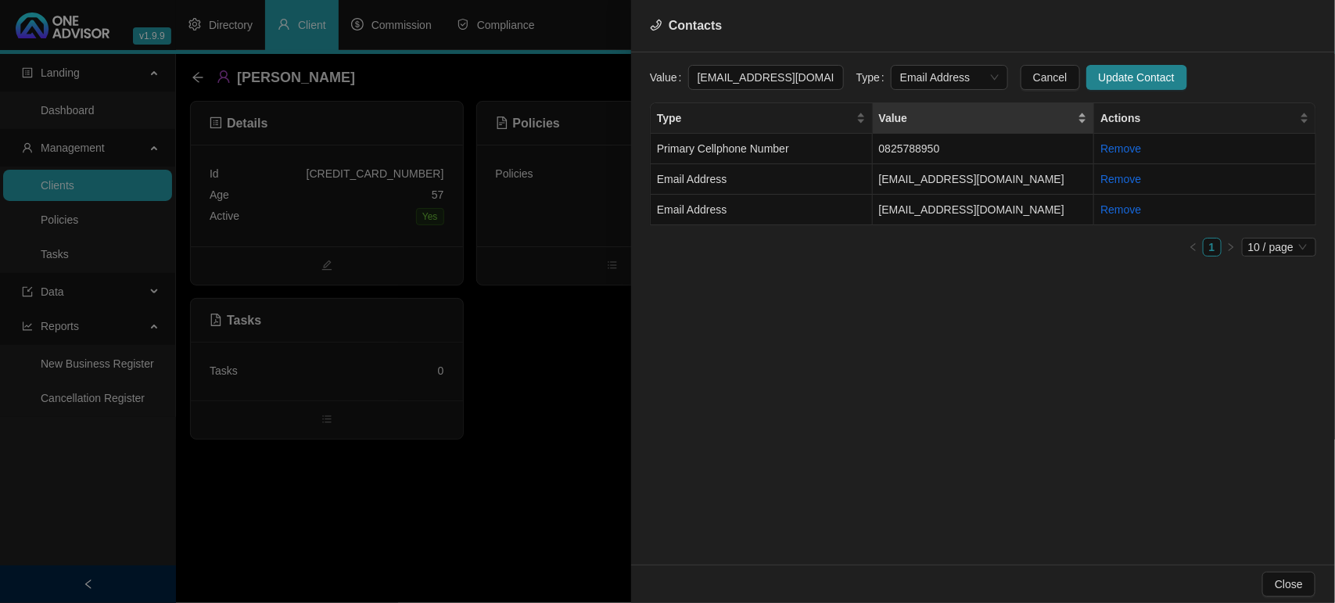
scroll to position [0, 14]
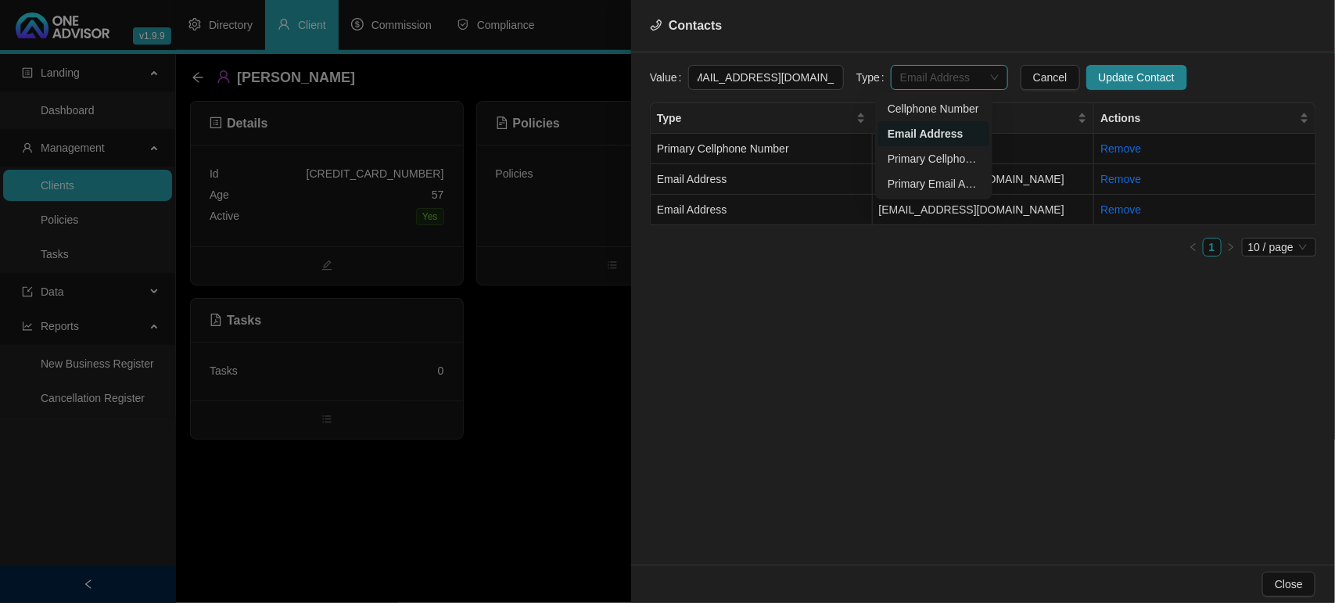
click at [909, 80] on span "Email Address" at bounding box center [949, 77] width 99 height 23
click at [932, 186] on div "Primary Email Address" at bounding box center [934, 183] width 92 height 17
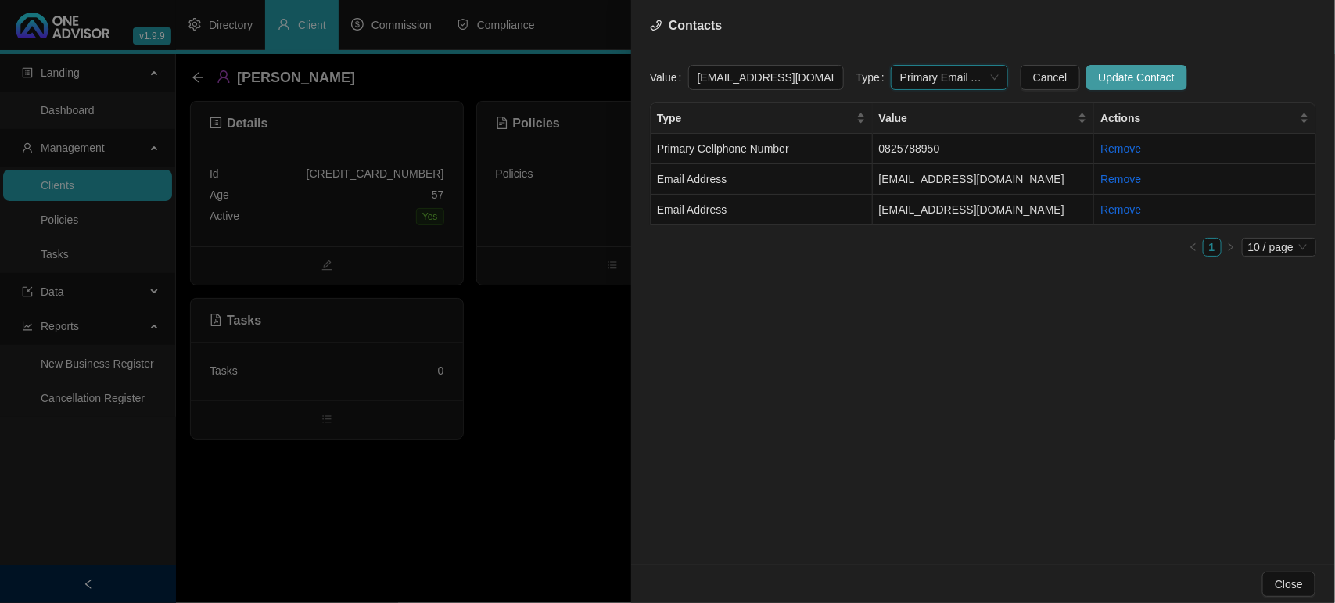
click at [1125, 77] on span "Update Contact" at bounding box center [1137, 77] width 76 height 17
click at [580, 223] on div at bounding box center [667, 301] width 1335 height 603
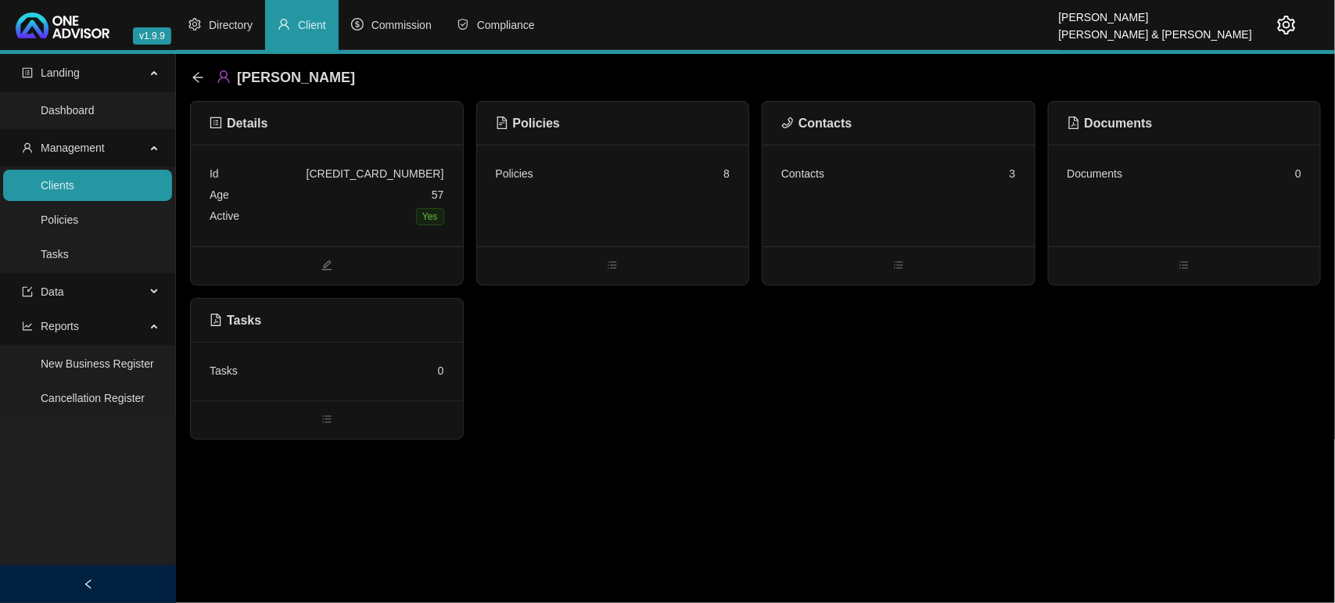
click at [580, 223] on div "Policies 8" at bounding box center [613, 196] width 272 height 102
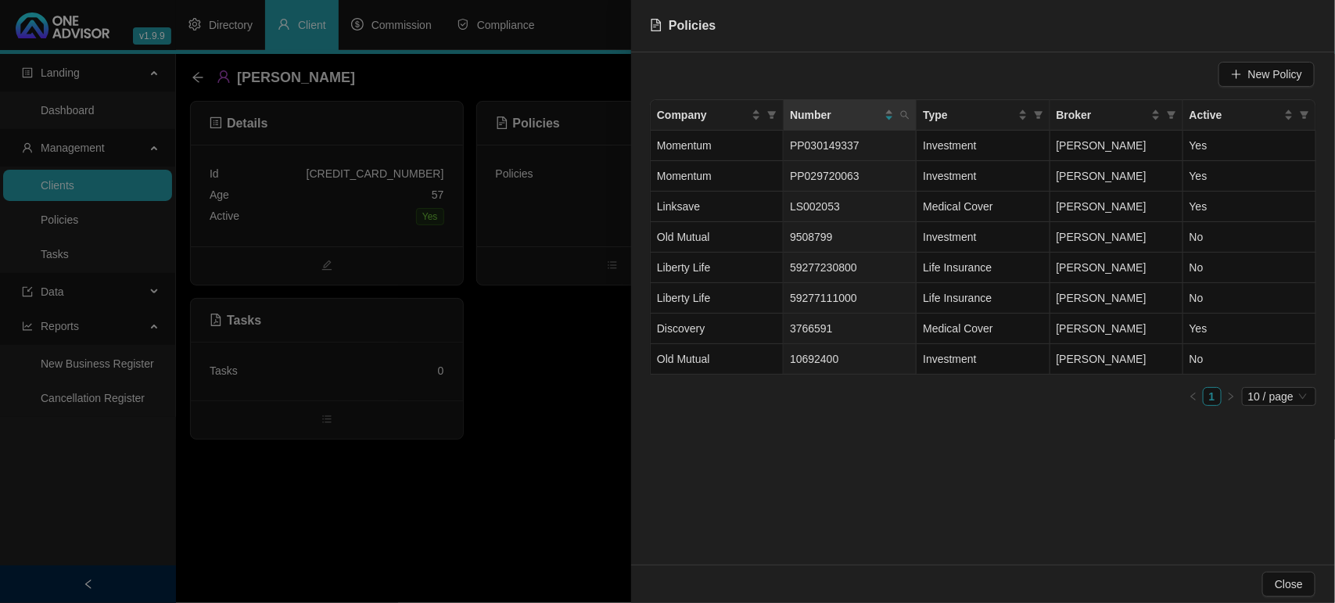
drag, startPoint x: 505, startPoint y: 471, endPoint x: 38, endPoint y: 474, distance: 467.0
click at [503, 472] on div at bounding box center [667, 301] width 1335 height 603
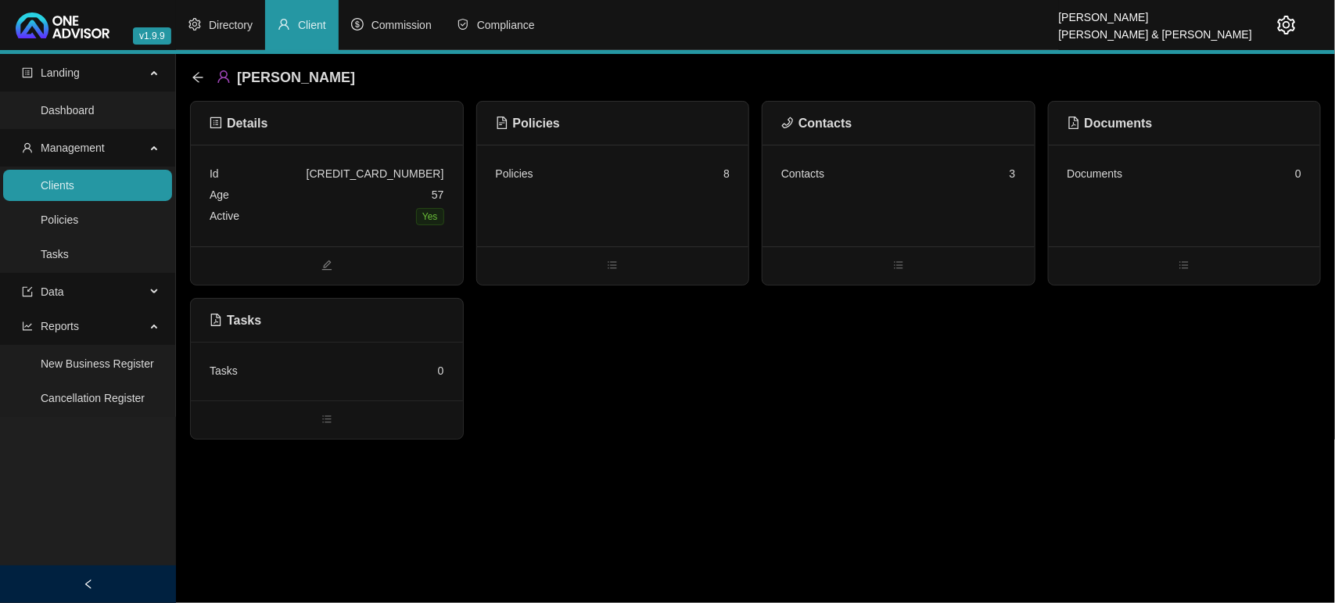
drag, startPoint x: 56, startPoint y: 174, endPoint x: 102, endPoint y: 184, distance: 47.1
click at [56, 179] on link "Clients" at bounding box center [58, 185] width 34 height 13
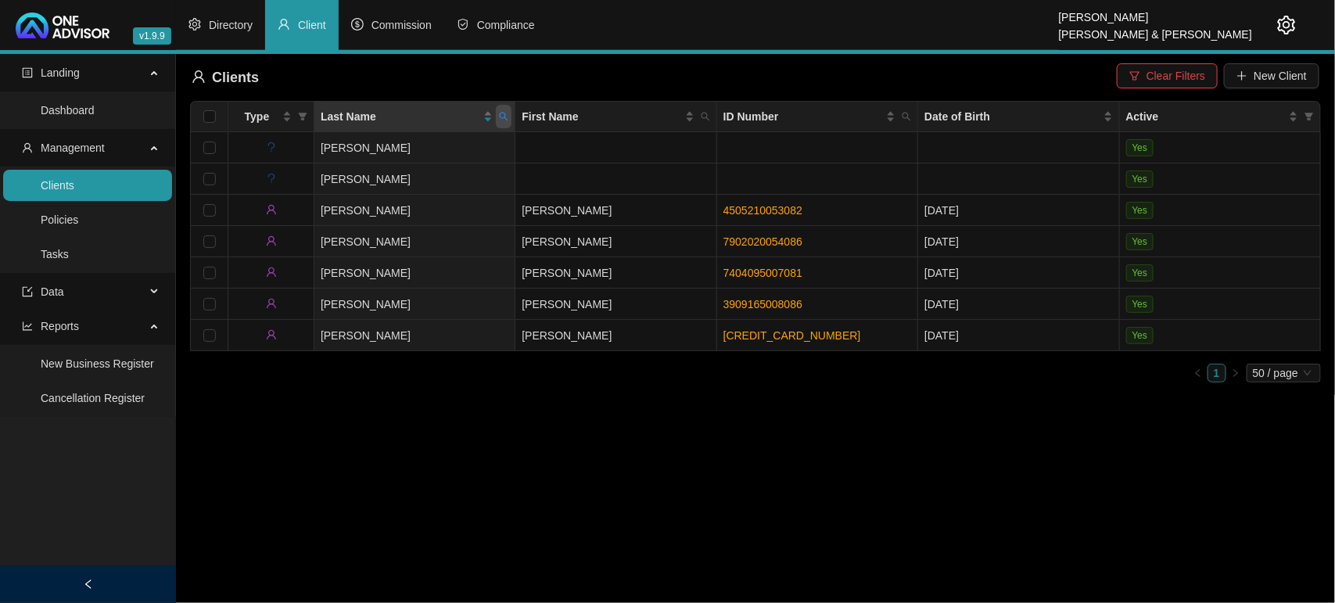
click at [511, 115] on span at bounding box center [504, 116] width 16 height 23
type input "[PERSON_NAME]"
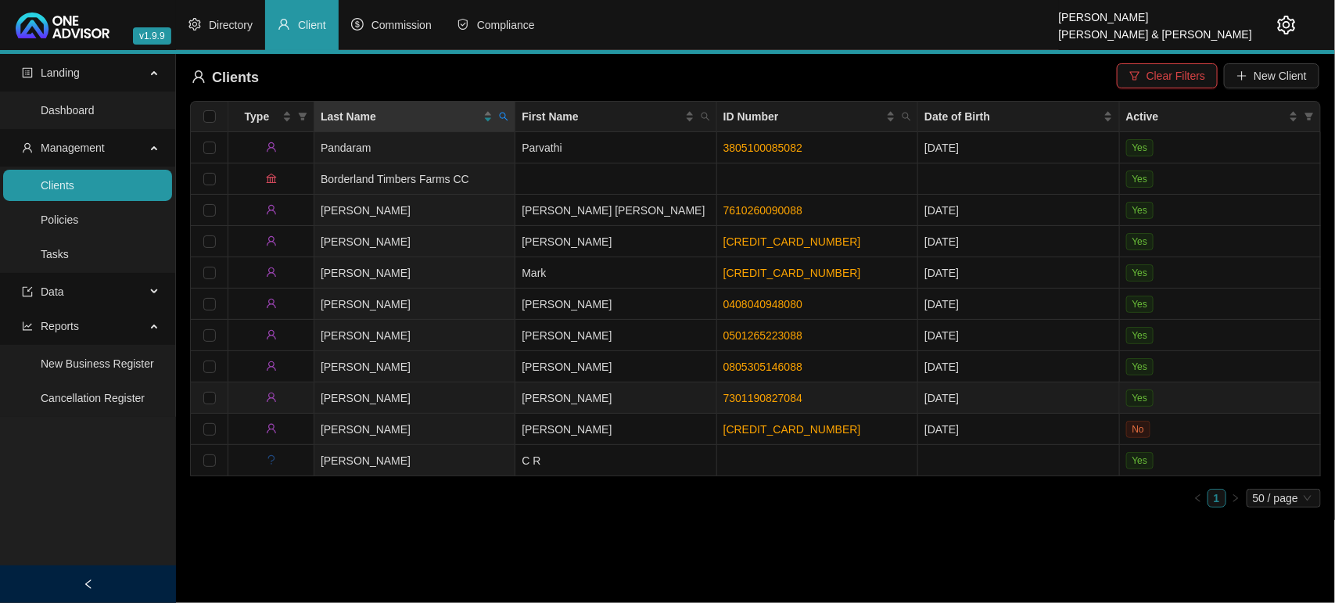
click at [454, 391] on td "[PERSON_NAME]" at bounding box center [414, 398] width 201 height 31
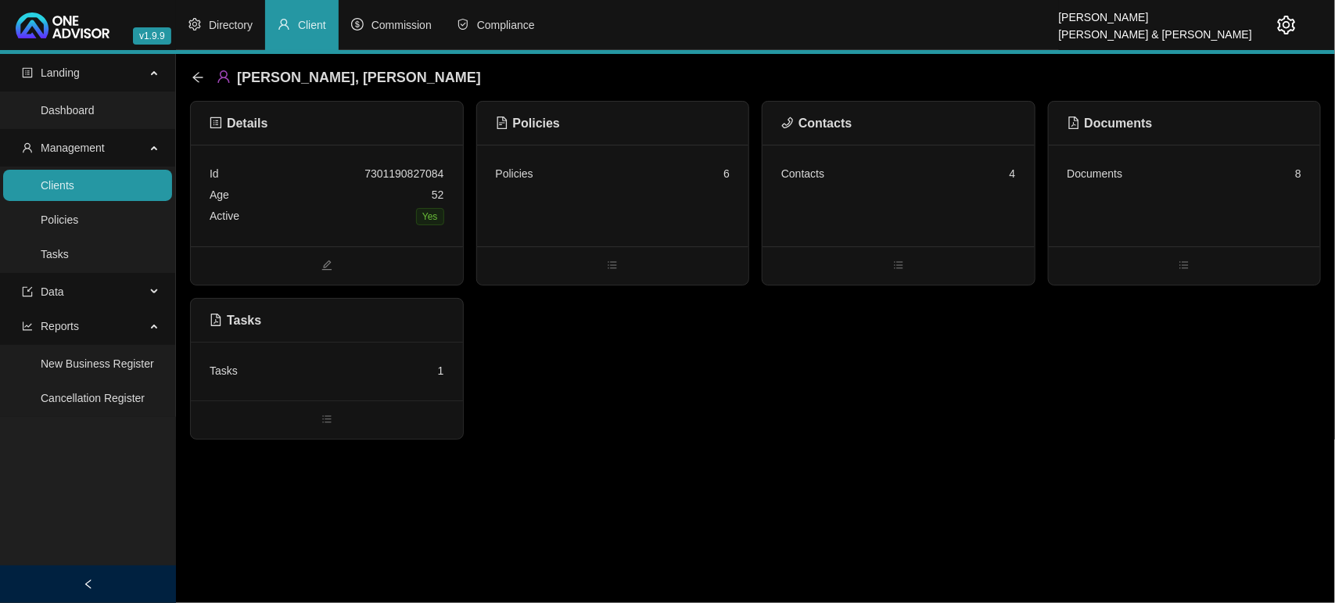
click at [882, 208] on div "Contacts 4" at bounding box center [899, 196] width 272 height 102
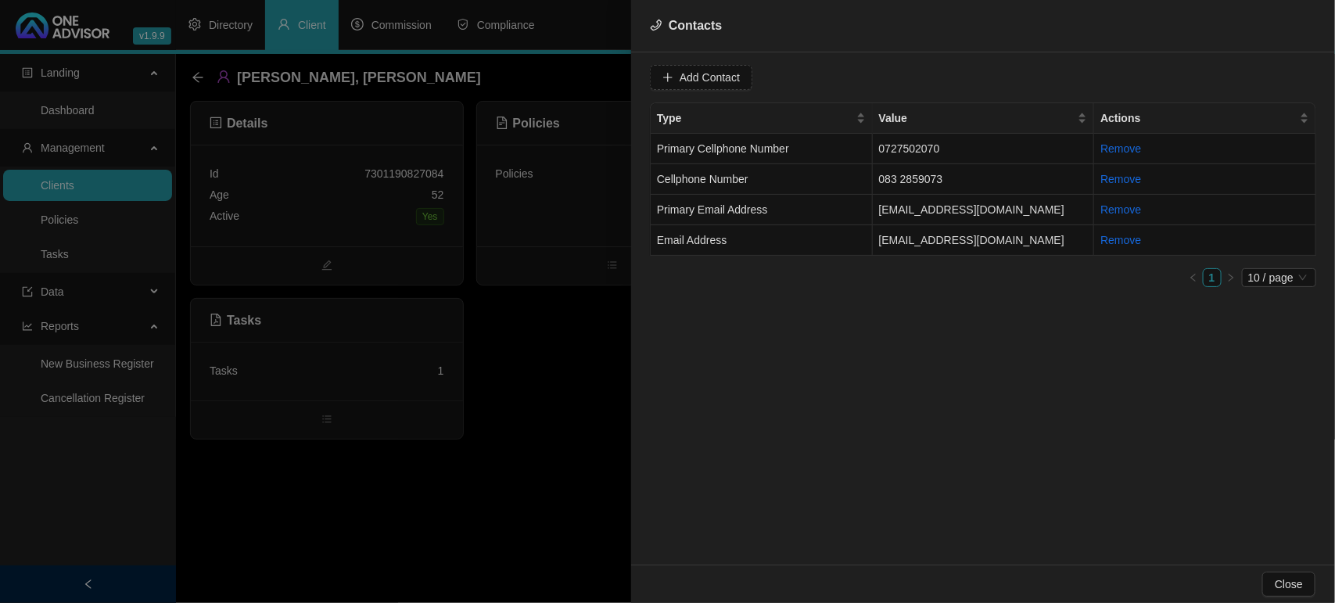
click at [511, 401] on div at bounding box center [667, 301] width 1335 height 603
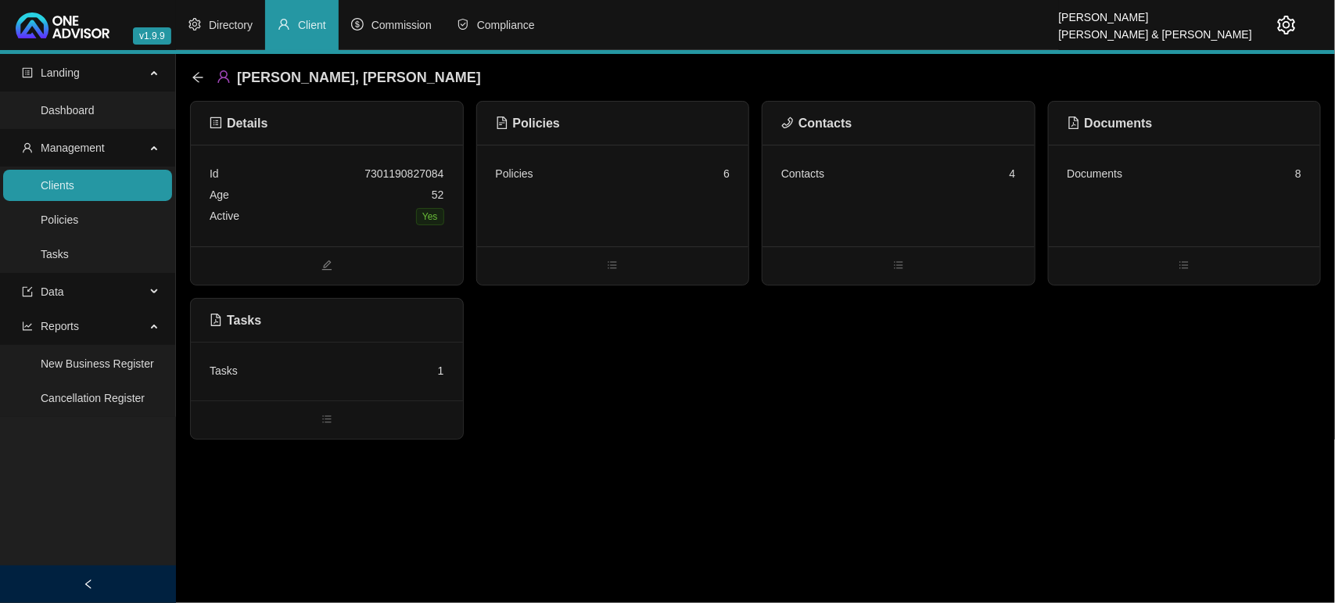
click at [571, 209] on div "Policies 6" at bounding box center [613, 196] width 272 height 102
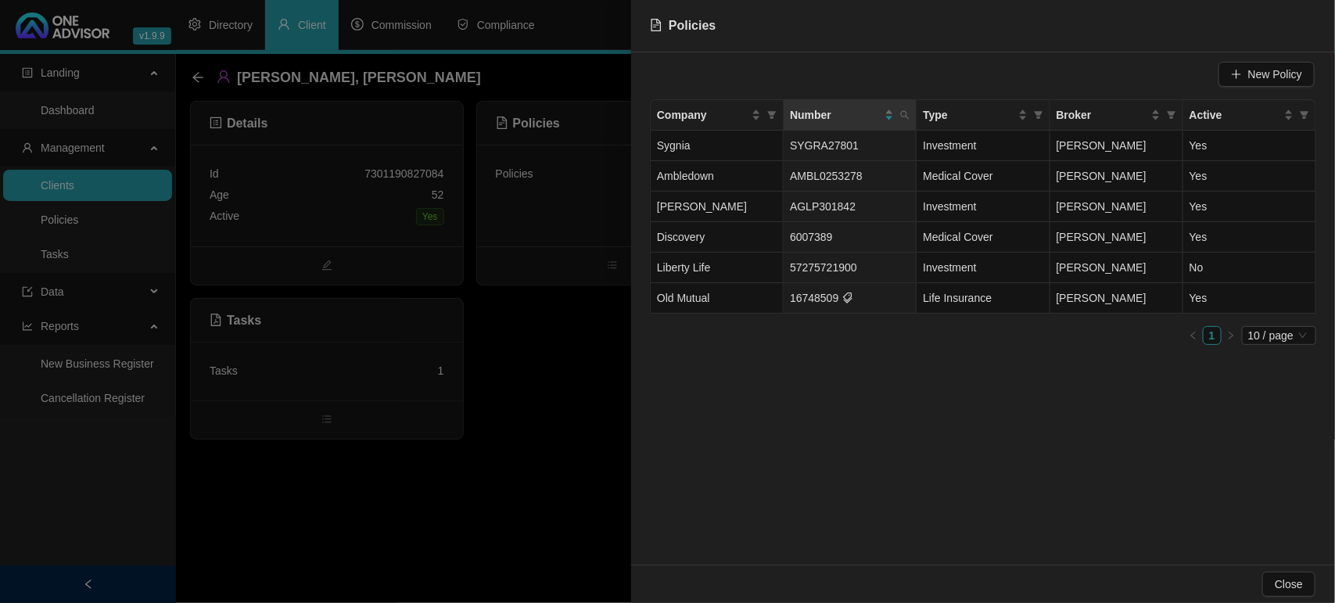
drag, startPoint x: 150, startPoint y: 192, endPoint x: 268, endPoint y: 186, distance: 118.3
click at [150, 192] on div at bounding box center [667, 301] width 1335 height 603
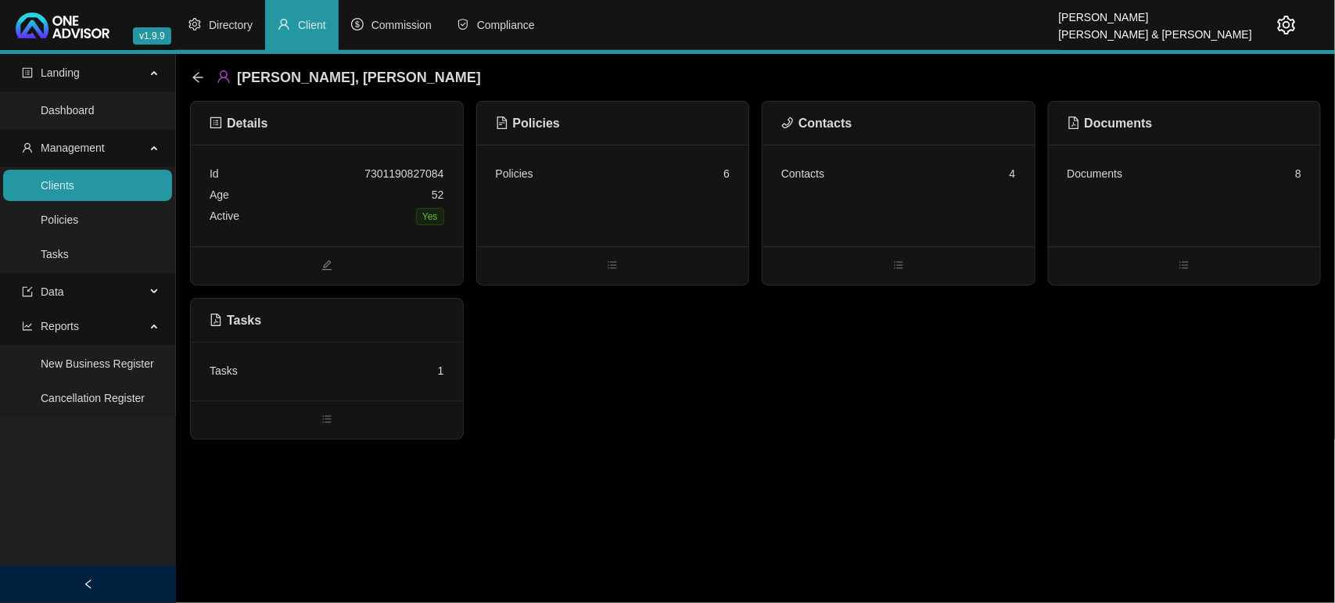
click at [74, 189] on link "Clients" at bounding box center [58, 185] width 34 height 13
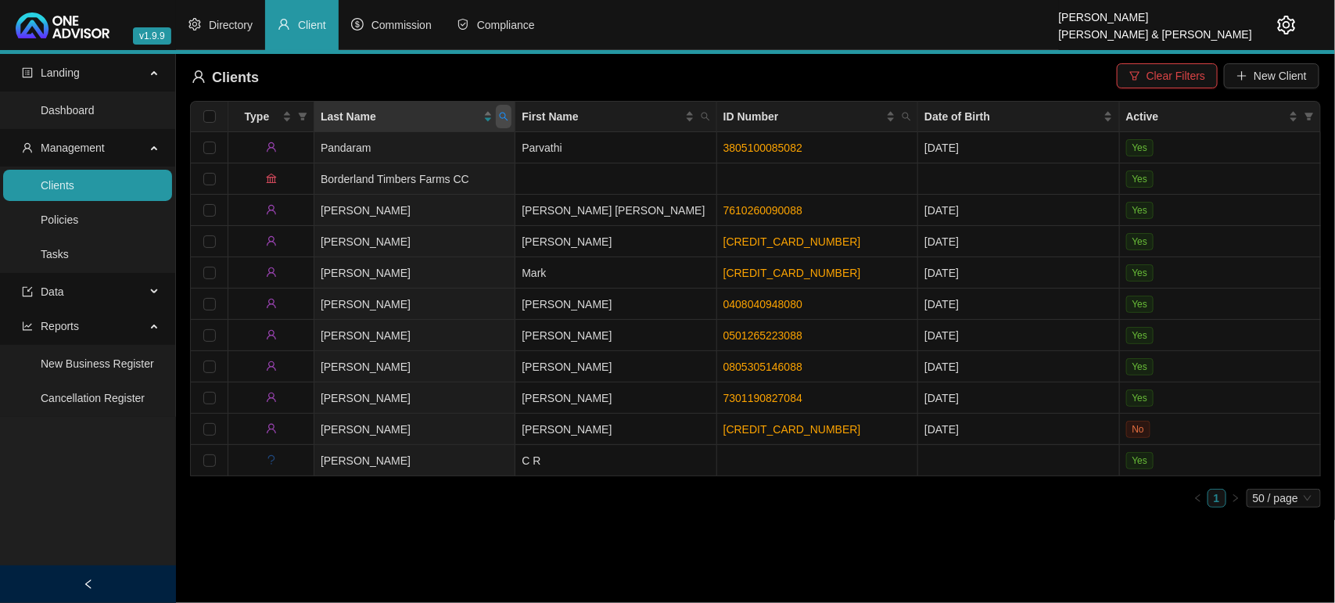
click at [501, 120] on icon "search" at bounding box center [503, 116] width 9 height 9
type input "raven"
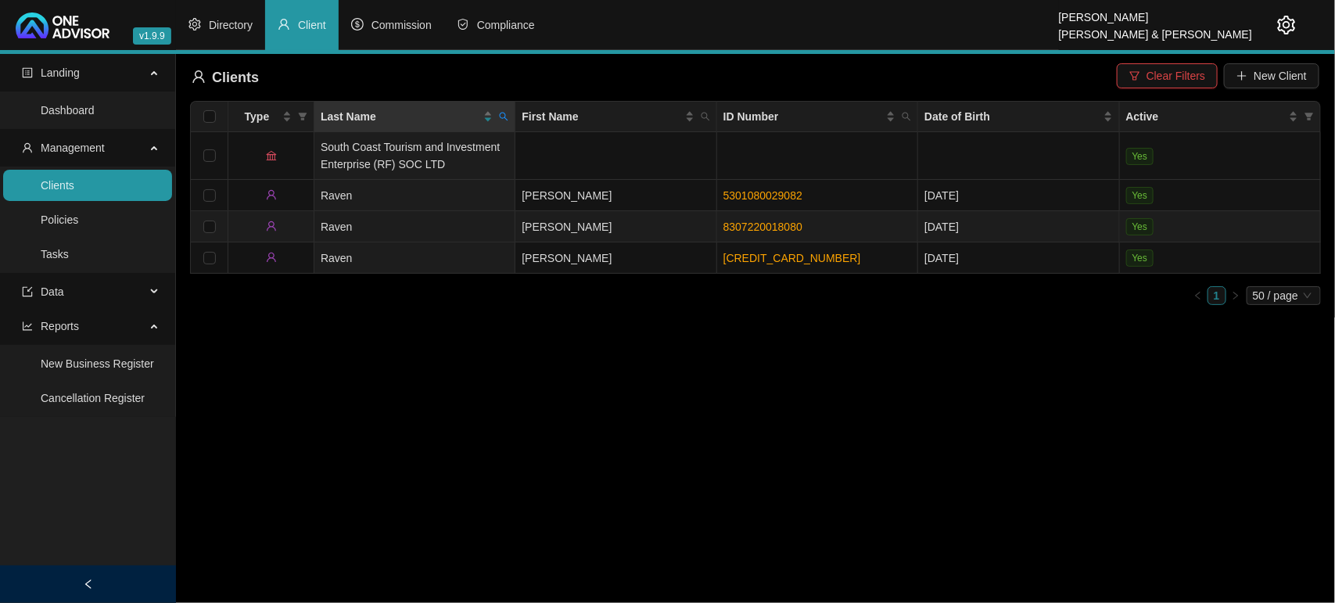
click at [494, 225] on td "Raven" at bounding box center [414, 226] width 201 height 31
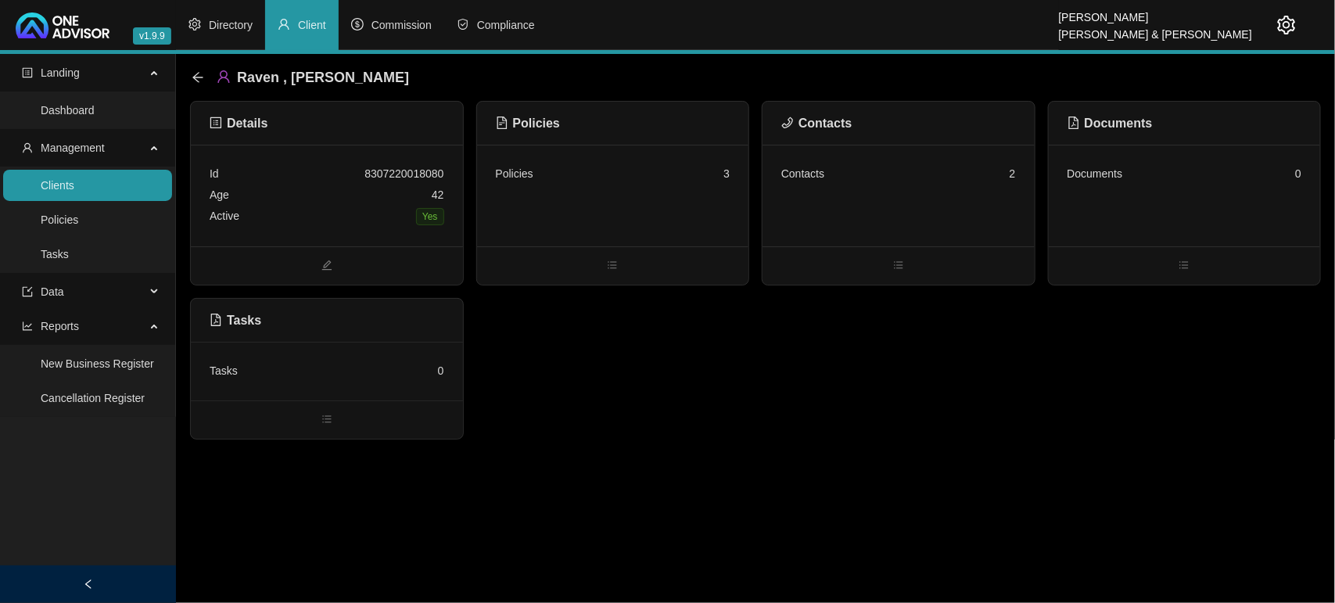
click at [560, 231] on div "Policies 3" at bounding box center [613, 196] width 272 height 102
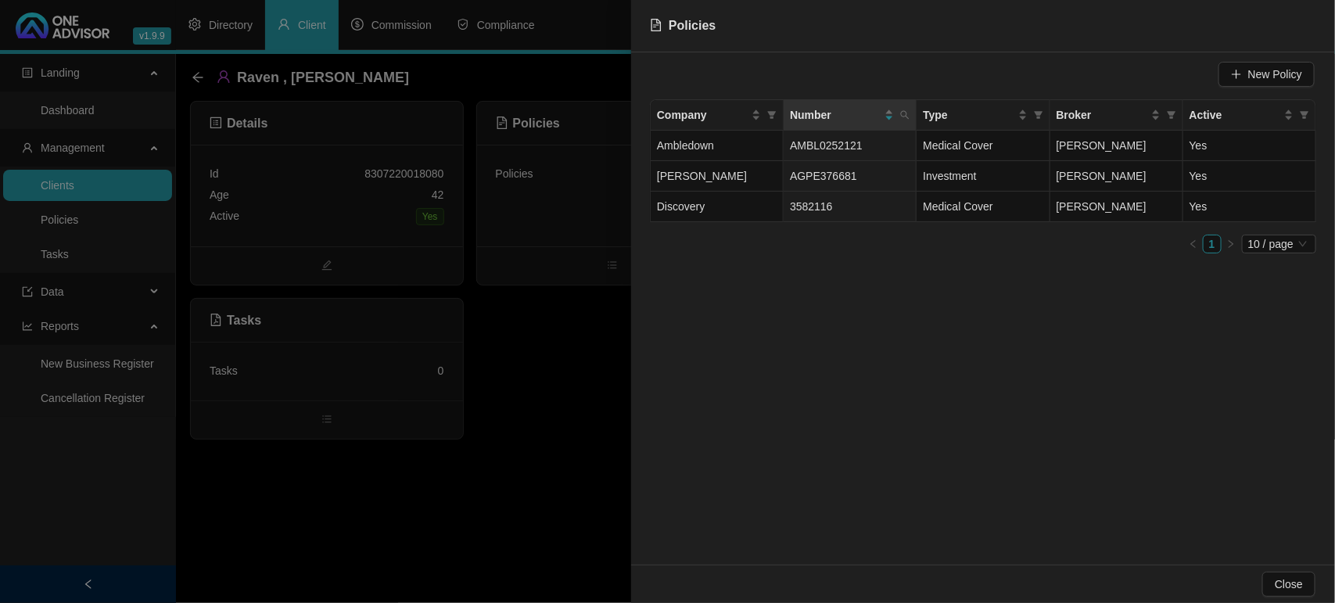
click at [550, 387] on div at bounding box center [667, 301] width 1335 height 603
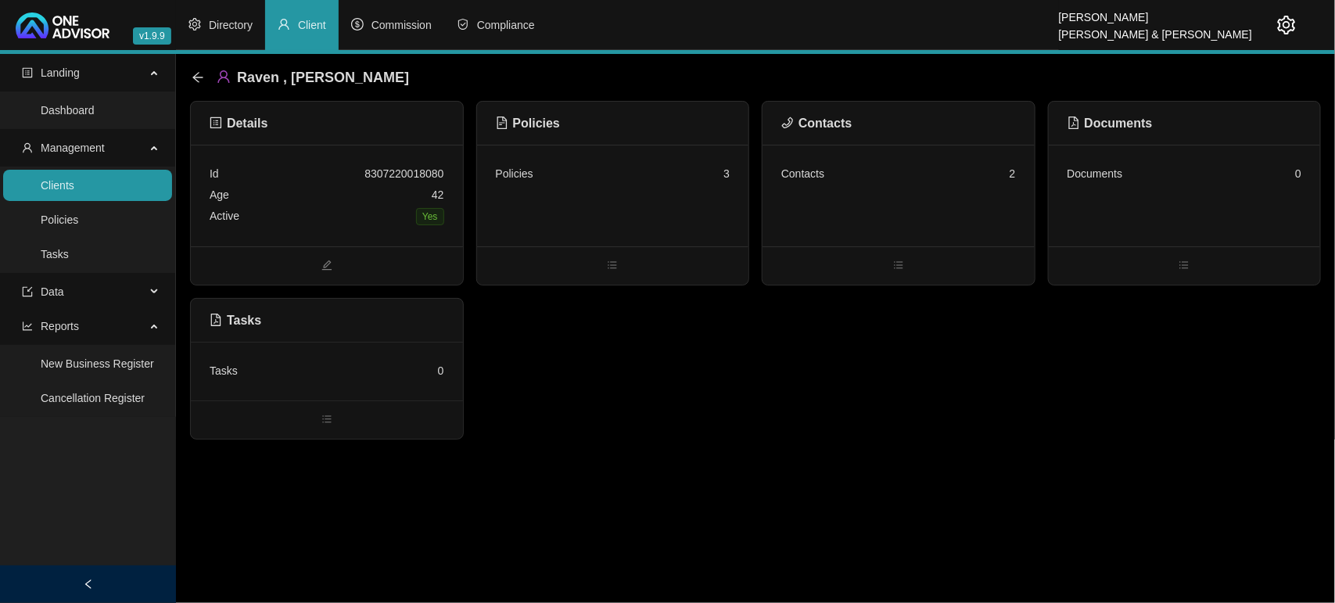
click at [951, 181] on div "Contacts 2" at bounding box center [898, 173] width 235 height 21
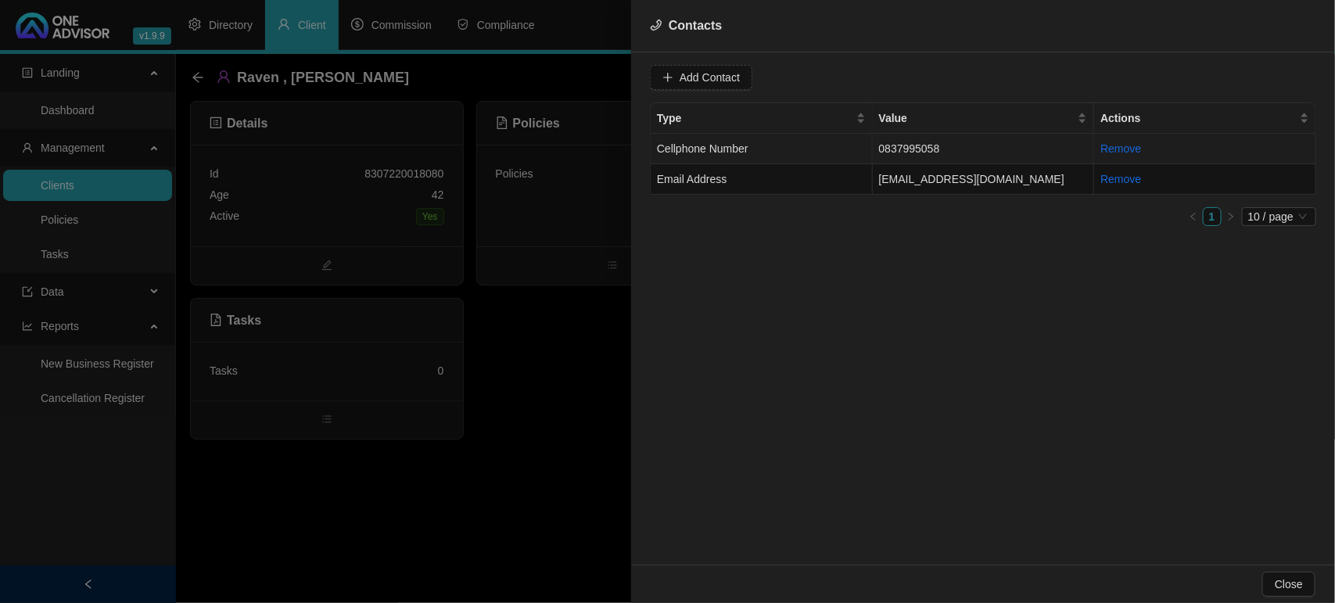
click at [764, 149] on td "Cellphone Number" at bounding box center [762, 149] width 222 height 31
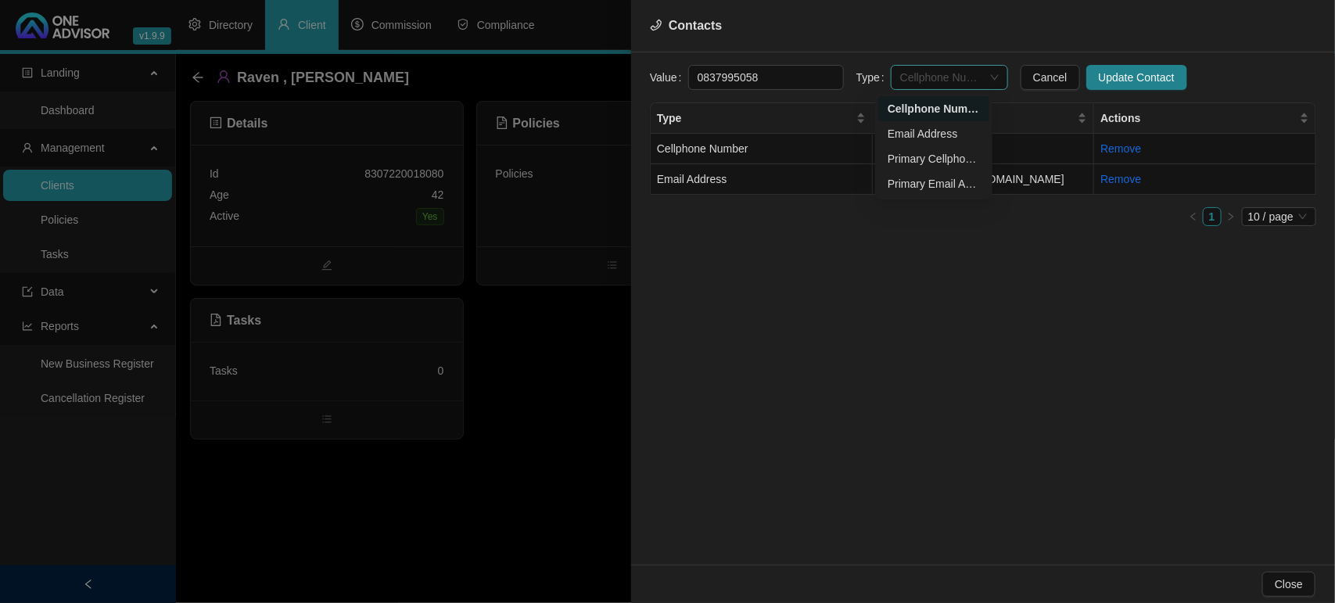
click at [946, 79] on span "Cellphone Number" at bounding box center [949, 77] width 99 height 23
drag, startPoint x: 951, startPoint y: 164, endPoint x: 1047, endPoint y: 112, distance: 108.9
click at [951, 164] on div "Primary Cellphone Number" at bounding box center [934, 158] width 92 height 17
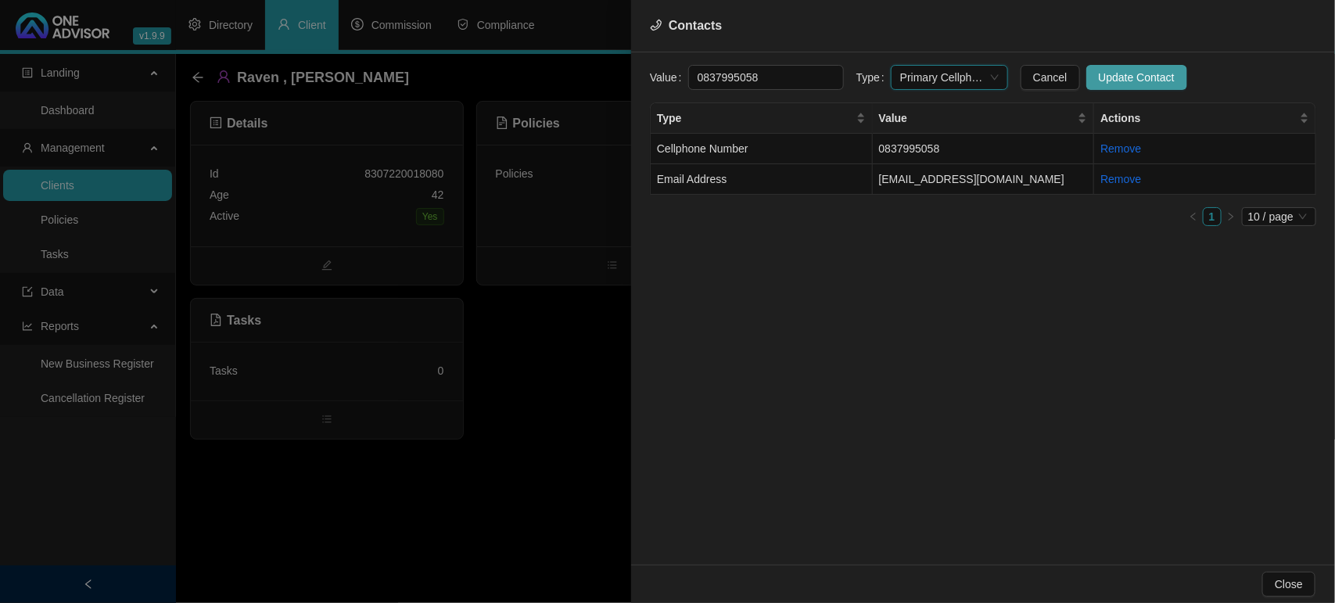
click at [1121, 72] on span "Update Contact" at bounding box center [1137, 77] width 76 height 17
click at [768, 174] on td "Email Address" at bounding box center [762, 179] width 222 height 31
drag, startPoint x: 918, startPoint y: 72, endPoint x: 919, endPoint y: 91, distance: 18.8
click at [918, 73] on span "Email Address" at bounding box center [949, 77] width 99 height 23
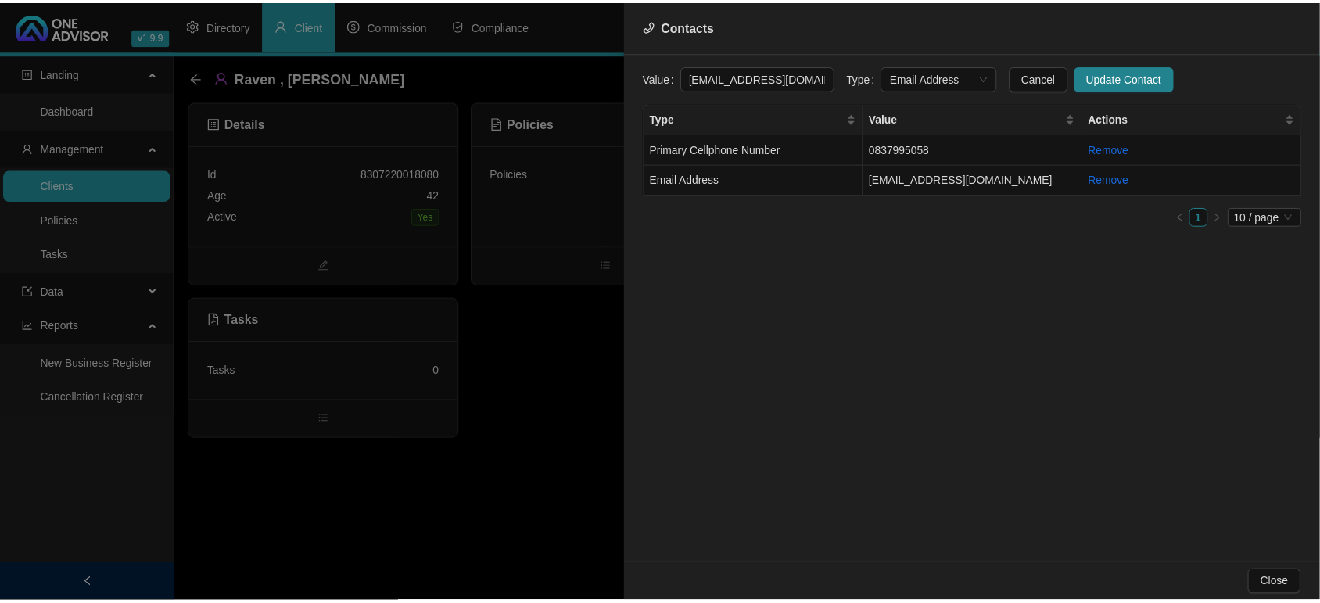
scroll to position [0, 0]
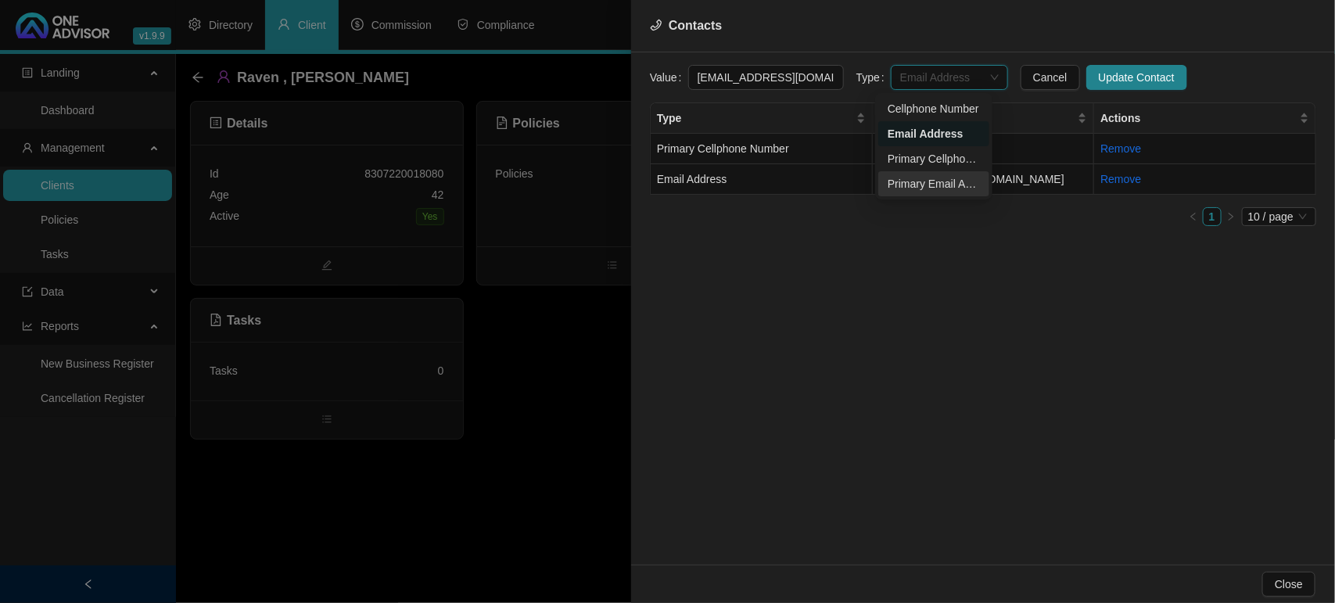
click at [936, 181] on div "Primary Email Address" at bounding box center [934, 183] width 92 height 17
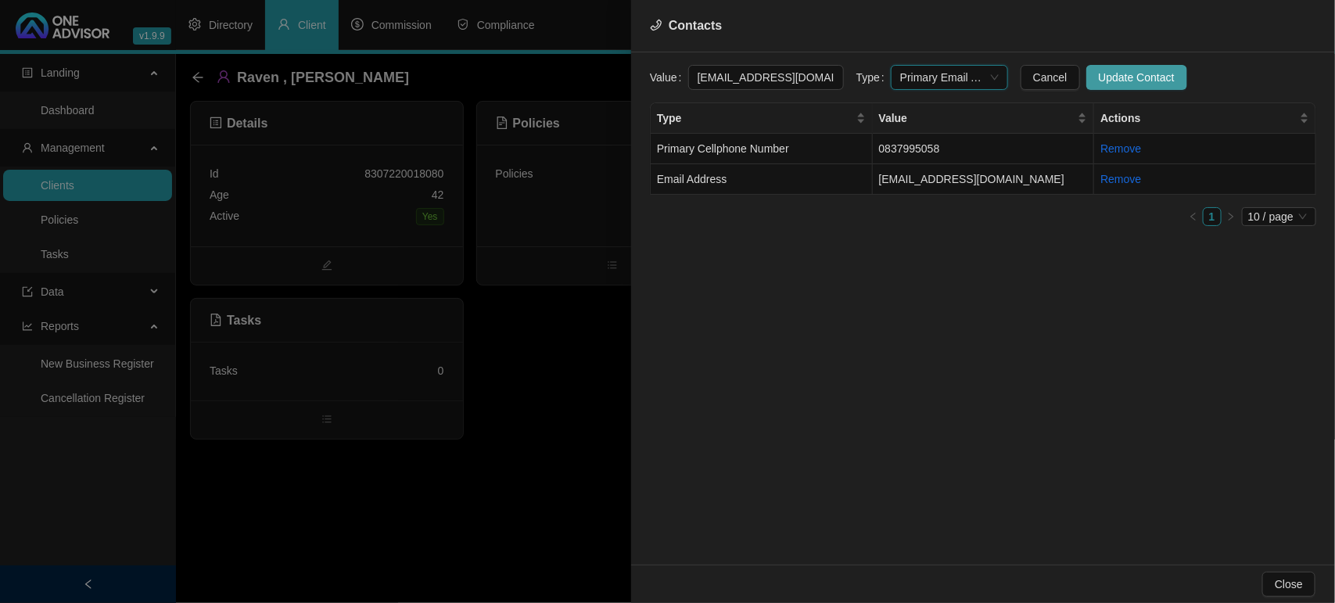
click at [1117, 67] on button "Update Contact" at bounding box center [1137, 77] width 101 height 25
click at [510, 456] on div at bounding box center [667, 301] width 1335 height 603
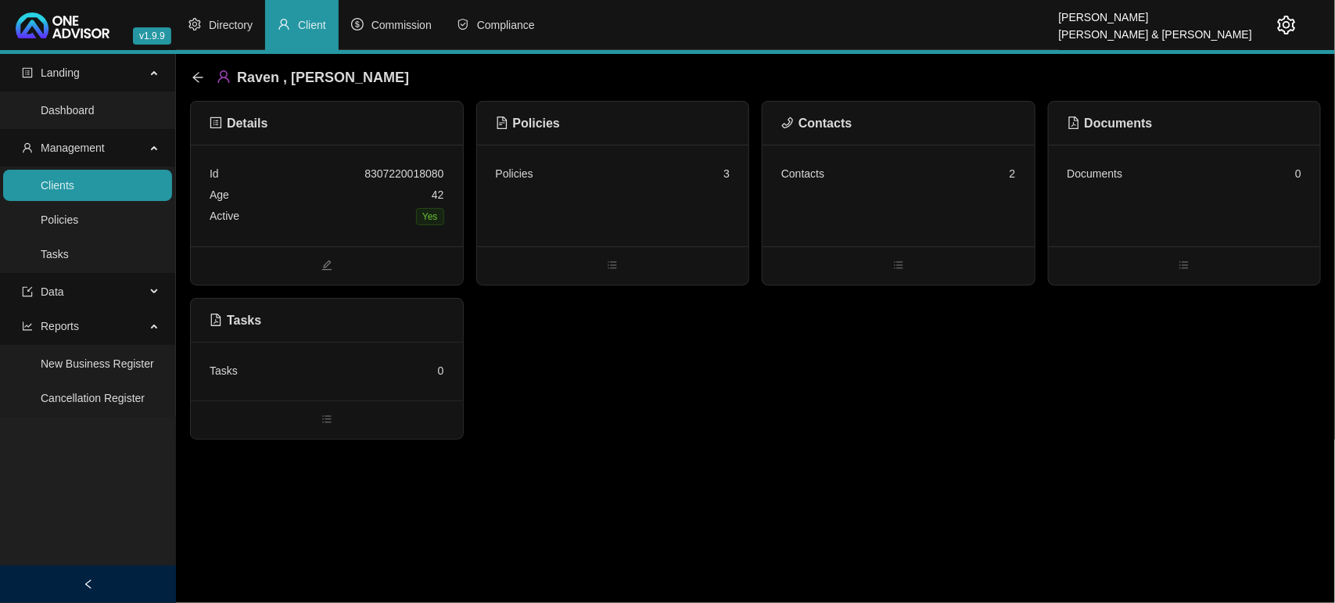
click at [41, 189] on link "Clients" at bounding box center [58, 185] width 34 height 13
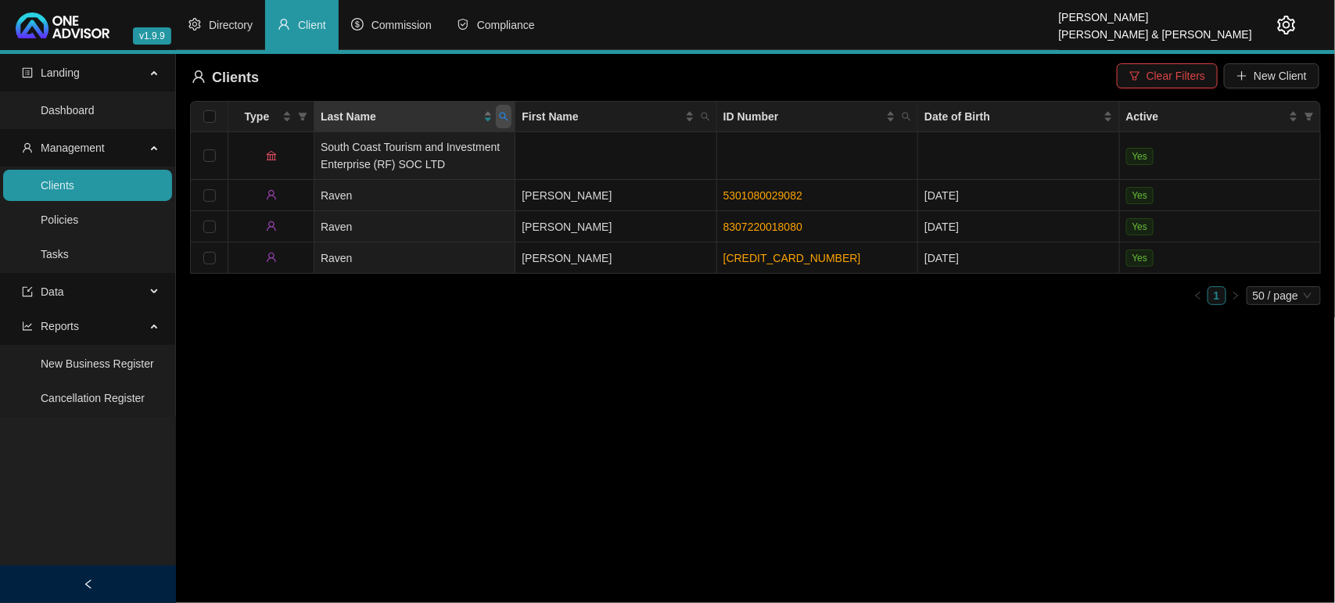
click at [507, 110] on span at bounding box center [504, 116] width 16 height 23
type input "sand"
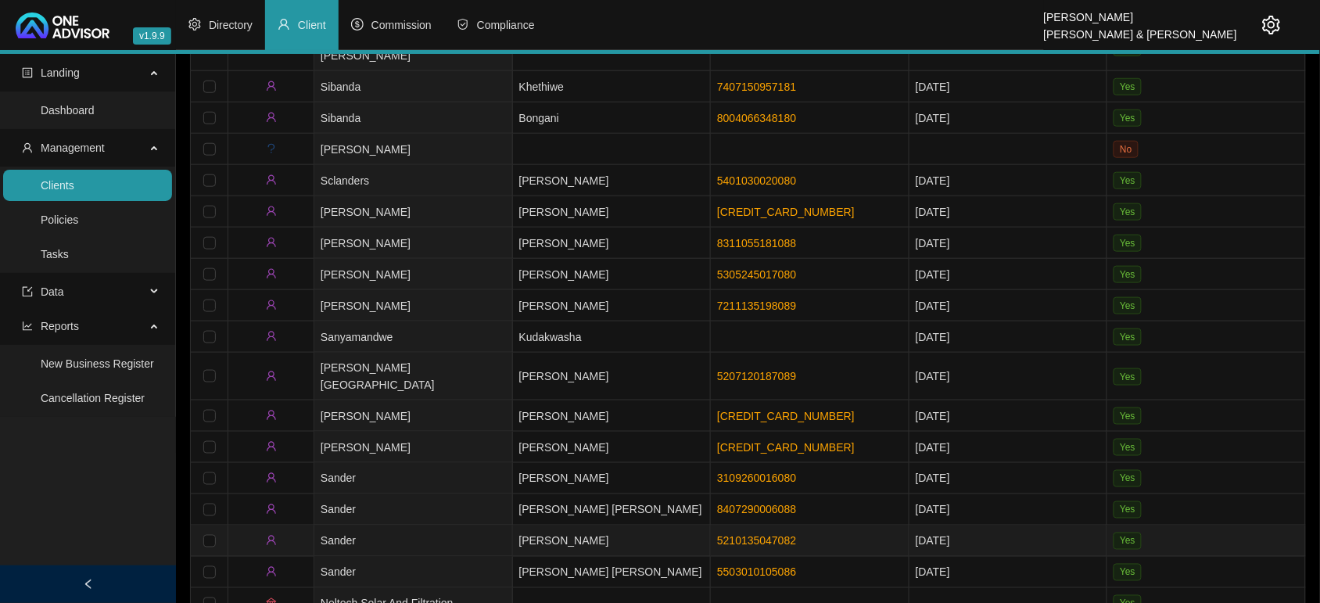
scroll to position [389, 0]
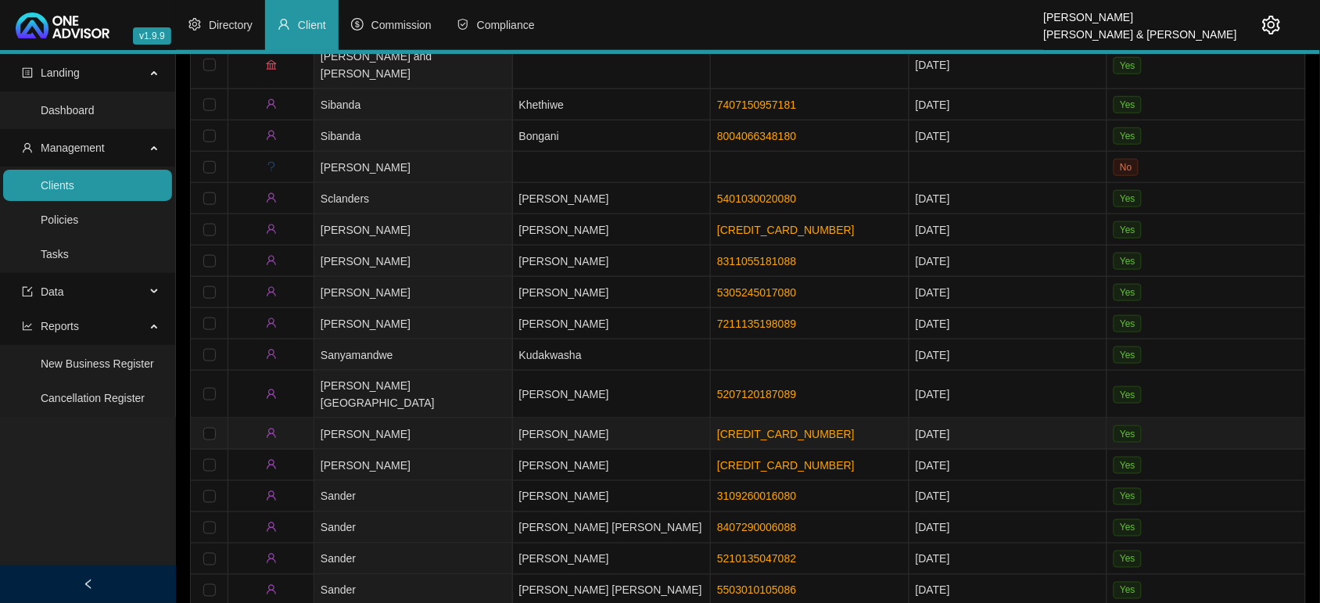
click at [383, 418] on td "[PERSON_NAME]" at bounding box center [413, 433] width 199 height 31
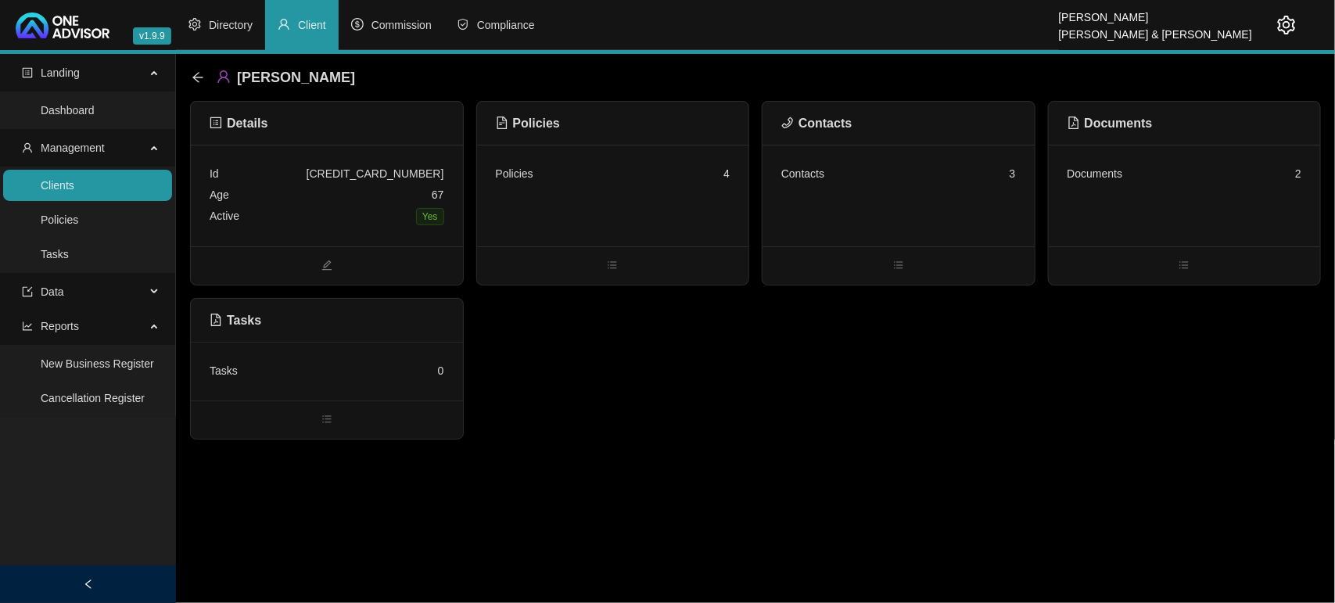
click at [630, 205] on div "Policies 4" at bounding box center [613, 196] width 272 height 102
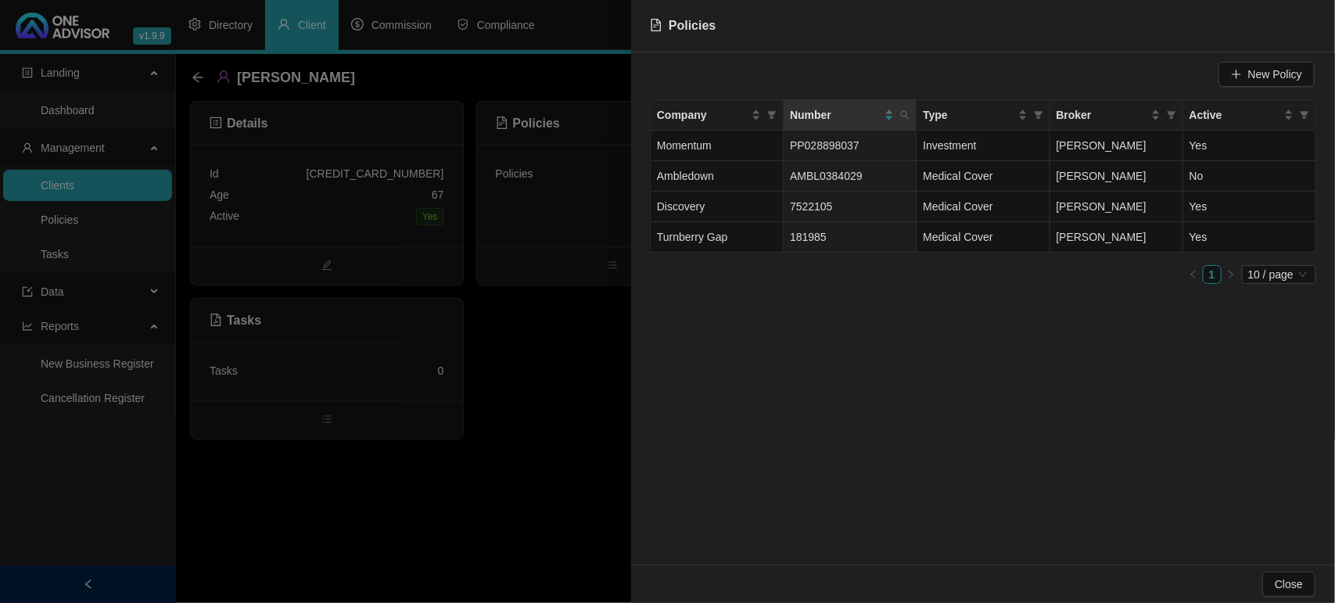
click at [568, 390] on div at bounding box center [667, 301] width 1335 height 603
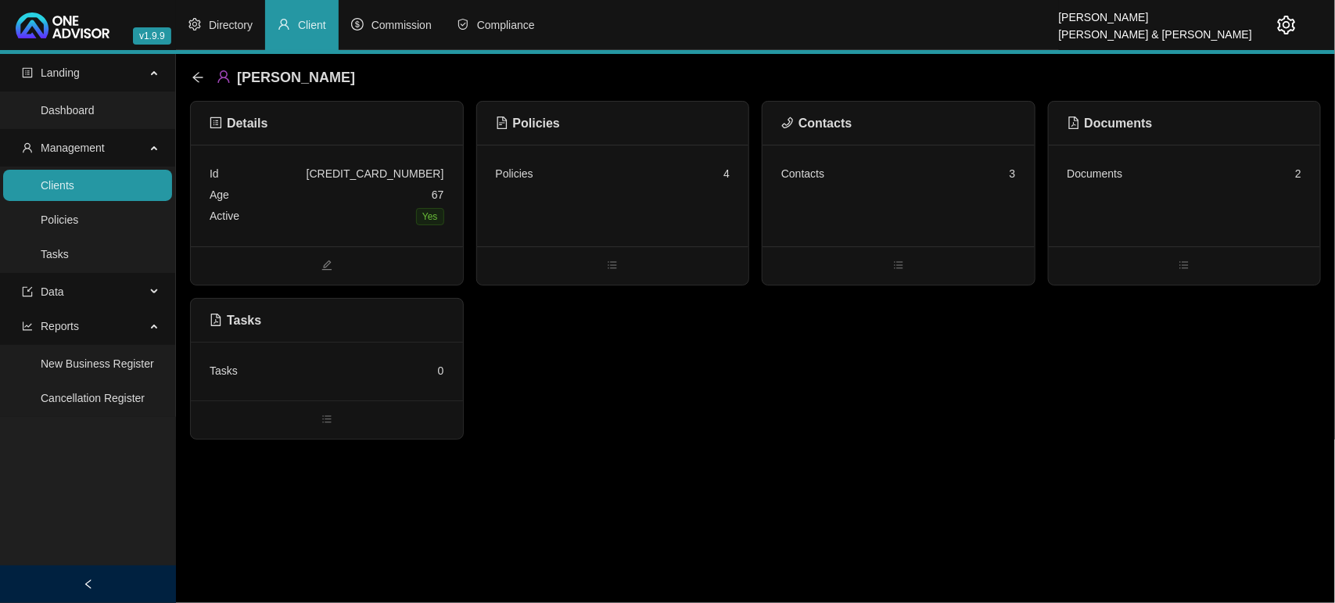
click at [74, 182] on link "Clients" at bounding box center [58, 185] width 34 height 13
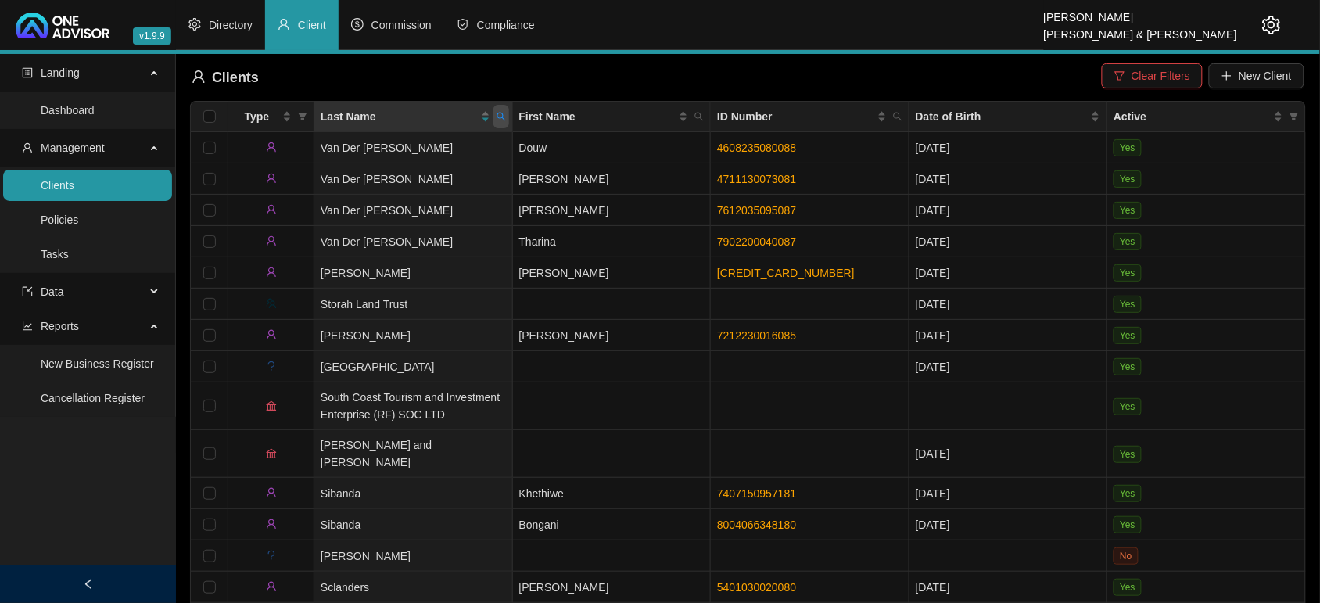
click at [502, 117] on icon "search" at bounding box center [501, 117] width 9 height 9
type input "[PERSON_NAME]"
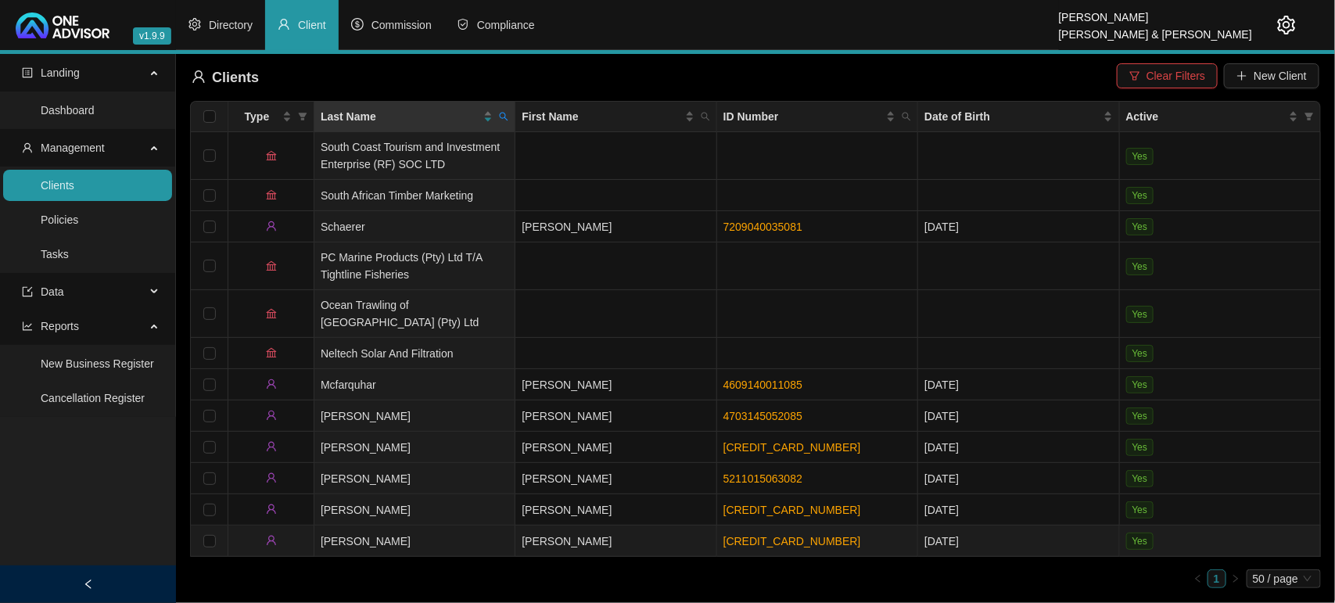
click at [420, 532] on td "[PERSON_NAME]" at bounding box center [414, 541] width 201 height 31
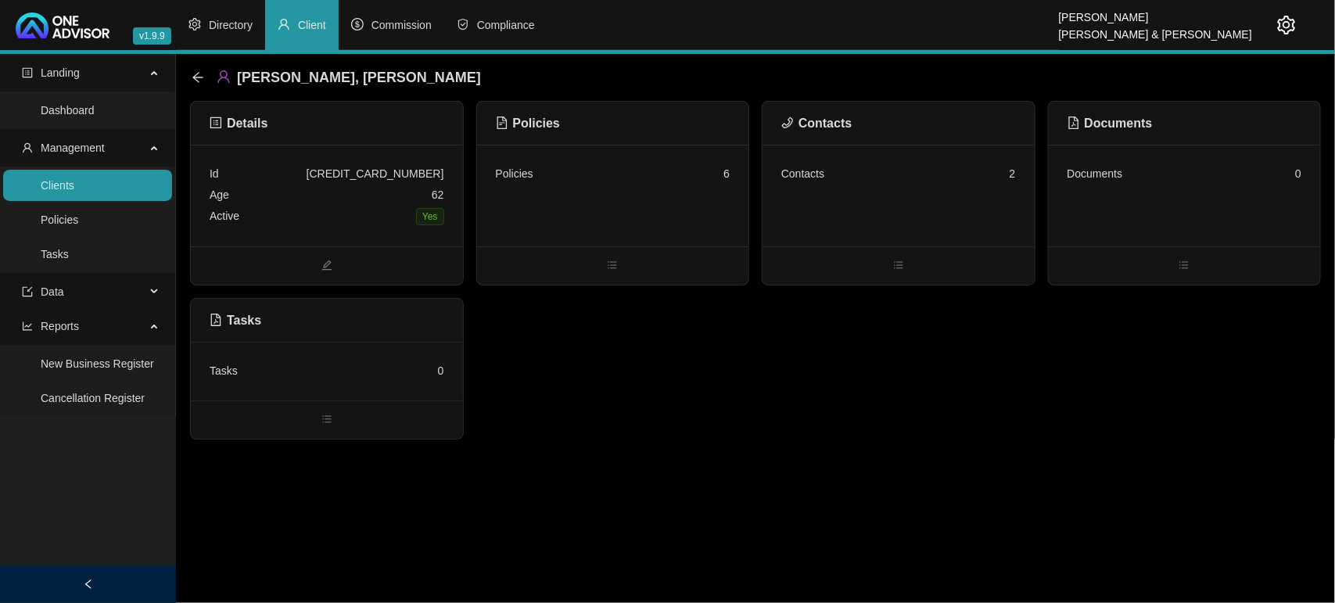
click at [575, 225] on div "Policies 6" at bounding box center [613, 196] width 272 height 102
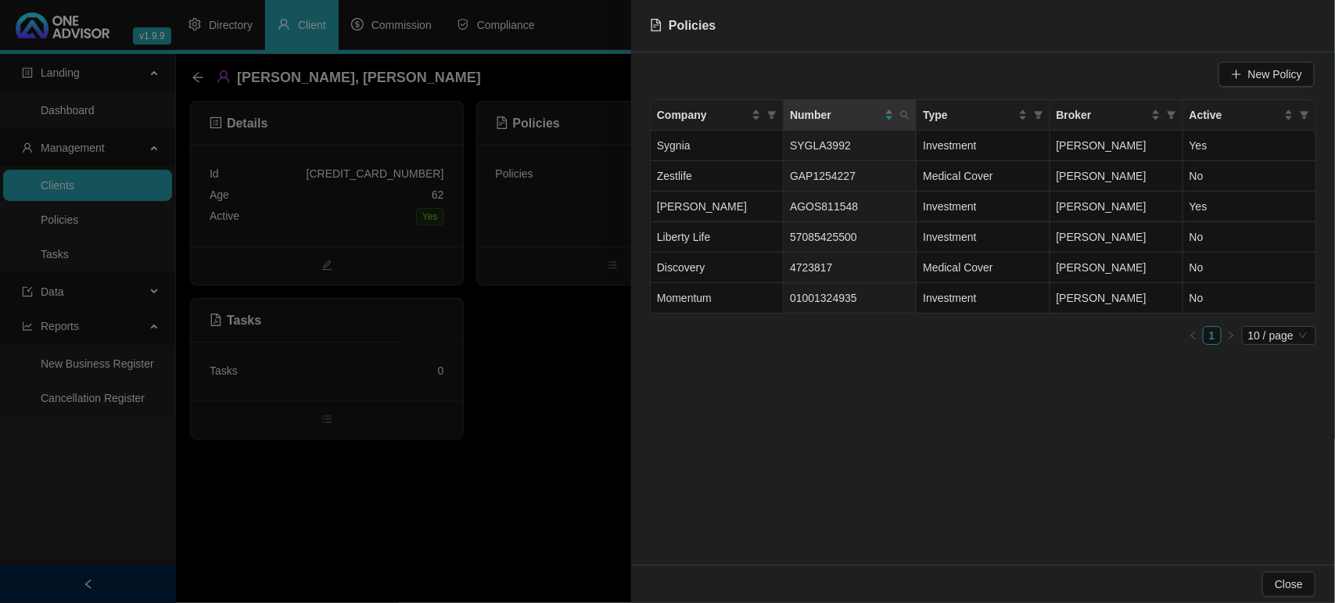
click at [544, 334] on div at bounding box center [667, 301] width 1335 height 603
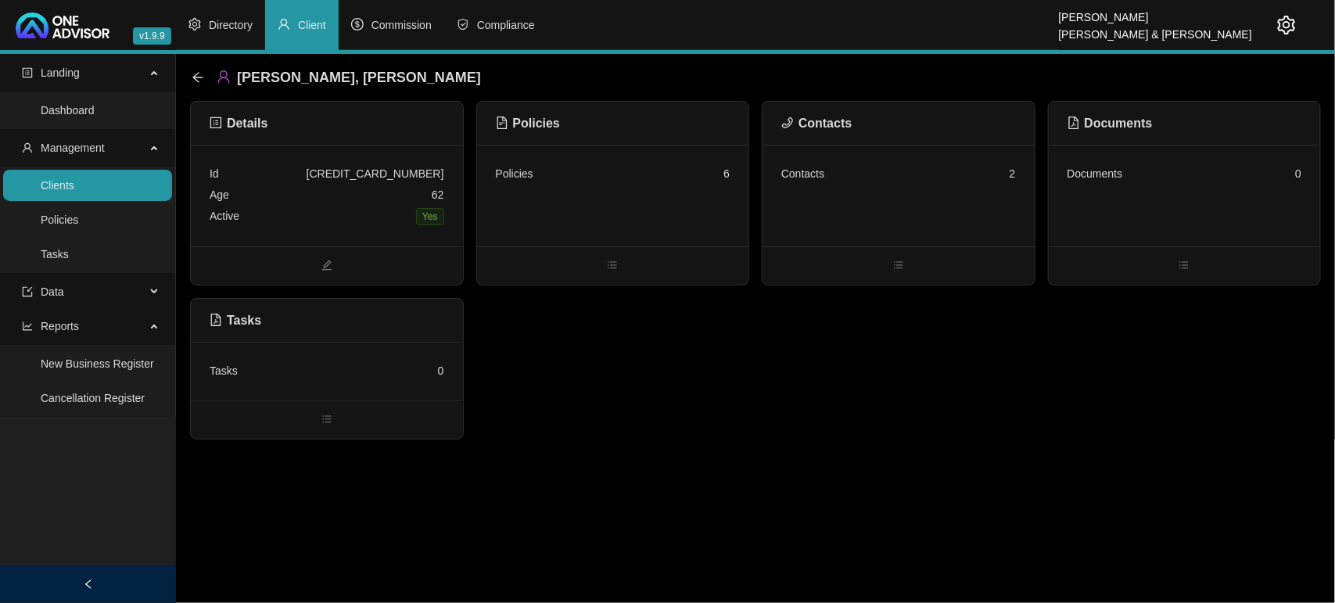
click at [861, 185] on div "Contacts 2" at bounding box center [899, 196] width 272 height 102
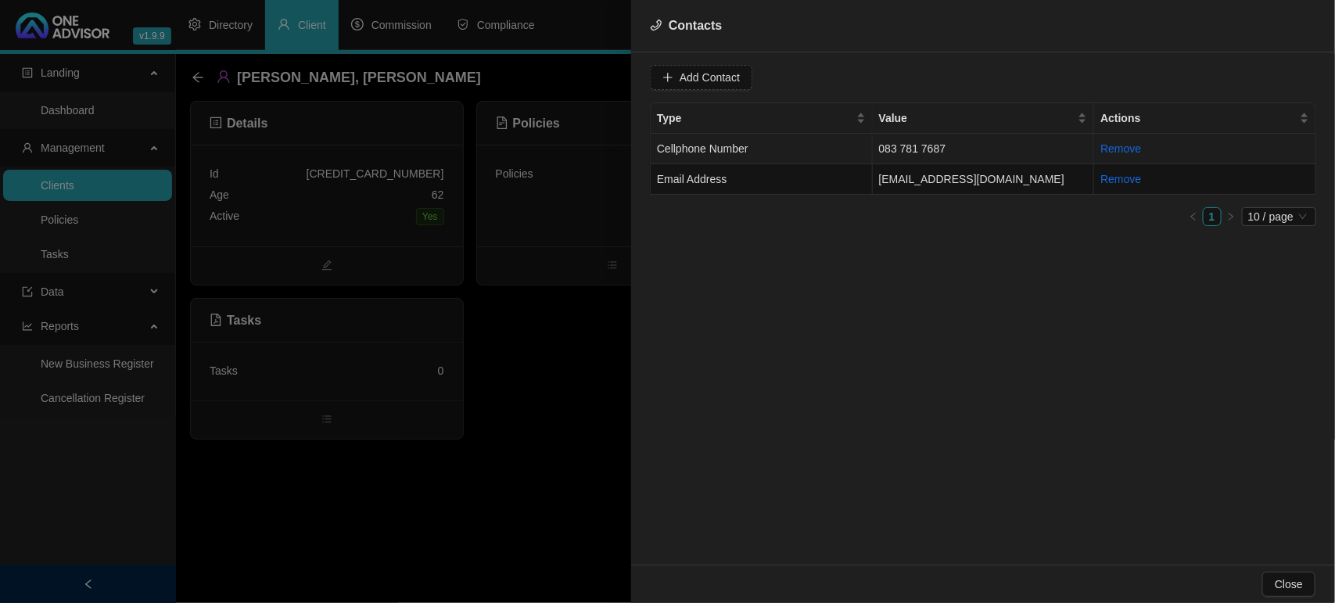
click at [784, 145] on td "Cellphone Number" at bounding box center [762, 149] width 222 height 31
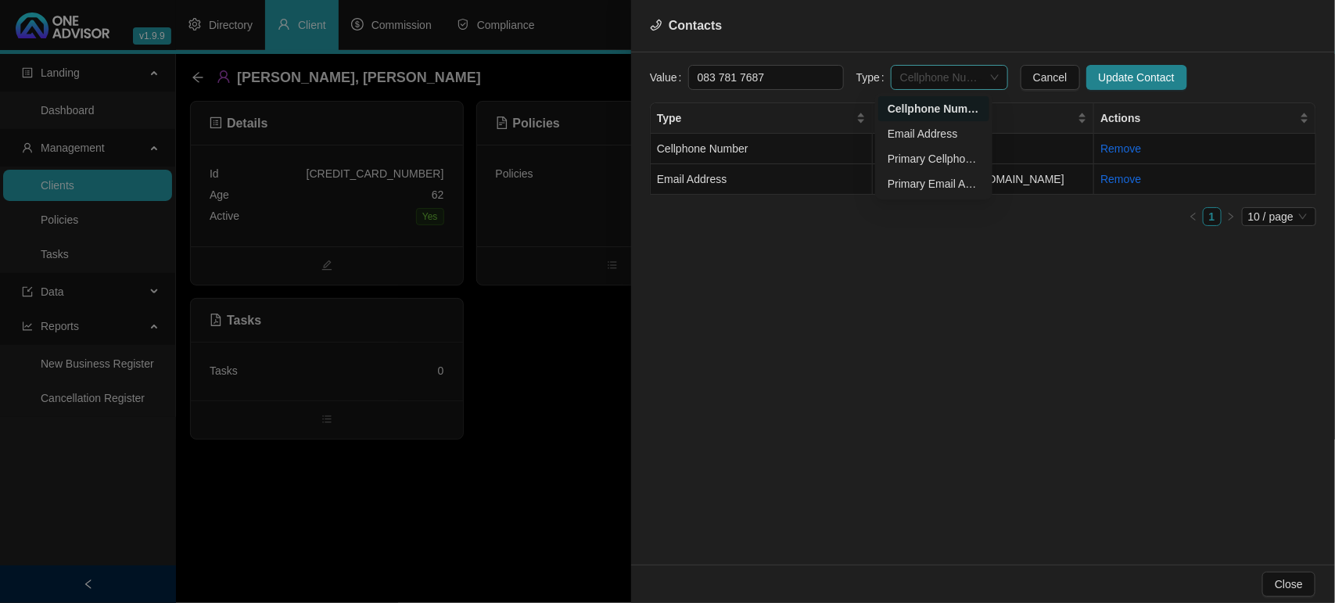
click at [932, 77] on span "Cellphone Number" at bounding box center [949, 77] width 99 height 23
click at [935, 157] on div "Primary Cellphone Number" at bounding box center [934, 158] width 92 height 17
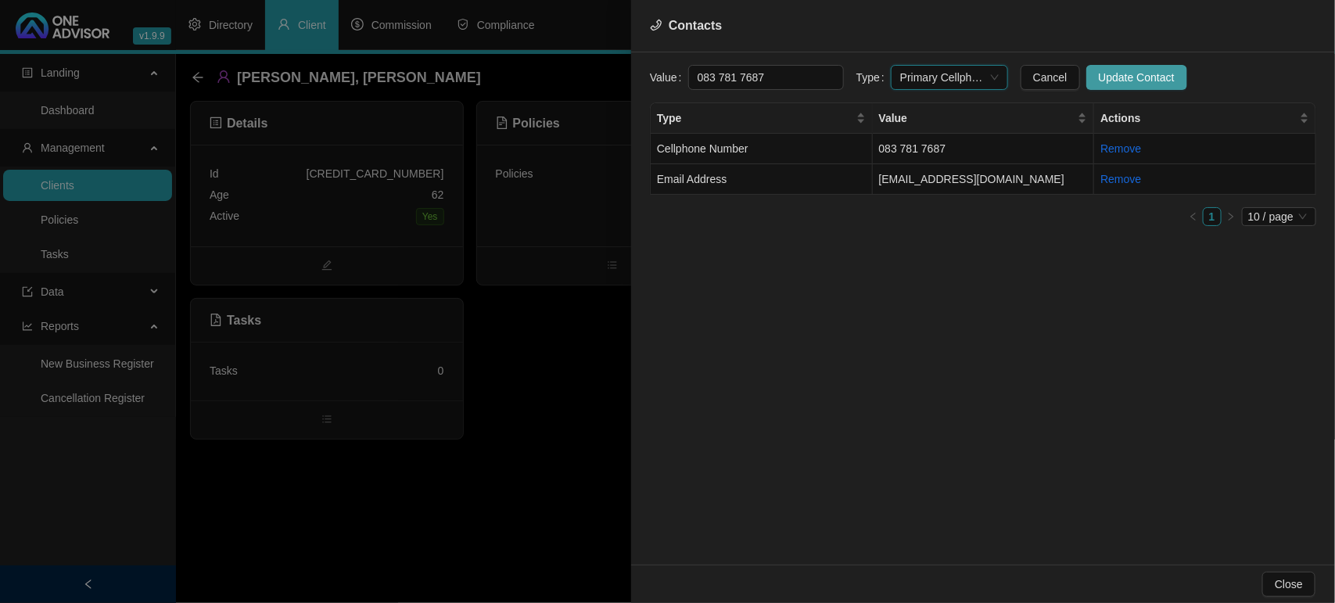
click at [1129, 77] on span "Update Contact" at bounding box center [1137, 77] width 76 height 17
click at [776, 177] on td "Email Address" at bounding box center [762, 179] width 222 height 31
click at [925, 83] on span "Email Address" at bounding box center [949, 77] width 99 height 23
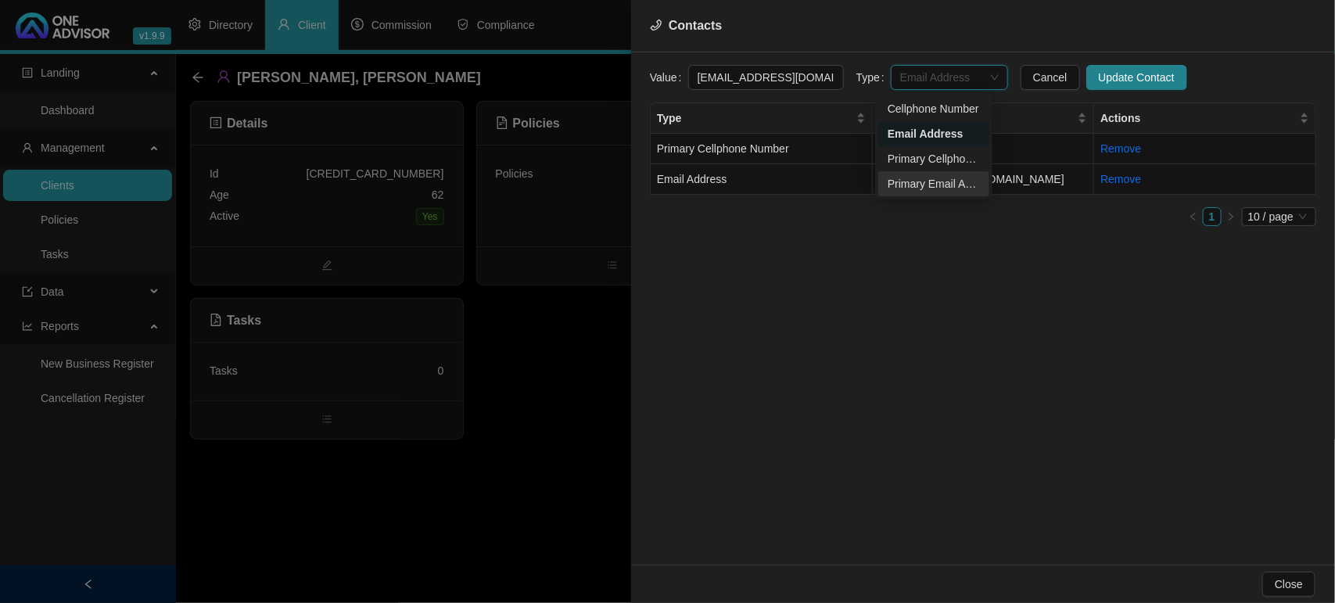
click at [943, 178] on div "Primary Email Address" at bounding box center [934, 183] width 92 height 17
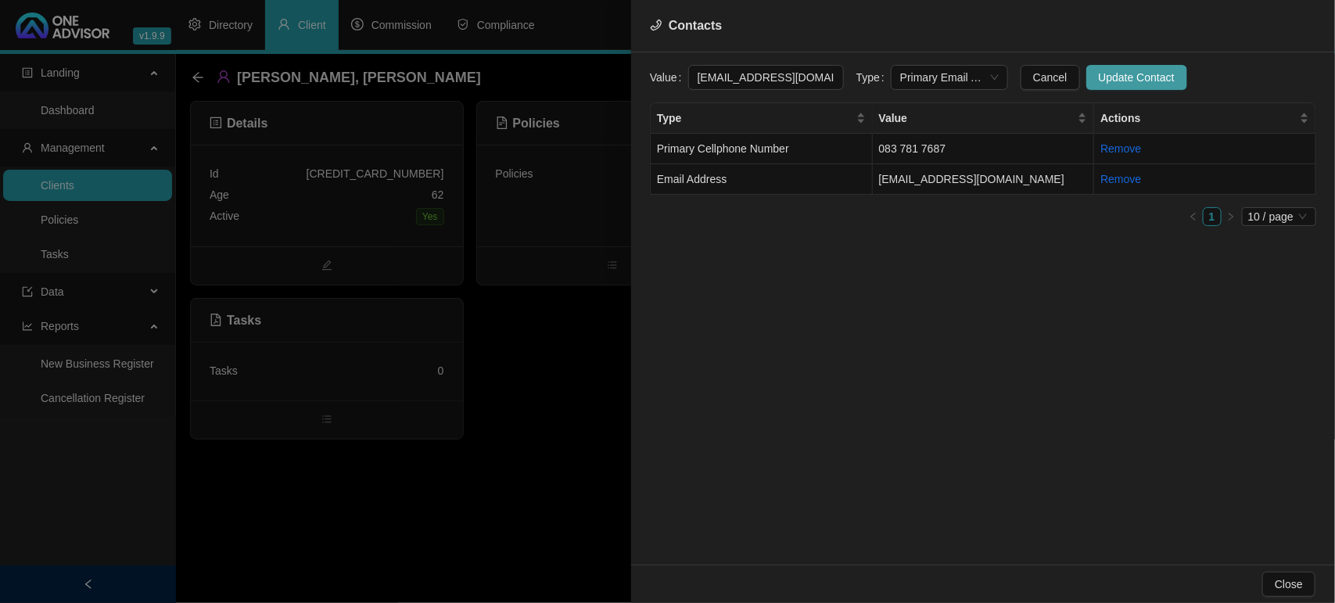
click at [1099, 82] on span "Update Contact" at bounding box center [1137, 77] width 76 height 17
click at [530, 407] on div at bounding box center [667, 301] width 1335 height 603
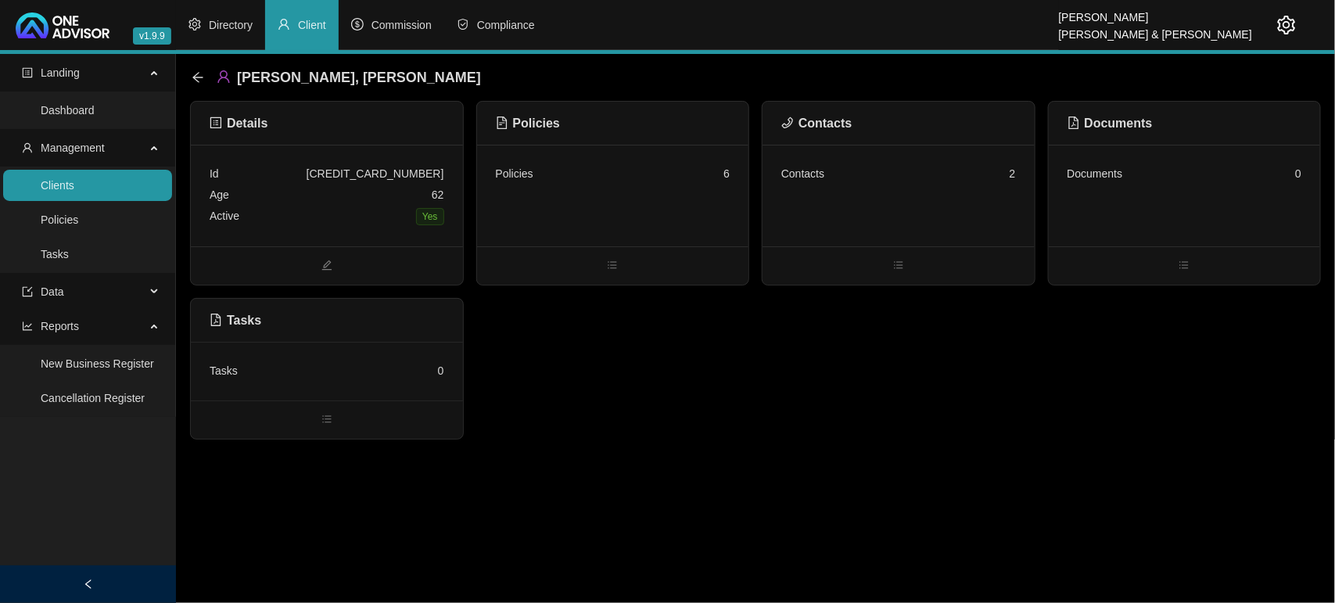
click at [107, 202] on ul "Clients Policies Tasks" at bounding box center [87, 220] width 175 height 106
click at [74, 189] on link "Clients" at bounding box center [58, 185] width 34 height 13
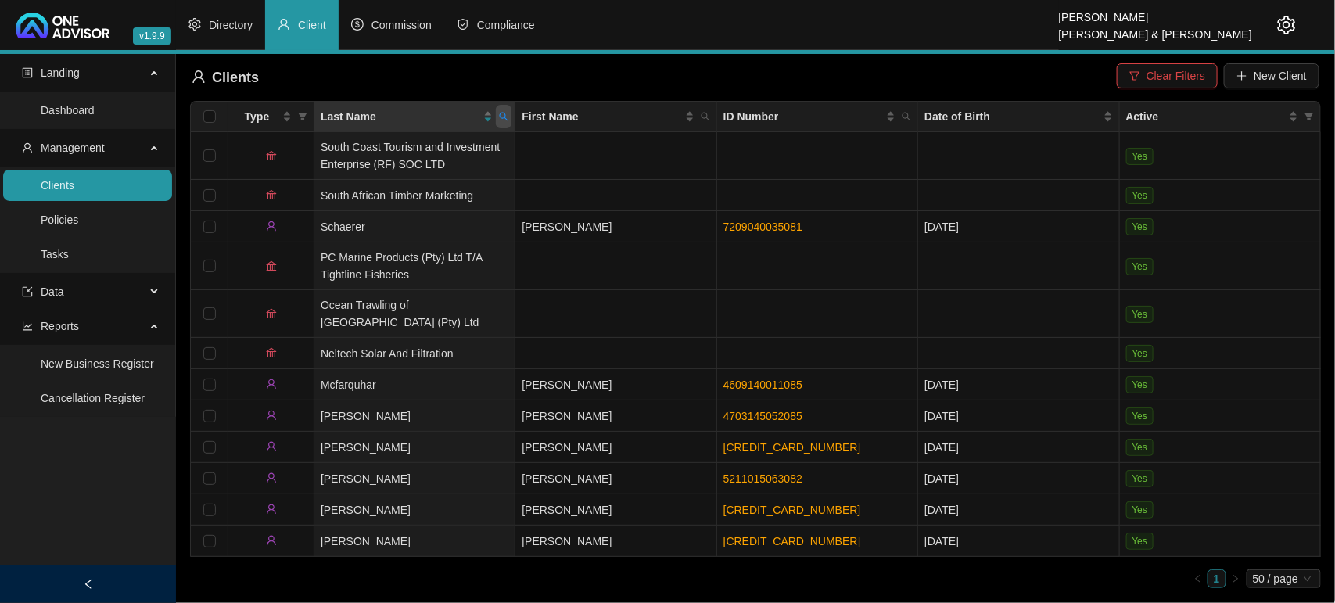
click at [499, 115] on icon "search" at bounding box center [503, 116] width 9 height 9
type input "curlewis"
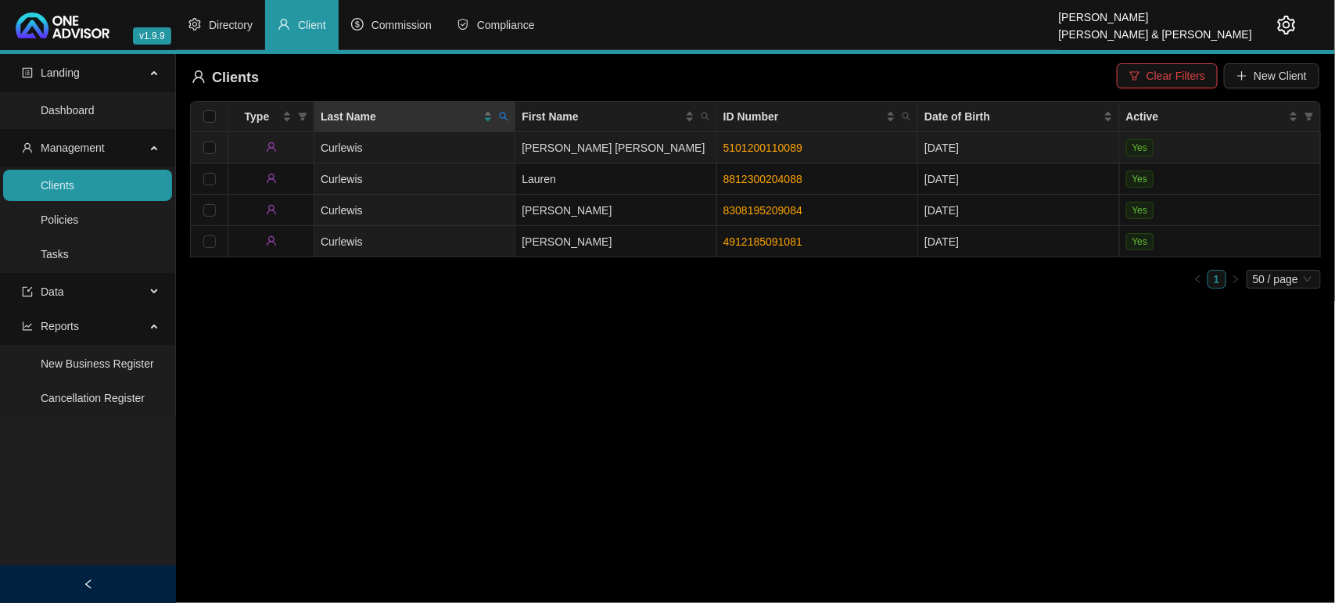
click at [459, 154] on td "Curlewis" at bounding box center [414, 147] width 201 height 31
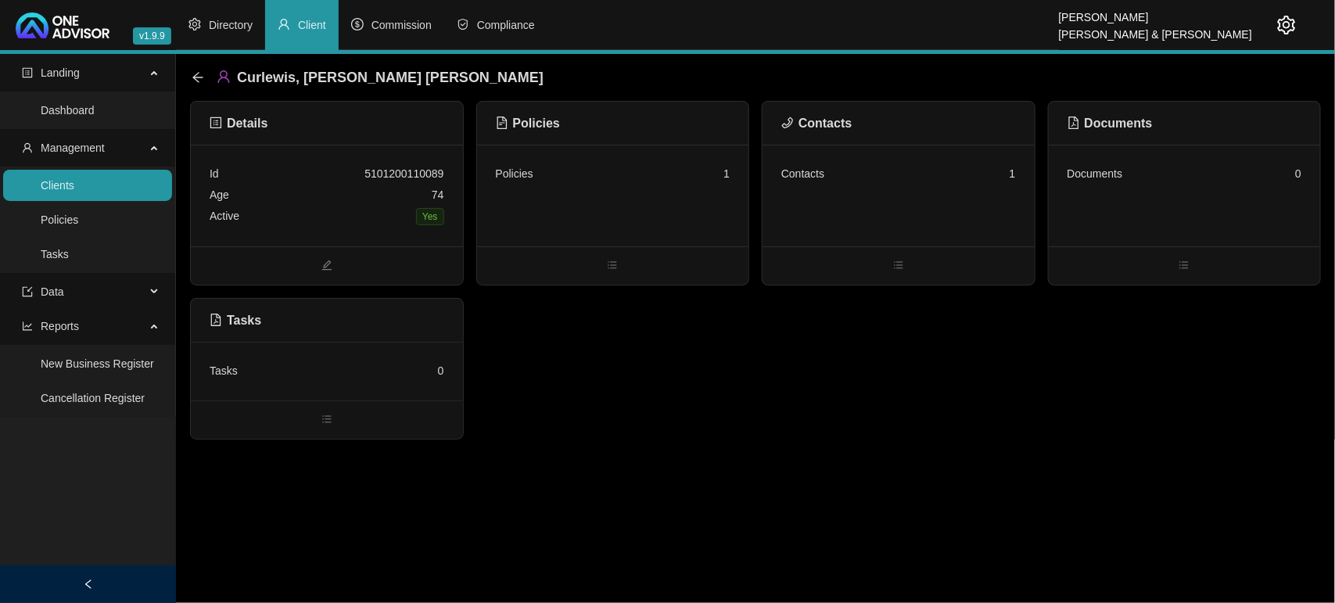
click at [881, 197] on div "Contacts 1" at bounding box center [899, 196] width 272 height 102
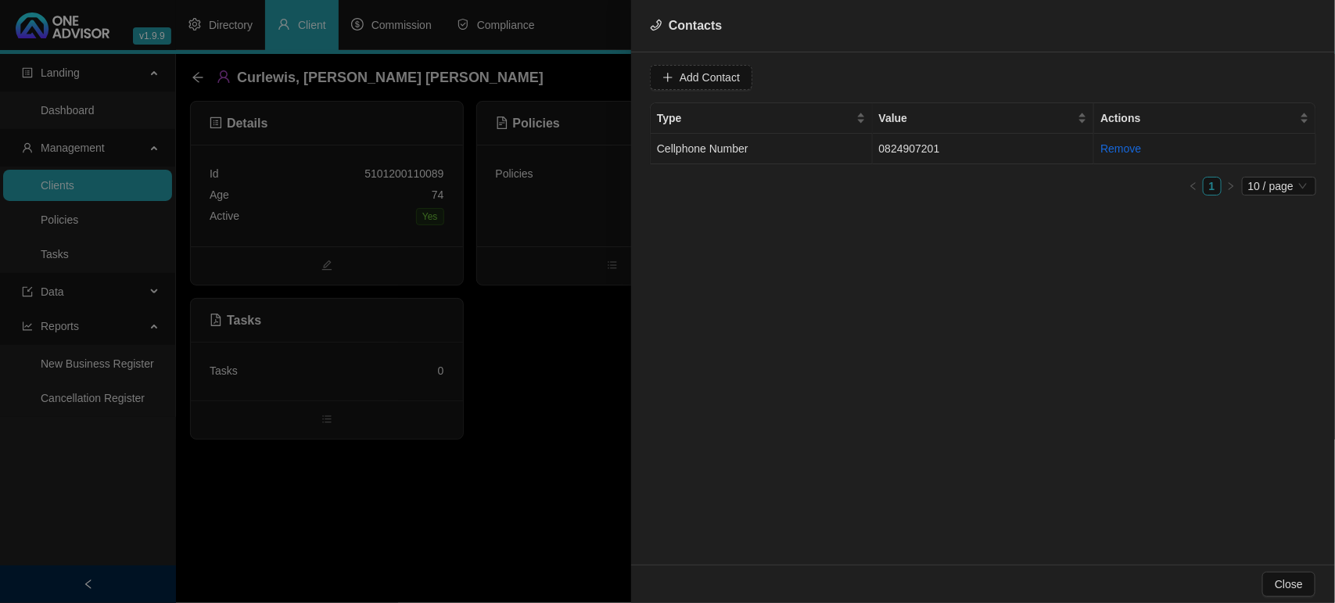
click at [796, 145] on td "Cellphone Number" at bounding box center [762, 149] width 222 height 31
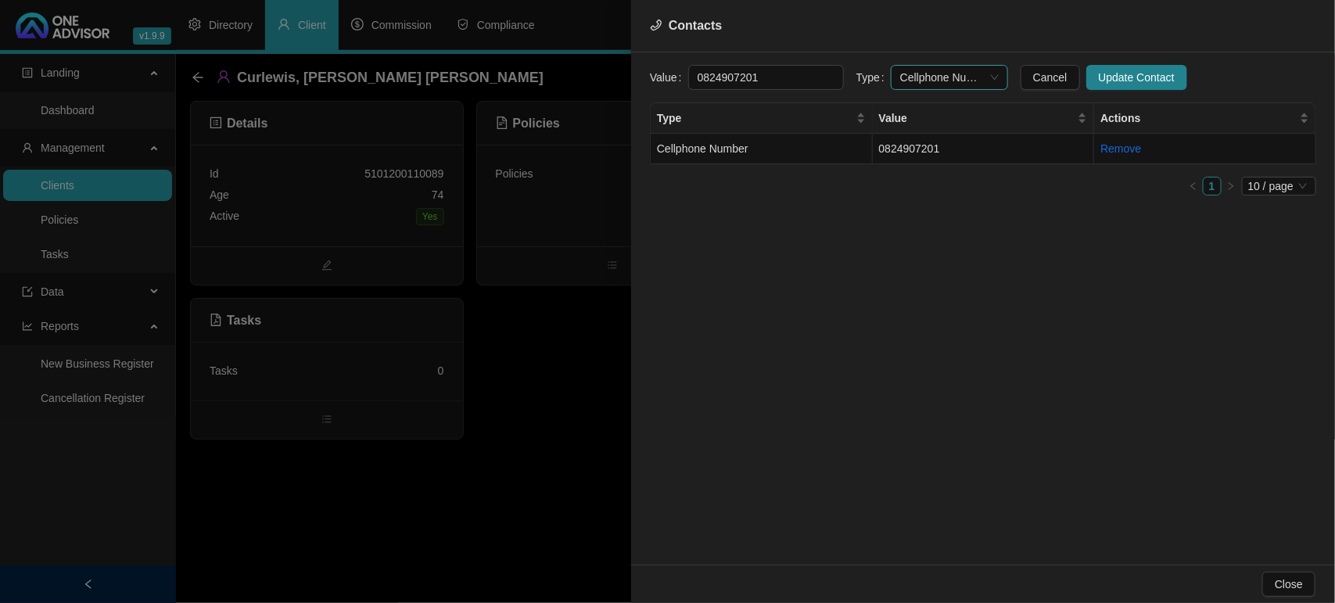
click at [982, 73] on span "Cellphone Number" at bounding box center [949, 77] width 99 height 23
click at [932, 181] on div "Primary Email Address" at bounding box center [934, 183] width 92 height 17
click at [954, 71] on span "Primary Email Address" at bounding box center [949, 77] width 99 height 23
click at [921, 150] on div "Primary Cellphone Number" at bounding box center [934, 158] width 92 height 17
click at [1109, 76] on span "Update Contact" at bounding box center [1137, 77] width 76 height 17
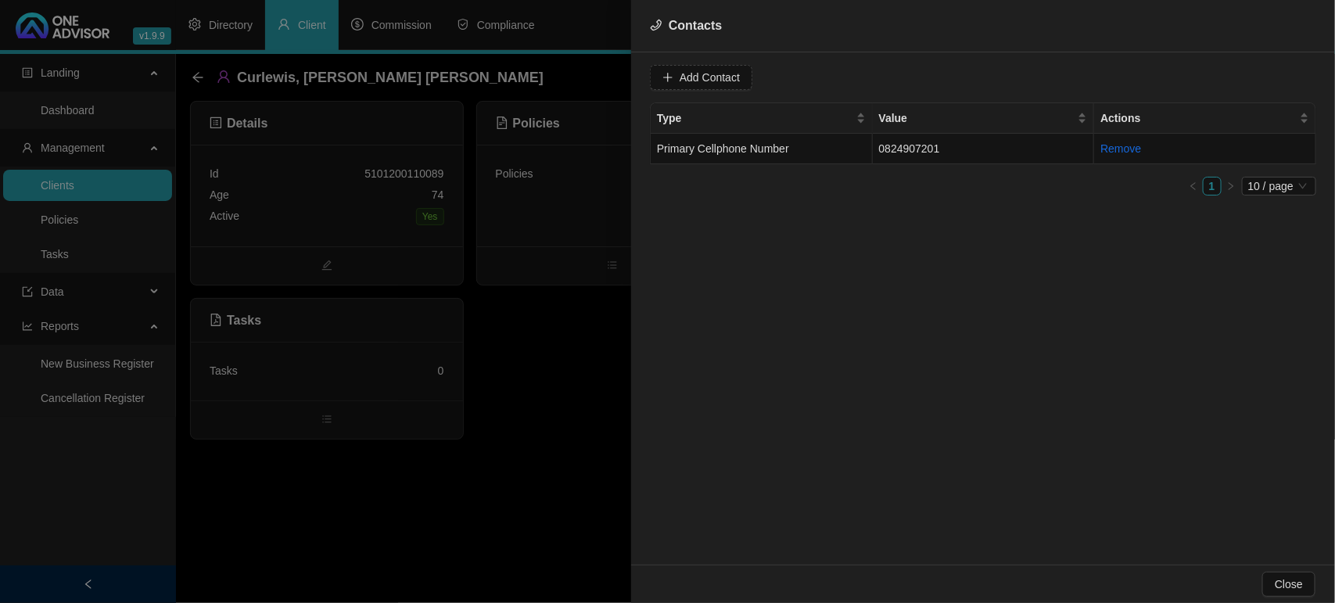
click at [192, 73] on div at bounding box center [667, 301] width 1335 height 603
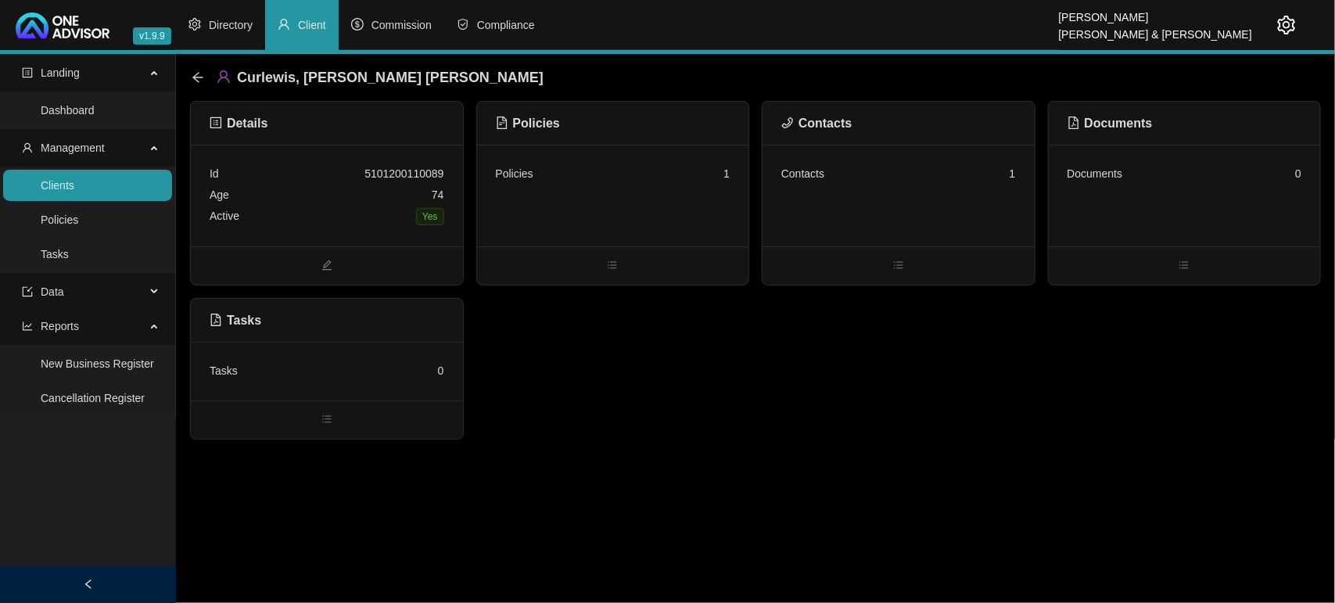
click at [192, 73] on icon "arrow-left" at bounding box center [198, 77] width 13 height 13
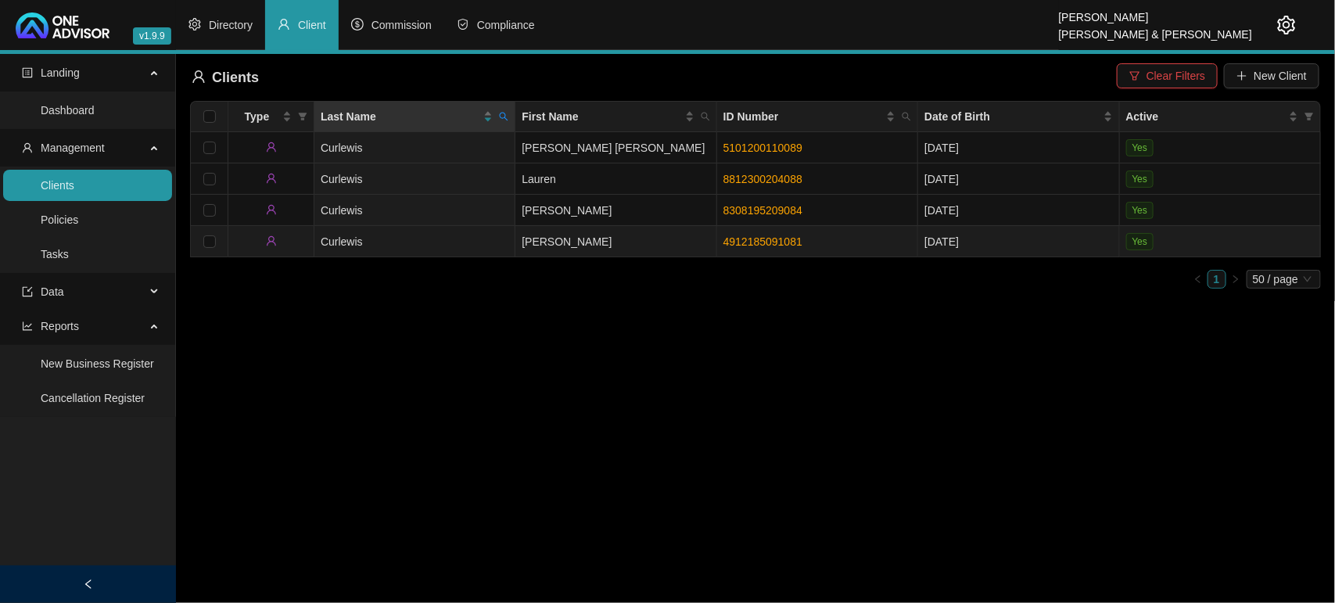
click at [477, 235] on td "Curlewis" at bounding box center [414, 241] width 201 height 31
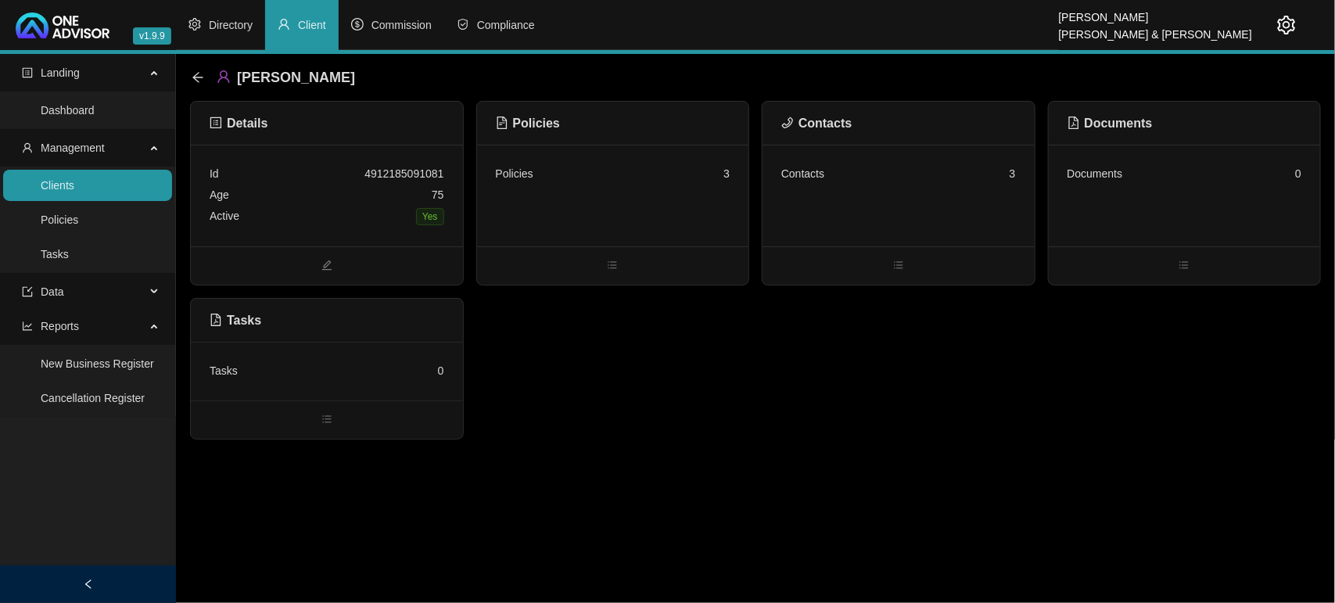
click at [859, 192] on div "Contacts 3" at bounding box center [899, 196] width 272 height 102
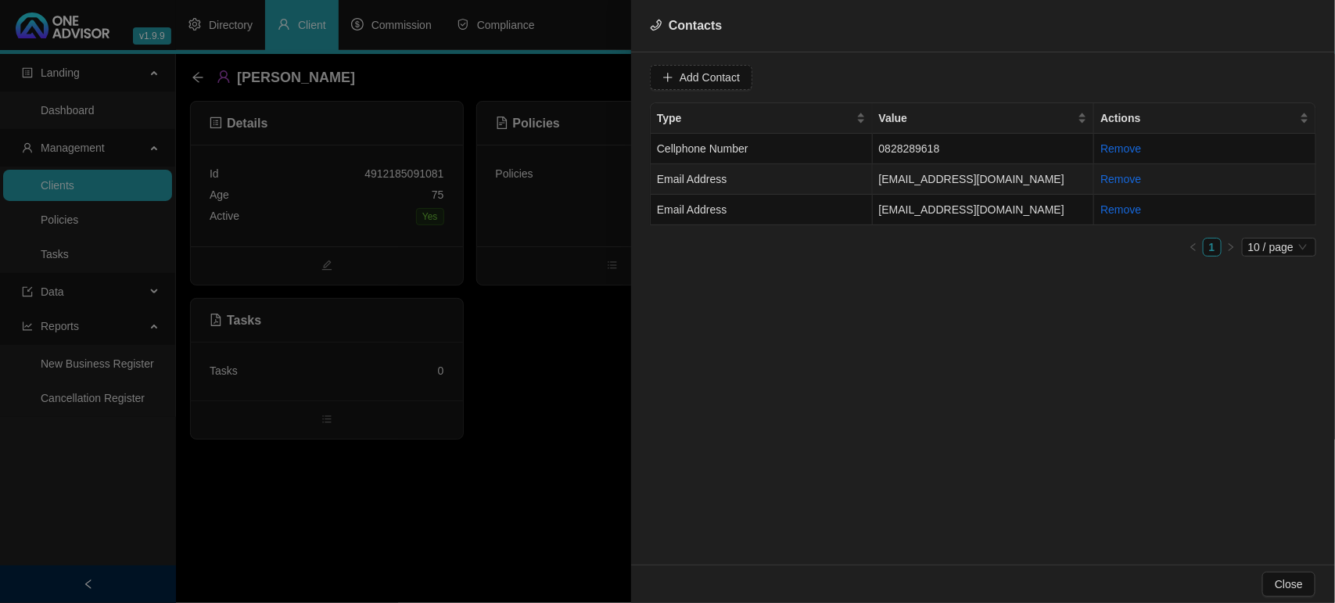
click at [837, 182] on td "Email Address" at bounding box center [762, 179] width 222 height 31
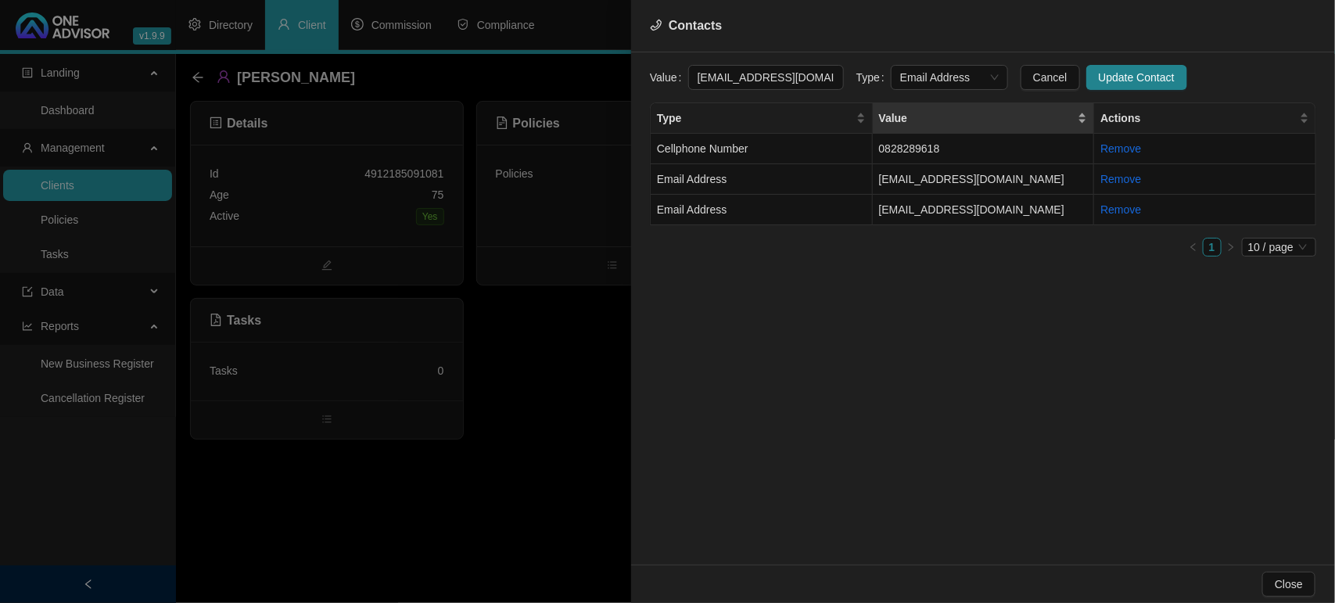
scroll to position [0, 1]
click at [949, 77] on span "Email Address" at bounding box center [949, 77] width 99 height 23
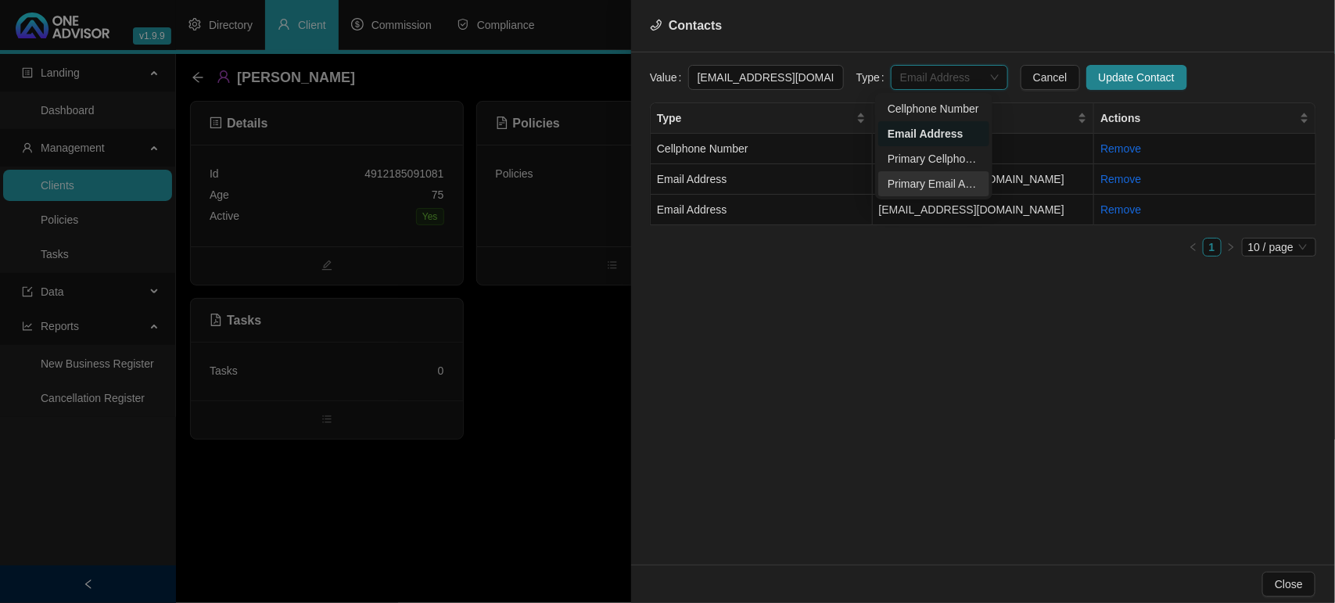
click at [939, 178] on div "Primary Email Address" at bounding box center [934, 183] width 92 height 17
drag, startPoint x: 824, startPoint y: 76, endPoint x: 631, endPoint y: 70, distance: 192.5
click at [631, 70] on div "Value [EMAIL_ADDRESS][DOMAIN_NAME] Type Primary Email Address Cancel Update Con…" at bounding box center [983, 308] width 704 height 512
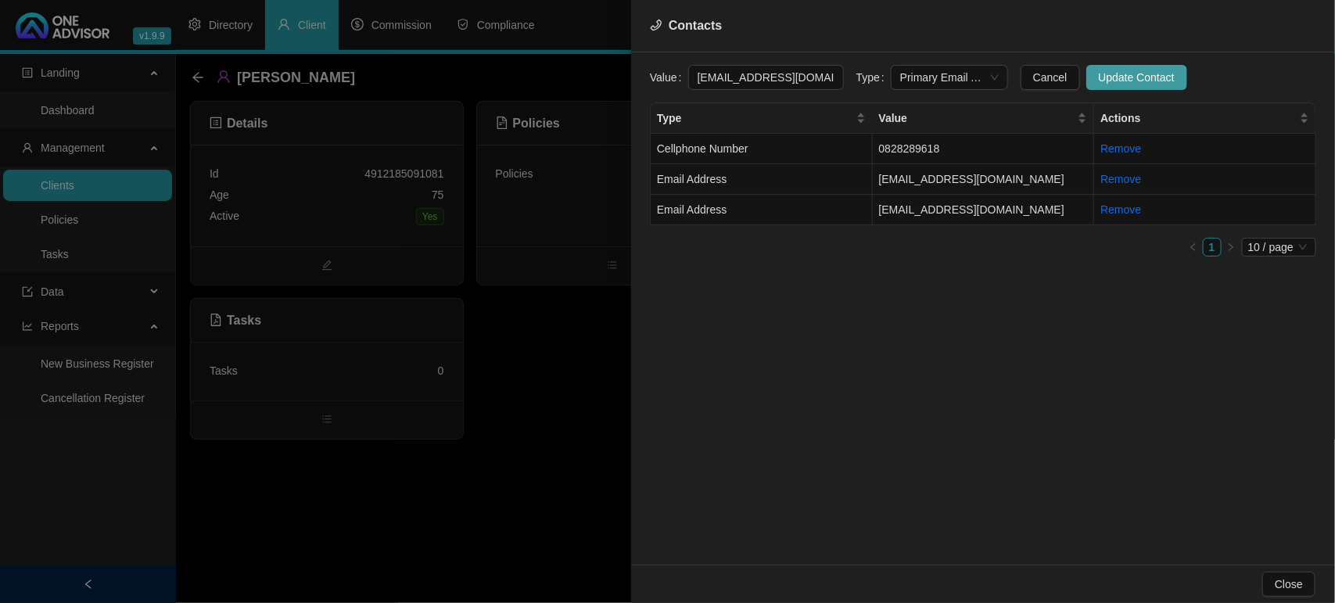
click at [1125, 77] on span "Update Contact" at bounding box center [1137, 77] width 76 height 17
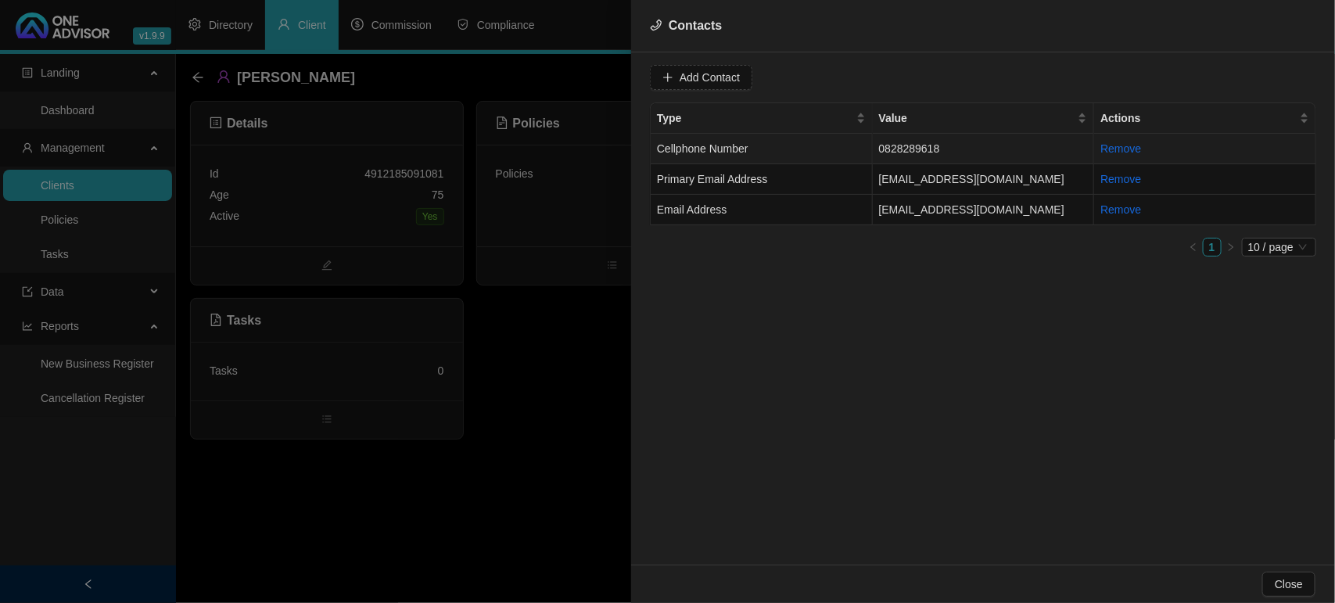
click at [913, 145] on td "0828289618" at bounding box center [984, 149] width 222 height 31
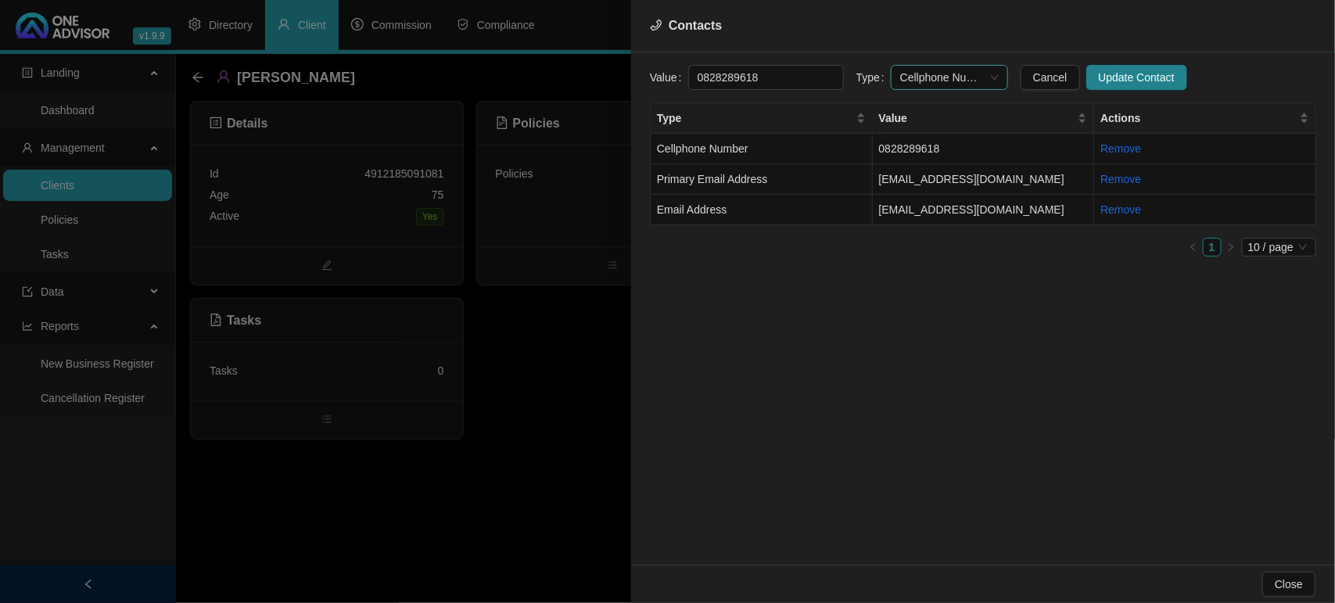
click at [925, 76] on span "Cellphone Number" at bounding box center [949, 77] width 99 height 23
click at [928, 181] on div "Primary Email Address" at bounding box center [934, 183] width 92 height 17
click at [964, 79] on span "Primary Email Address" at bounding box center [949, 77] width 99 height 23
click at [932, 157] on div "Primary Cellphone Number" at bounding box center [934, 158] width 92 height 17
click at [1108, 75] on span "Update Contact" at bounding box center [1137, 77] width 76 height 17
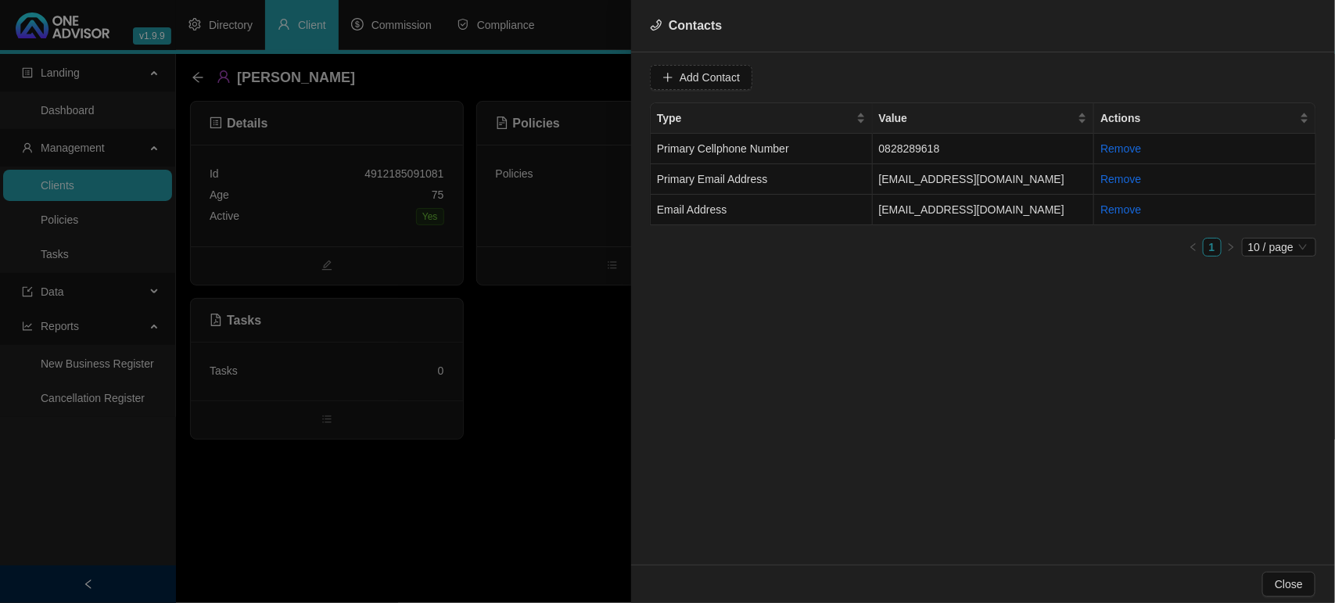
click at [198, 71] on div at bounding box center [667, 301] width 1335 height 603
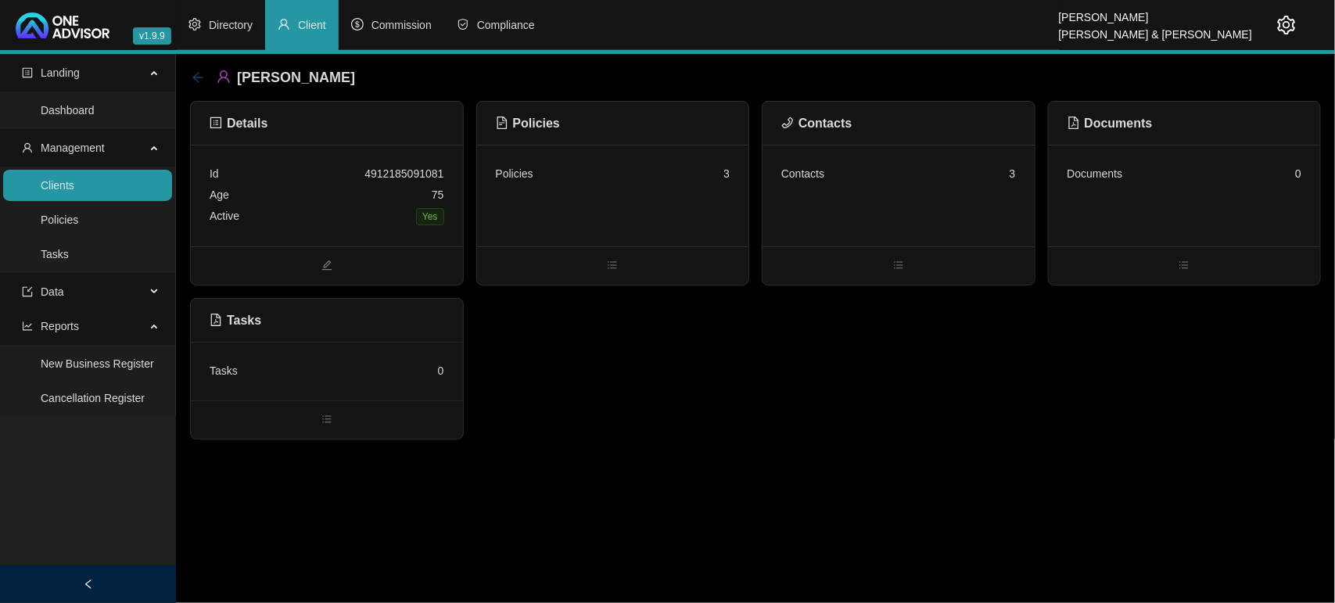
click at [199, 76] on icon "arrow-left" at bounding box center [198, 77] width 13 height 13
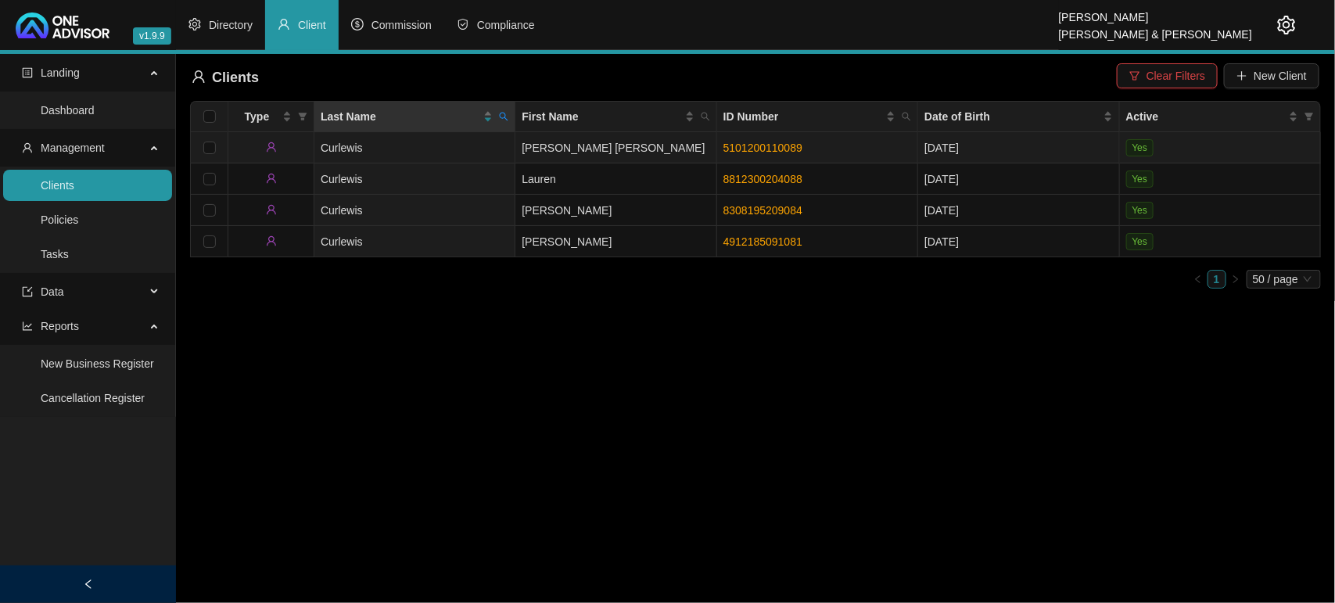
click at [601, 146] on td "[PERSON_NAME] [PERSON_NAME]" at bounding box center [615, 147] width 201 height 31
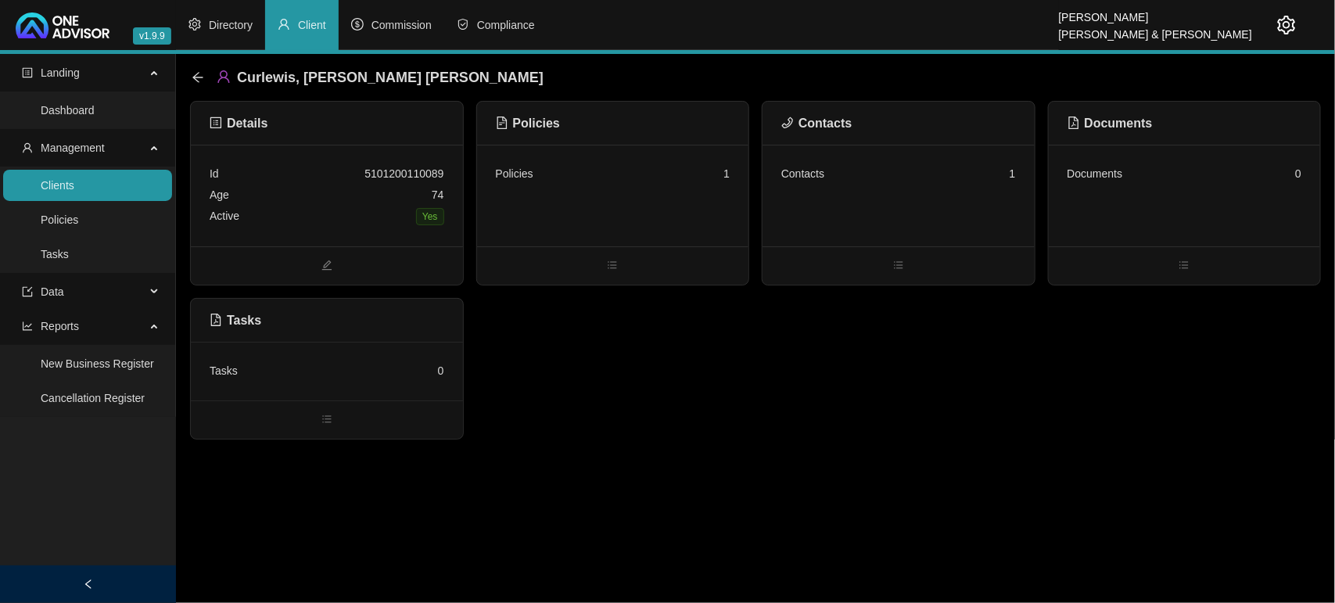
click at [897, 197] on div "Contacts 1" at bounding box center [899, 196] width 272 height 102
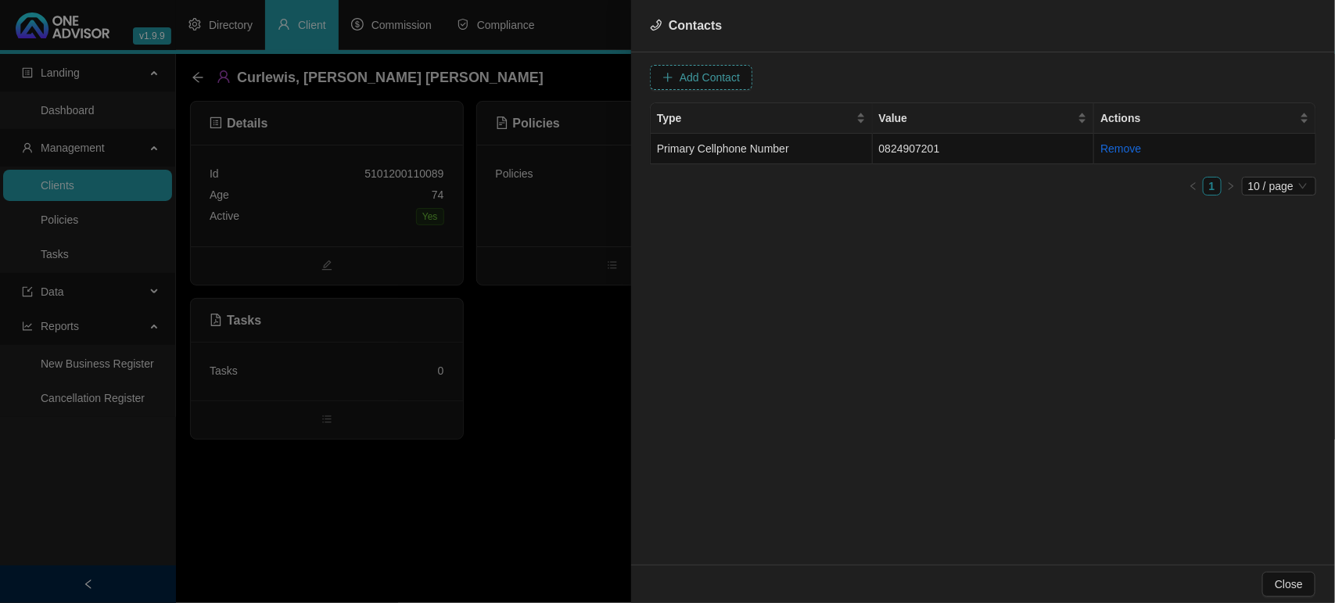
click at [724, 82] on span "Add Contact" at bounding box center [710, 77] width 60 height 17
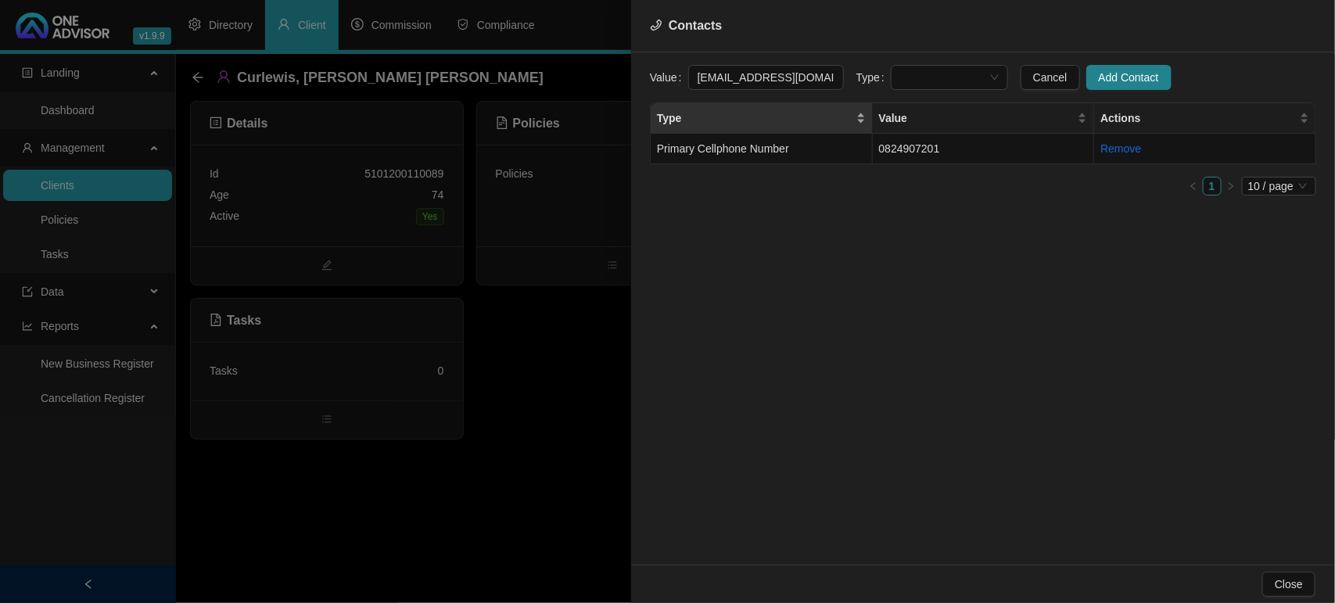
scroll to position [0, 1]
click at [933, 86] on span at bounding box center [949, 77] width 99 height 23
type input "[EMAIL_ADDRESS][DOMAIN_NAME]"
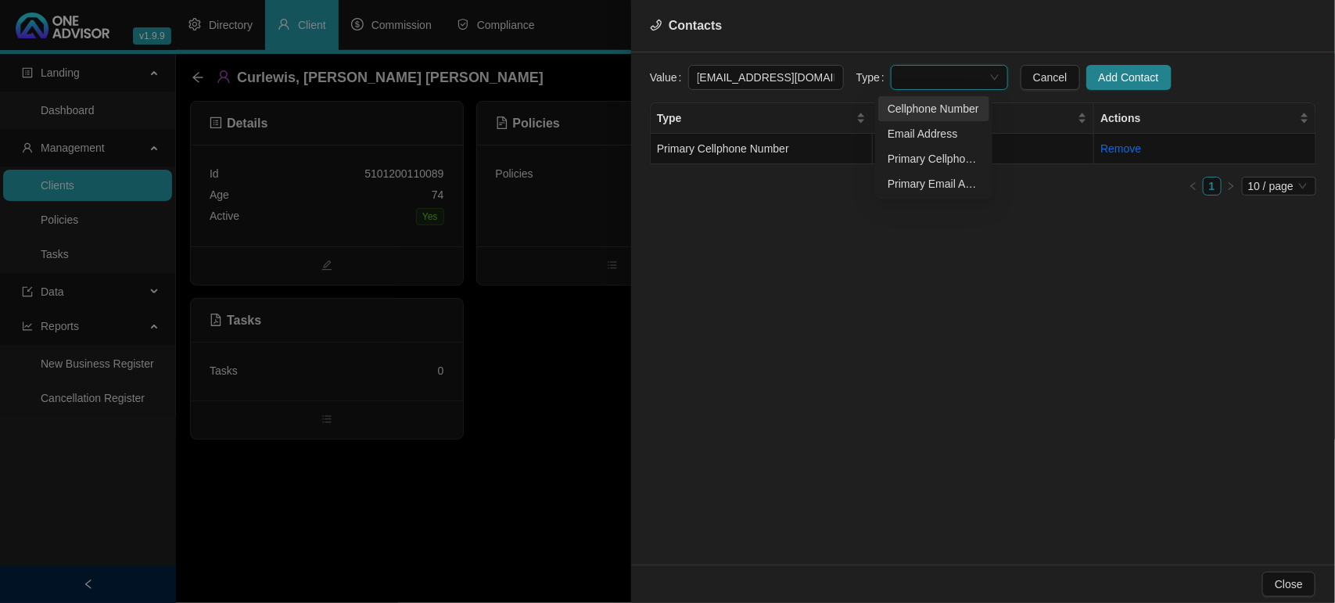
scroll to position [0, 0]
click at [936, 181] on div "Primary Email Address" at bounding box center [934, 183] width 92 height 17
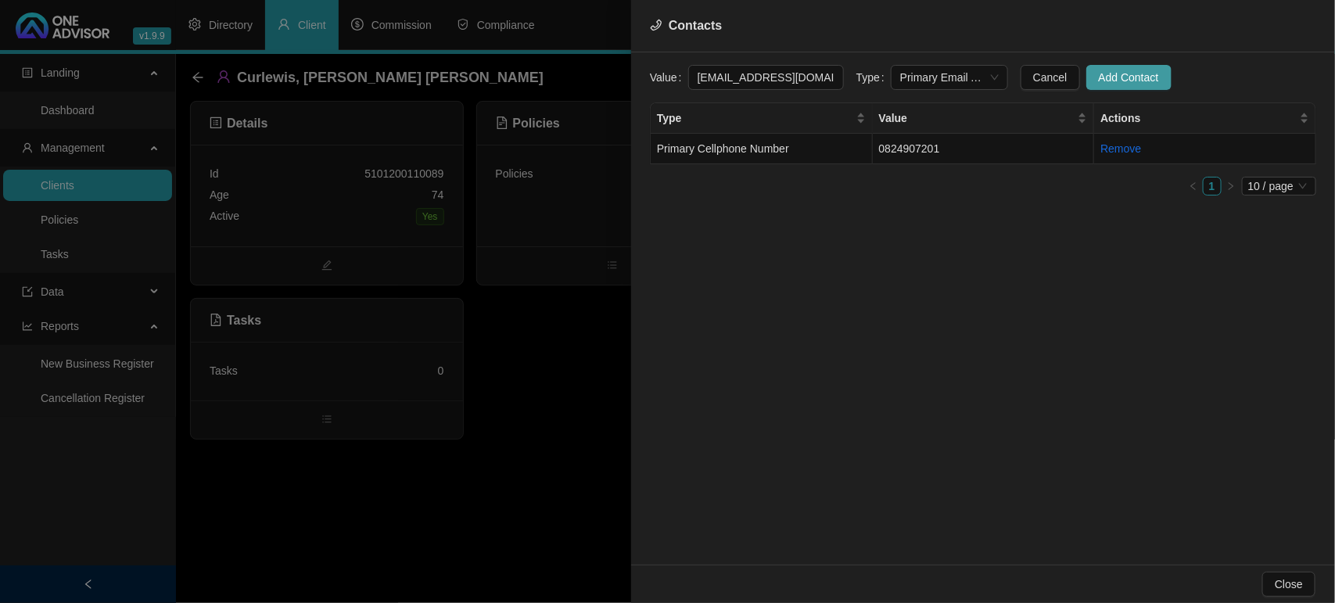
click at [1131, 80] on span "Add Contact" at bounding box center [1129, 77] width 60 height 17
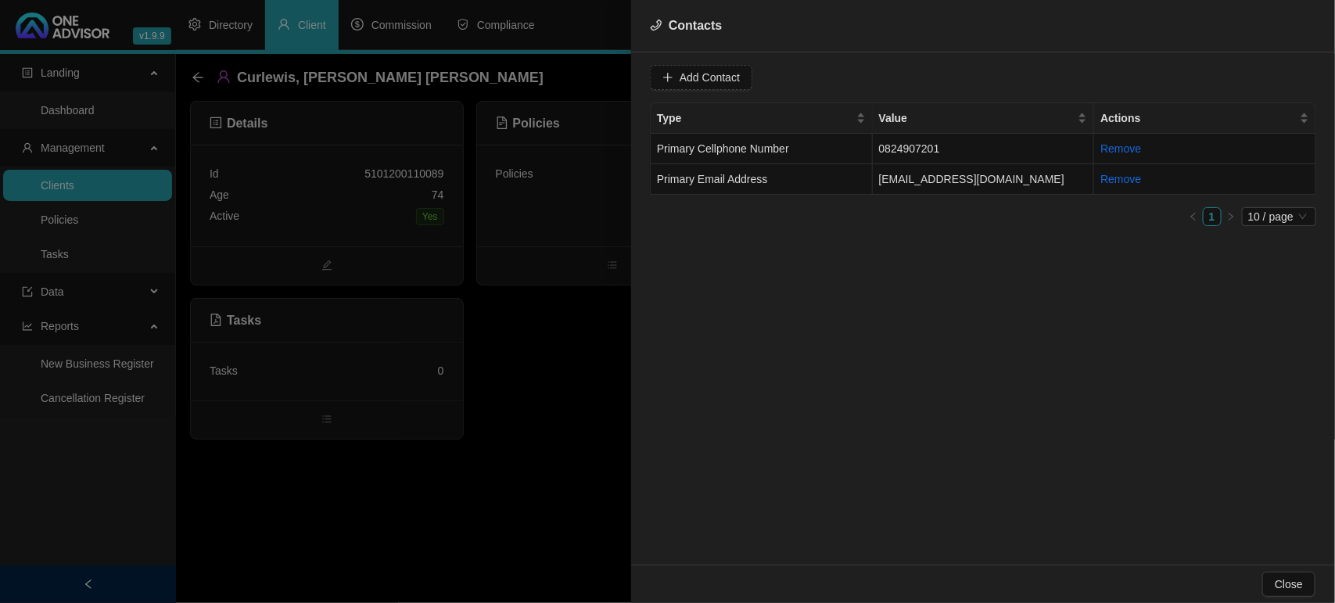
click at [196, 78] on div at bounding box center [667, 301] width 1335 height 603
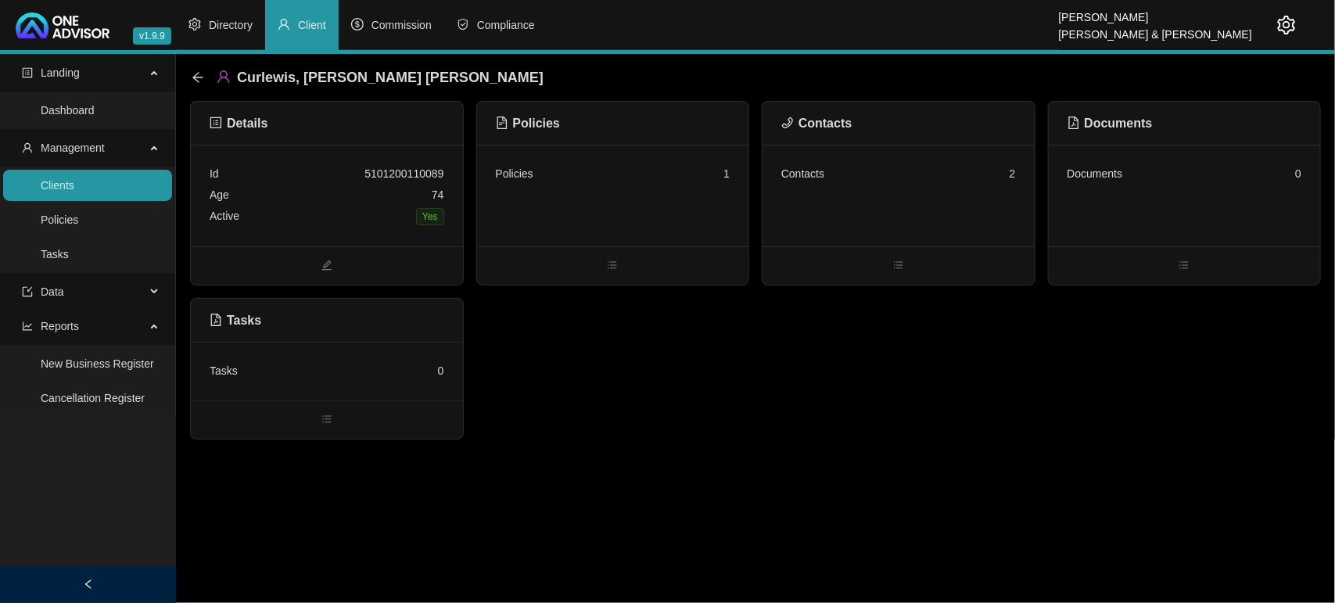
click at [196, 78] on icon "arrow-left" at bounding box center [198, 77] width 13 height 13
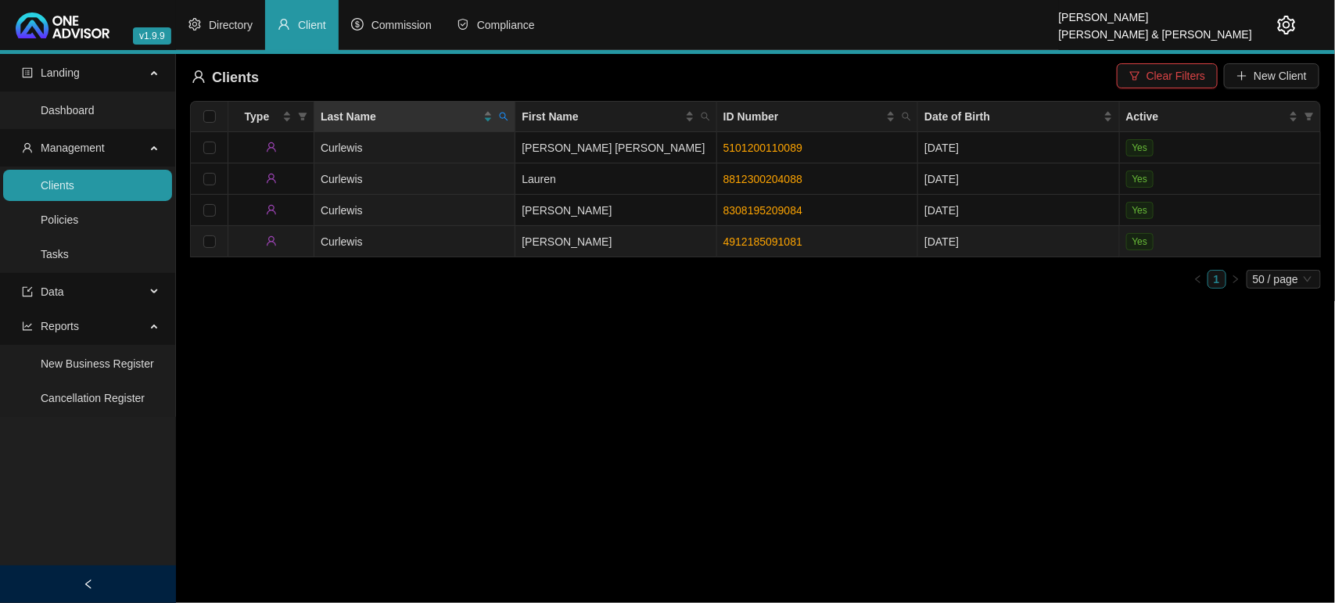
click at [636, 236] on td "[PERSON_NAME]" at bounding box center [615, 241] width 201 height 31
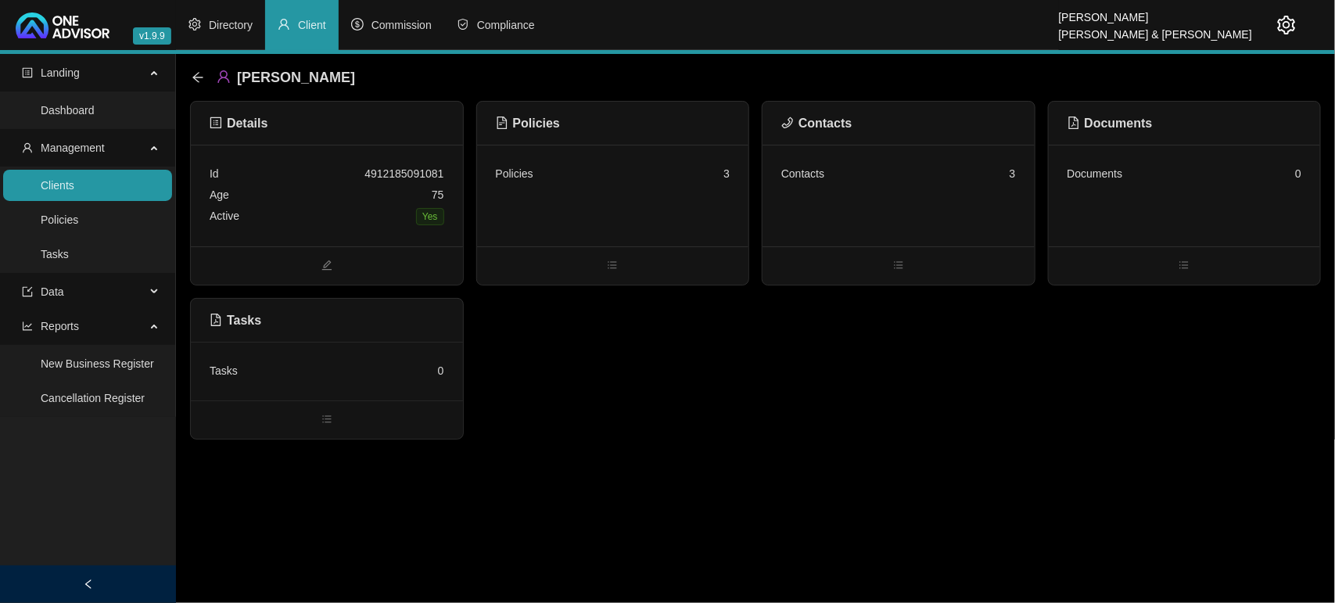
click at [909, 192] on div "Contacts 3" at bounding box center [899, 196] width 272 height 102
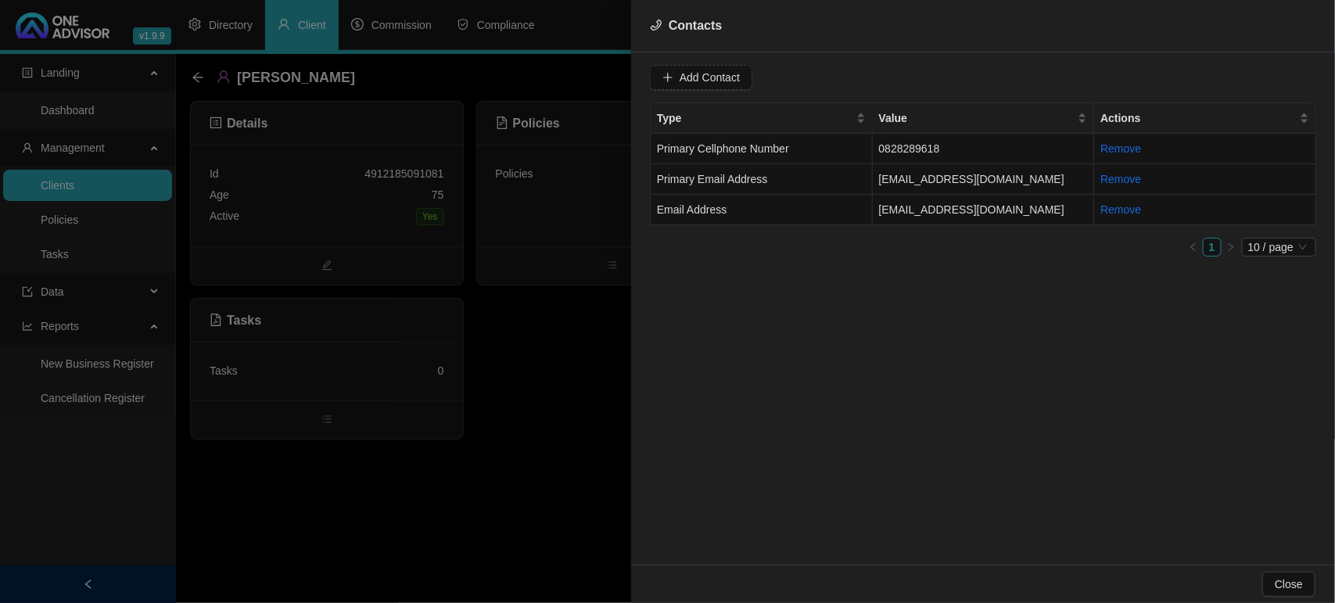
click at [494, 430] on div at bounding box center [667, 301] width 1335 height 603
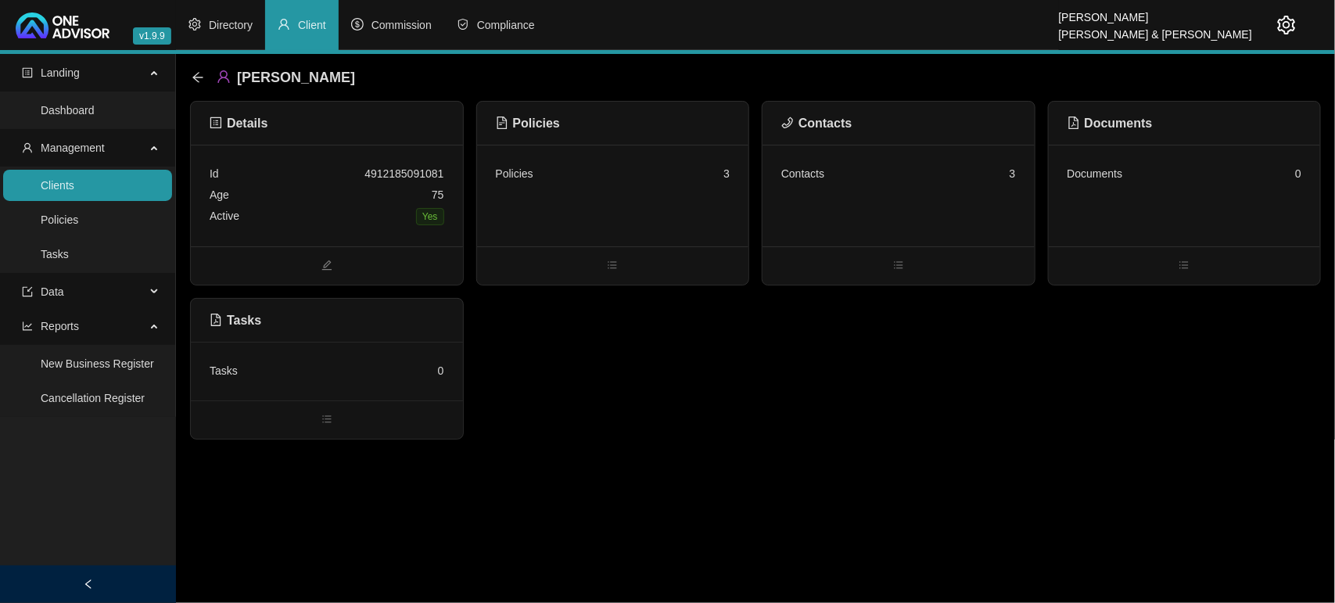
click at [74, 179] on link "Clients" at bounding box center [58, 185] width 34 height 13
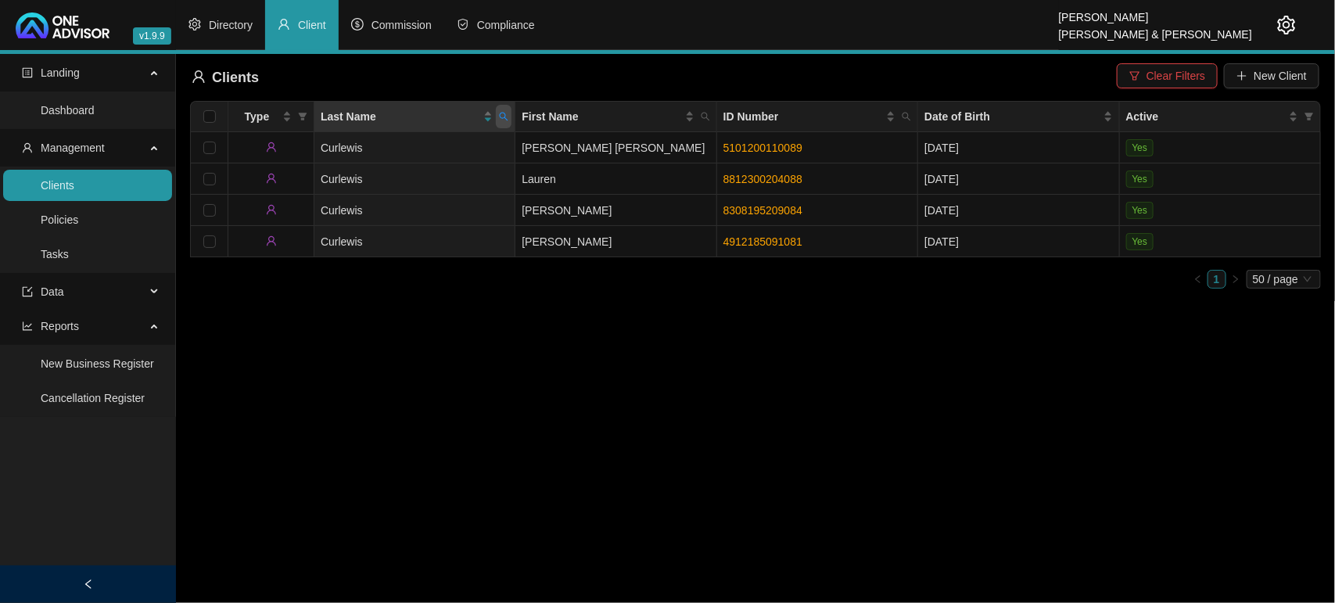
click at [508, 120] on icon "search" at bounding box center [503, 116] width 9 height 9
type input "de win"
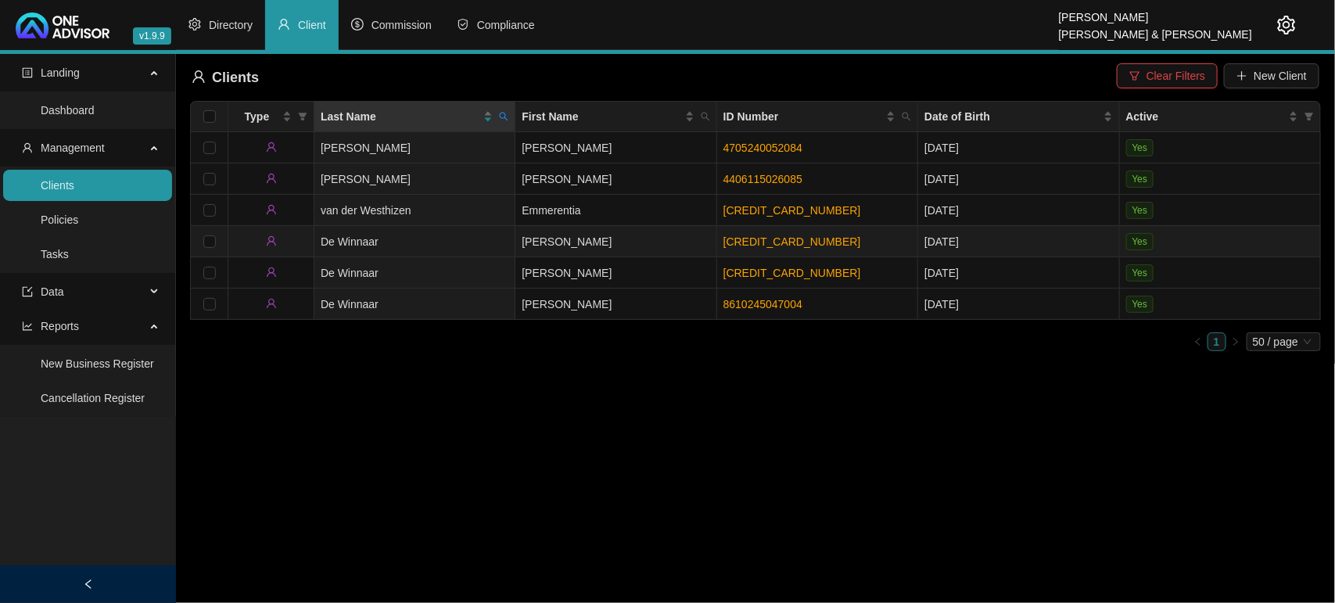
click at [548, 250] on td "[PERSON_NAME]" at bounding box center [615, 241] width 201 height 31
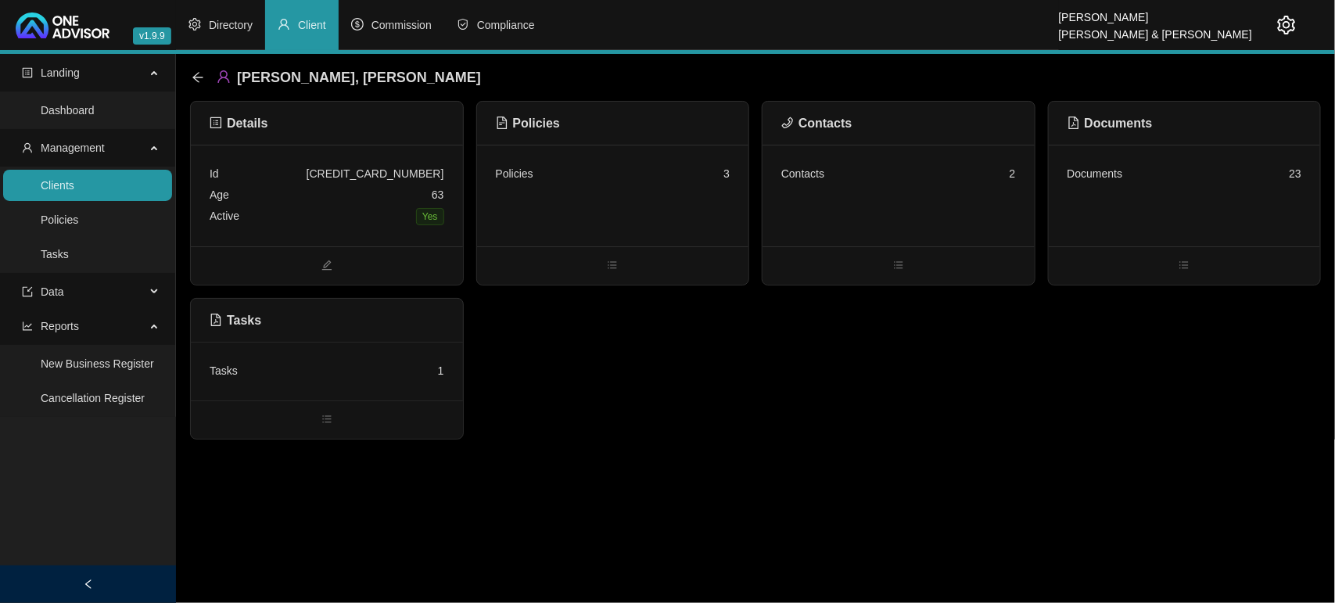
click at [845, 174] on div "Contacts 2" at bounding box center [898, 173] width 235 height 21
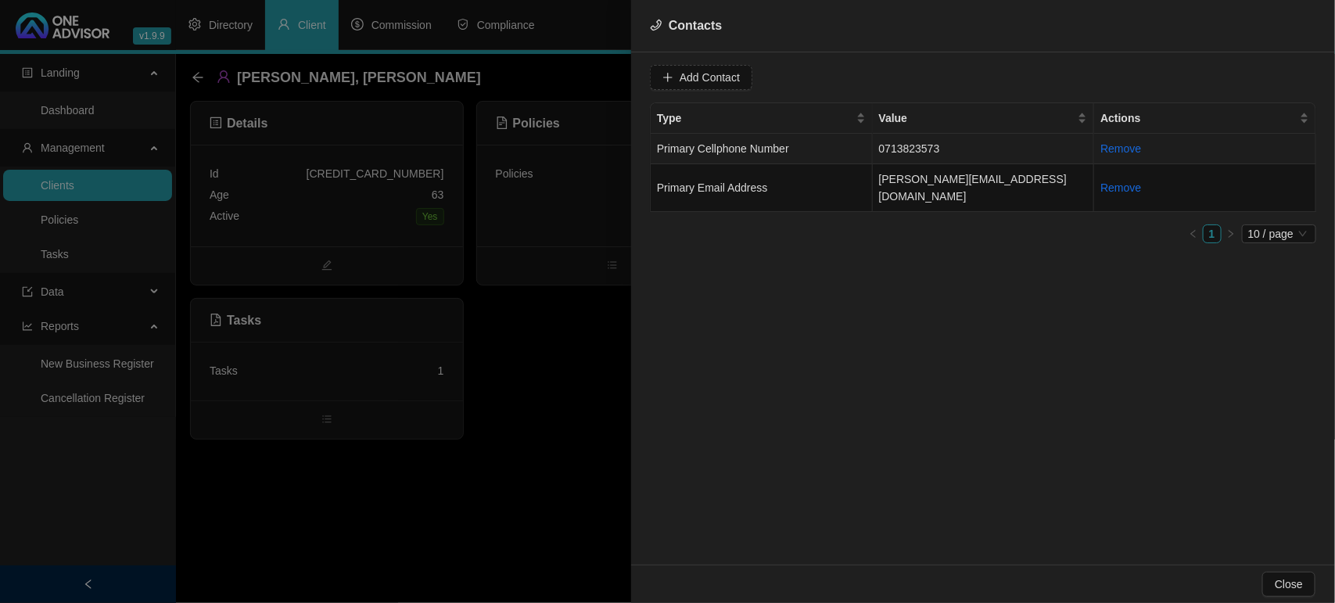
click at [817, 146] on td "Primary Cellphone Number" at bounding box center [762, 149] width 222 height 31
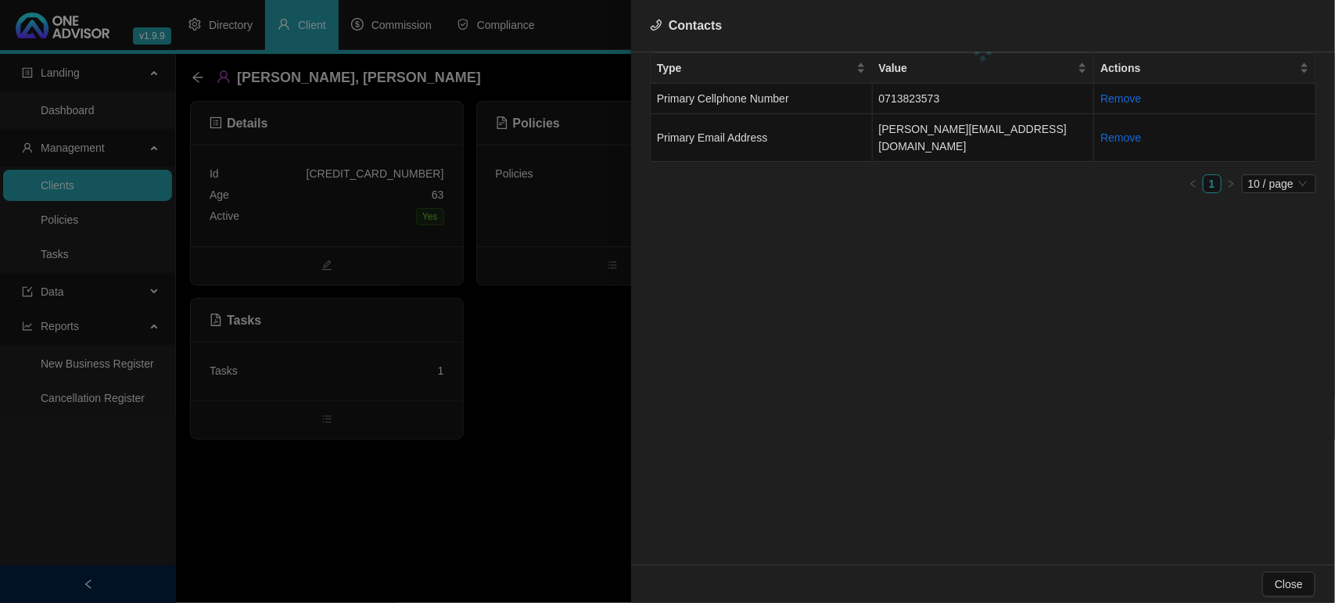
click at [584, 435] on div at bounding box center [667, 301] width 1335 height 603
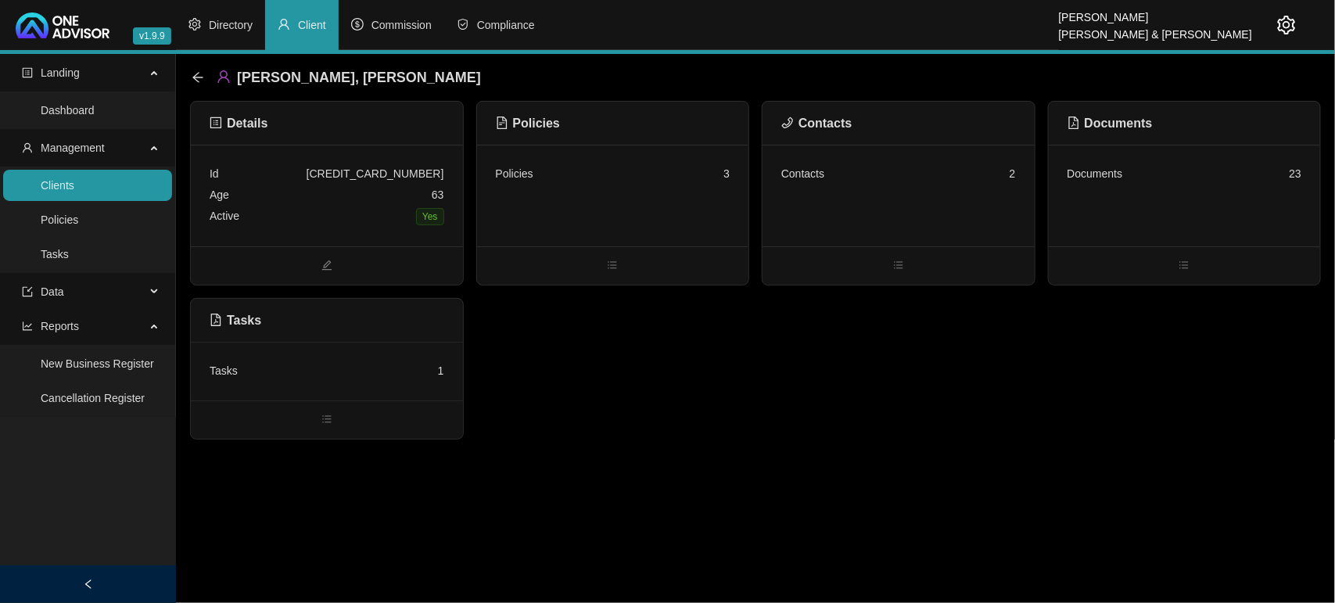
click at [405, 388] on div "Tasks 1" at bounding box center [327, 371] width 272 height 59
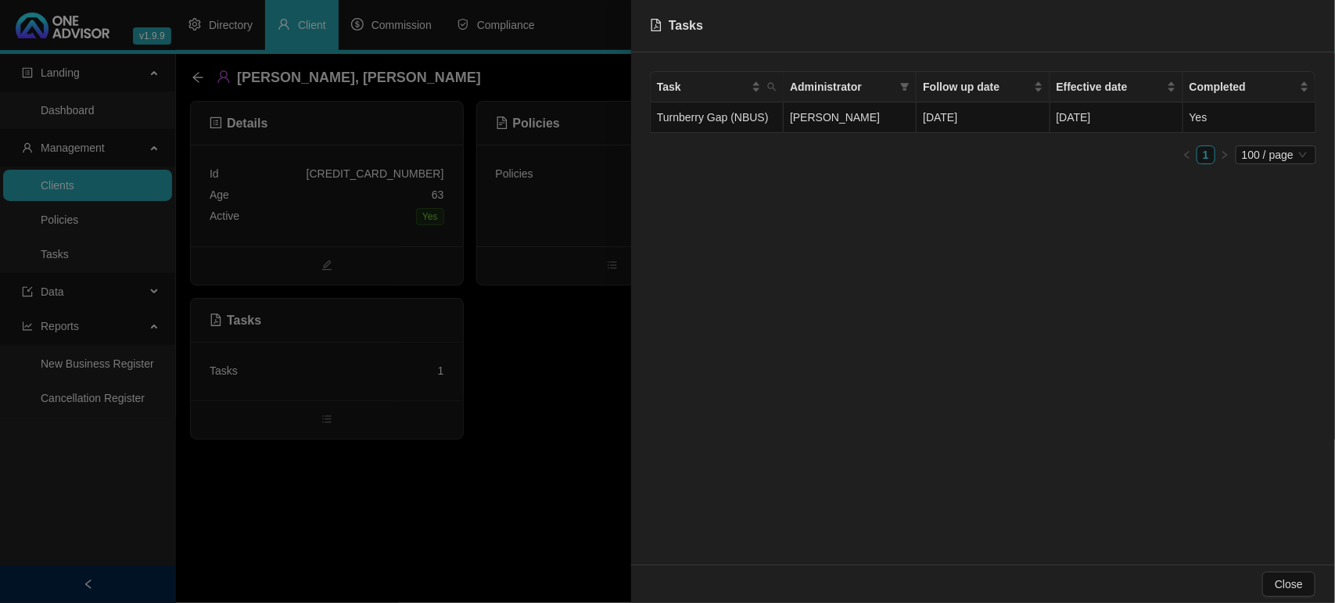
click at [411, 432] on div at bounding box center [667, 301] width 1335 height 603
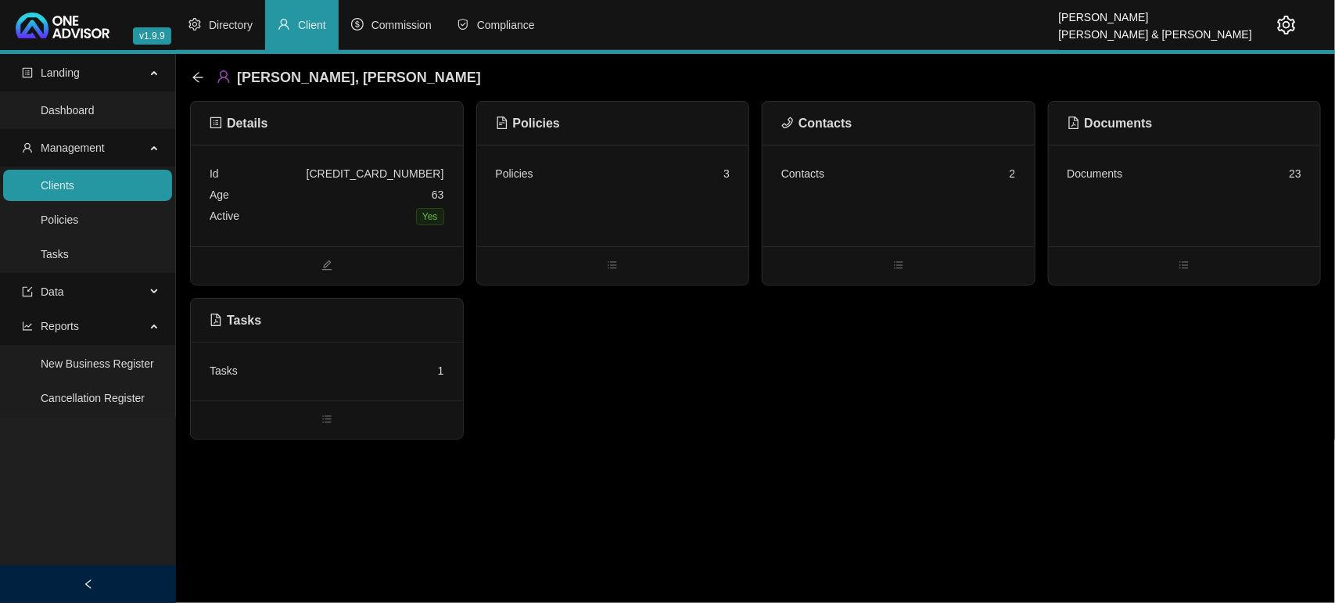
click at [666, 153] on div "Policies 3" at bounding box center [613, 196] width 272 height 102
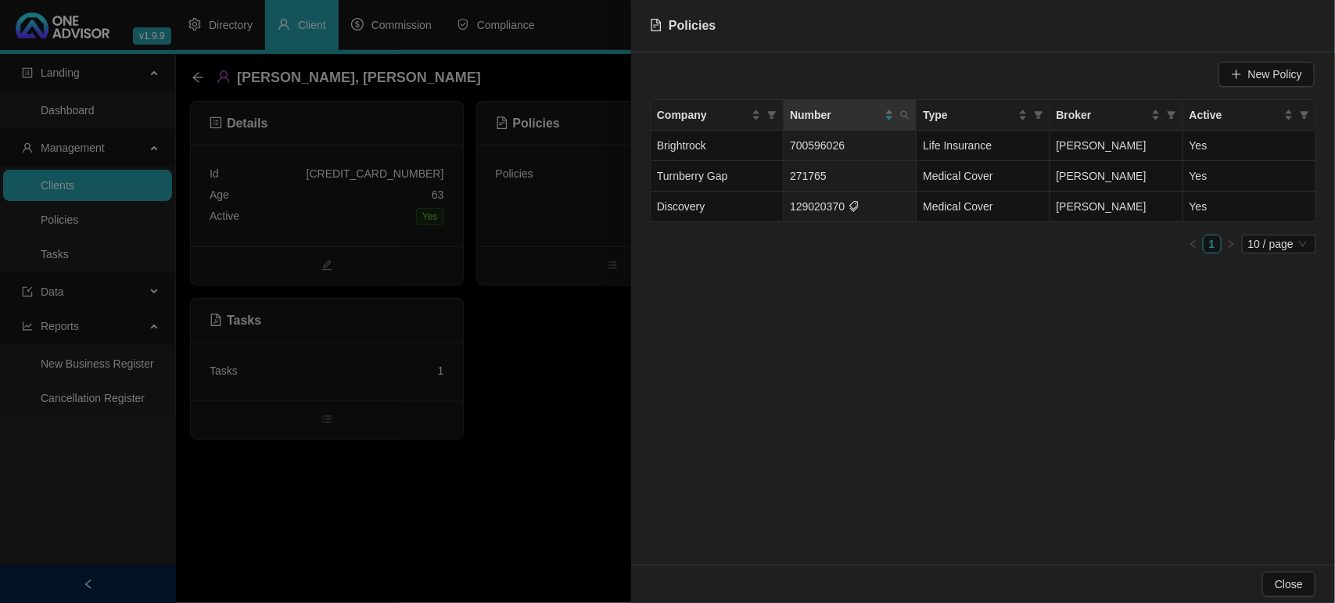
click at [580, 348] on div at bounding box center [667, 301] width 1335 height 603
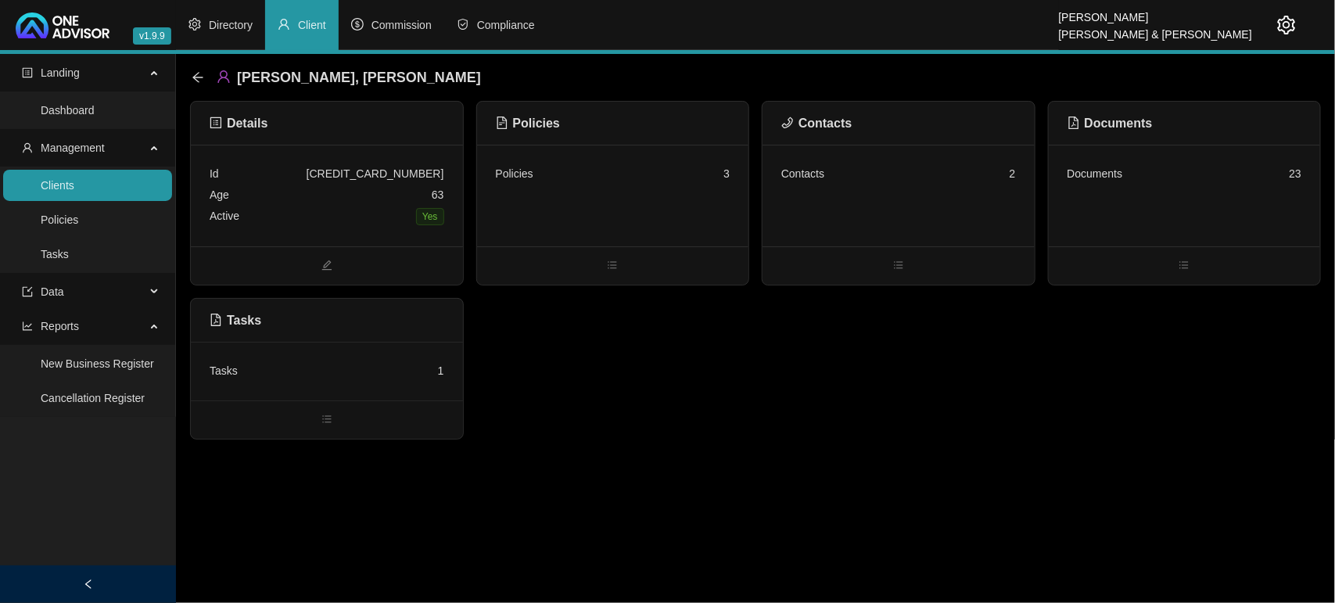
click at [74, 185] on link "Clients" at bounding box center [58, 185] width 34 height 13
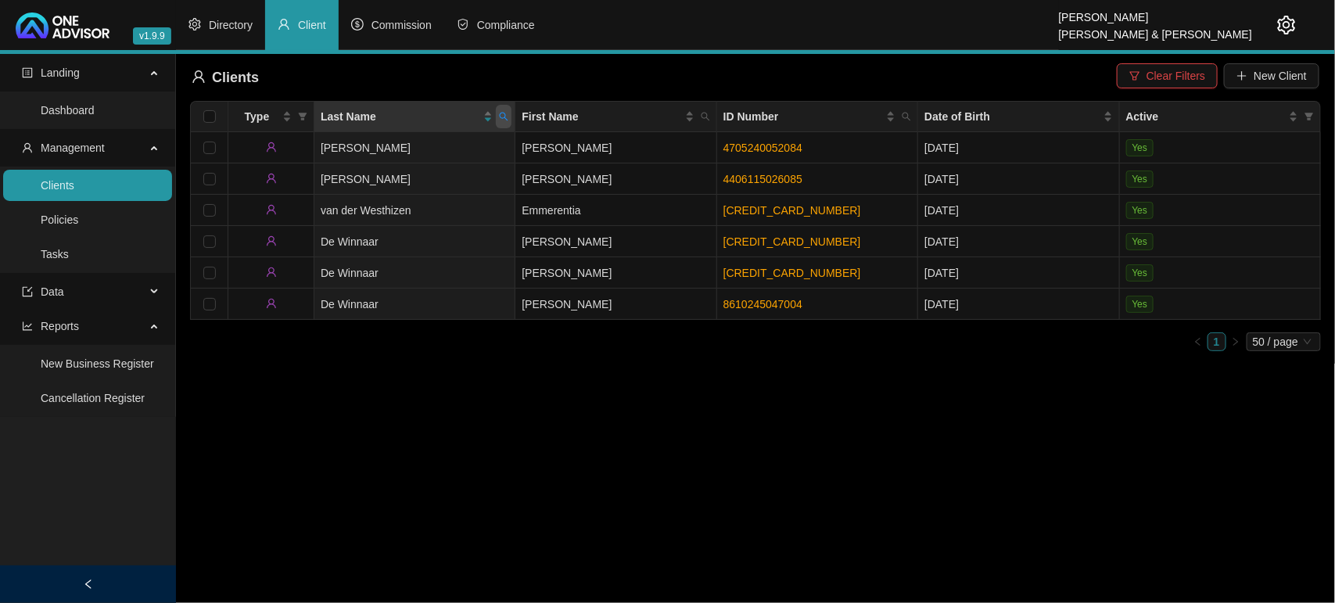
click at [501, 118] on icon "search" at bounding box center [503, 116] width 9 height 9
type input "[PERSON_NAME]"
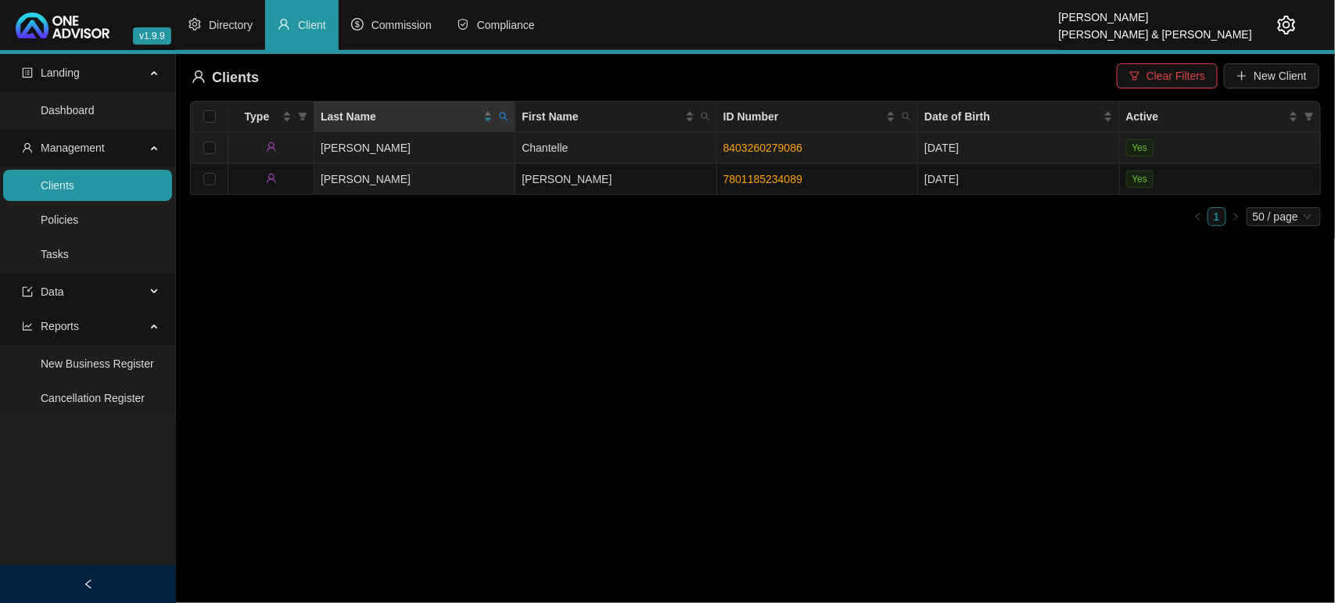
click at [499, 150] on td "[PERSON_NAME]" at bounding box center [414, 147] width 201 height 31
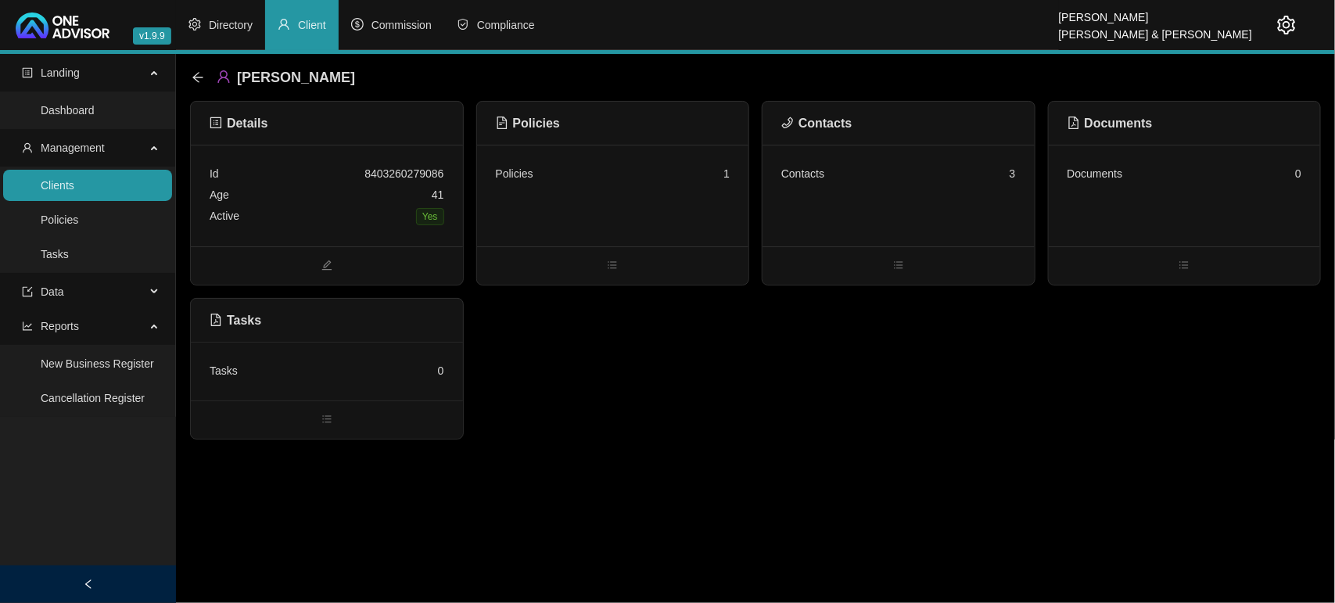
click at [659, 209] on div "Policies 1" at bounding box center [613, 196] width 272 height 102
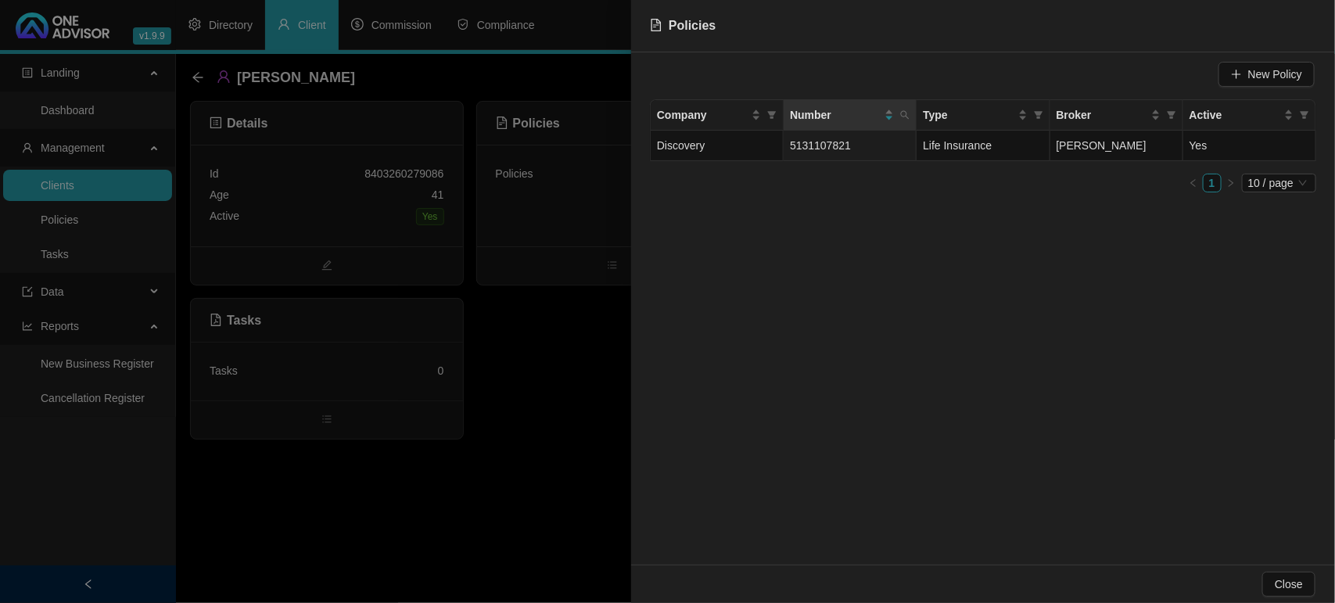
click at [575, 485] on div at bounding box center [667, 301] width 1335 height 603
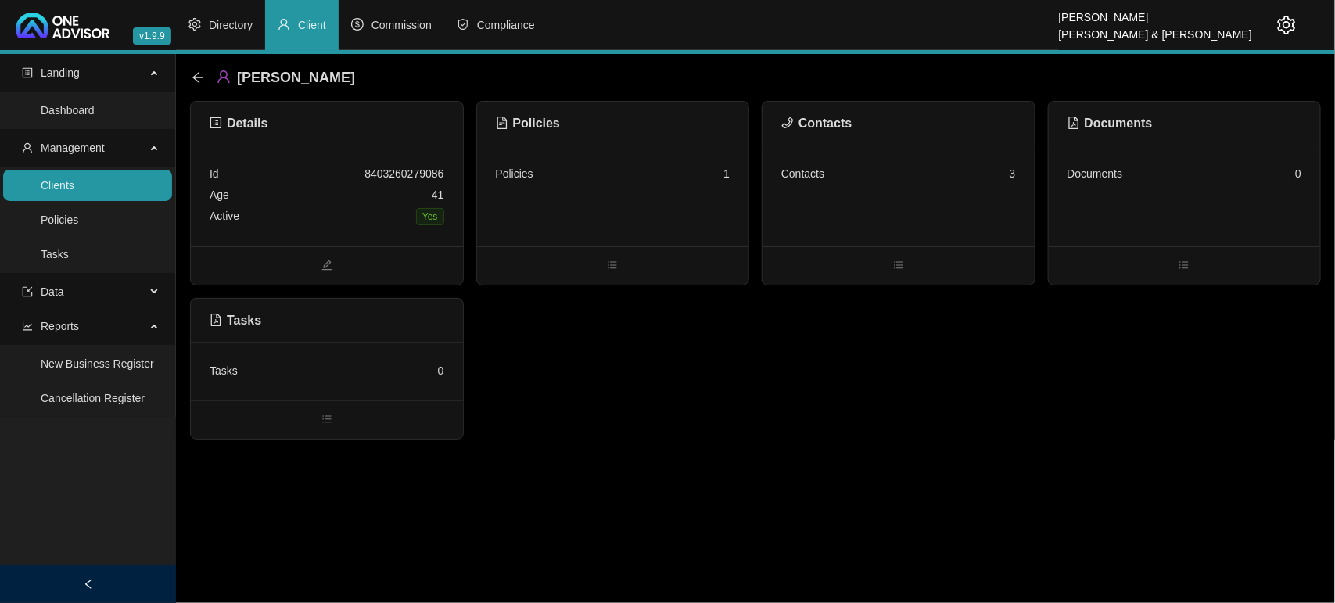
click at [701, 186] on div "Policies 1" at bounding box center [613, 196] width 272 height 102
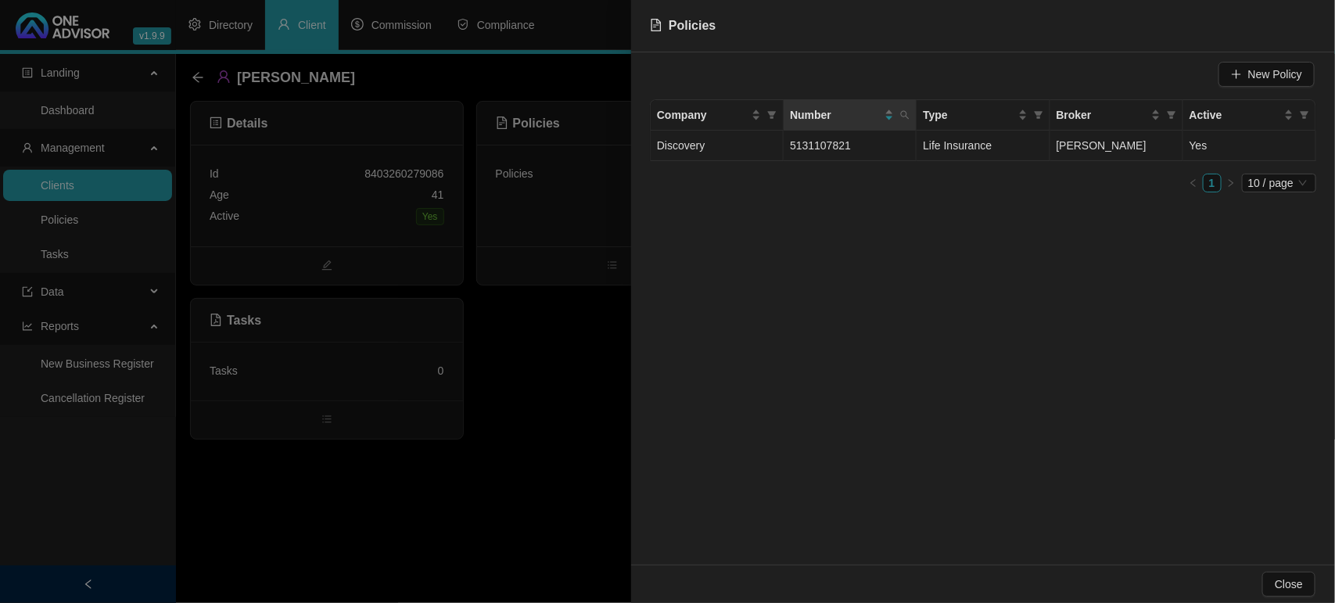
click at [1143, 151] on td "[PERSON_NAME]" at bounding box center [1117, 146] width 133 height 31
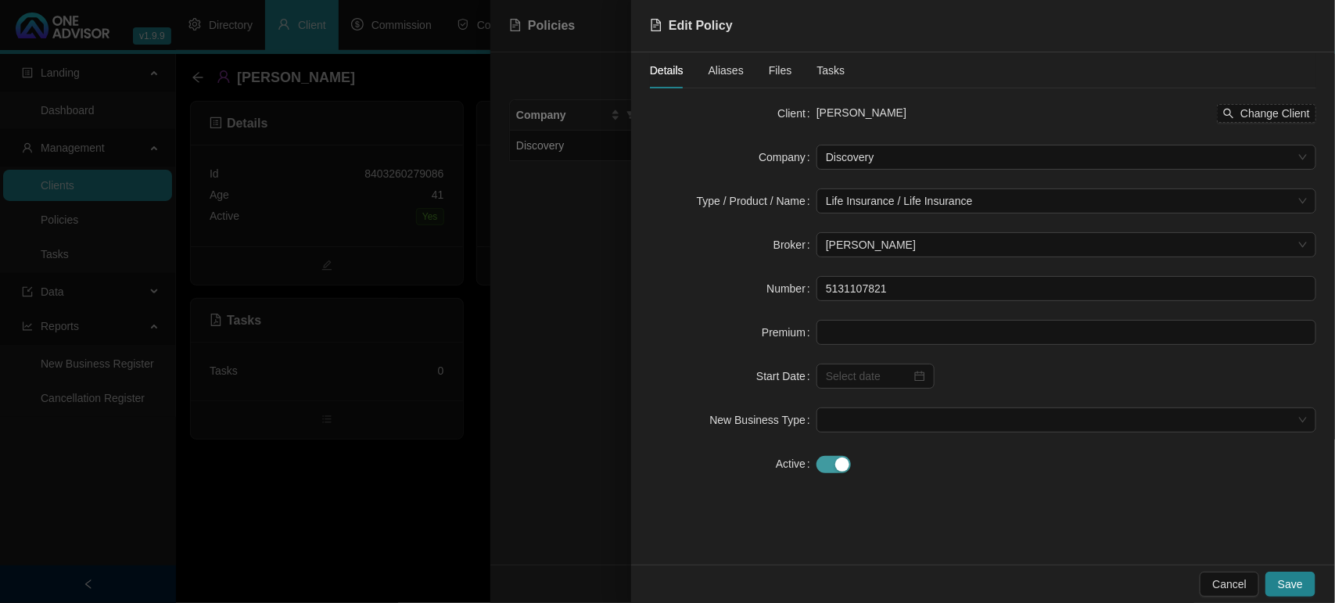
click at [846, 463] on div "button" at bounding box center [842, 465] width 14 height 14
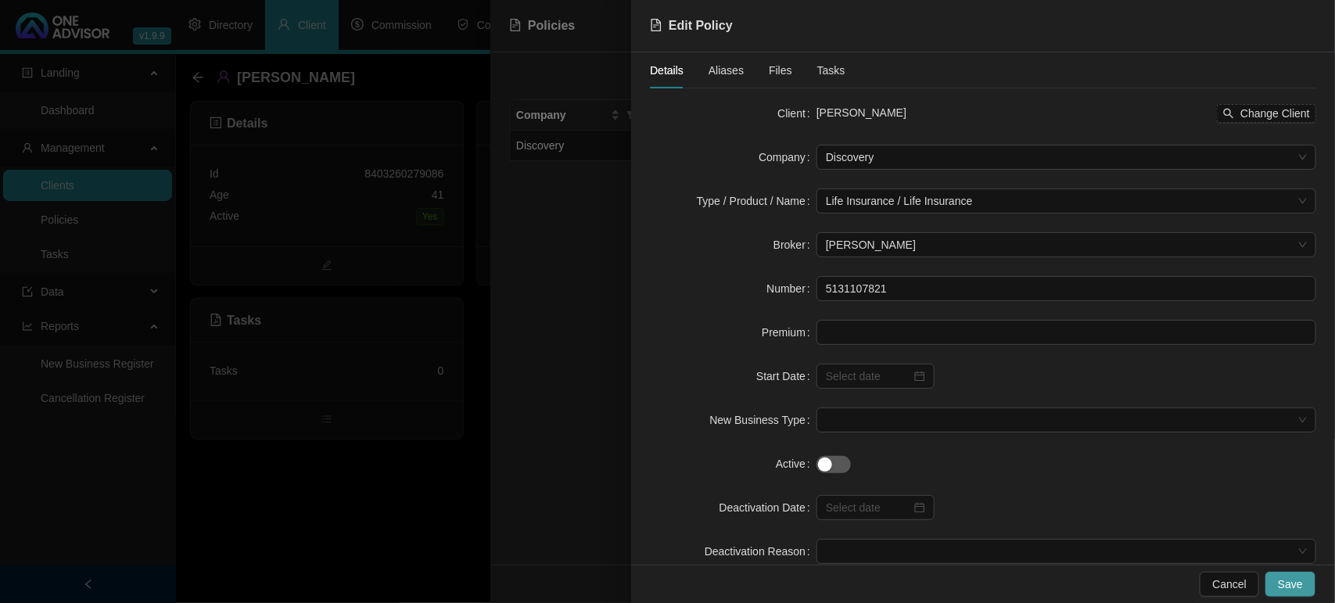
click at [1301, 584] on span "Save" at bounding box center [1290, 584] width 25 height 17
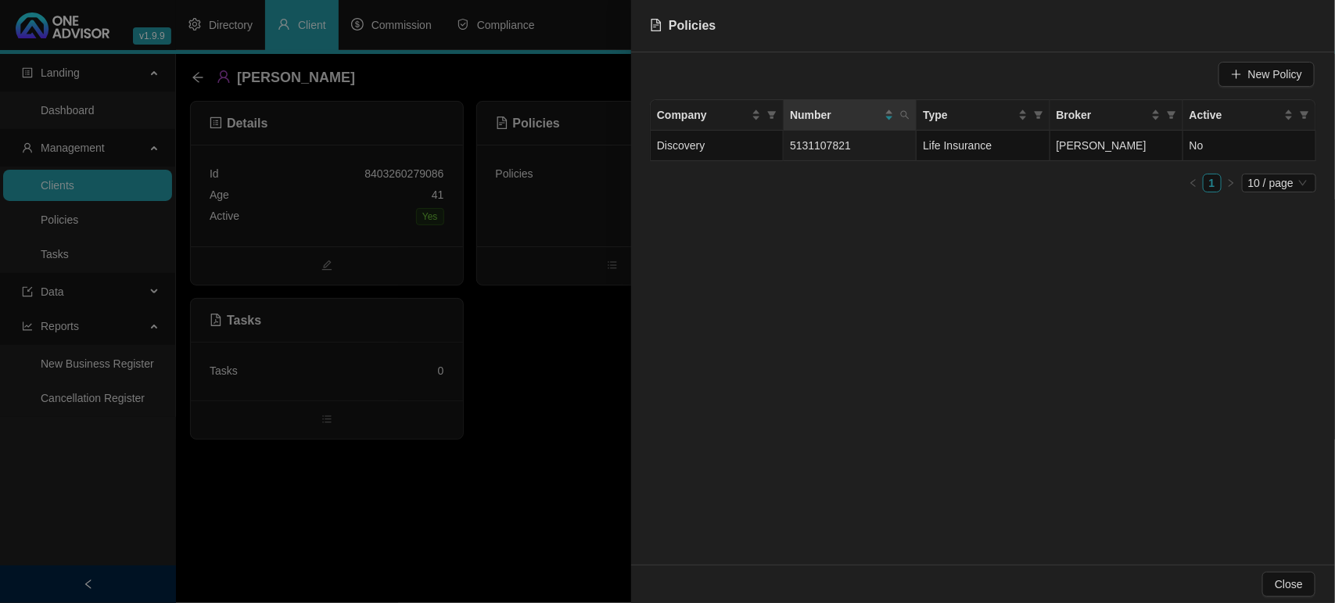
click at [194, 82] on div at bounding box center [667, 301] width 1335 height 603
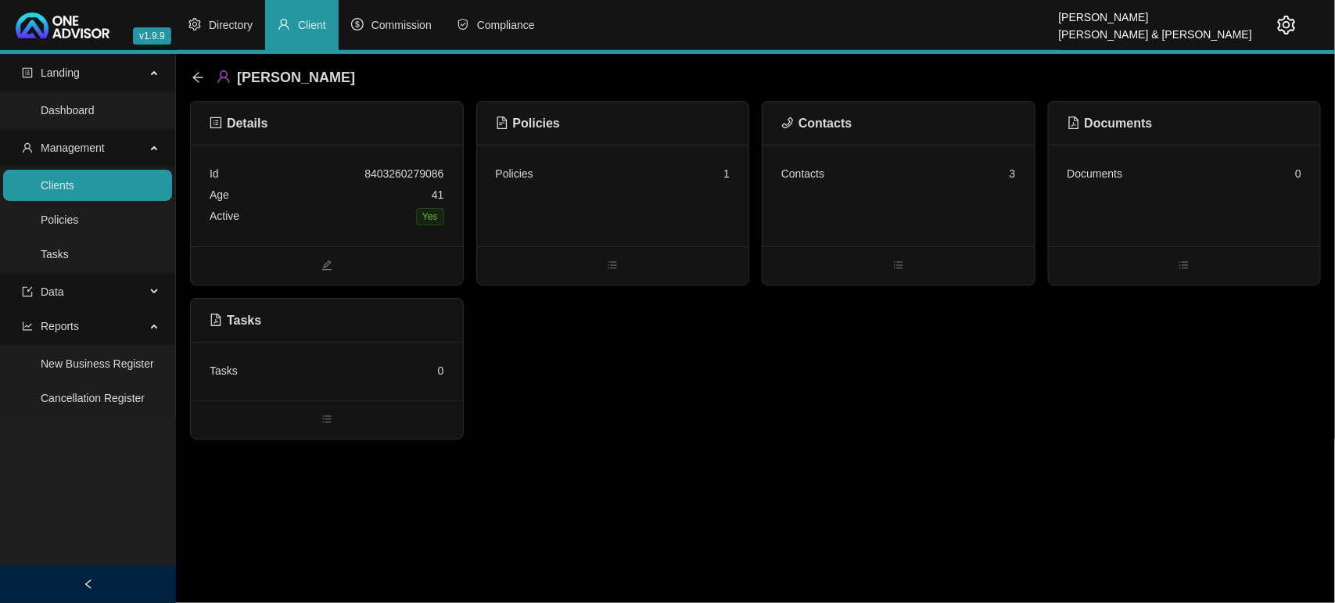
click at [194, 82] on icon "arrow-left" at bounding box center [198, 77] width 13 height 13
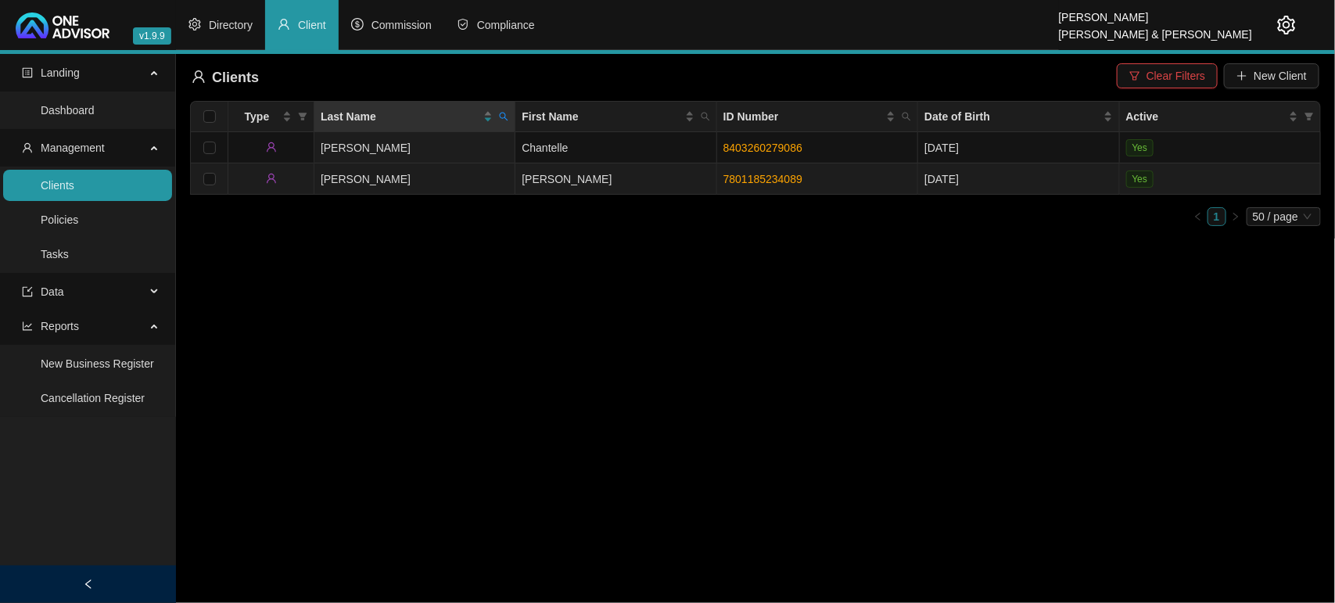
click at [440, 176] on td "[PERSON_NAME]" at bounding box center [414, 178] width 201 height 31
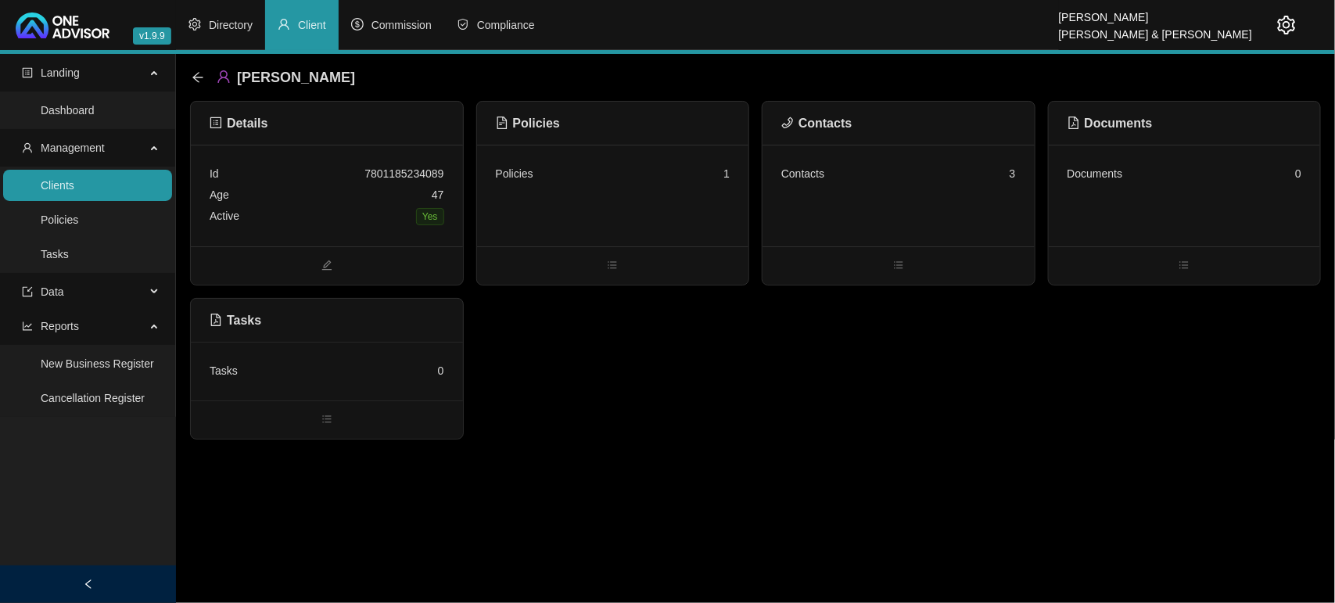
click at [609, 223] on div "Policies 1" at bounding box center [613, 196] width 272 height 102
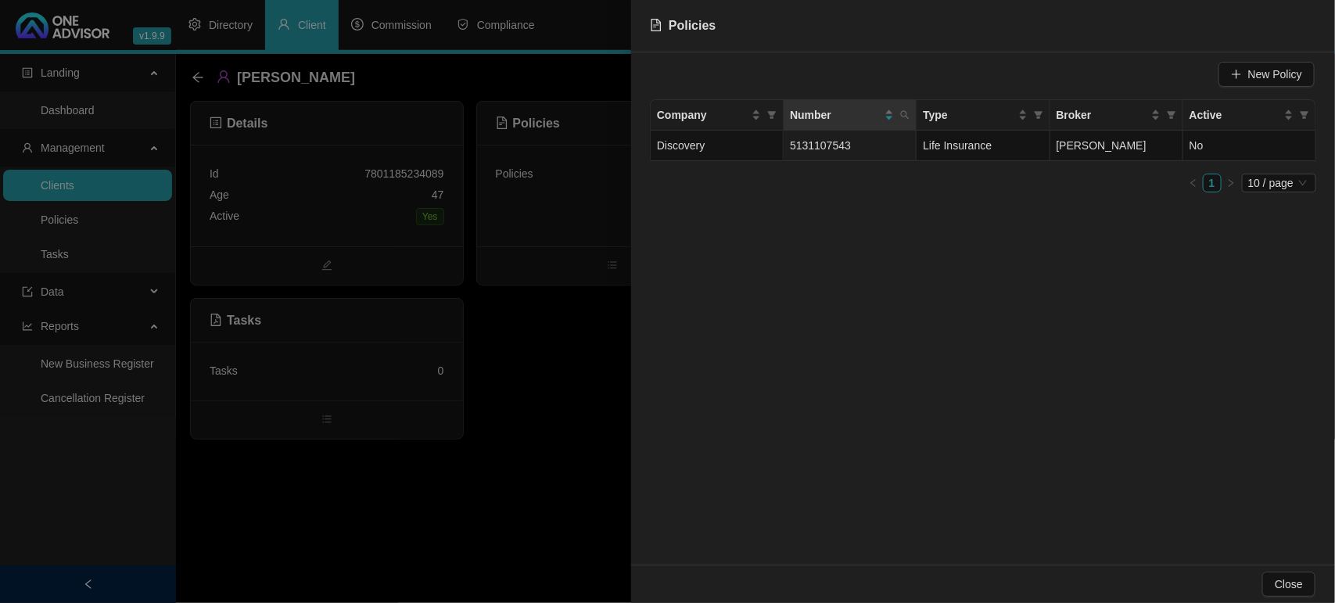
click at [588, 383] on div at bounding box center [667, 301] width 1335 height 603
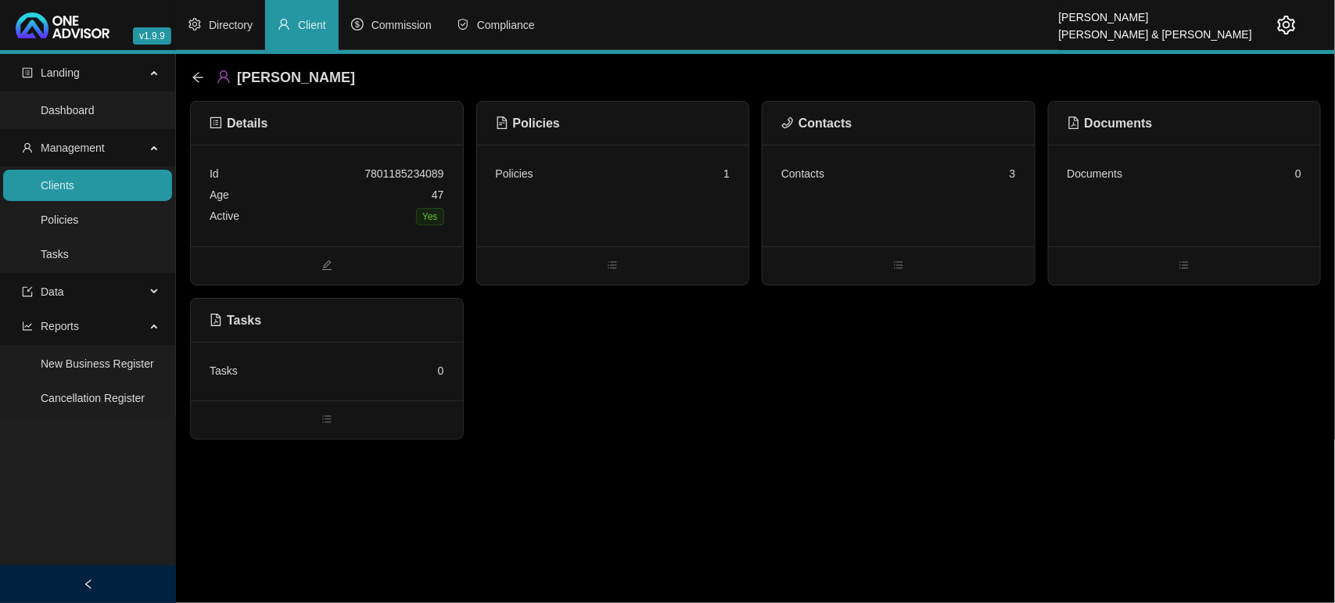
click at [196, 68] on div "[PERSON_NAME]" at bounding box center [278, 77] width 173 height 28
click at [198, 82] on icon "arrow-left" at bounding box center [197, 77] width 10 height 10
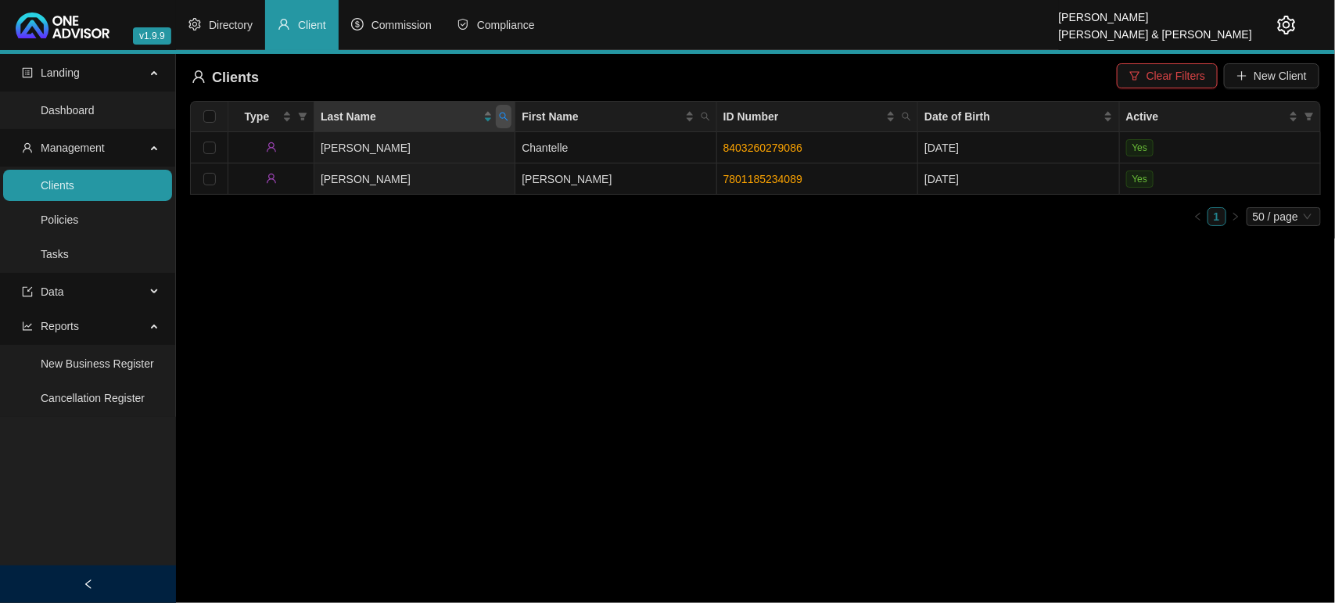
click at [508, 115] on icon "search" at bounding box center [503, 116] width 9 height 9
type input "[PERSON_NAME]"
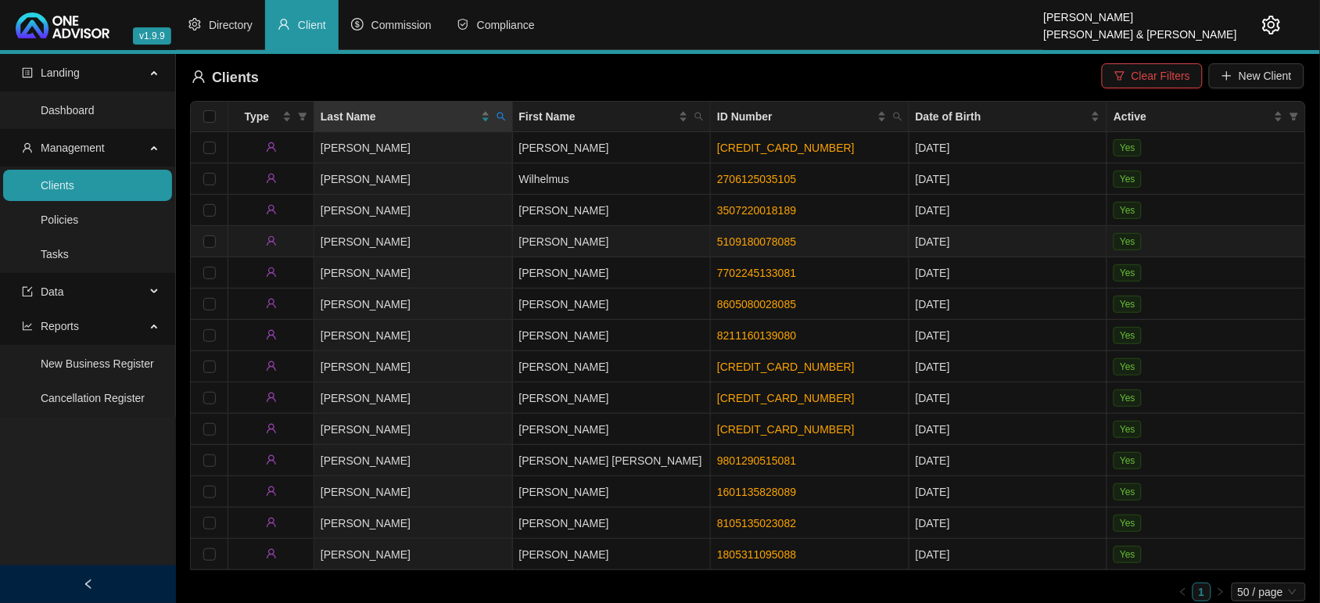
click at [603, 241] on td "[PERSON_NAME]" at bounding box center [612, 241] width 199 height 31
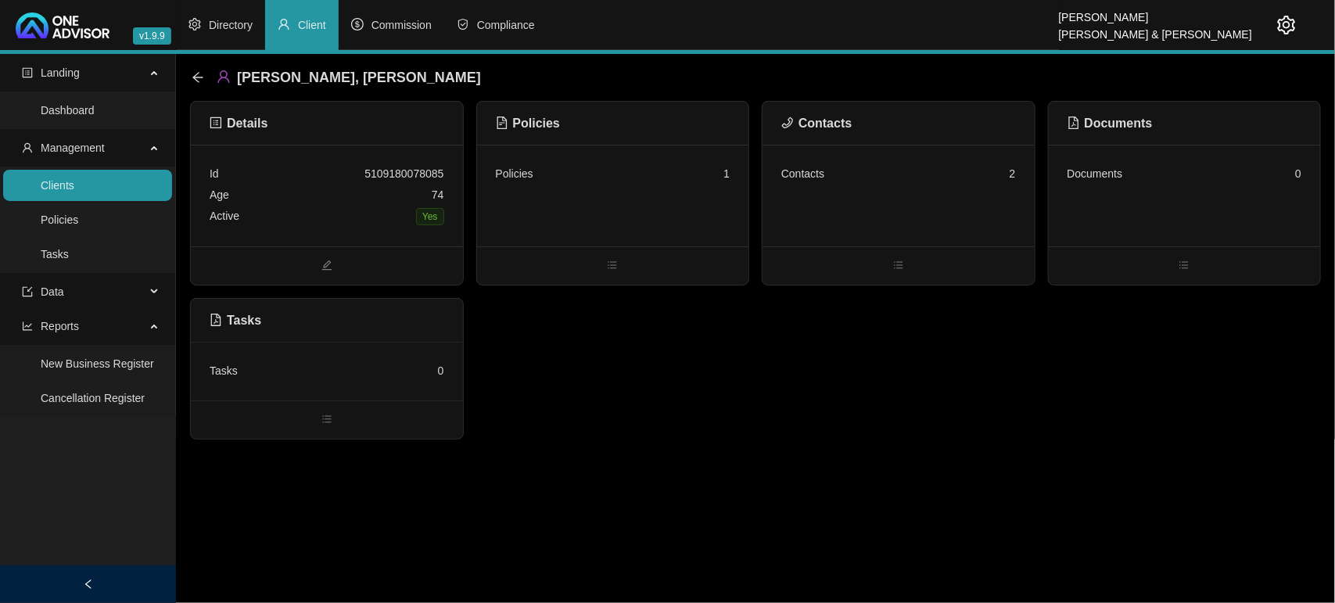
click at [697, 201] on div "Policies 1" at bounding box center [613, 196] width 272 height 102
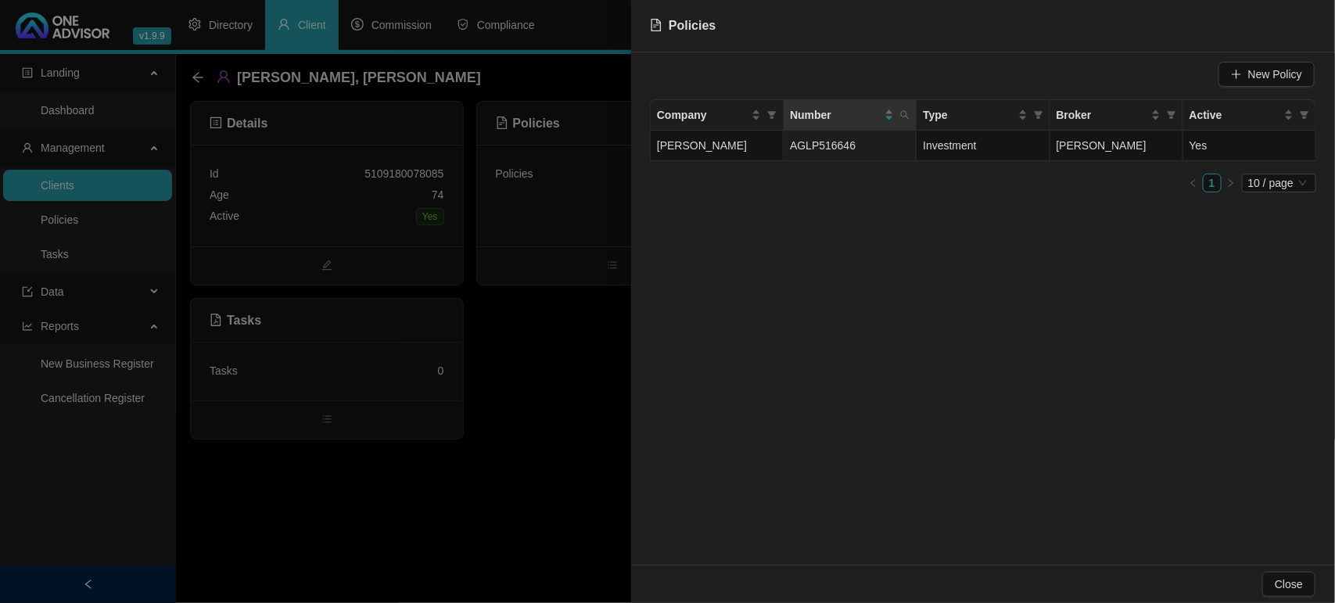
click at [553, 380] on div at bounding box center [667, 301] width 1335 height 603
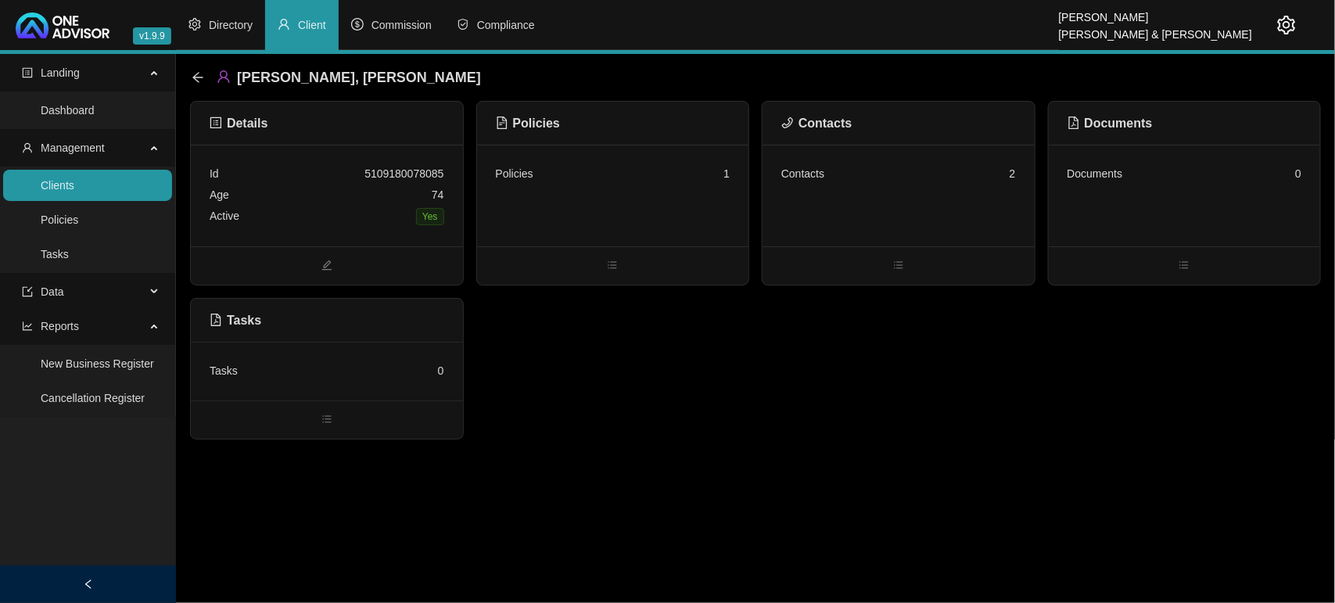
click at [804, 205] on div "Contacts 2" at bounding box center [899, 196] width 272 height 102
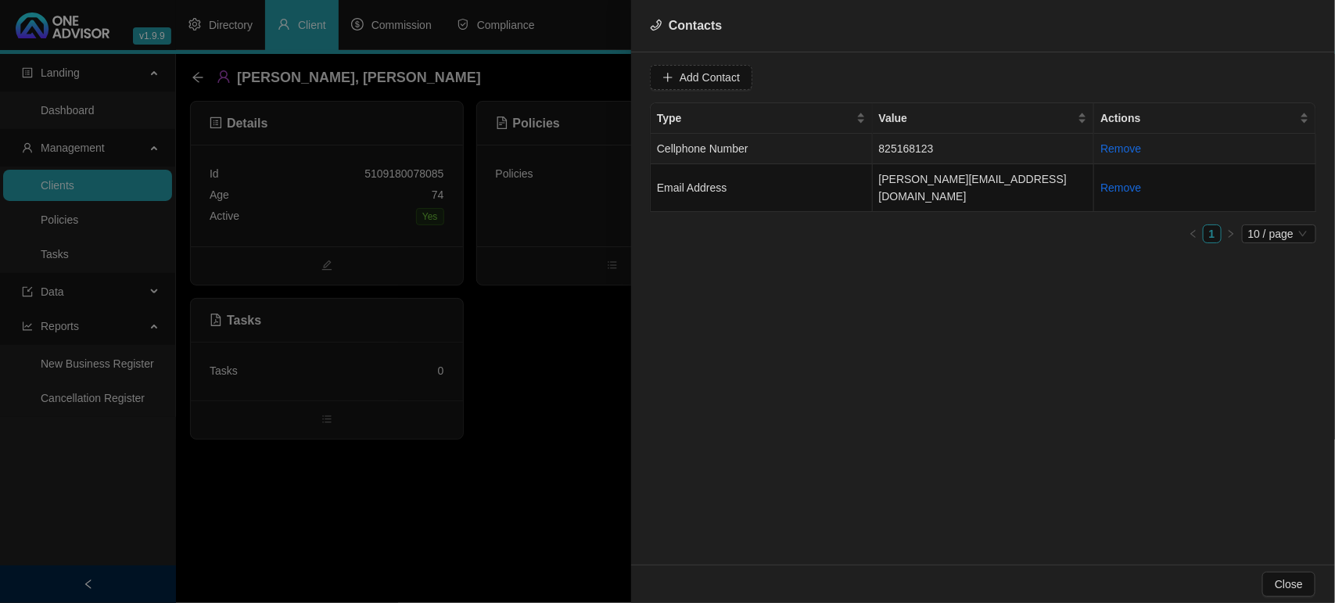
click at [800, 149] on td "Cellphone Number" at bounding box center [762, 149] width 222 height 31
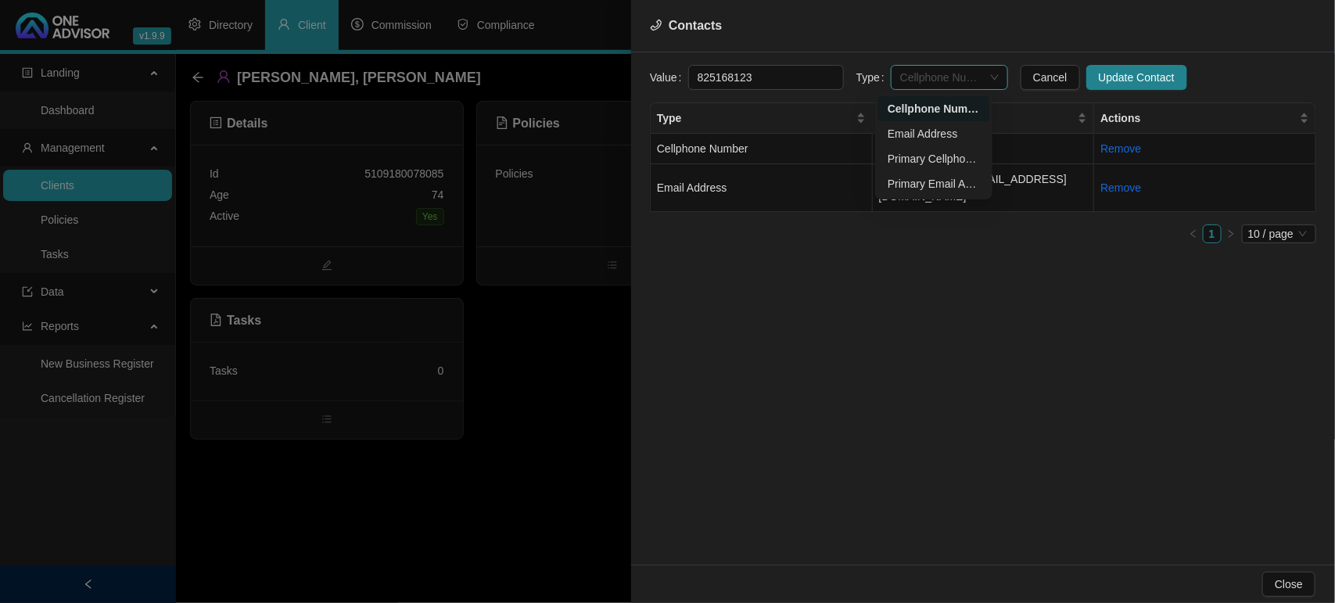
click at [936, 79] on span "Cellphone Number" at bounding box center [949, 77] width 99 height 23
click at [936, 160] on div "Primary Cellphone Number" at bounding box center [934, 158] width 92 height 17
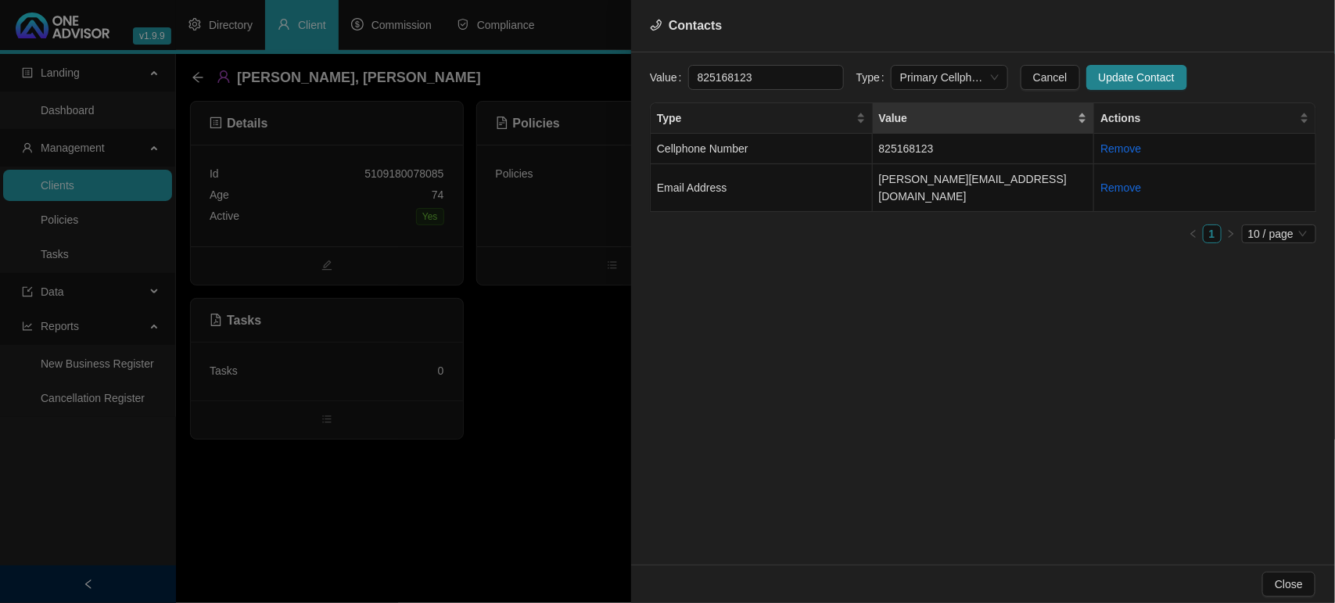
drag, startPoint x: 1095, startPoint y: 76, endPoint x: 1026, endPoint y: 106, distance: 75.3
click at [1099, 77] on span "Update Contact" at bounding box center [1137, 77] width 76 height 17
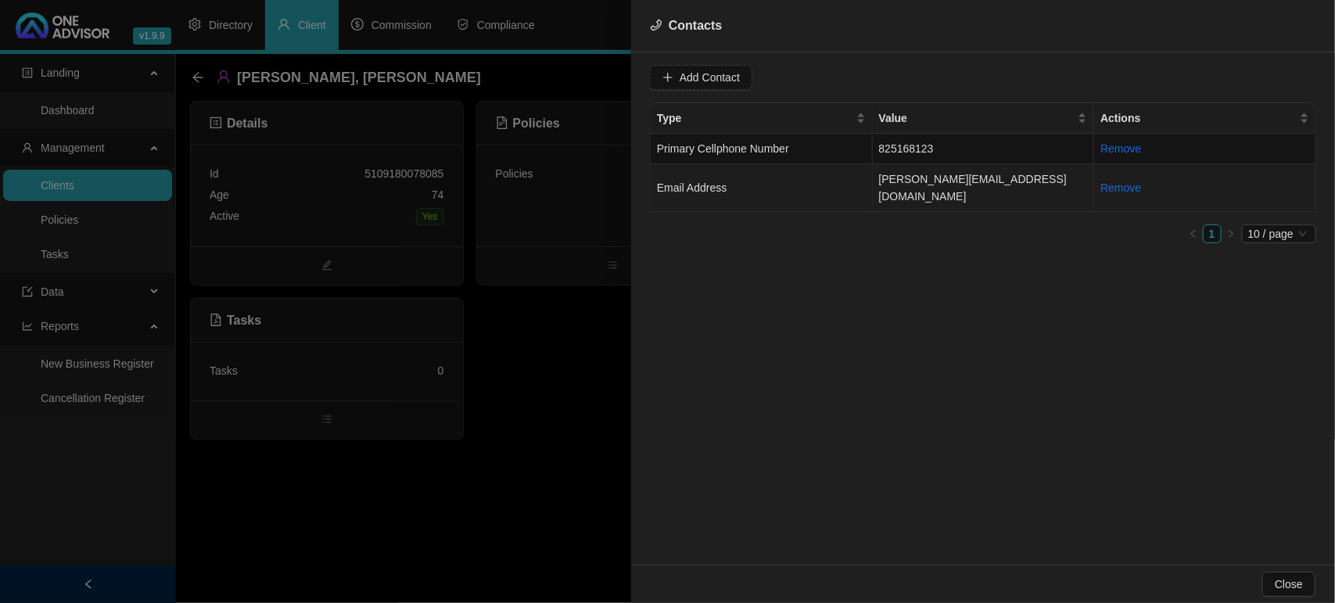
click at [788, 177] on td "Email Address" at bounding box center [762, 188] width 222 height 48
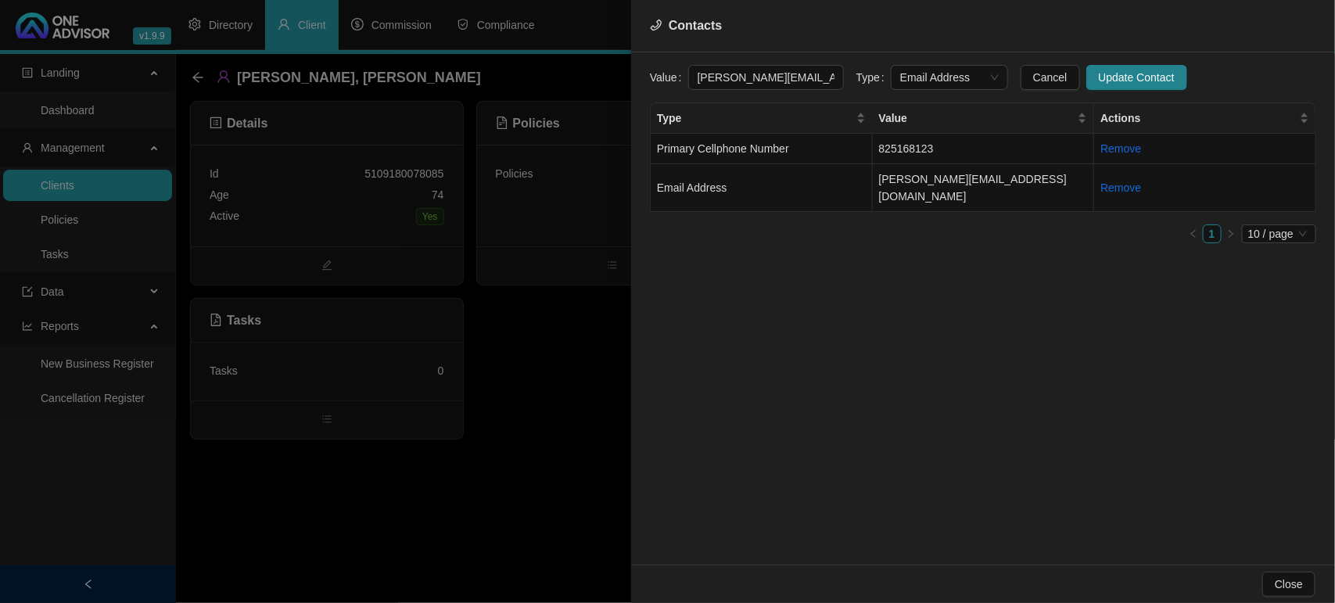
scroll to position [0, 9]
click at [936, 83] on span "Email Address" at bounding box center [949, 77] width 99 height 23
click at [933, 177] on div "Primary Email Address" at bounding box center [934, 183] width 92 height 17
click at [1087, 73] on button "Update Contact" at bounding box center [1137, 77] width 101 height 25
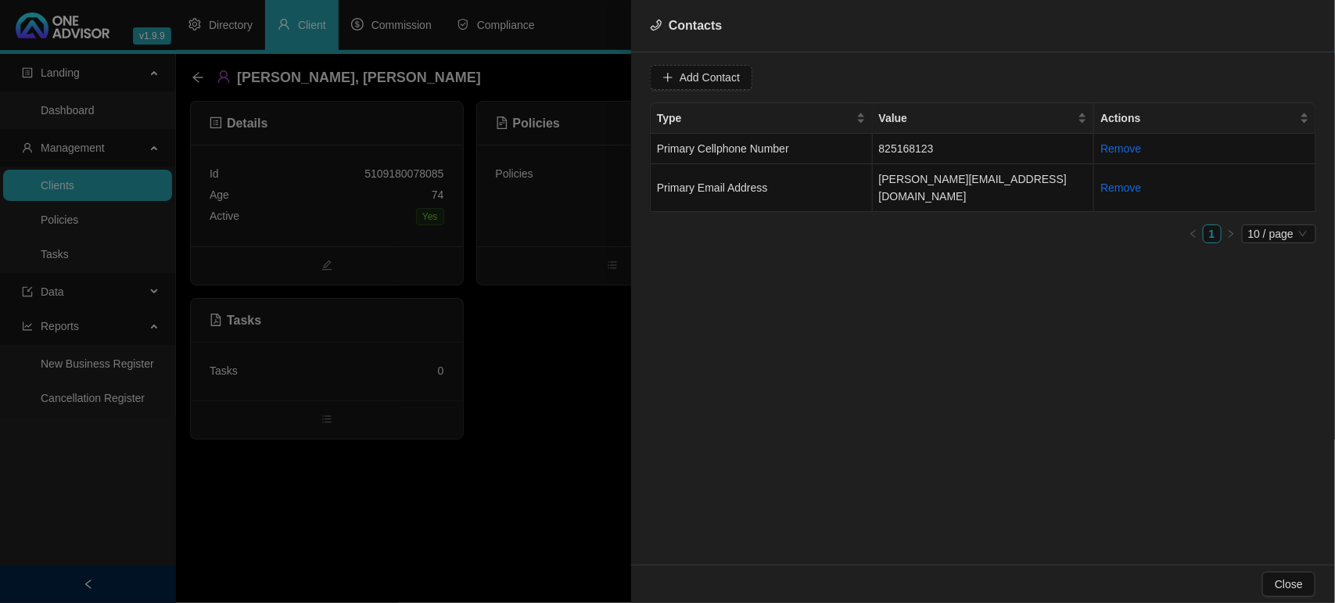
click at [100, 181] on div at bounding box center [667, 301] width 1335 height 603
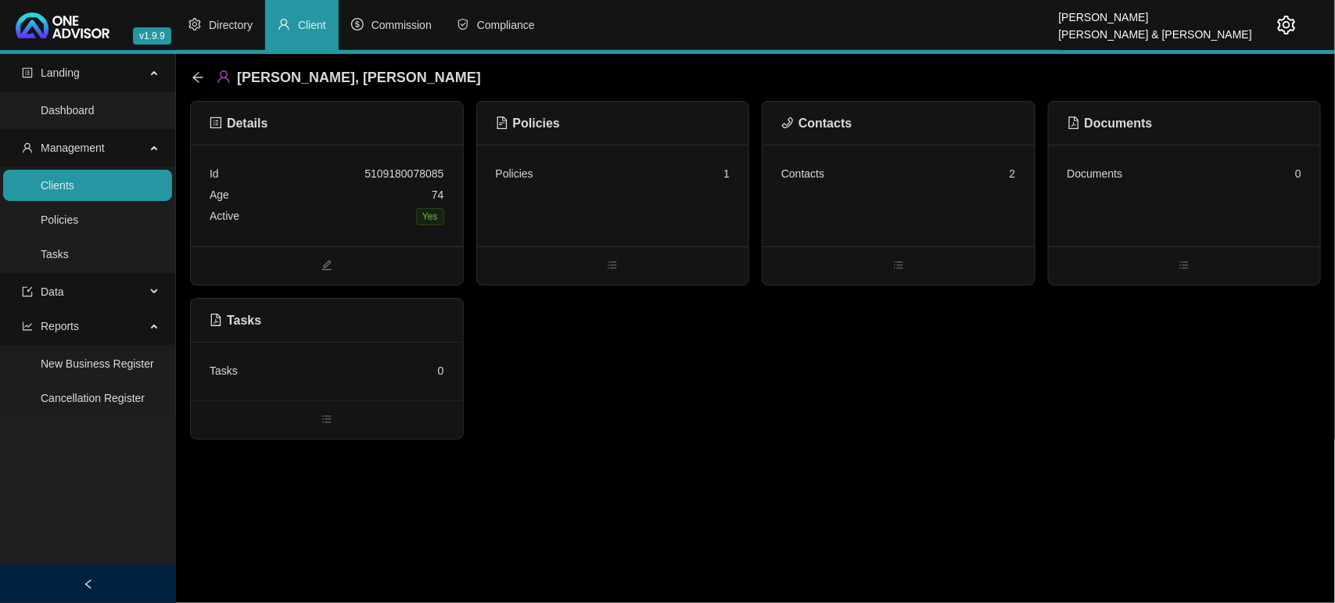
click at [74, 189] on link "Clients" at bounding box center [58, 185] width 34 height 13
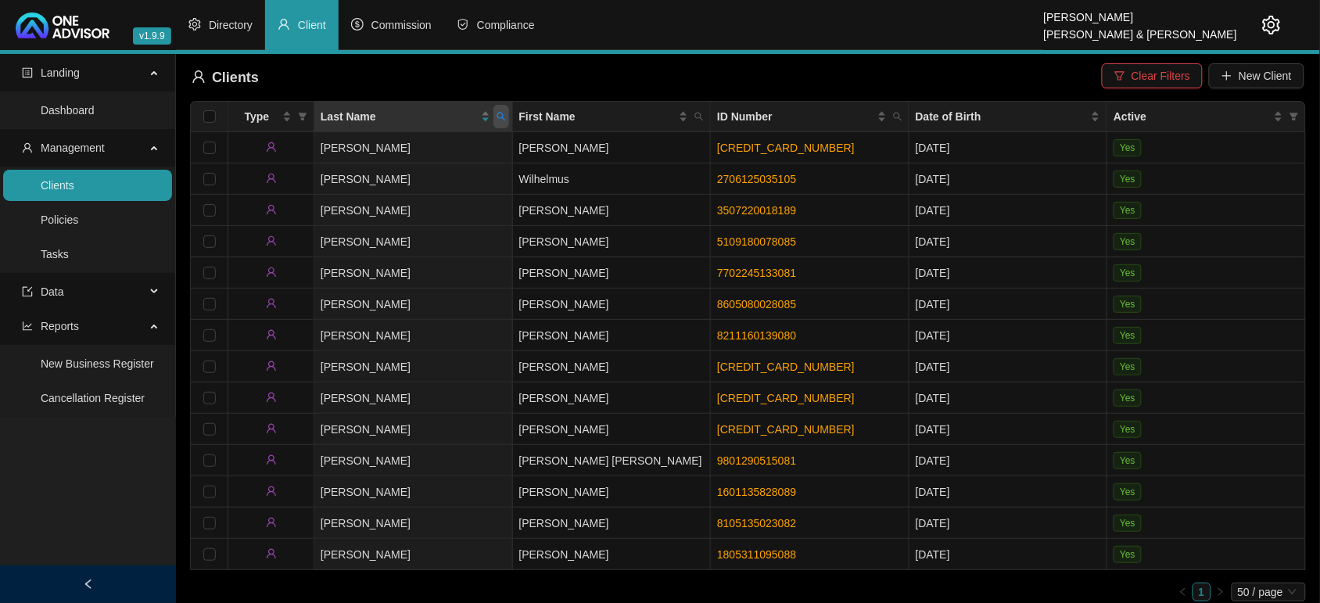
click at [506, 115] on span at bounding box center [502, 116] width 16 height 23
type input "ludick"
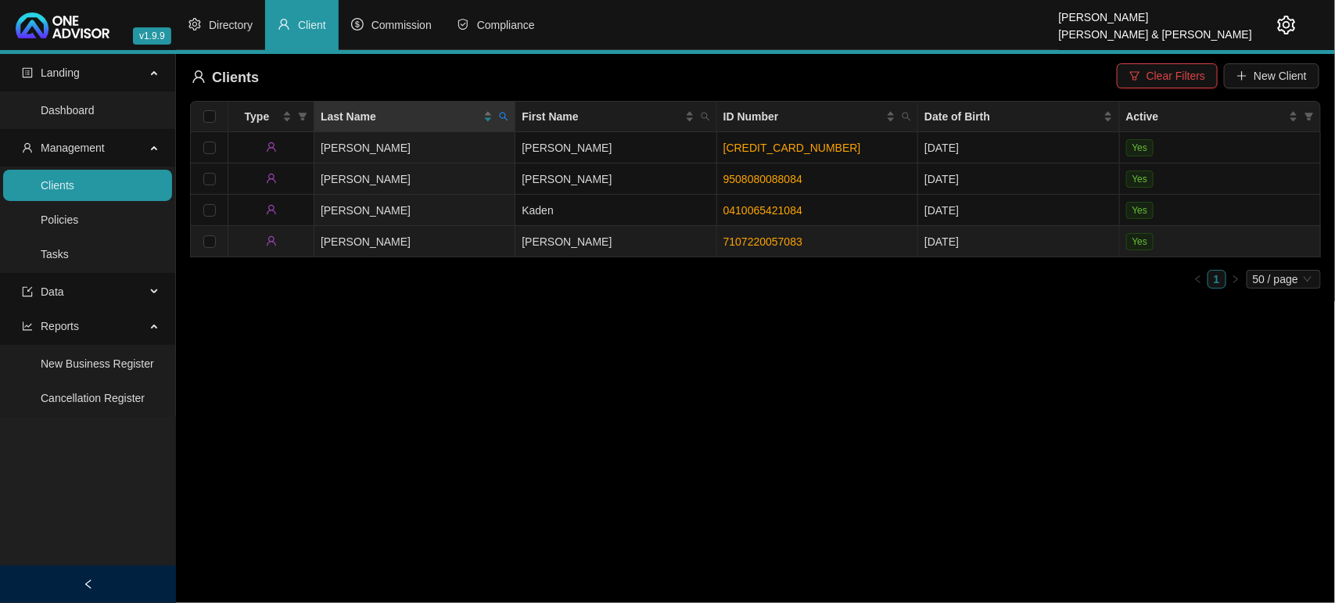
click at [479, 237] on td "[PERSON_NAME]" at bounding box center [414, 241] width 201 height 31
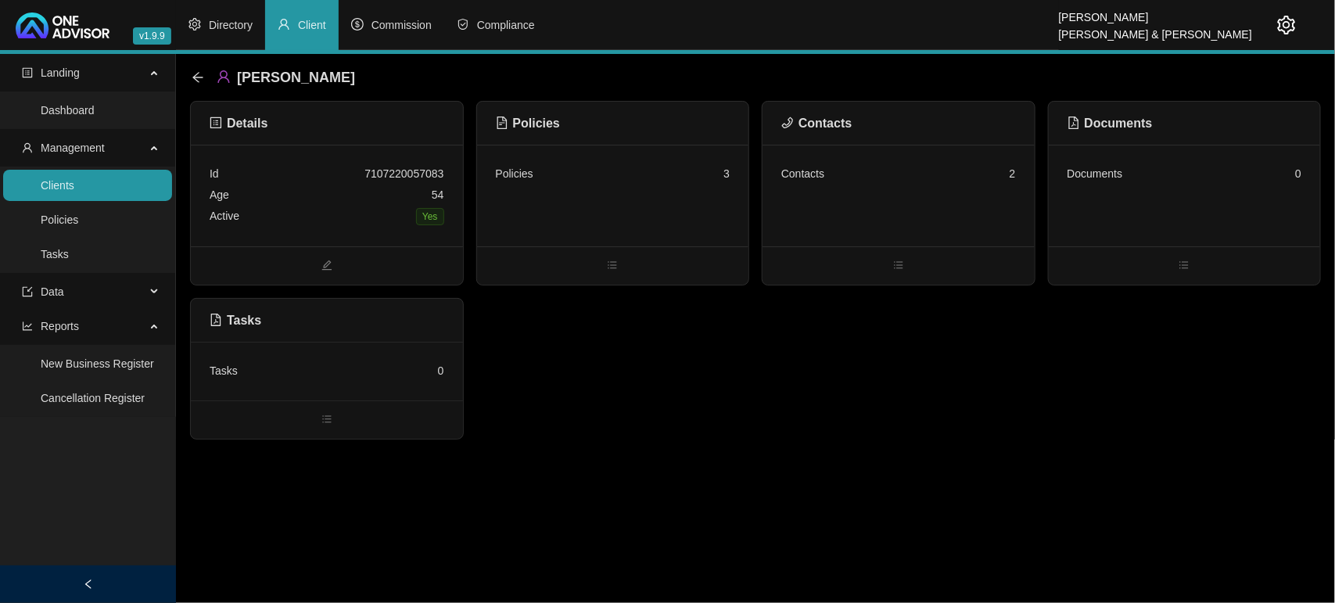
click at [596, 185] on div "Policies 3" at bounding box center [613, 196] width 272 height 102
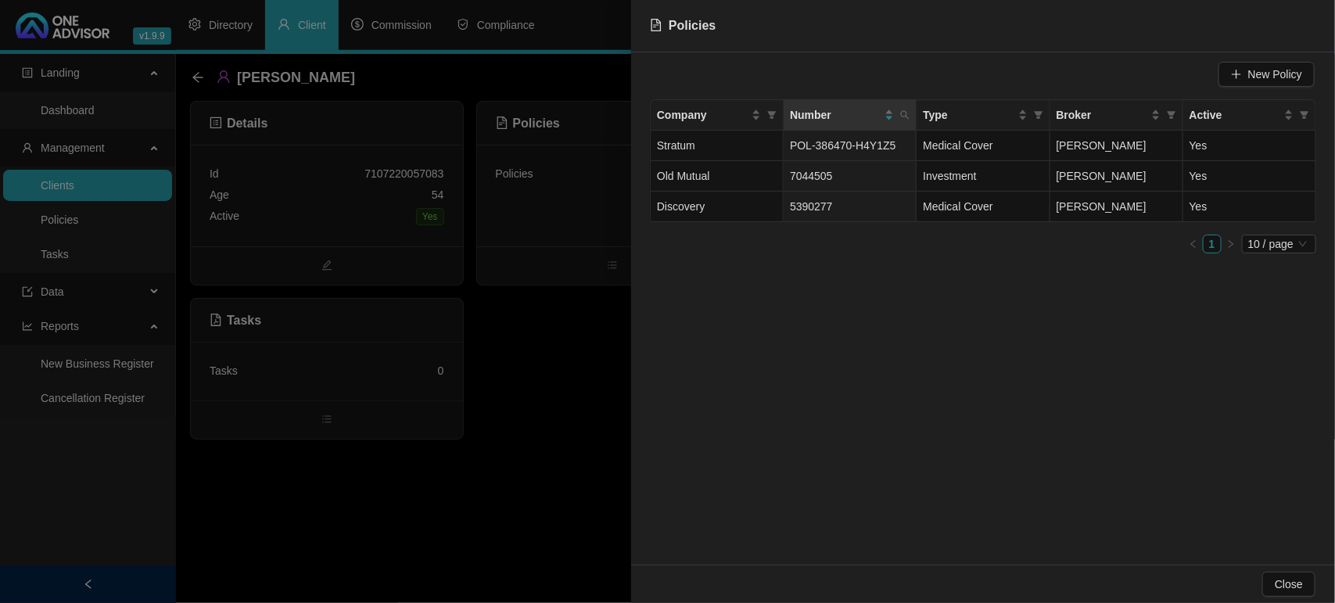
click at [519, 350] on div at bounding box center [667, 301] width 1335 height 603
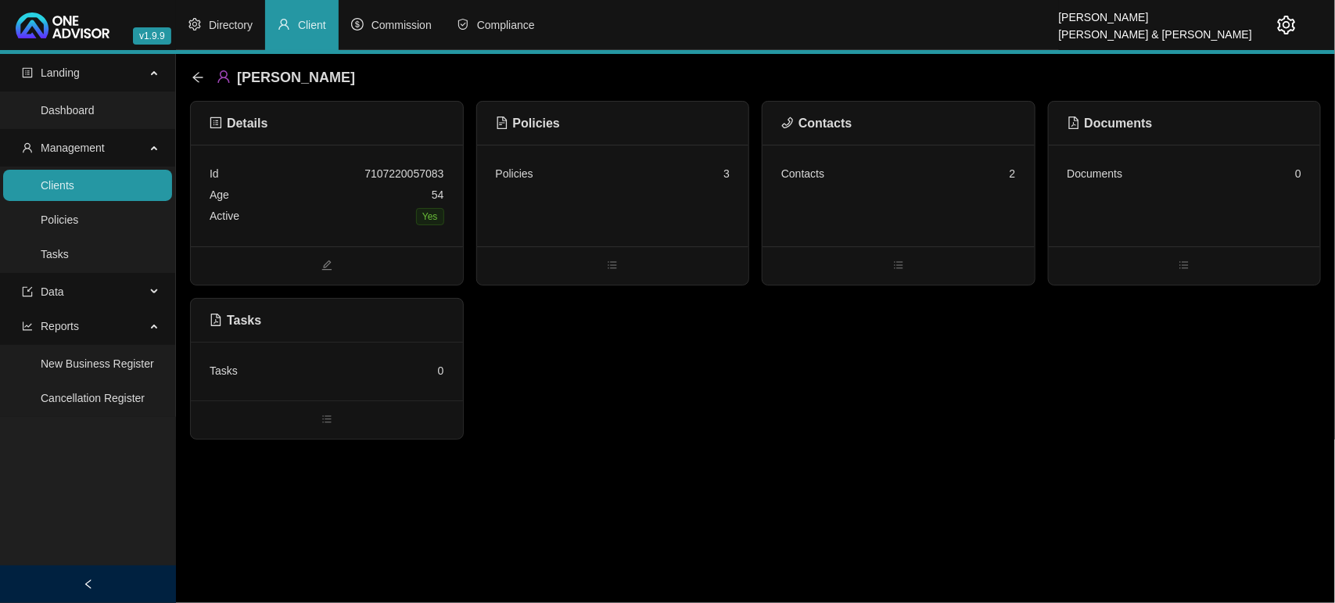
click at [885, 168] on div "Contacts 2" at bounding box center [898, 173] width 235 height 21
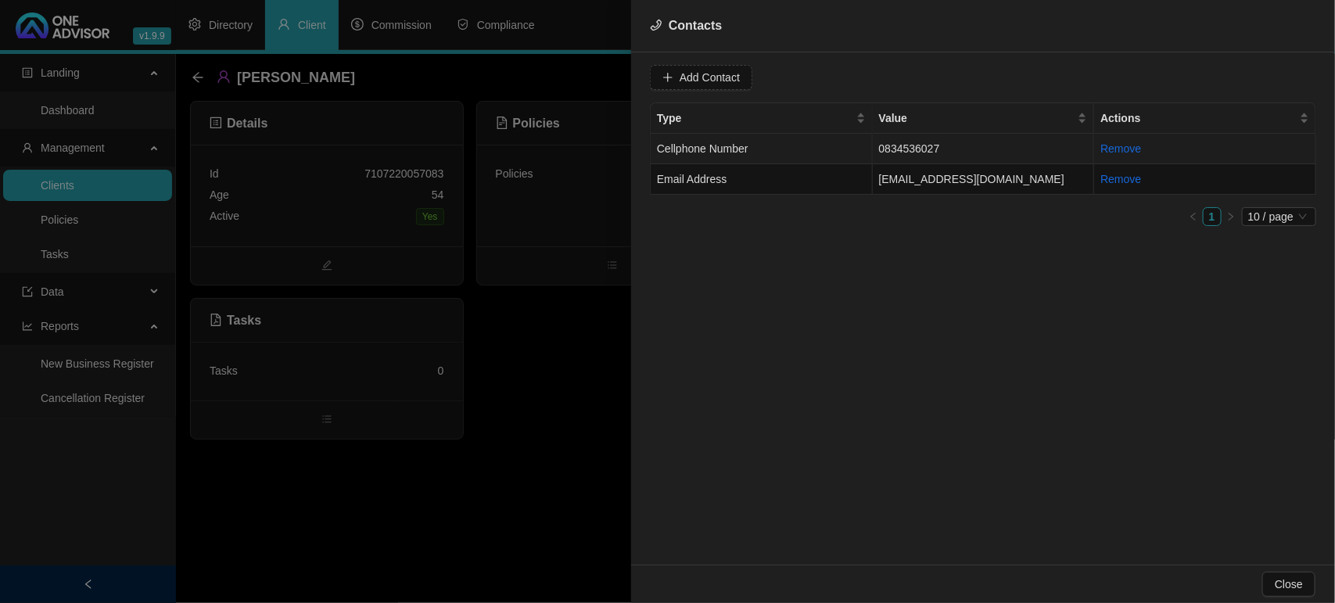
click at [760, 139] on td "Cellphone Number" at bounding box center [762, 149] width 222 height 31
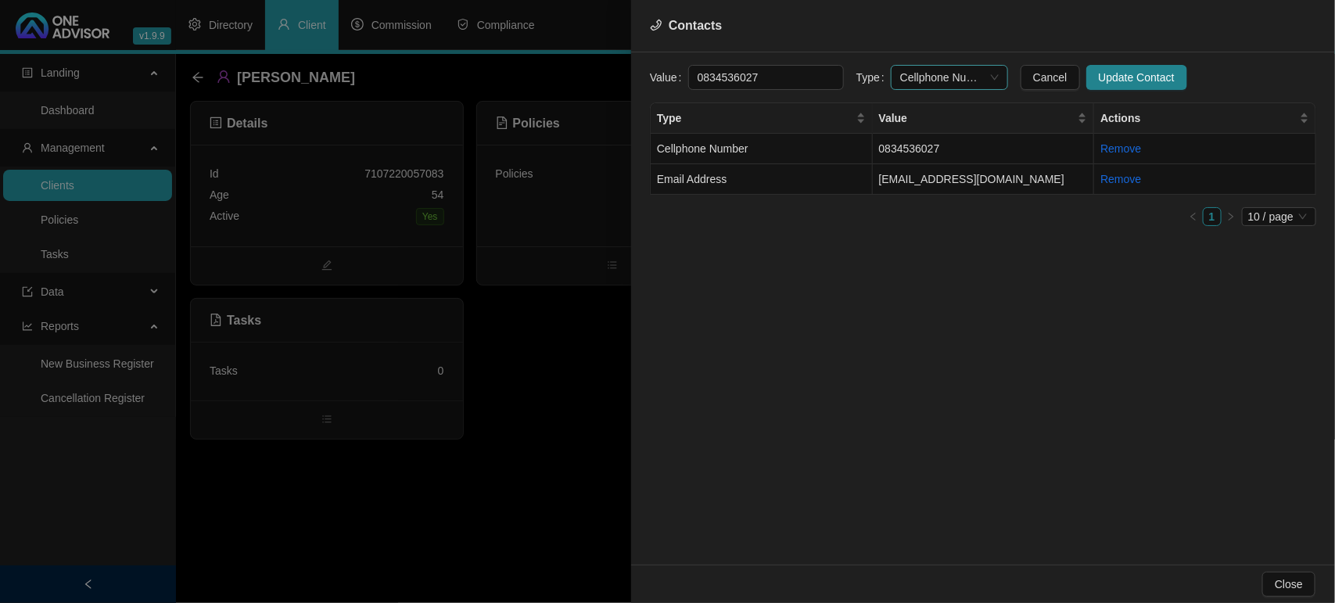
click at [935, 72] on span "Cellphone Number" at bounding box center [949, 77] width 99 height 23
click at [923, 165] on div "Primary Cellphone Number" at bounding box center [934, 158] width 92 height 17
click at [1138, 75] on span "Update Contact" at bounding box center [1137, 77] width 76 height 17
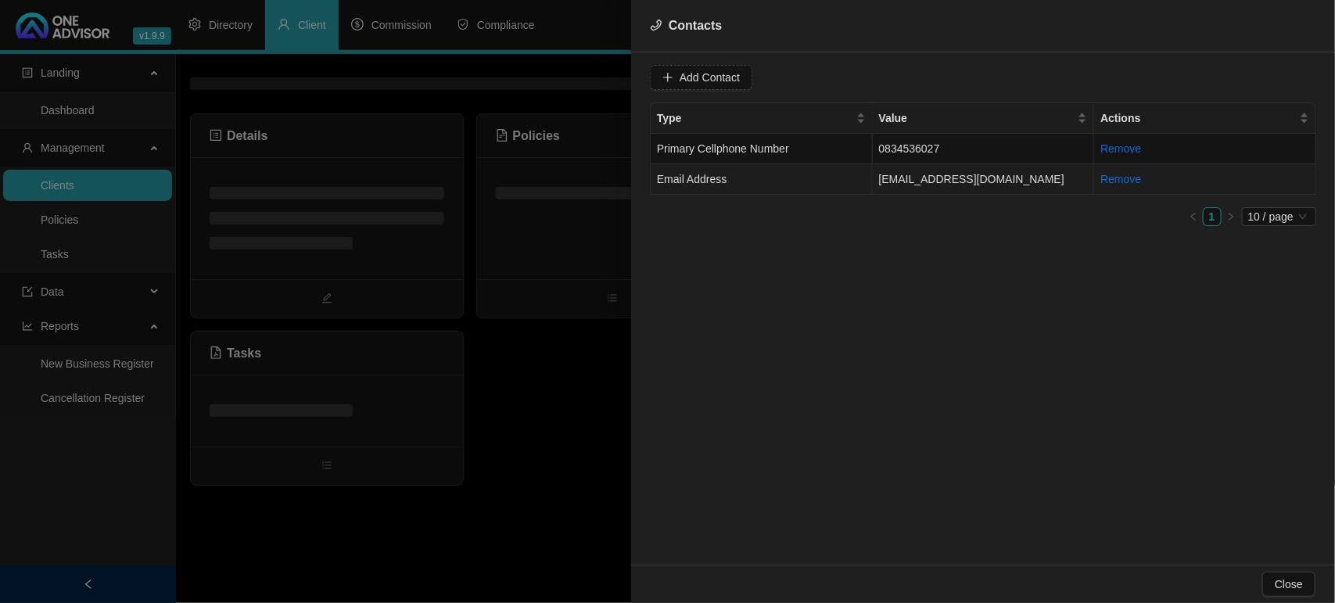
click at [828, 178] on td "Email Address" at bounding box center [762, 179] width 222 height 31
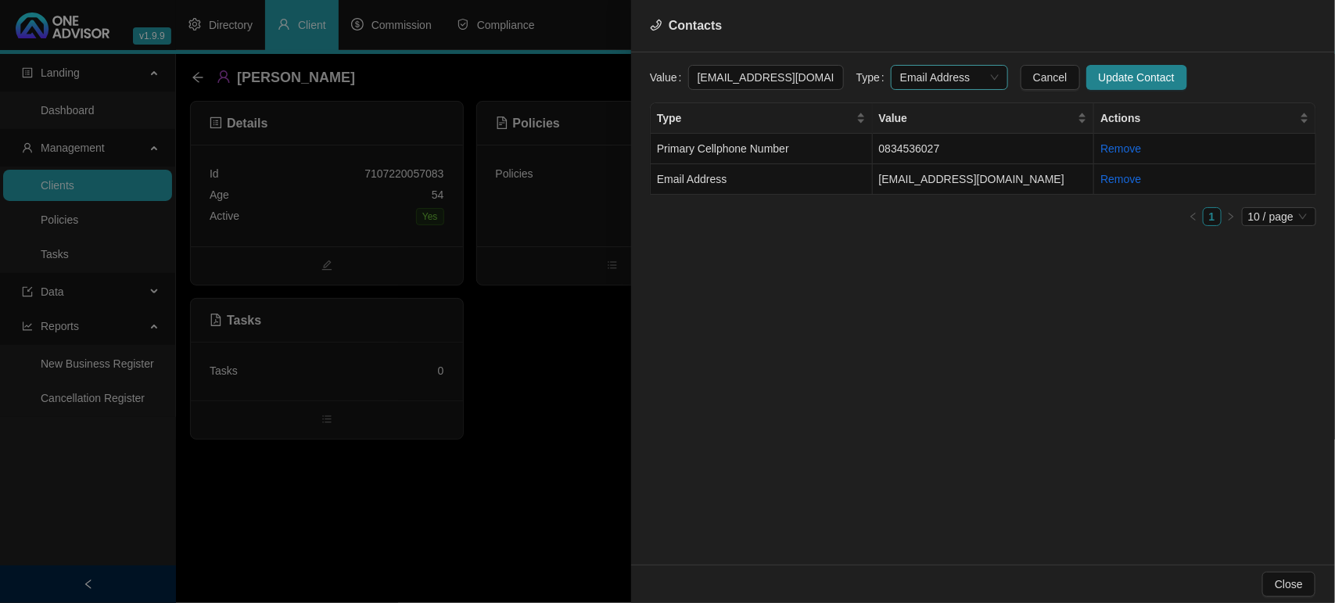
scroll to position [0, 5]
click at [906, 72] on span "Email Address" at bounding box center [949, 77] width 99 height 23
click at [924, 184] on div "Primary Email Address" at bounding box center [934, 183] width 92 height 17
click at [1099, 74] on span "Update Contact" at bounding box center [1137, 77] width 76 height 17
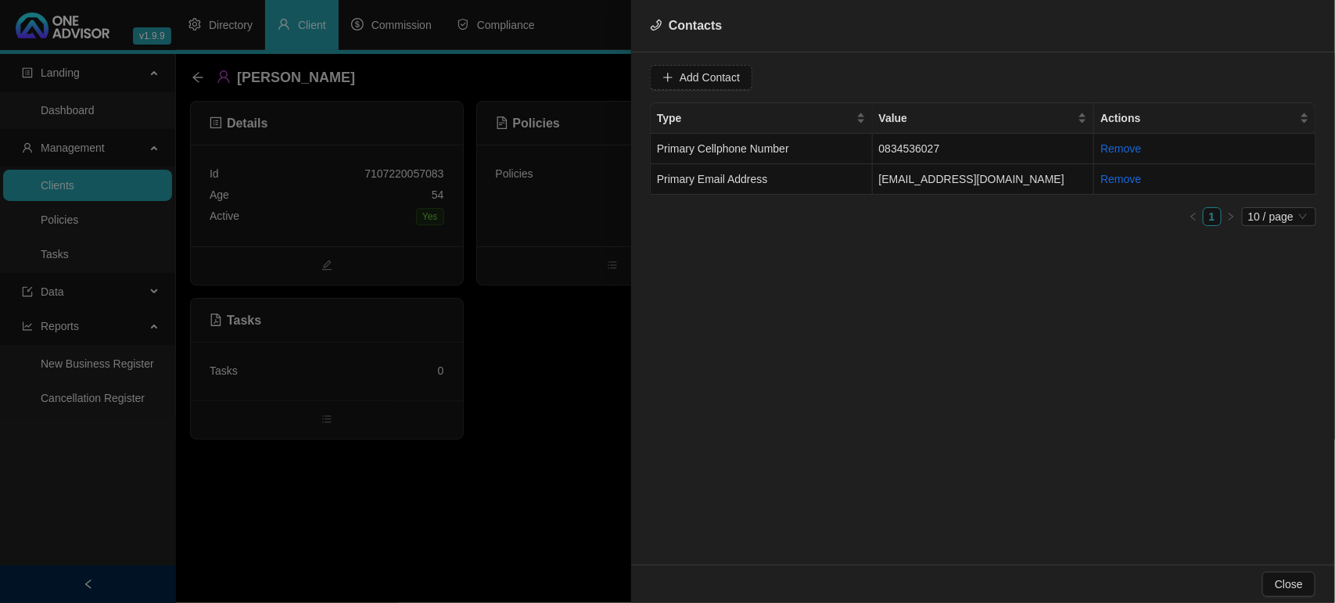
click at [552, 387] on div at bounding box center [667, 301] width 1335 height 603
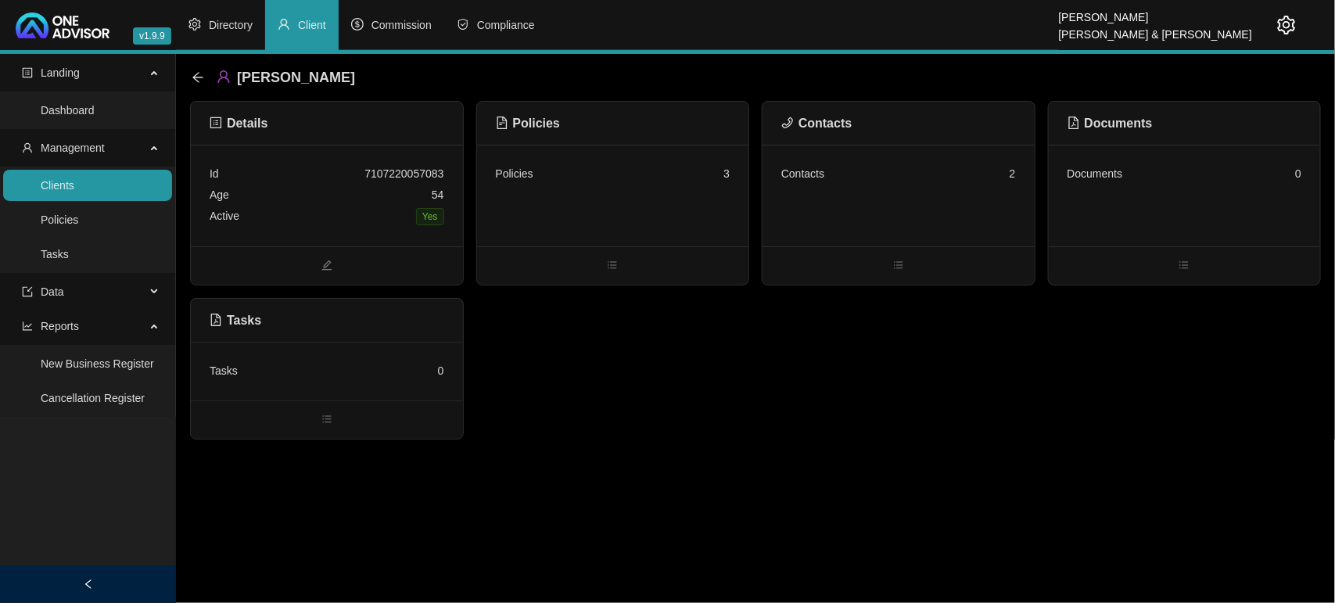
click at [74, 188] on link "Clients" at bounding box center [58, 185] width 34 height 13
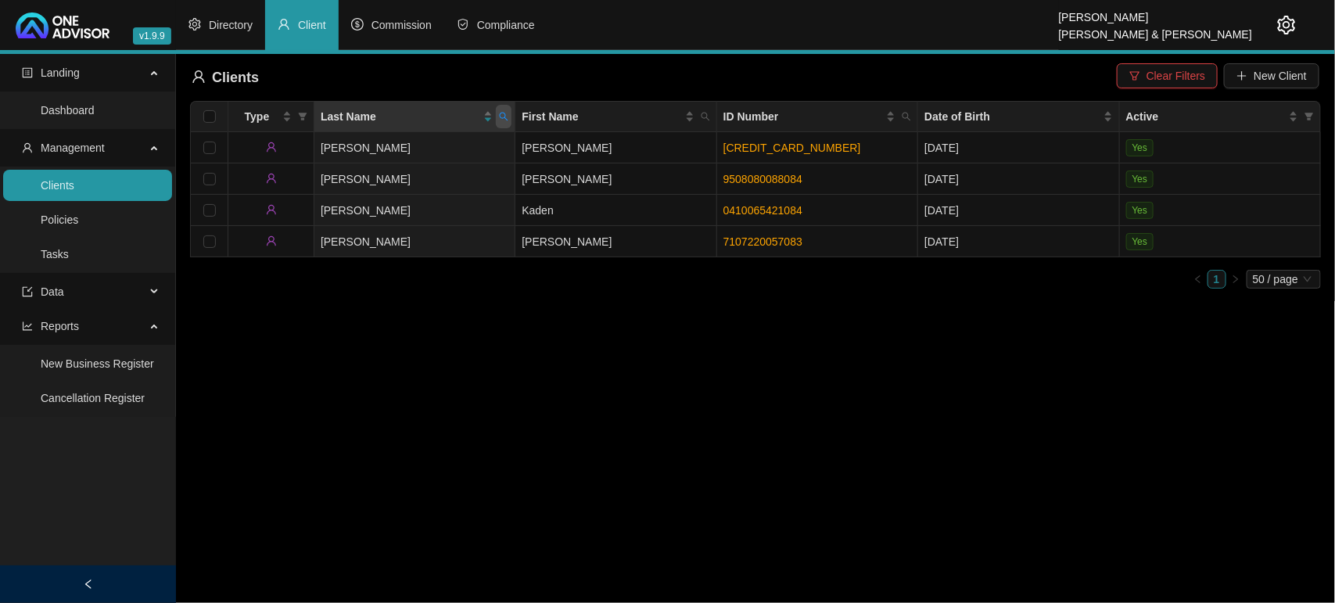
click at [505, 117] on icon "search" at bounding box center [503, 116] width 9 height 9
type input "mkh"
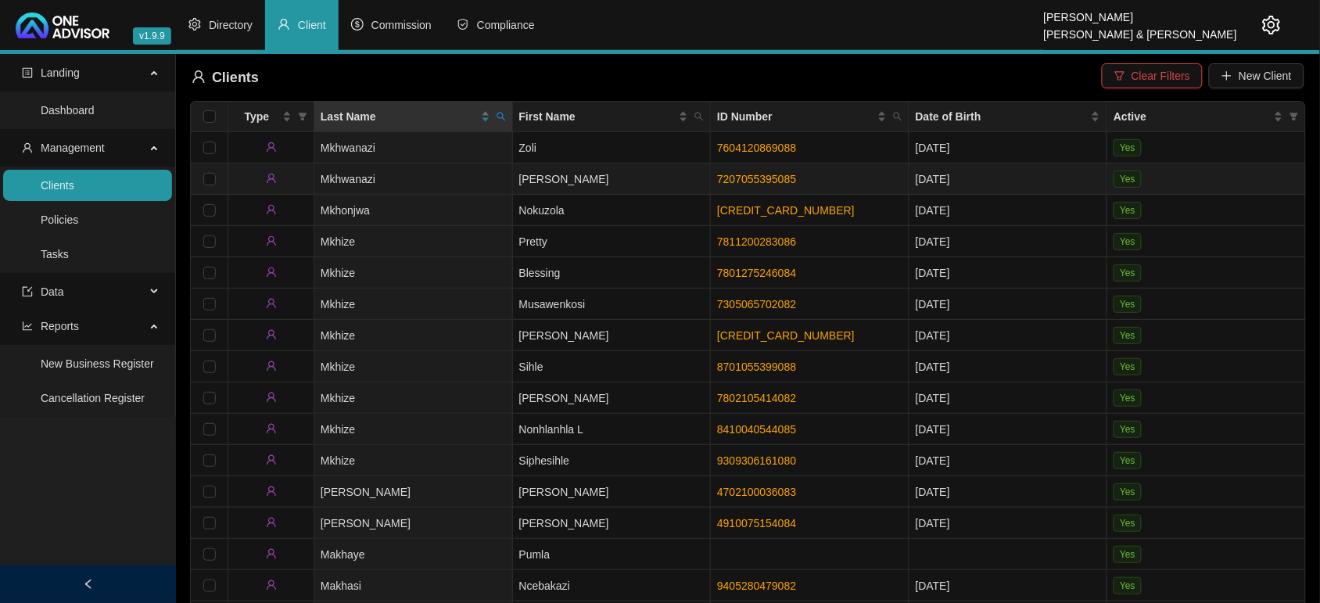
click at [466, 172] on td "Mkhwanazi" at bounding box center [413, 178] width 199 height 31
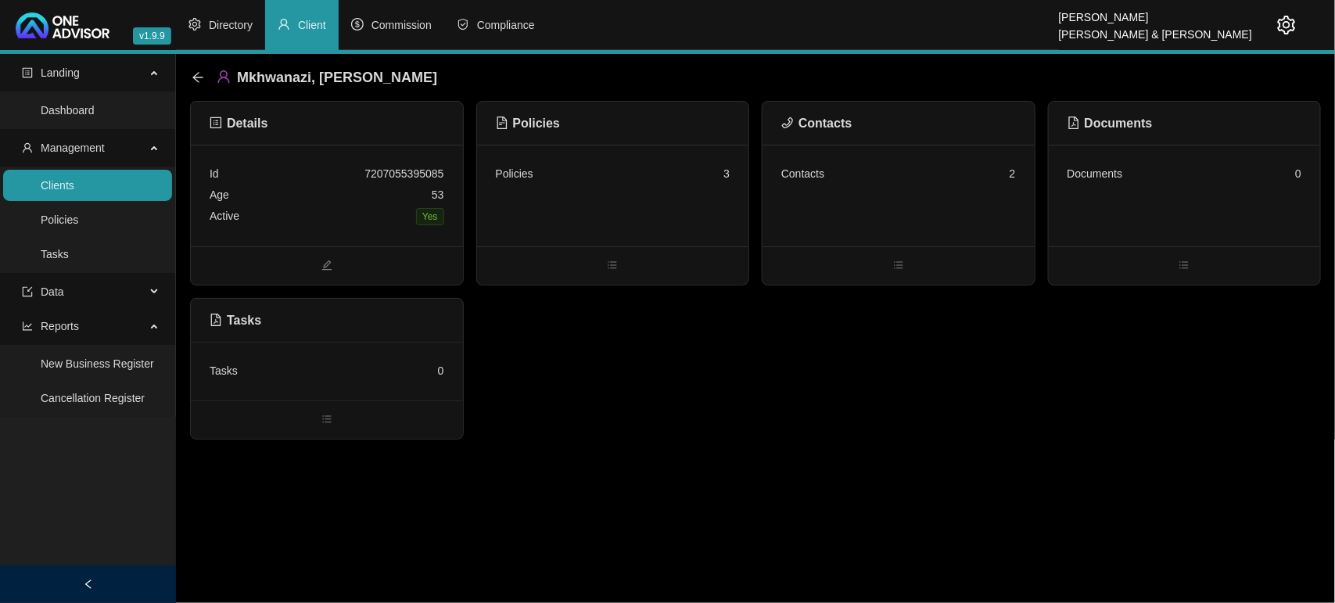
click at [863, 192] on div "Contacts 2" at bounding box center [899, 196] width 272 height 102
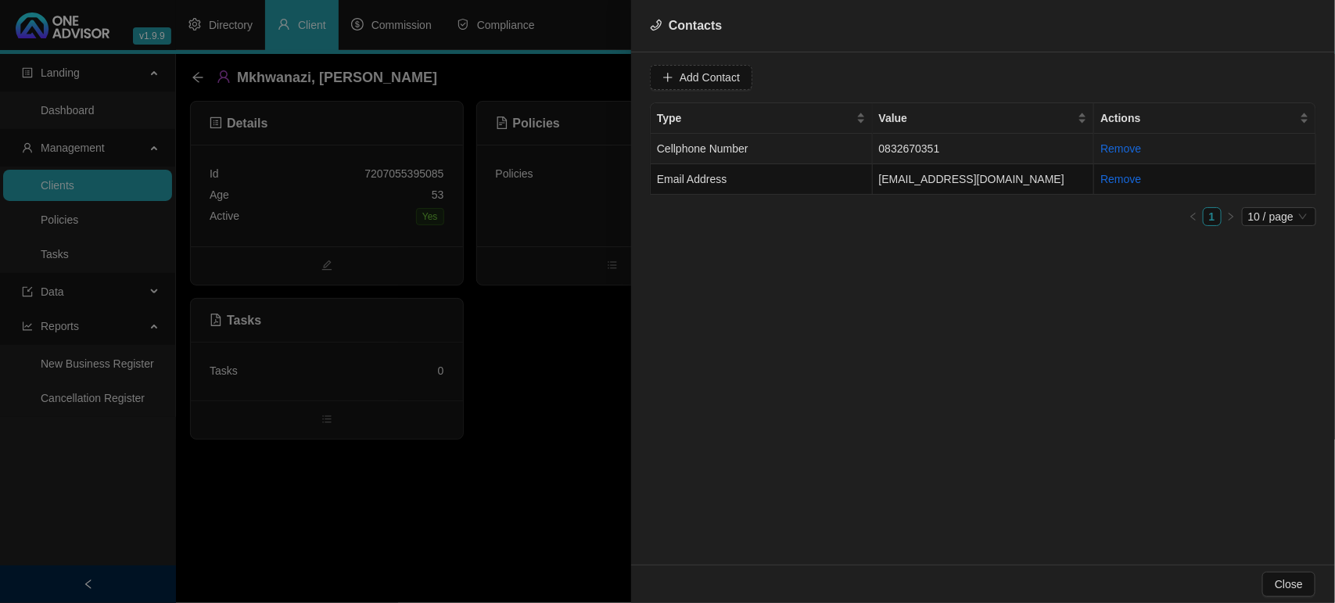
click at [821, 146] on td "Cellphone Number" at bounding box center [762, 149] width 222 height 31
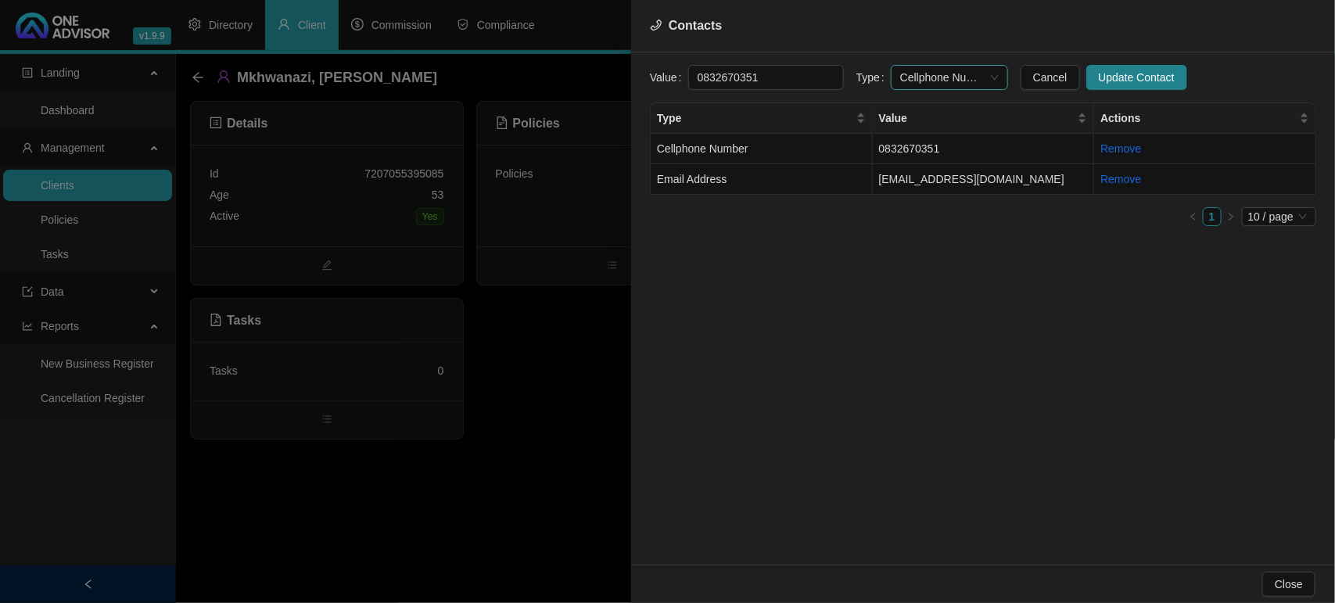
click at [936, 73] on span "Cellphone Number" at bounding box center [949, 77] width 99 height 23
click at [925, 161] on div "Primary Cellphone Number" at bounding box center [934, 158] width 92 height 17
click at [1155, 63] on div "Value [PHONE_NUMBER] Type Primary Cellphone Number Primary Cellphone Number Can…" at bounding box center [983, 308] width 704 height 512
click at [1137, 67] on button "Update Contact" at bounding box center [1137, 77] width 101 height 25
click at [868, 174] on td "Email Address" at bounding box center [762, 179] width 222 height 31
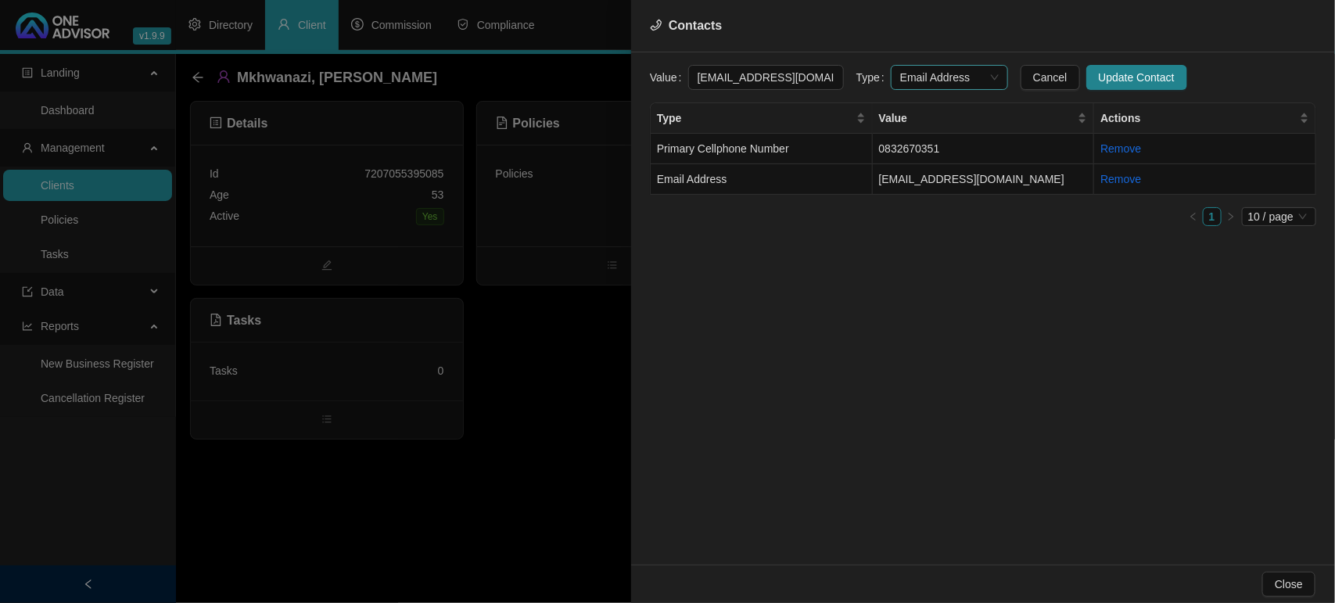
scroll to position [0, 53]
drag, startPoint x: 897, startPoint y: 69, endPoint x: 901, endPoint y: 86, distance: 17.6
click at [900, 70] on span "Email Address" at bounding box center [949, 77] width 99 height 23
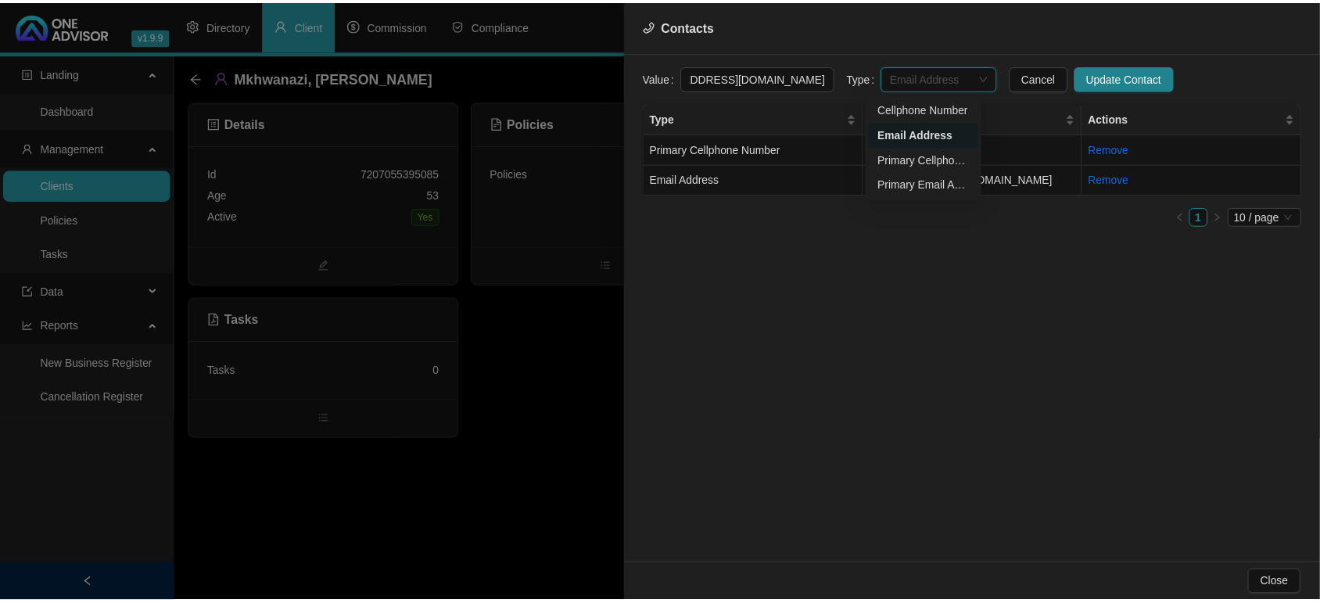
scroll to position [0, 0]
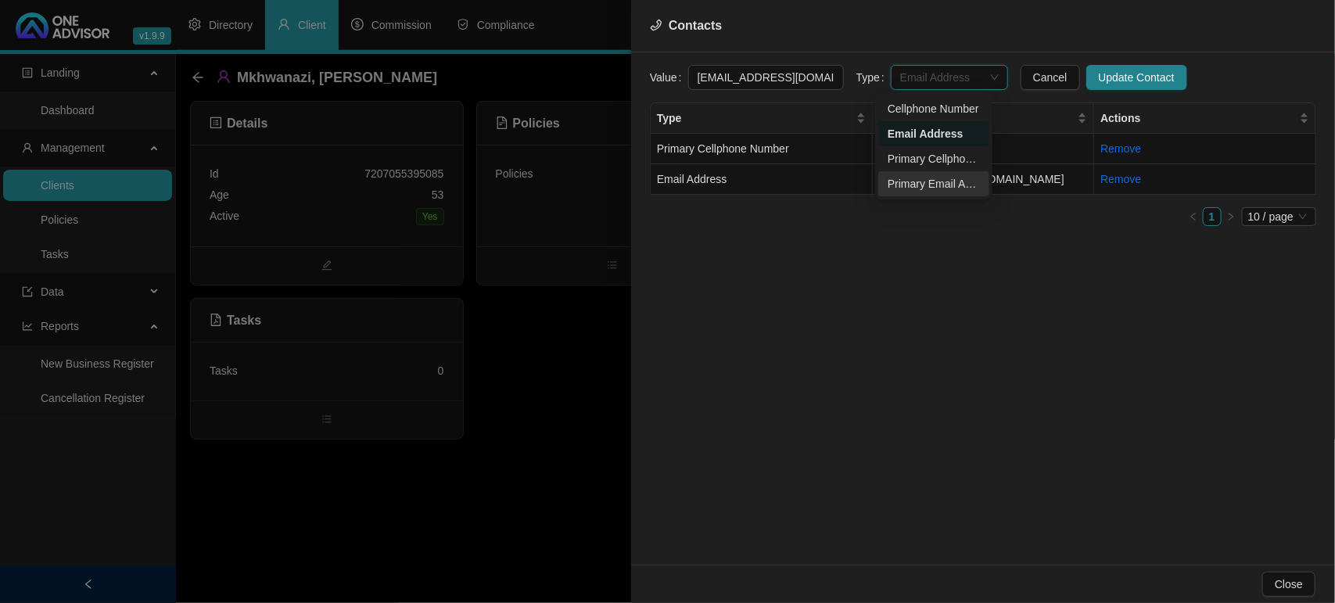
click at [905, 185] on div "Primary Email Address" at bounding box center [934, 183] width 92 height 17
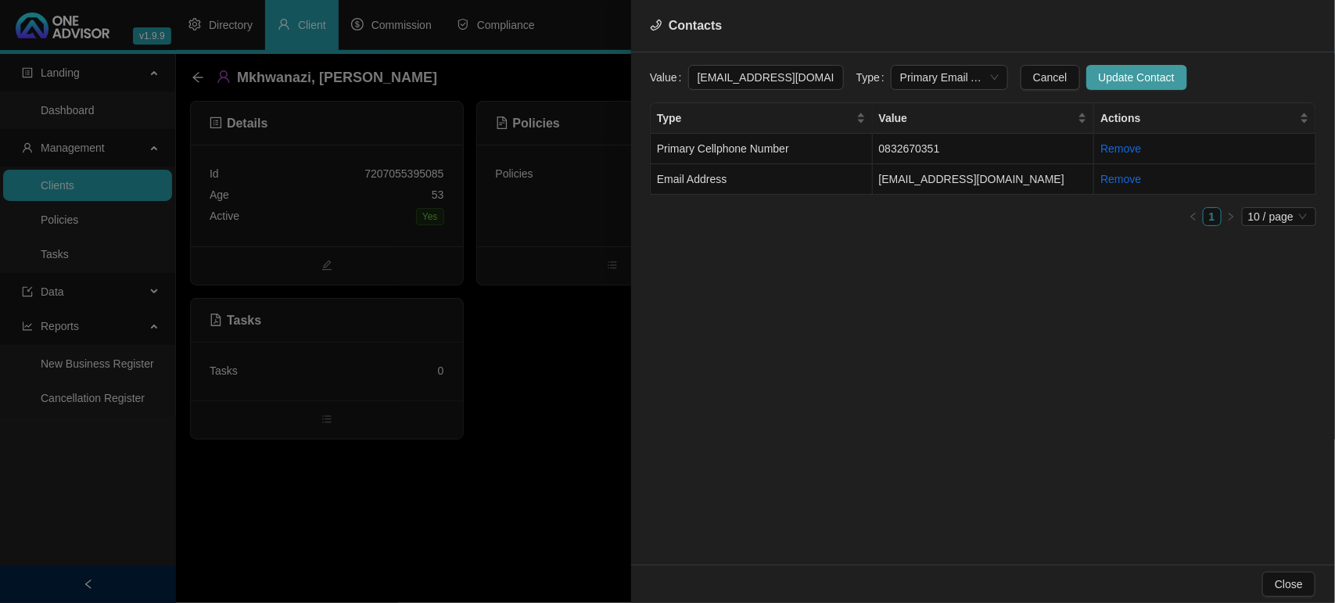
click at [1126, 75] on span "Update Contact" at bounding box center [1137, 77] width 76 height 17
click at [88, 174] on div at bounding box center [667, 301] width 1335 height 603
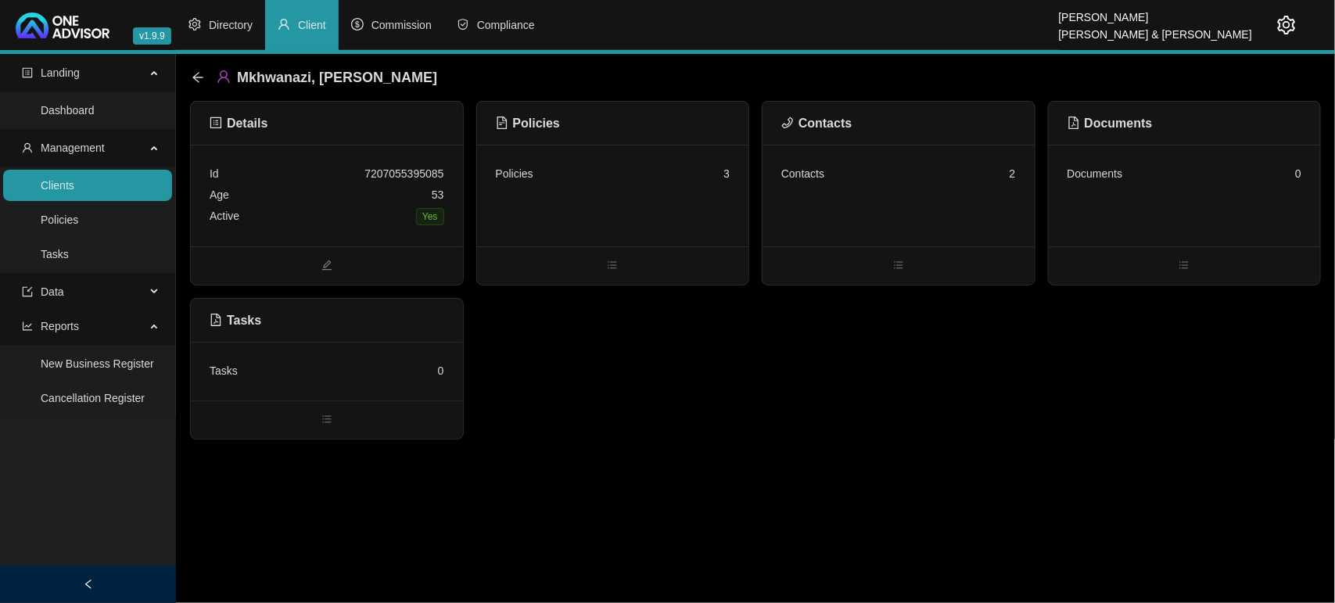
click at [74, 192] on link "Clients" at bounding box center [58, 185] width 34 height 13
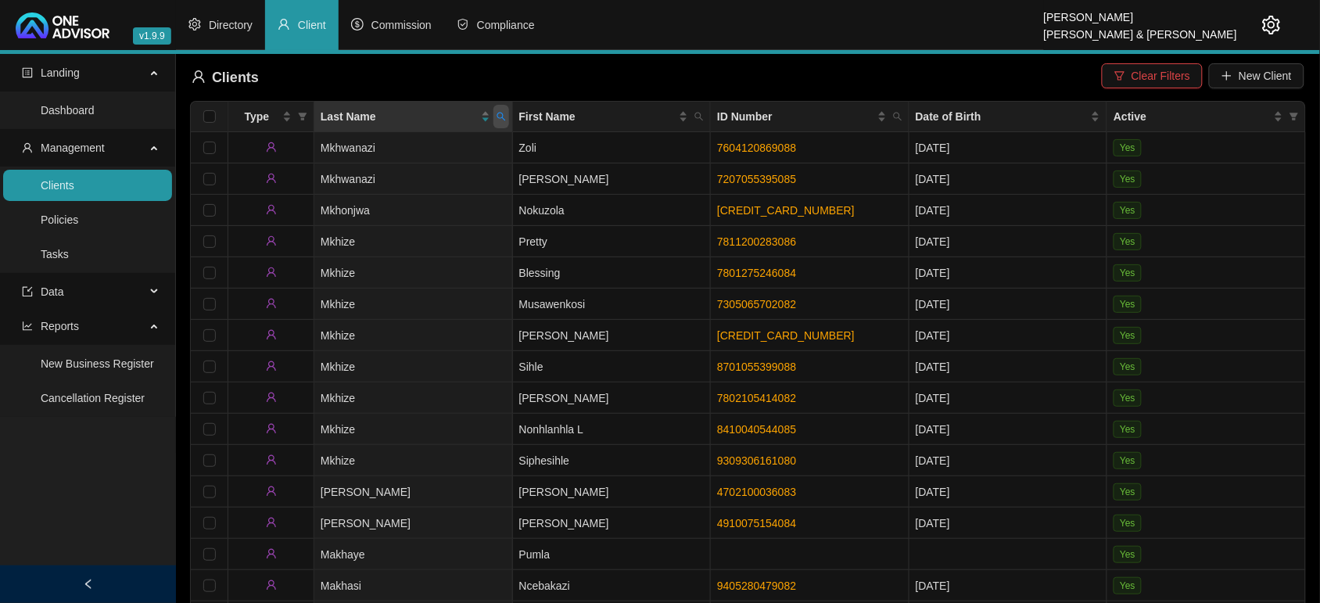
click at [497, 121] on icon "search" at bounding box center [501, 116] width 9 height 9
type input "[PERSON_NAME]"
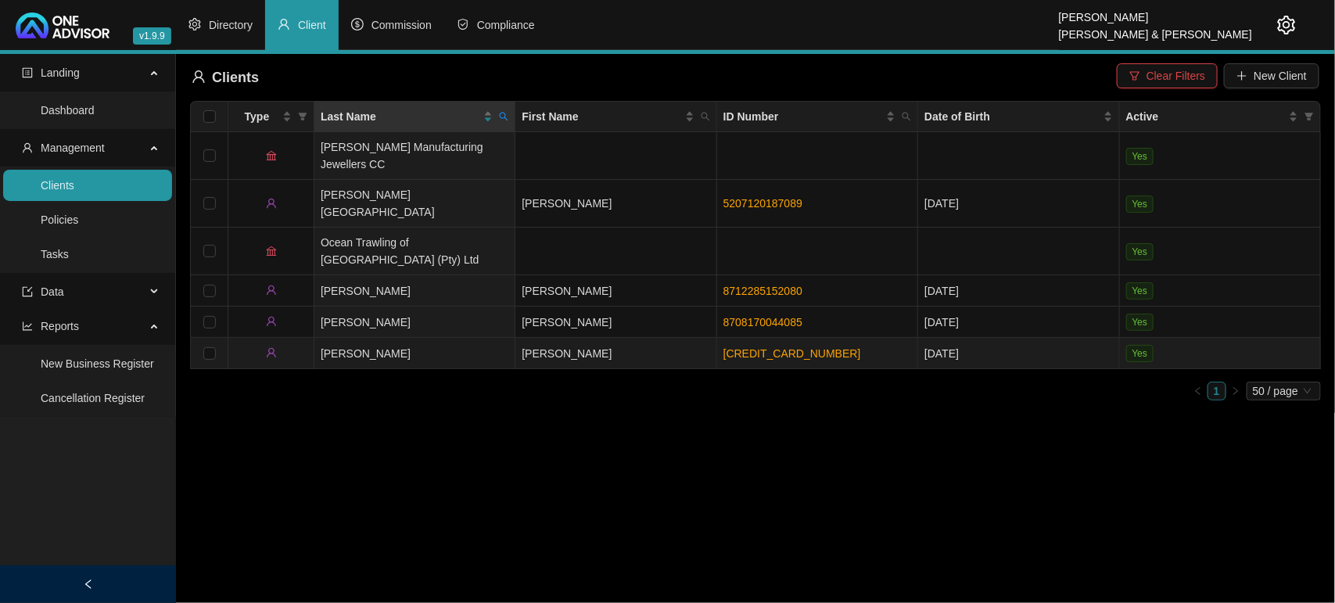
click at [458, 338] on td "[PERSON_NAME]" at bounding box center [414, 353] width 201 height 31
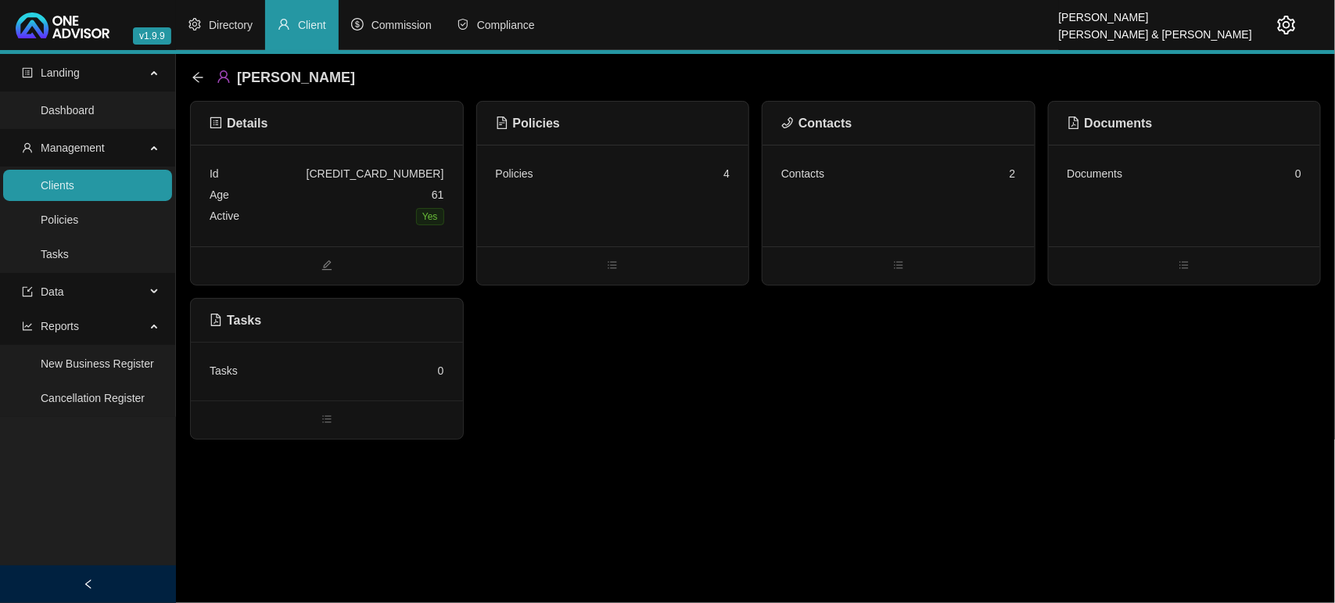
click at [871, 217] on div "Contacts 2" at bounding box center [899, 196] width 272 height 102
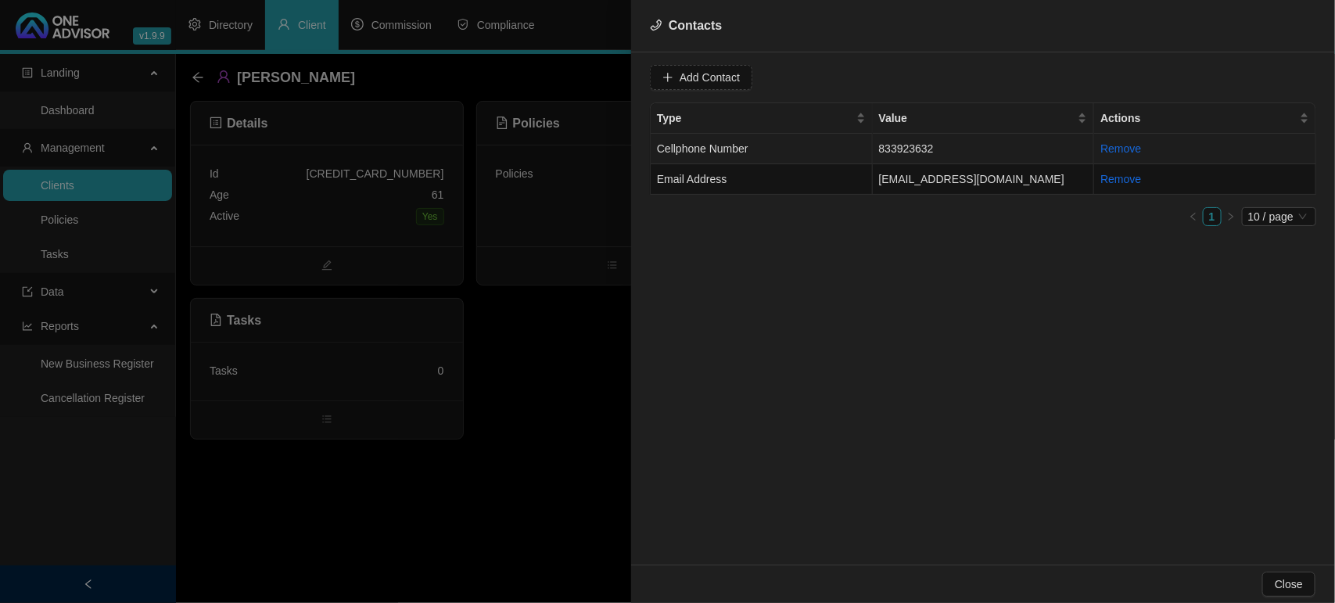
click at [783, 145] on td "Cellphone Number" at bounding box center [762, 149] width 222 height 31
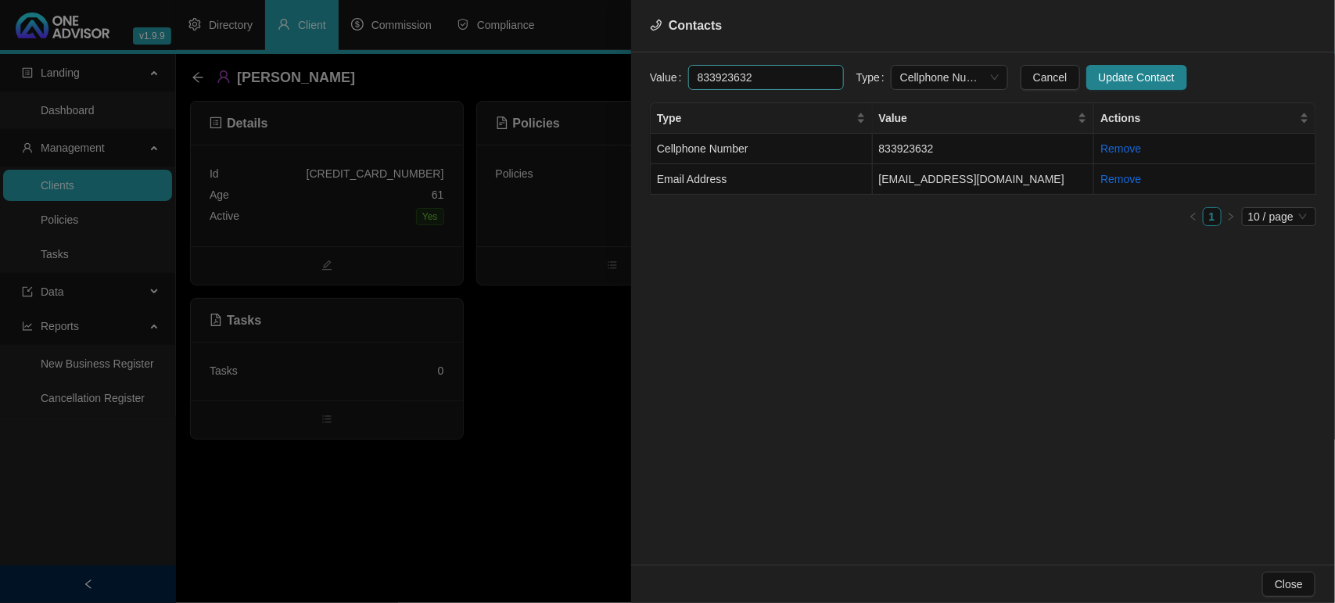
click at [691, 84] on input "833923632" at bounding box center [766, 77] width 156 height 25
click at [954, 72] on span "Cellphone Number" at bounding box center [949, 77] width 99 height 23
type input "0833923632"
click at [928, 162] on div "Primary Cellphone Number" at bounding box center [934, 158] width 92 height 17
click at [1133, 67] on button "Update Contact" at bounding box center [1137, 77] width 101 height 25
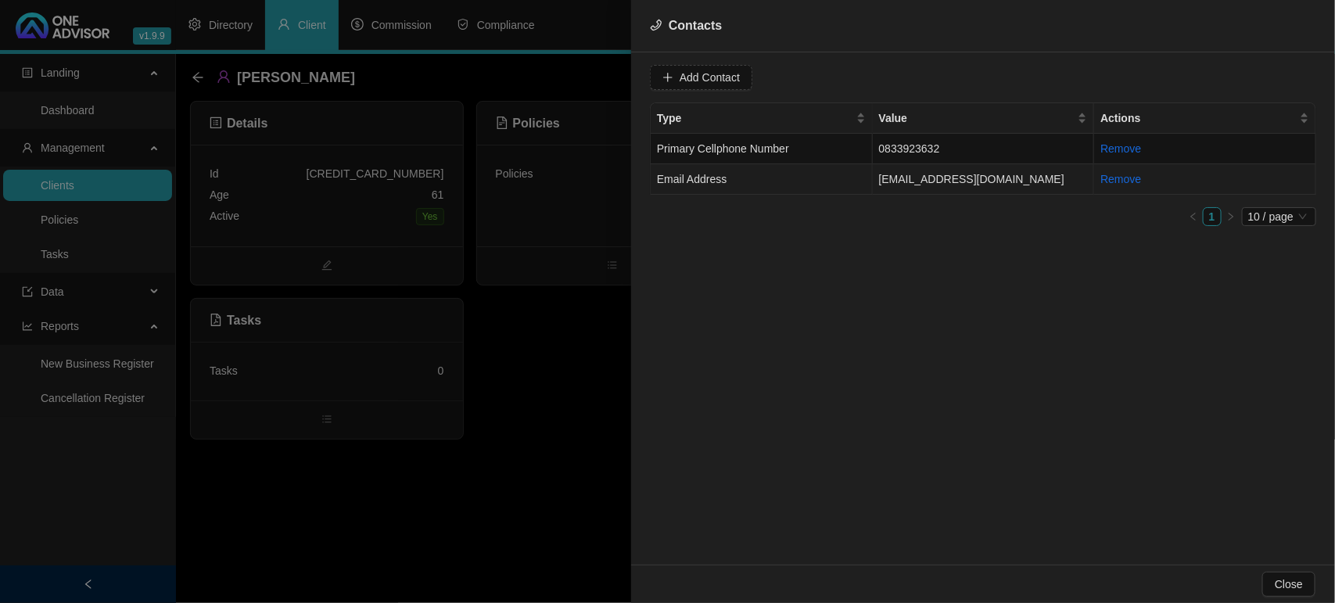
click at [903, 176] on td "[EMAIL_ADDRESS][DOMAIN_NAME]" at bounding box center [984, 179] width 222 height 31
click at [923, 70] on span "Email Address" at bounding box center [949, 77] width 99 height 23
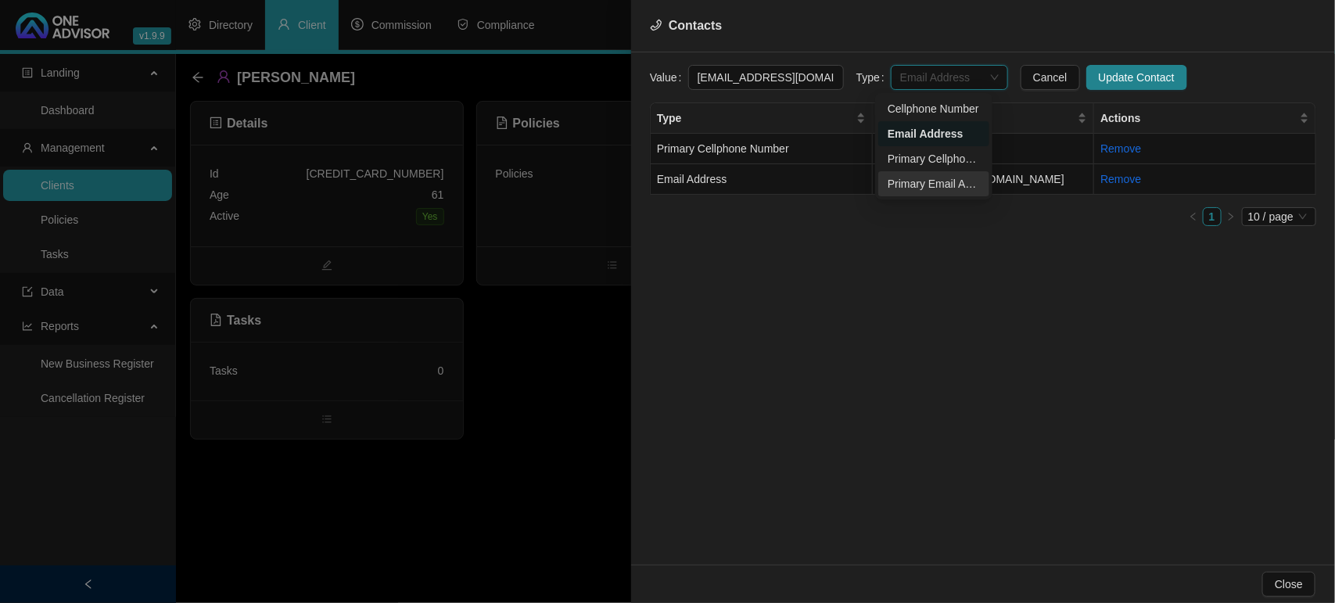
click at [917, 175] on div "Primary Email Address" at bounding box center [934, 183] width 92 height 17
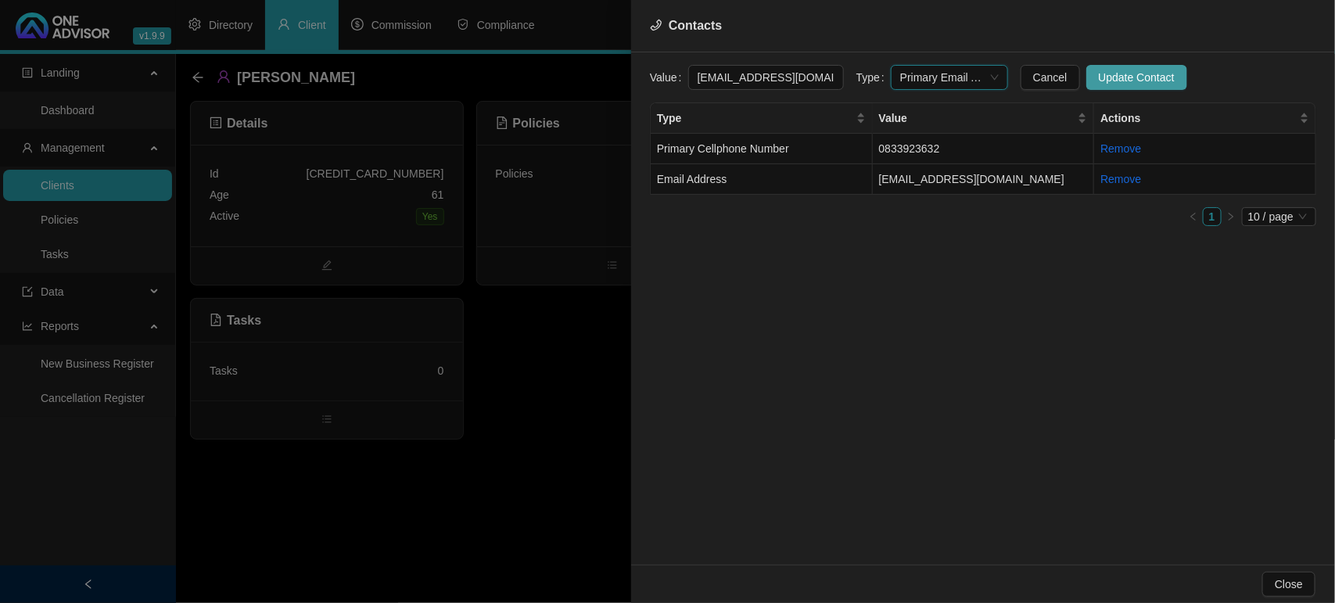
click at [1105, 83] on span "Update Contact" at bounding box center [1137, 77] width 76 height 17
click at [607, 194] on div at bounding box center [667, 301] width 1335 height 603
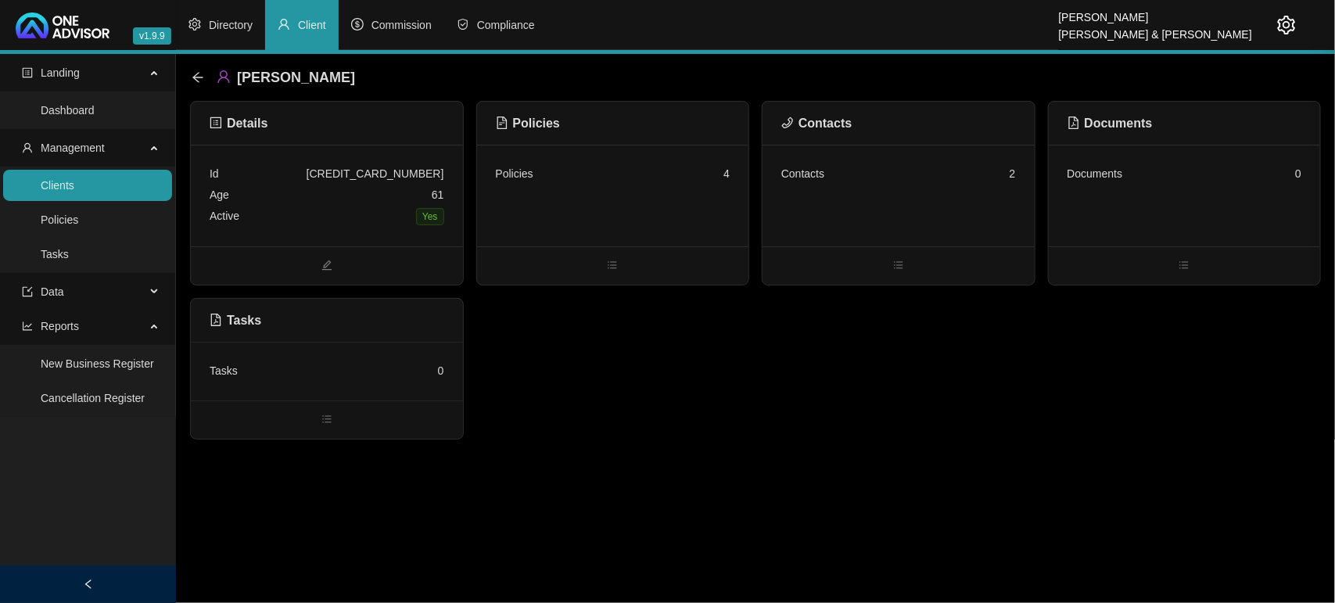
click at [607, 194] on div "Policies 4" at bounding box center [613, 196] width 272 height 102
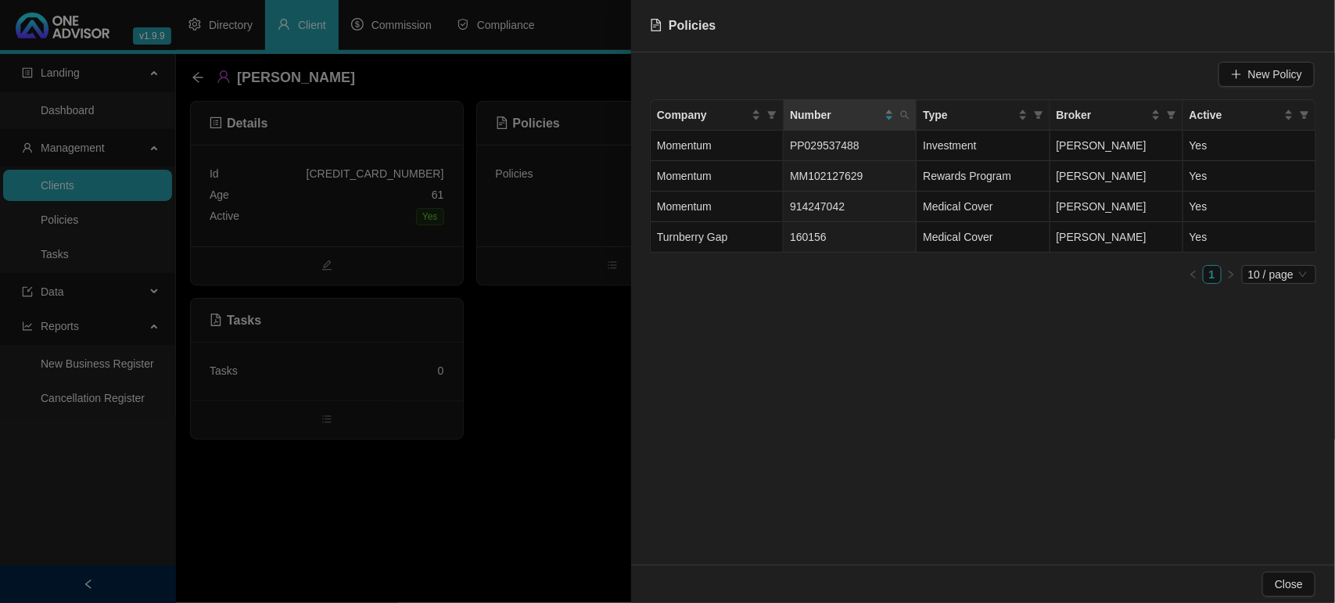
click at [189, 70] on div at bounding box center [667, 301] width 1335 height 603
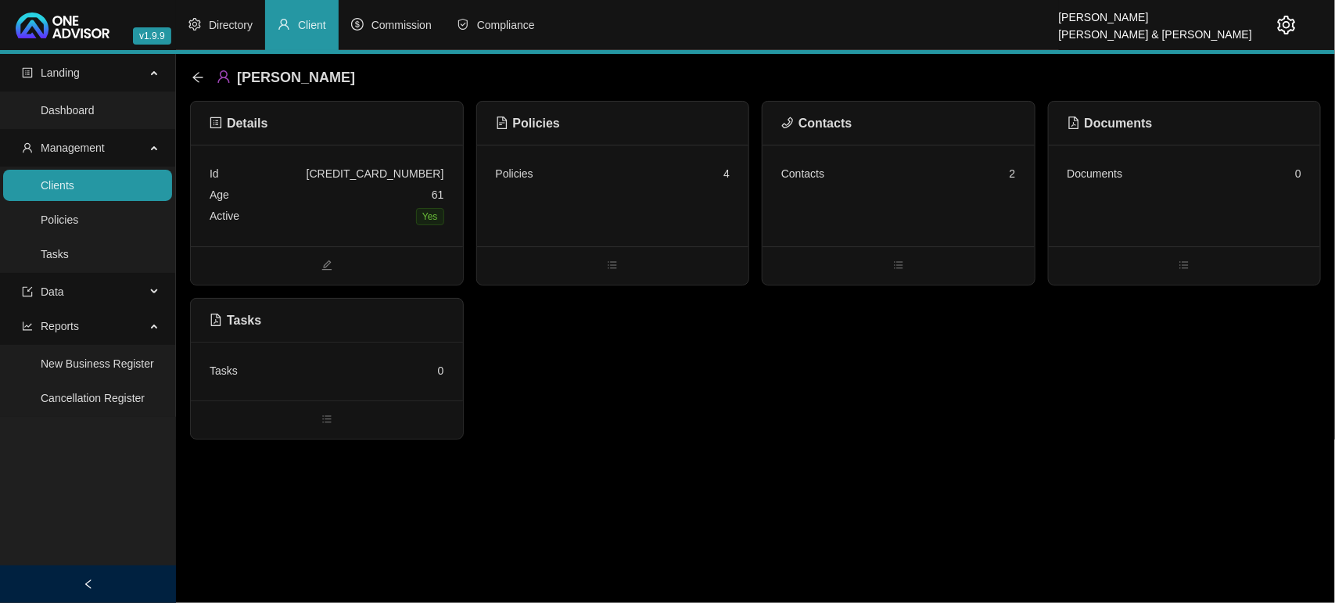
click at [189, 72] on div "[PERSON_NAME] Details Id [CREDIT_CARD_NUMBER] Age [DEMOGRAPHIC_DATA] Active Yes…" at bounding box center [755, 247] width 1159 height 386
click at [193, 82] on icon "arrow-left" at bounding box center [198, 77] width 13 height 13
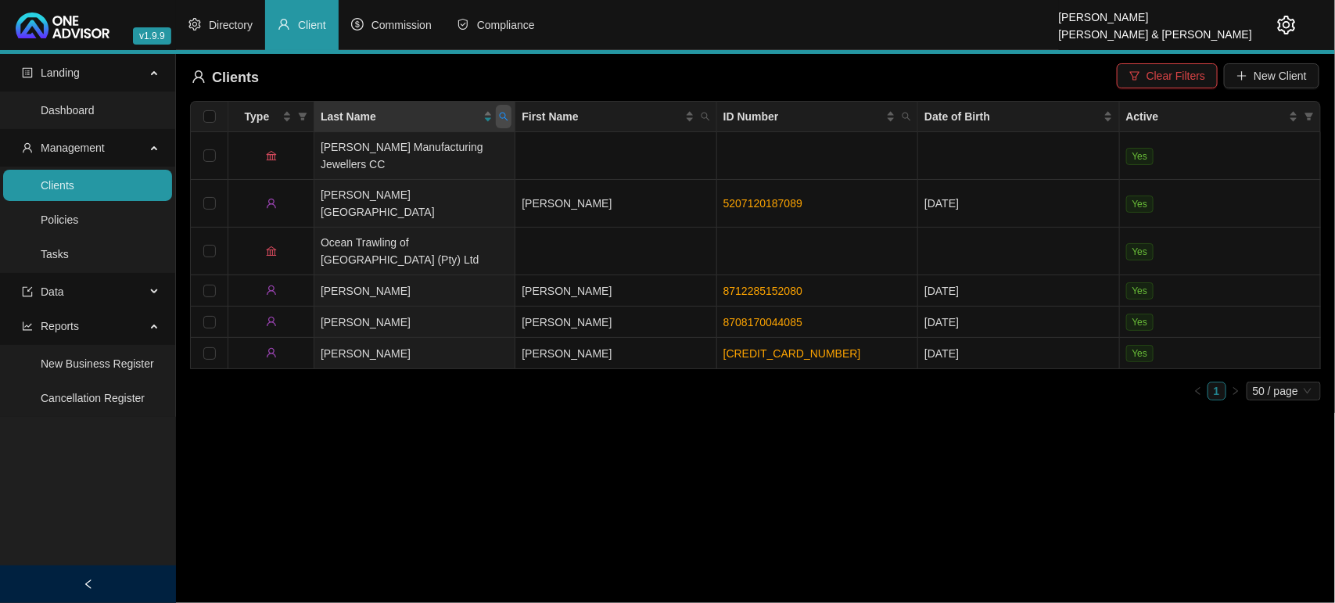
click at [499, 112] on icon "search" at bounding box center [503, 116] width 9 height 9
type input "[PERSON_NAME]"
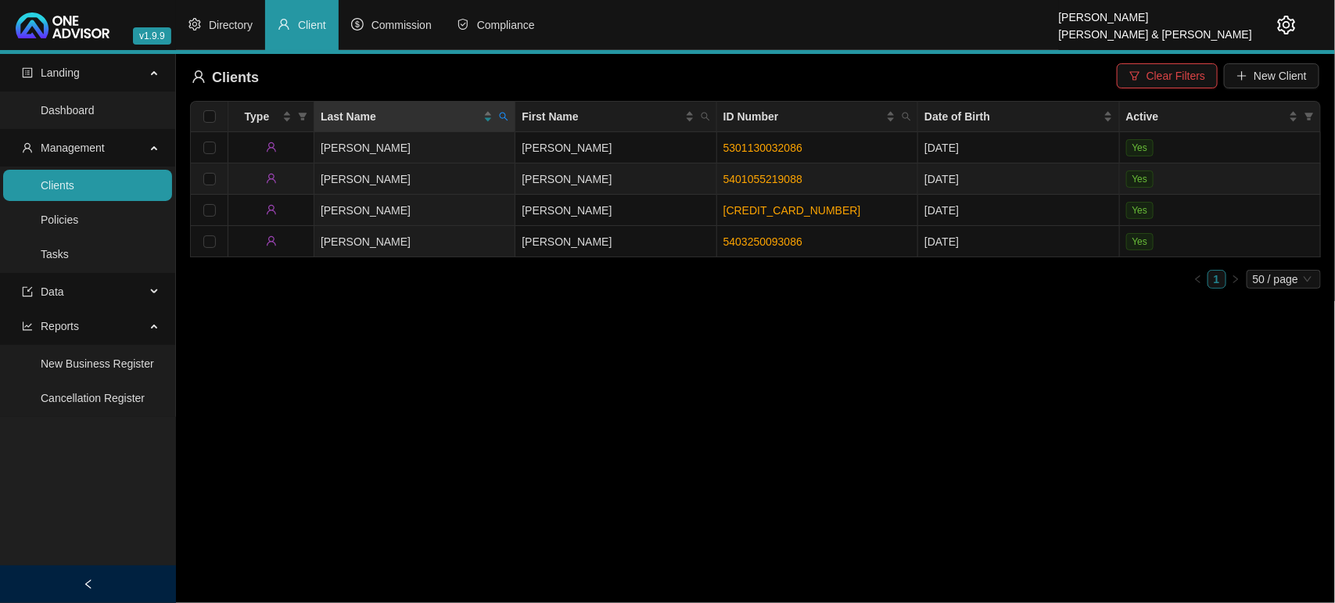
click at [462, 172] on td "[PERSON_NAME]" at bounding box center [414, 178] width 201 height 31
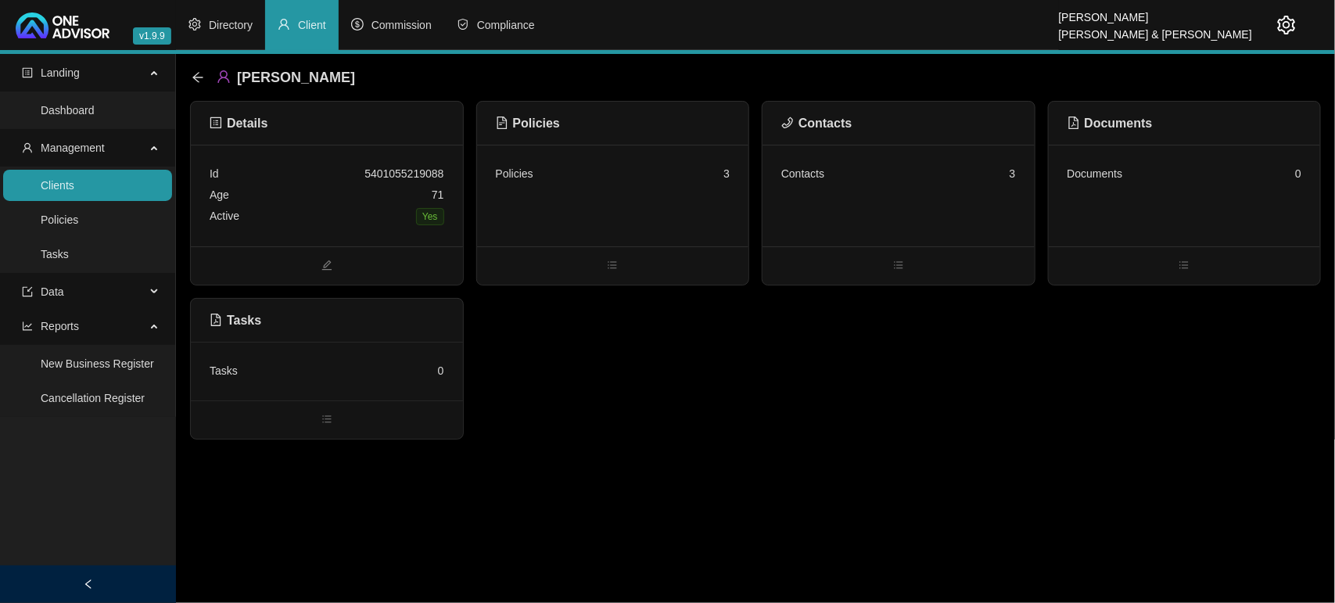
click at [573, 169] on div "Policies 3" at bounding box center [613, 173] width 235 height 21
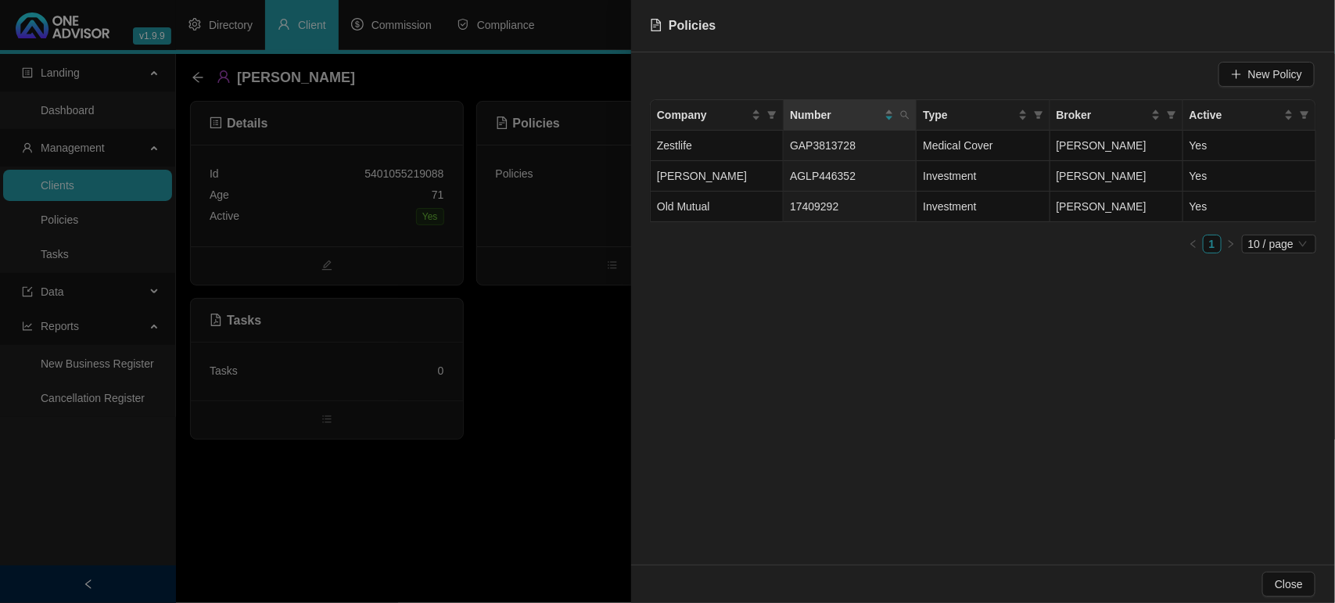
click at [573, 332] on div at bounding box center [667, 301] width 1335 height 603
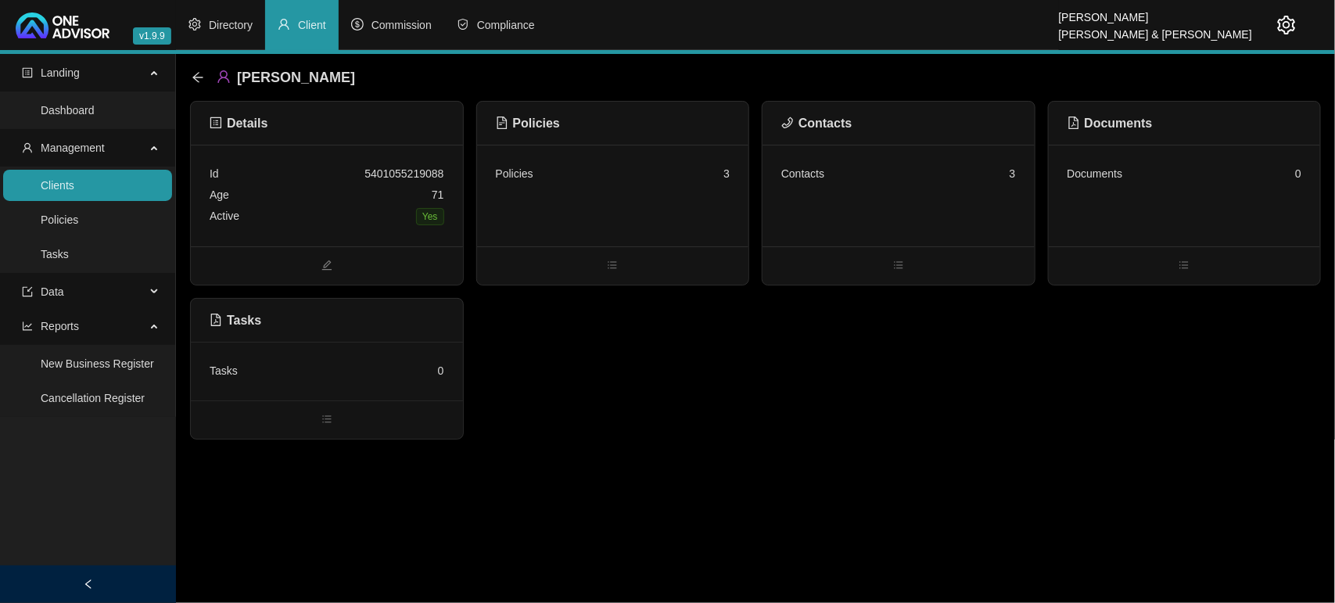
click at [827, 194] on div "Contacts 3" at bounding box center [899, 196] width 272 height 102
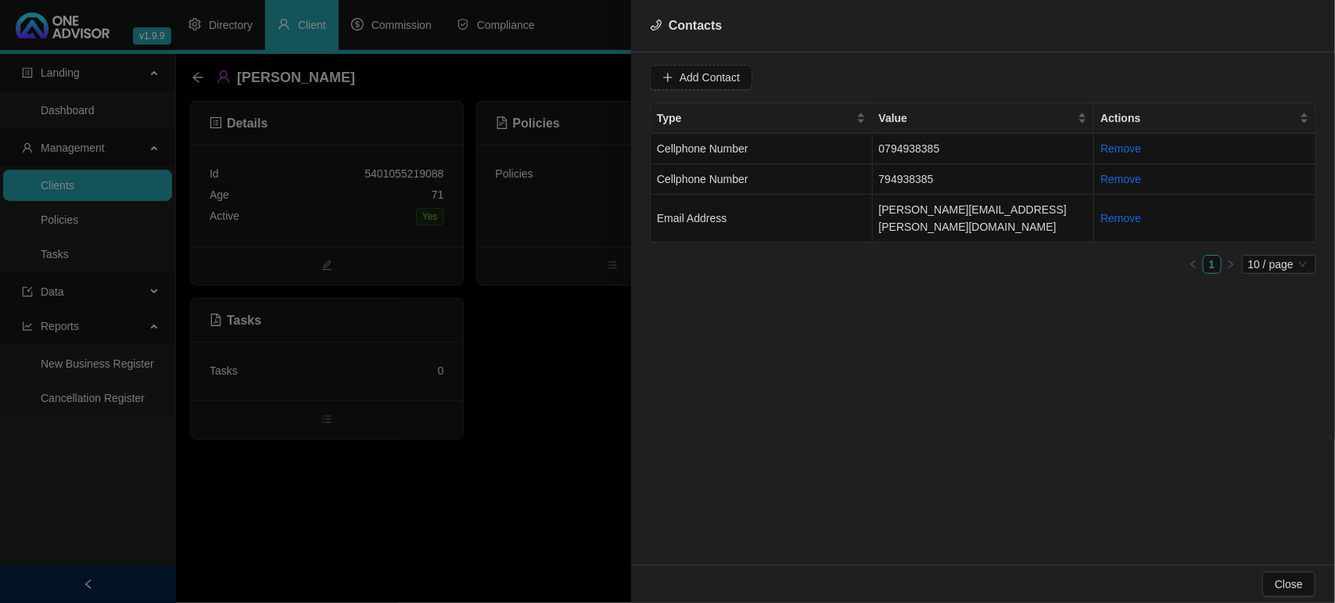
click at [571, 423] on div at bounding box center [667, 301] width 1335 height 603
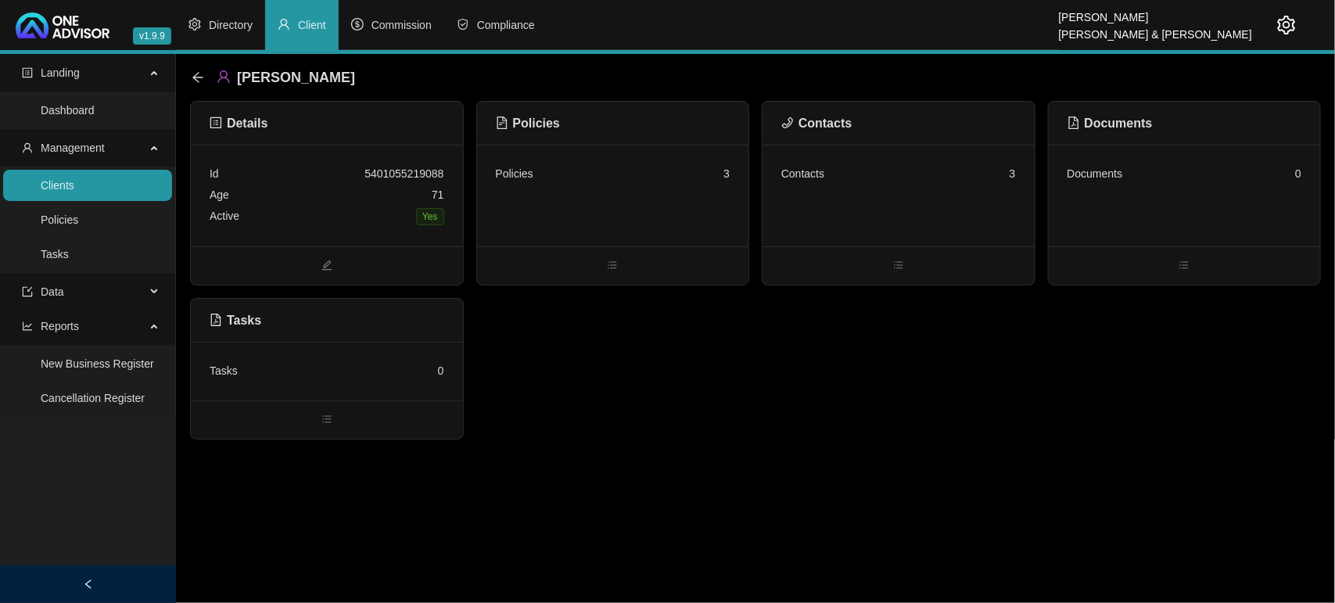
click at [69, 185] on link "Clients" at bounding box center [58, 185] width 34 height 13
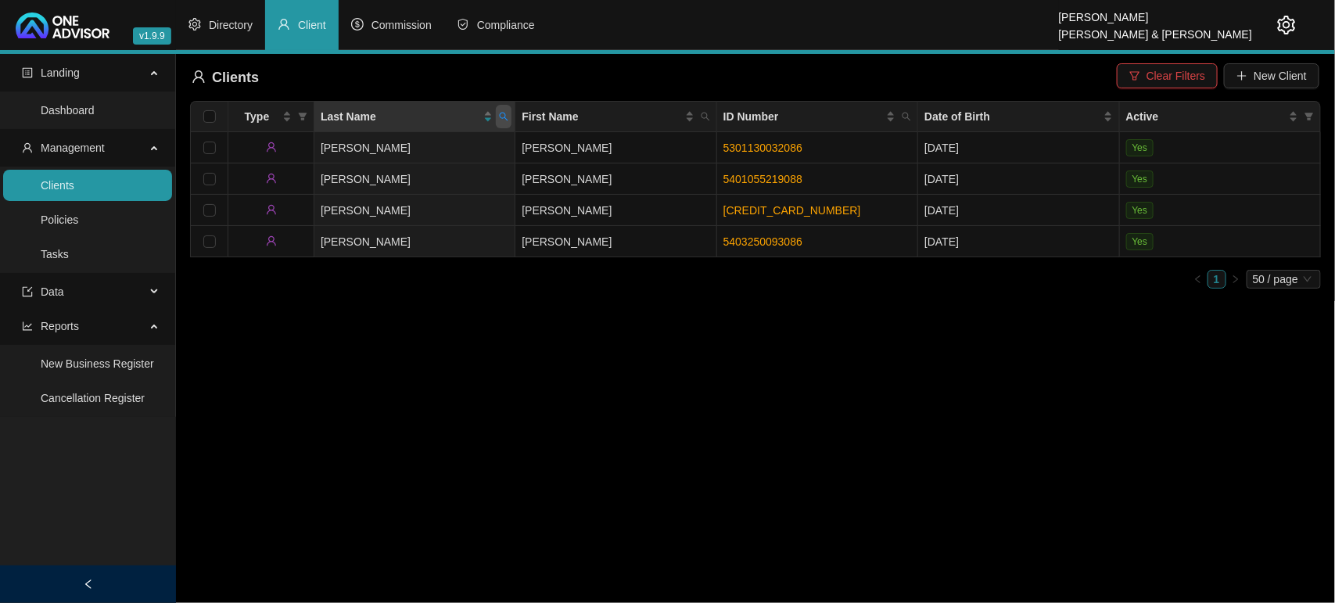
click at [502, 110] on span at bounding box center [504, 116] width 16 height 23
type input "pot"
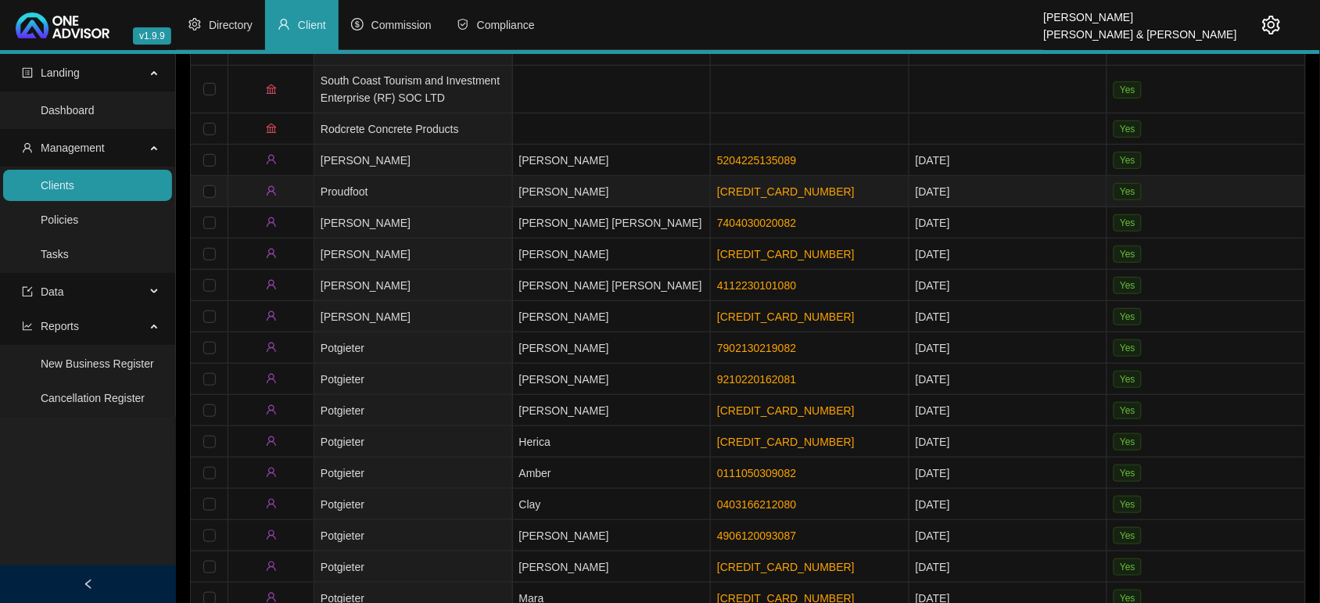
scroll to position [293, 0]
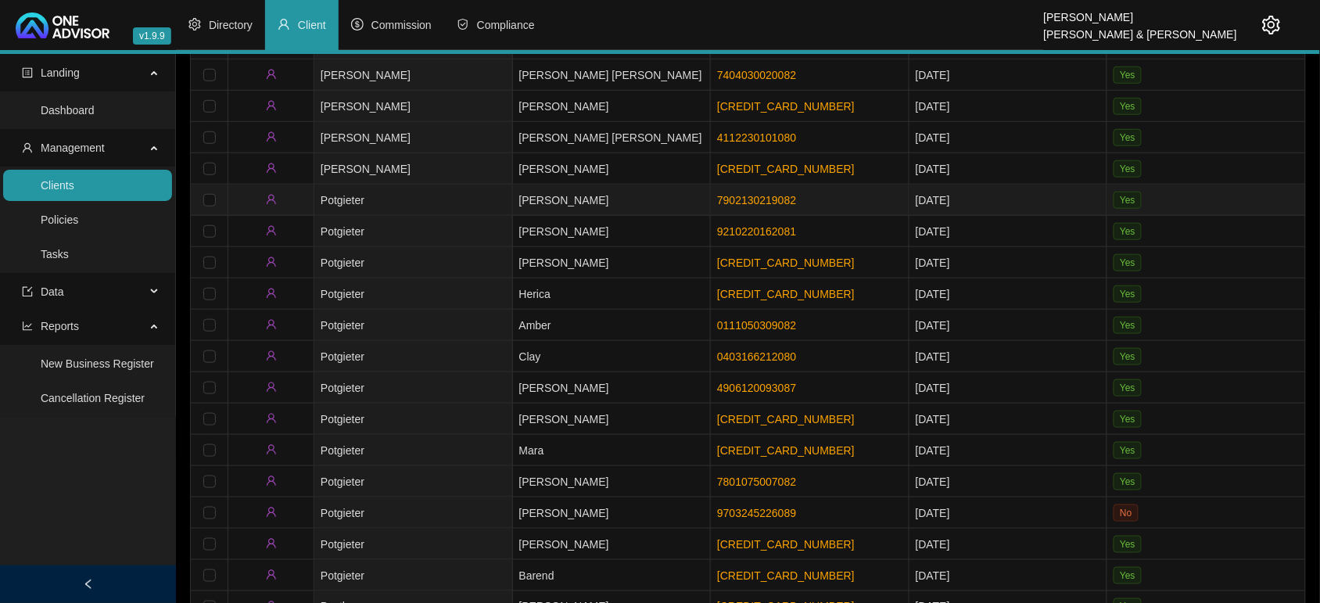
click at [408, 196] on td "Potgieter" at bounding box center [413, 200] width 199 height 31
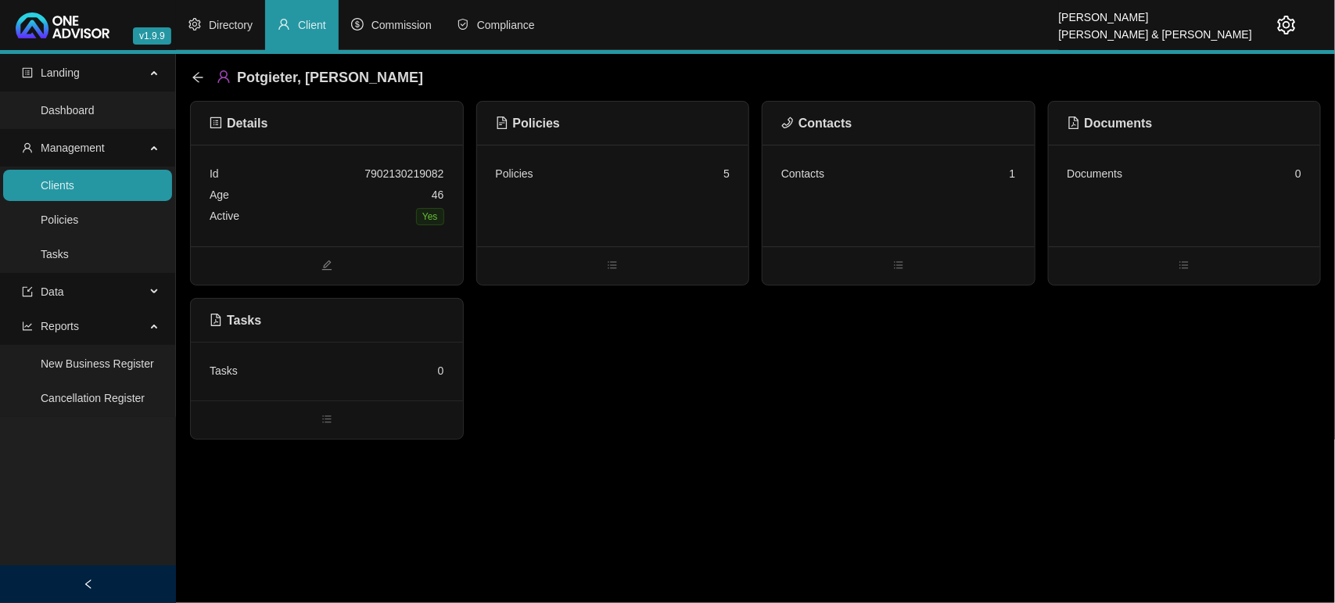
click at [655, 213] on div "Policies 5" at bounding box center [613, 196] width 272 height 102
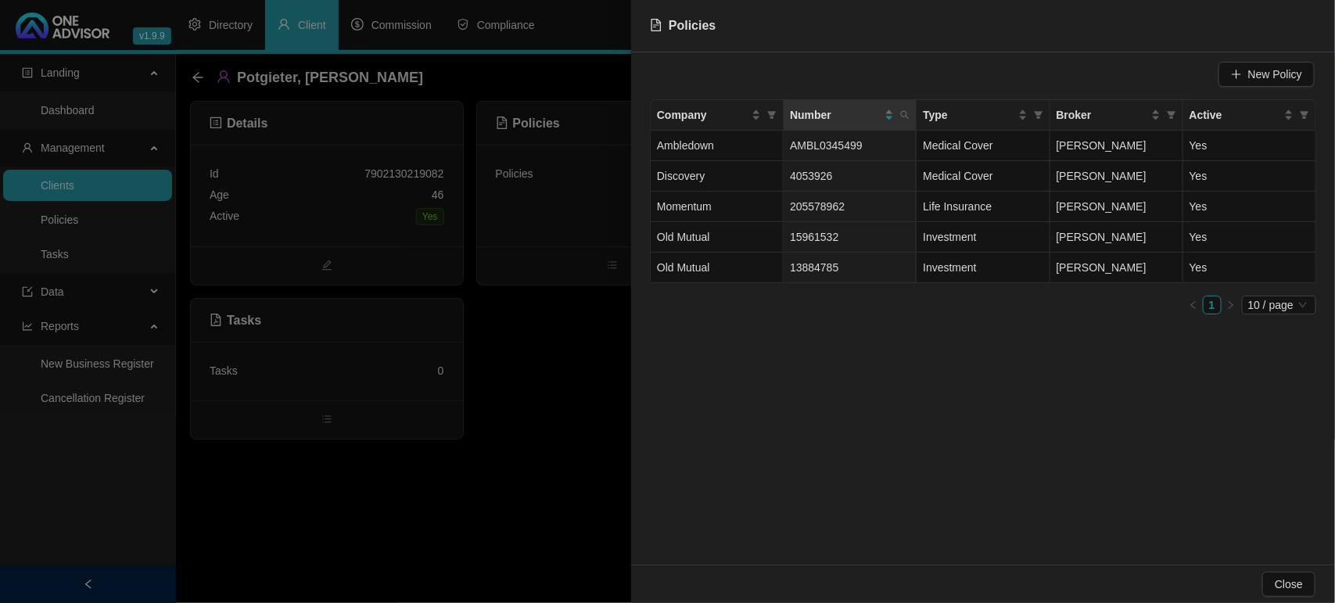
click at [104, 180] on div at bounding box center [667, 301] width 1335 height 603
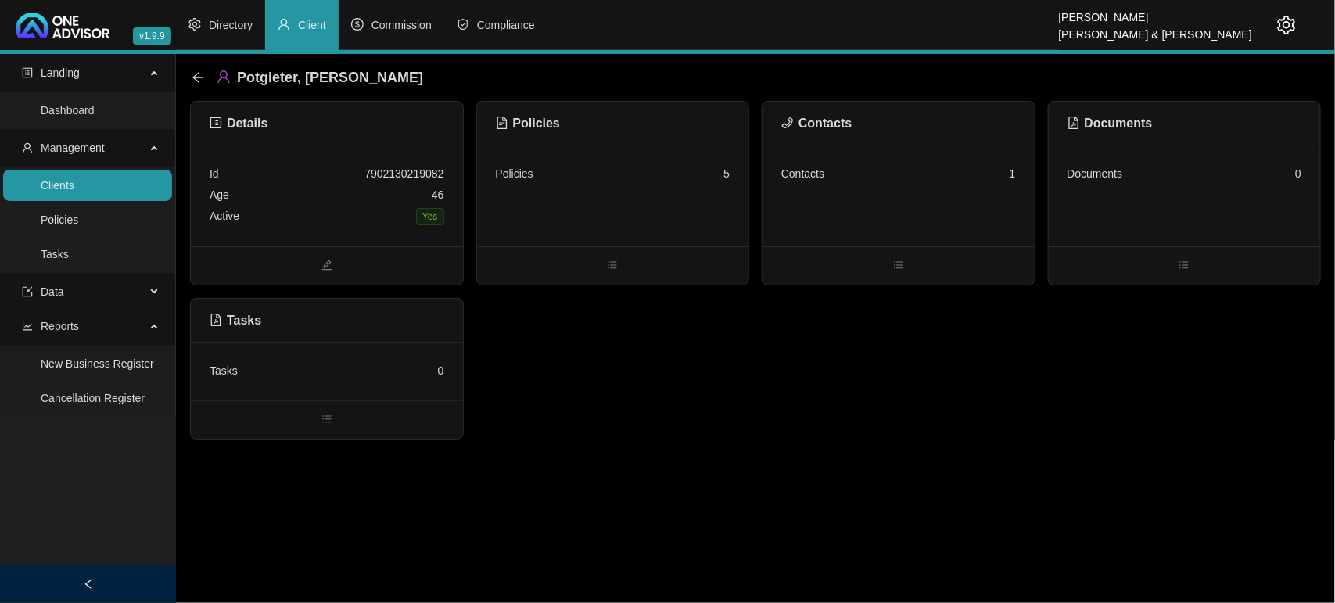
click at [74, 180] on link "Clients" at bounding box center [58, 185] width 34 height 13
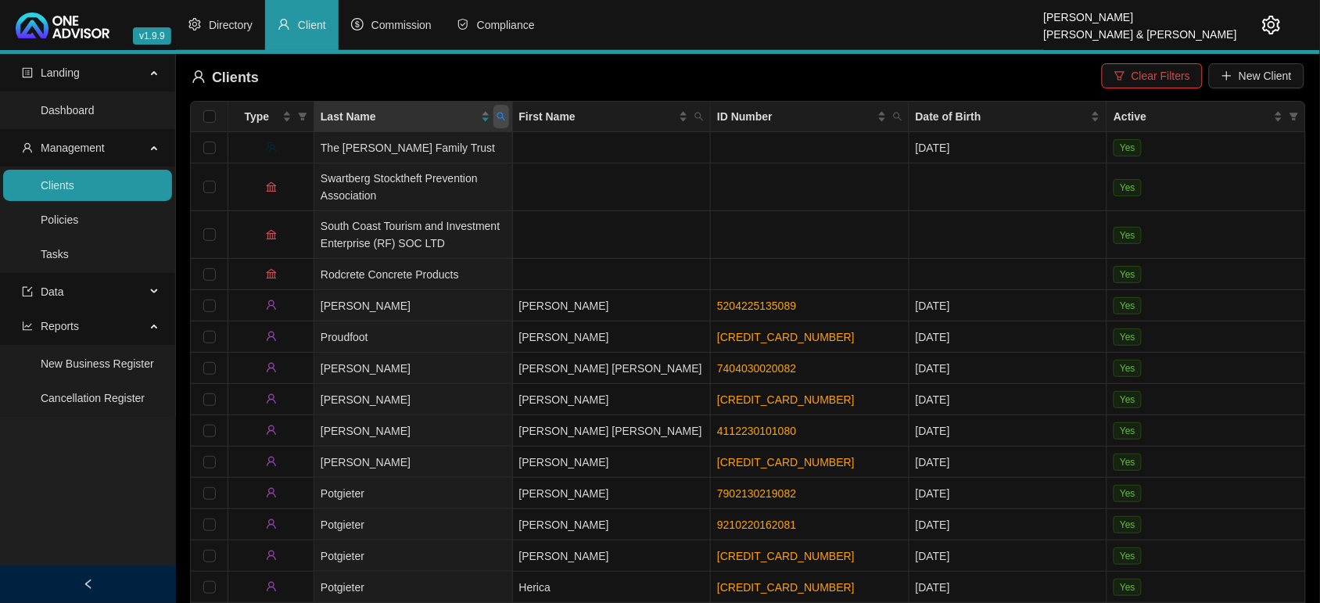
click at [497, 118] on icon "search" at bounding box center [501, 116] width 9 height 9
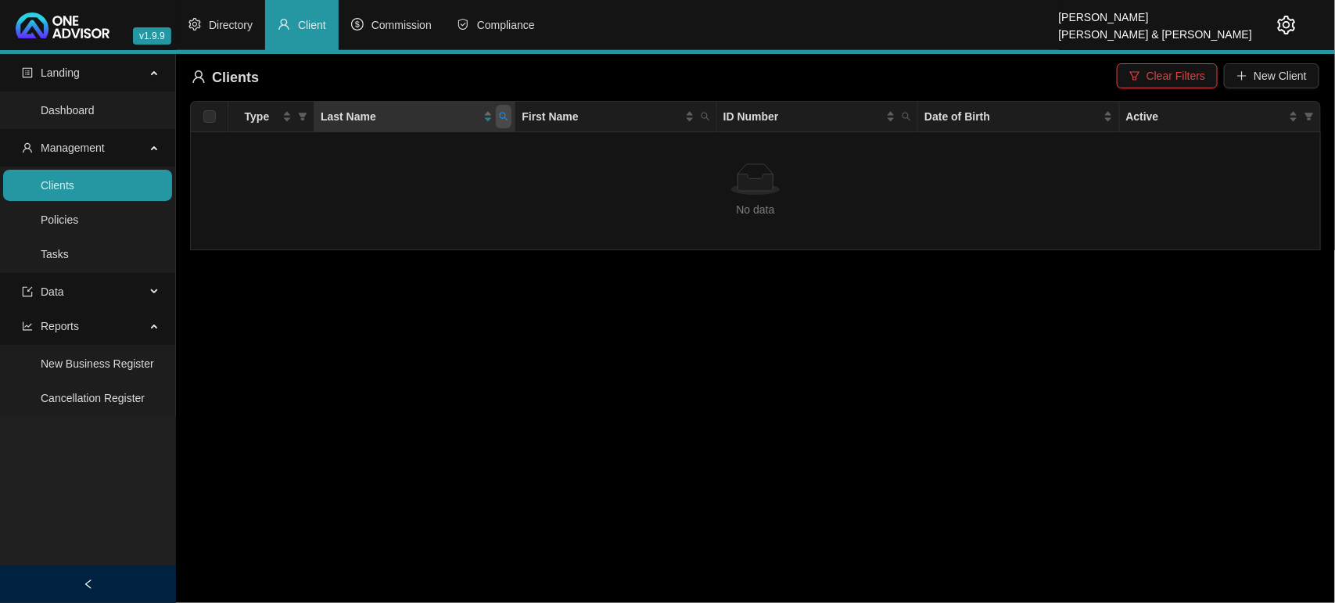
click at [505, 118] on icon "search" at bounding box center [503, 116] width 9 height 9
drag, startPoint x: 418, startPoint y: 149, endPoint x: 250, endPoint y: 137, distance: 168.6
click at [250, 137] on body "v1.9.9 [PERSON_NAME] & [PERSON_NAME] Directory Client Commission Compliance Lan…" at bounding box center [667, 301] width 1335 height 603
paste input "Redelinghuys"
click at [350, 178] on div "No data" at bounding box center [755, 178] width 1104 height 31
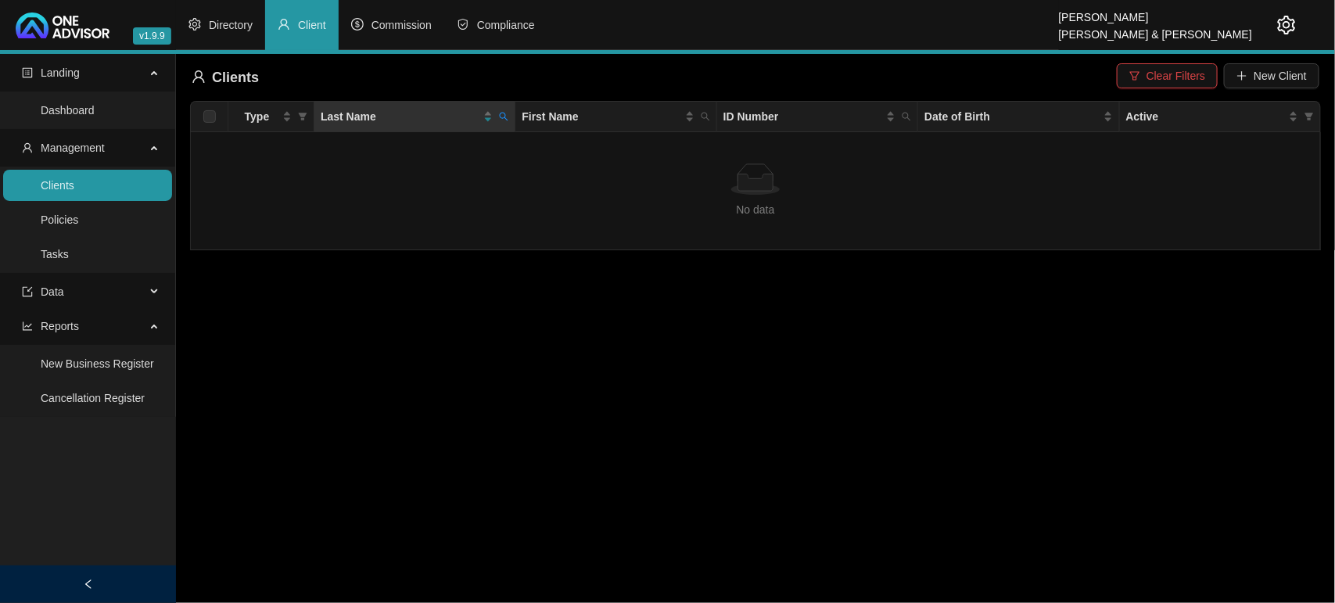
click at [368, 165] on div "No data" at bounding box center [755, 178] width 1104 height 31
click at [505, 121] on icon "search" at bounding box center [503, 116] width 9 height 9
drag, startPoint x: 424, startPoint y: 145, endPoint x: 317, endPoint y: 142, distance: 107.2
click at [317, 142] on body "v1.9.9 [PERSON_NAME] & [PERSON_NAME] Directory Client Commission Compliance Lan…" at bounding box center [667, 301] width 1335 height 603
paste input "Redelinghuys"
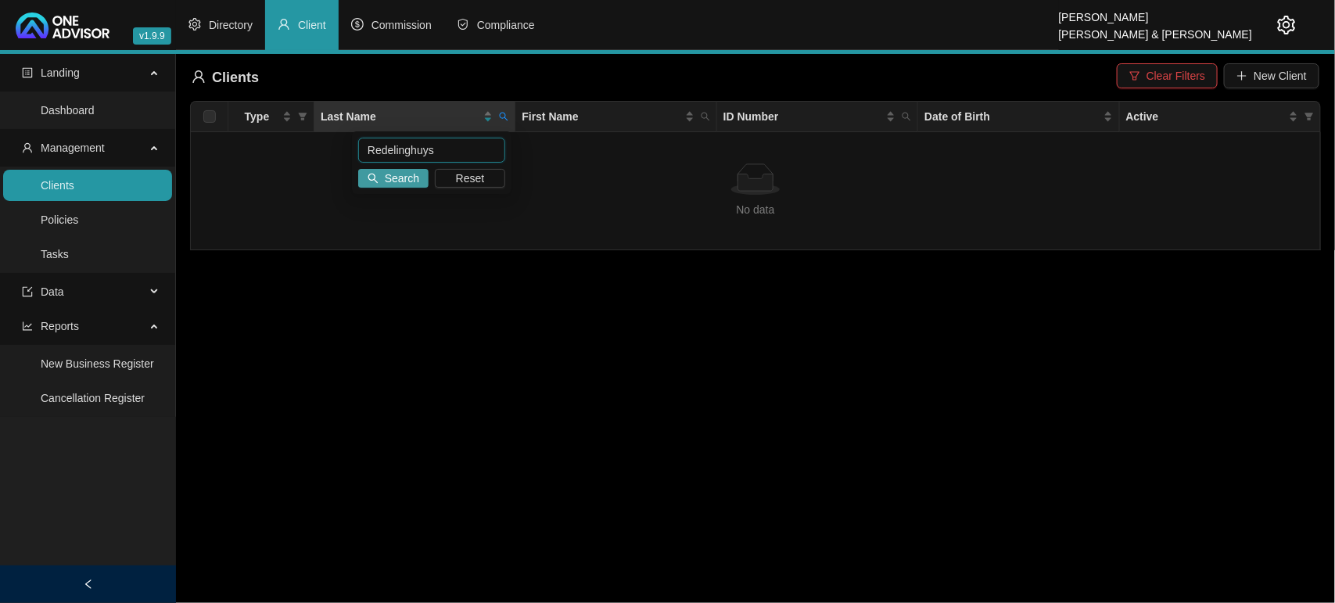
type input "Redelinghuys"
click at [411, 177] on span "Search" at bounding box center [402, 178] width 34 height 17
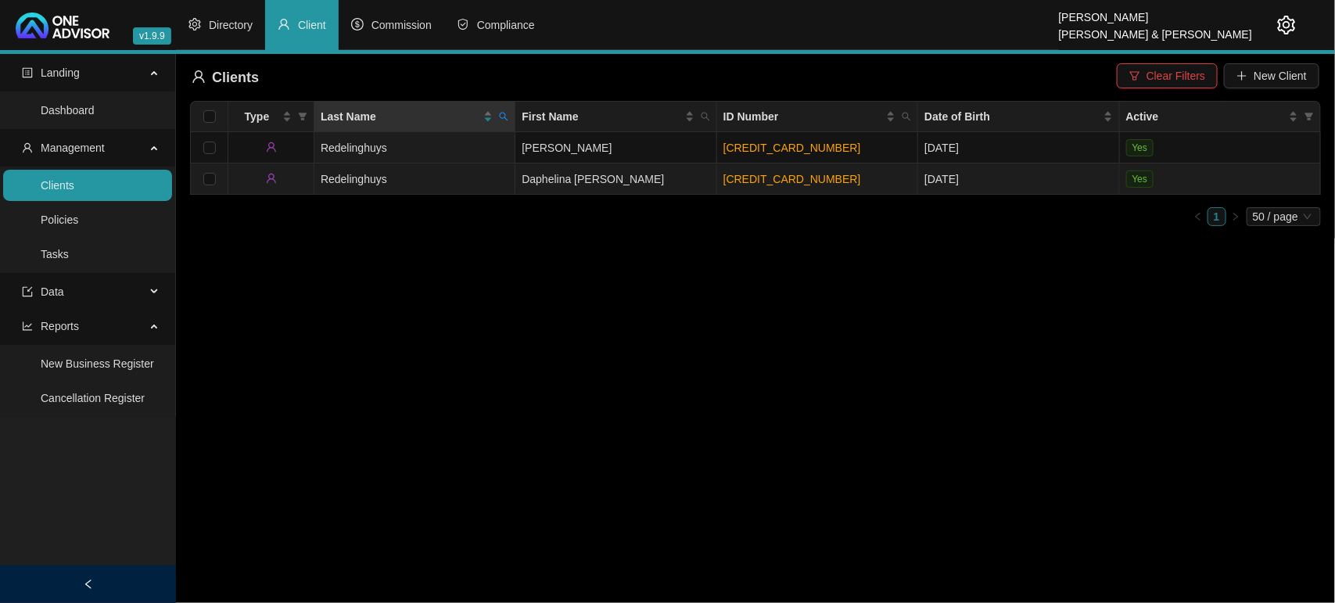
click at [411, 177] on td "Redelinghuys" at bounding box center [414, 178] width 201 height 31
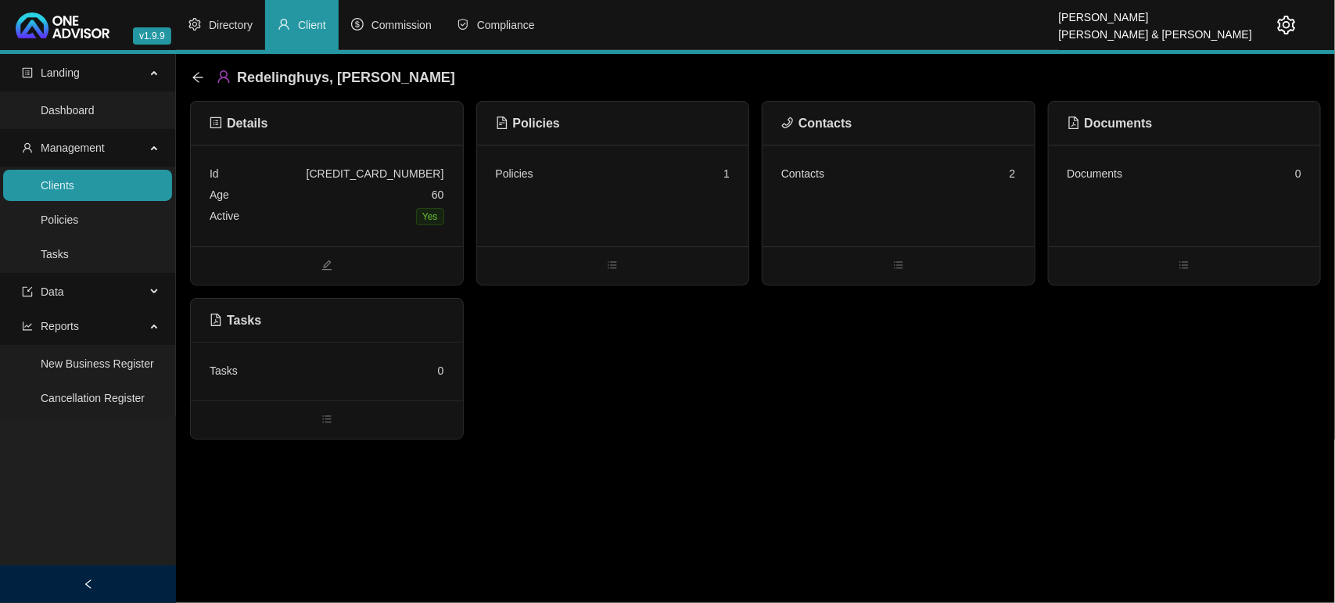
click at [611, 208] on div "Policies 1" at bounding box center [613, 196] width 272 height 102
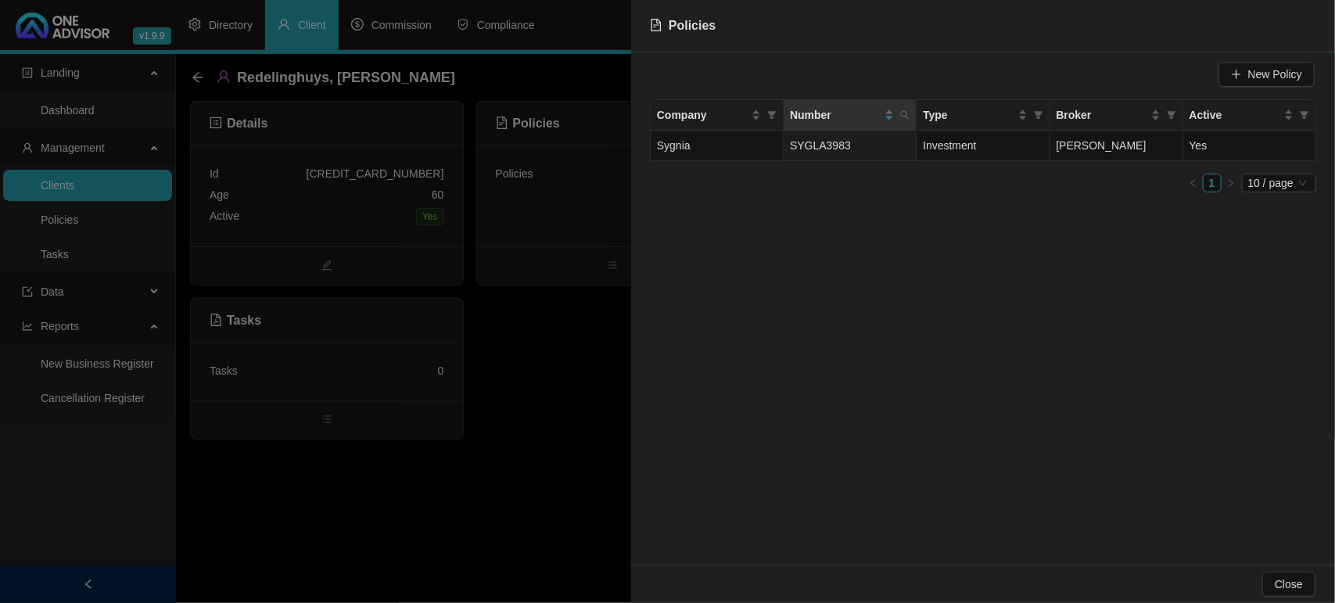
click at [553, 411] on div at bounding box center [667, 301] width 1335 height 603
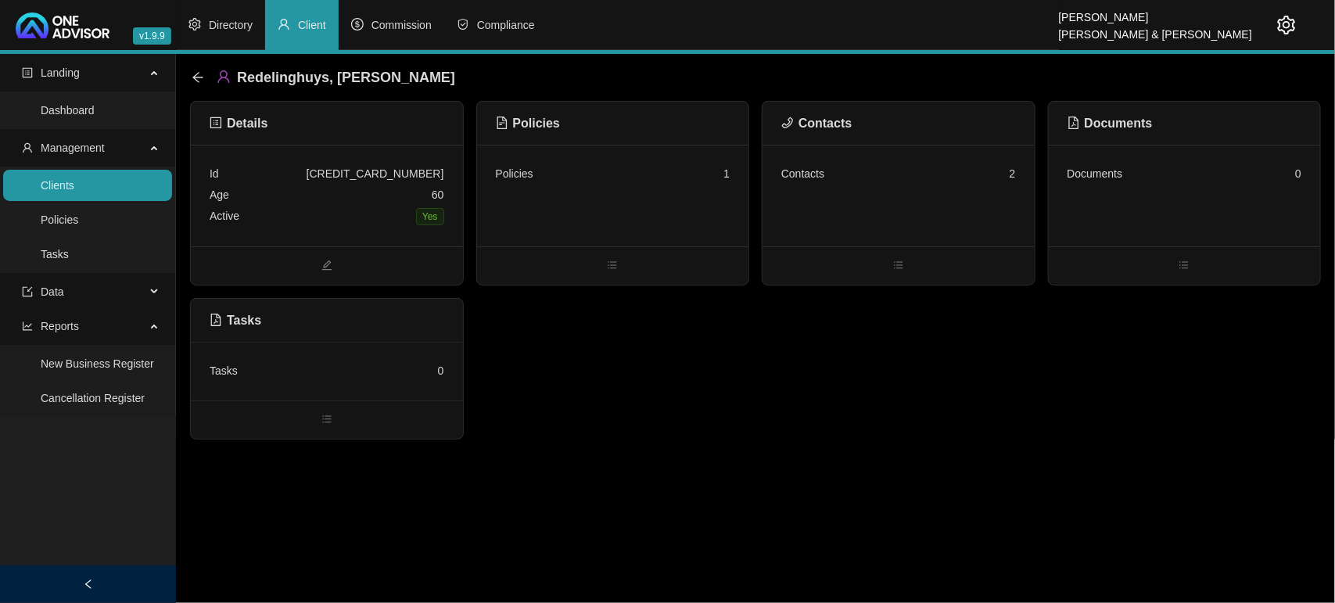
drag, startPoint x: 99, startPoint y: 189, endPoint x: 149, endPoint y: 167, distance: 55.0
click at [74, 188] on link "Clients" at bounding box center [58, 185] width 34 height 13
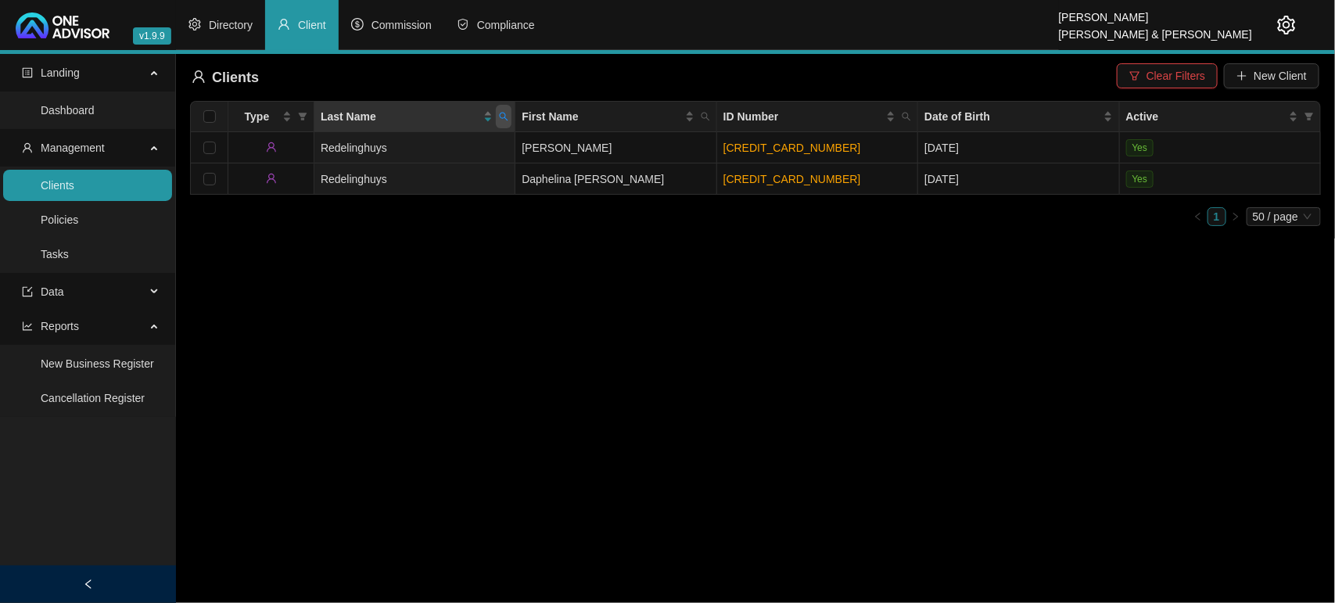
click at [501, 112] on icon "search" at bounding box center [503, 116] width 9 height 9
type input "xolo"
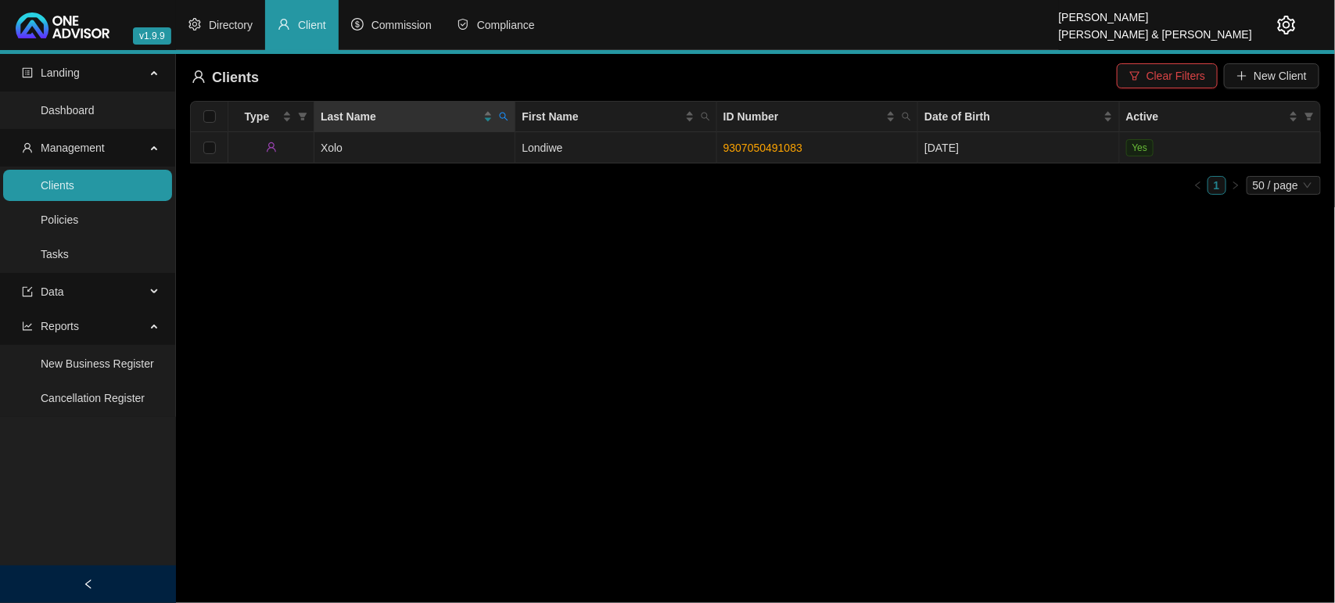
click at [421, 153] on td "Xolo" at bounding box center [414, 147] width 201 height 31
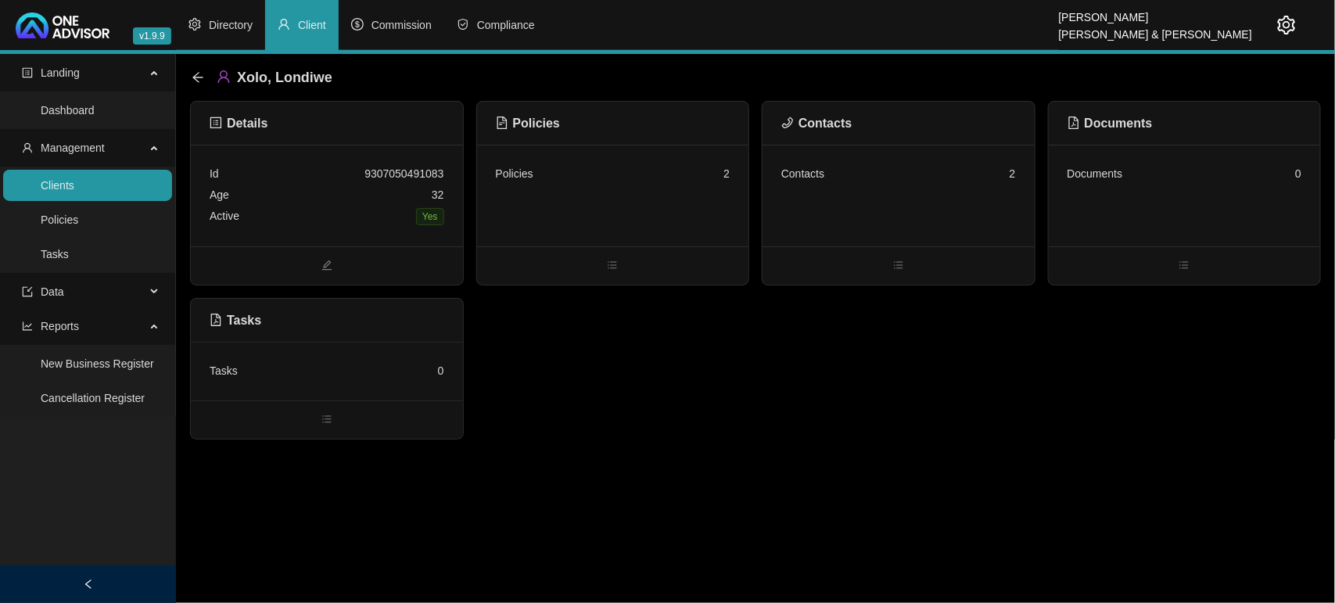
click at [554, 223] on div "Policies 2" at bounding box center [613, 196] width 272 height 102
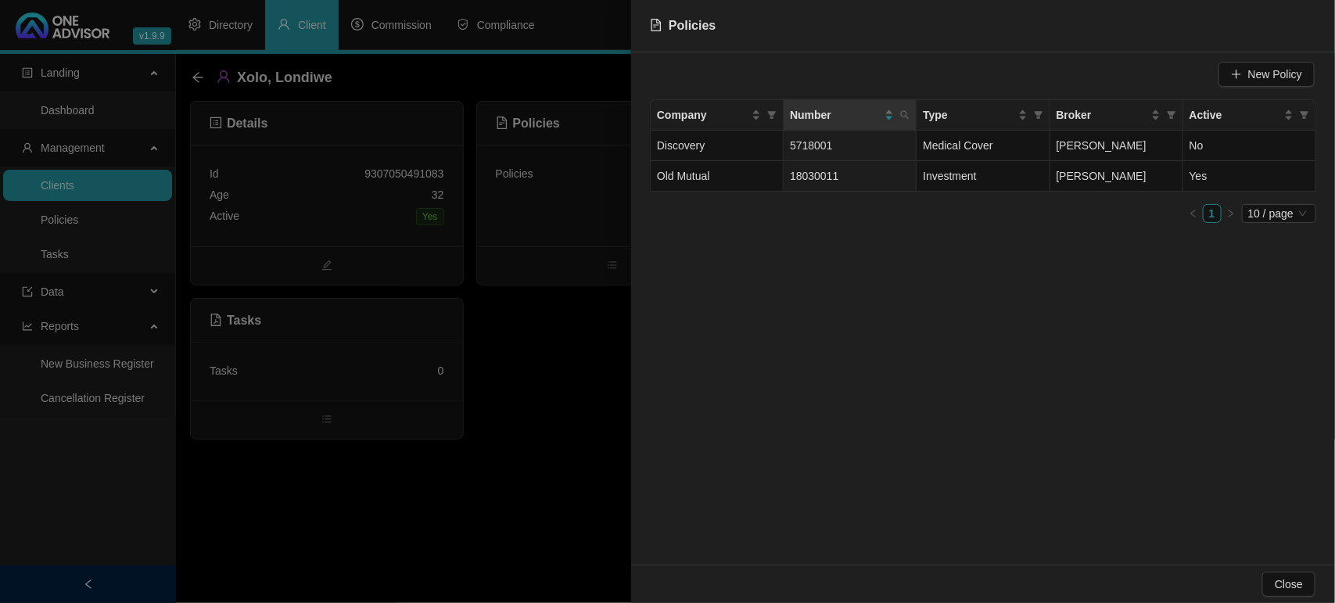
click at [558, 353] on div at bounding box center [667, 301] width 1335 height 603
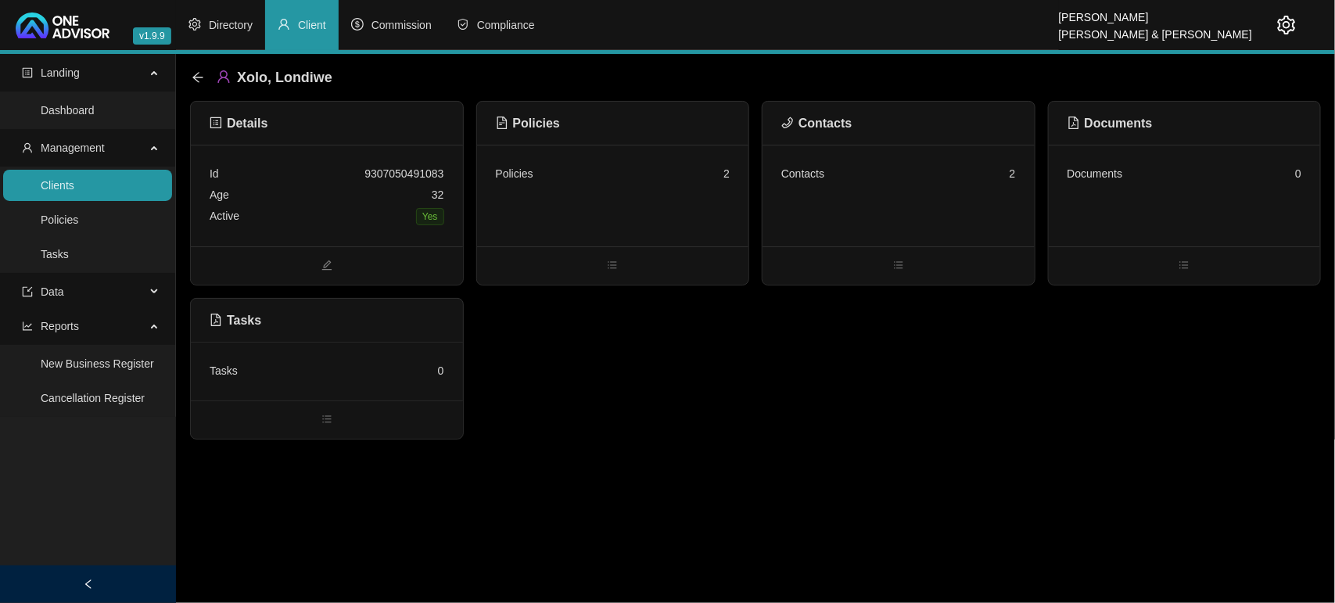
click at [858, 204] on div "Contacts 2" at bounding box center [899, 196] width 272 height 102
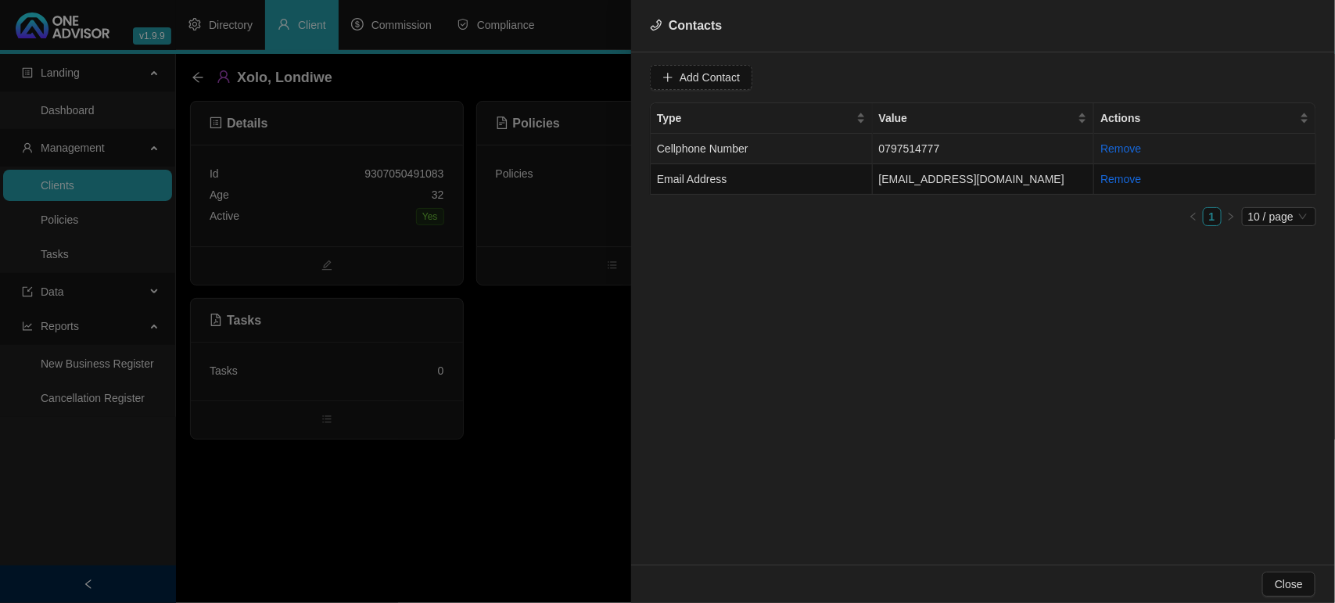
click at [830, 149] on td "Cellphone Number" at bounding box center [762, 149] width 222 height 31
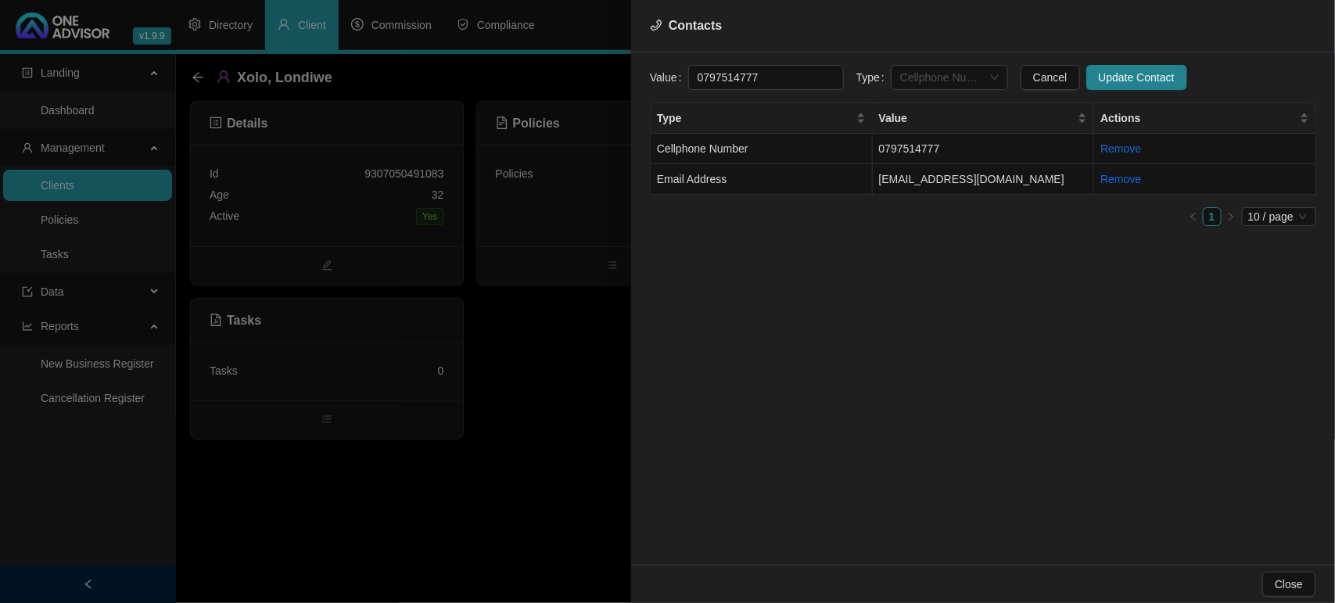
drag, startPoint x: 946, startPoint y: 68, endPoint x: 944, endPoint y: 94, distance: 25.9
click at [945, 68] on span "Cellphone Number" at bounding box center [949, 77] width 99 height 23
click at [944, 165] on div "Primary Cellphone Number" at bounding box center [934, 158] width 92 height 17
click at [1129, 81] on span "Update Contact" at bounding box center [1137, 77] width 76 height 17
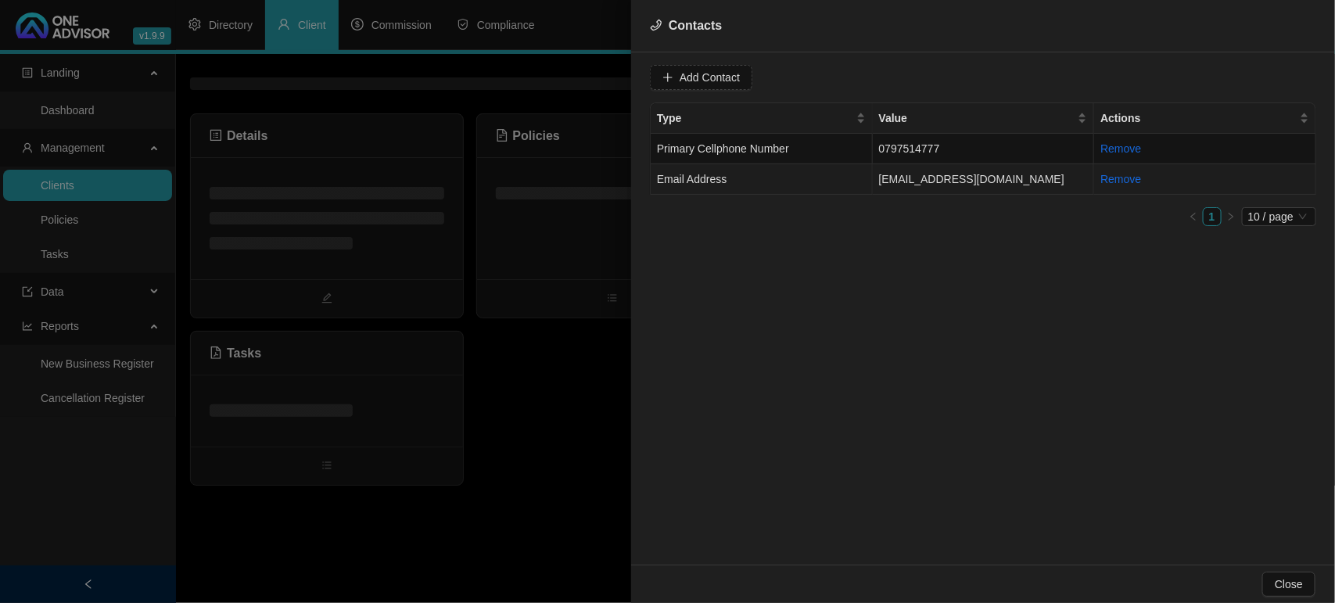
click at [767, 177] on td "Email Address" at bounding box center [762, 179] width 222 height 31
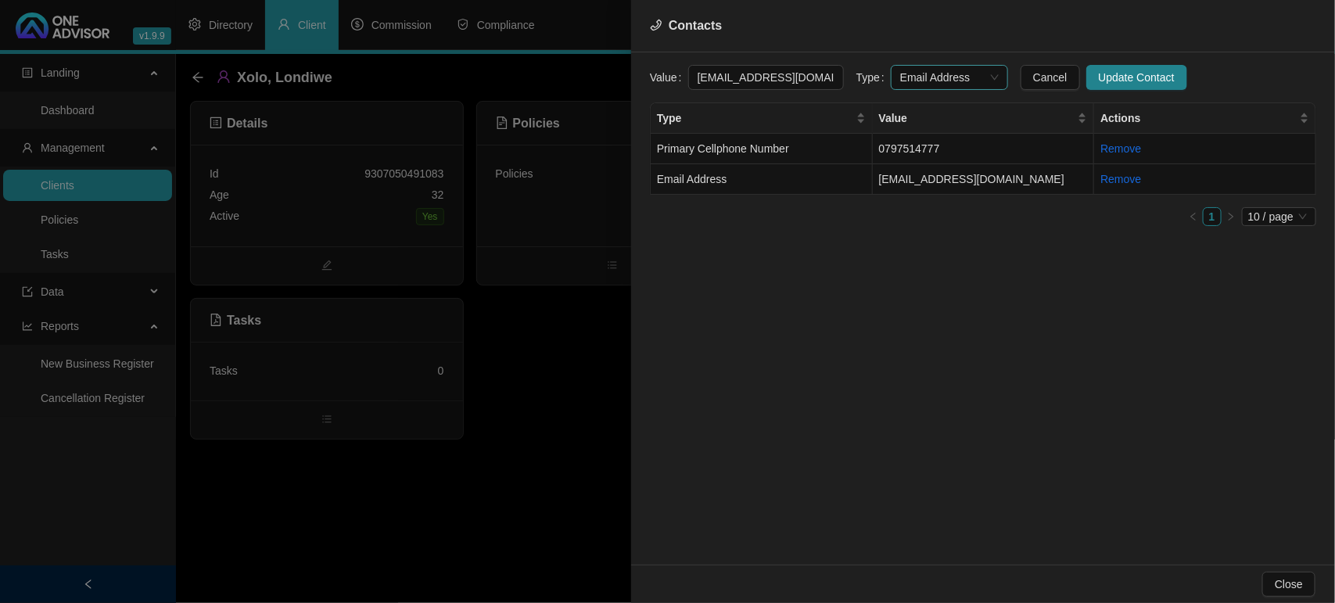
click at [936, 81] on span "Email Address" at bounding box center [949, 77] width 99 height 23
drag, startPoint x: 897, startPoint y: 185, endPoint x: 928, endPoint y: 169, distance: 35.3
click at [897, 185] on div "Primary Email Address" at bounding box center [934, 183] width 92 height 17
click at [1087, 88] on button "Update Contact" at bounding box center [1137, 77] width 101 height 25
click at [73, 198] on div at bounding box center [667, 301] width 1335 height 603
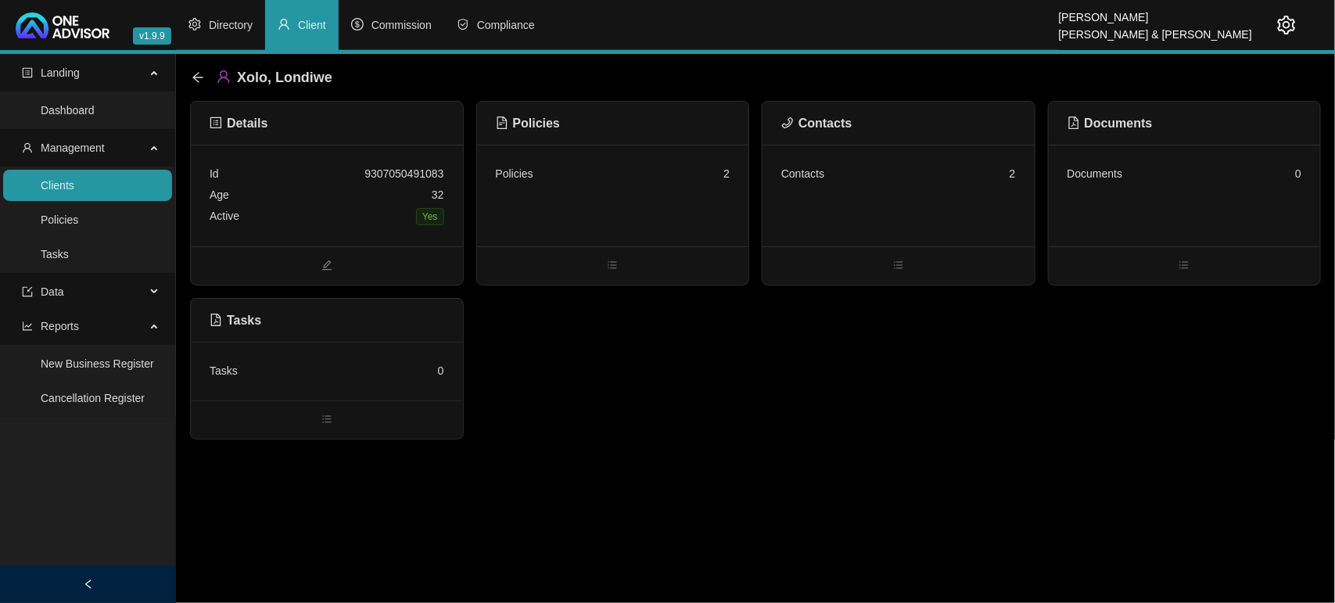
click at [59, 192] on link "Clients" at bounding box center [58, 185] width 34 height 13
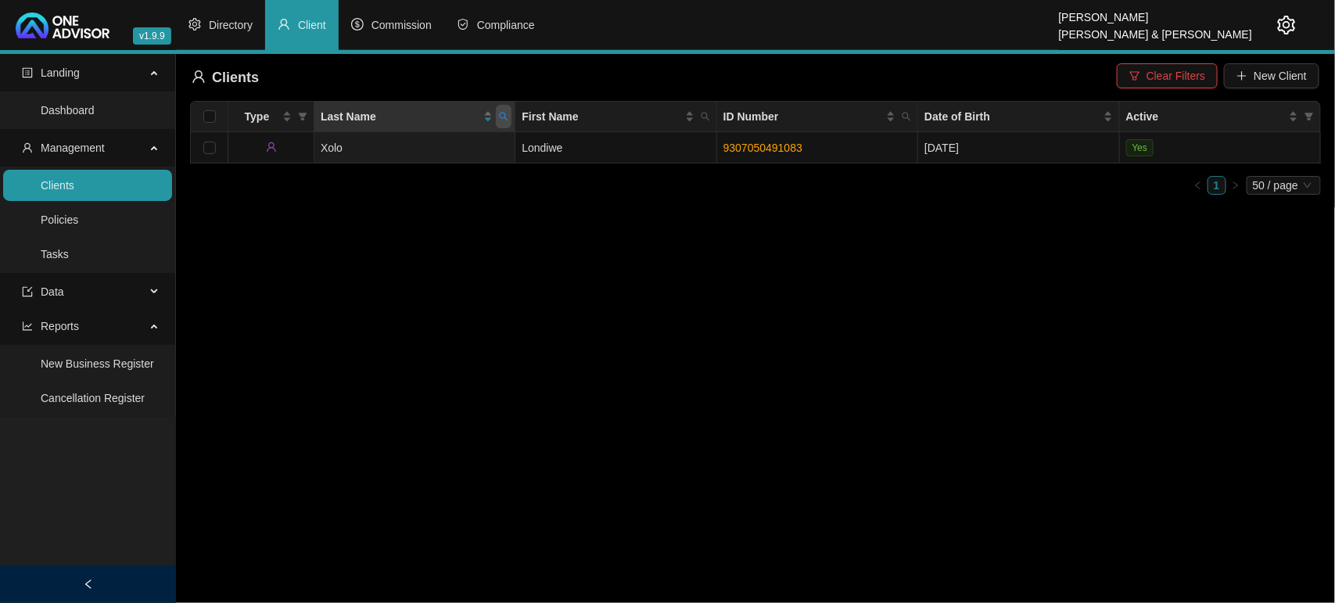
click at [506, 116] on icon "search" at bounding box center [503, 116] width 9 height 9
type input "Mbuyisa"
click at [376, 177] on icon "search" at bounding box center [373, 179] width 10 height 10
click at [509, 147] on td "Mbuyisa" at bounding box center [414, 147] width 201 height 31
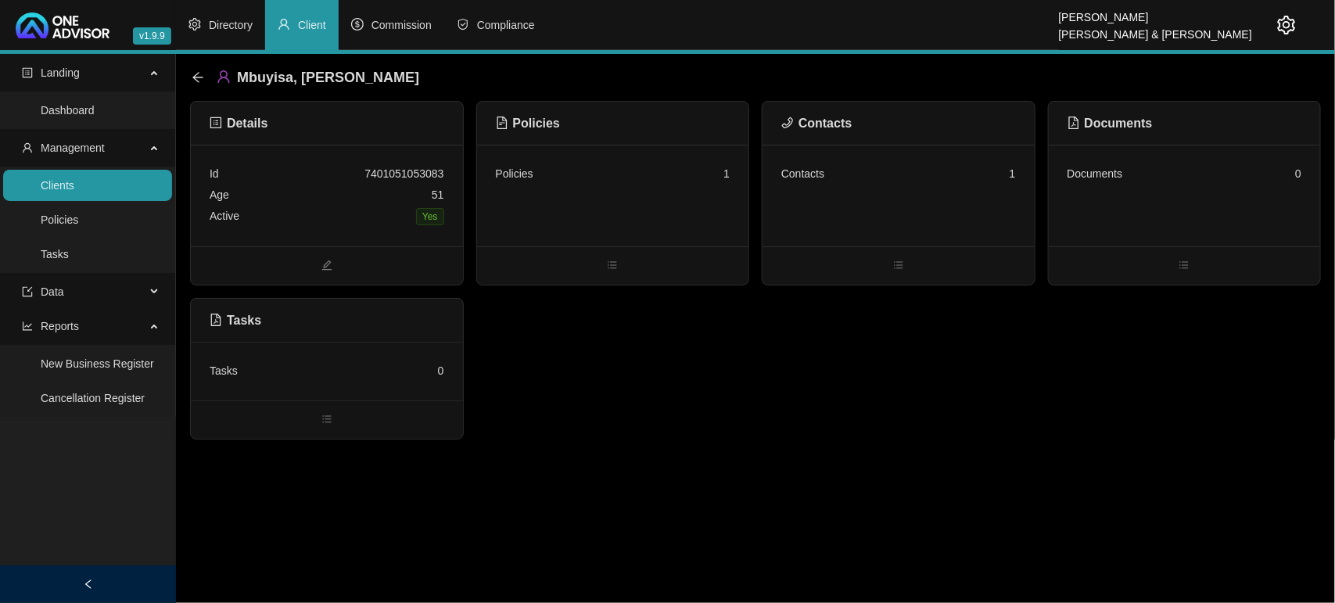
click at [630, 225] on div "Policies 1" at bounding box center [613, 196] width 272 height 102
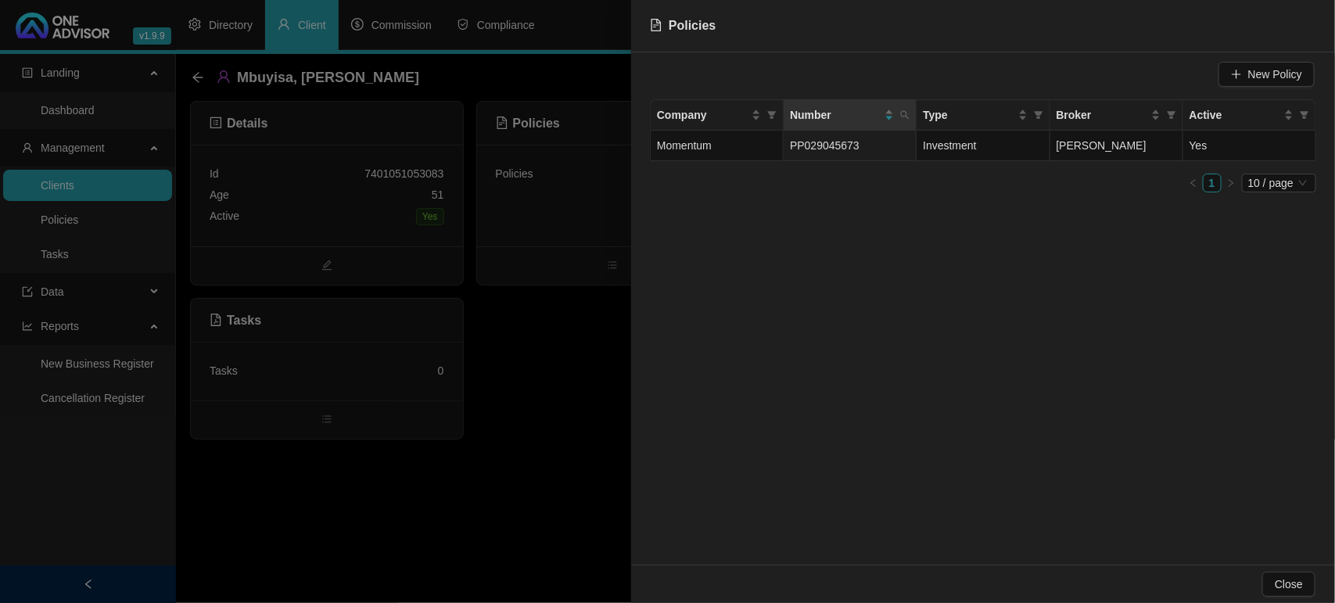
click at [569, 393] on div at bounding box center [667, 301] width 1335 height 603
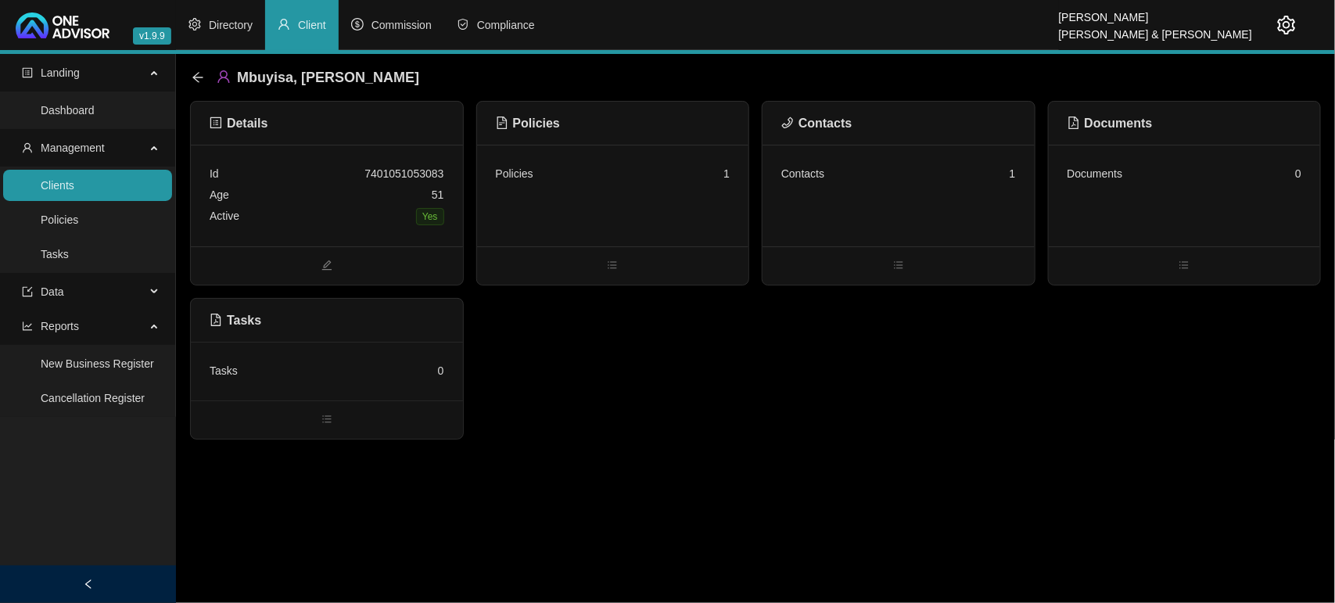
click at [878, 196] on div "Contacts 1" at bounding box center [899, 196] width 272 height 102
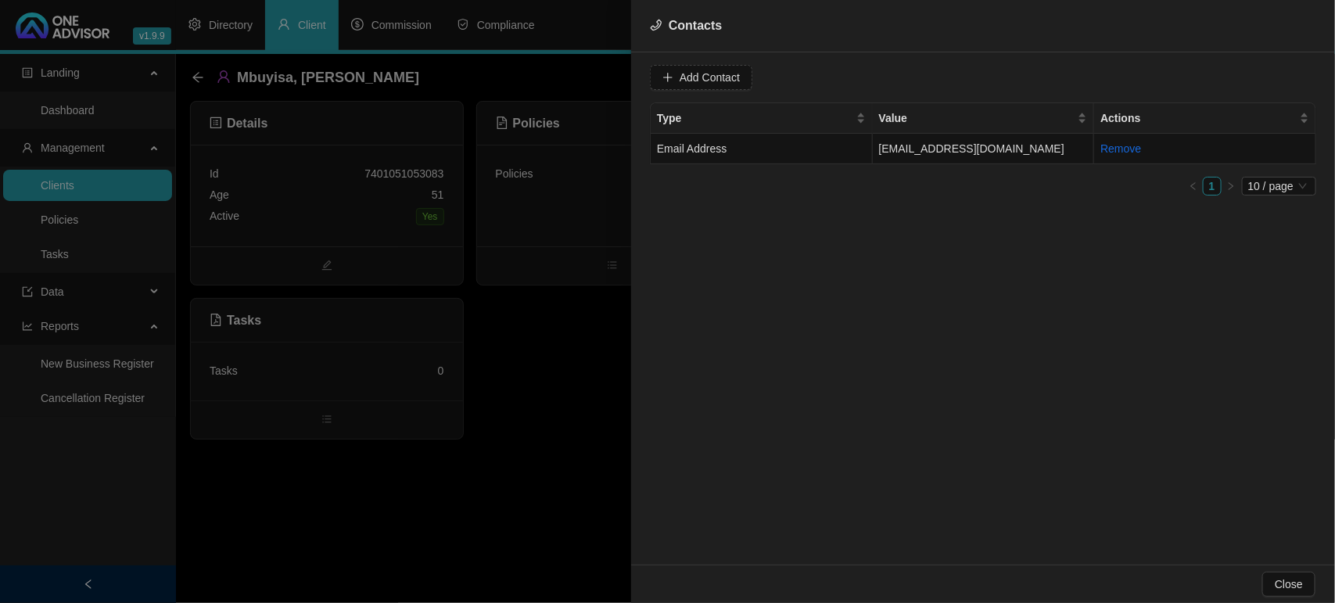
click at [534, 454] on div at bounding box center [667, 301] width 1335 height 603
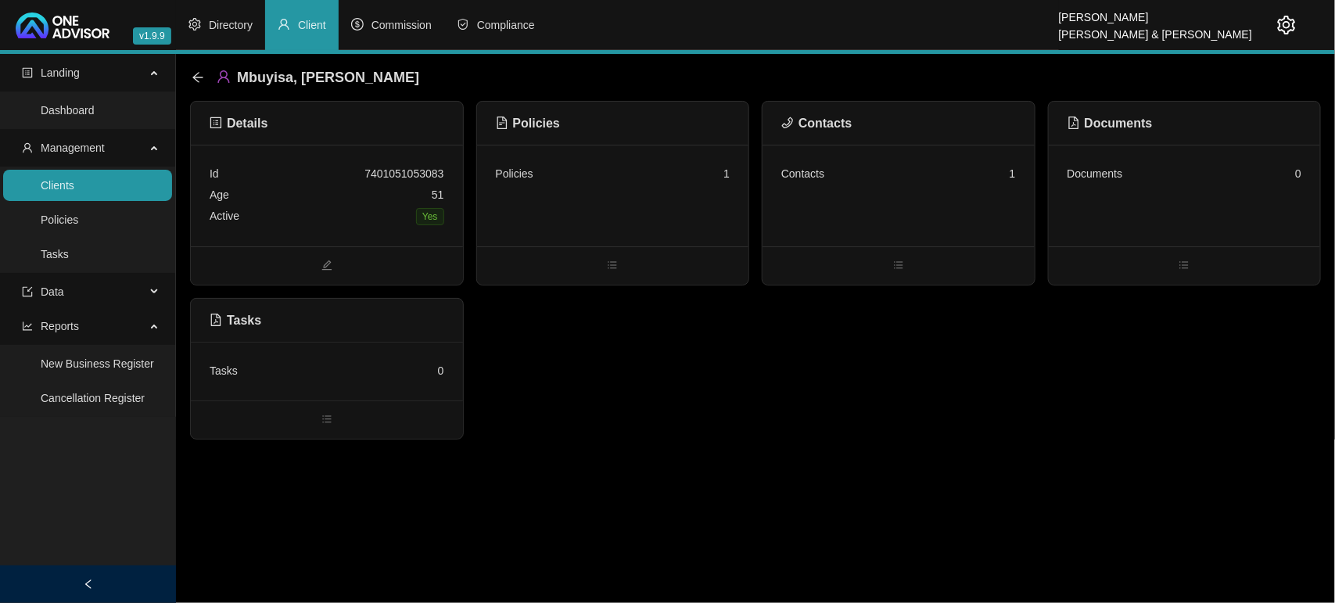
click at [752, 423] on div "Details Id 7401051053083 Age [DEMOGRAPHIC_DATA] Active Yes Policies Policies 1 …" at bounding box center [755, 270] width 1131 height 339
click at [376, 518] on main "Landing Dashboard Management Clients Policies Tasks Data Reports New Business R…" at bounding box center [667, 328] width 1335 height 549
click at [69, 252] on link "Tasks" at bounding box center [55, 254] width 28 height 13
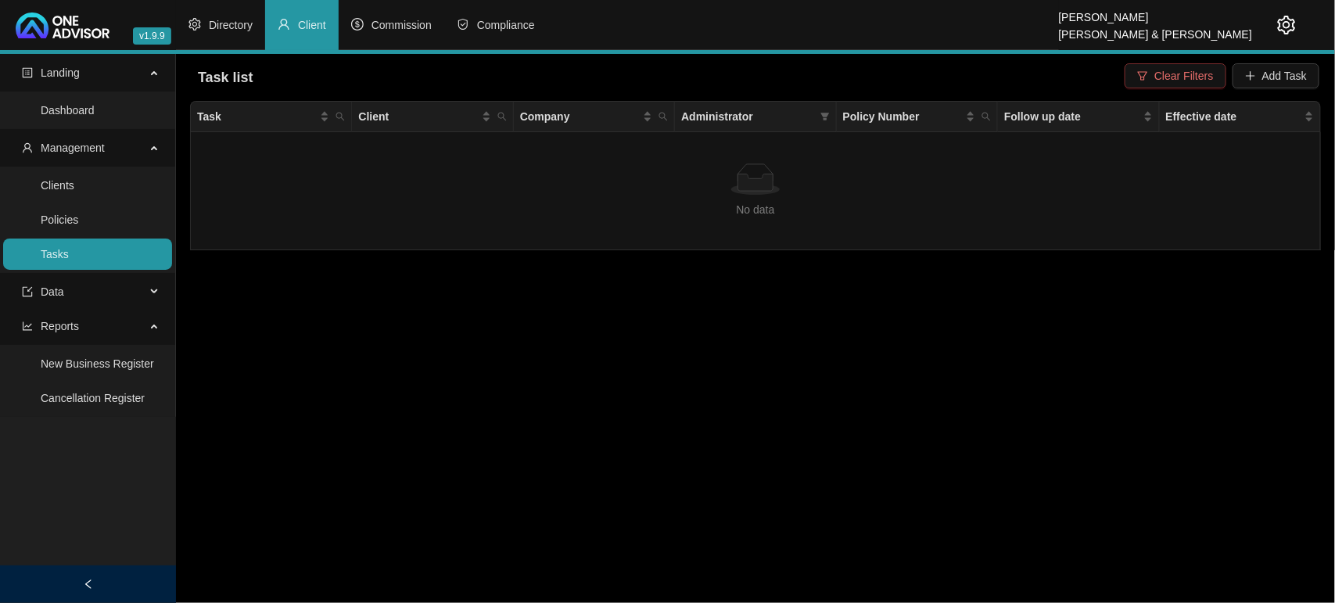
click at [1175, 74] on span "Clear Filters" at bounding box center [1184, 75] width 59 height 17
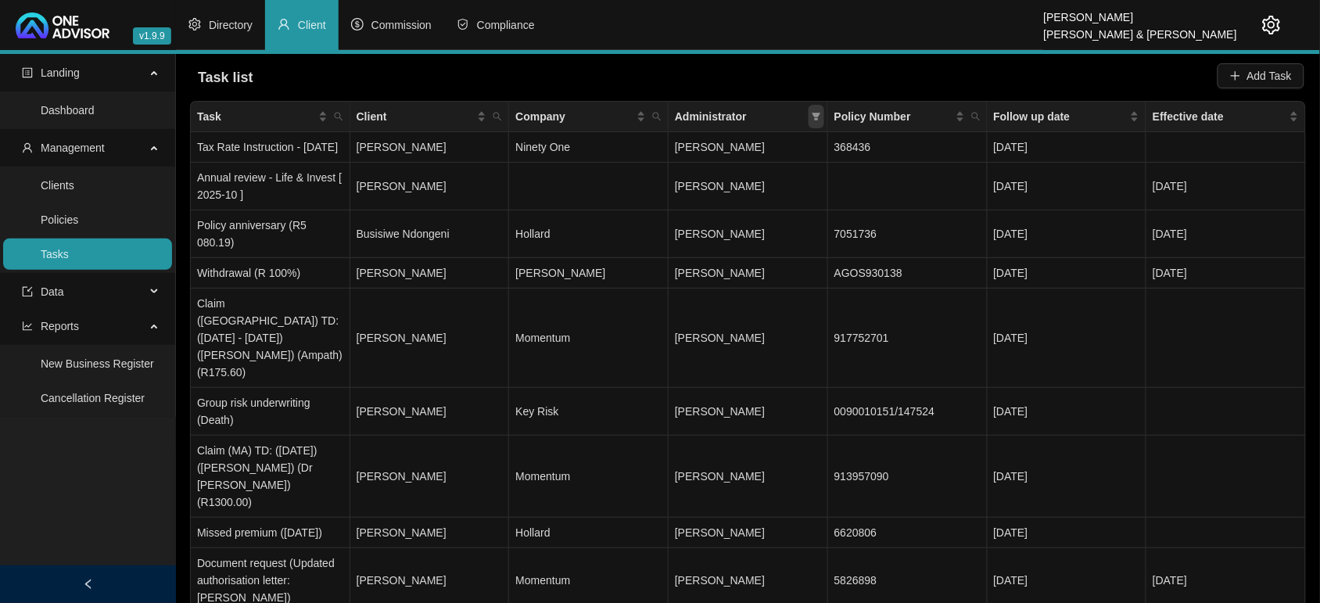
click at [814, 125] on span at bounding box center [817, 116] width 16 height 23
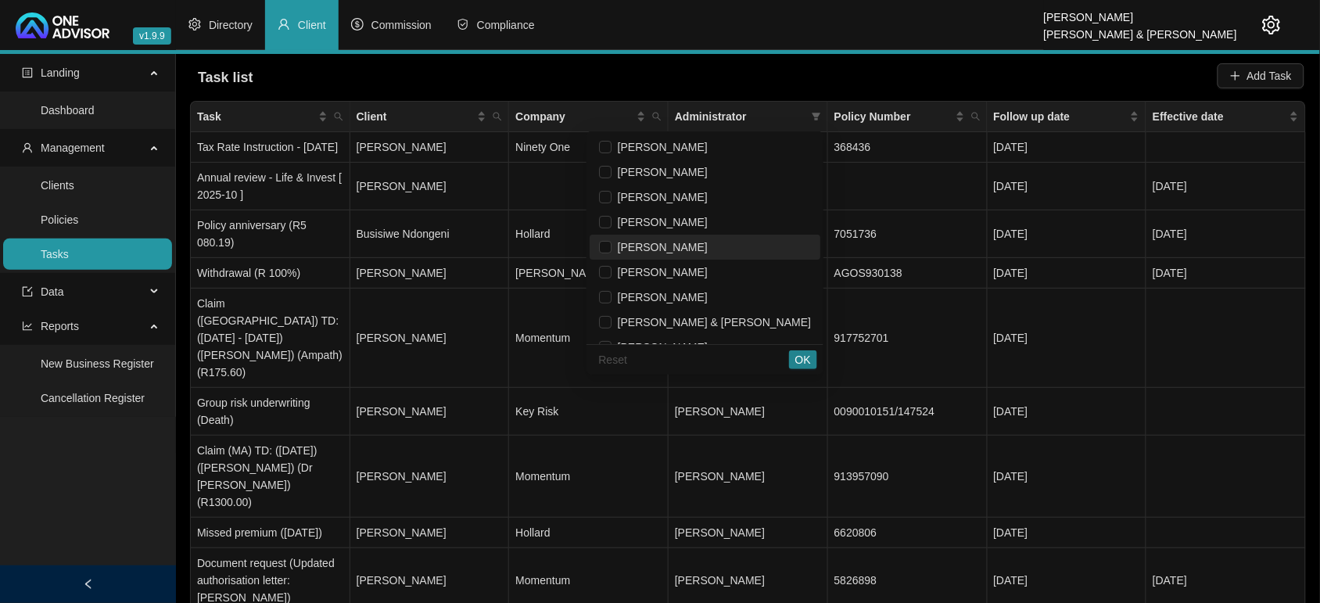
click at [708, 253] on span "[PERSON_NAME]" at bounding box center [660, 247] width 96 height 13
checkbox input "true"
click at [810, 356] on span "OK" at bounding box center [804, 359] width 16 height 17
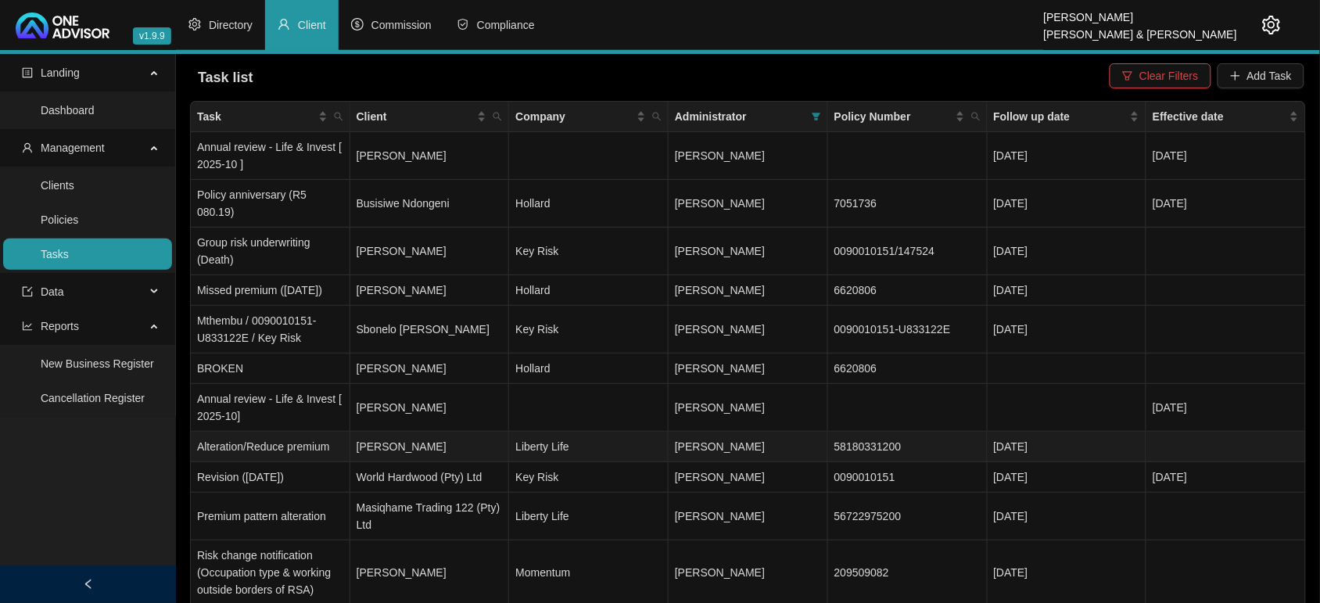
click at [447, 451] on td "[PERSON_NAME]" at bounding box center [430, 447] width 160 height 31
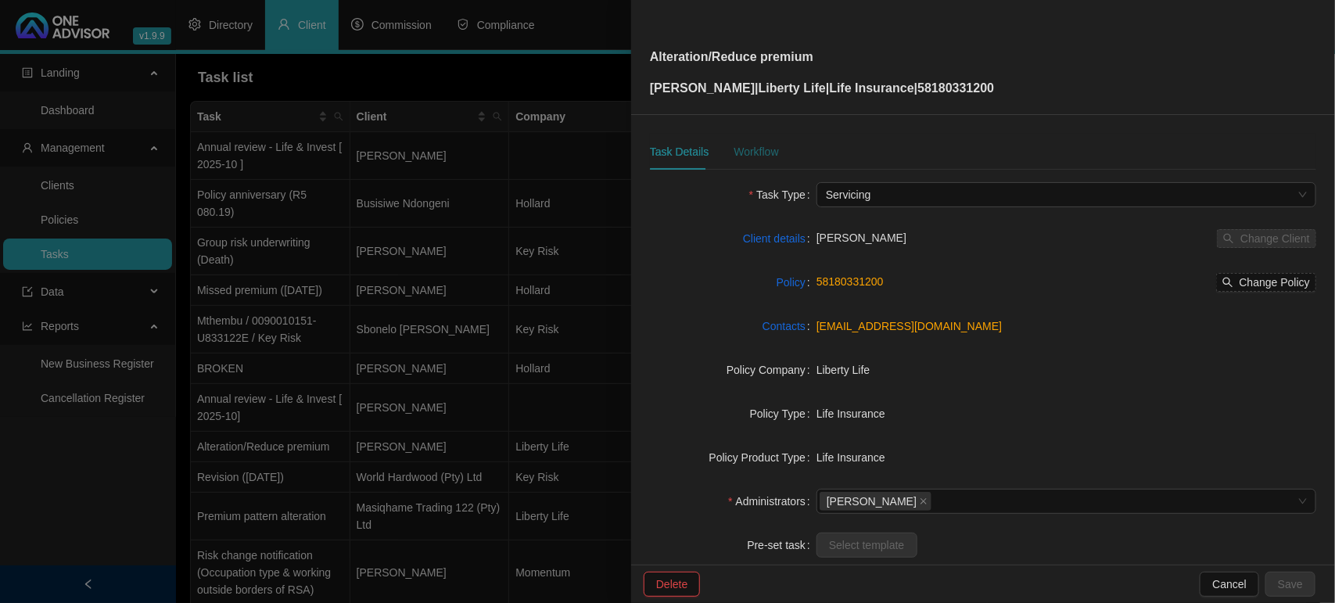
click at [760, 154] on div "Workflow" at bounding box center [756, 151] width 45 height 17
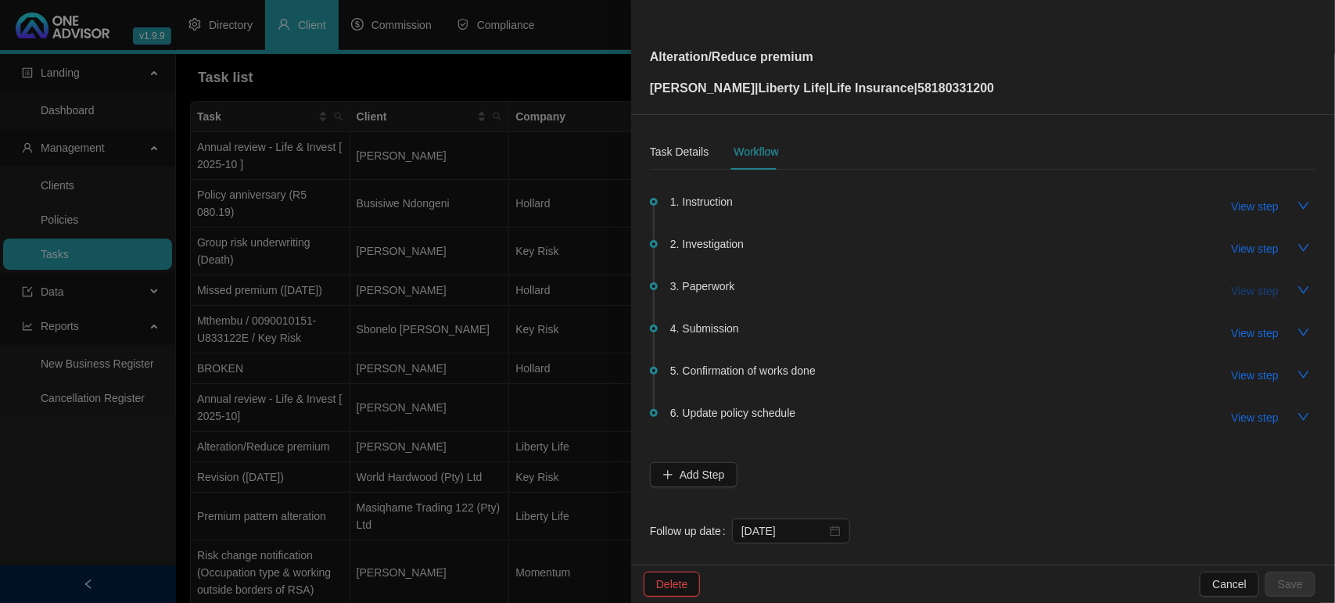
click at [1232, 290] on span "View step" at bounding box center [1255, 290] width 47 height 17
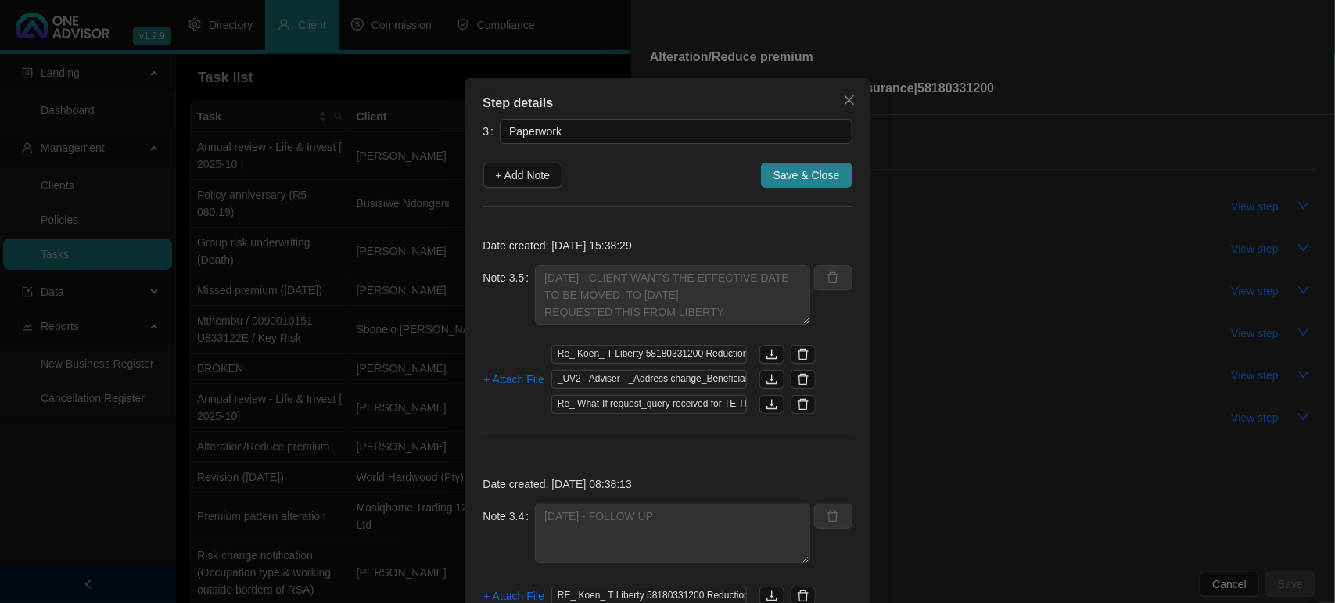
drag, startPoint x: 515, startPoint y: 173, endPoint x: 554, endPoint y: 198, distance: 46.4
click at [515, 174] on span "+ Add Note" at bounding box center [523, 175] width 55 height 17
type textarea "[DATE] - CLIENT WANTS THE EFFECTIVE DATE TO BE MOVED TO [DATE] REQUESTED THIS F…"
type textarea "[DATE] - FOLLOW UP"
type textarea "[DATE] EMAILED ALTERATION QUOTE TO CLIENT TO REVIEW"
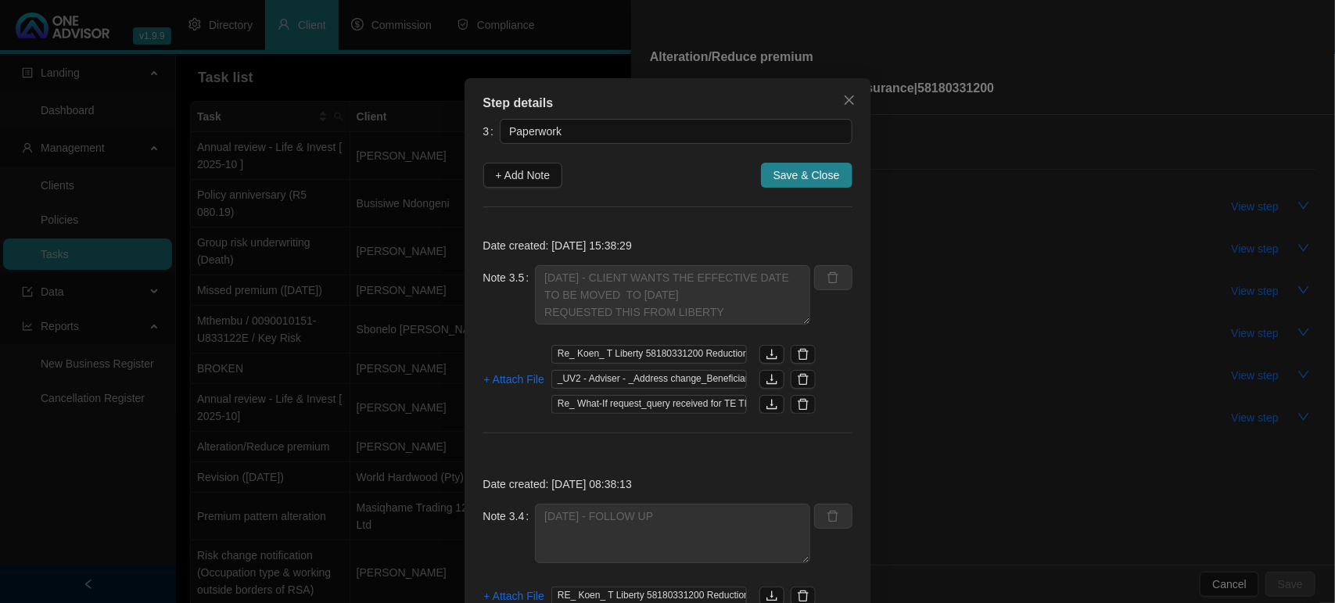
type textarea "[DATE] SPOKE TO [PERSON_NAME] ON TEAMS - HE REVIEWED QUOTE AND SAID I CAN SEND …"
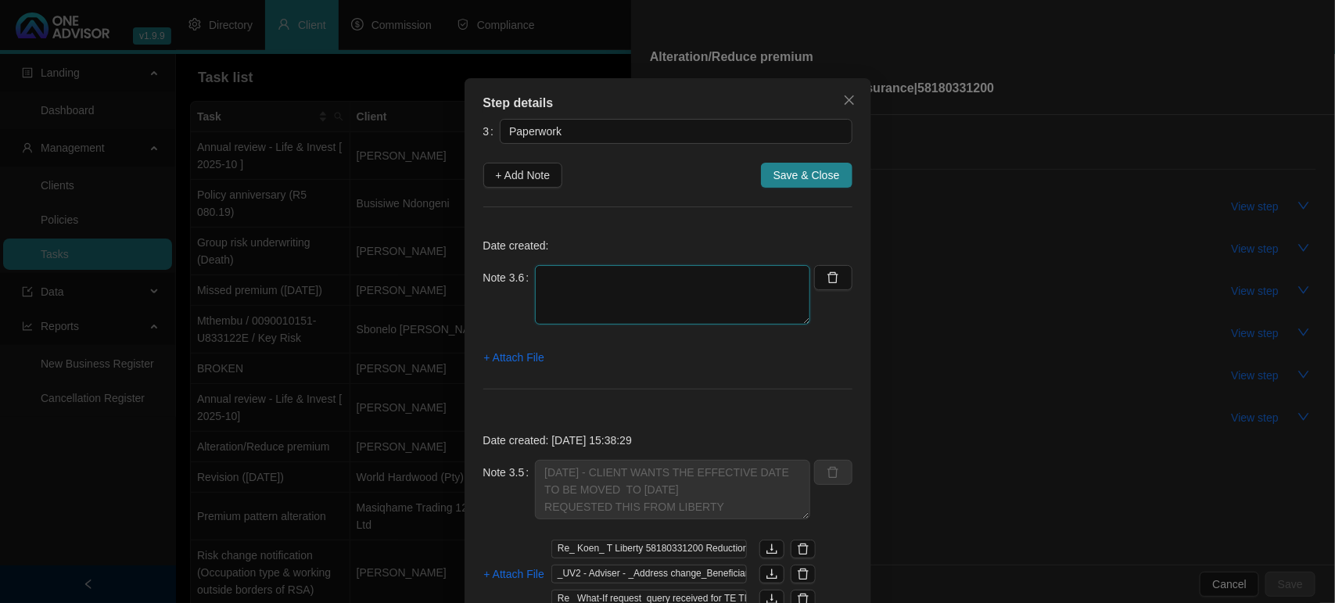
click at [584, 274] on textarea at bounding box center [672, 294] width 275 height 59
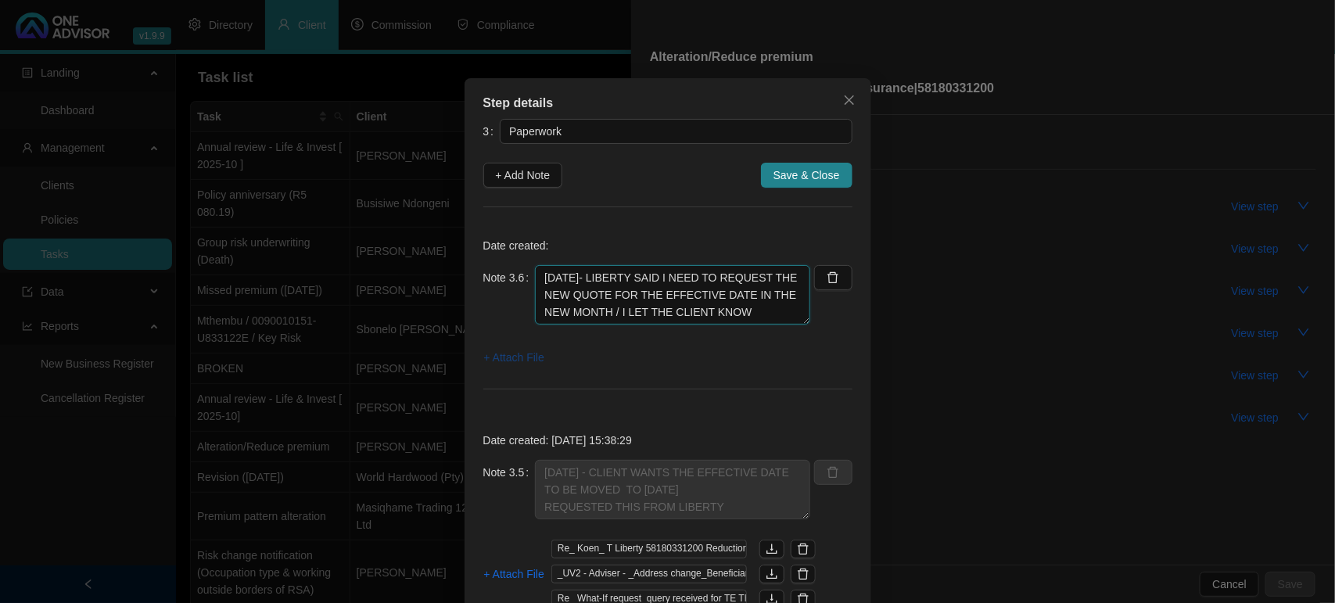
type textarea "[DATE]- LIBERTY SAID I NEED TO REQUEST THE NEW QUOTE FOR THE EFFECTIVE DATE IN …"
click at [499, 357] on span "+ Attach File" at bounding box center [514, 357] width 60 height 17
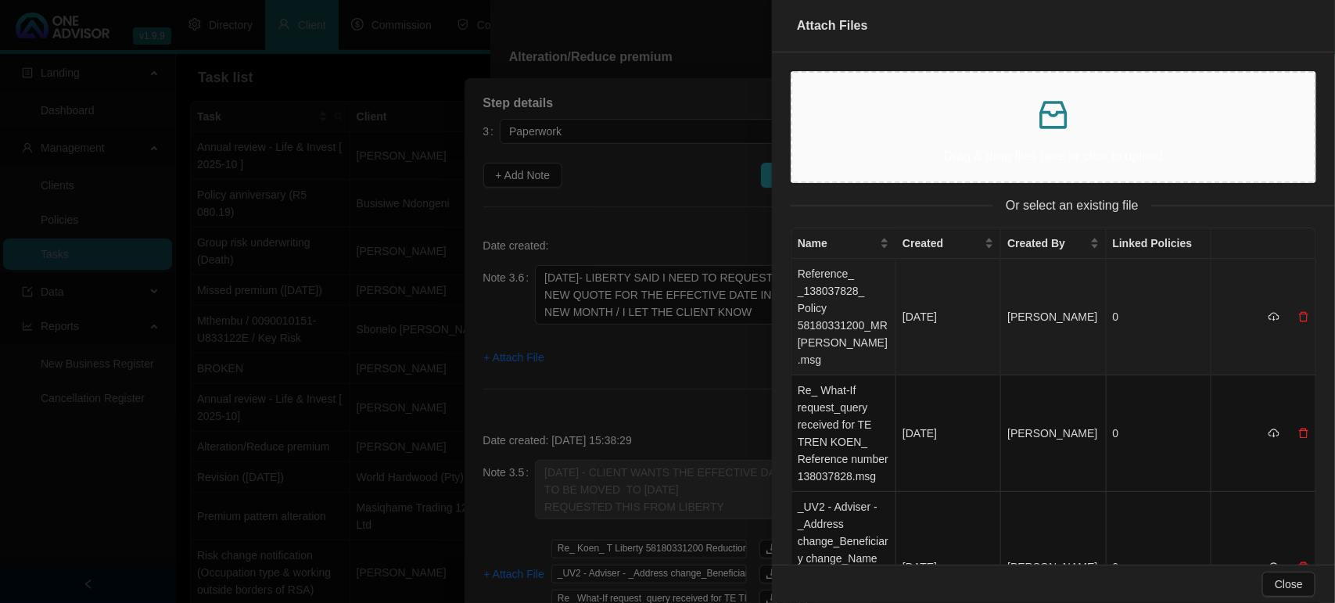
click at [839, 295] on td "Reference_ _138037828_ Policy 58180331200_MR [PERSON_NAME].msg" at bounding box center [844, 317] width 105 height 117
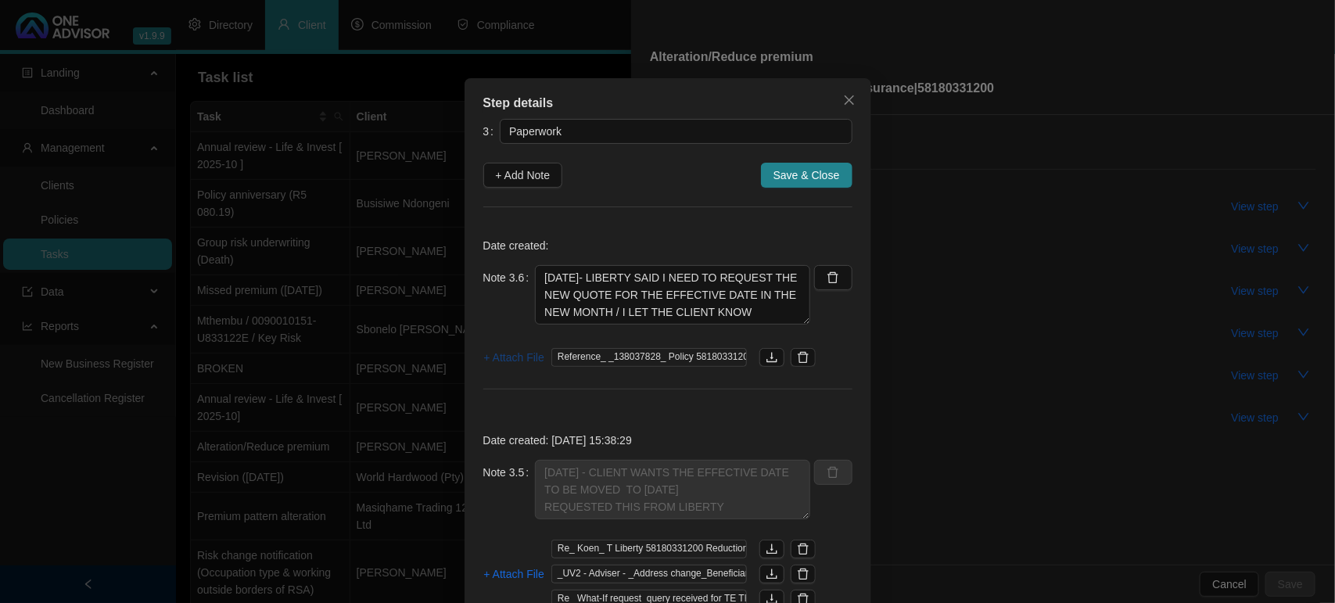
click at [487, 361] on span "+ Attach File" at bounding box center [514, 357] width 60 height 17
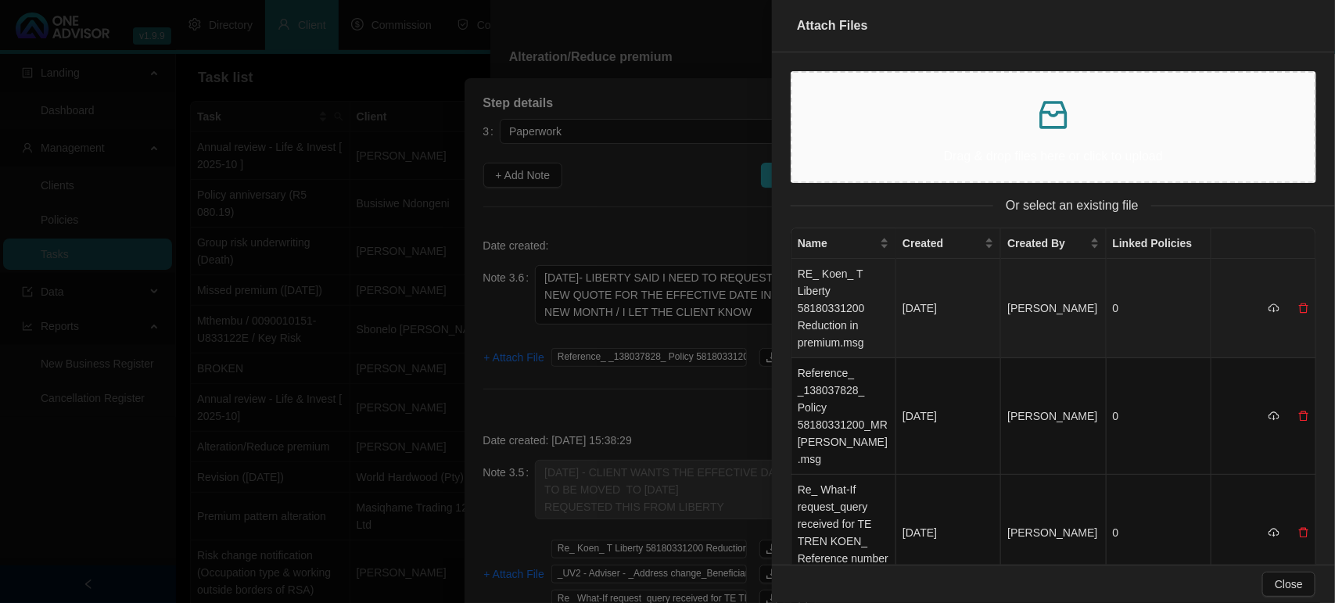
click at [847, 313] on td "RE_ Koen_ T Liberty 58180331200 Reduction in premium.msg" at bounding box center [844, 308] width 105 height 99
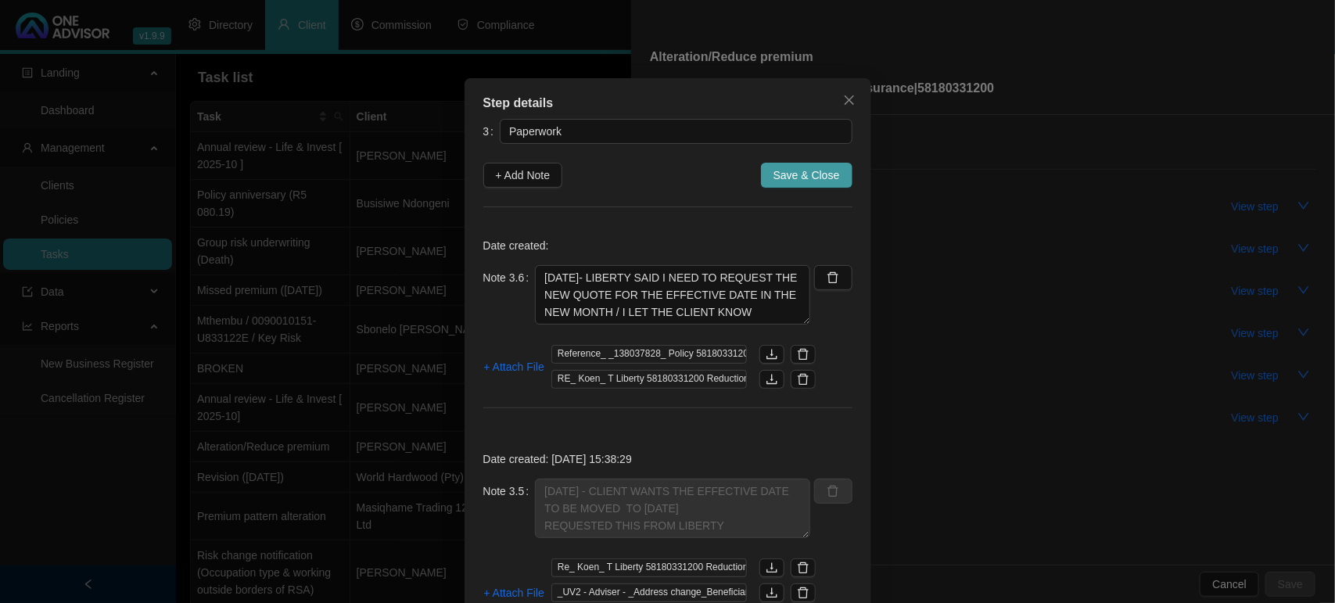
click at [798, 178] on span "Save & Close" at bounding box center [807, 175] width 66 height 17
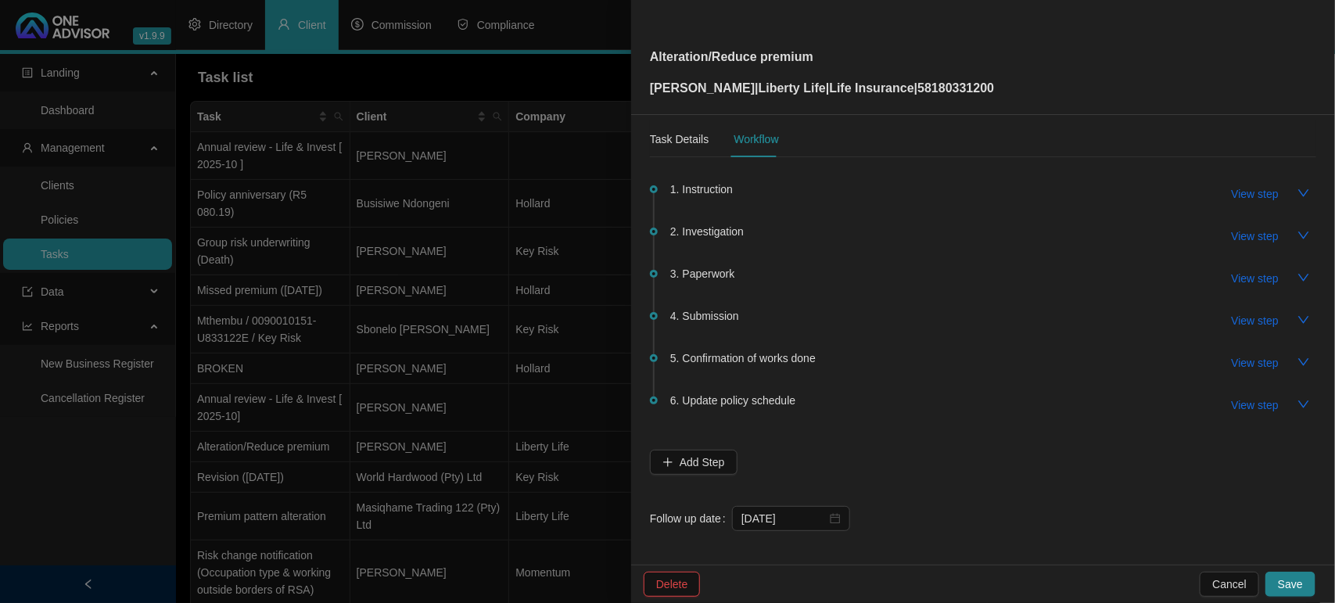
scroll to position [16, 0]
click at [808, 517] on input "[DATE]" at bounding box center [784, 515] width 85 height 17
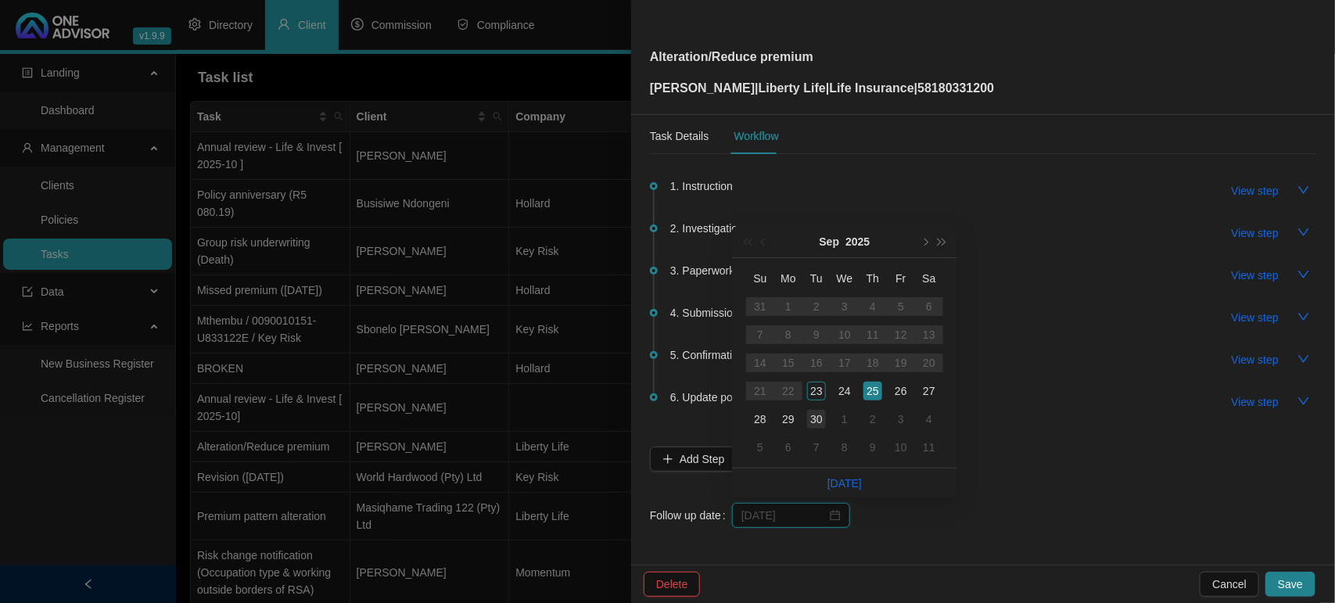
type input "[DATE]"
click at [824, 421] on div "30" at bounding box center [816, 419] width 19 height 19
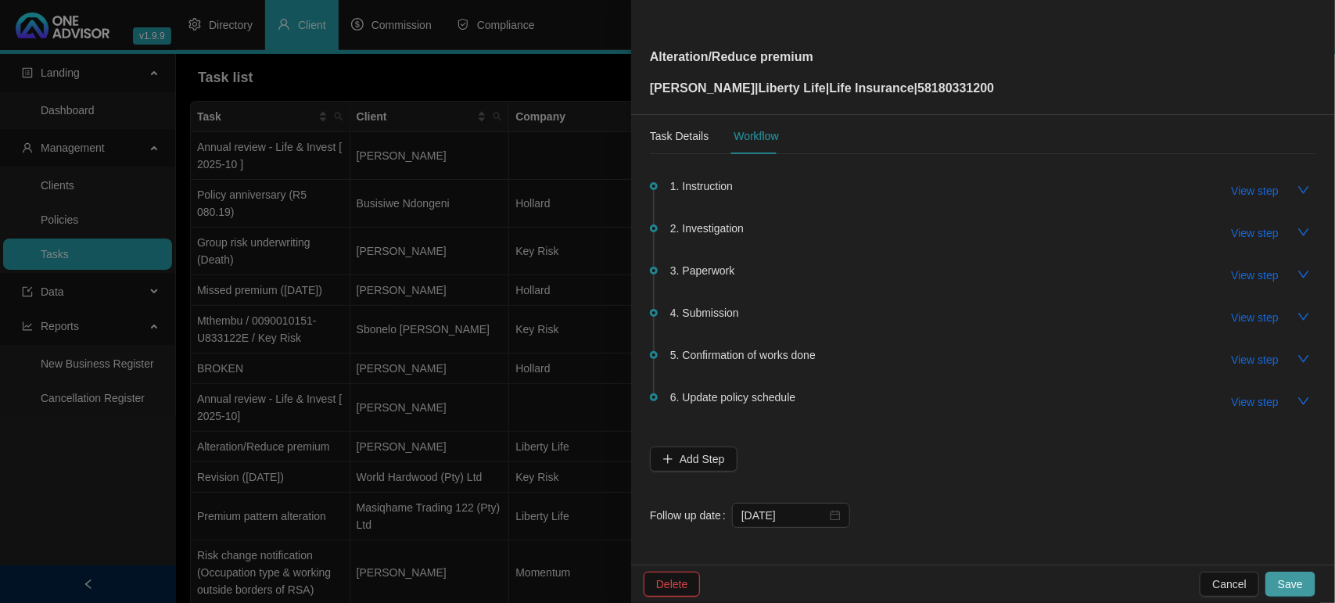
click at [1301, 580] on span "Save" at bounding box center [1290, 584] width 25 height 17
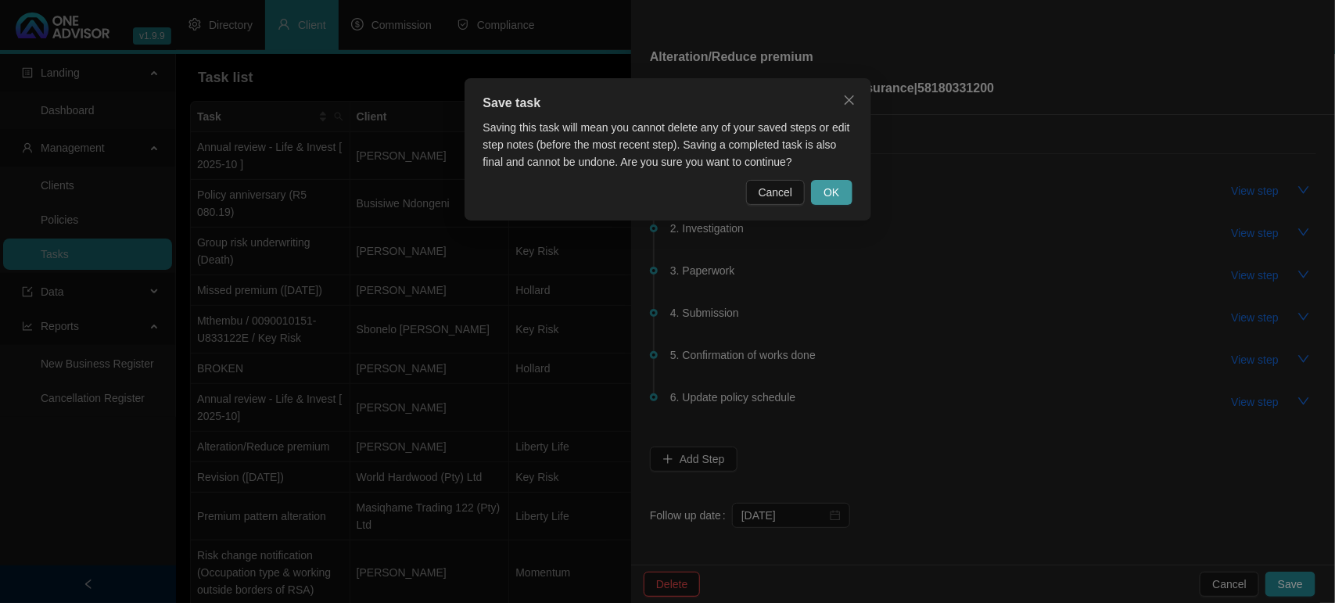
click at [853, 197] on div "Save task Saving this task will mean you cannot delete any of your saved steps …" at bounding box center [668, 149] width 407 height 142
click at [847, 201] on button "OK" at bounding box center [831, 192] width 41 height 25
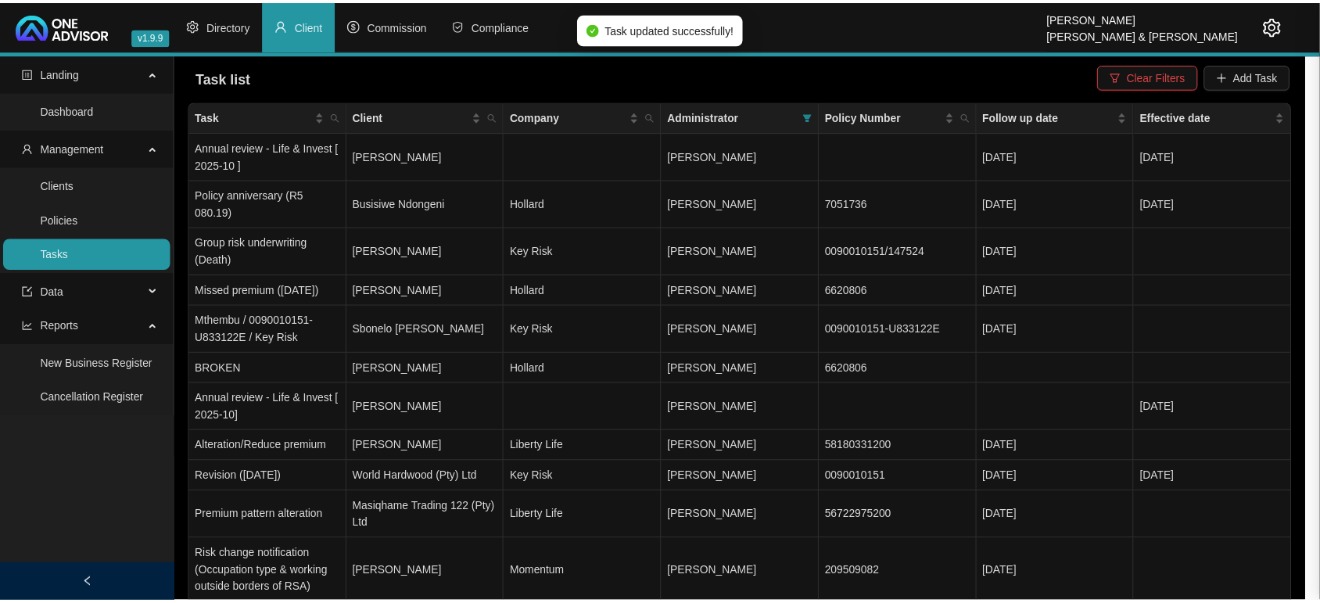
scroll to position [0, 0]
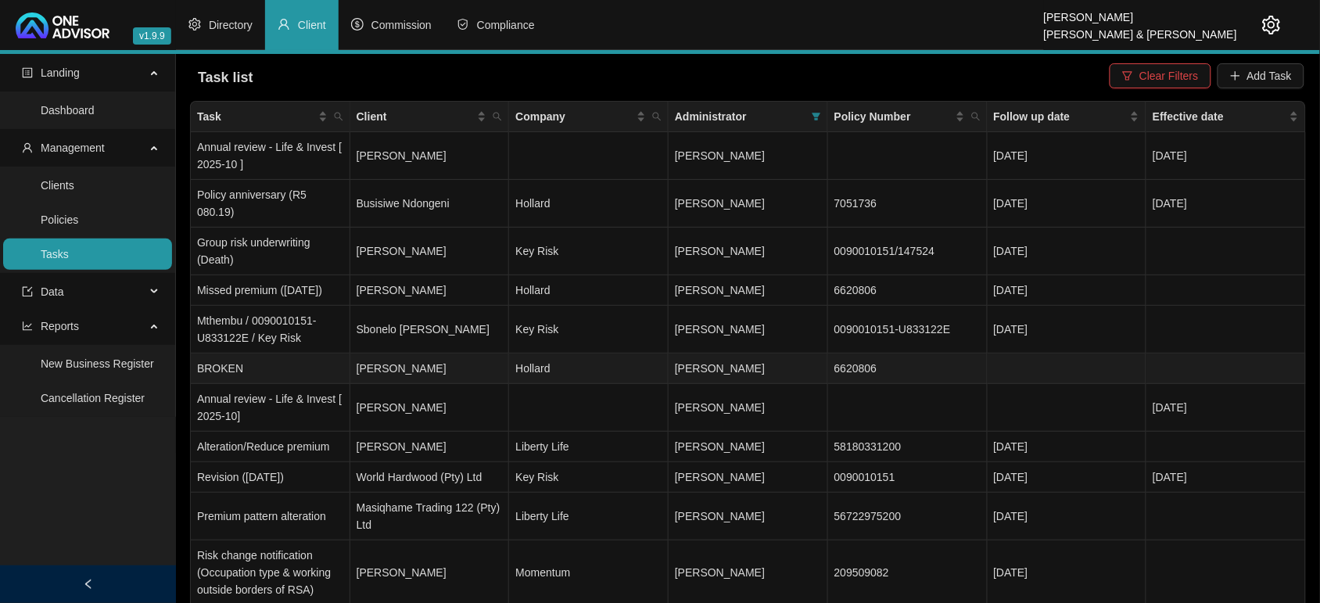
click at [530, 360] on td "Hollard" at bounding box center [589, 369] width 160 height 31
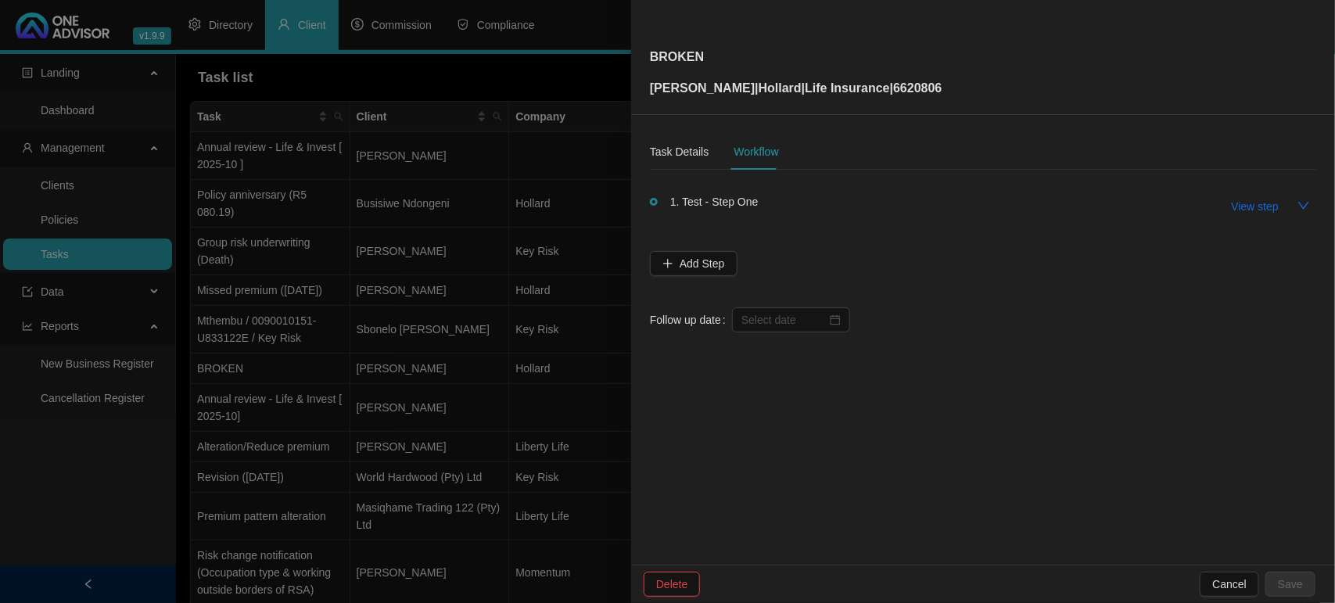
click at [335, 340] on div at bounding box center [667, 301] width 1335 height 603
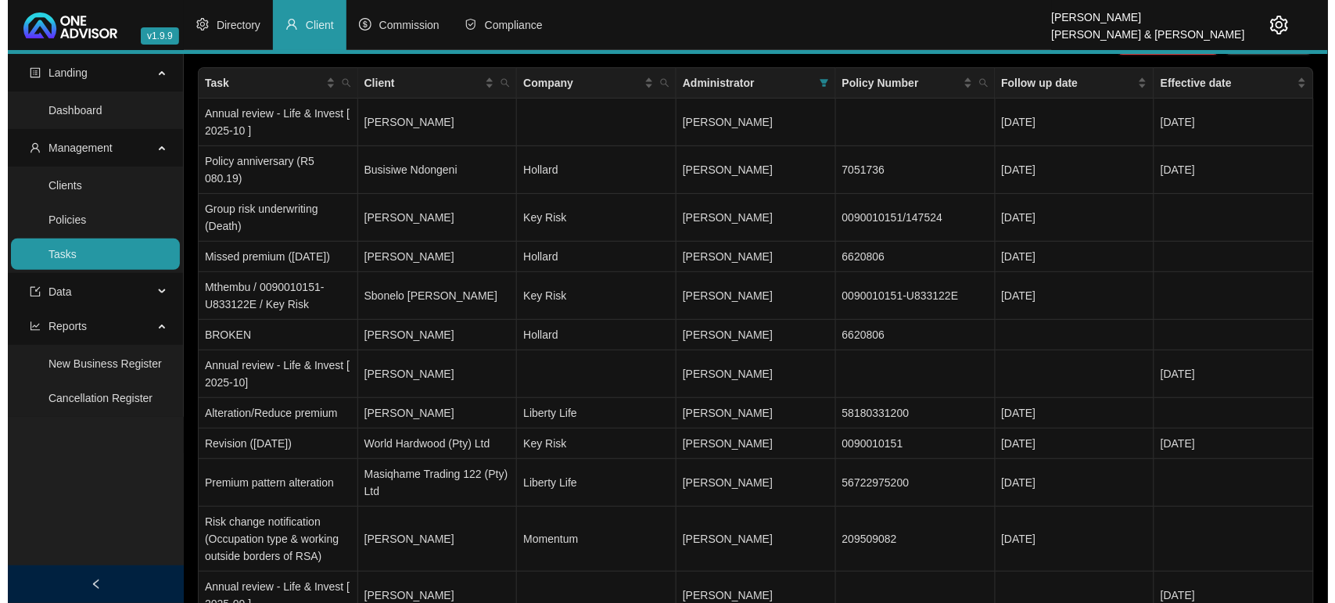
scroll to position [20, 0]
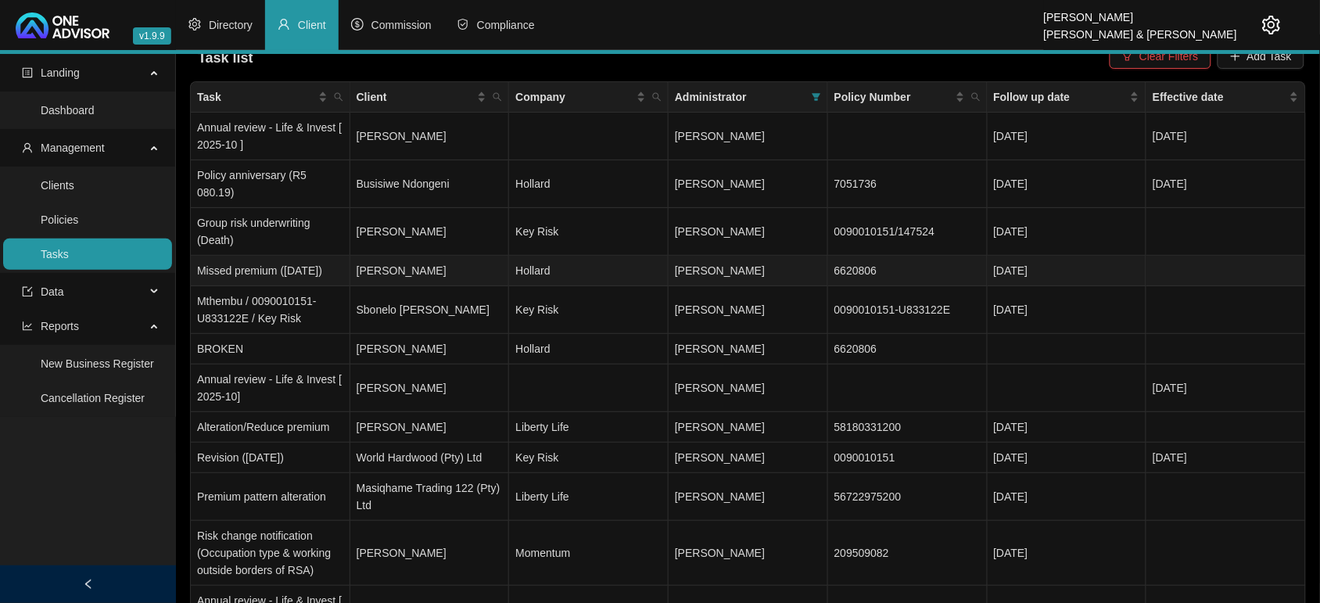
click at [559, 270] on td "Hollard" at bounding box center [589, 271] width 160 height 31
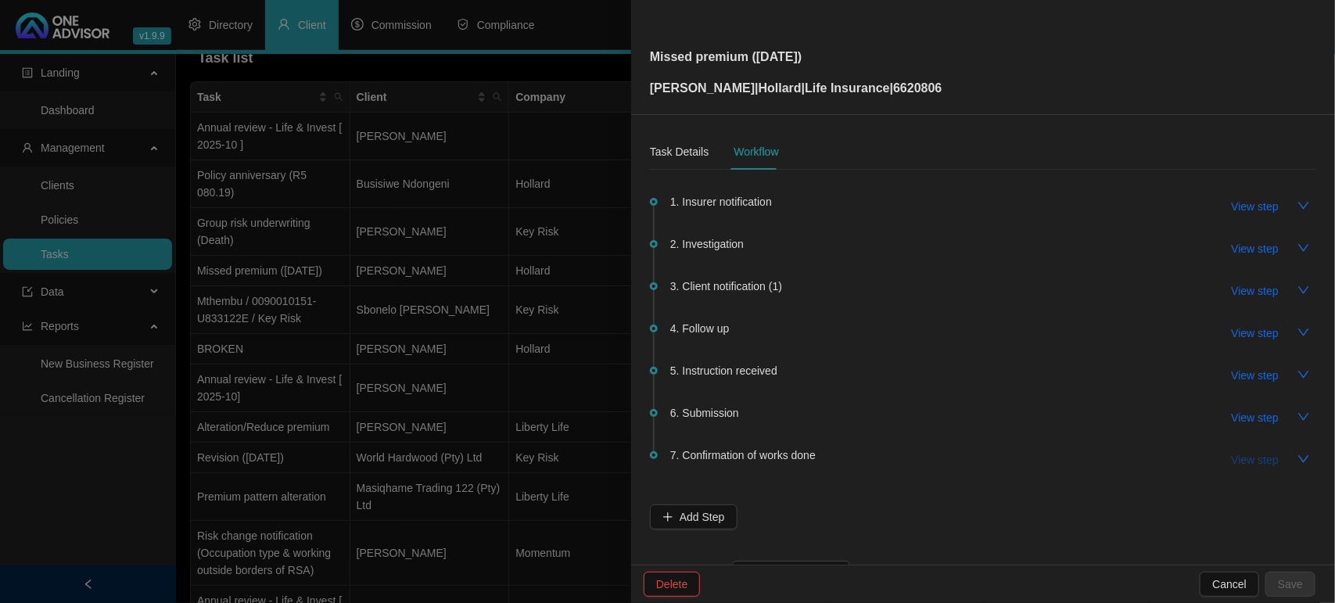
click at [1232, 460] on span "View step" at bounding box center [1255, 459] width 47 height 17
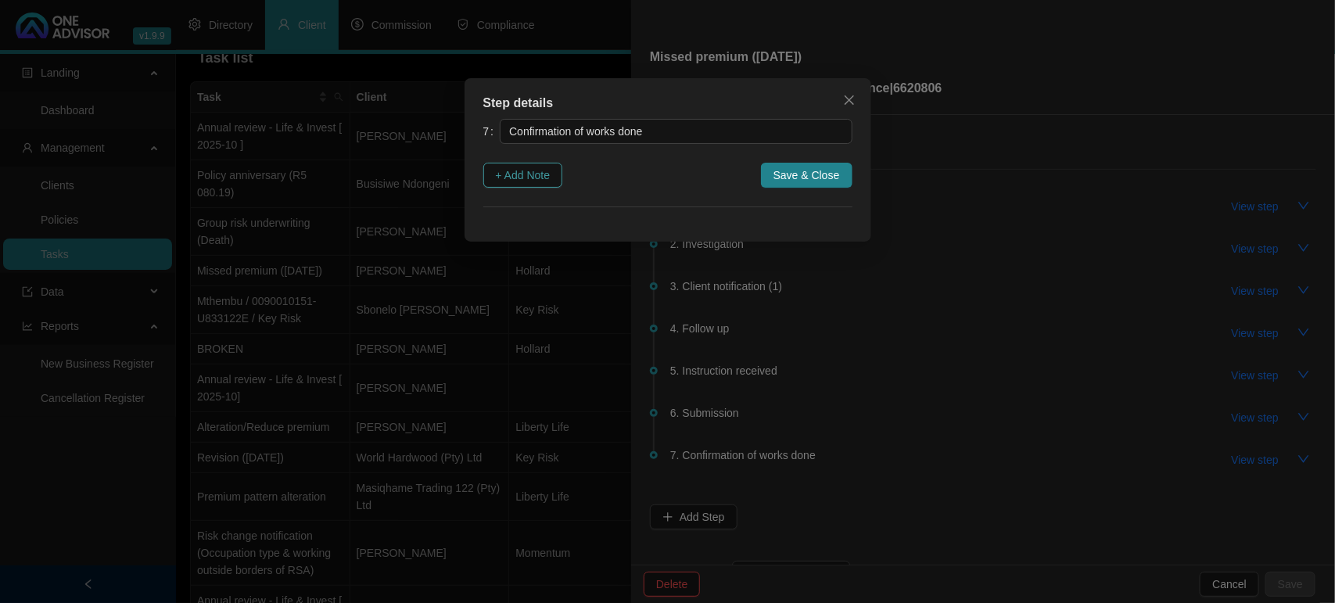
click at [545, 181] on span "+ Add Note" at bounding box center [523, 175] width 55 height 17
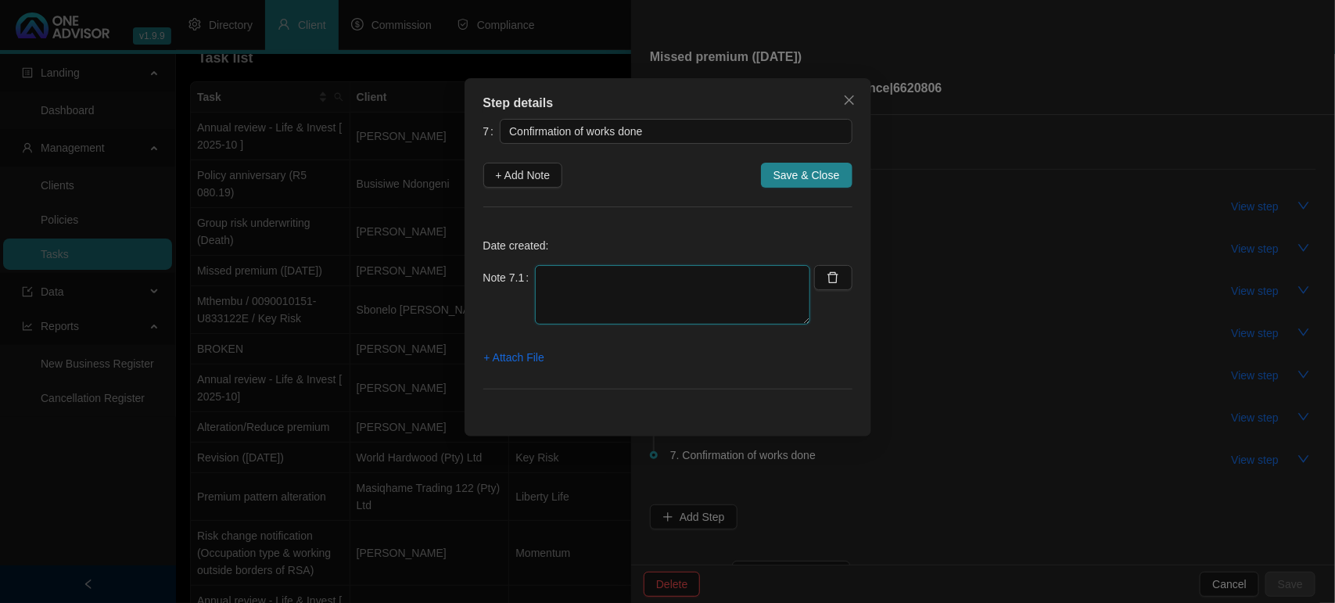
click at [642, 287] on textarea at bounding box center [672, 294] width 275 height 59
type textarea "2"
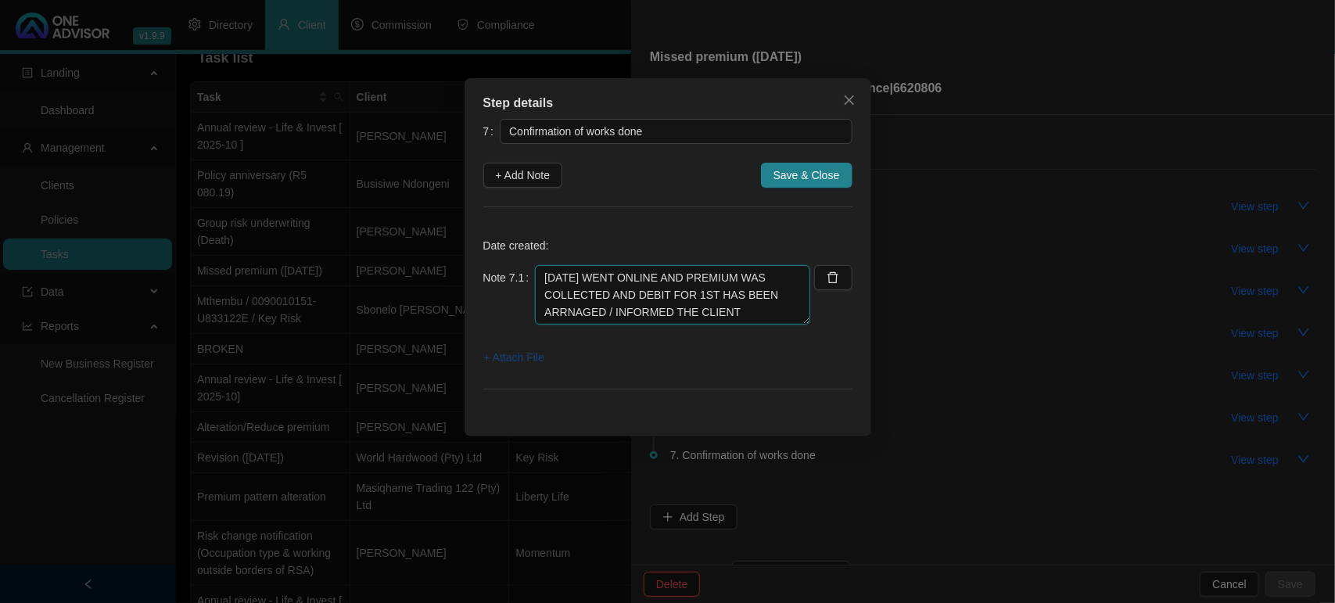
type textarea "[DATE] WENT ONLINE AND PREMIUM WAS COLLECTED AND DEBIT FOR 1ST HAS BEEN ARRNAGE…"
click at [520, 357] on span "+ Attach File" at bounding box center [514, 357] width 60 height 17
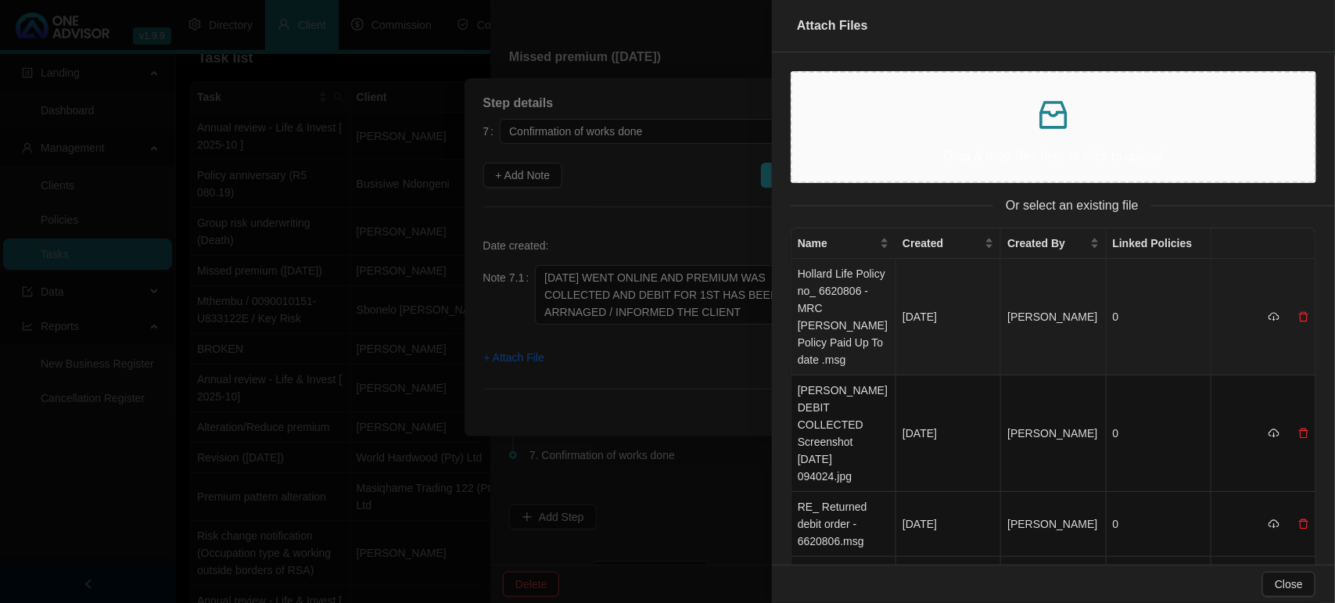
click at [845, 300] on td "Hollard Life Policy no_ 6620806 - MRC [PERSON_NAME] Policy Paid Up To date .msg" at bounding box center [844, 317] width 105 height 117
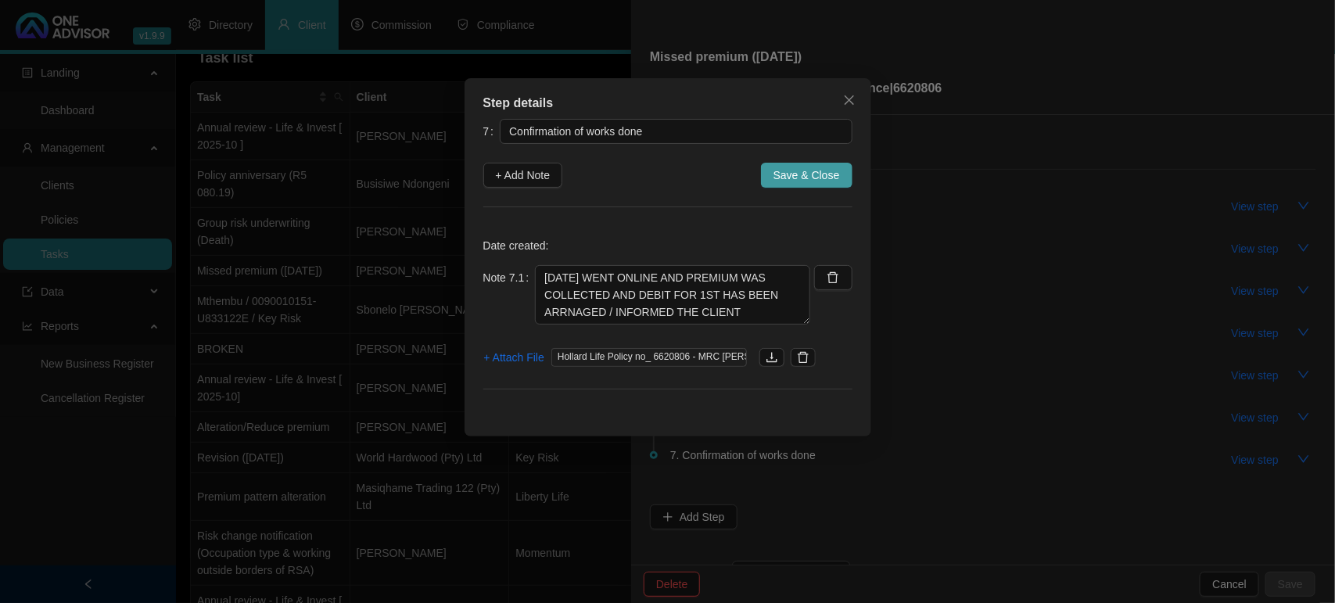
click at [826, 180] on span "Save & Close" at bounding box center [807, 175] width 66 height 17
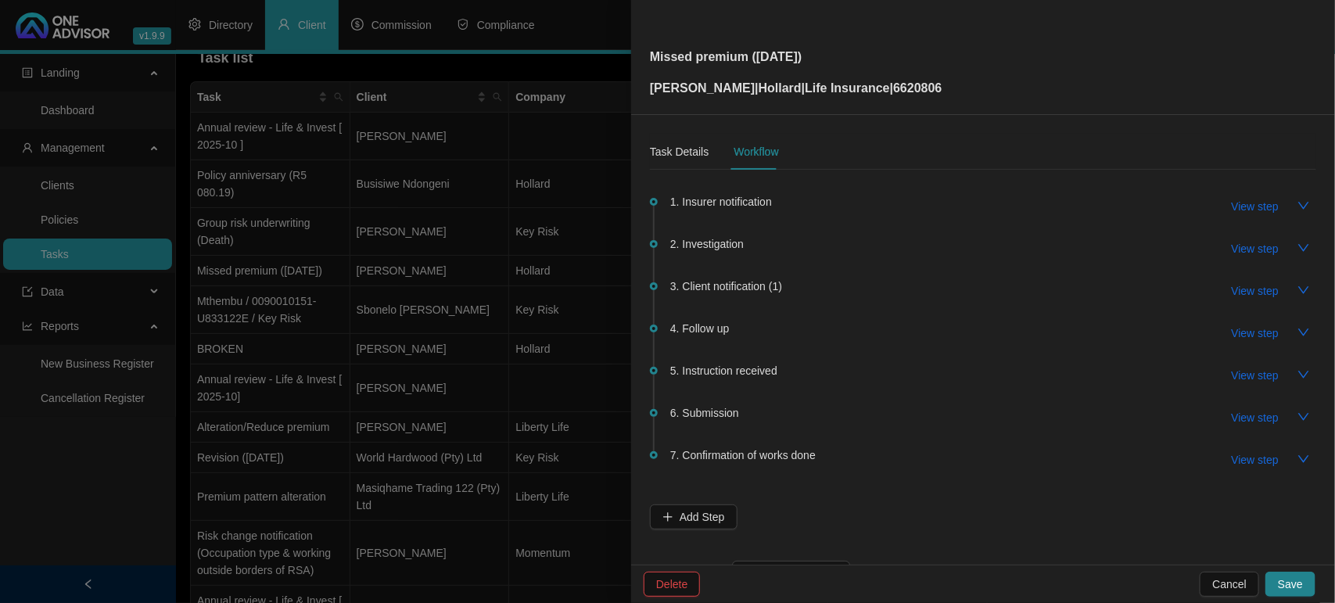
scroll to position [57, 0]
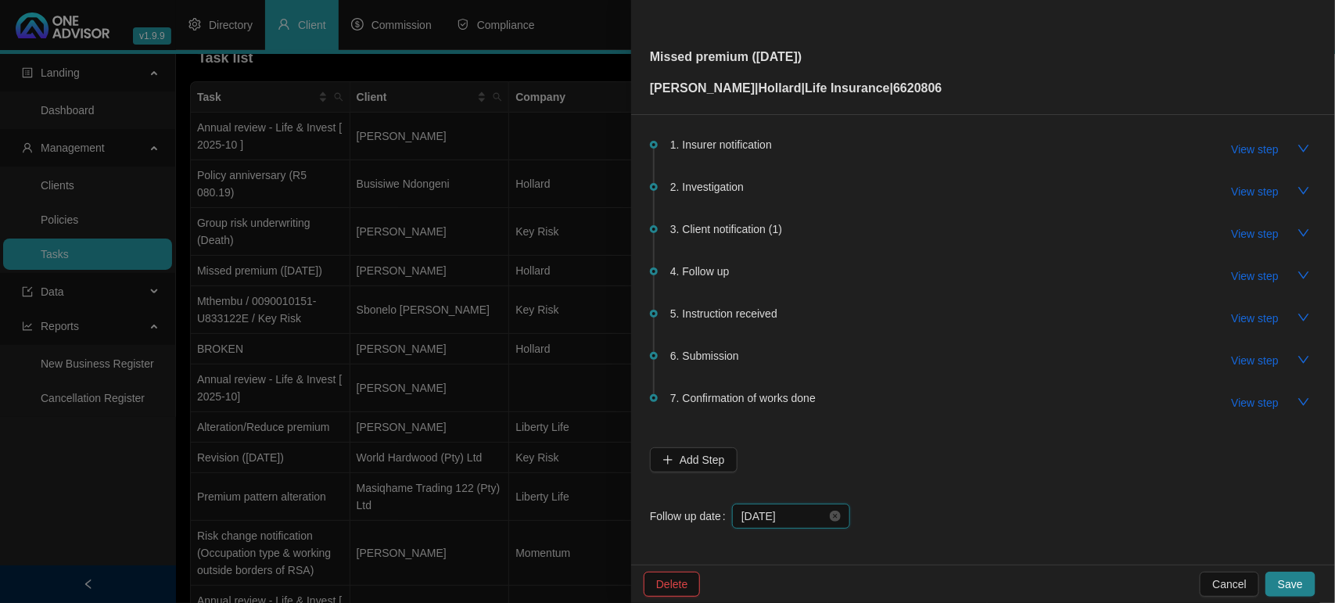
click at [802, 513] on input "[DATE]" at bounding box center [784, 516] width 85 height 17
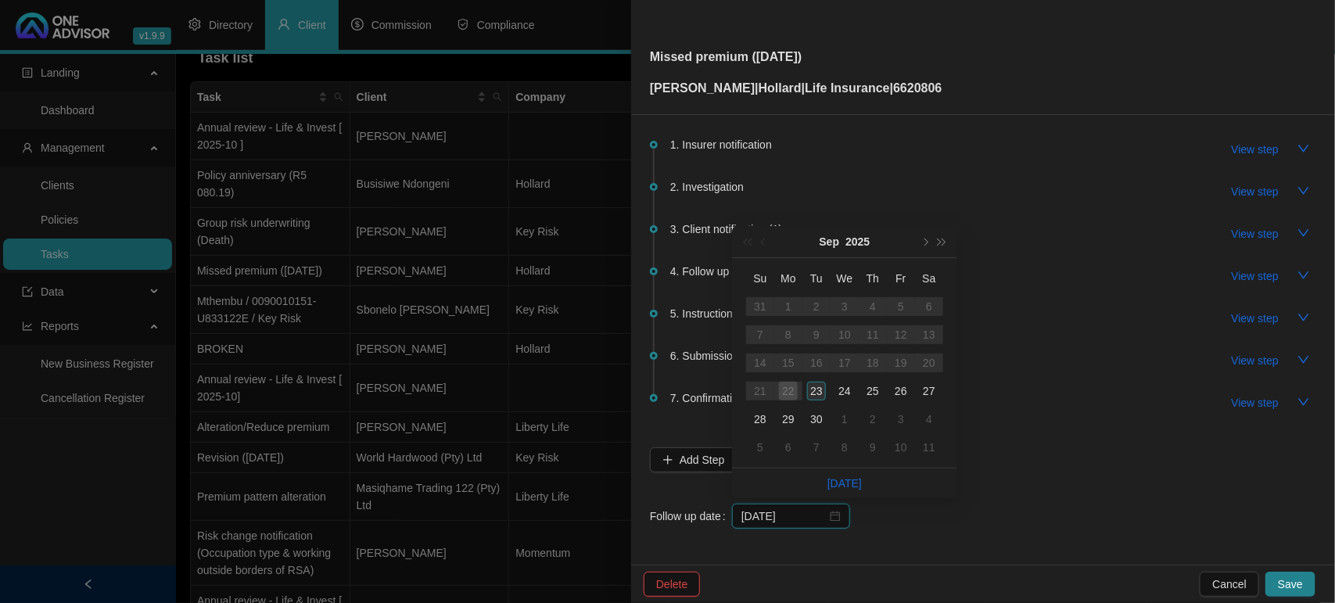
type input "[DATE]"
click at [826, 390] on td "23" at bounding box center [817, 391] width 28 height 28
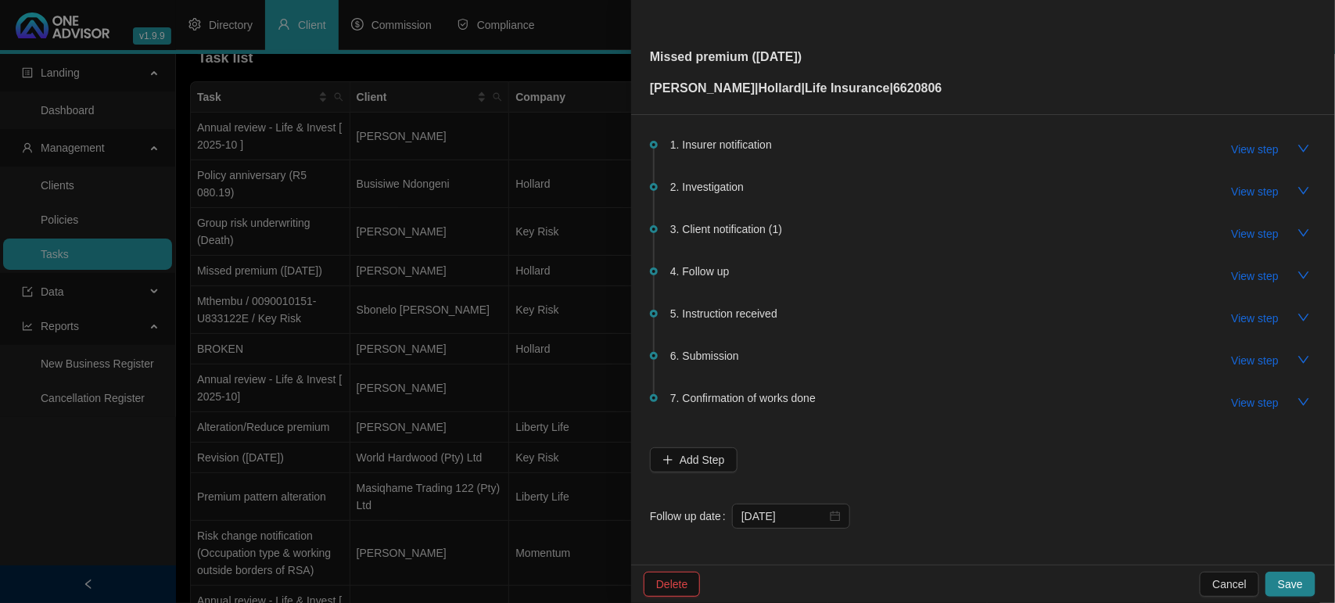
scroll to position [0, 0]
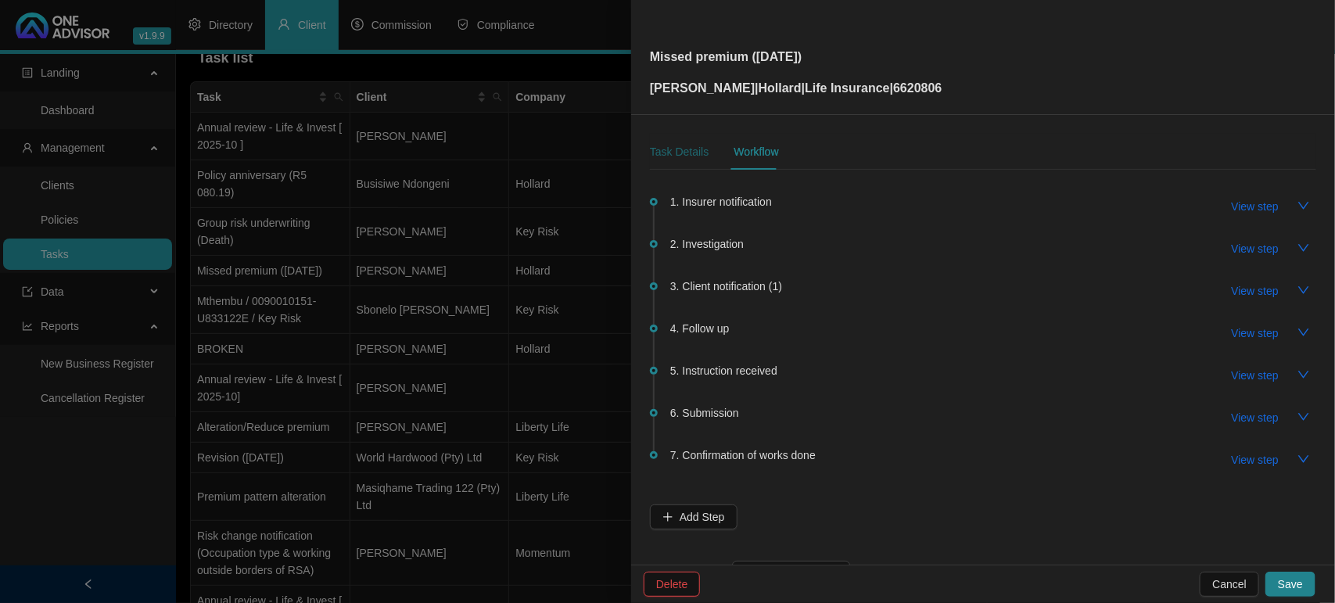
click at [677, 143] on div "Task Details" at bounding box center [679, 151] width 59 height 17
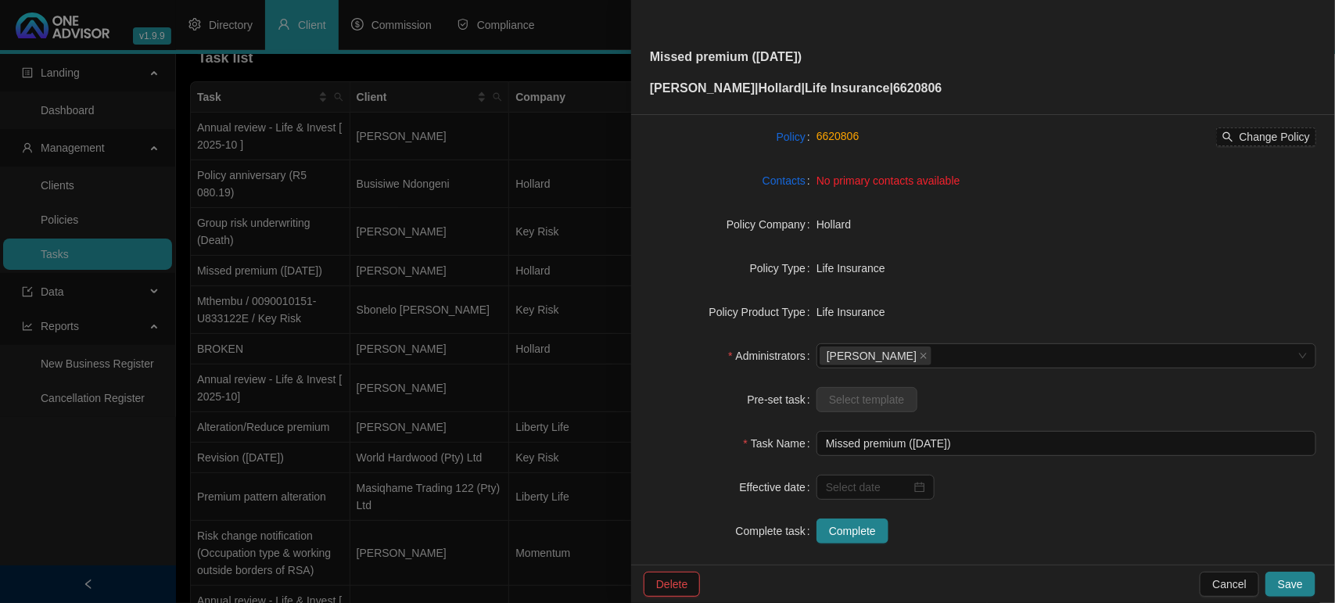
scroll to position [162, 0]
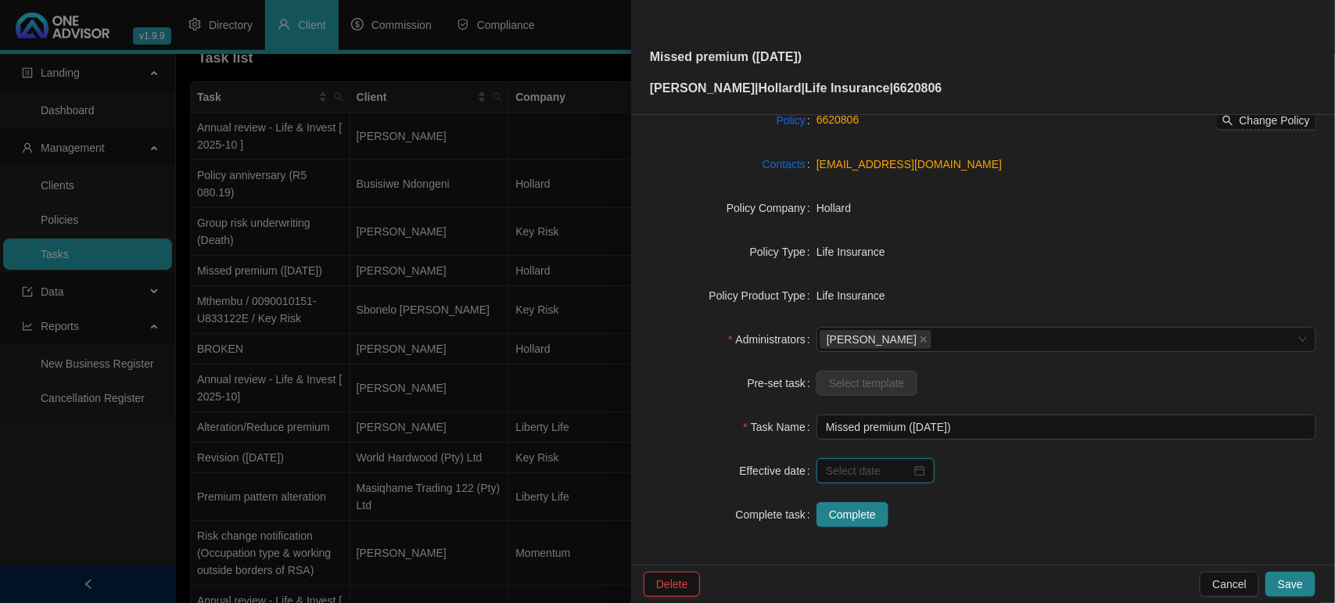
click at [862, 468] on input at bounding box center [868, 470] width 85 height 17
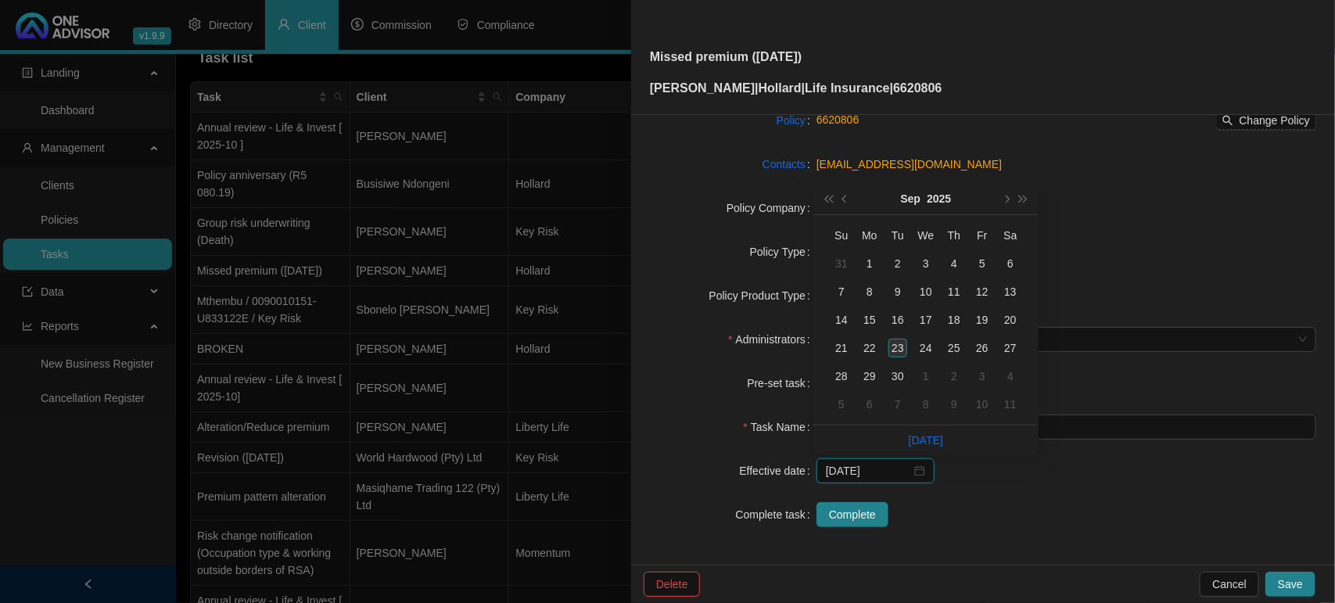
type input "[DATE]"
click at [898, 342] on div "23" at bounding box center [898, 348] width 19 height 19
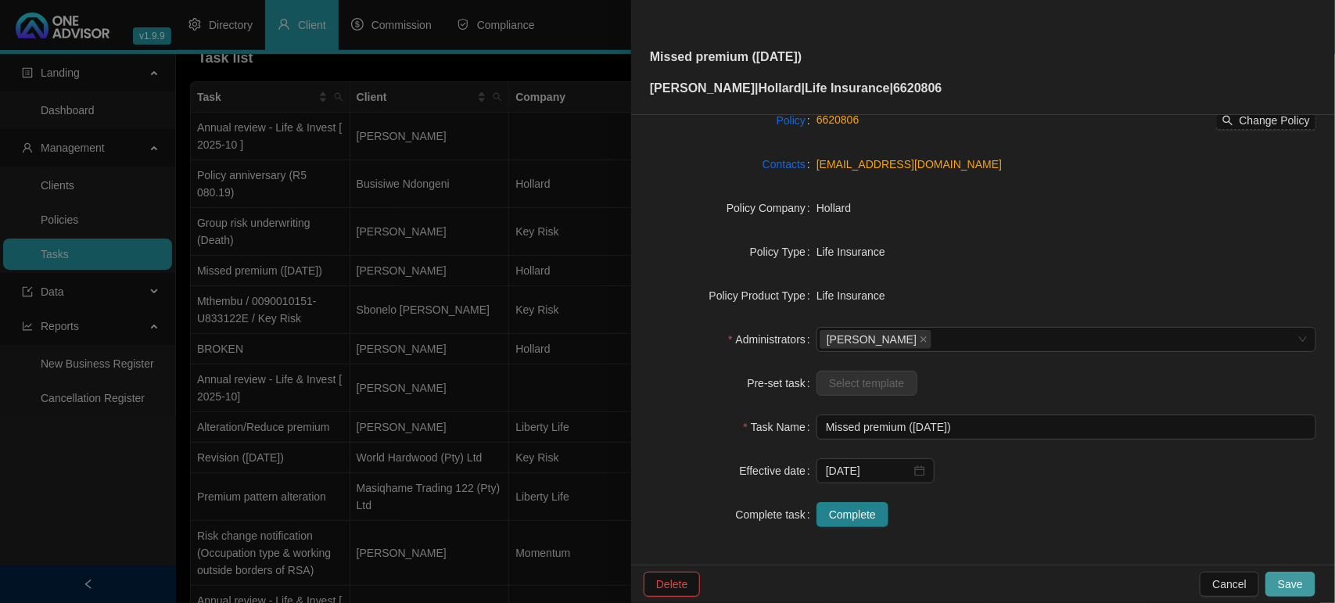
click at [1307, 589] on button "Save" at bounding box center [1291, 584] width 50 height 25
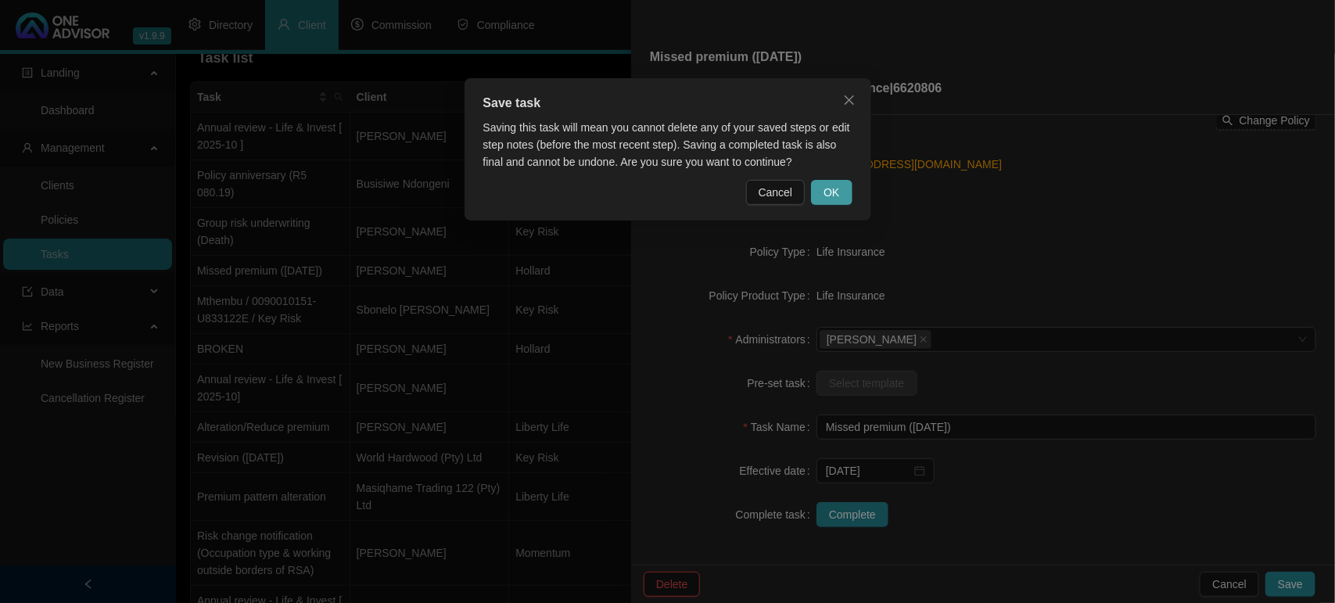
click at [842, 192] on button "OK" at bounding box center [831, 192] width 41 height 25
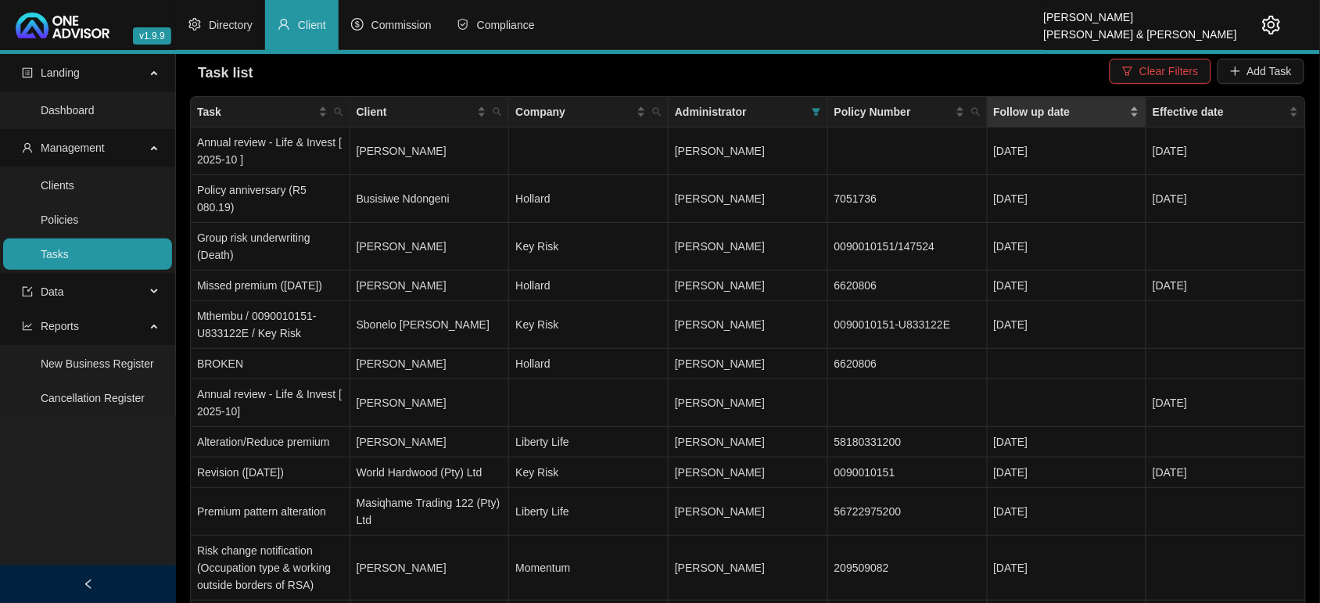
scroll to position [0, 0]
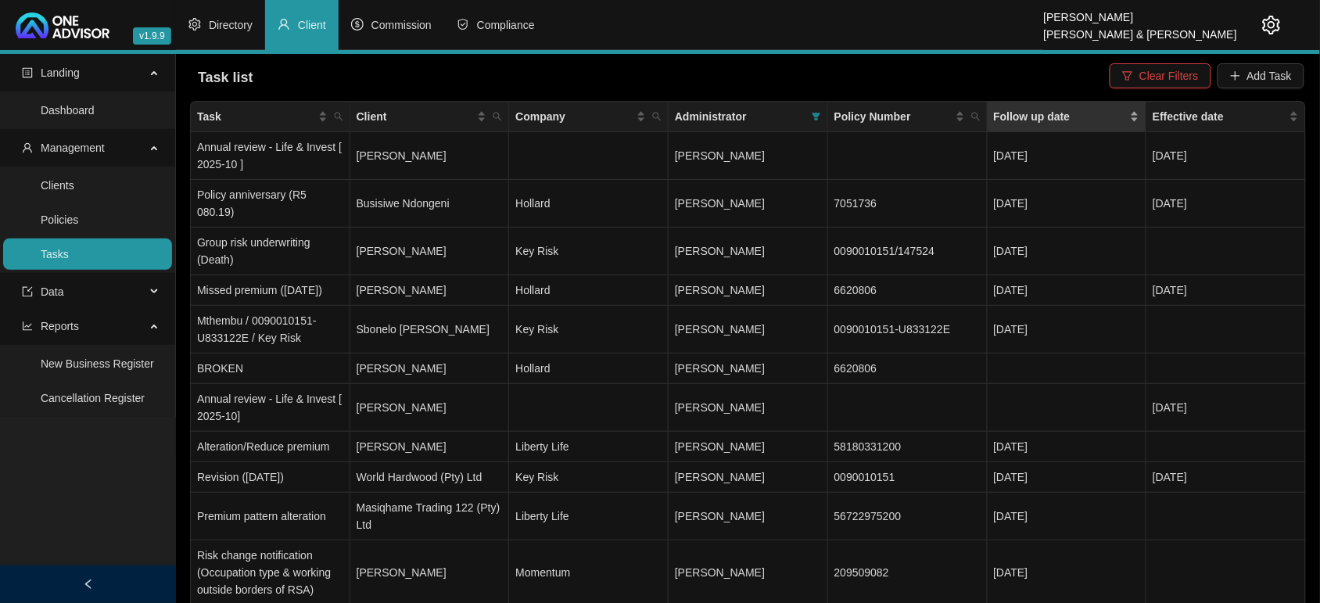
click at [1136, 110] on div "Follow up date" at bounding box center [1067, 116] width 146 height 17
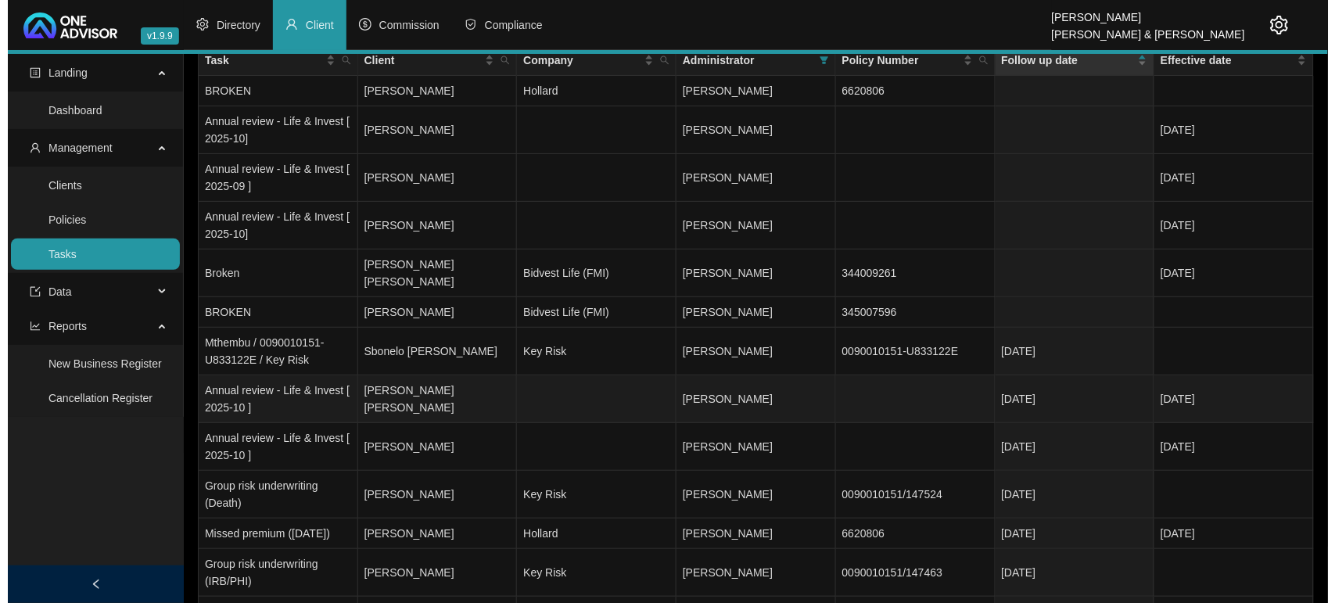
scroll to position [98, 0]
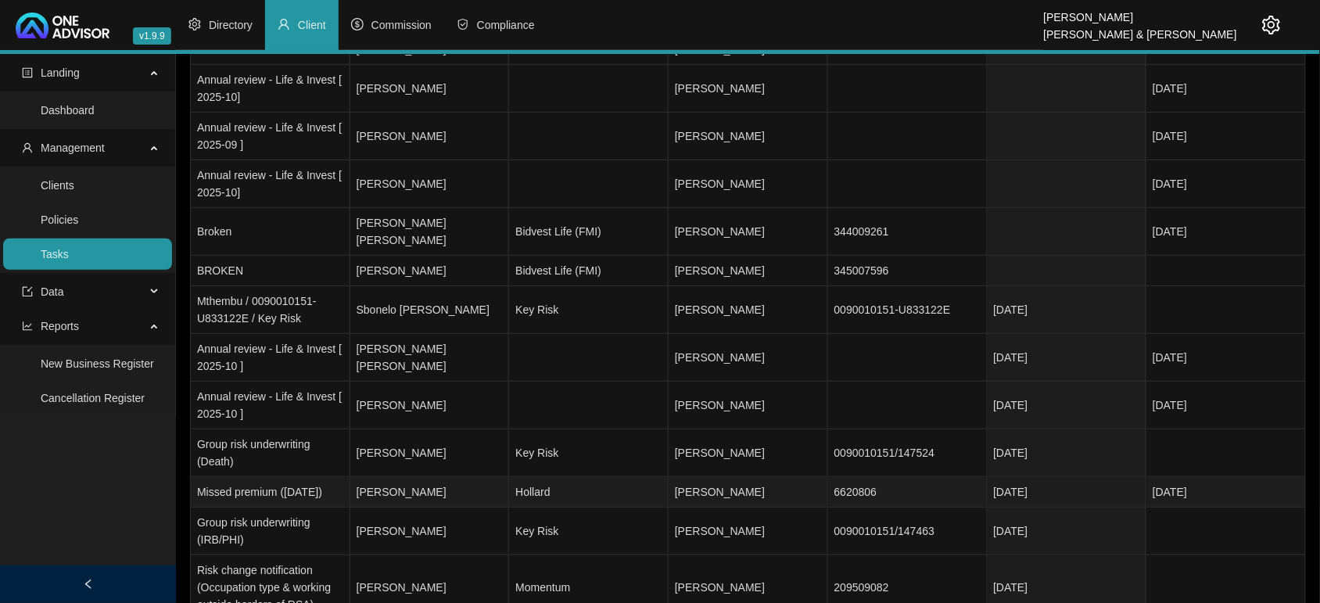
click at [763, 486] on span "[PERSON_NAME]" at bounding box center [720, 492] width 90 height 13
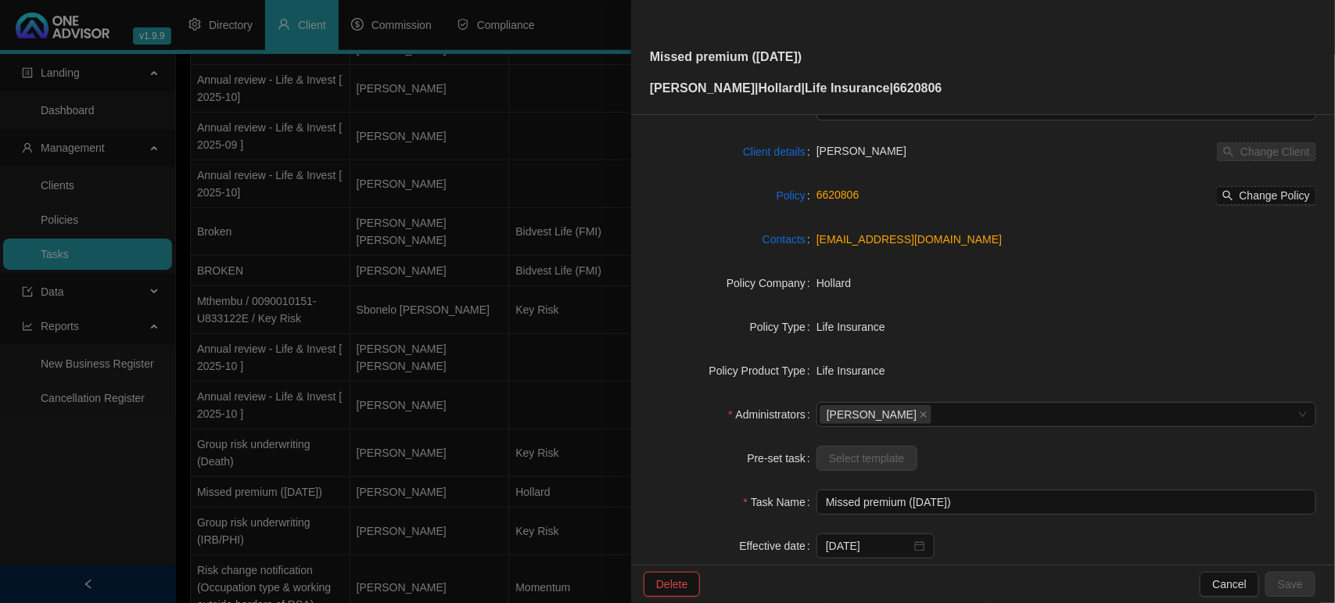
scroll to position [162, 0]
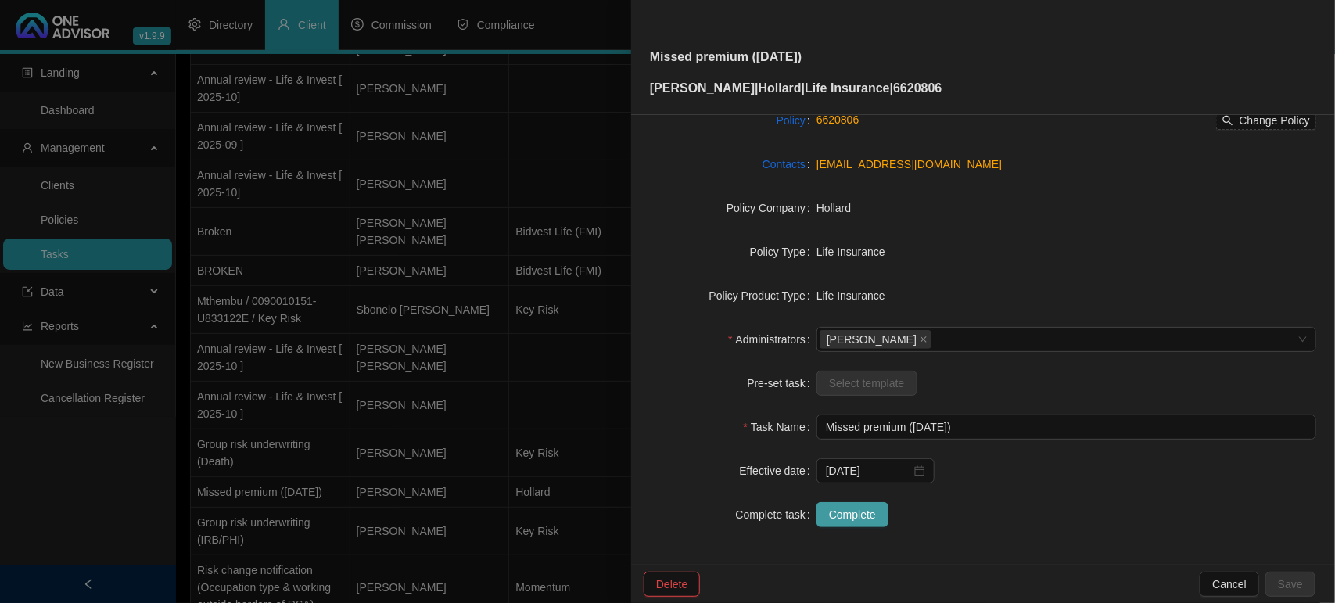
click at [853, 522] on span "Complete" at bounding box center [852, 514] width 47 height 17
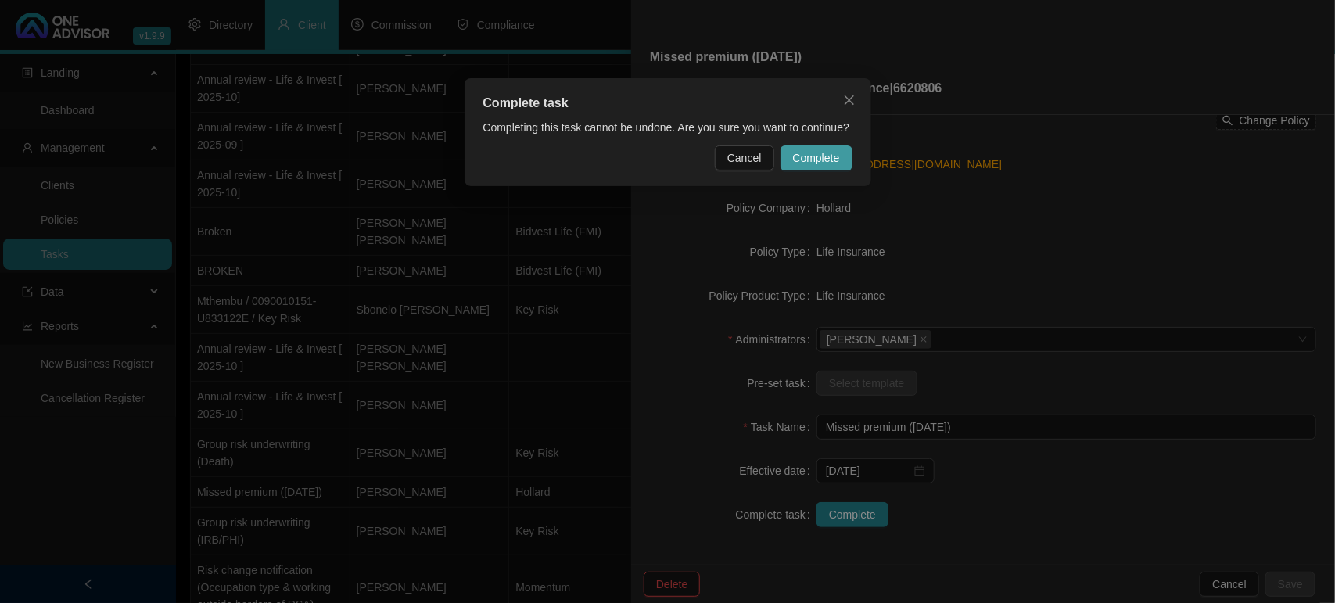
click at [828, 162] on span "Complete" at bounding box center [816, 157] width 47 height 17
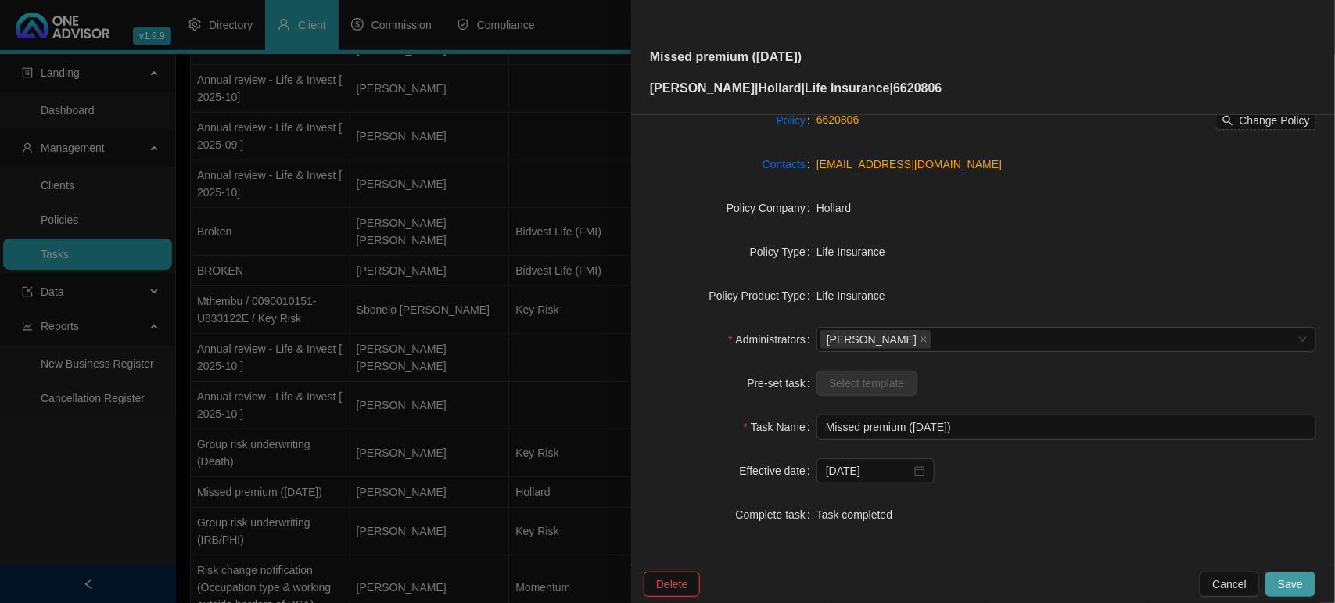
click at [1280, 583] on span "Save" at bounding box center [1290, 584] width 25 height 17
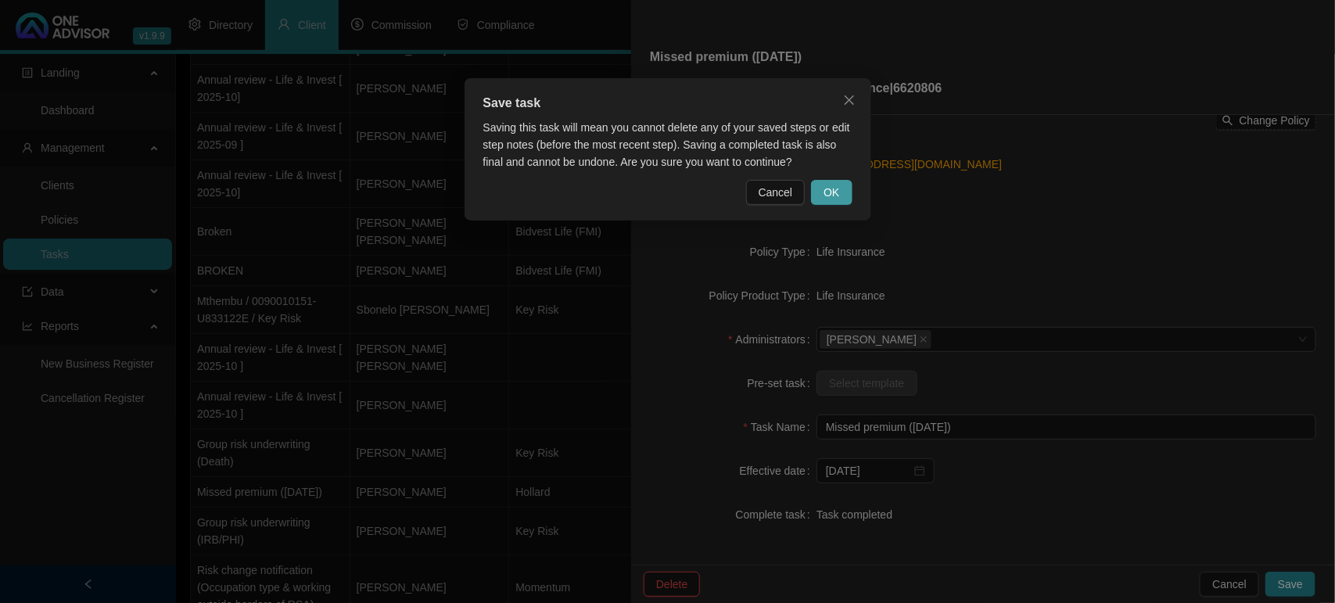
click at [831, 194] on span "OK" at bounding box center [832, 192] width 16 height 17
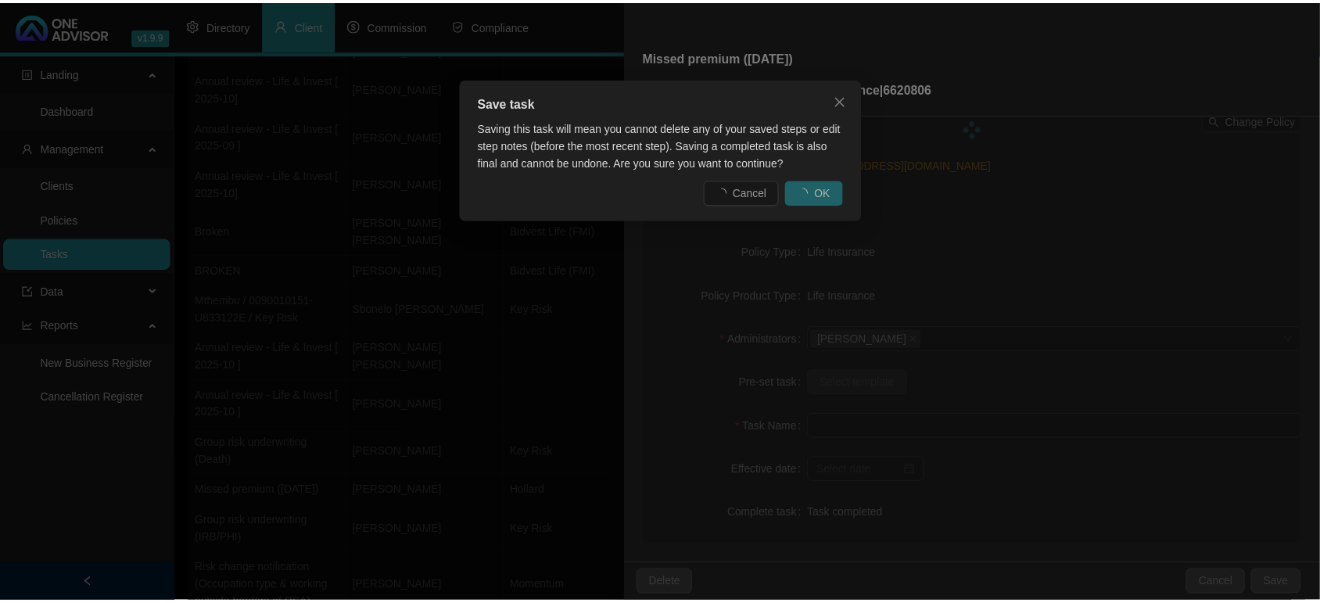
scroll to position [143, 0]
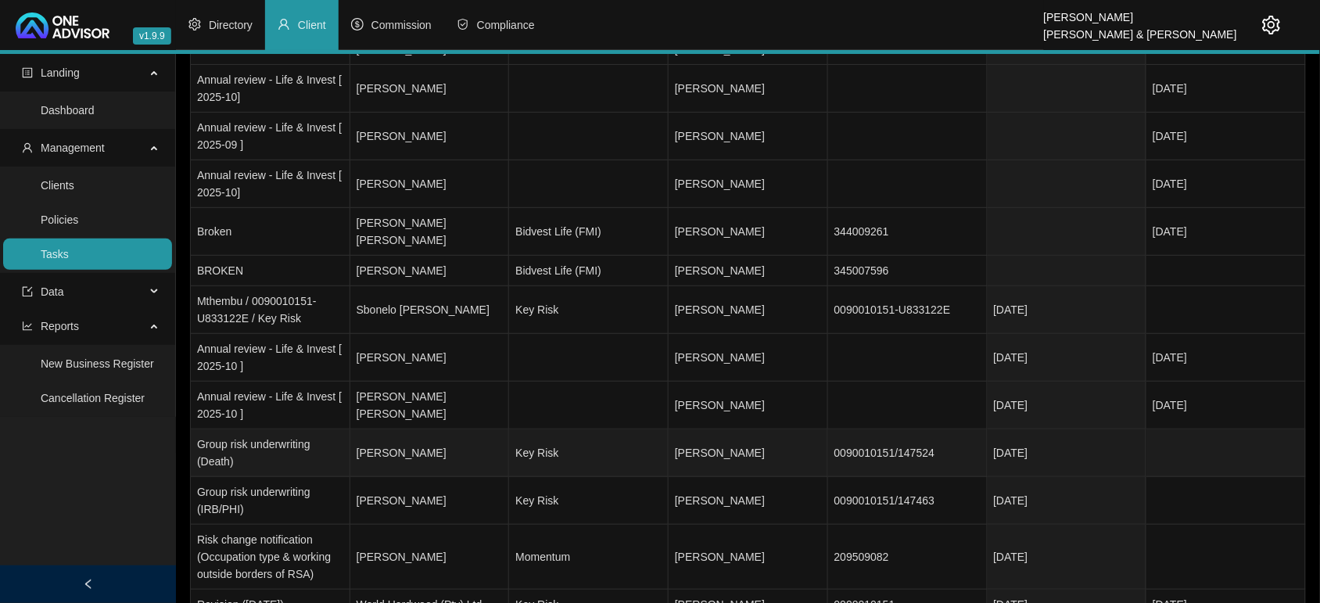
click at [490, 444] on td "[PERSON_NAME]" at bounding box center [430, 453] width 160 height 48
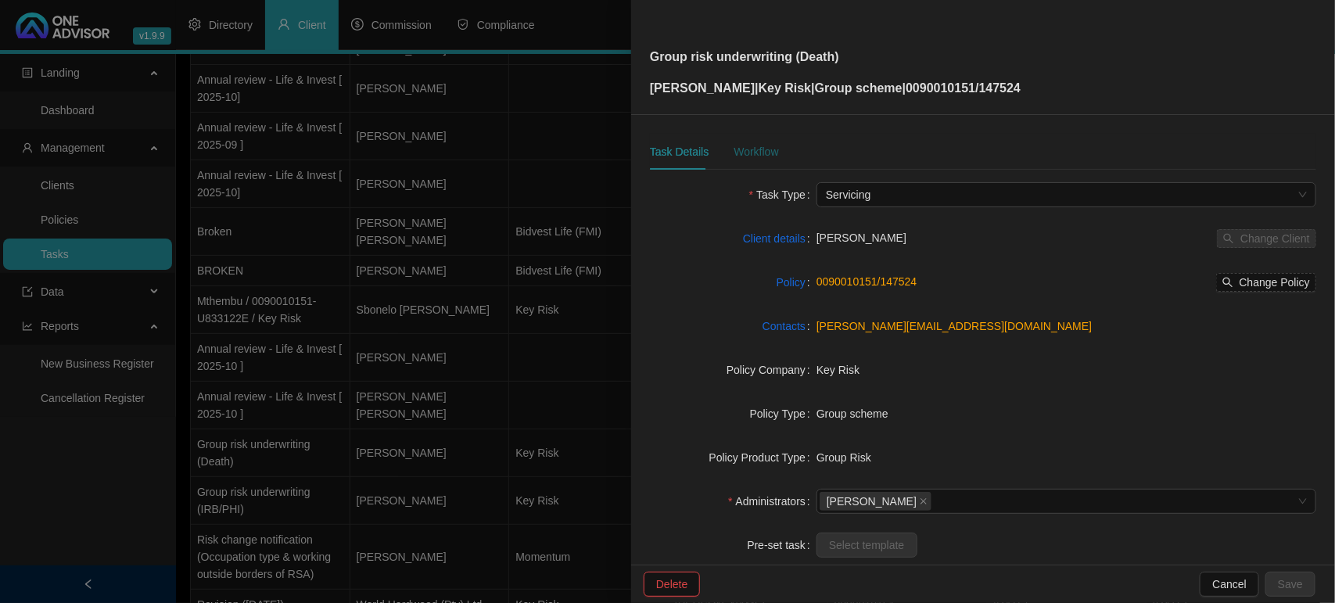
click at [747, 155] on div "Workflow" at bounding box center [756, 151] width 45 height 17
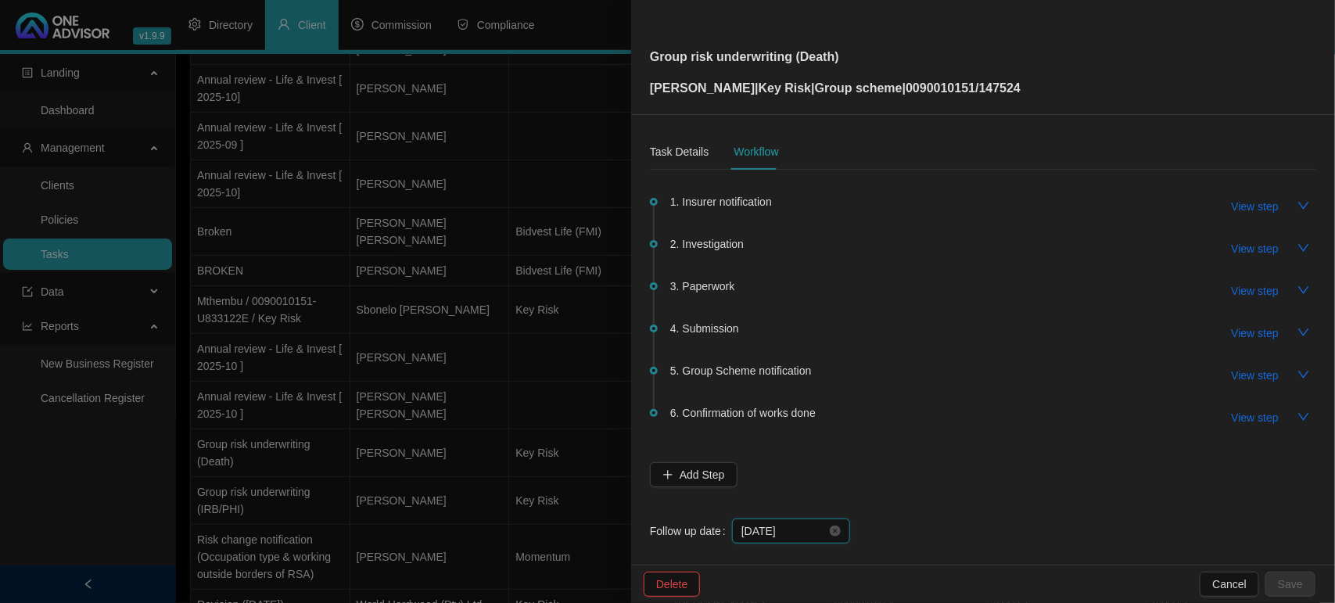
click at [820, 533] on input "[DATE]" at bounding box center [784, 531] width 85 height 17
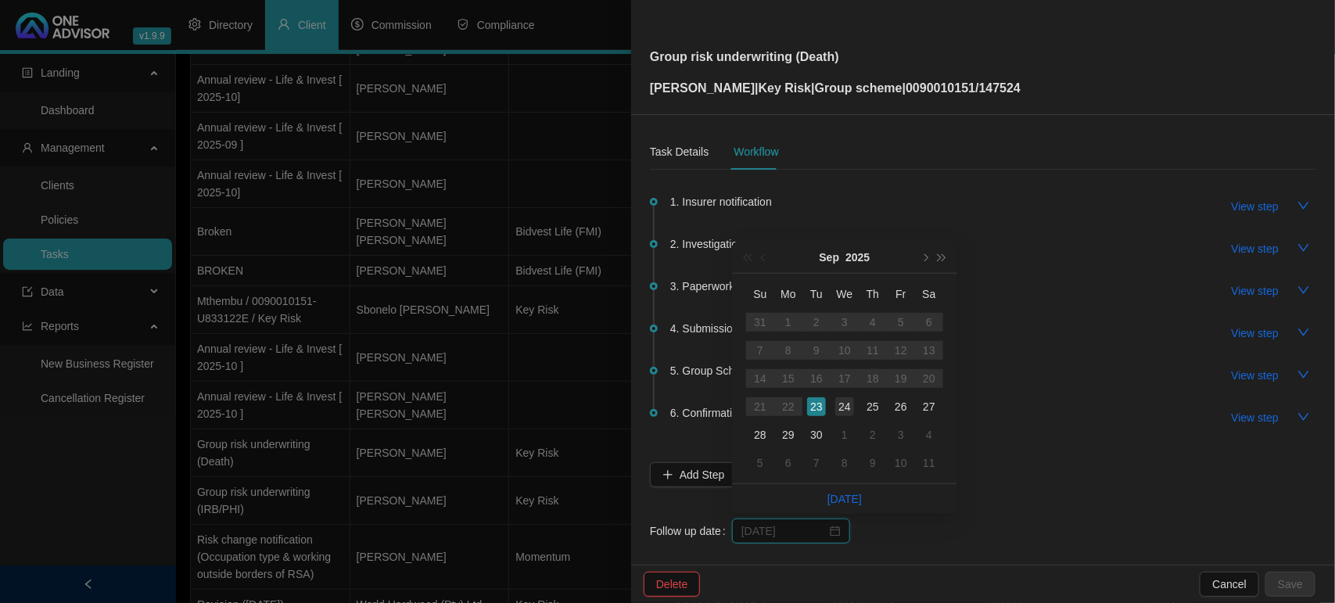
type input "[DATE]"
drag, startPoint x: 841, startPoint y: 404, endPoint x: 839, endPoint y: 412, distance: 8.7
click at [839, 405] on div "24" at bounding box center [844, 406] width 19 height 19
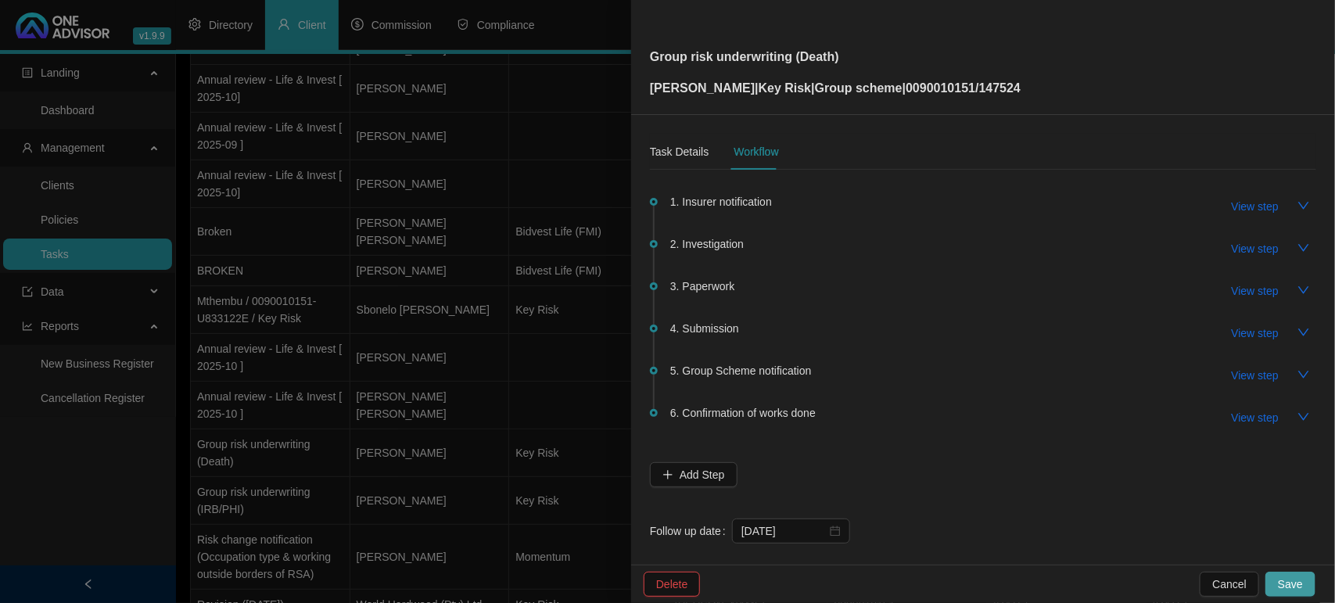
click at [1305, 580] on button "Save" at bounding box center [1291, 584] width 50 height 25
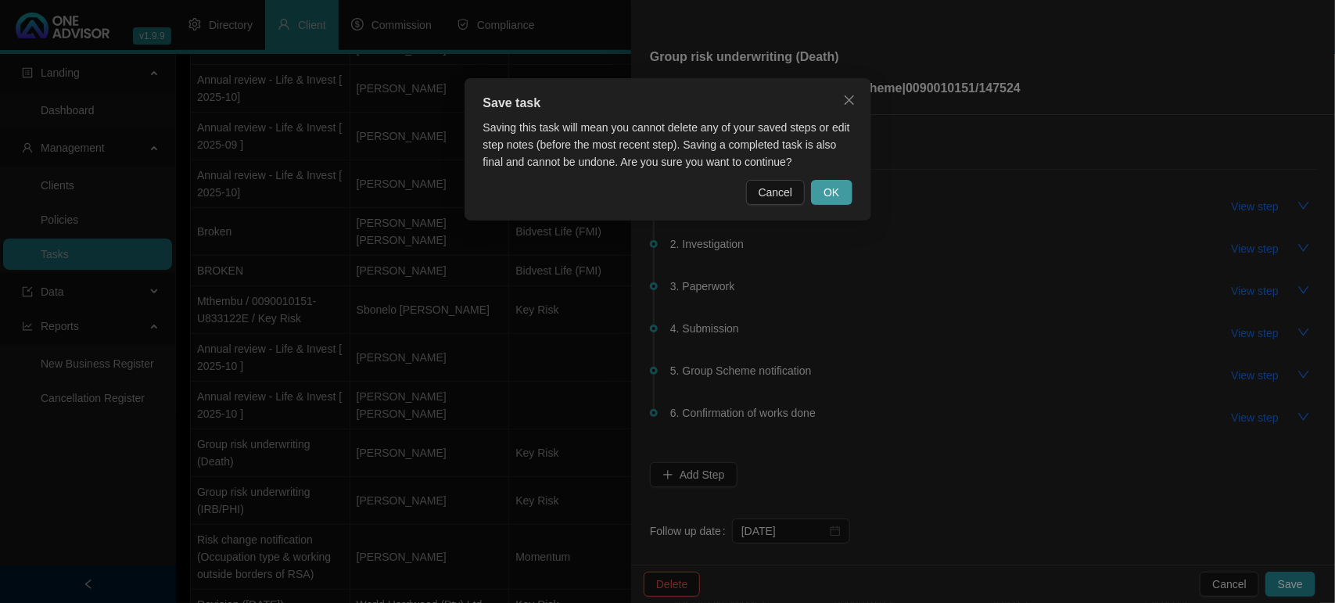
click at [822, 189] on button "OK" at bounding box center [831, 192] width 41 height 25
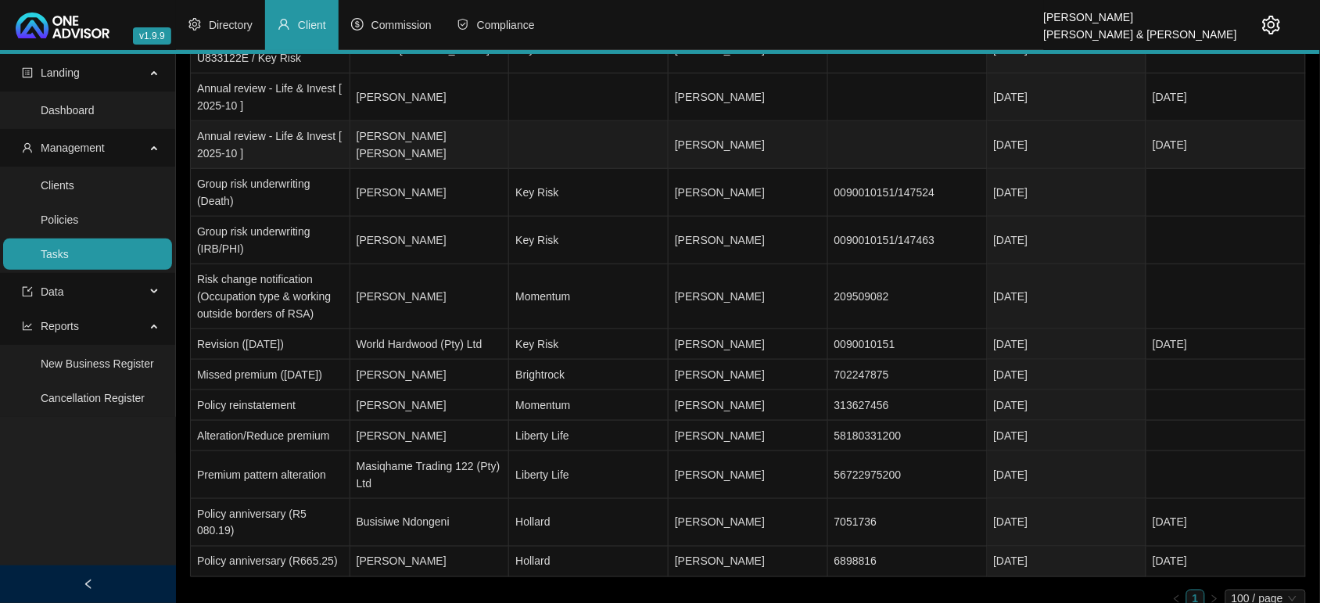
scroll to position [362, 0]
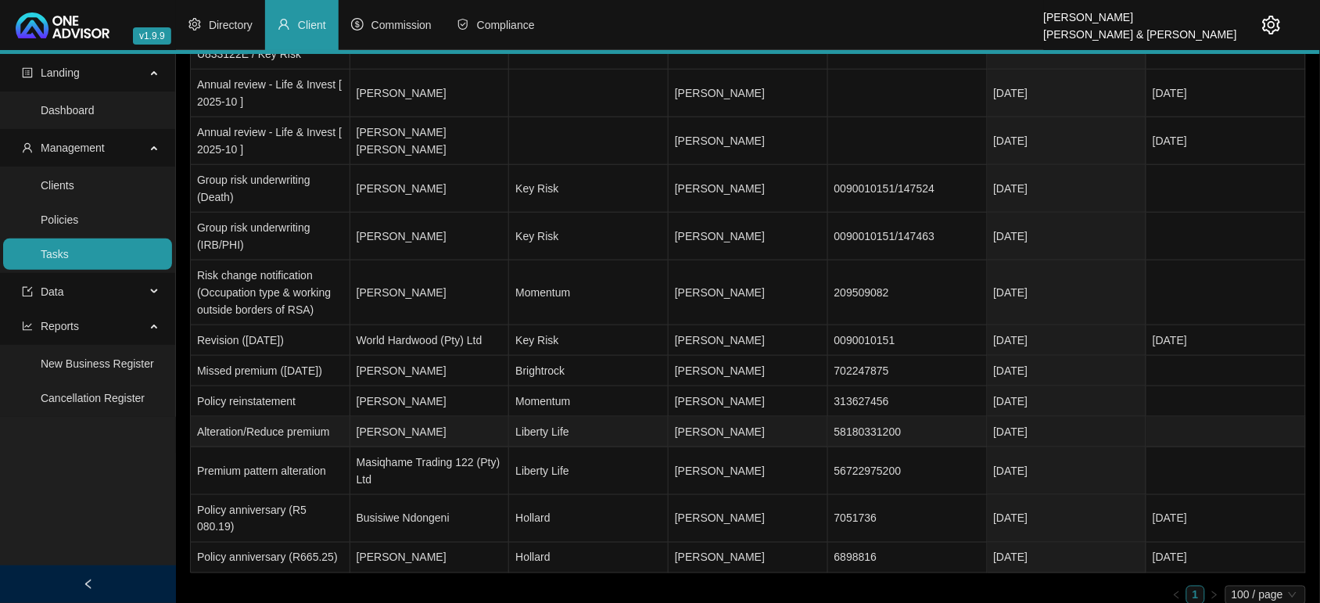
click at [454, 432] on td "[PERSON_NAME]" at bounding box center [430, 432] width 160 height 31
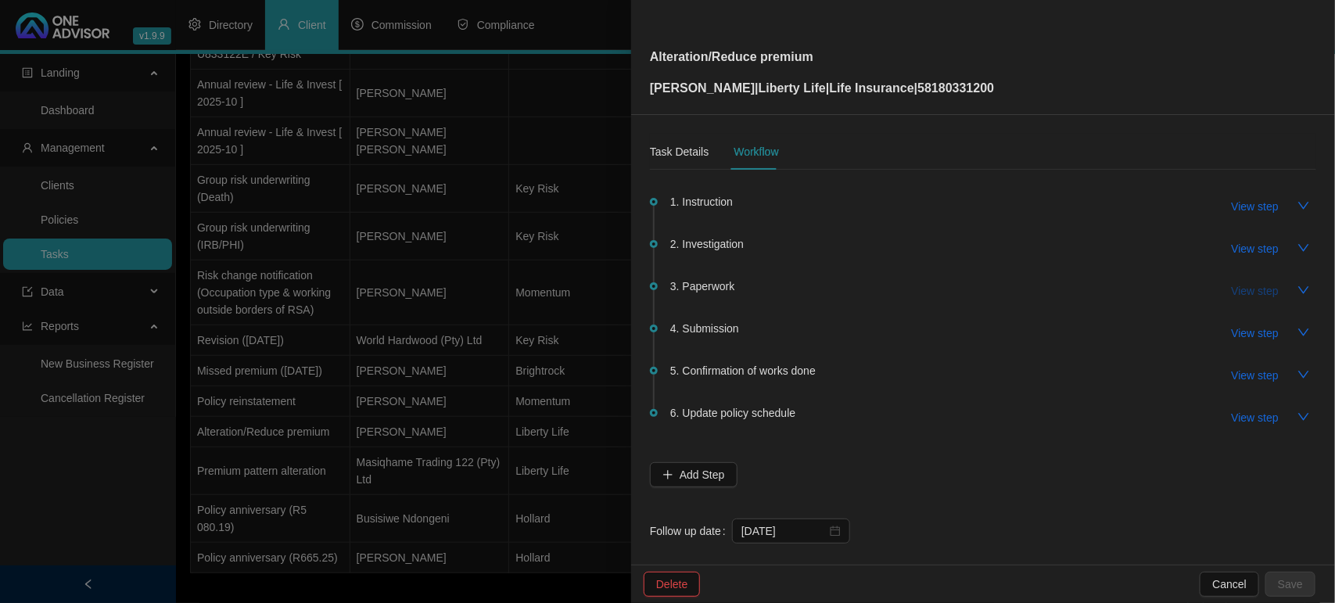
click at [1263, 294] on span "View step" at bounding box center [1255, 290] width 47 height 17
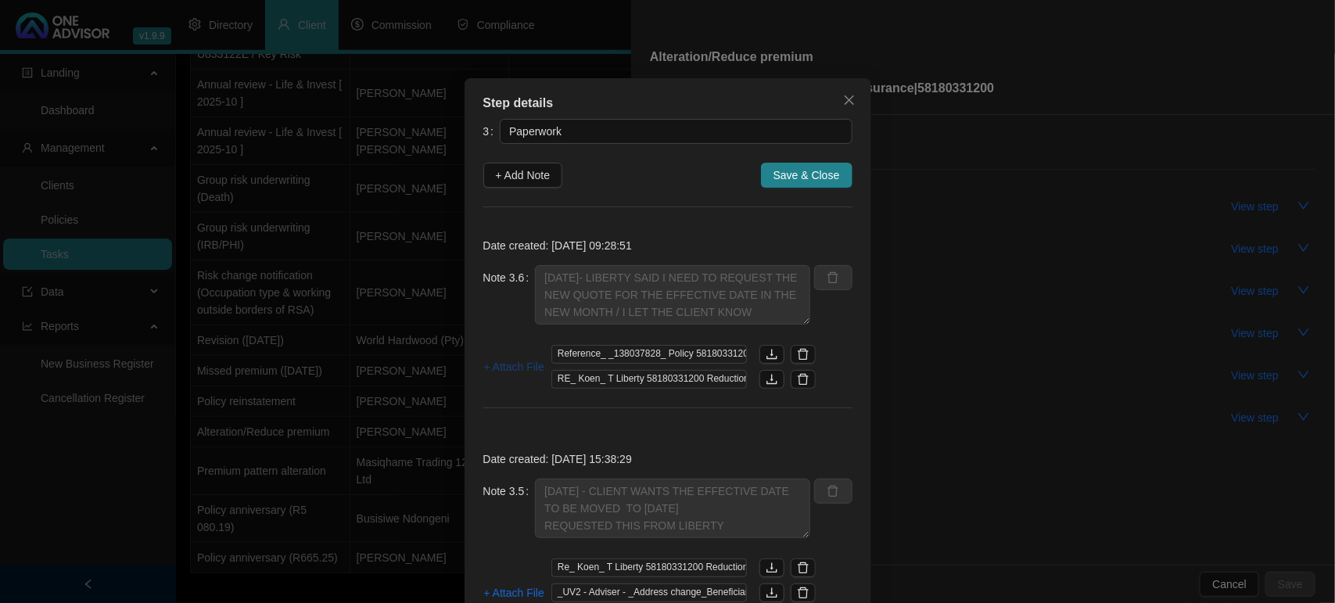
click at [510, 362] on span "+ Attach File" at bounding box center [514, 366] width 60 height 17
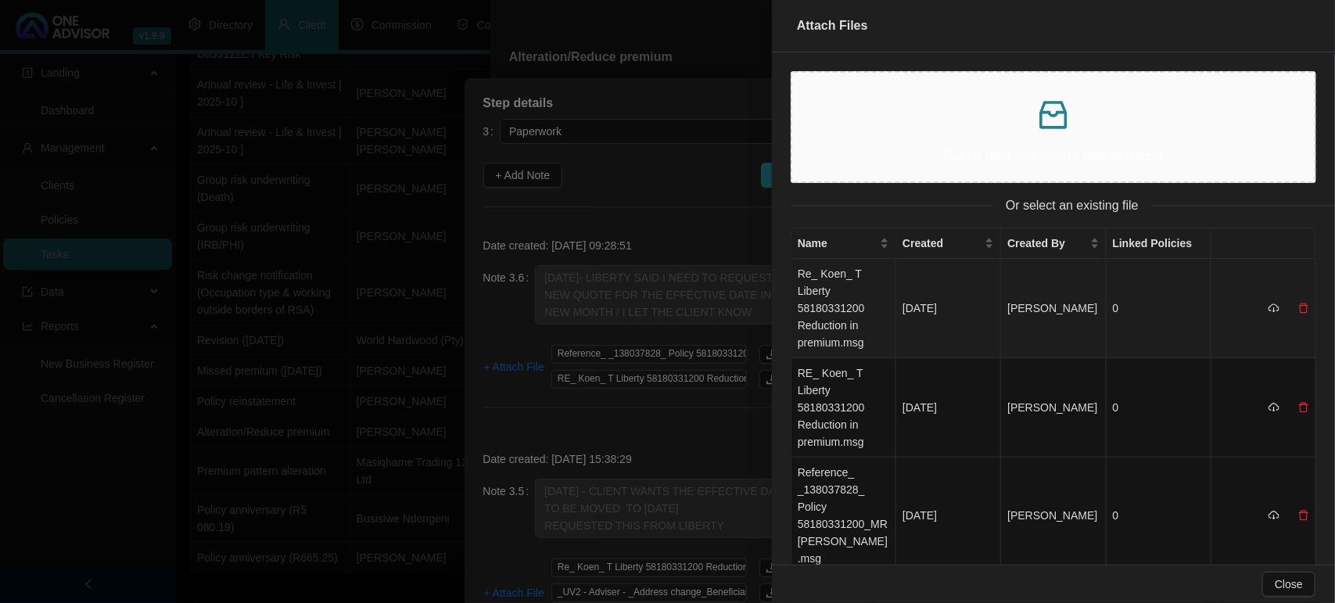
click at [842, 309] on td "Re_ Koen_ T Liberty 58180331200 Reduction in premium.msg" at bounding box center [844, 308] width 105 height 99
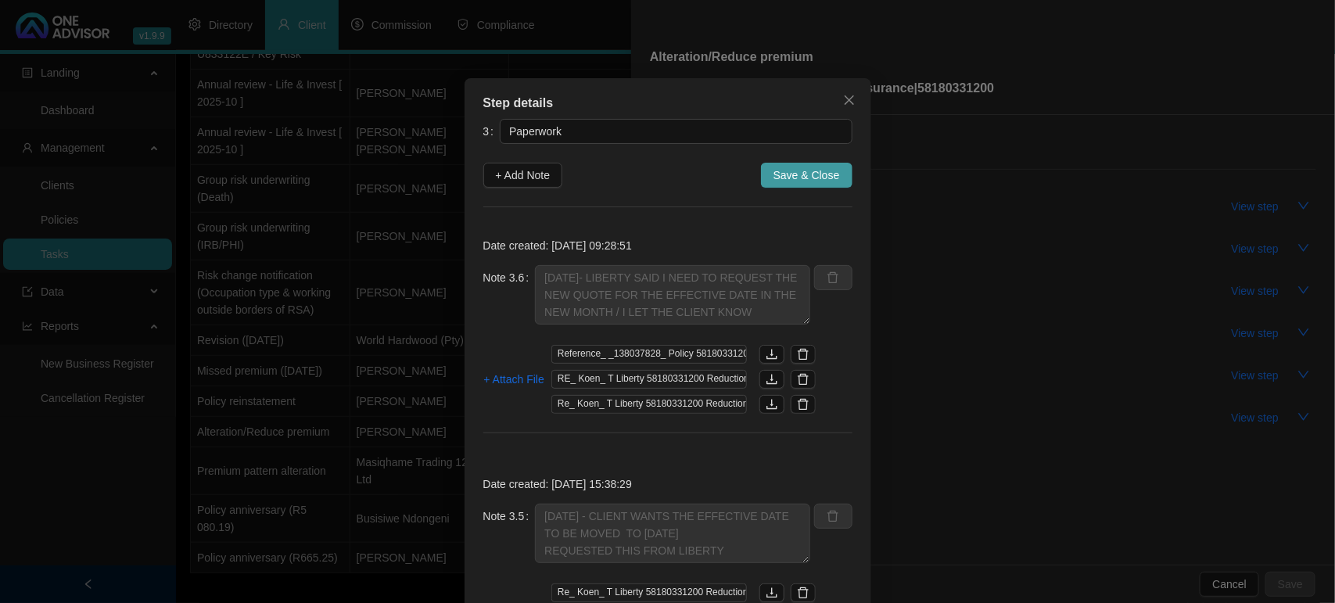
click at [810, 178] on span "Save & Close" at bounding box center [807, 175] width 66 height 17
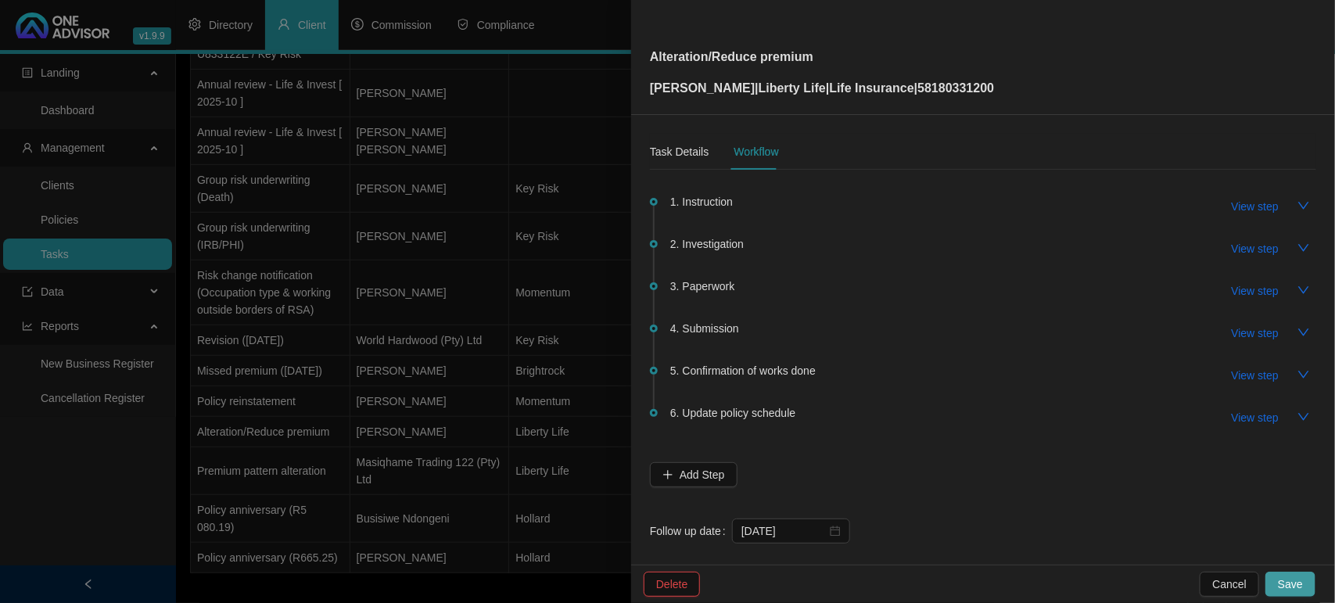
click at [1284, 585] on span "Save" at bounding box center [1290, 584] width 25 height 17
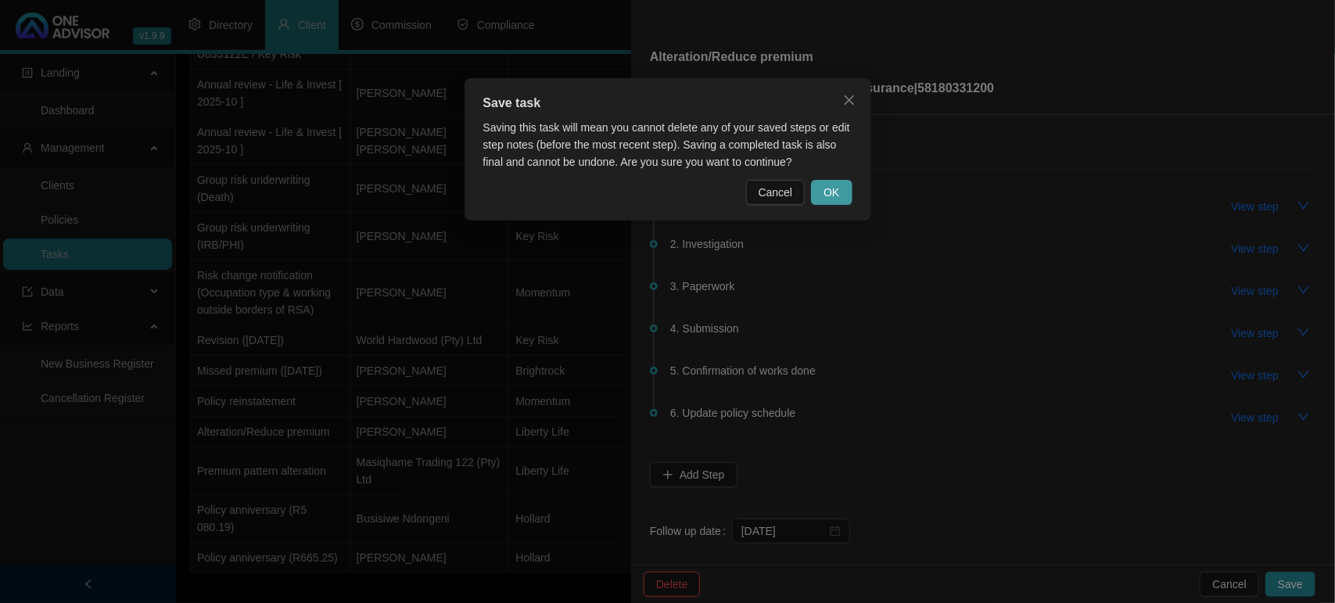
click at [830, 186] on span "OK" at bounding box center [832, 192] width 16 height 17
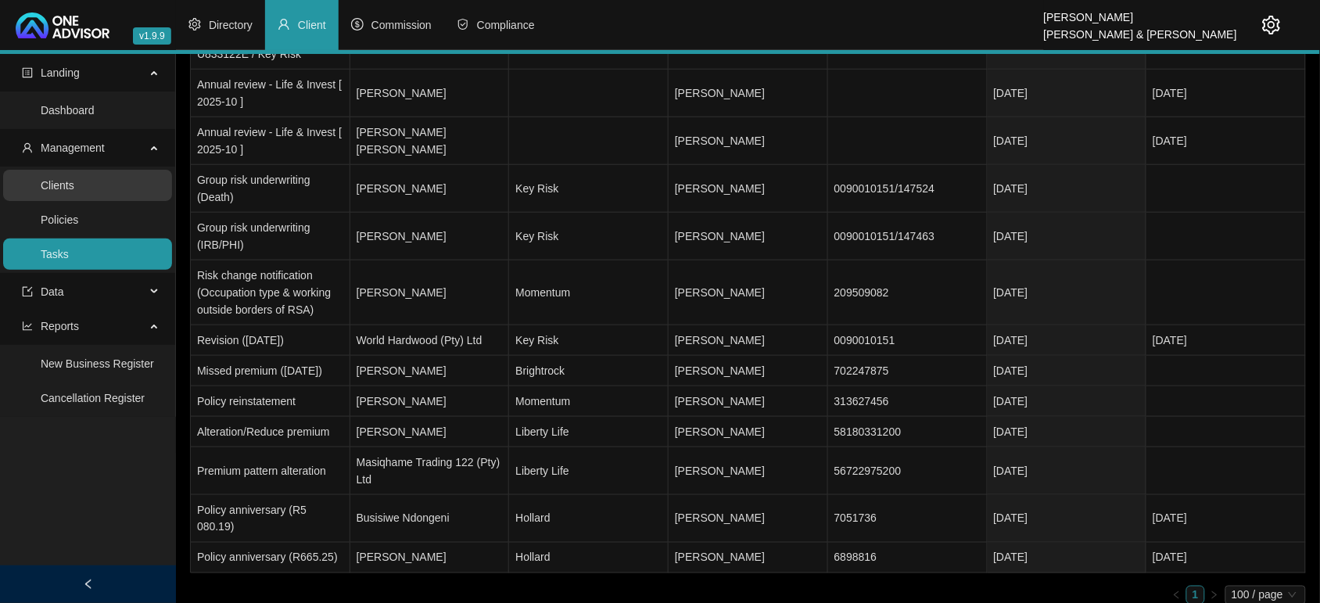
click at [74, 192] on link "Clients" at bounding box center [58, 185] width 34 height 13
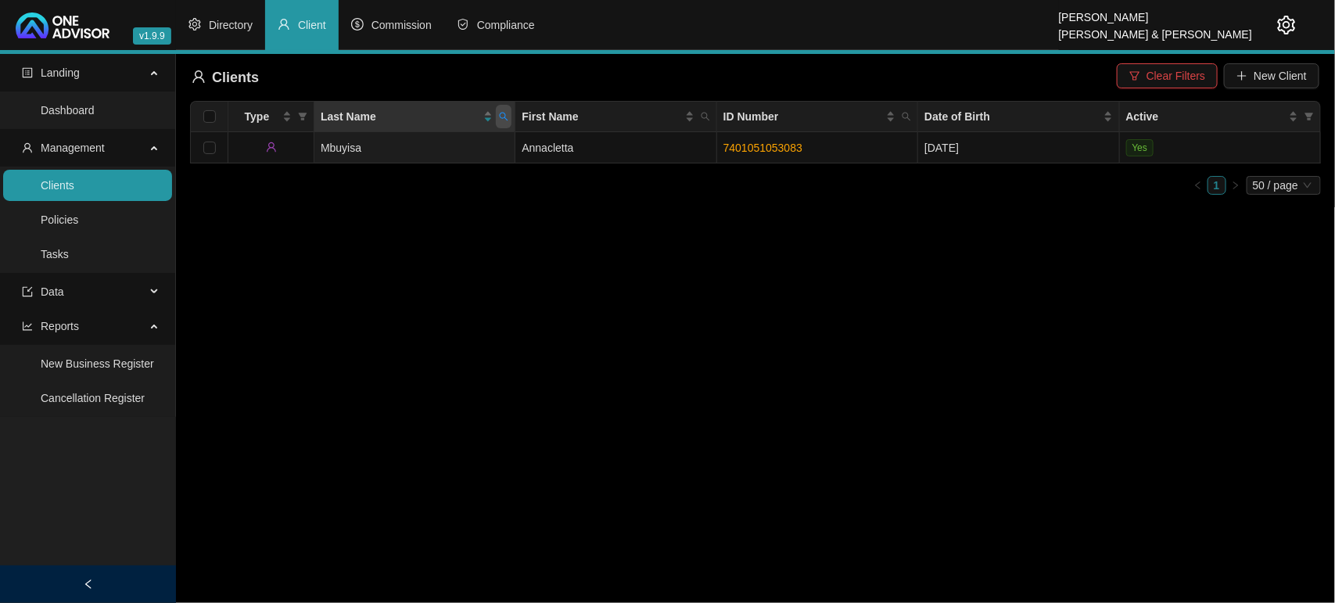
click at [501, 121] on icon "search" at bounding box center [503, 116] width 9 height 9
type input "[PERSON_NAME]"
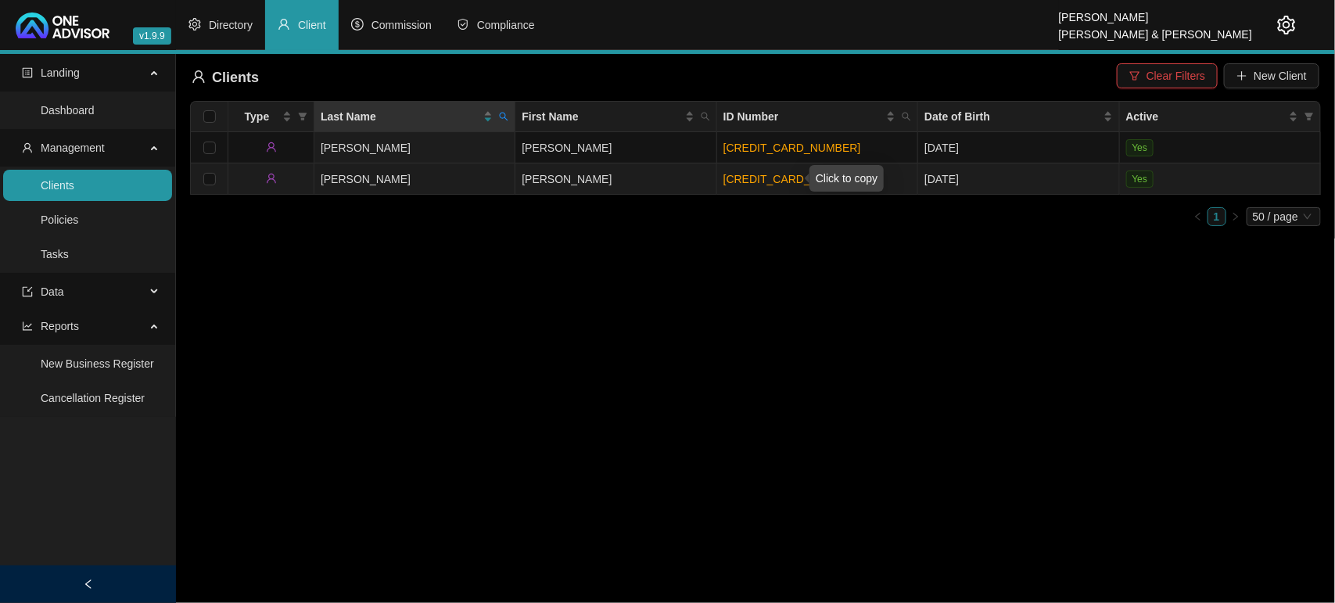
click at [761, 181] on link "[CREDIT_CARD_NUMBER]" at bounding box center [793, 179] width 138 height 13
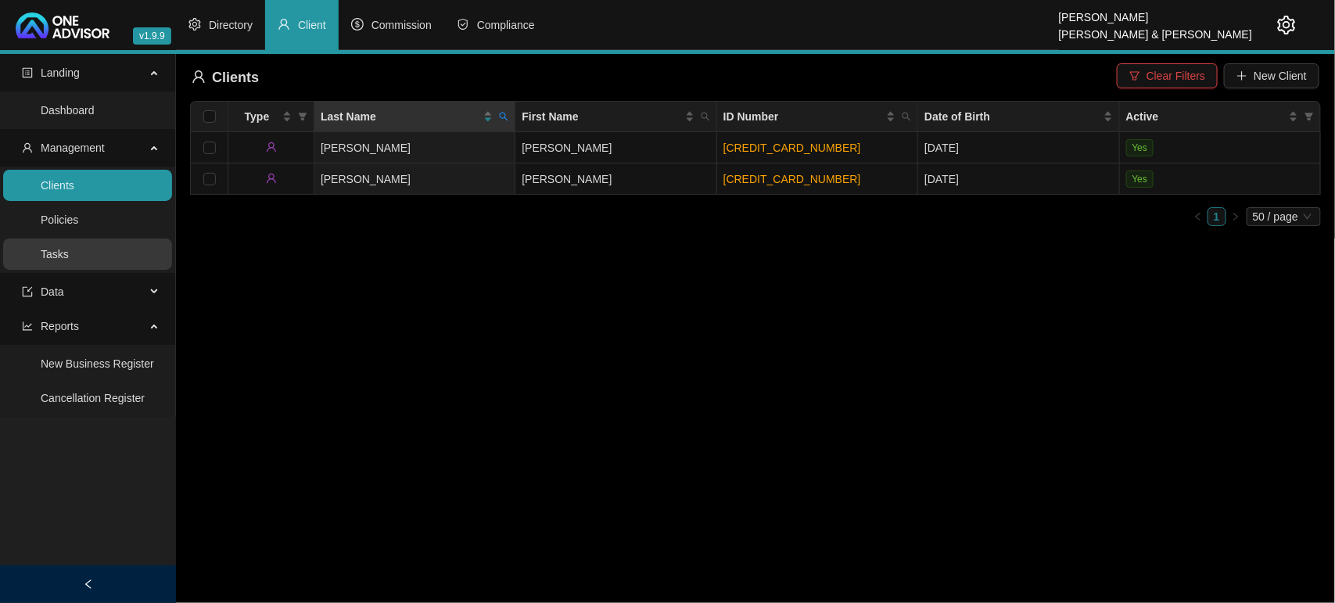
click at [63, 254] on link "Tasks" at bounding box center [55, 254] width 28 height 13
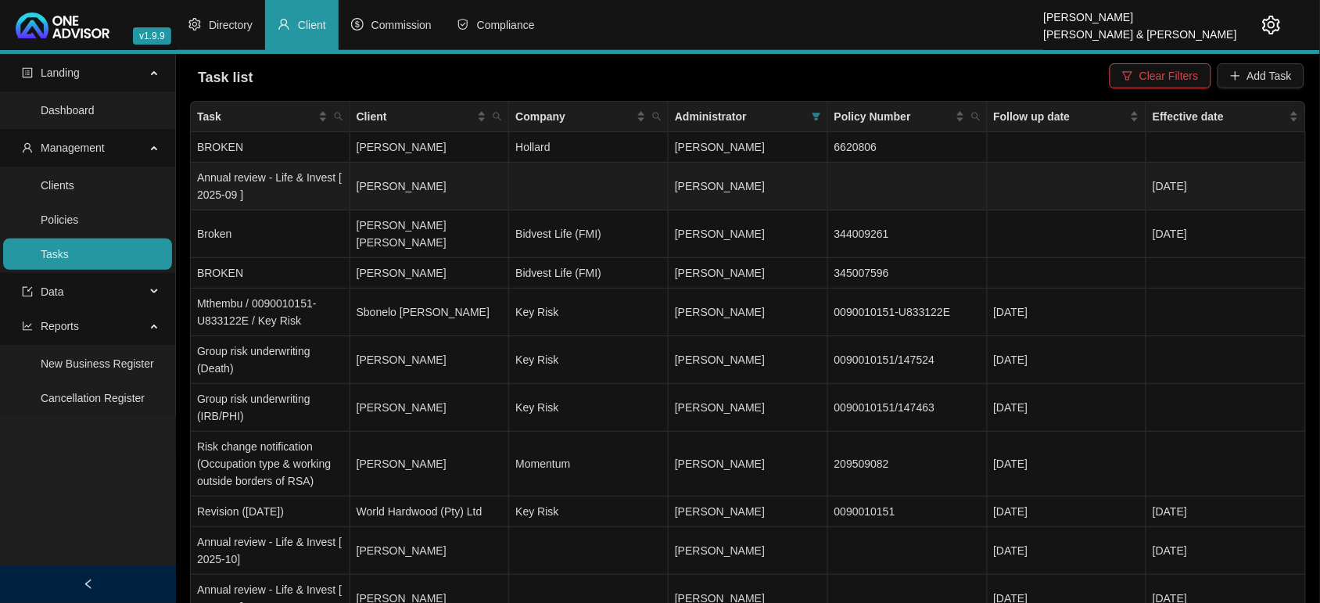
click at [365, 172] on td "[PERSON_NAME]" at bounding box center [430, 187] width 160 height 48
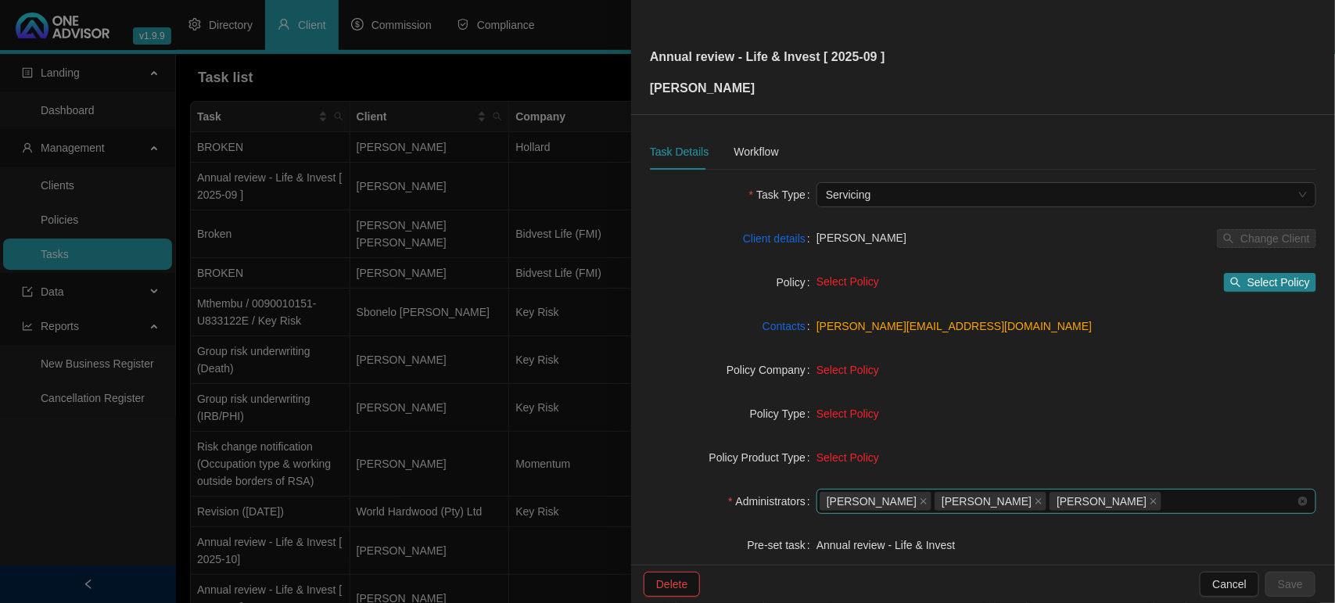
click at [1185, 501] on div "[PERSON_NAME] [PERSON_NAME] van der Merwe [PERSON_NAME]" at bounding box center [1058, 501] width 477 height 22
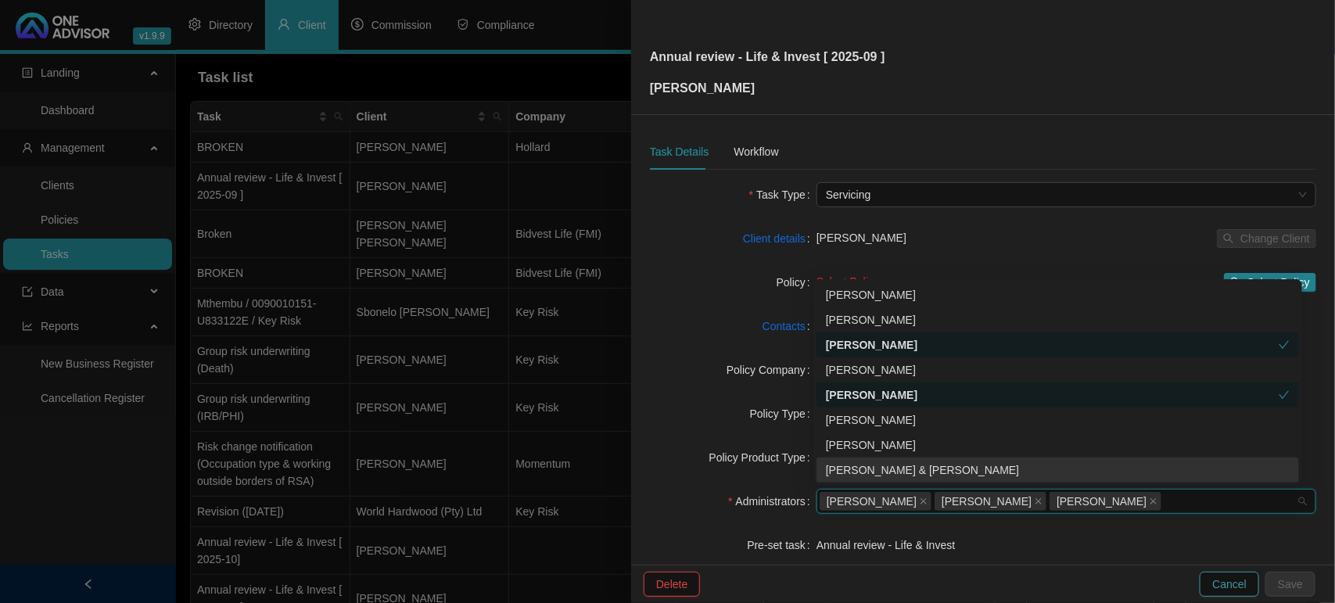
click at [1236, 591] on span "Cancel" at bounding box center [1229, 584] width 34 height 17
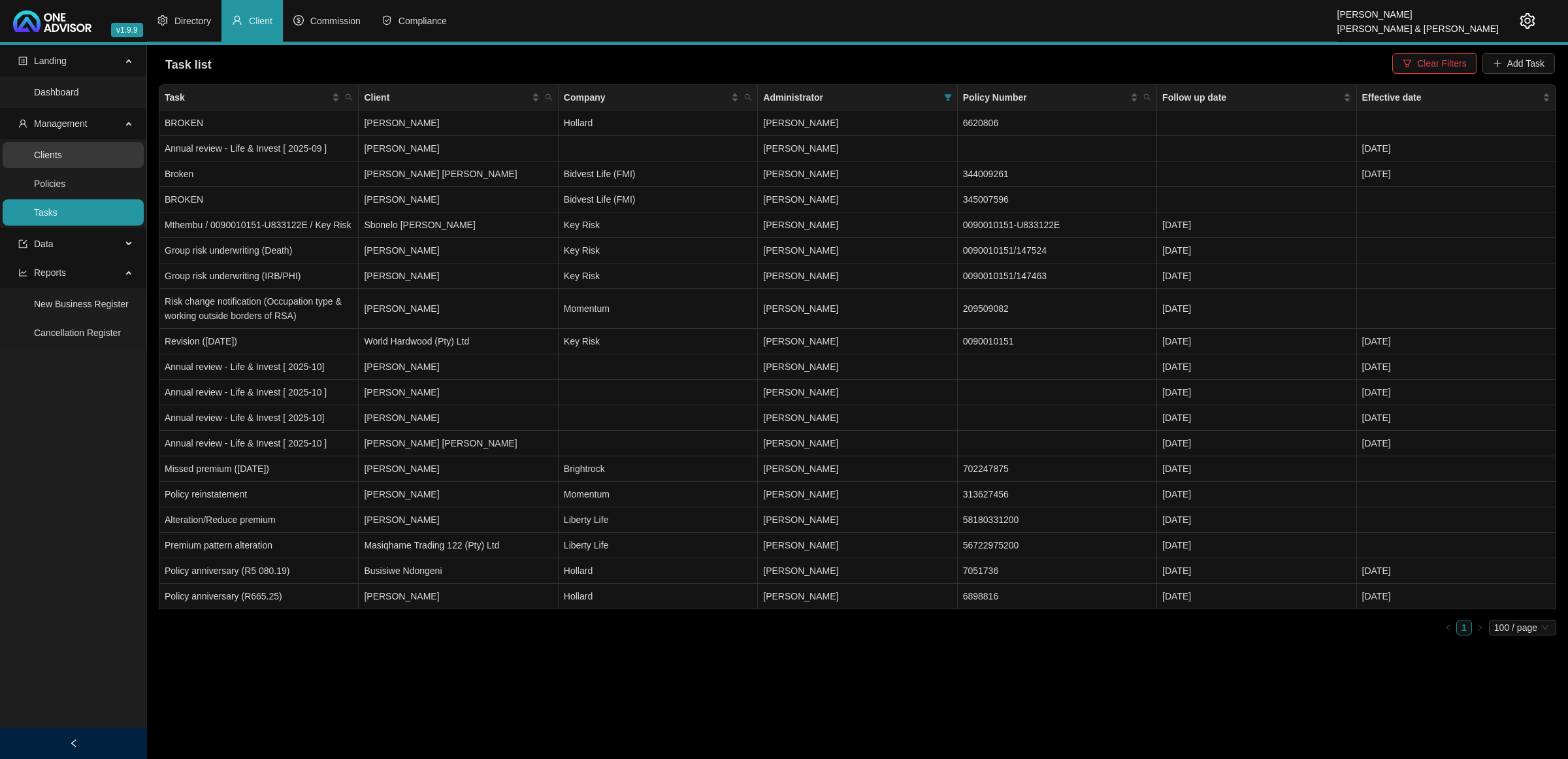
click at [62, 160] on link "Clients" at bounding box center [48, 155] width 28 height 11
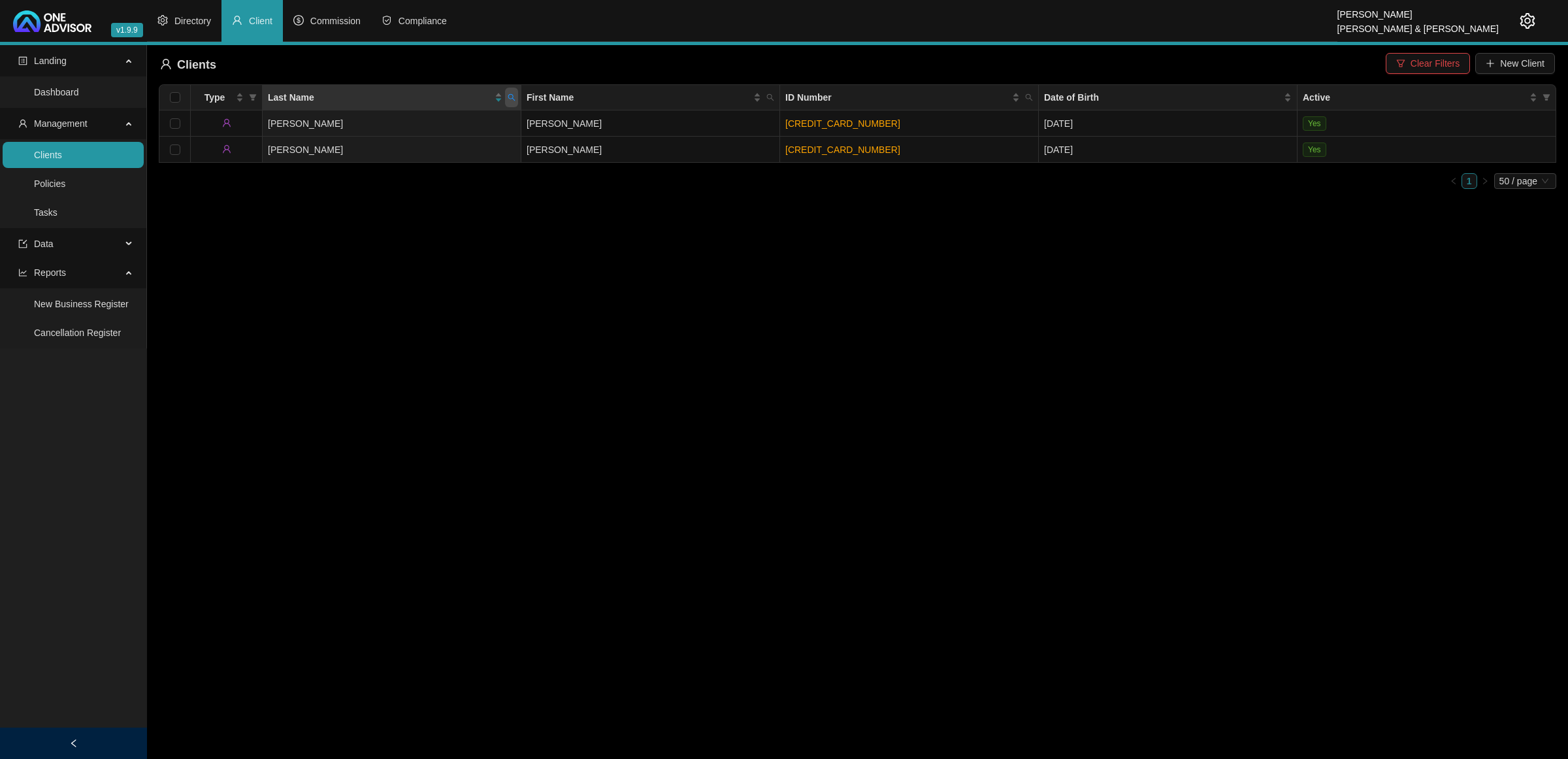
click at [511, 94] on icon "search" at bounding box center [511, 97] width 8 height 8
type input "thees"
click at [431, 144] on span "Search" at bounding box center [427, 149] width 28 height 14
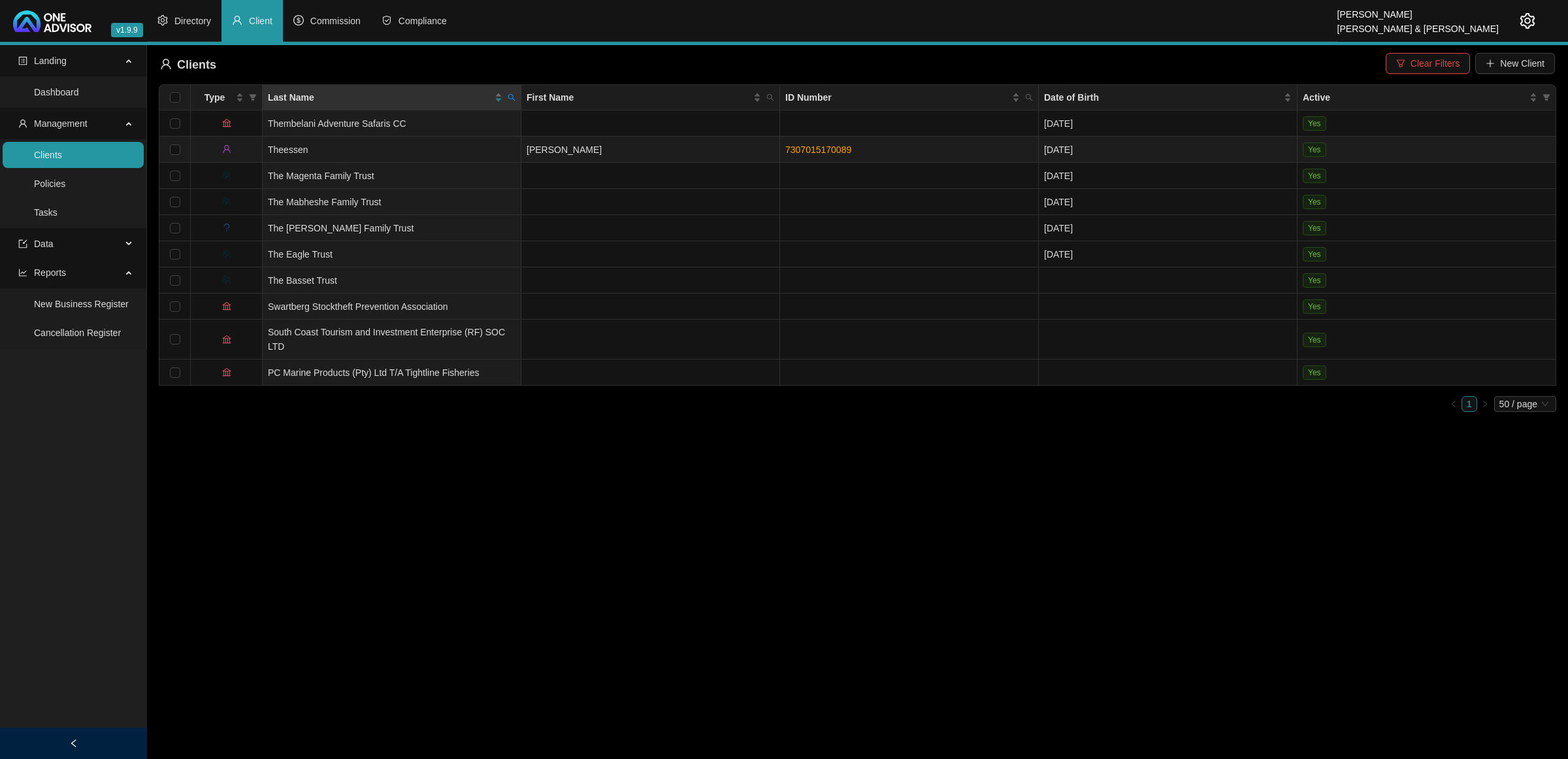
click at [431, 144] on td "Theessen" at bounding box center [392, 149] width 259 height 26
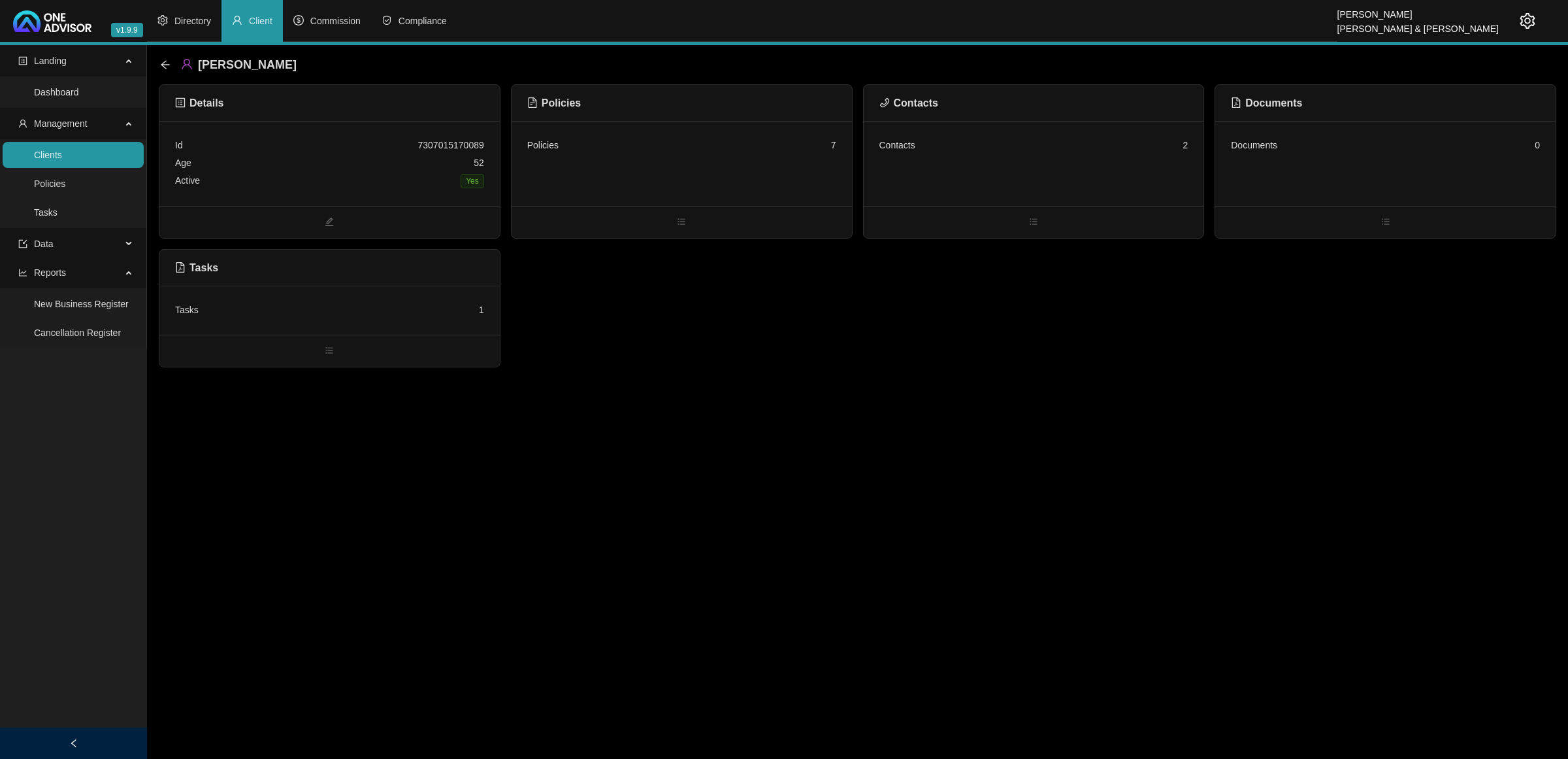
click at [368, 160] on div "Age [DEMOGRAPHIC_DATA]" at bounding box center [330, 163] width 309 height 18
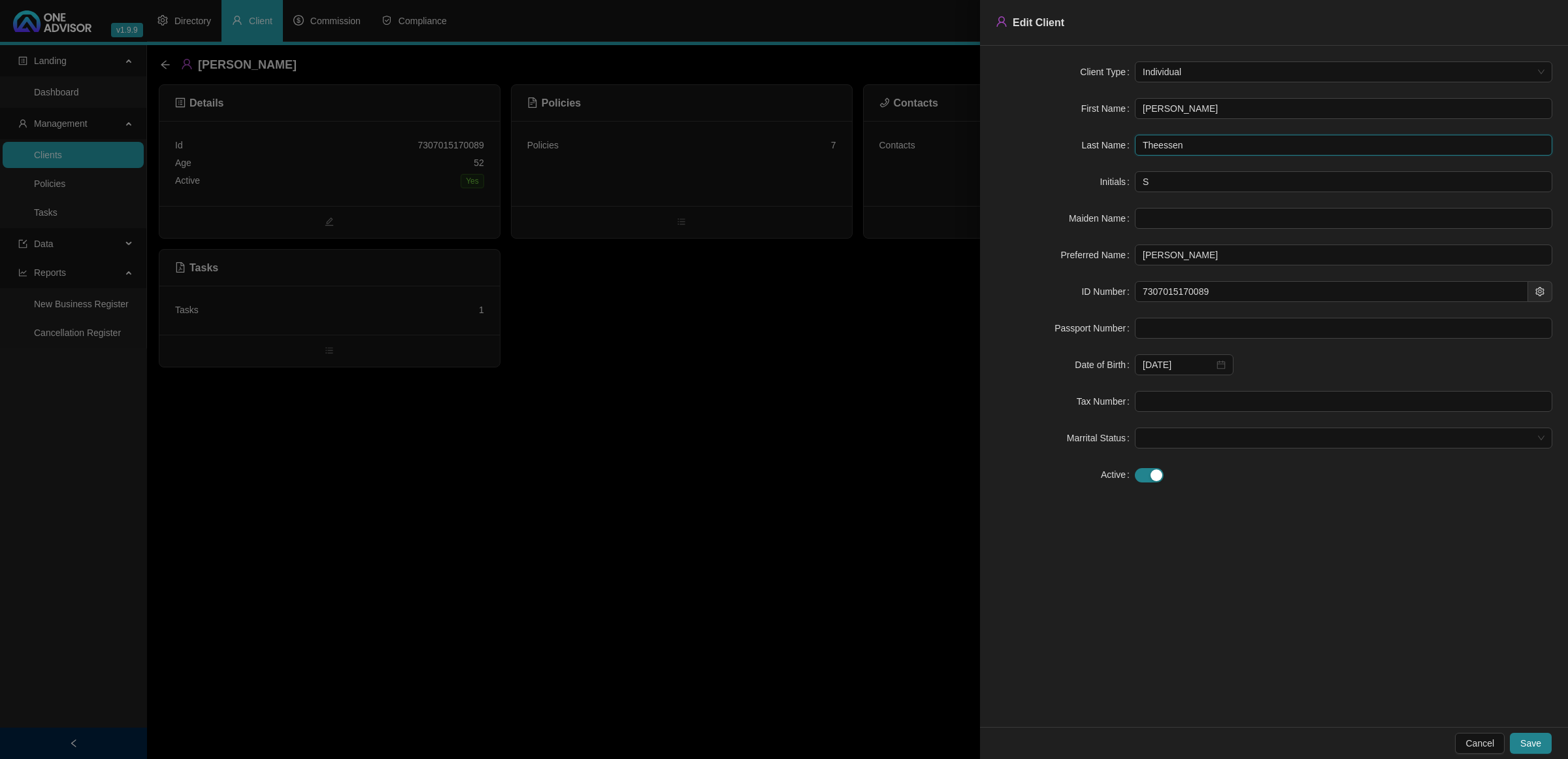
drag, startPoint x: 1210, startPoint y: 141, endPoint x: 1038, endPoint y: 145, distance: 172.0
click at [1038, 145] on div "Last Name Theessen" at bounding box center [1274, 145] width 556 height 21
click at [764, 488] on div at bounding box center [784, 380] width 1568 height 759
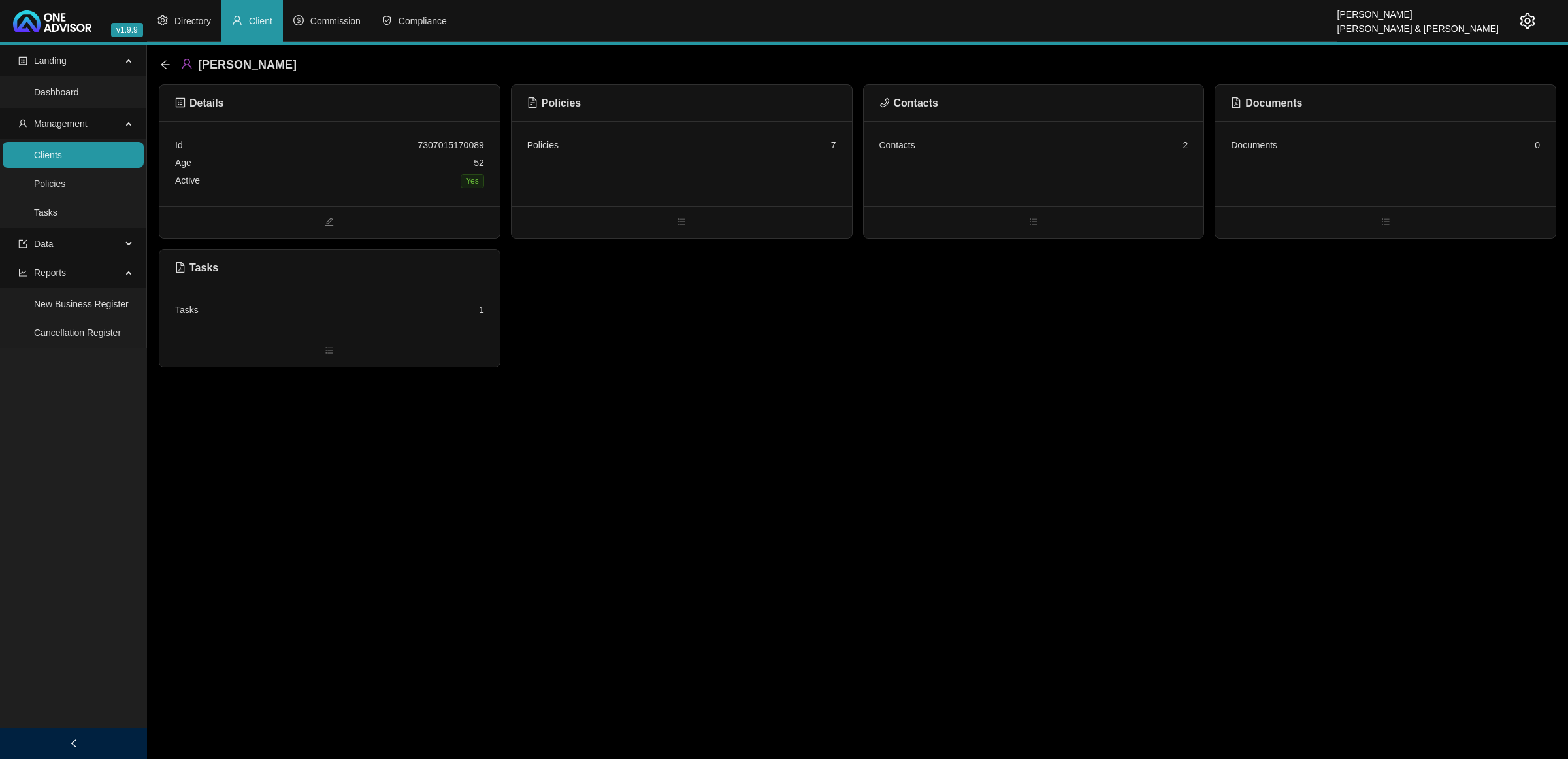
click at [730, 171] on div "Policies 7" at bounding box center [682, 164] width 341 height 85
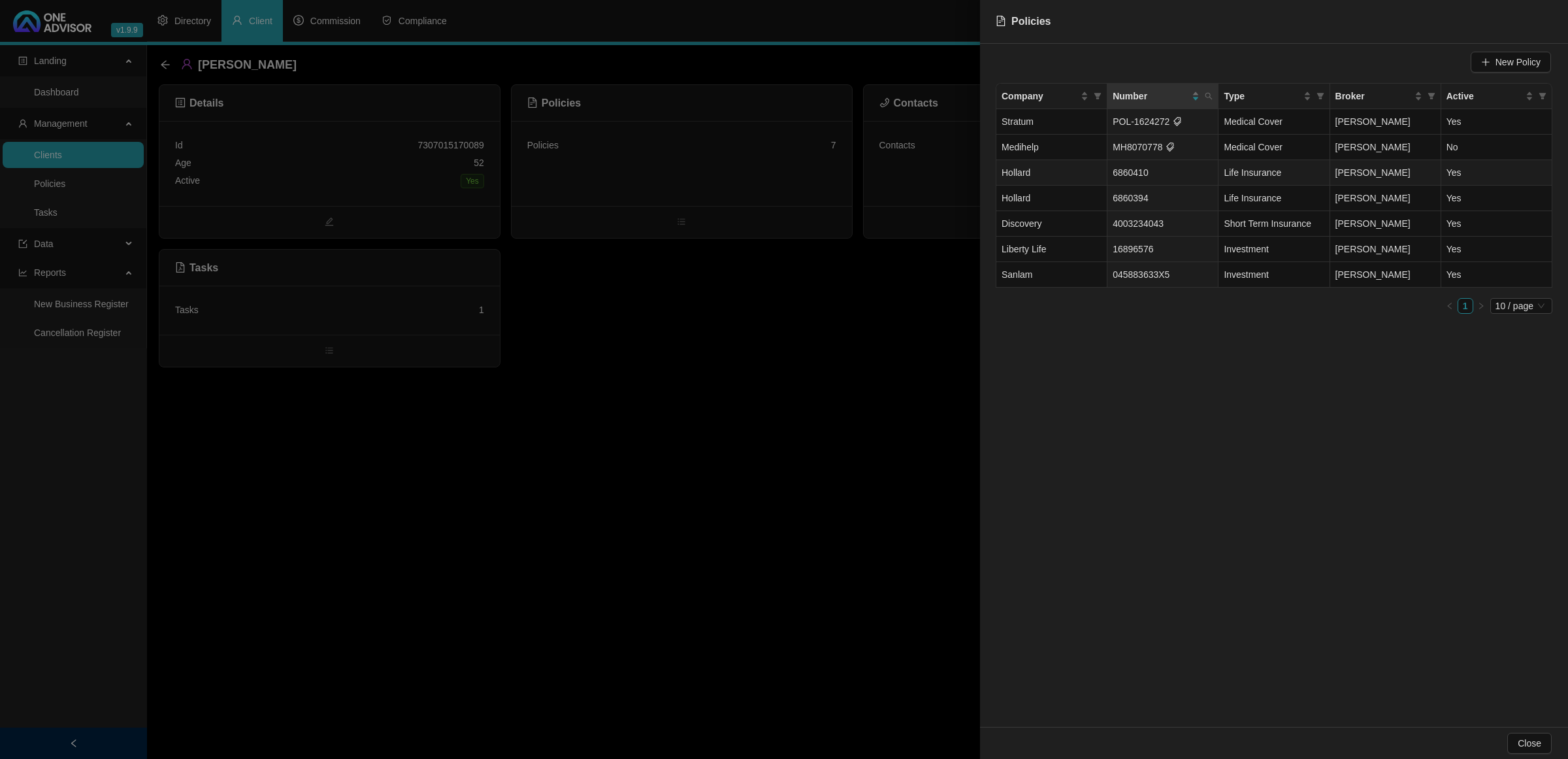
click at [1148, 178] on td "6860410" at bounding box center [1163, 173] width 111 height 26
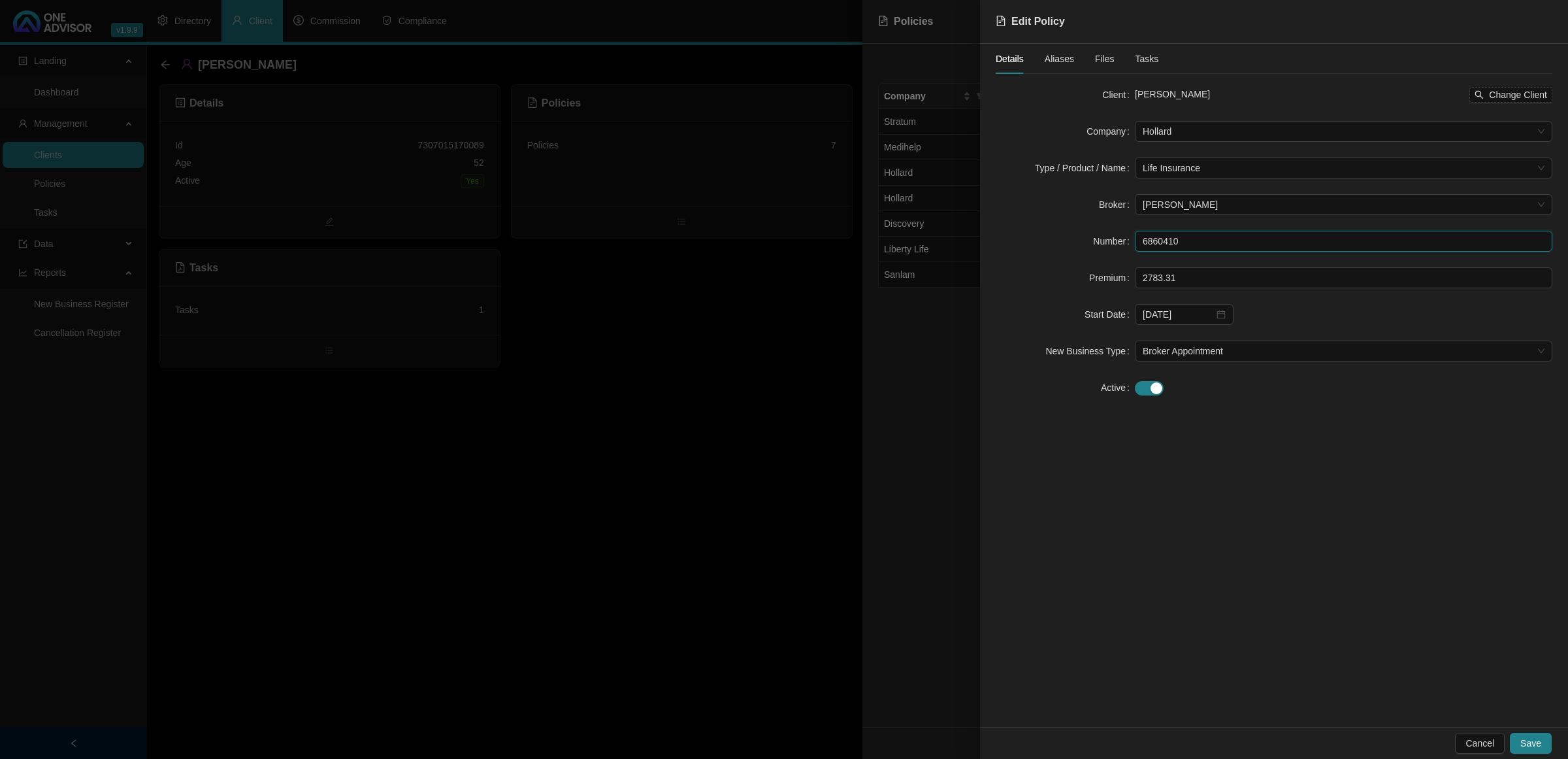
drag, startPoint x: 1187, startPoint y: 242, endPoint x: 1067, endPoint y: 224, distance: 121.3
click at [1067, 224] on form "Client [PERSON_NAME] Change Client Company Hollard Type / Product / Name Life I…" at bounding box center [1274, 241] width 556 height 313
click at [946, 339] on div at bounding box center [784, 380] width 1568 height 759
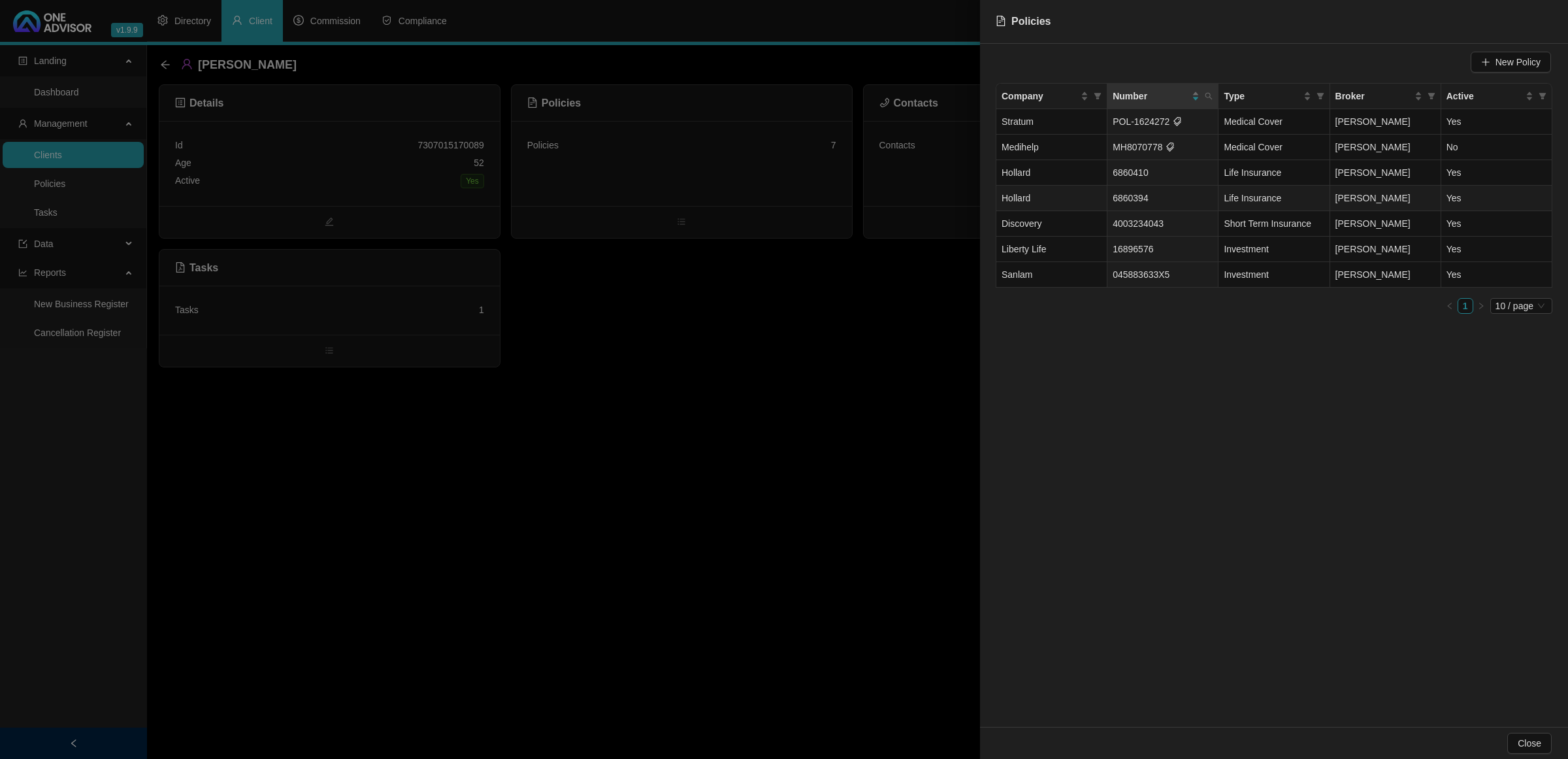
click at [1068, 204] on td "Hollard" at bounding box center [1052, 198] width 111 height 26
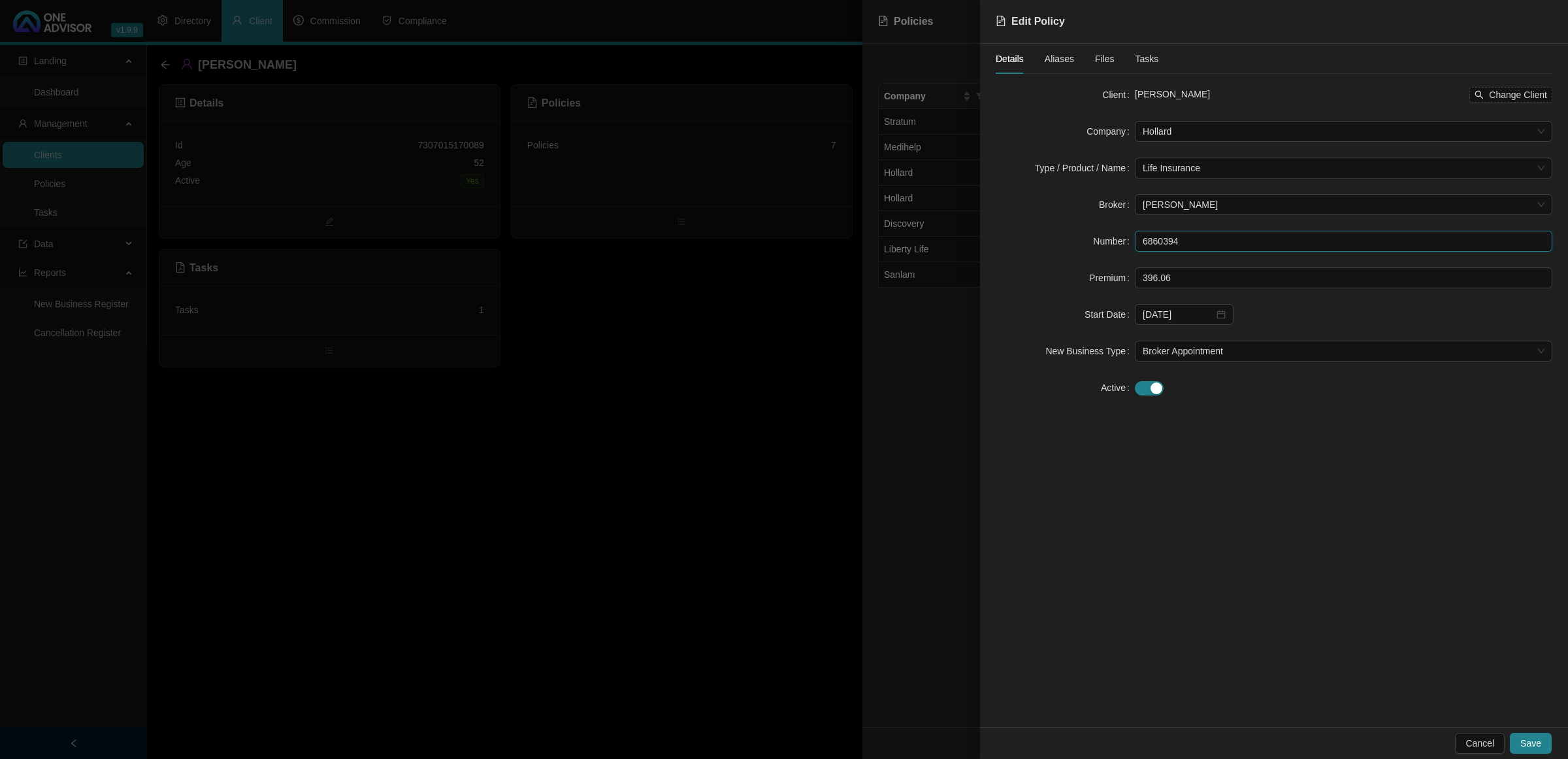
drag, startPoint x: 1202, startPoint y: 247, endPoint x: 1061, endPoint y: 244, distance: 141.0
click at [1061, 244] on div "Number 6860394" at bounding box center [1274, 241] width 556 height 21
click at [356, 453] on div at bounding box center [784, 380] width 1568 height 759
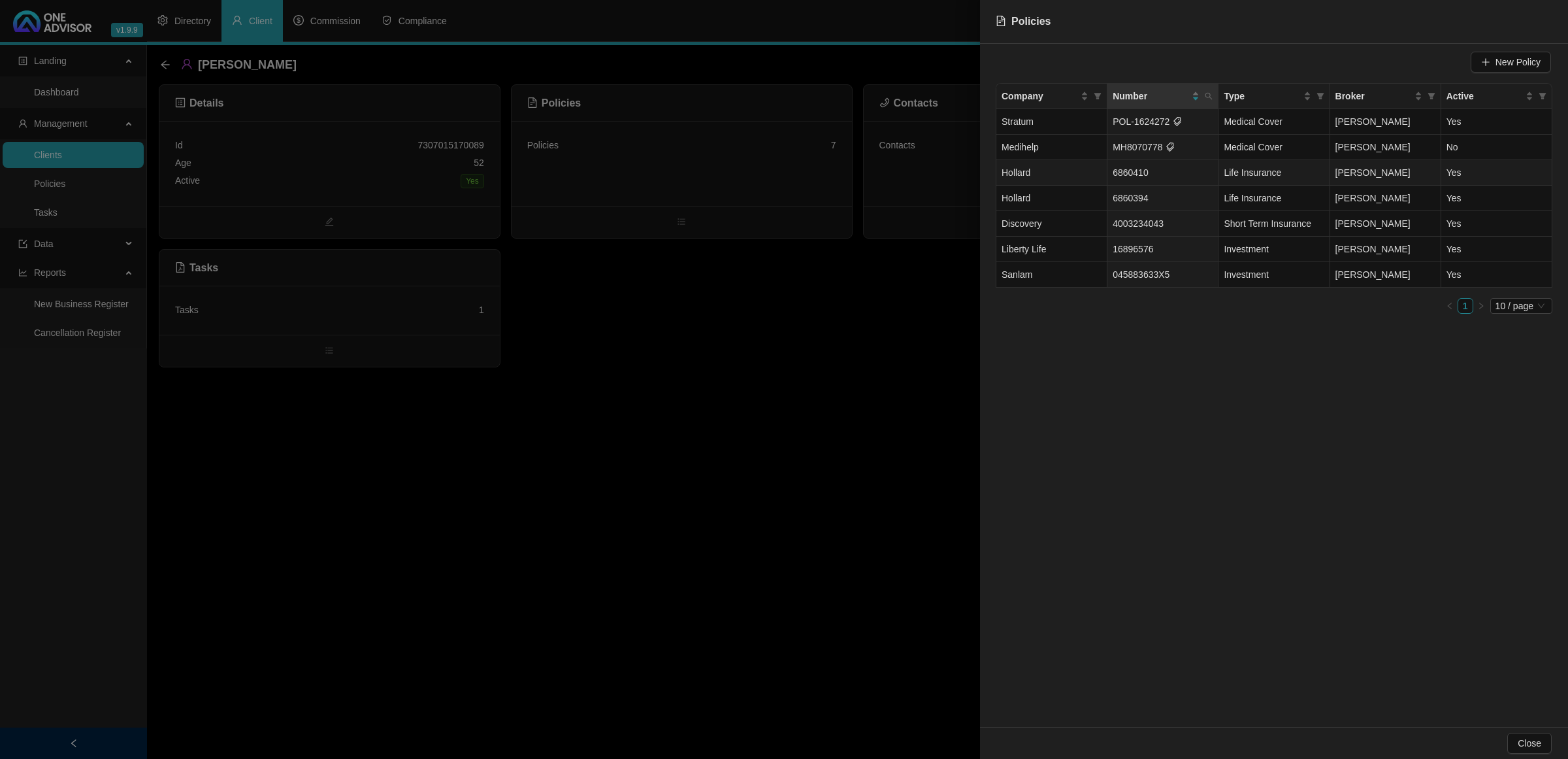
click at [1121, 176] on span "6860410" at bounding box center [1130, 172] width 36 height 11
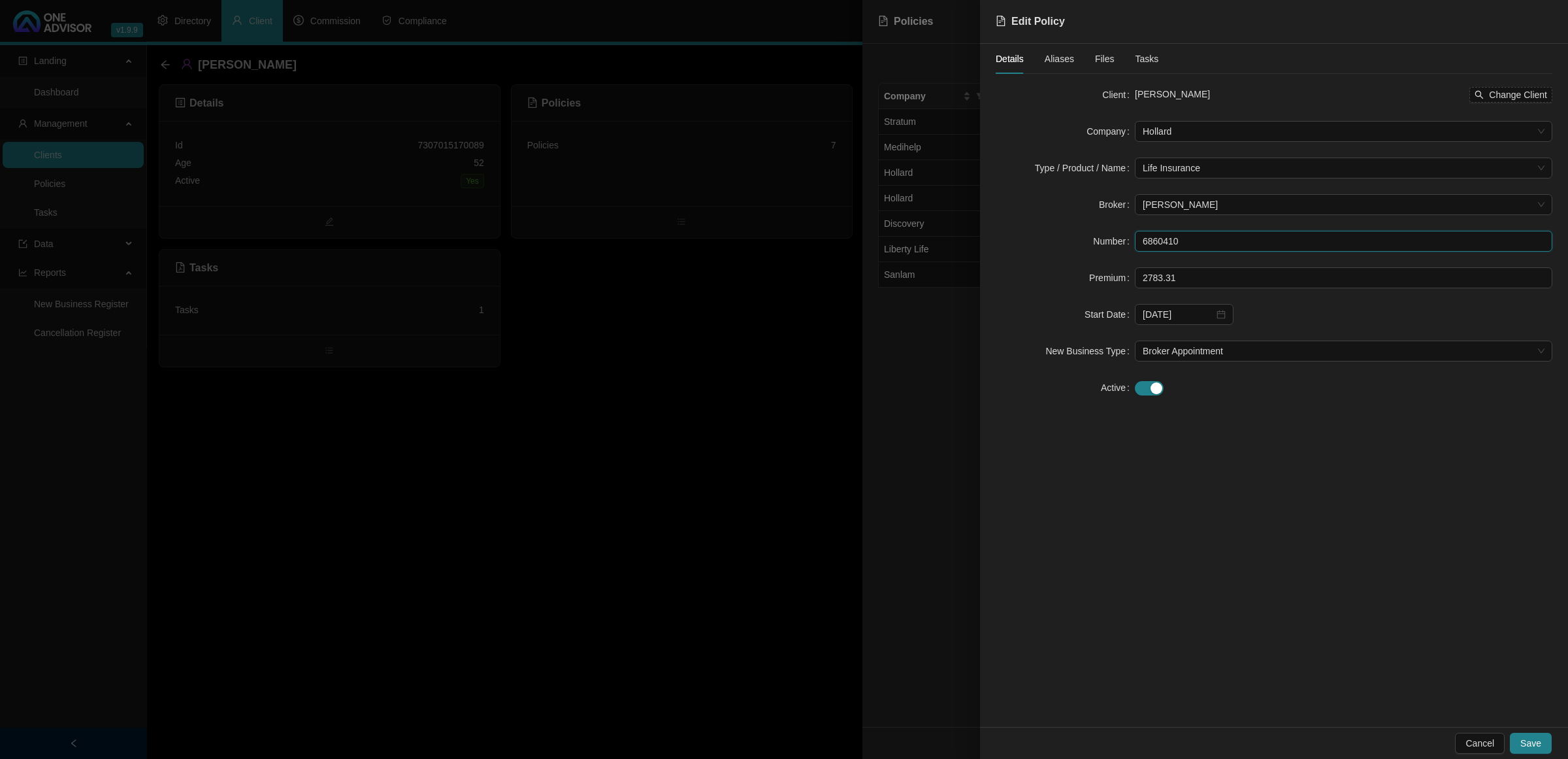
drag, startPoint x: 1208, startPoint y: 246, endPoint x: 1112, endPoint y: 243, distance: 96.0
click at [1112, 243] on div "Number 6860410" at bounding box center [1274, 241] width 556 height 21
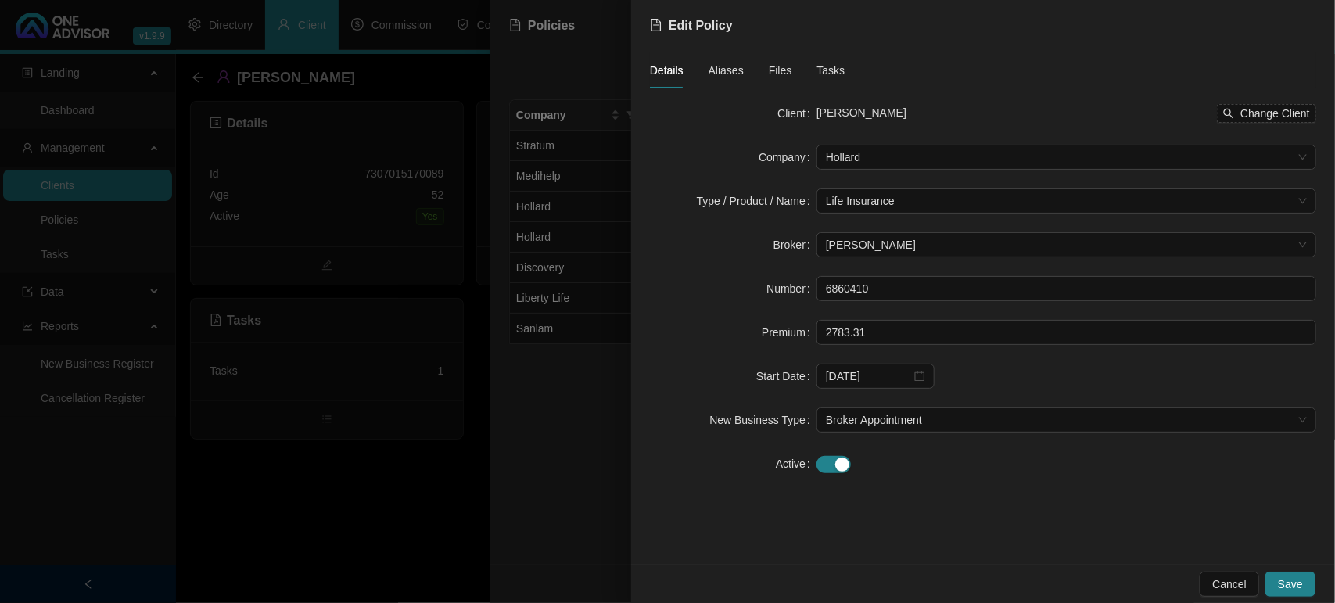
click at [278, 451] on div at bounding box center [667, 301] width 1335 height 603
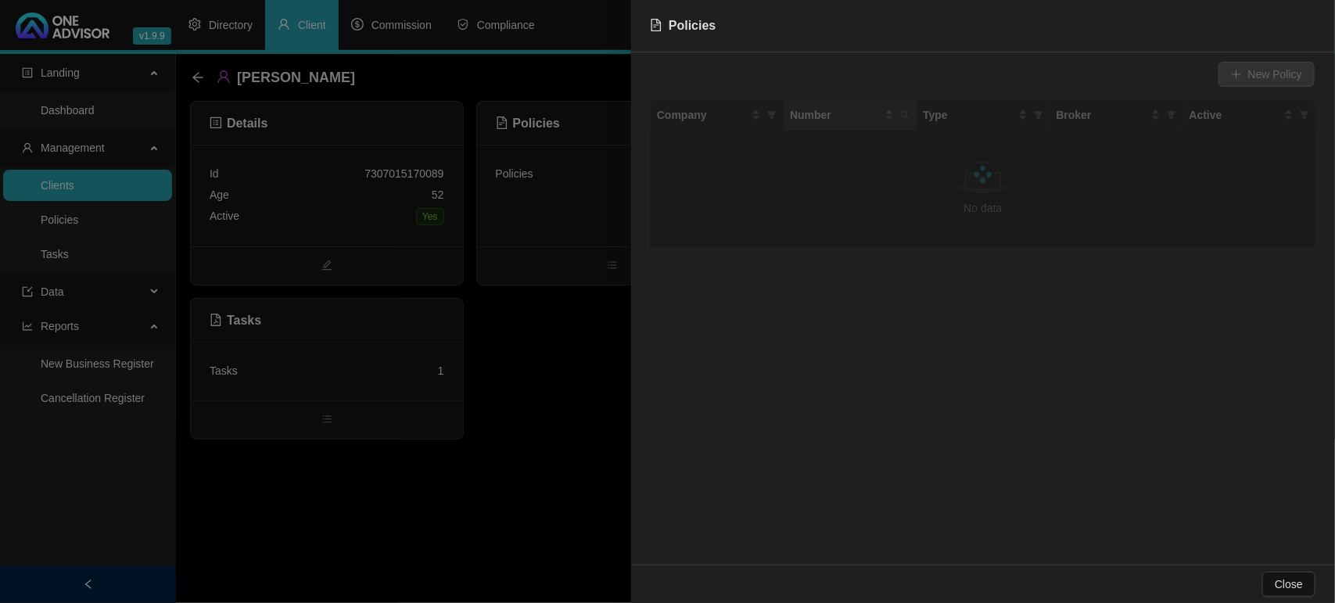
click at [90, 212] on div at bounding box center [667, 301] width 1335 height 603
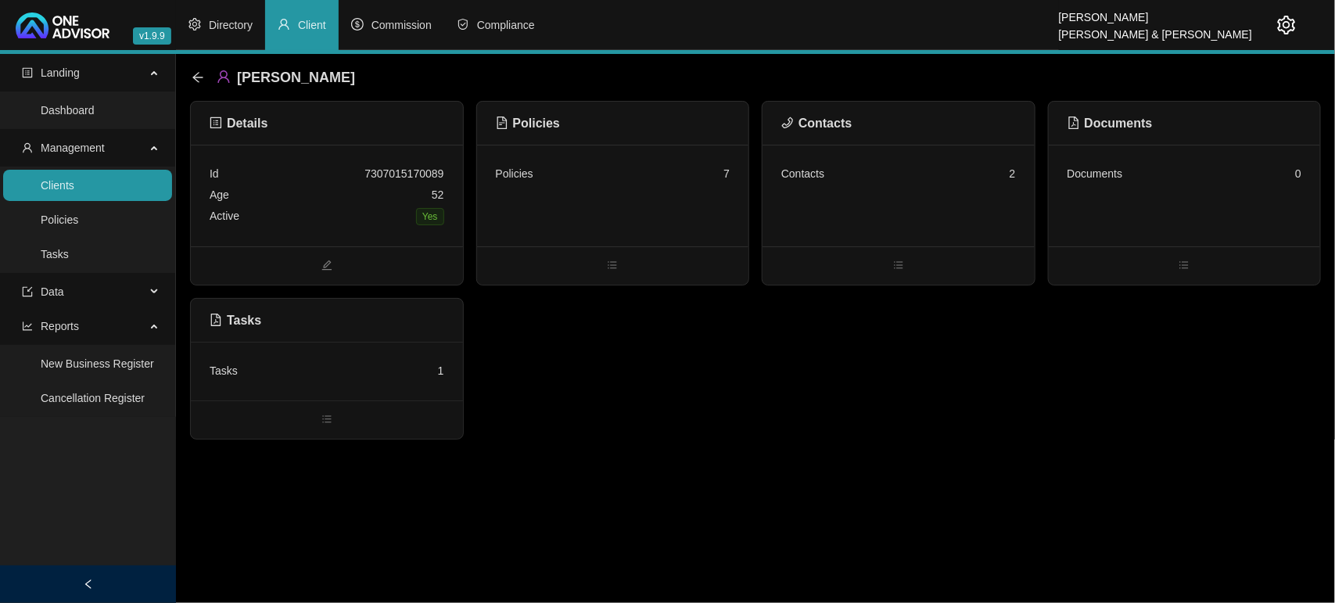
click at [74, 192] on link "Clients" at bounding box center [58, 185] width 34 height 13
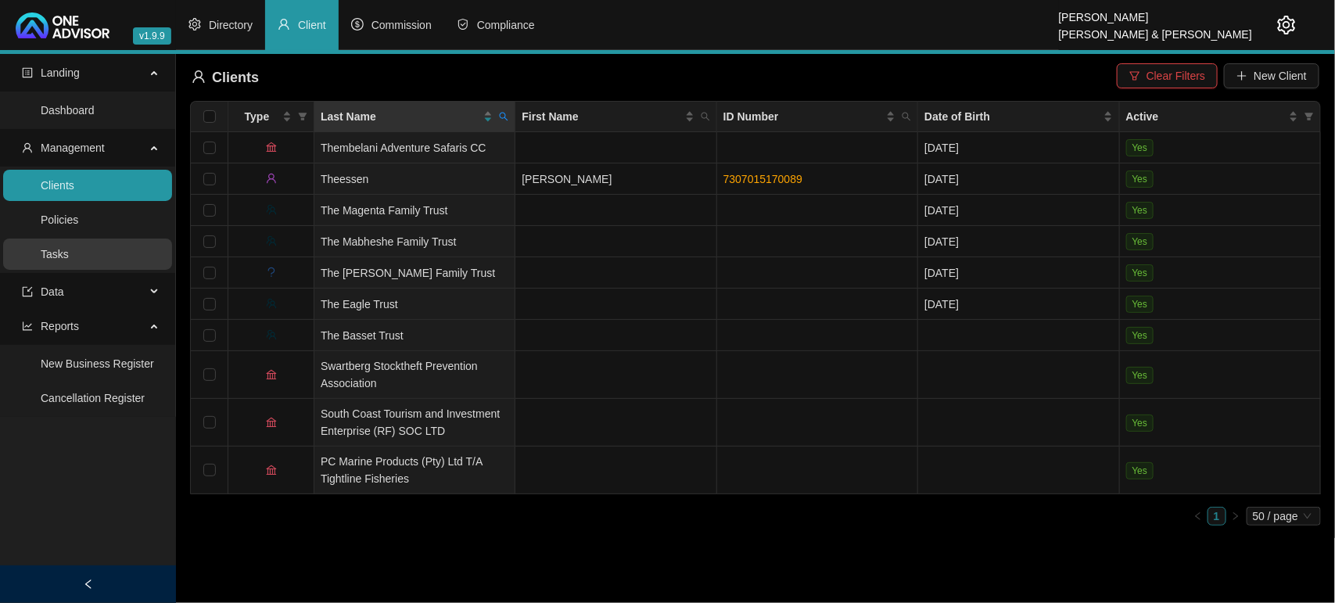
click at [52, 258] on link "Tasks" at bounding box center [55, 254] width 28 height 13
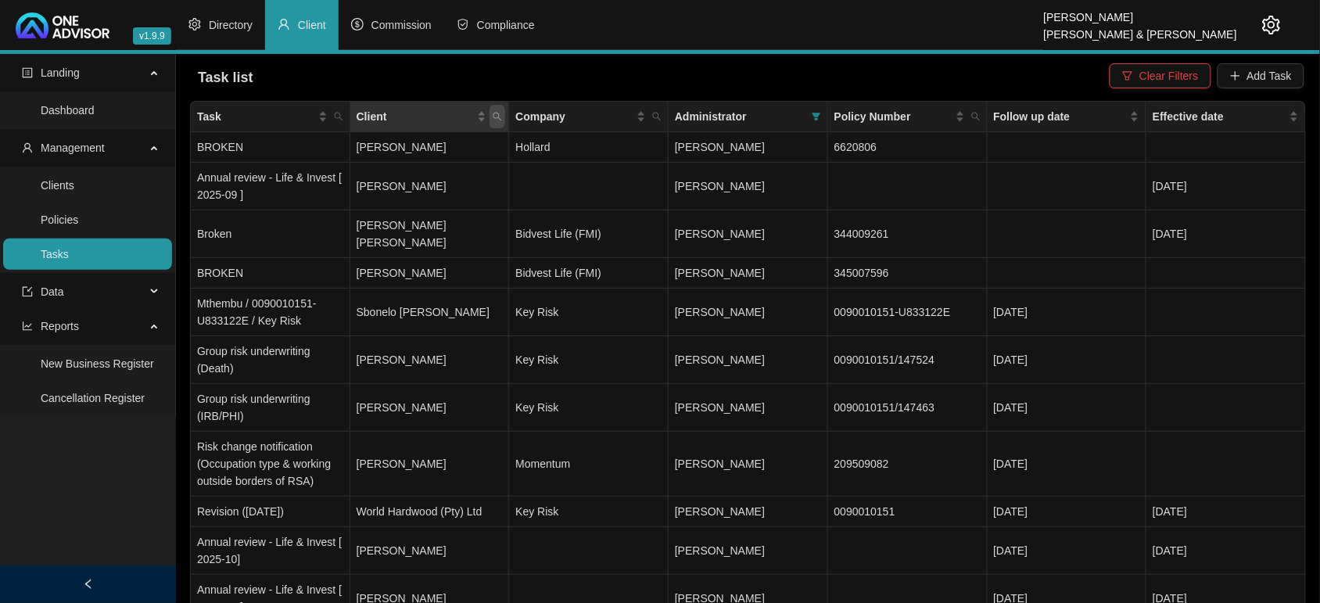
click at [497, 119] on icon "search" at bounding box center [497, 116] width 9 height 9
type input "thees"
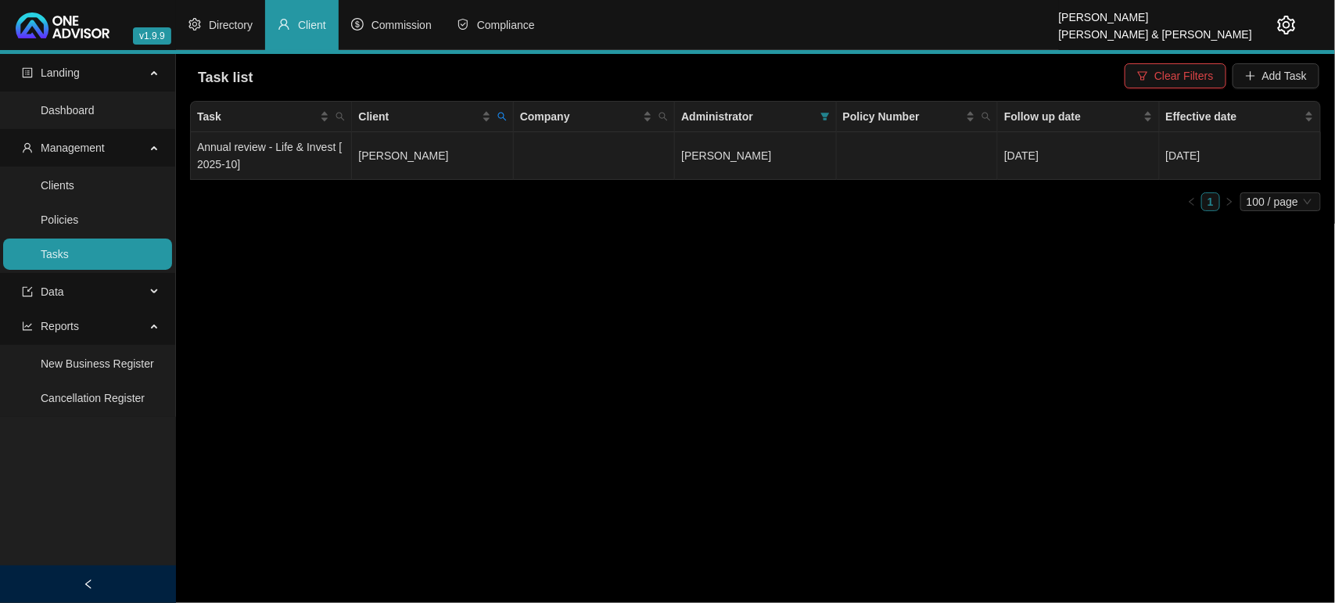
click at [405, 161] on td "[PERSON_NAME]" at bounding box center [432, 156] width 161 height 48
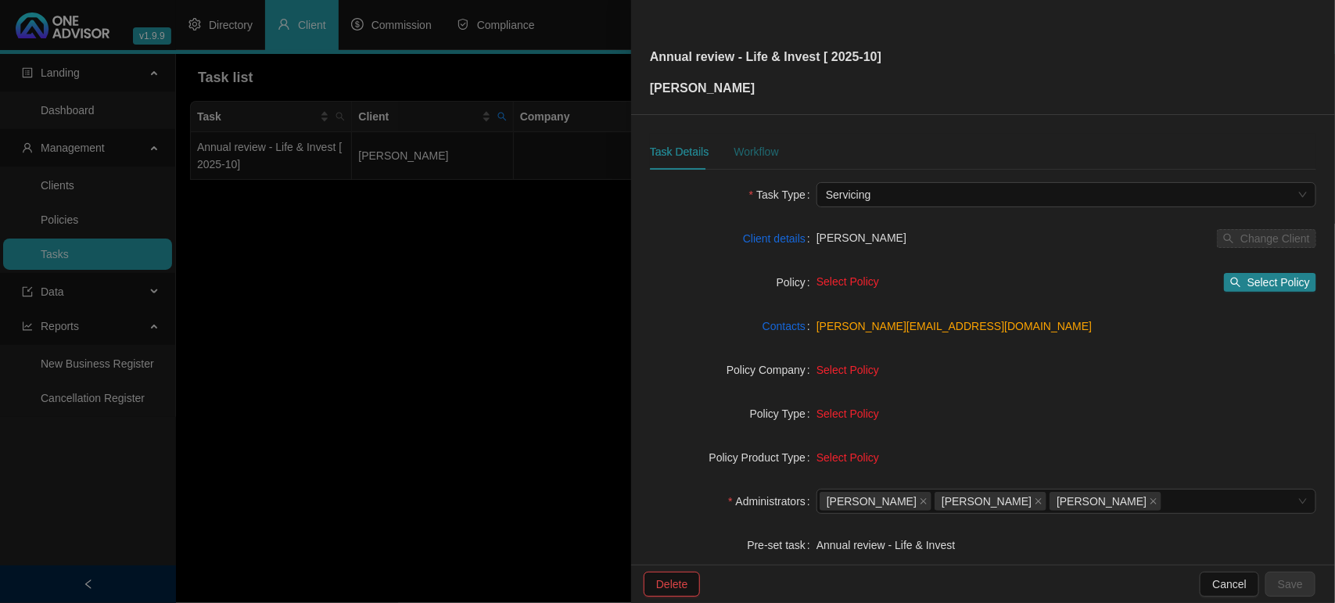
click at [764, 147] on div "Workflow" at bounding box center [756, 151] width 45 height 17
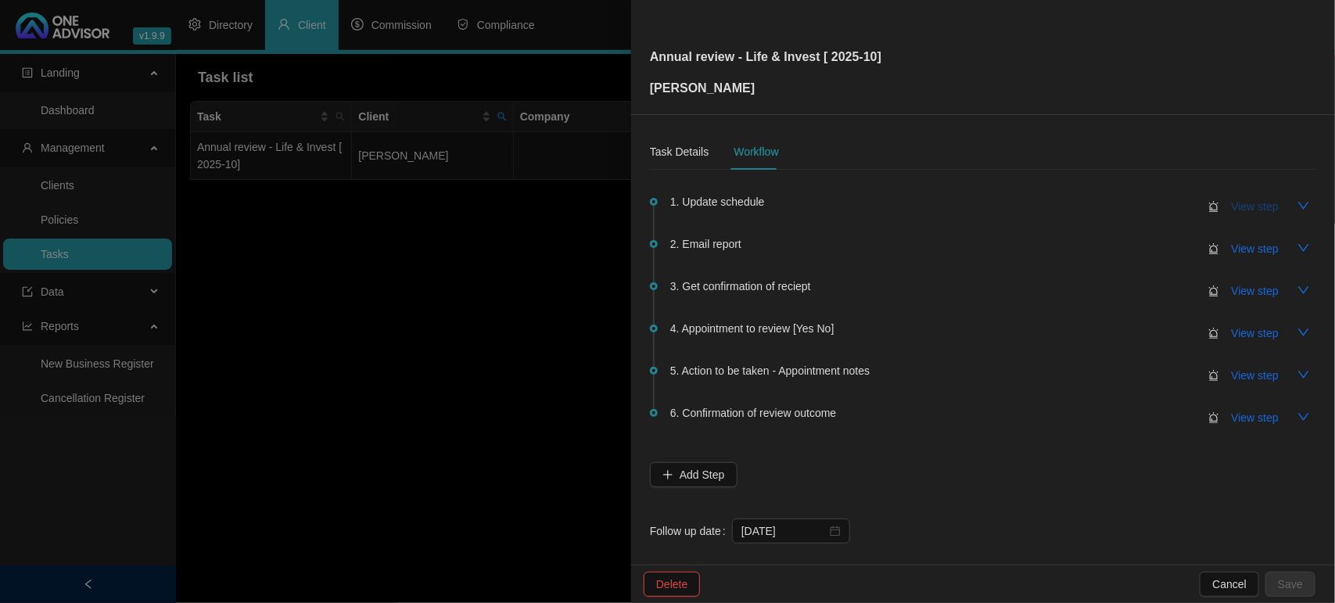
click at [1252, 205] on span "View step" at bounding box center [1255, 206] width 47 height 17
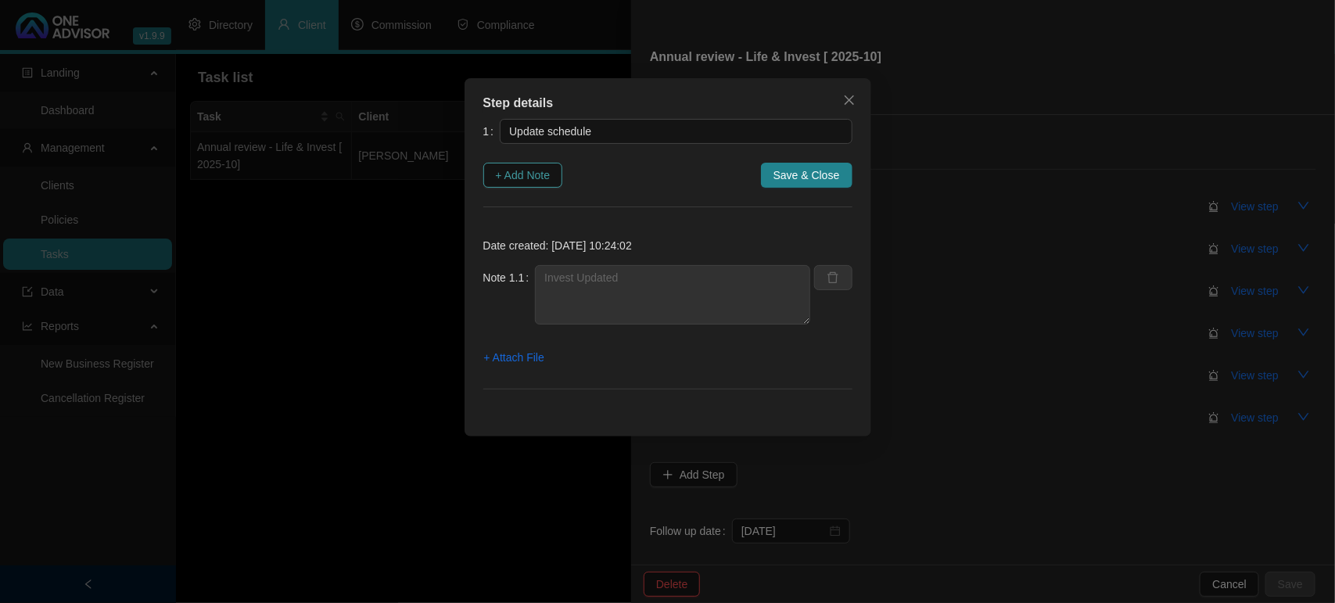
click at [506, 174] on span "+ Add Note" at bounding box center [523, 175] width 55 height 17
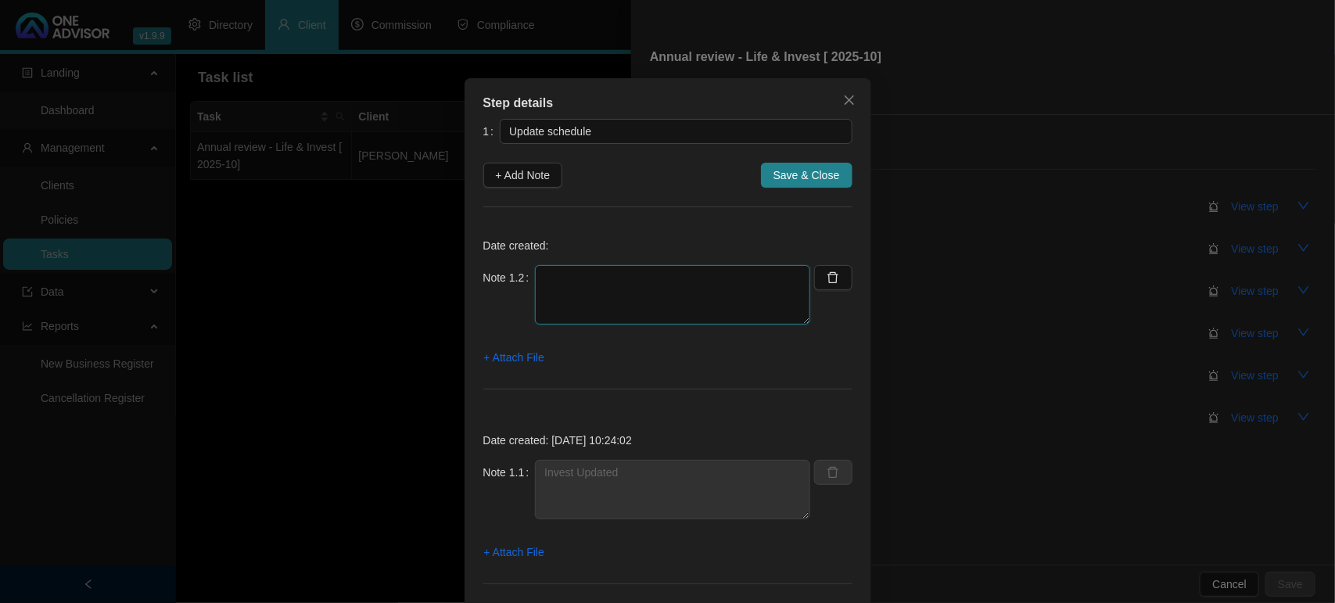
click at [619, 310] on textarea at bounding box center [672, 294] width 275 height 59
type textarea "Life Updated"
click at [790, 171] on span "Save & Close" at bounding box center [807, 175] width 66 height 17
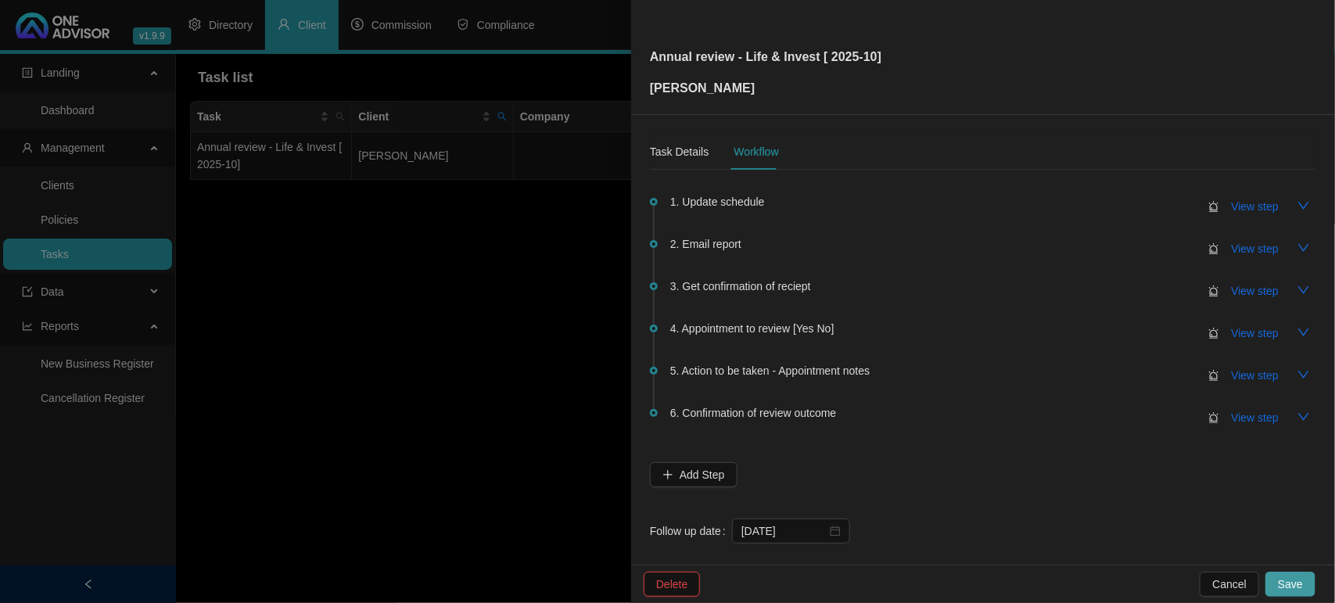
click at [1277, 577] on button "Save" at bounding box center [1291, 584] width 50 height 25
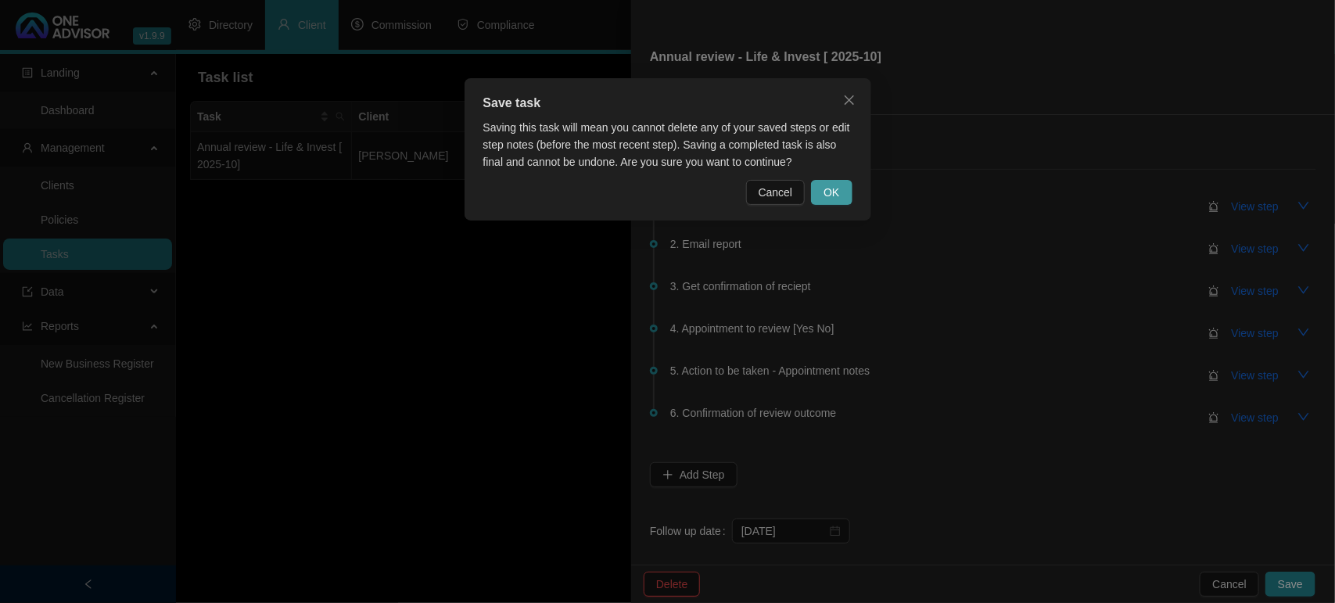
click at [846, 196] on button "OK" at bounding box center [831, 192] width 41 height 25
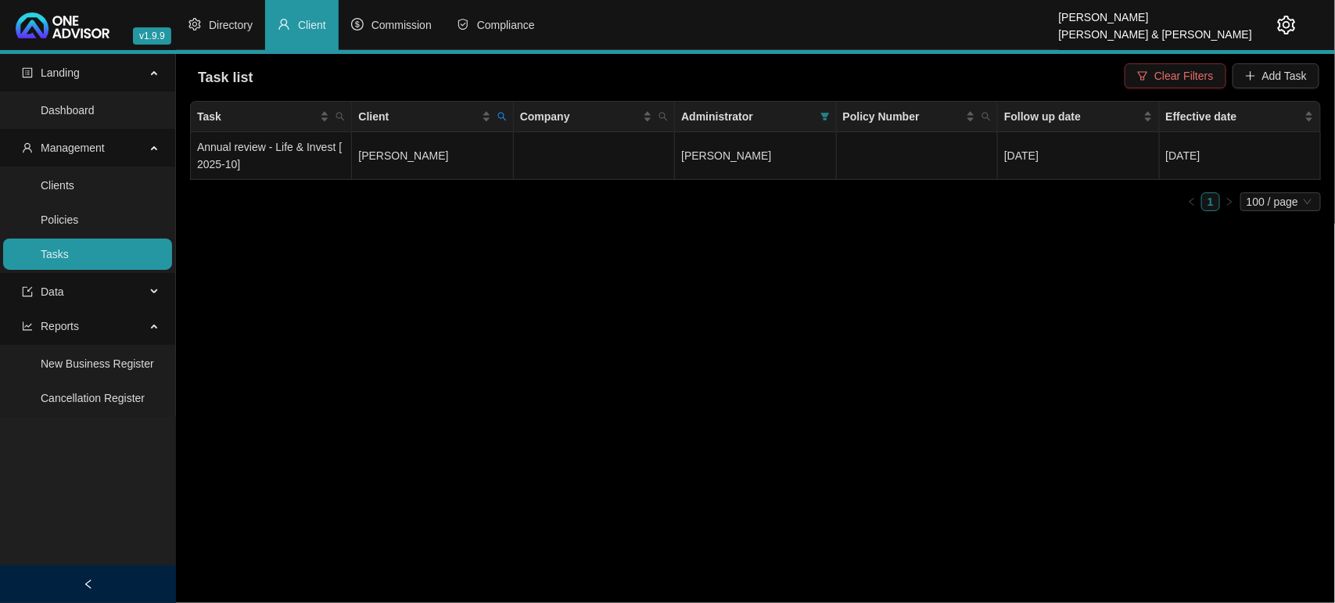
click at [1182, 75] on span "Clear Filters" at bounding box center [1184, 75] width 59 height 17
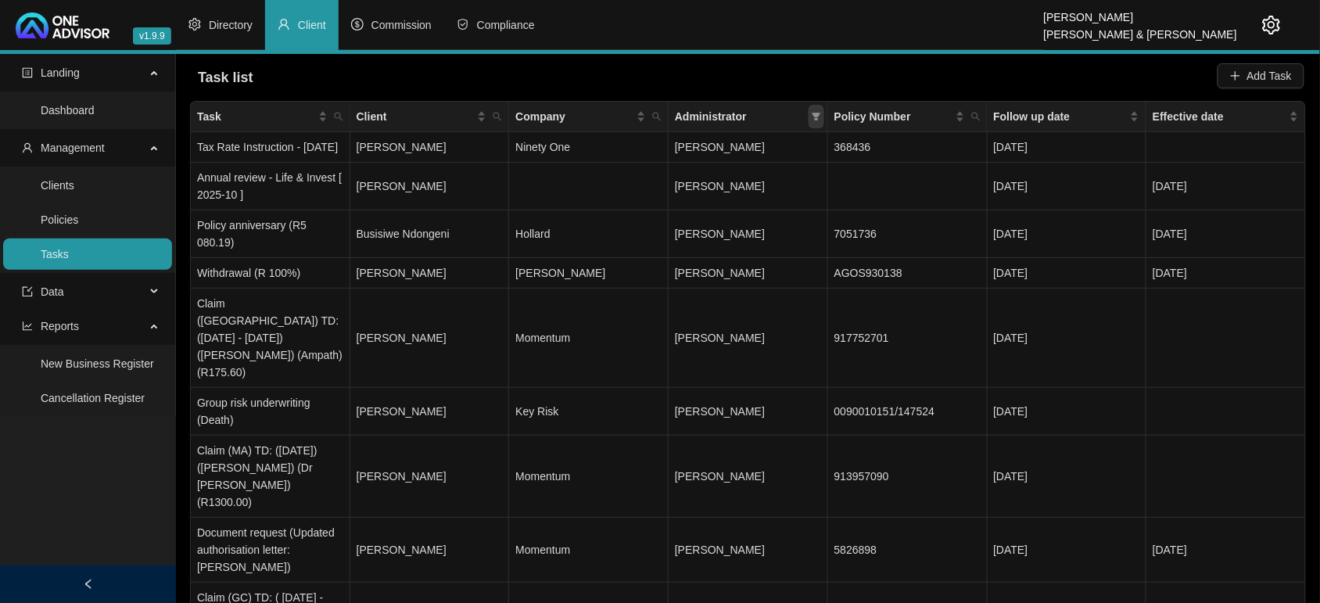
click at [817, 117] on icon "filter" at bounding box center [816, 117] width 9 height 8
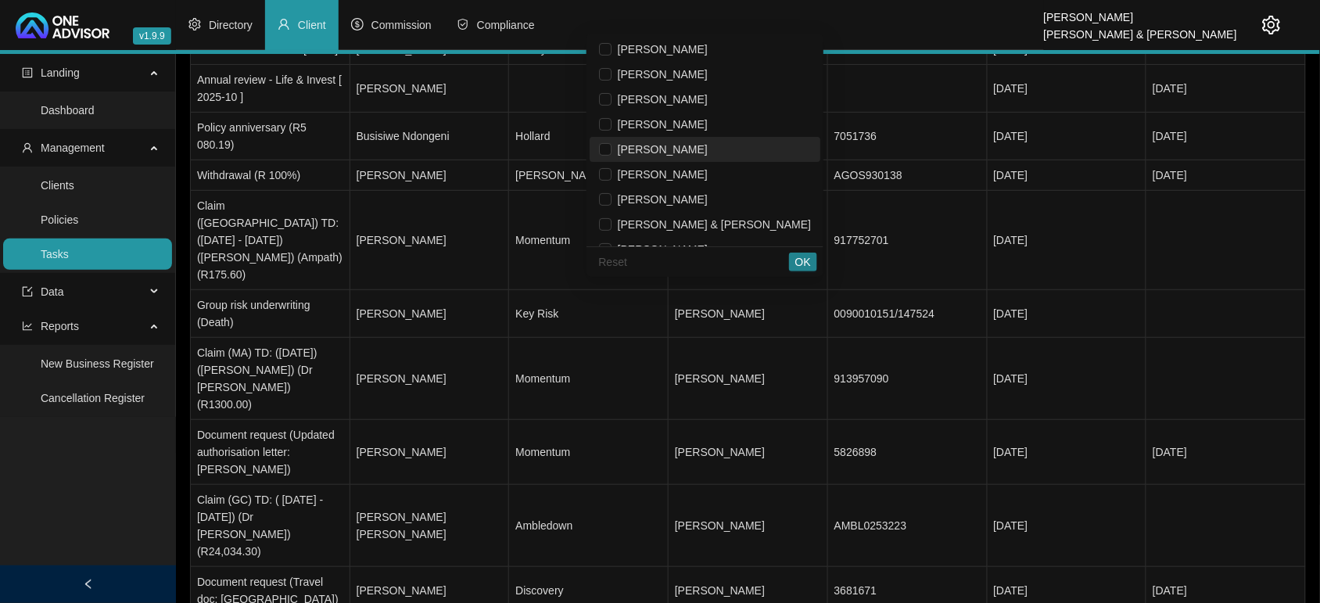
click at [735, 159] on li "[PERSON_NAME]" at bounding box center [705, 149] width 231 height 25
checkbox input "true"
click at [799, 255] on span "OK" at bounding box center [804, 261] width 16 height 17
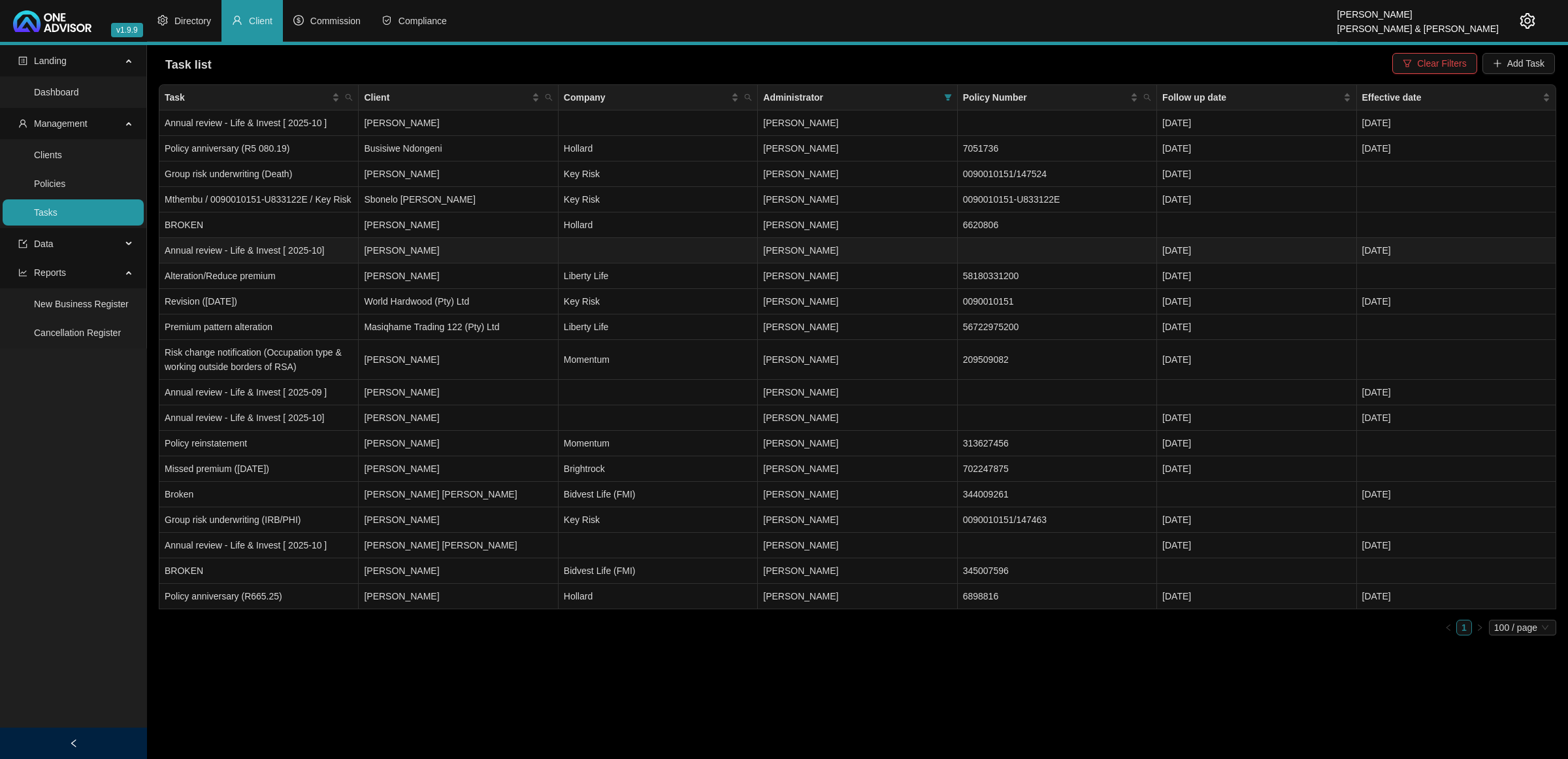
click at [451, 247] on td "[PERSON_NAME]" at bounding box center [458, 251] width 200 height 26
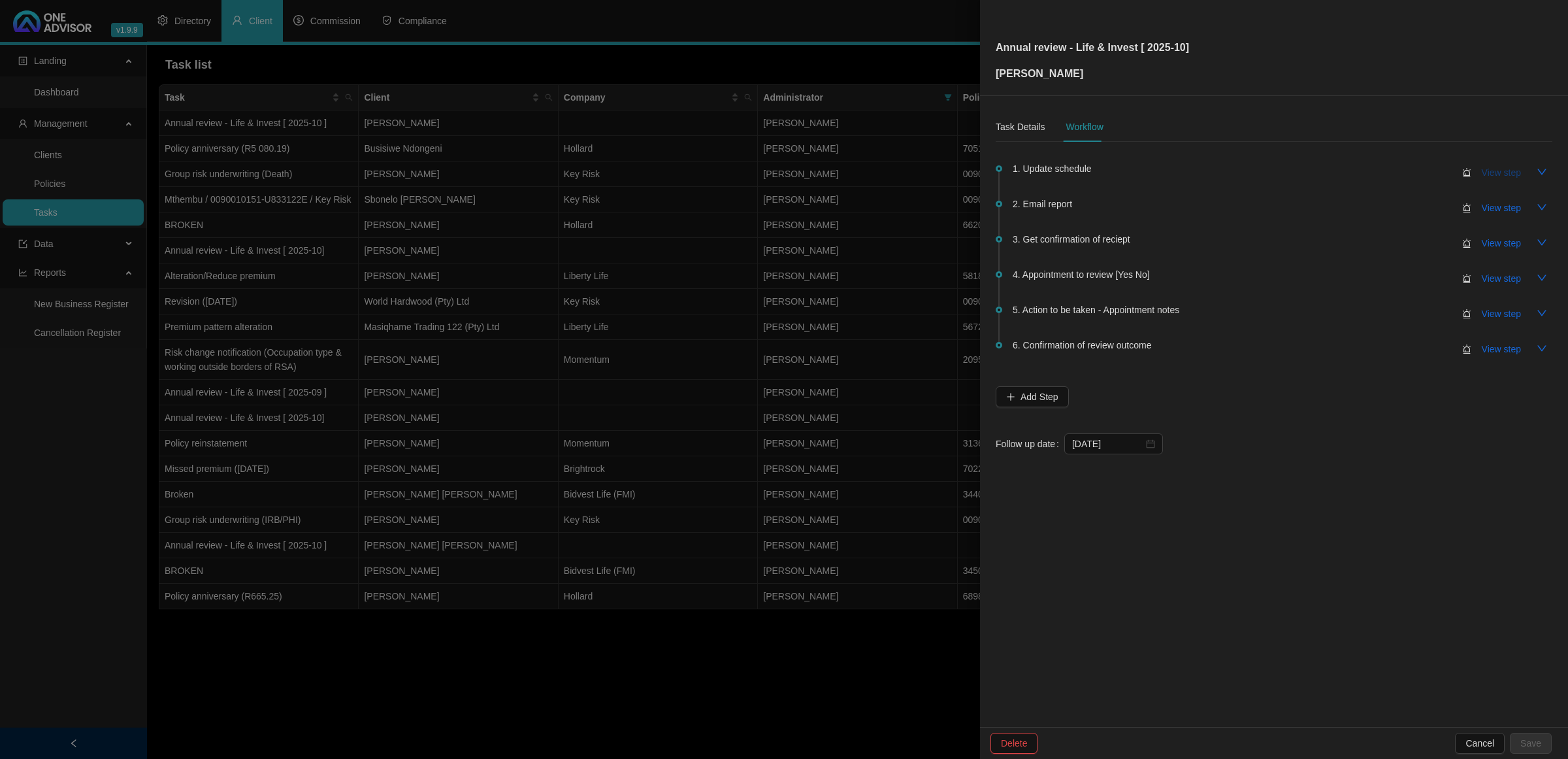
click at [1494, 166] on span "View step" at bounding box center [1501, 172] width 39 height 14
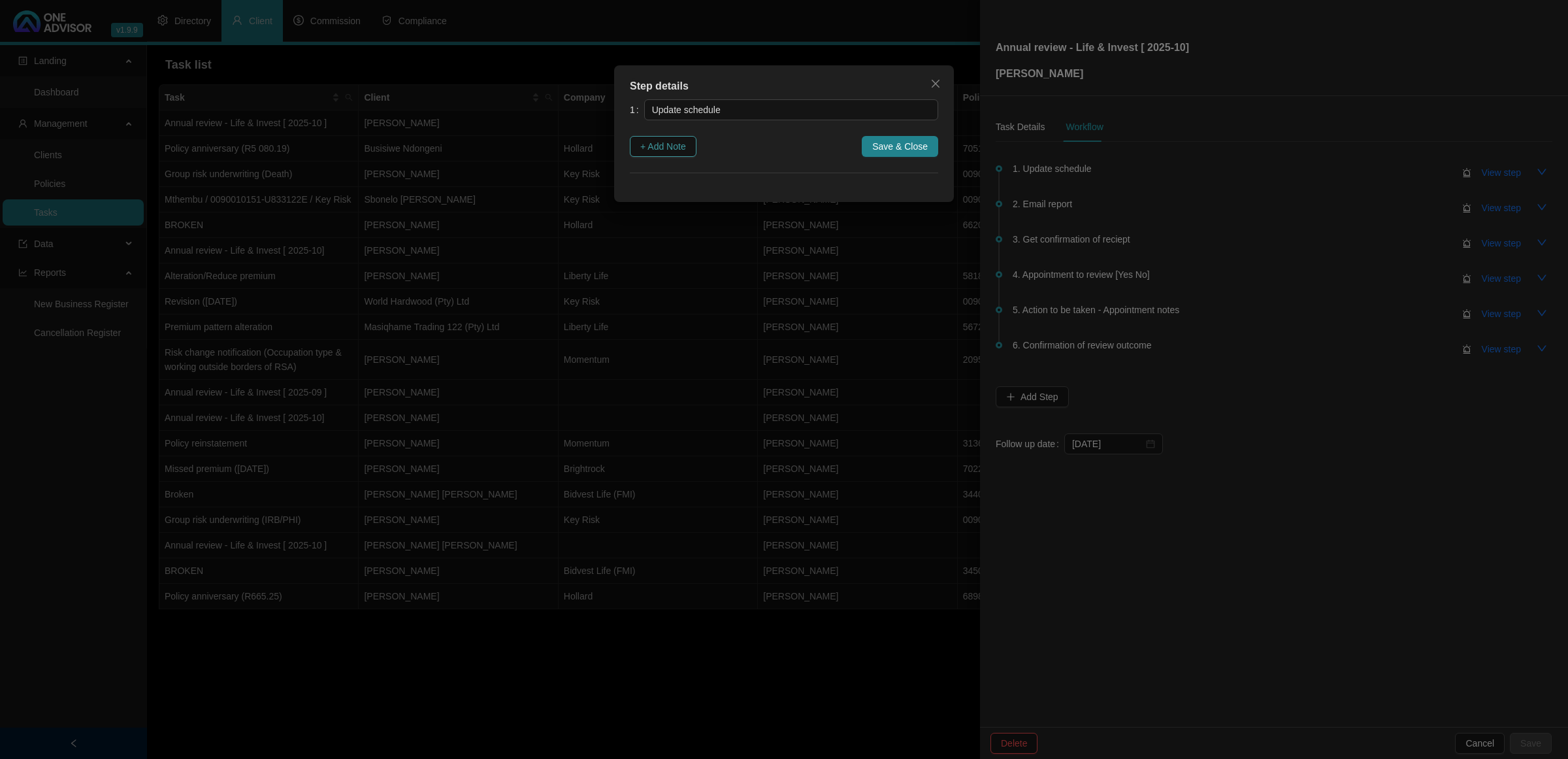
click at [680, 147] on span "+ Add Note" at bounding box center [663, 146] width 46 height 14
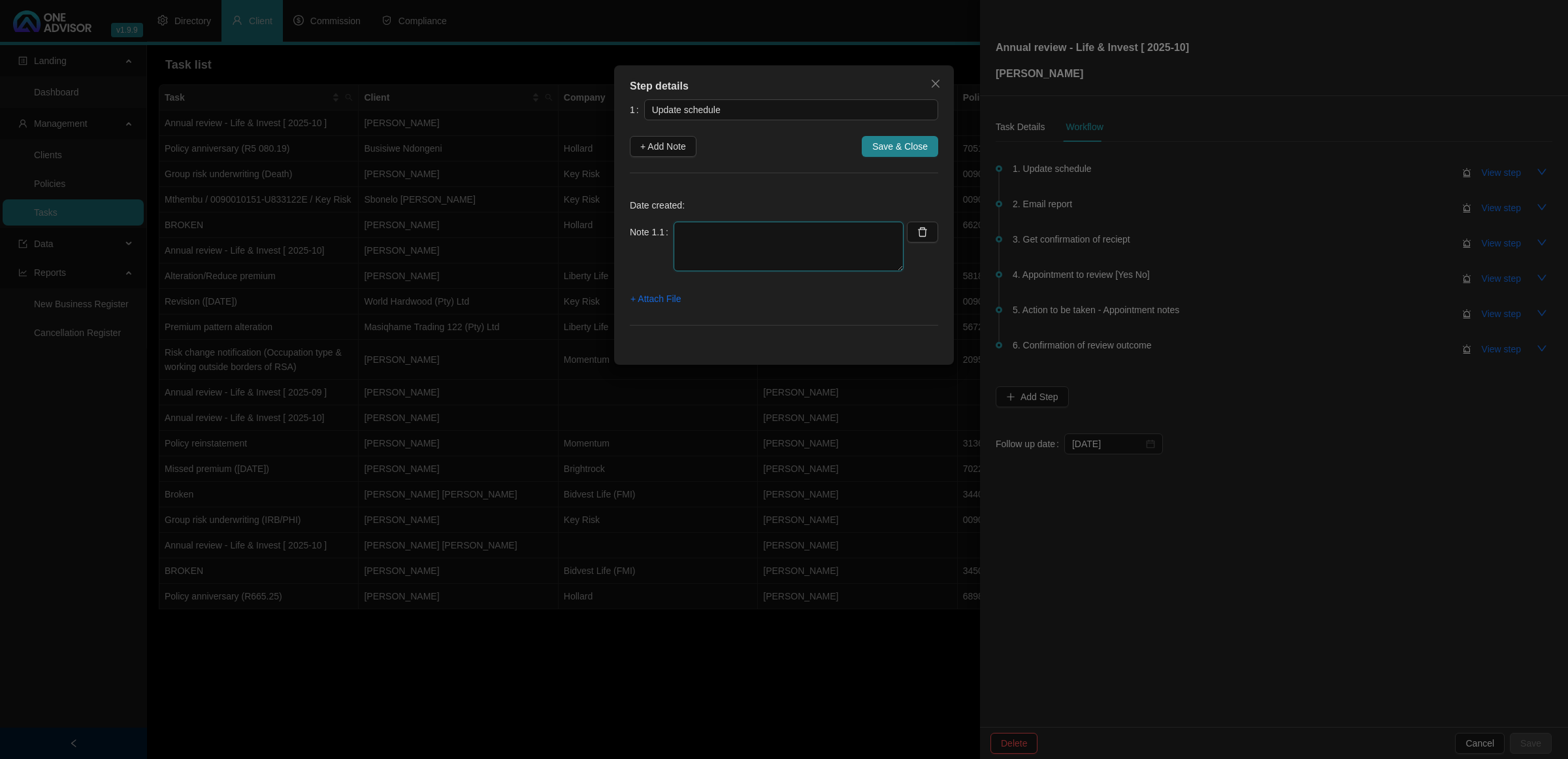
click at [740, 239] on textarea at bounding box center [788, 246] width 230 height 49
type textarea "L"
type textarea "2"
type textarea "Life Schedule updated"
click at [896, 151] on span "Save & Close" at bounding box center [900, 146] width 55 height 14
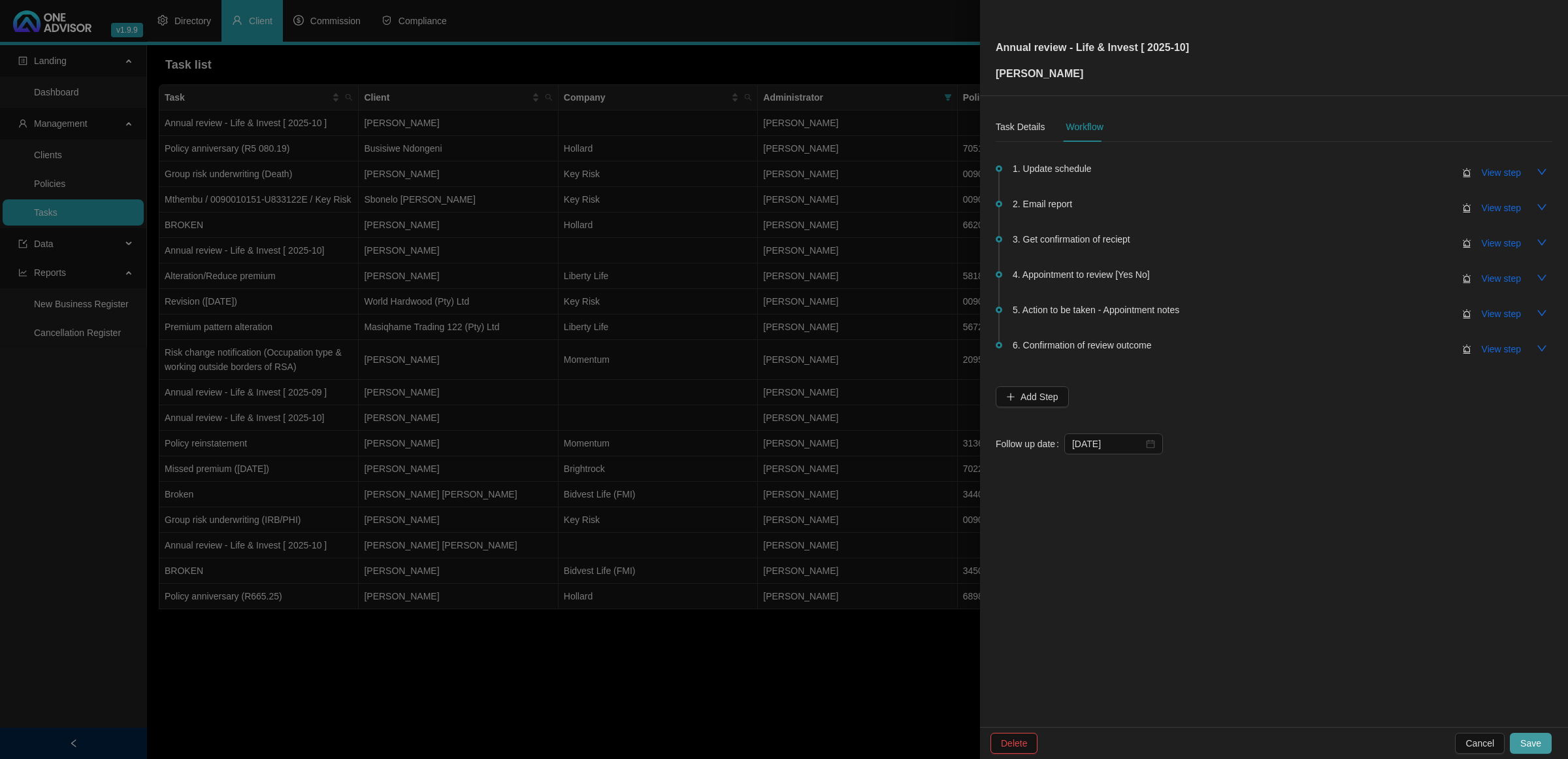
click at [1533, 746] on span "Save" at bounding box center [1530, 743] width 21 height 14
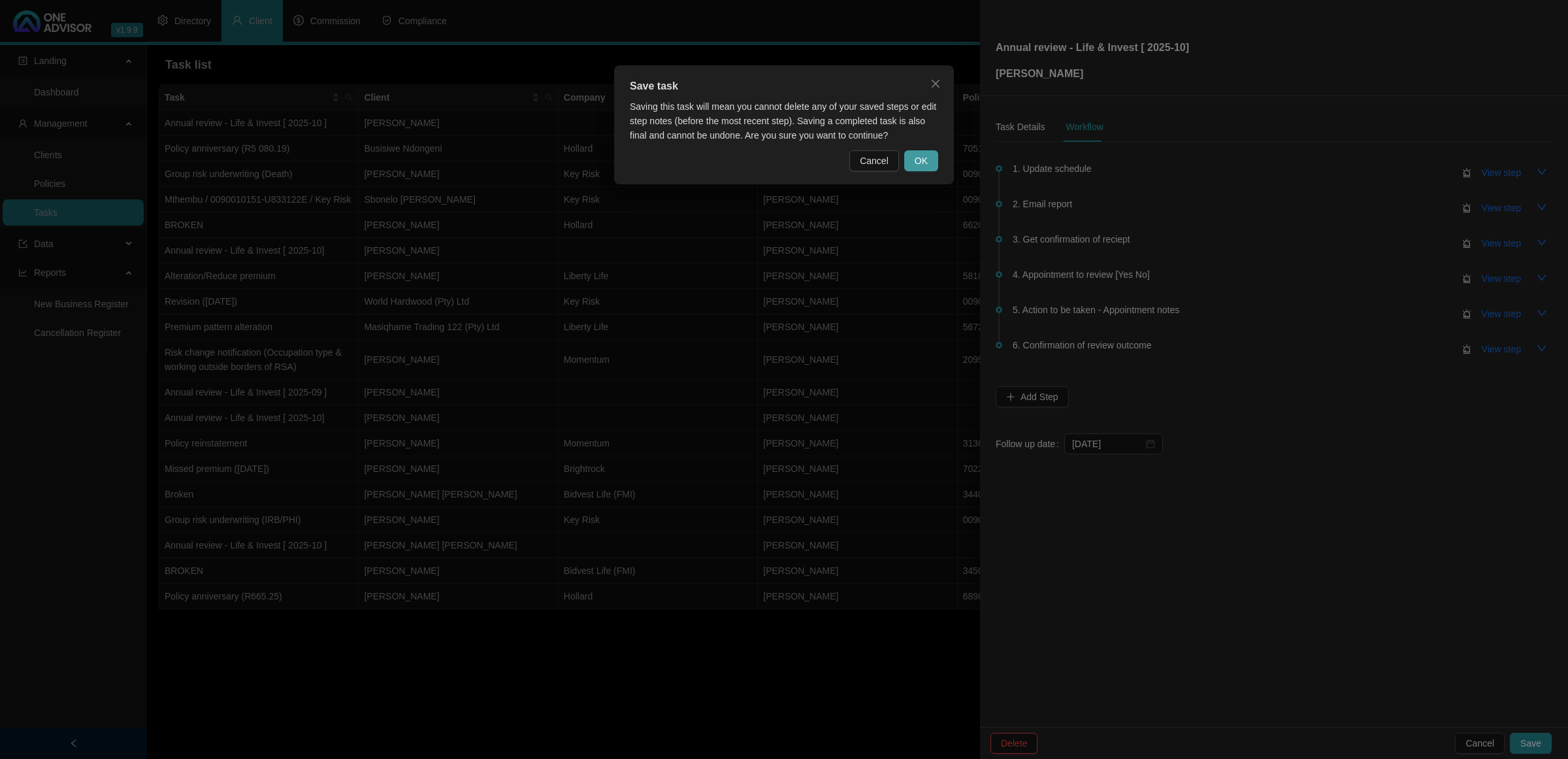
click at [930, 164] on button "OK" at bounding box center [921, 160] width 34 height 21
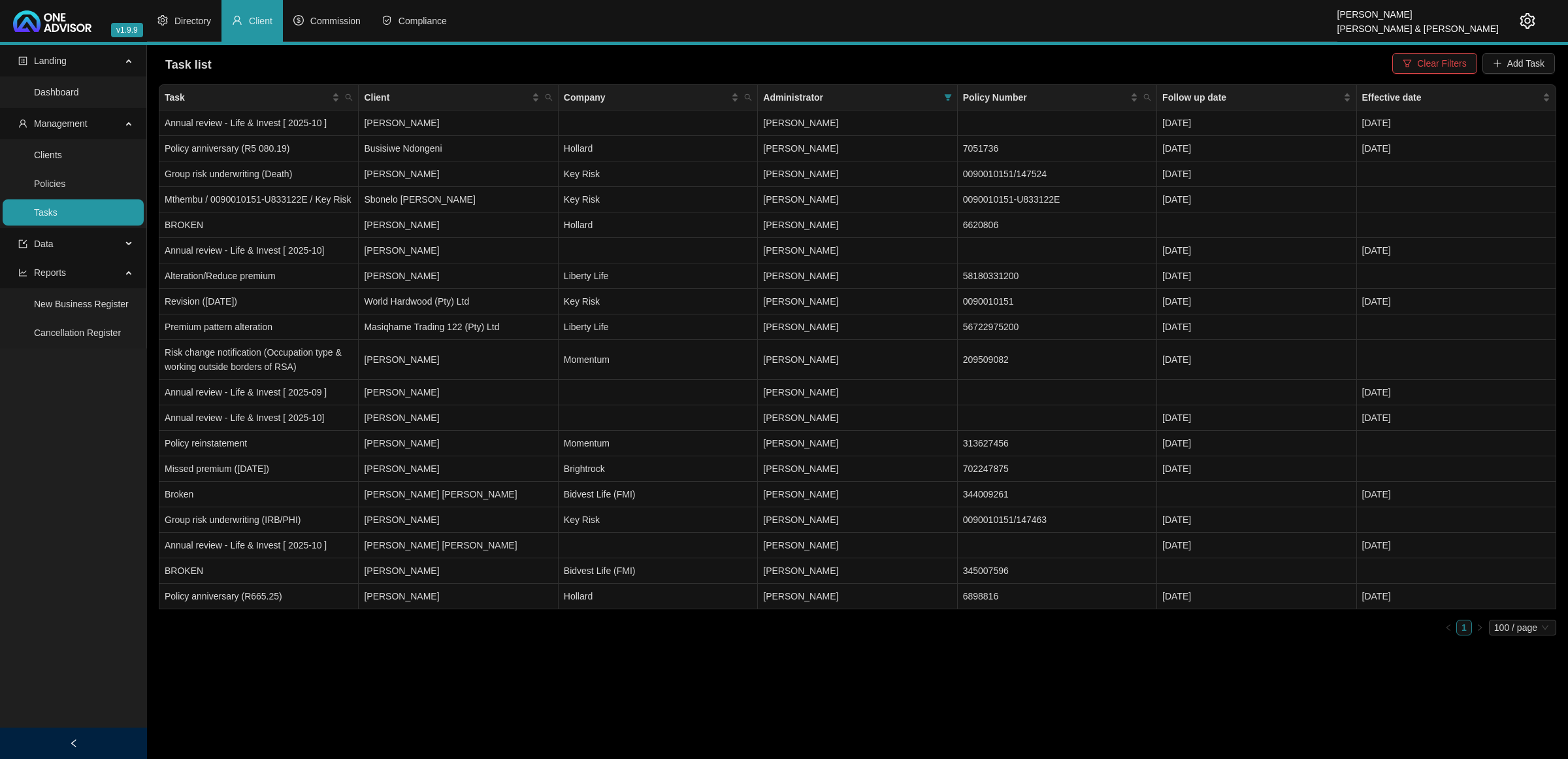
click at [232, 646] on div "Task Client Company Administrator Policy Number Follow up date Effective date A…" at bounding box center [857, 365] width 1398 height 562
click at [347, 101] on icon "search" at bounding box center [348, 97] width 8 height 8
type input "annual"
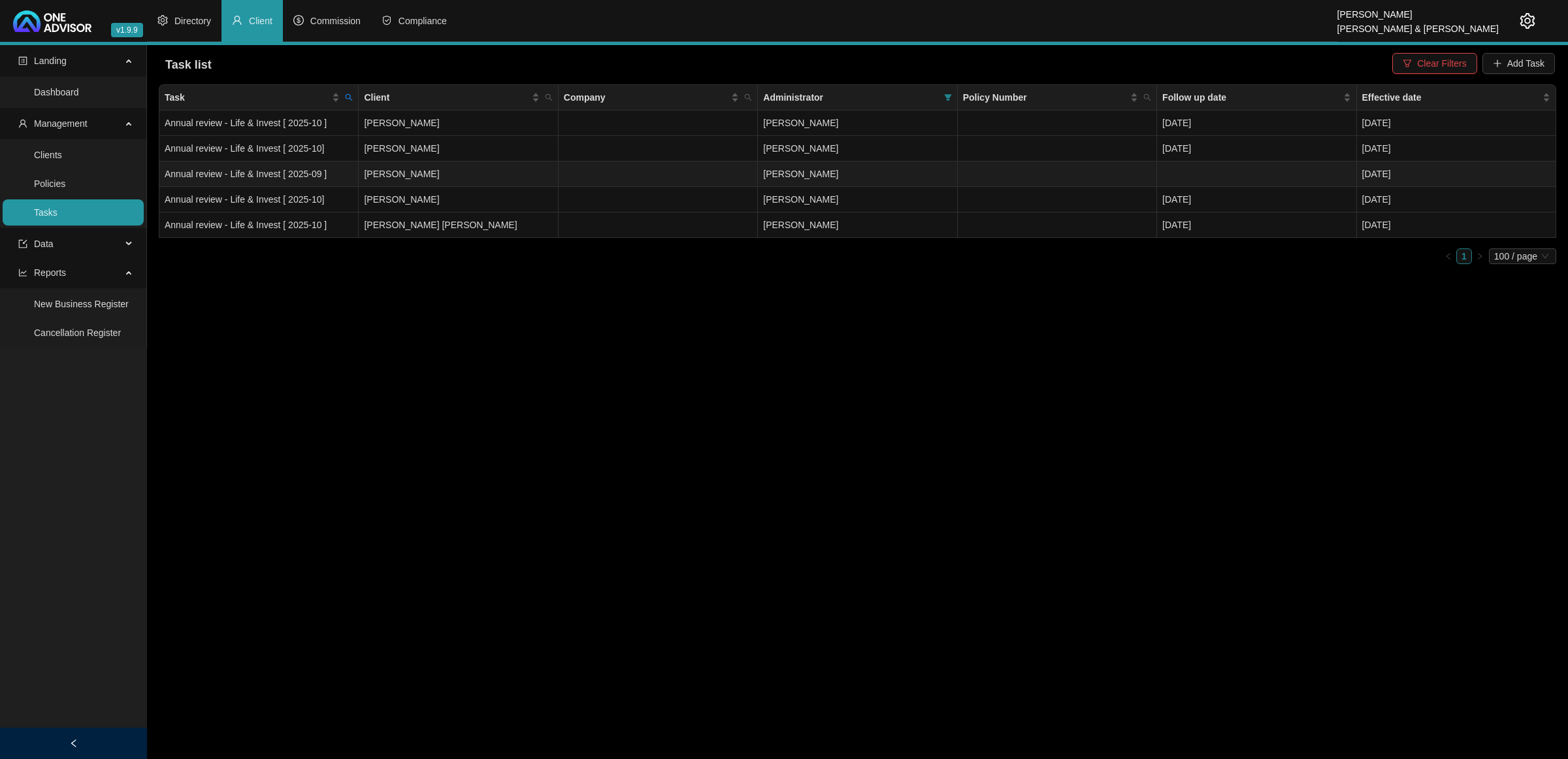
click at [1202, 171] on td at bounding box center [1256, 174] width 200 height 26
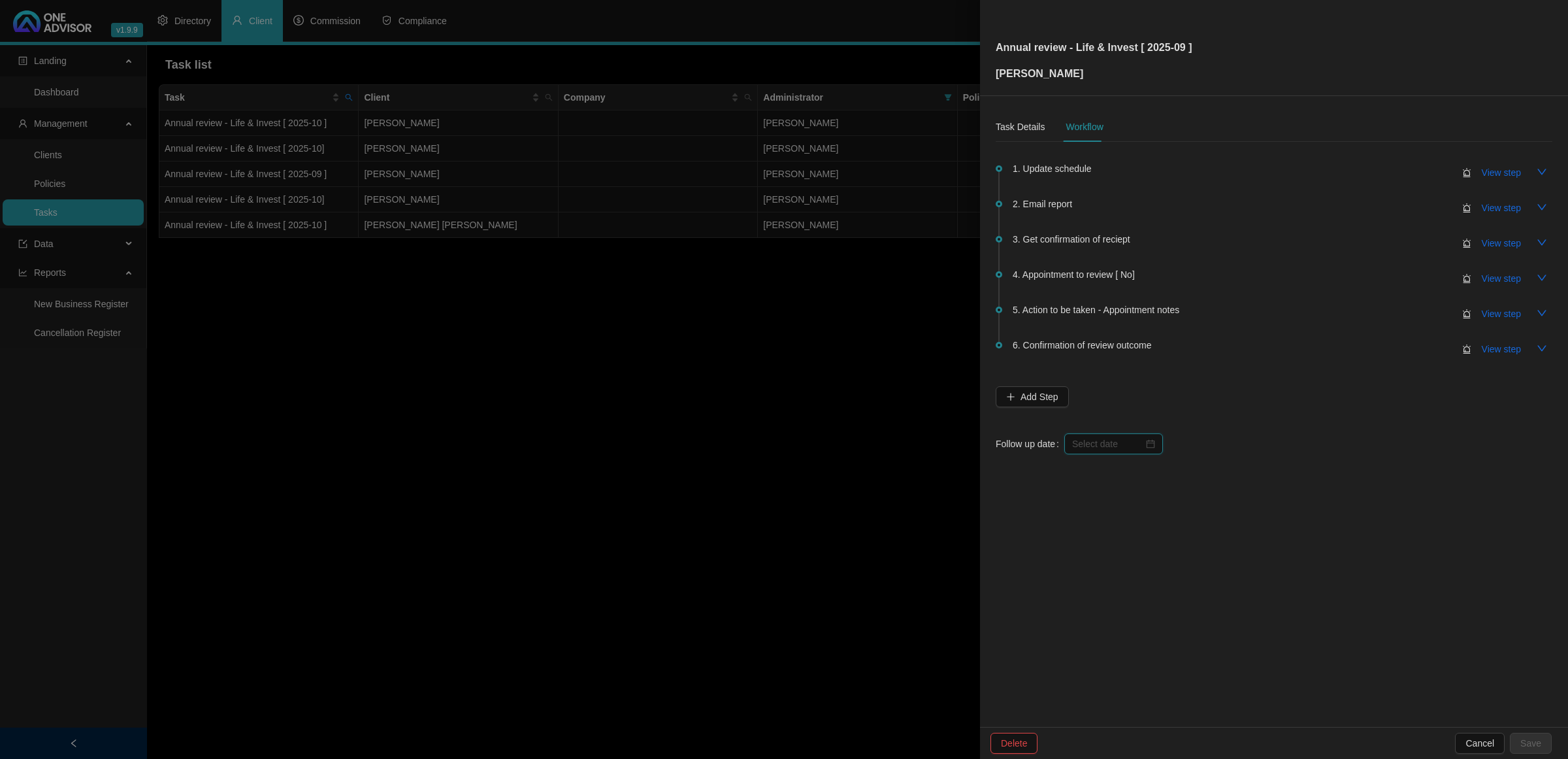
click at [1119, 443] on input at bounding box center [1108, 444] width 71 height 14
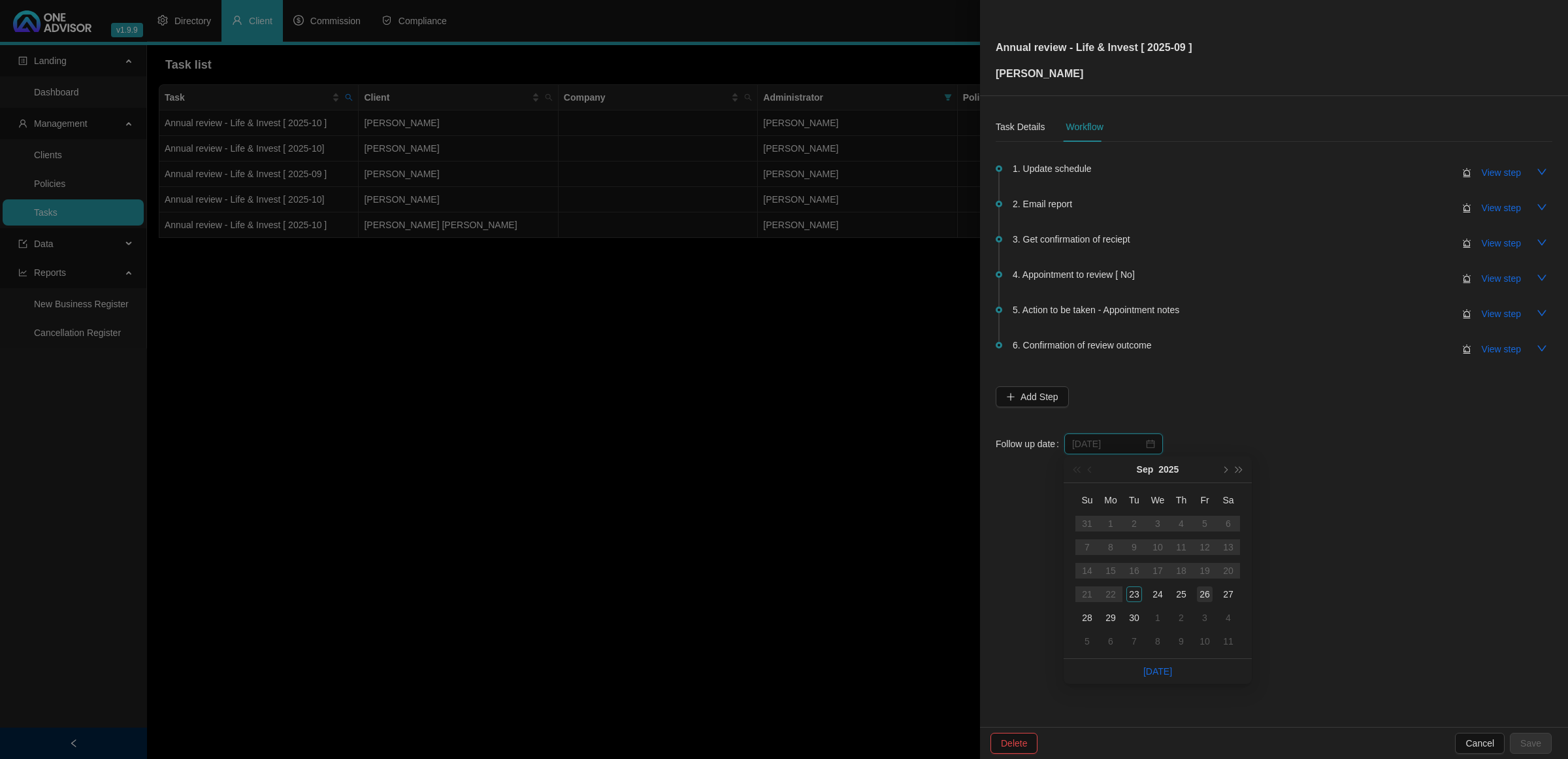
type input "[DATE]"
click at [1215, 596] on td "26" at bounding box center [1205, 594] width 23 height 23
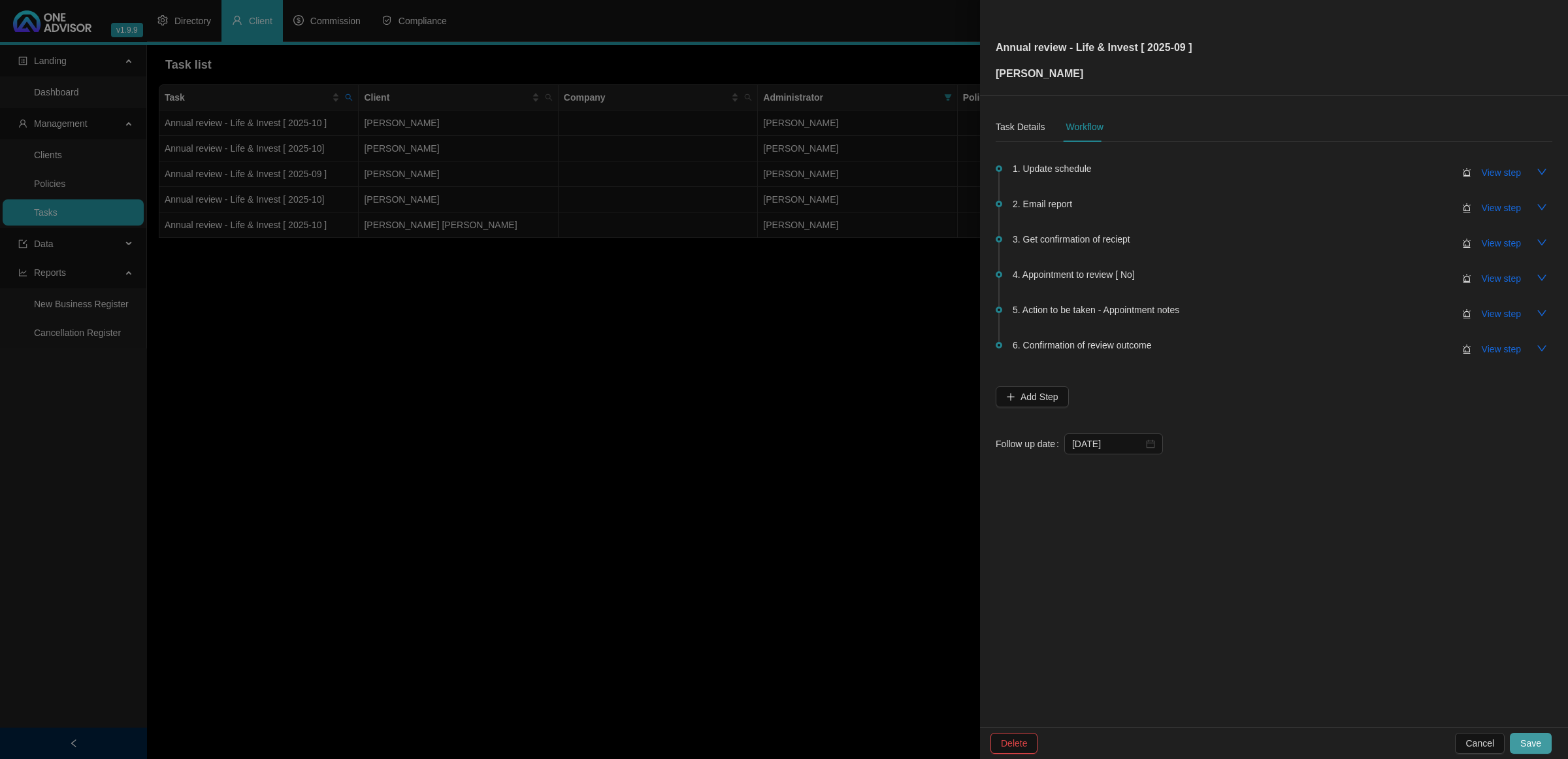
click at [1523, 737] on span "Save" at bounding box center [1530, 743] width 21 height 14
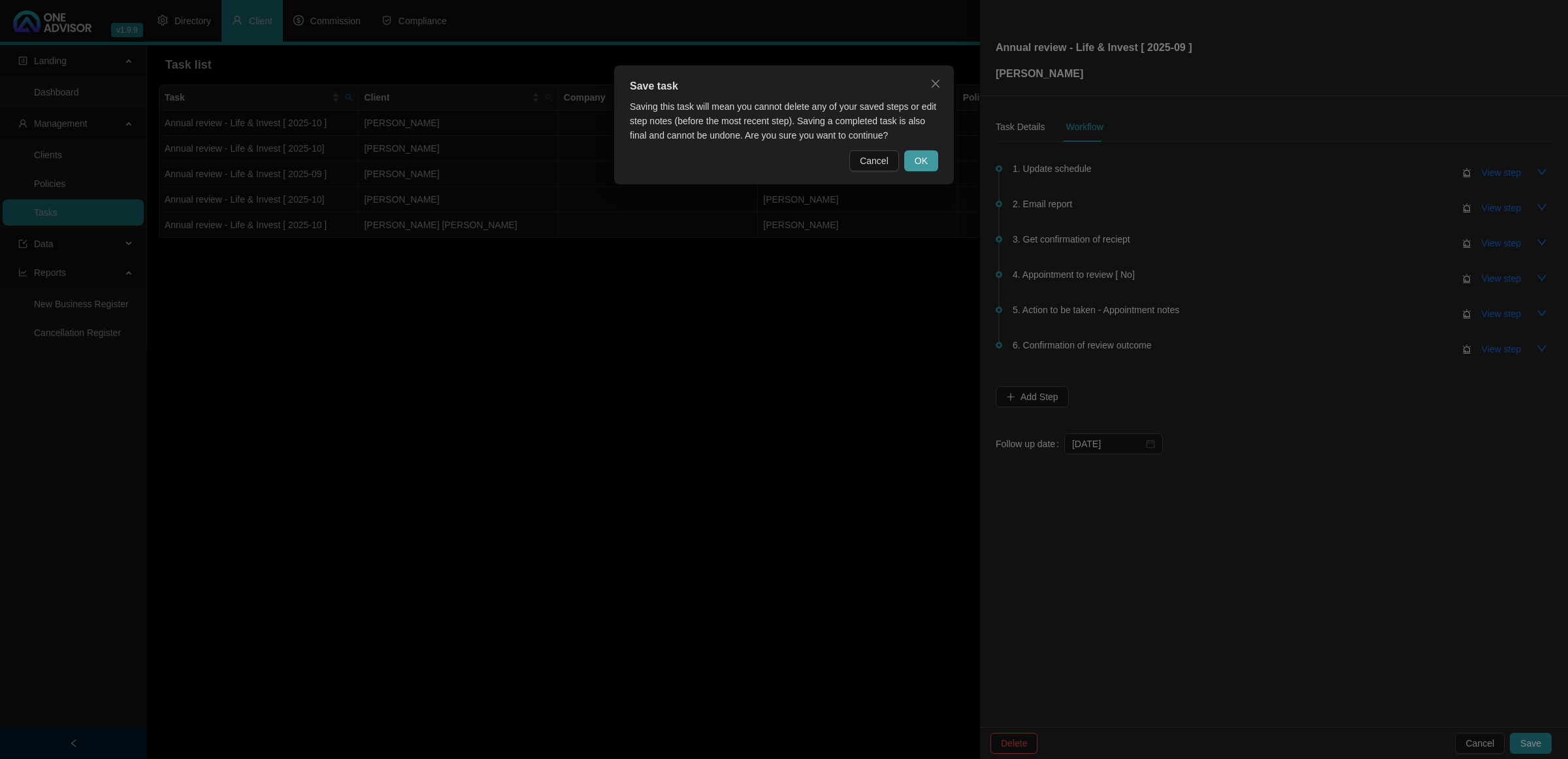
click at [907, 157] on button "OK" at bounding box center [921, 160] width 34 height 21
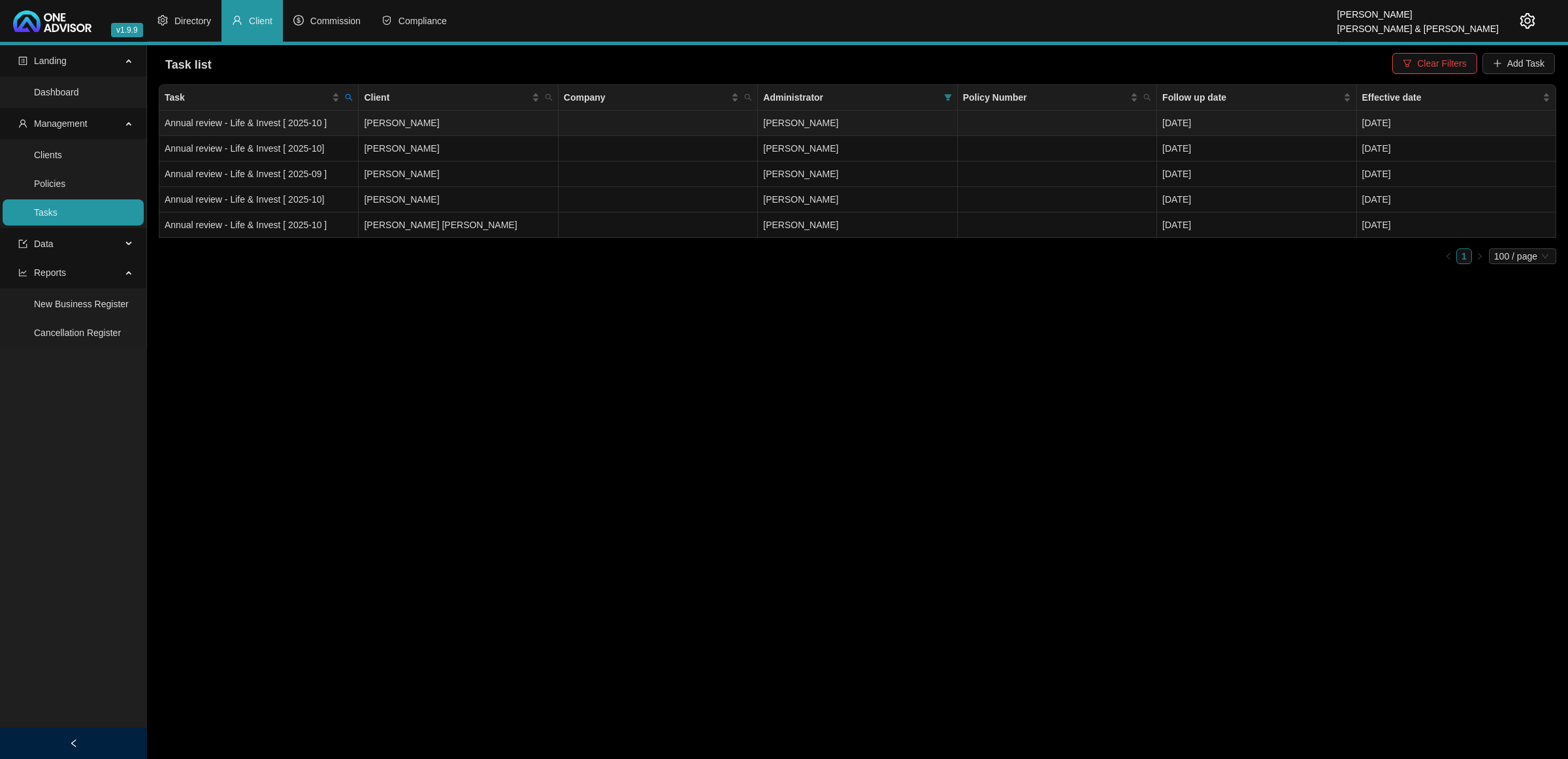
click at [499, 122] on td "[PERSON_NAME]" at bounding box center [458, 123] width 200 height 26
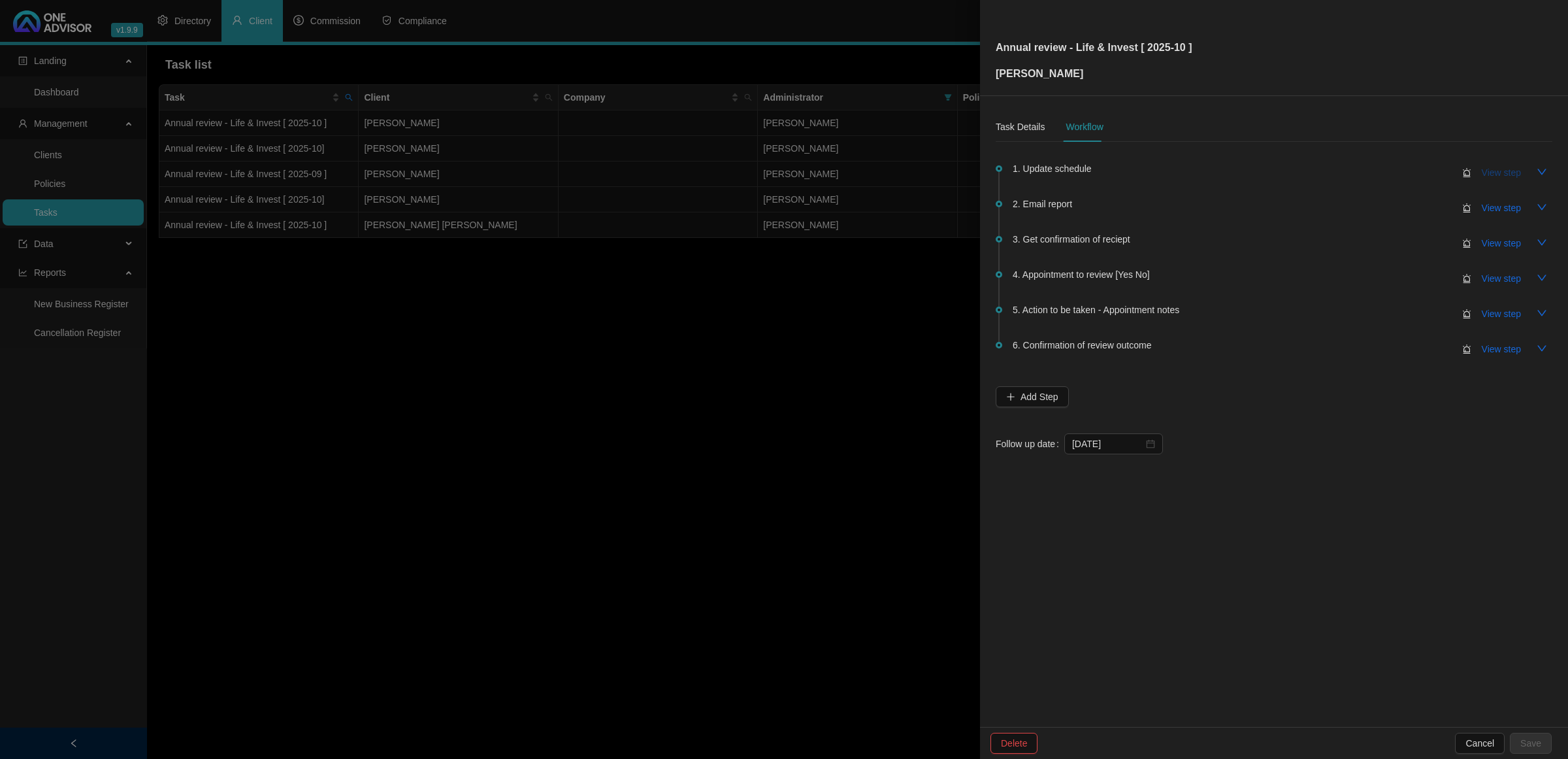
click at [1507, 166] on span "View step" at bounding box center [1501, 172] width 39 height 14
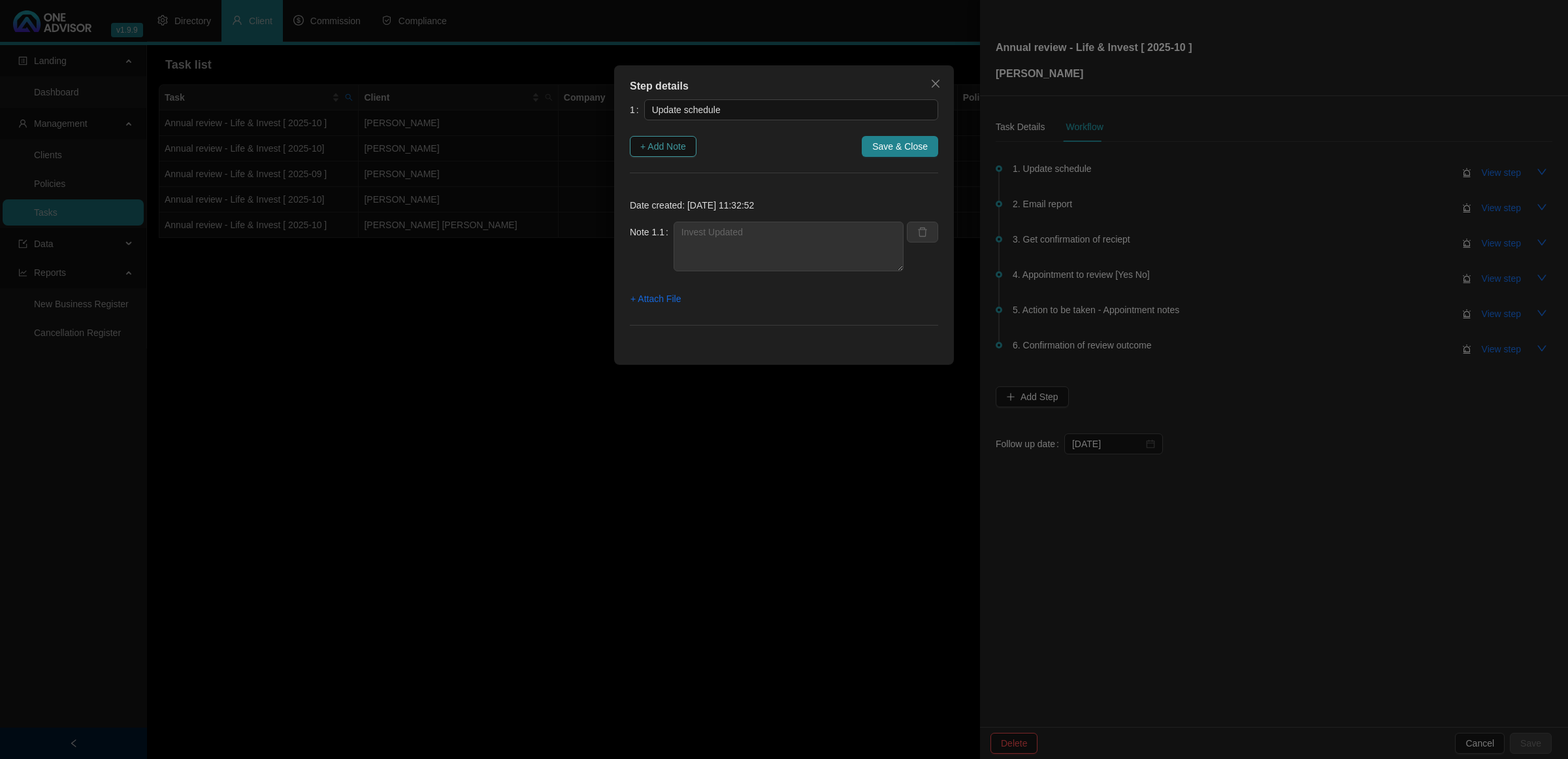
click at [667, 151] on span "+ Add Note" at bounding box center [663, 146] width 46 height 14
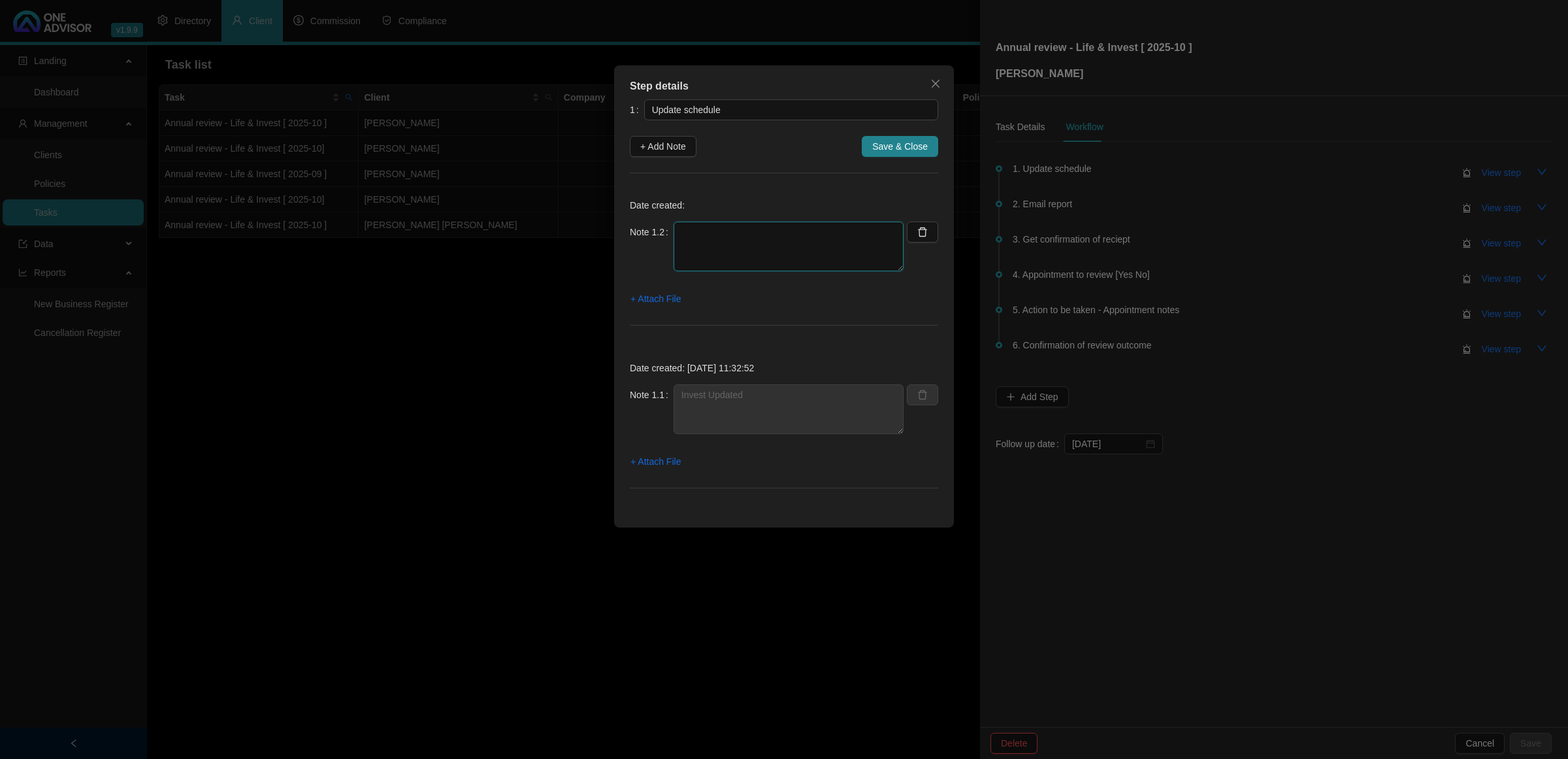
click at [762, 243] on textarea at bounding box center [788, 246] width 230 height 49
type textarea "No Life Polices"
click at [900, 149] on span "Save & Close" at bounding box center [900, 146] width 55 height 14
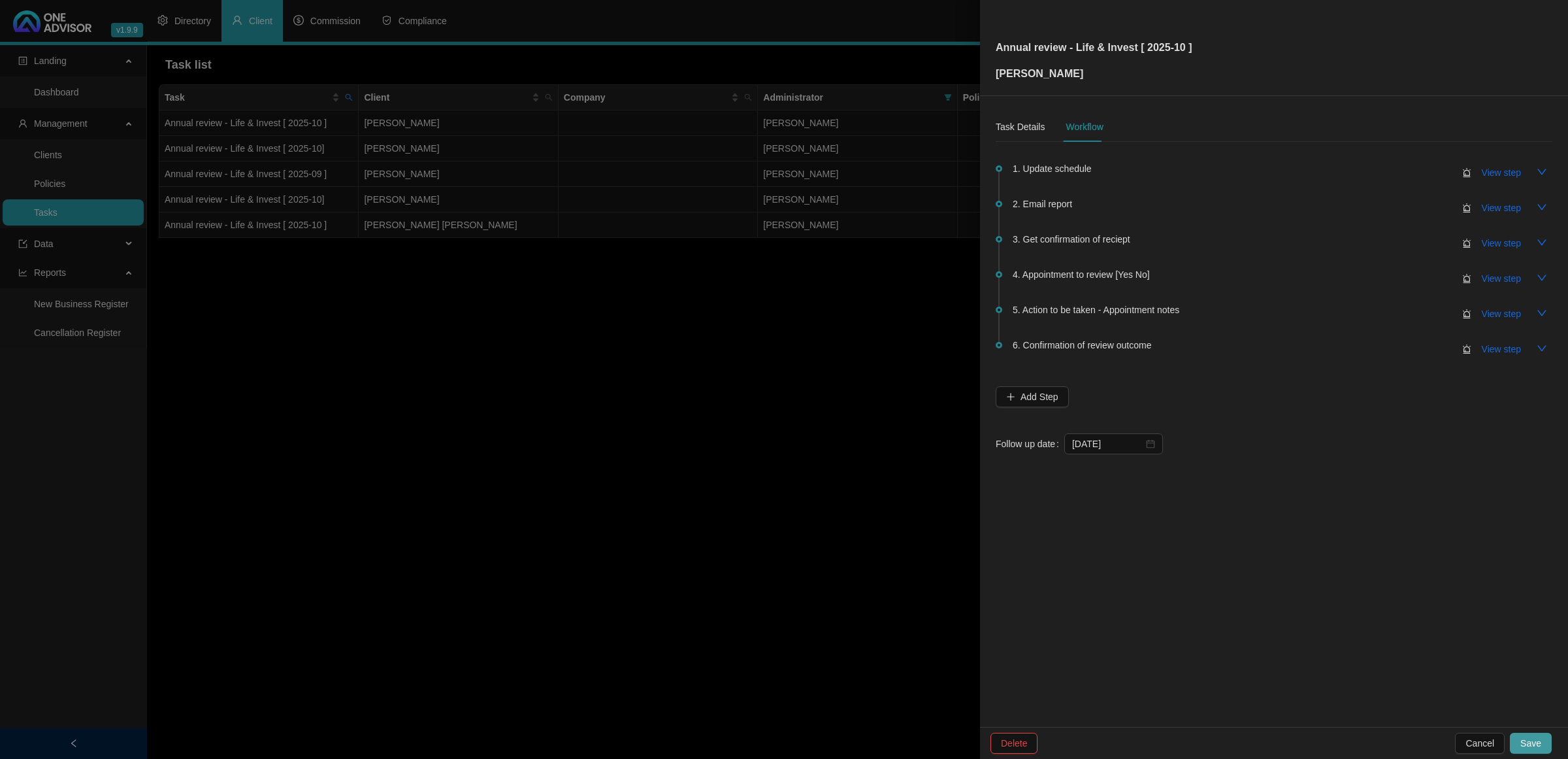
click at [1539, 746] on span "Save" at bounding box center [1530, 743] width 21 height 14
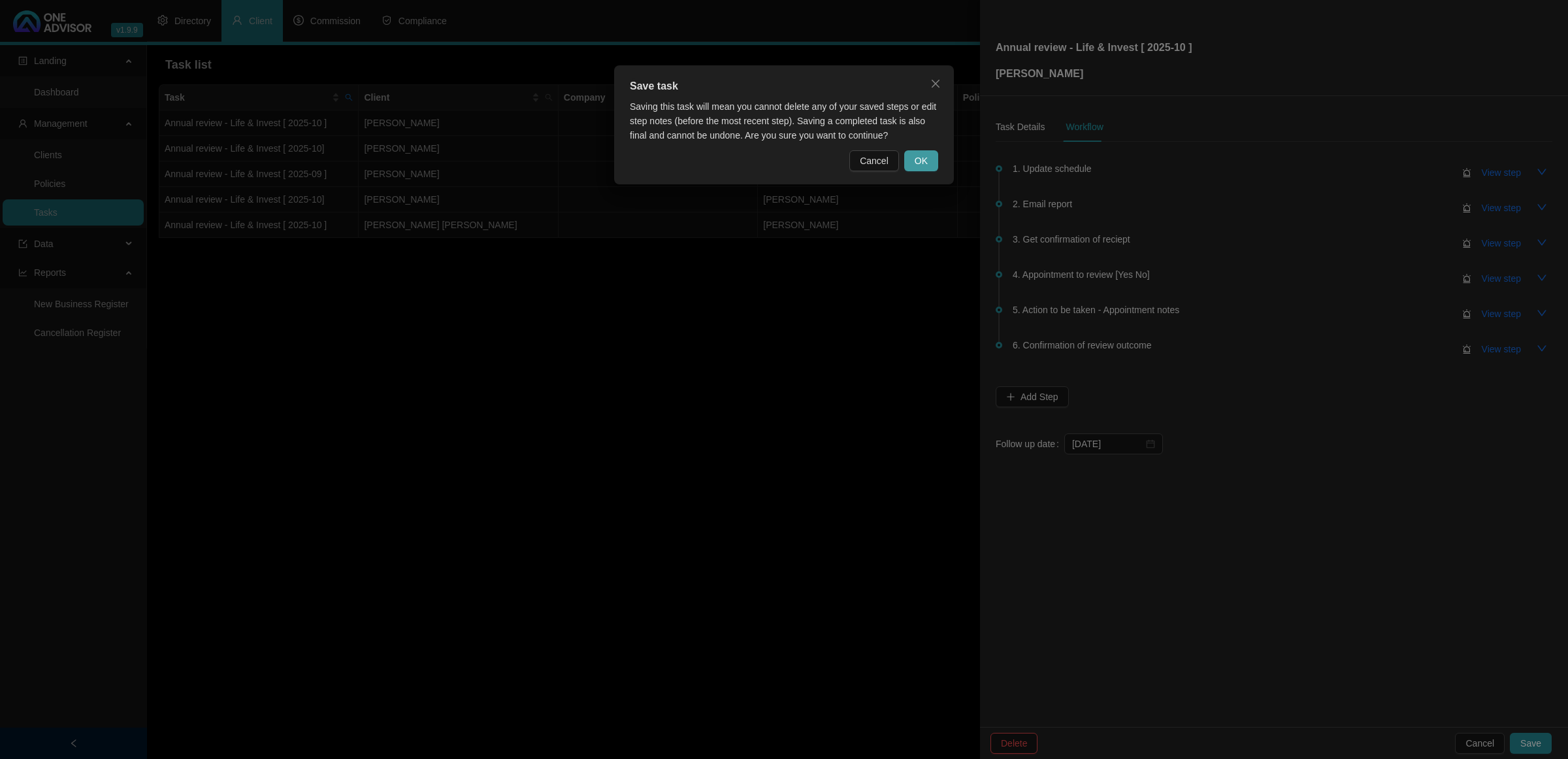
click at [935, 155] on button "OK" at bounding box center [921, 160] width 34 height 21
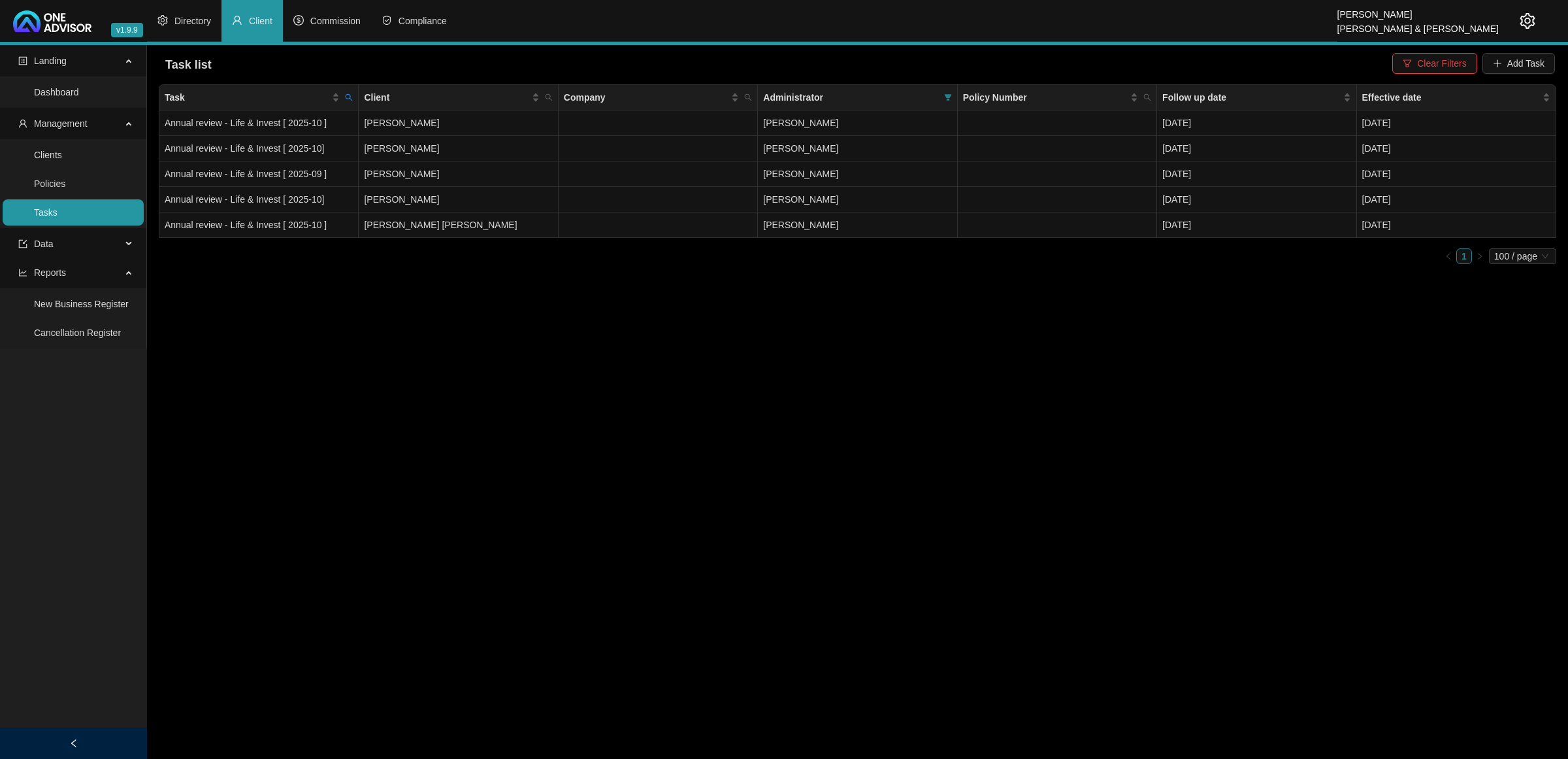
click at [1161, 459] on main "Landing Dashboard Management Clients Policies Tasks Data Reports New Business R…" at bounding box center [784, 402] width 1568 height 714
click at [941, 95] on span at bounding box center [948, 97] width 13 height 19
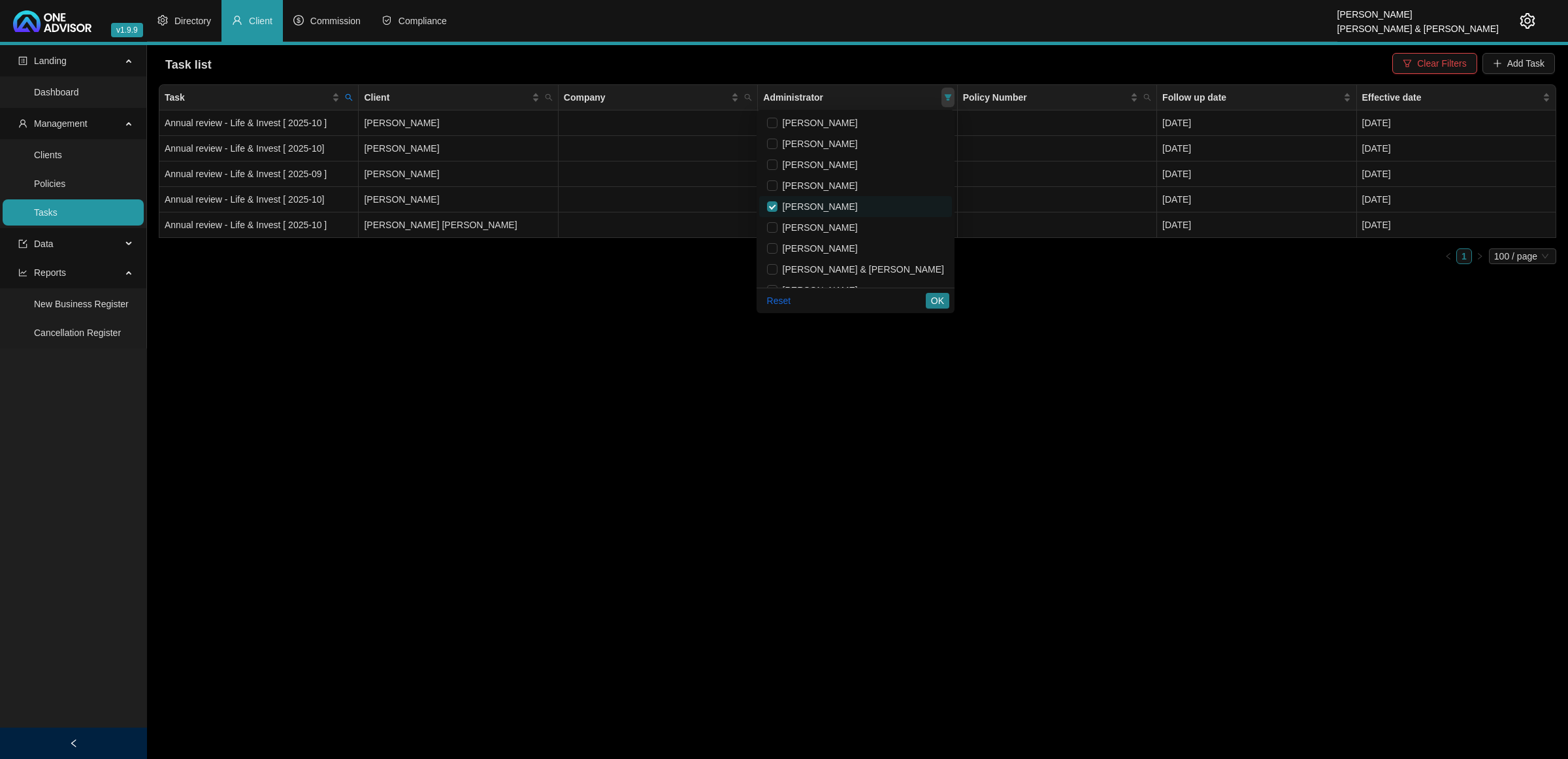
click at [941, 95] on span at bounding box center [948, 97] width 13 height 19
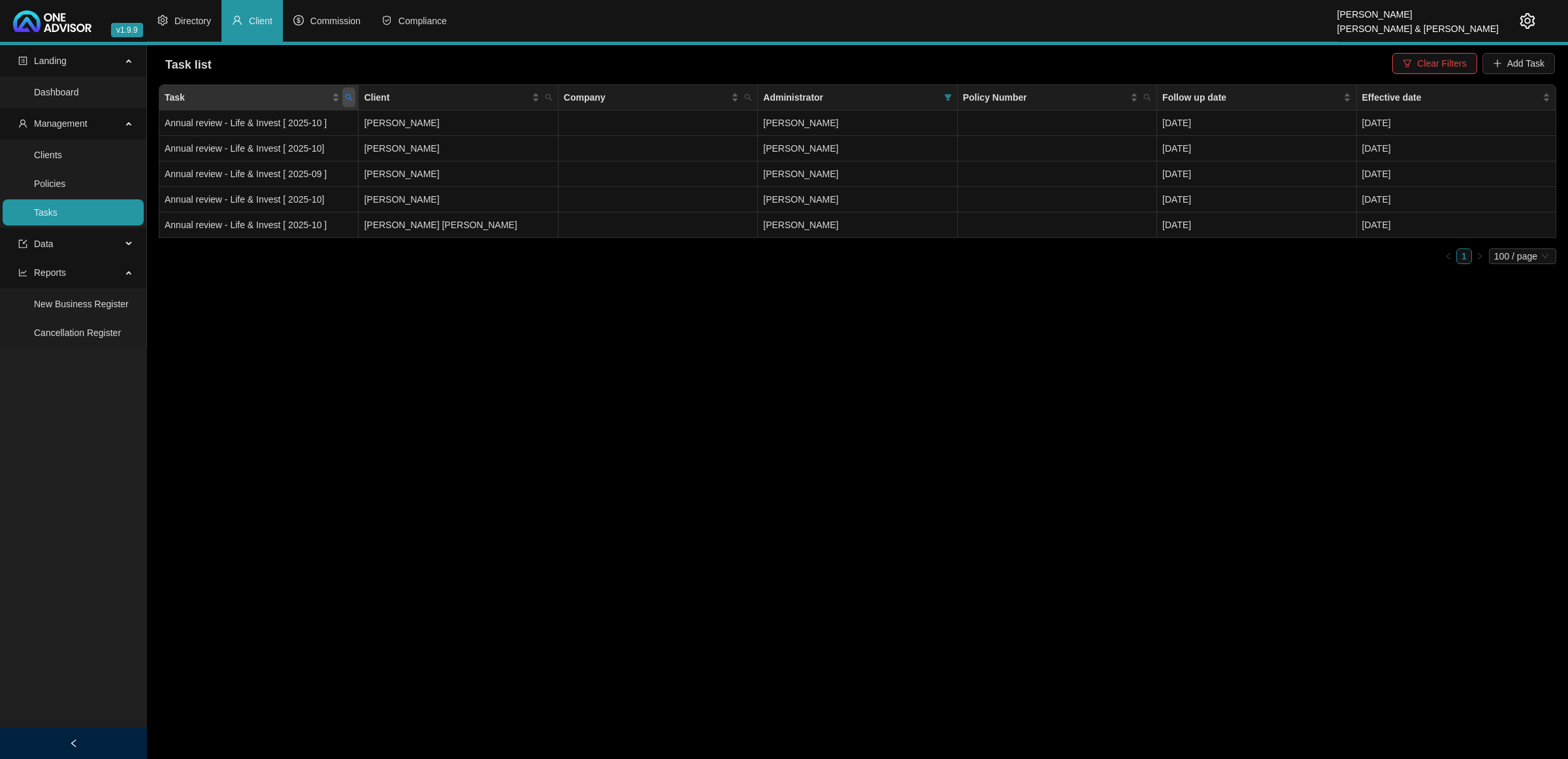
click at [345, 94] on icon "search" at bounding box center [348, 97] width 8 height 8
click at [297, 143] on button "Reset" at bounding box center [321, 149] width 58 height 16
click at [262, 142] on span "Search" at bounding box center [264, 149] width 28 height 14
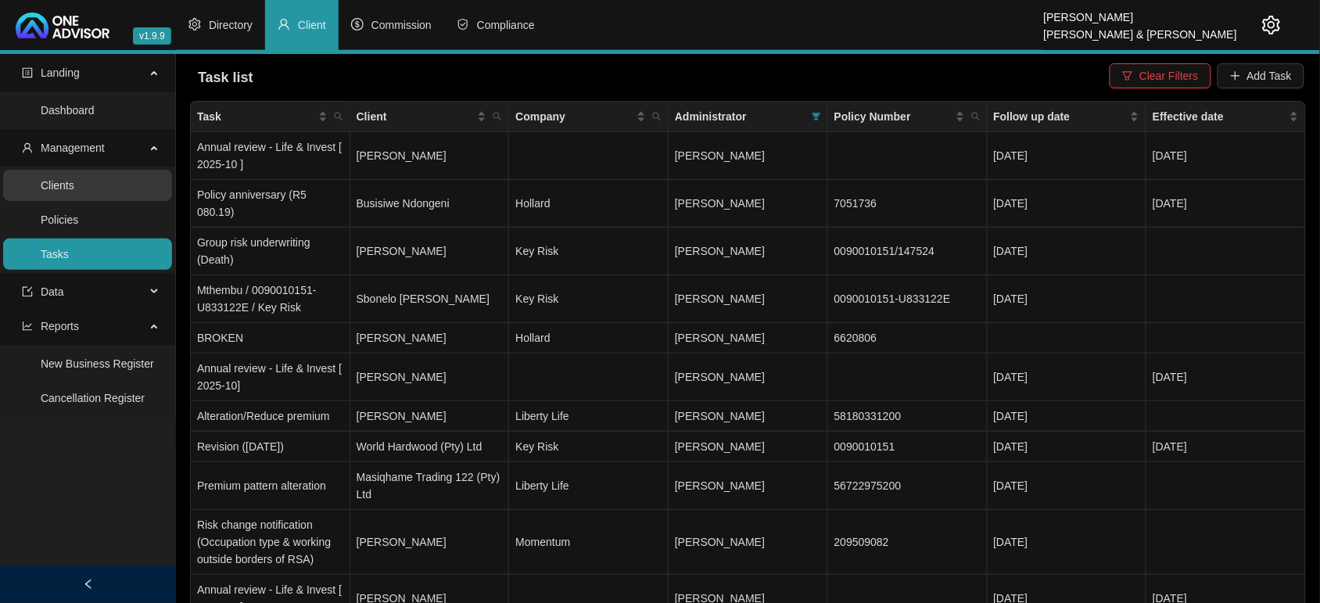
click at [43, 181] on link "Clients" at bounding box center [58, 185] width 34 height 13
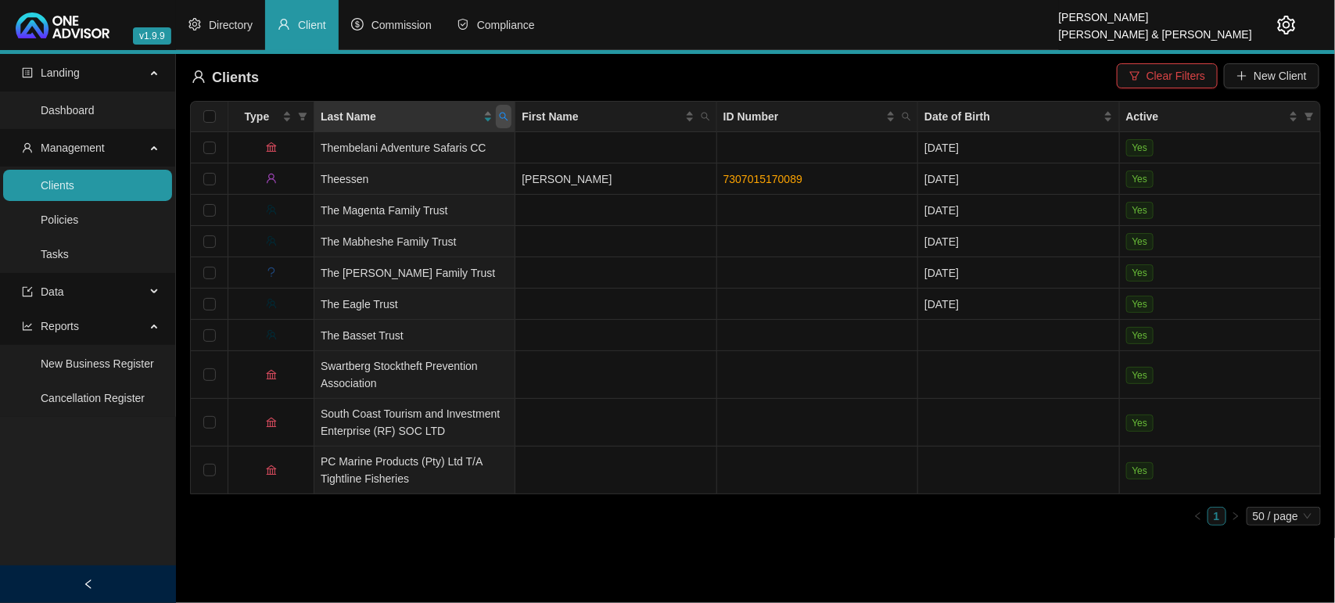
click at [510, 122] on span at bounding box center [504, 116] width 16 height 23
type input "[PERSON_NAME]"
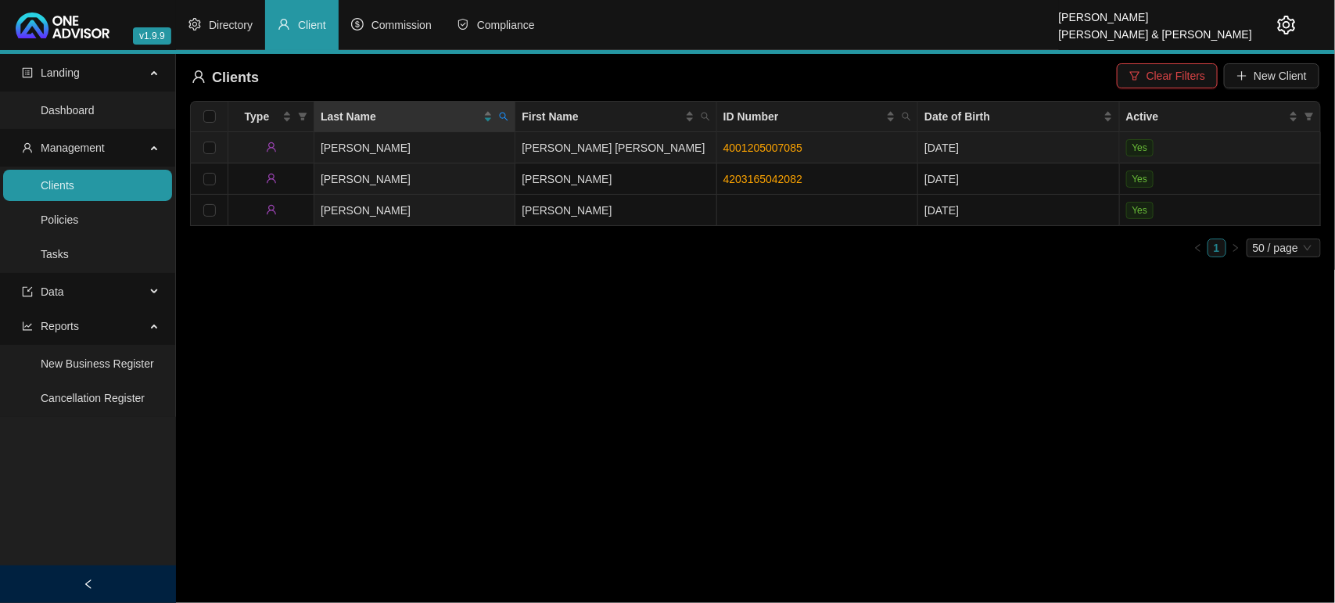
click at [411, 157] on td "[PERSON_NAME]" at bounding box center [414, 147] width 201 height 31
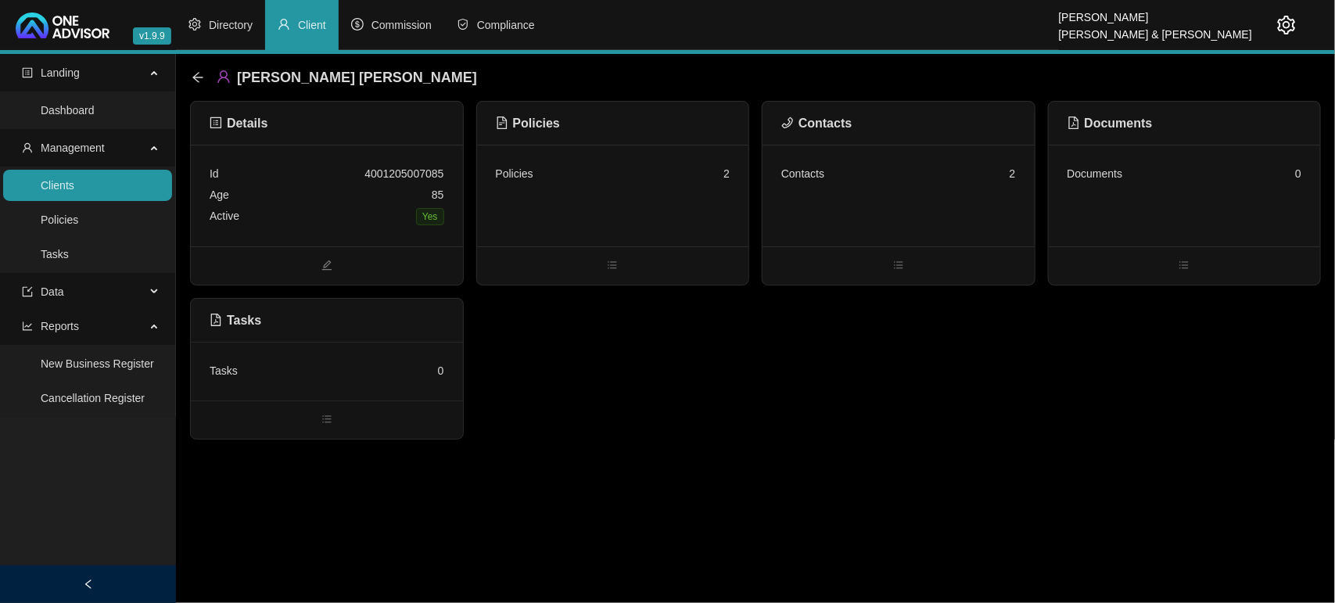
click at [638, 212] on div "Policies 2" at bounding box center [613, 196] width 272 height 102
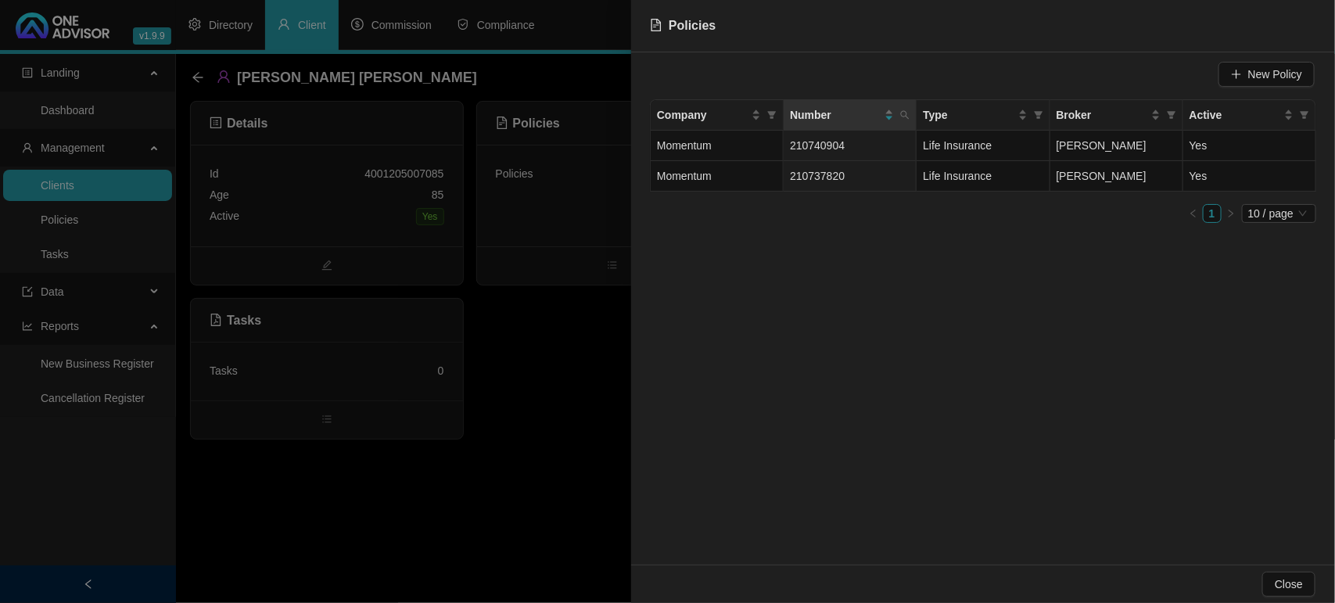
click at [90, 193] on div at bounding box center [667, 301] width 1335 height 603
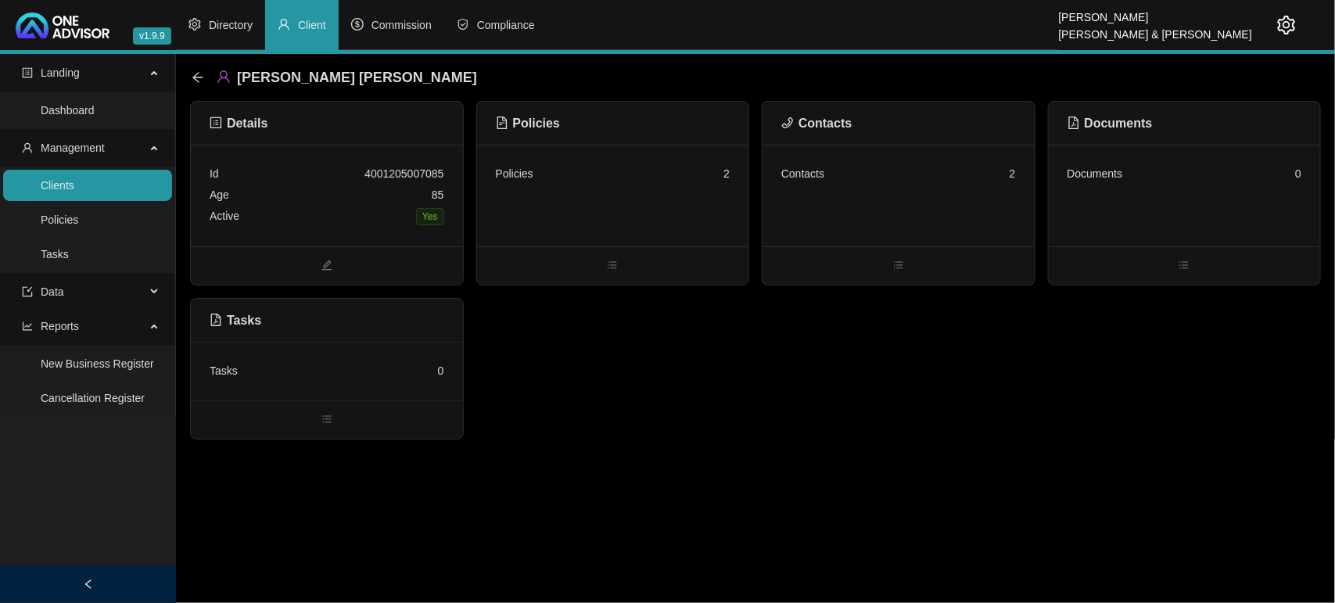
click at [72, 188] on link "Clients" at bounding box center [58, 185] width 34 height 13
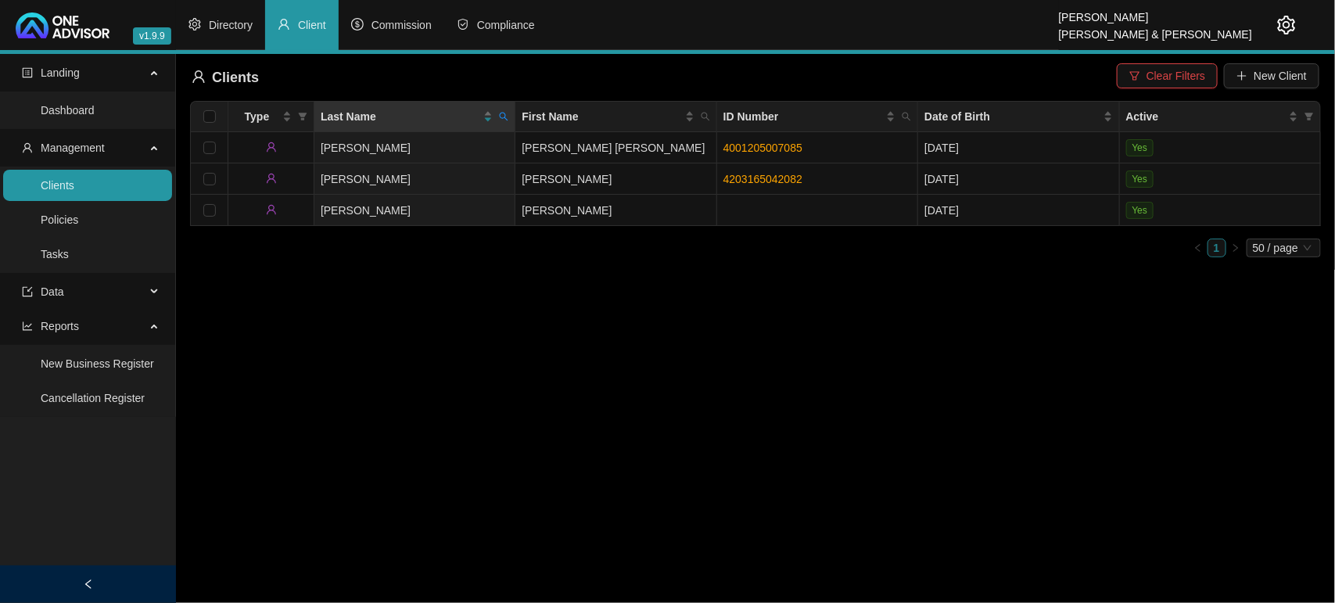
click at [503, 115] on icon "search" at bounding box center [503, 116] width 9 height 9
click at [420, 151] on input "[PERSON_NAME]" at bounding box center [431, 150] width 147 height 25
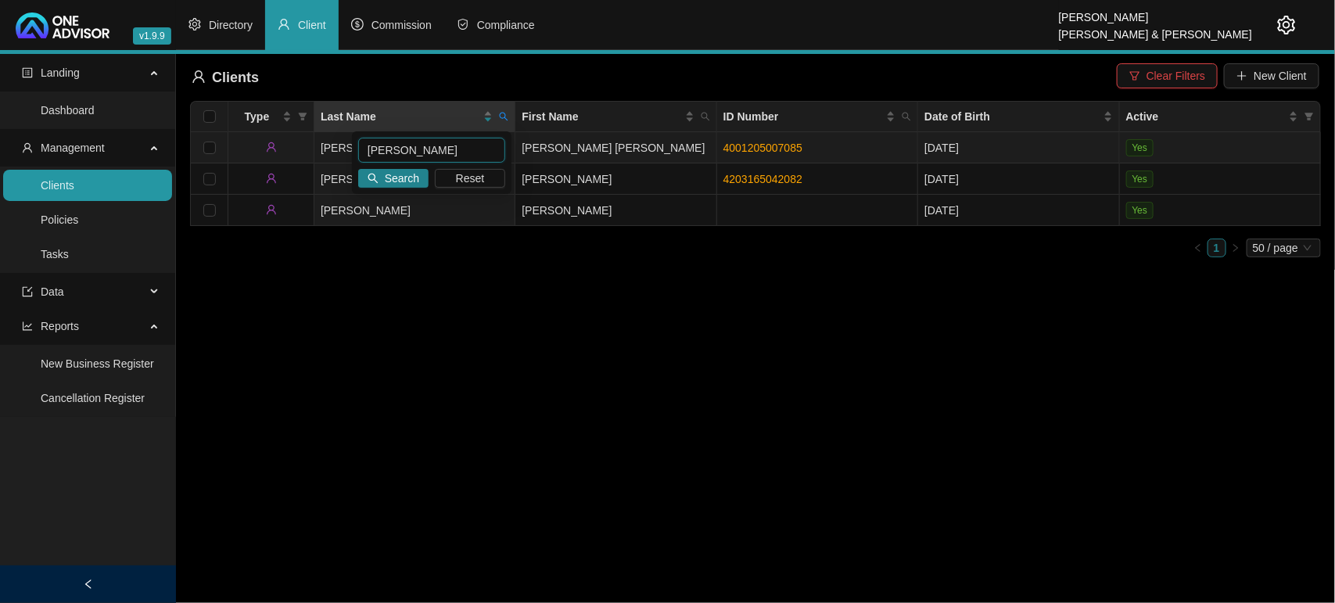
drag, startPoint x: 420, startPoint y: 151, endPoint x: 294, endPoint y: 150, distance: 125.9
click at [294, 150] on body "v1.9.9 [PERSON_NAME] & [PERSON_NAME] Directory Client Commission Compliance Lan…" at bounding box center [667, 301] width 1335 height 603
drag, startPoint x: 413, startPoint y: 143, endPoint x: 304, endPoint y: 142, distance: 109.5
click at [304, 142] on body "v1.9.9 [PERSON_NAME] & [PERSON_NAME] Directory Client Commission Compliance Lan…" at bounding box center [667, 301] width 1335 height 603
type input "[PERSON_NAME]"
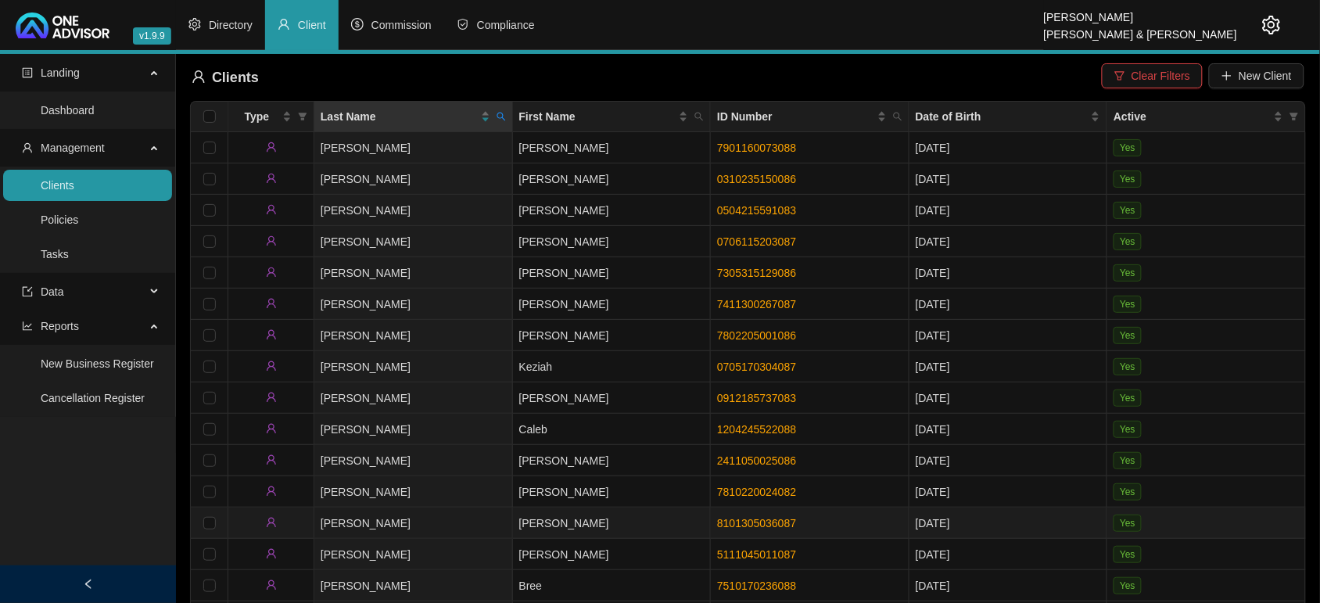
click at [579, 533] on td "[PERSON_NAME]" at bounding box center [612, 523] width 199 height 31
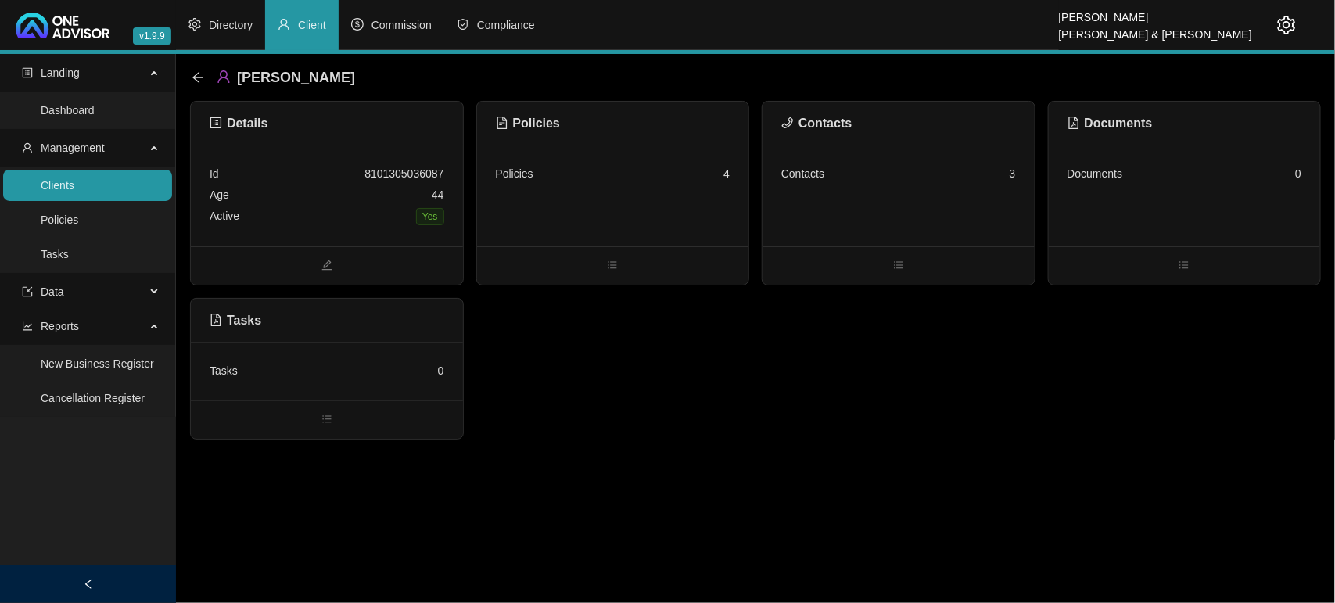
click at [661, 206] on div "Policies 4" at bounding box center [613, 196] width 272 height 102
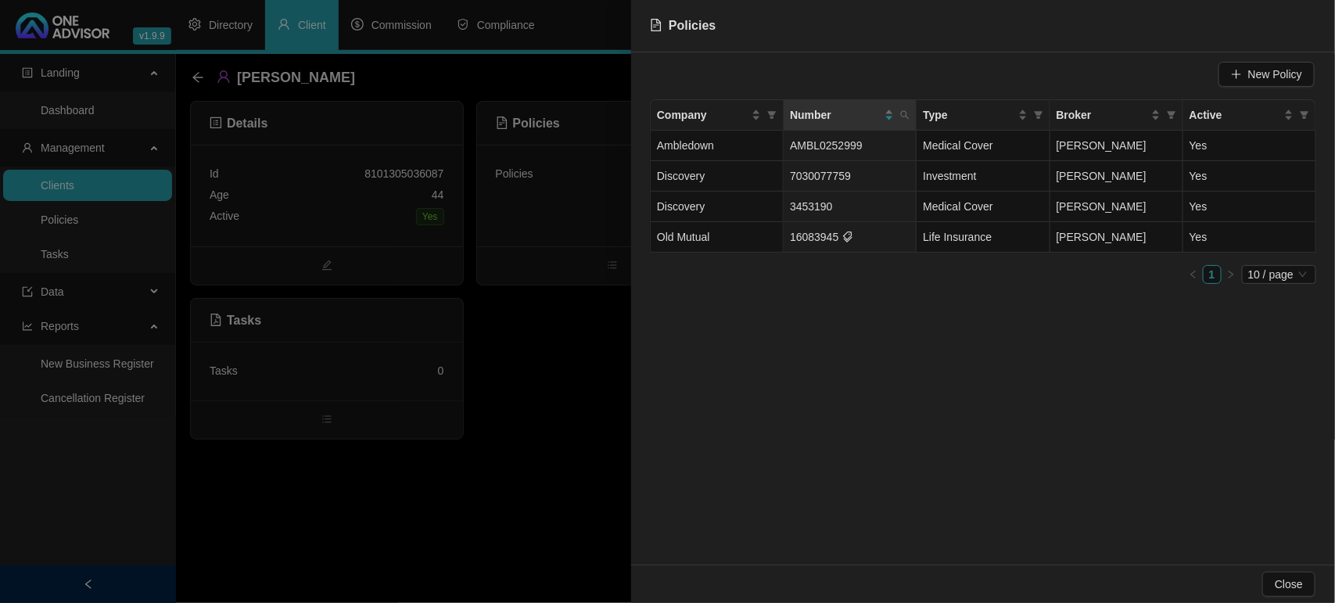
click at [404, 454] on div at bounding box center [667, 301] width 1335 height 603
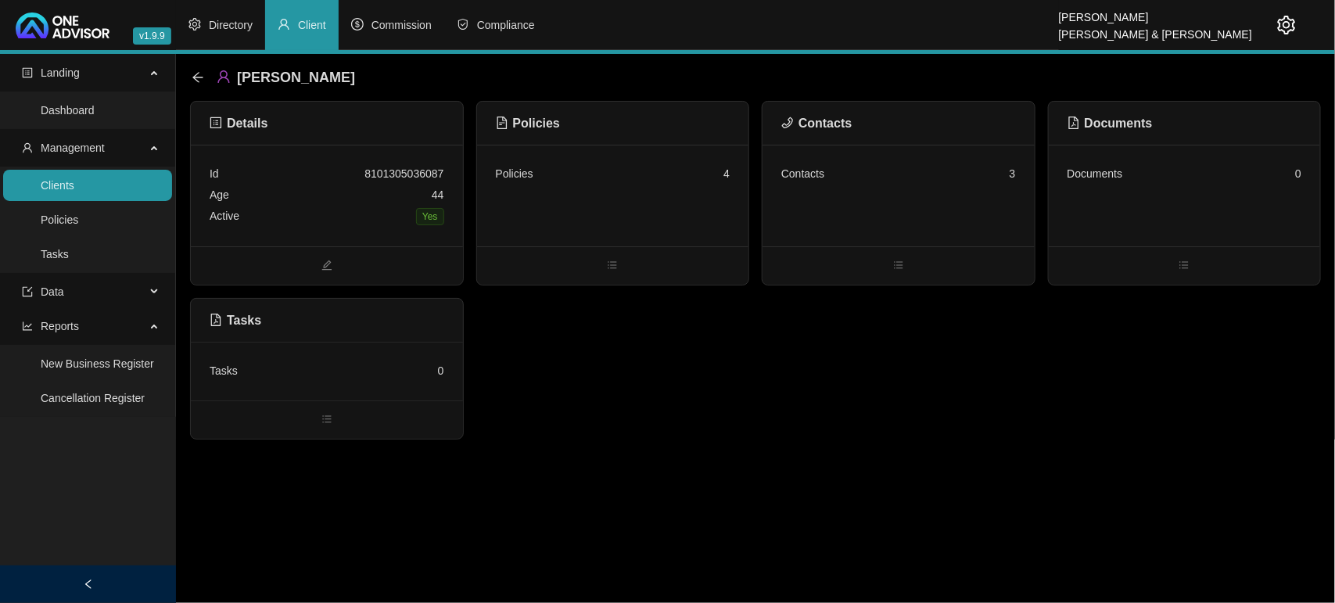
click at [74, 188] on link "Clients" at bounding box center [58, 185] width 34 height 13
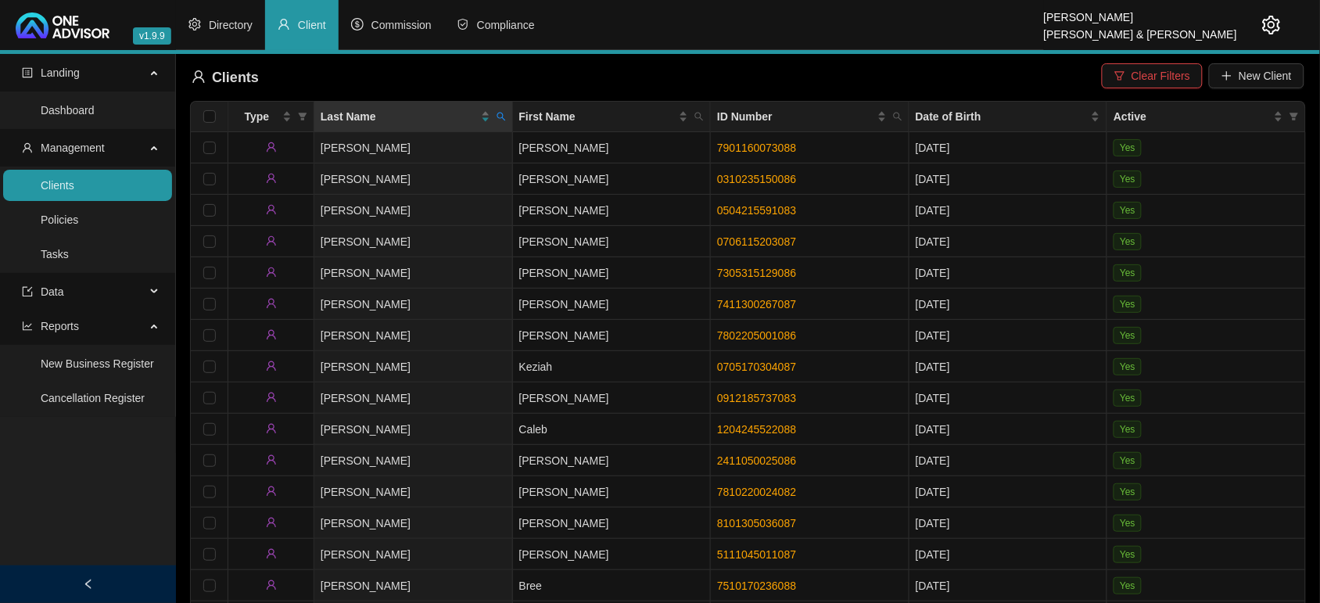
click at [505, 120] on icon "search" at bounding box center [501, 116] width 9 height 9
type input "[PERSON_NAME]"
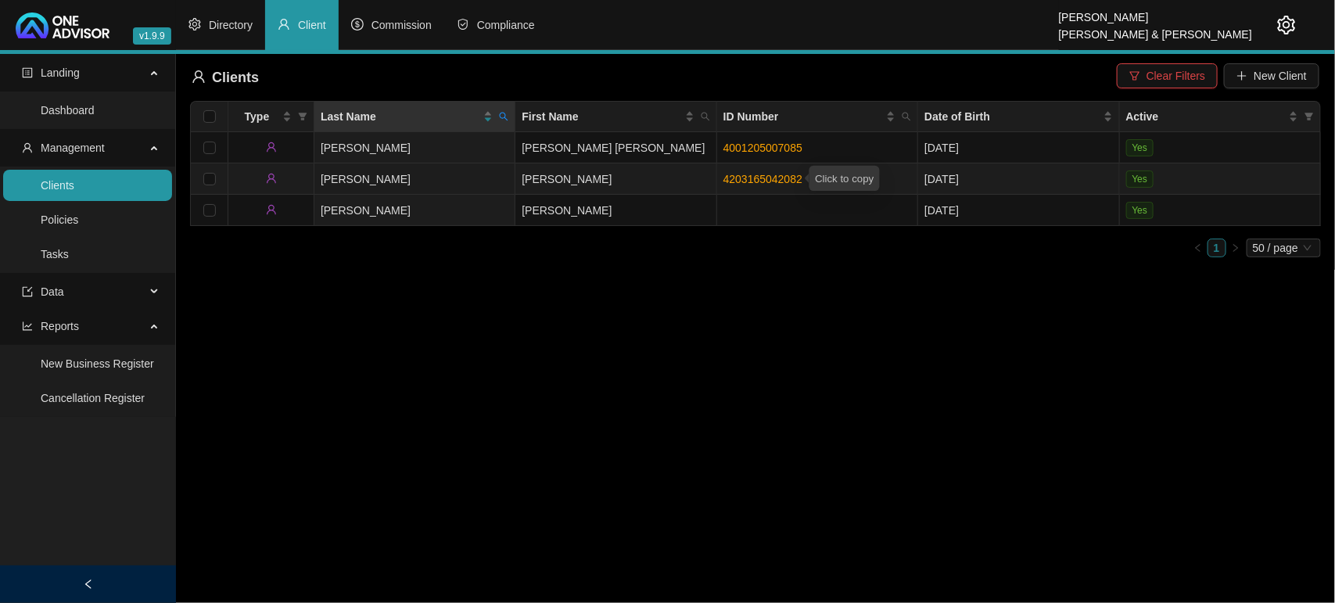
click at [767, 177] on link "4203165042082" at bounding box center [763, 179] width 79 height 13
click at [501, 116] on icon "search" at bounding box center [503, 116] width 9 height 9
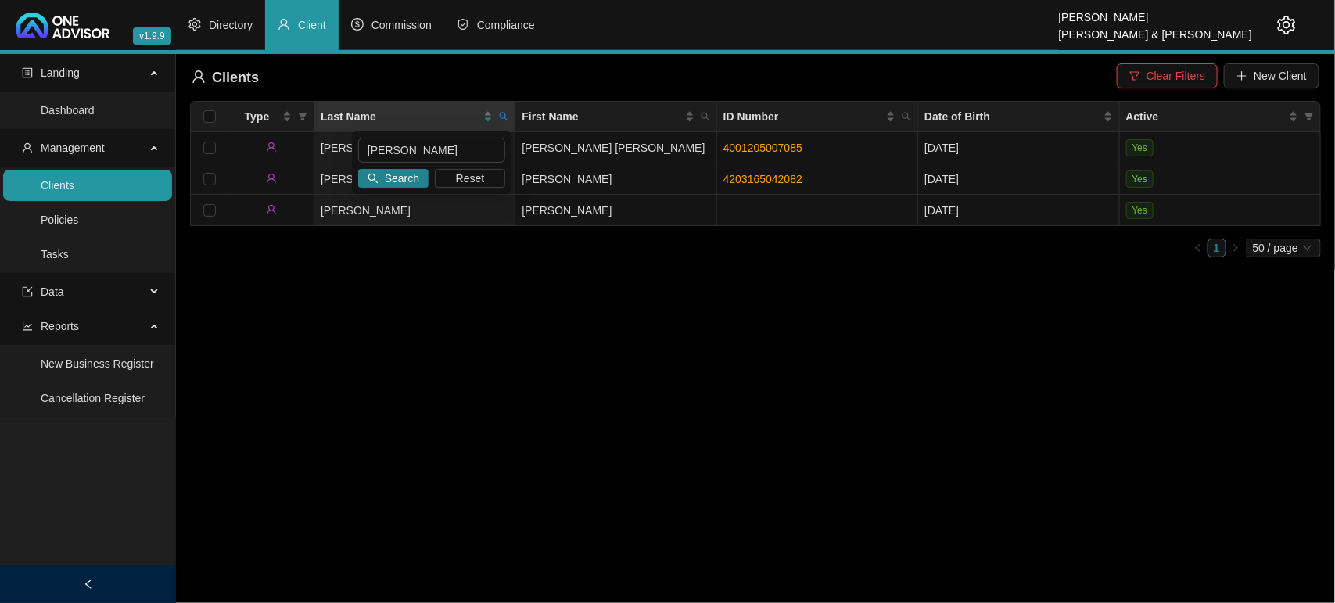
drag, startPoint x: 470, startPoint y: 173, endPoint x: 415, endPoint y: 165, distance: 56.1
click at [468, 174] on span "Reset" at bounding box center [470, 178] width 29 height 17
click at [411, 142] on input "text" at bounding box center [431, 150] width 147 height 25
type input "[PERSON_NAME]"
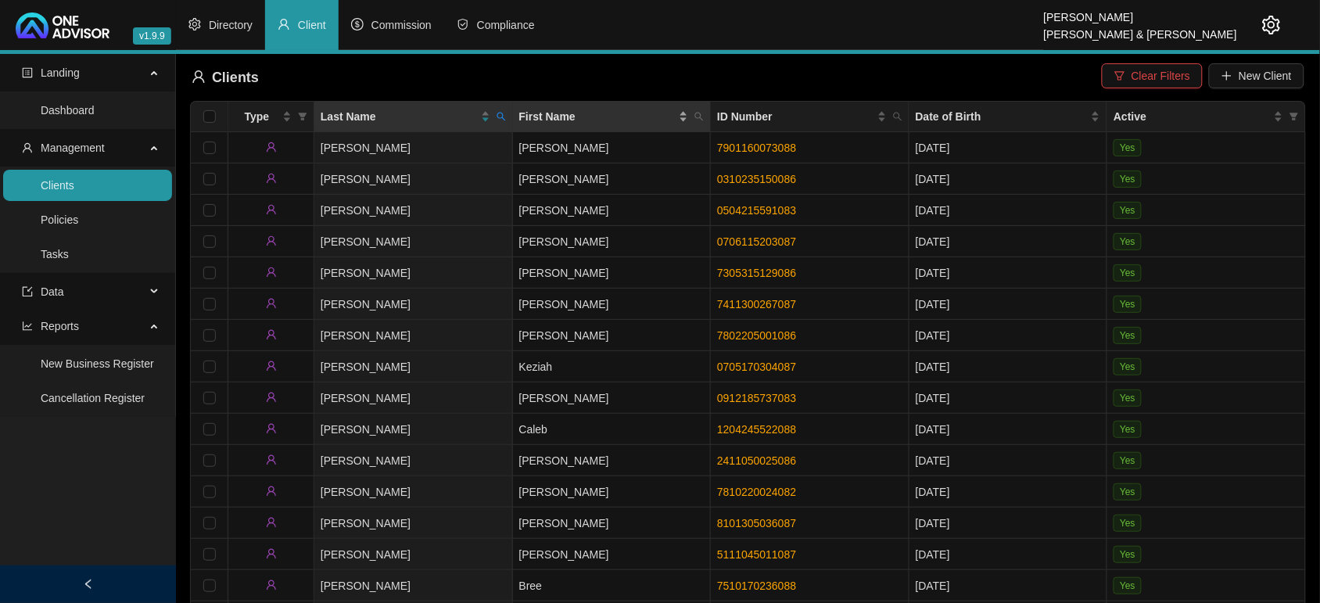
click at [688, 110] on div "First Name" at bounding box center [604, 116] width 170 height 17
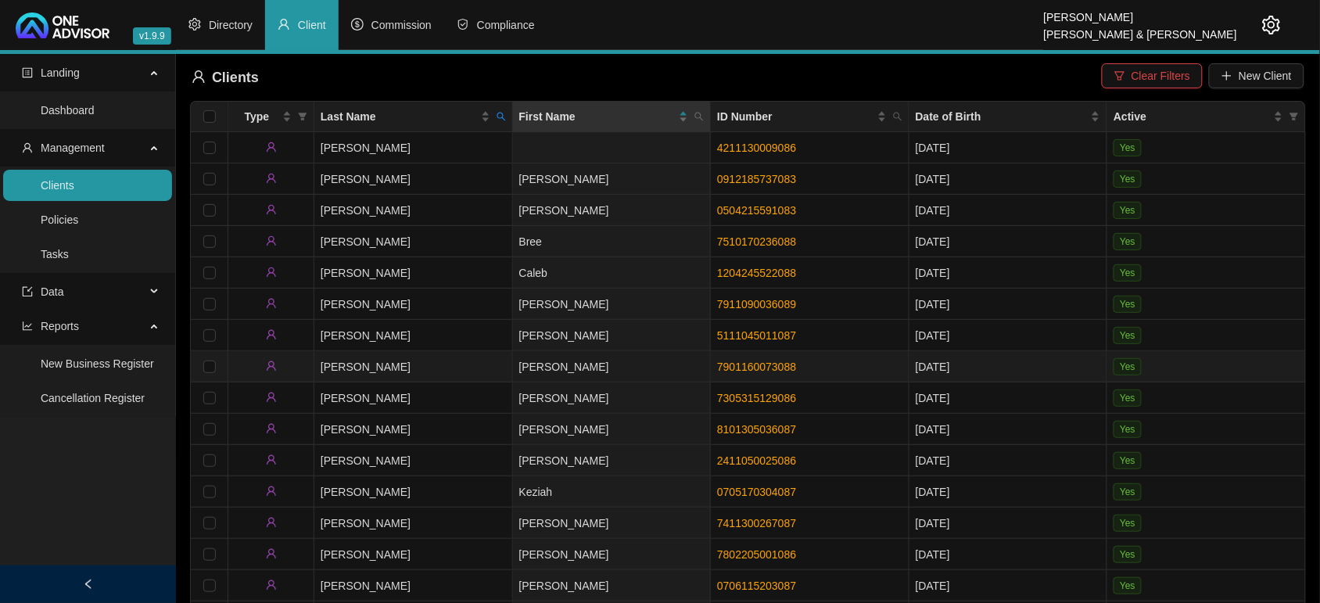
click at [438, 358] on td "[PERSON_NAME]" at bounding box center [413, 366] width 199 height 31
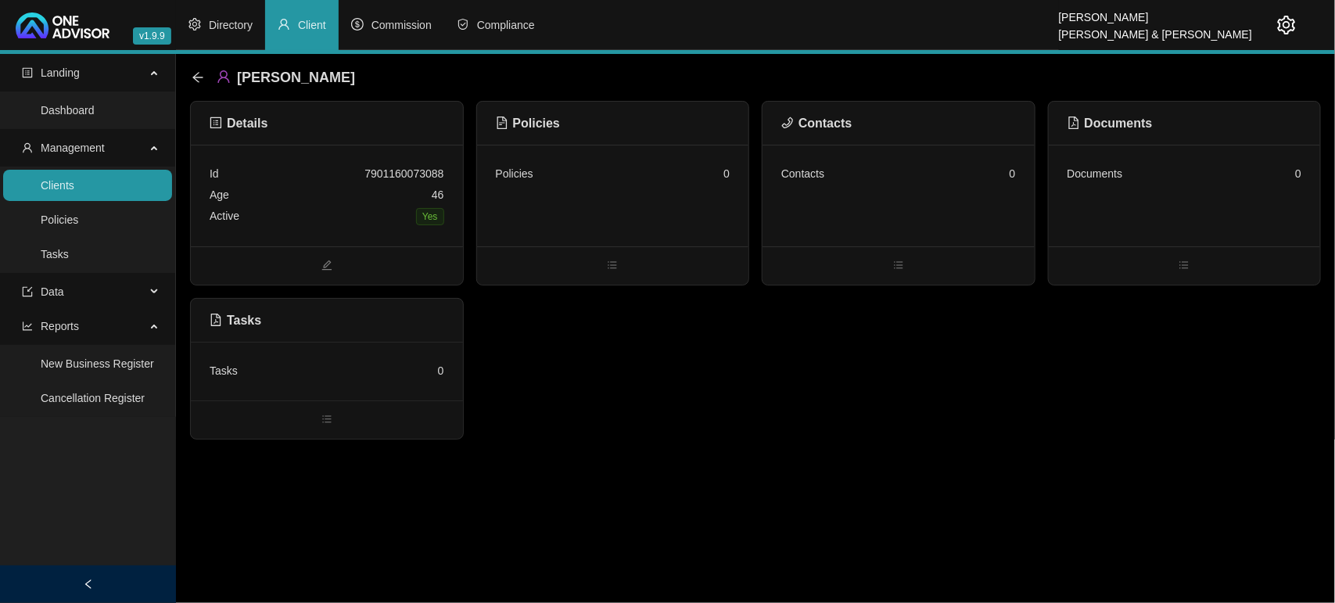
click at [331, 198] on div "Age [DEMOGRAPHIC_DATA]" at bounding box center [327, 195] width 235 height 21
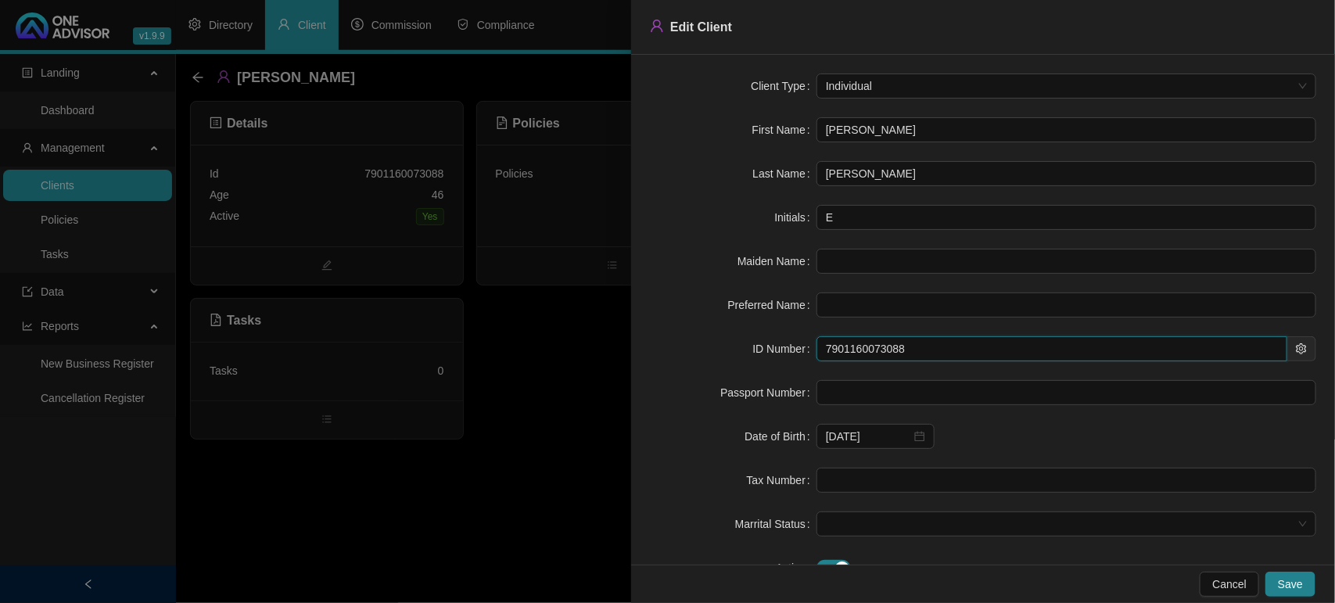
drag, startPoint x: 928, startPoint y: 350, endPoint x: 717, endPoint y: 345, distance: 210.5
click at [717, 345] on div "ID Number 7901160073088" at bounding box center [983, 348] width 666 height 25
click at [495, 476] on div at bounding box center [667, 301] width 1335 height 603
